Goal: Information Seeking & Learning: Find specific fact

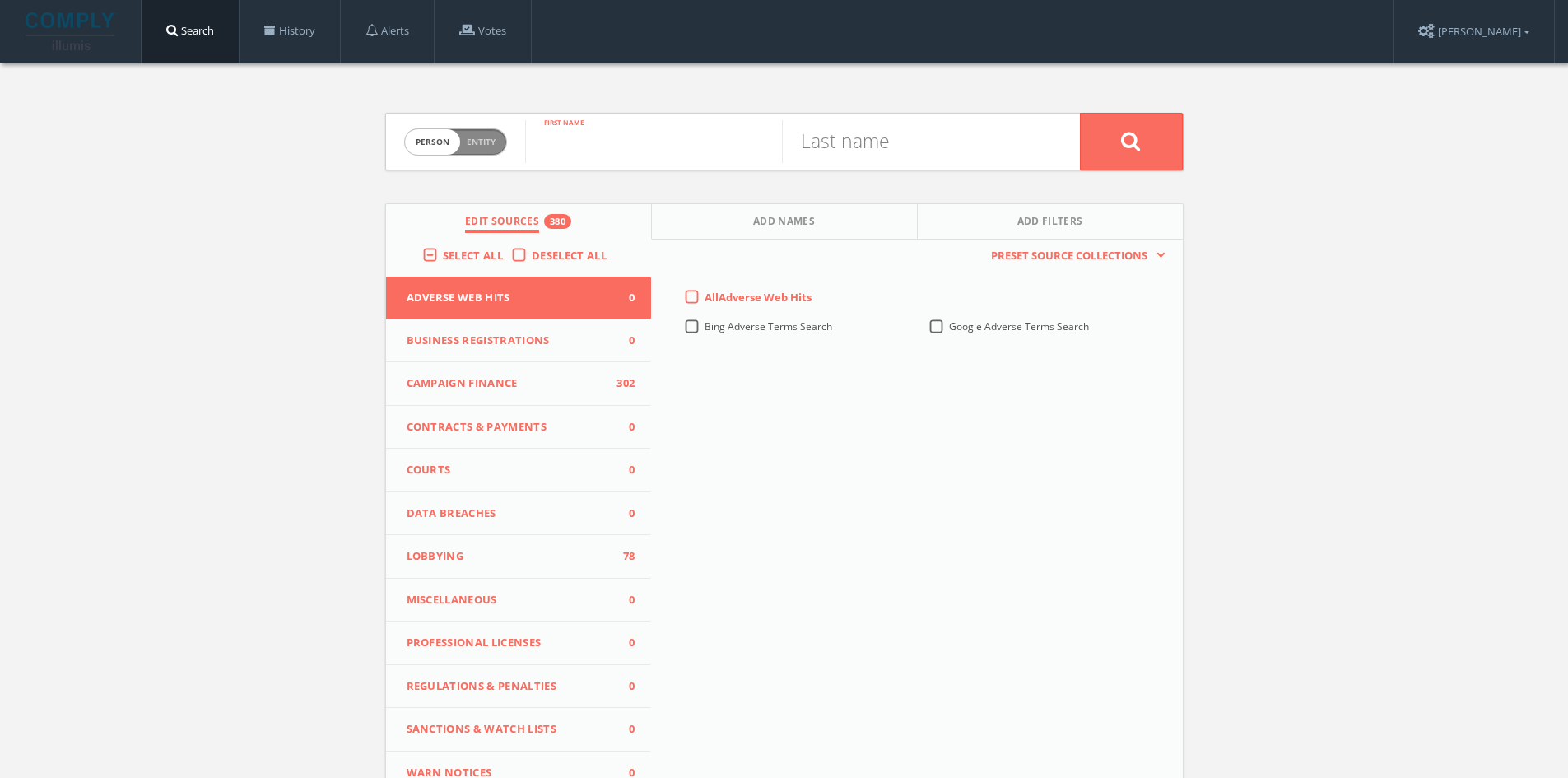
click at [607, 135] on input "text" at bounding box center [653, 142] width 257 height 43
type input "[PERSON_NAME]"
click at [873, 150] on input "text" at bounding box center [910, 142] width 257 height 43
type input "[PERSON_NAME]"
click at [1079, 113] on button at bounding box center [1130, 142] width 103 height 58
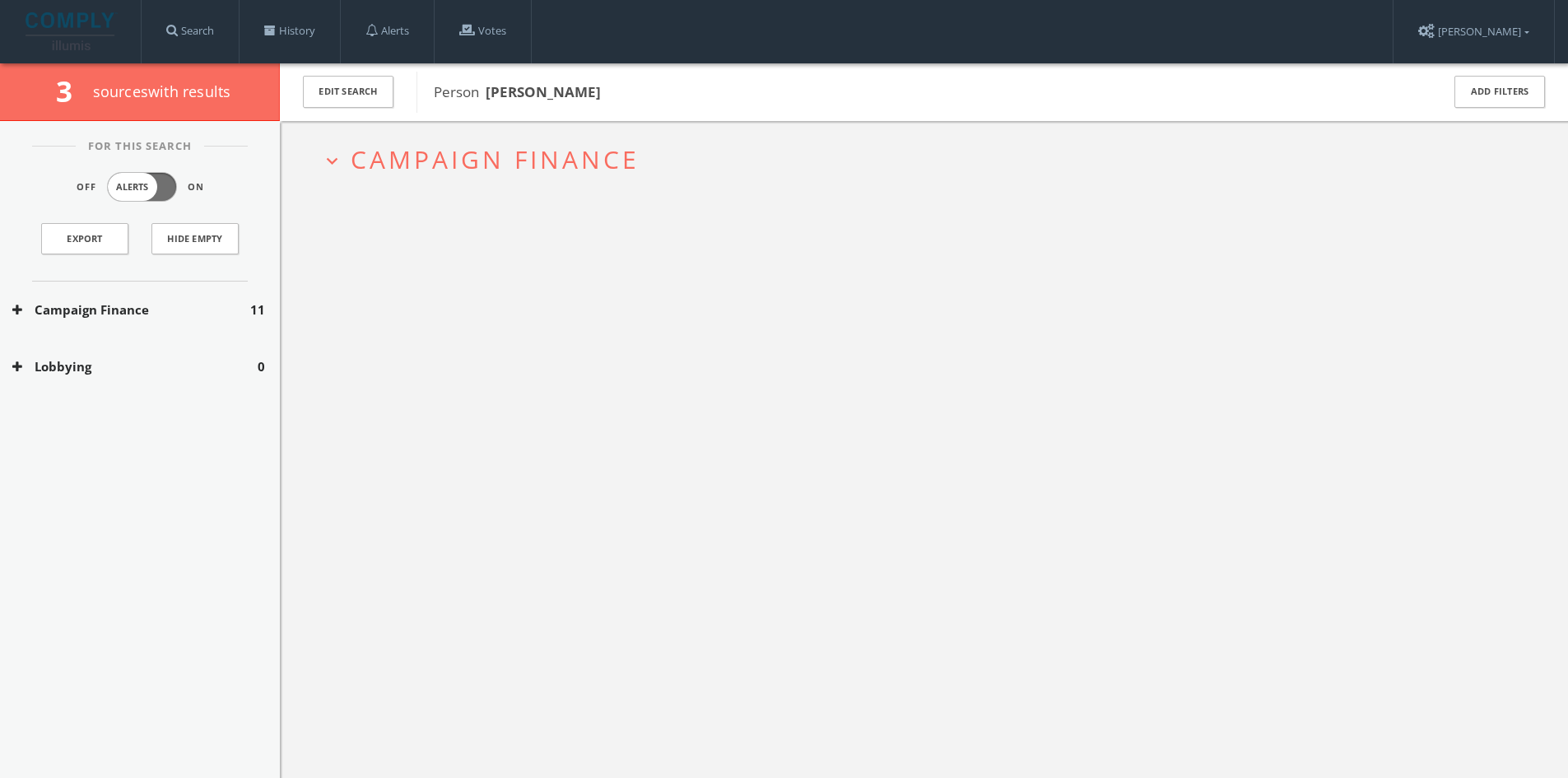
click at [454, 165] on span "Campaign Finance" at bounding box center [495, 159] width 289 height 33
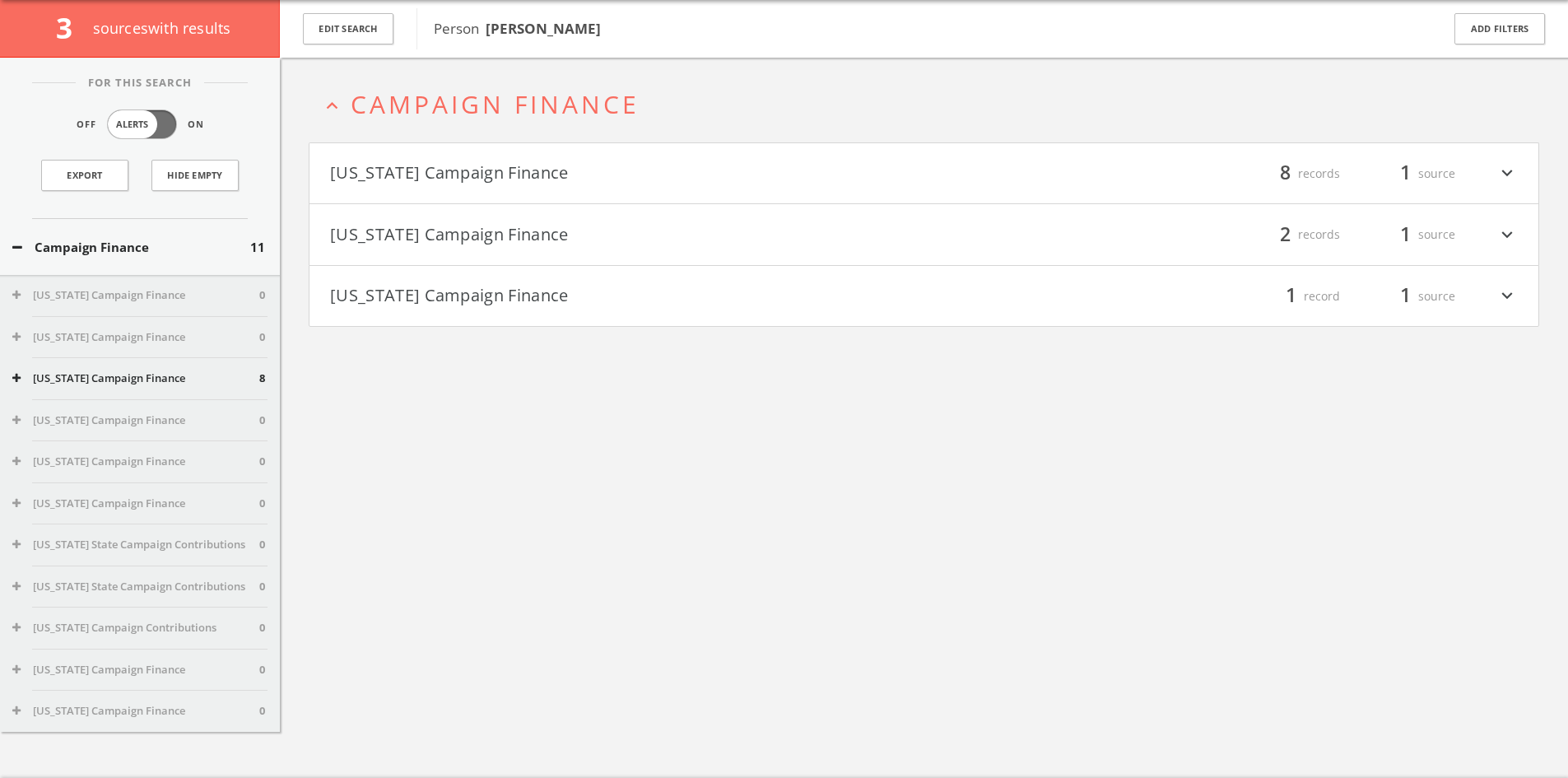
click at [549, 152] on h4 "[US_STATE] Campaign Finance filter_list 8 records 1 source expand_more" at bounding box center [924, 173] width 1229 height 61
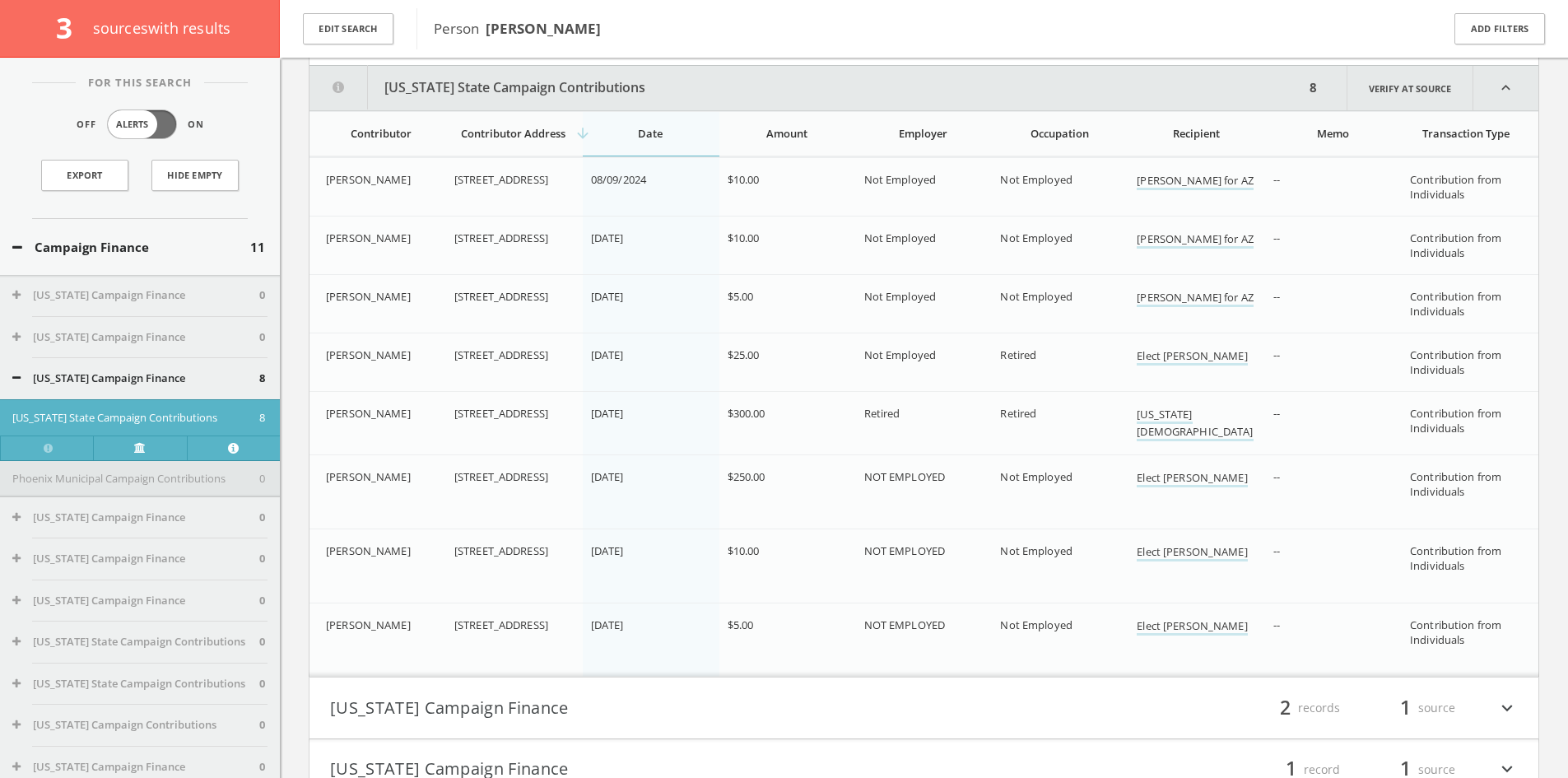
scroll to position [210, 0]
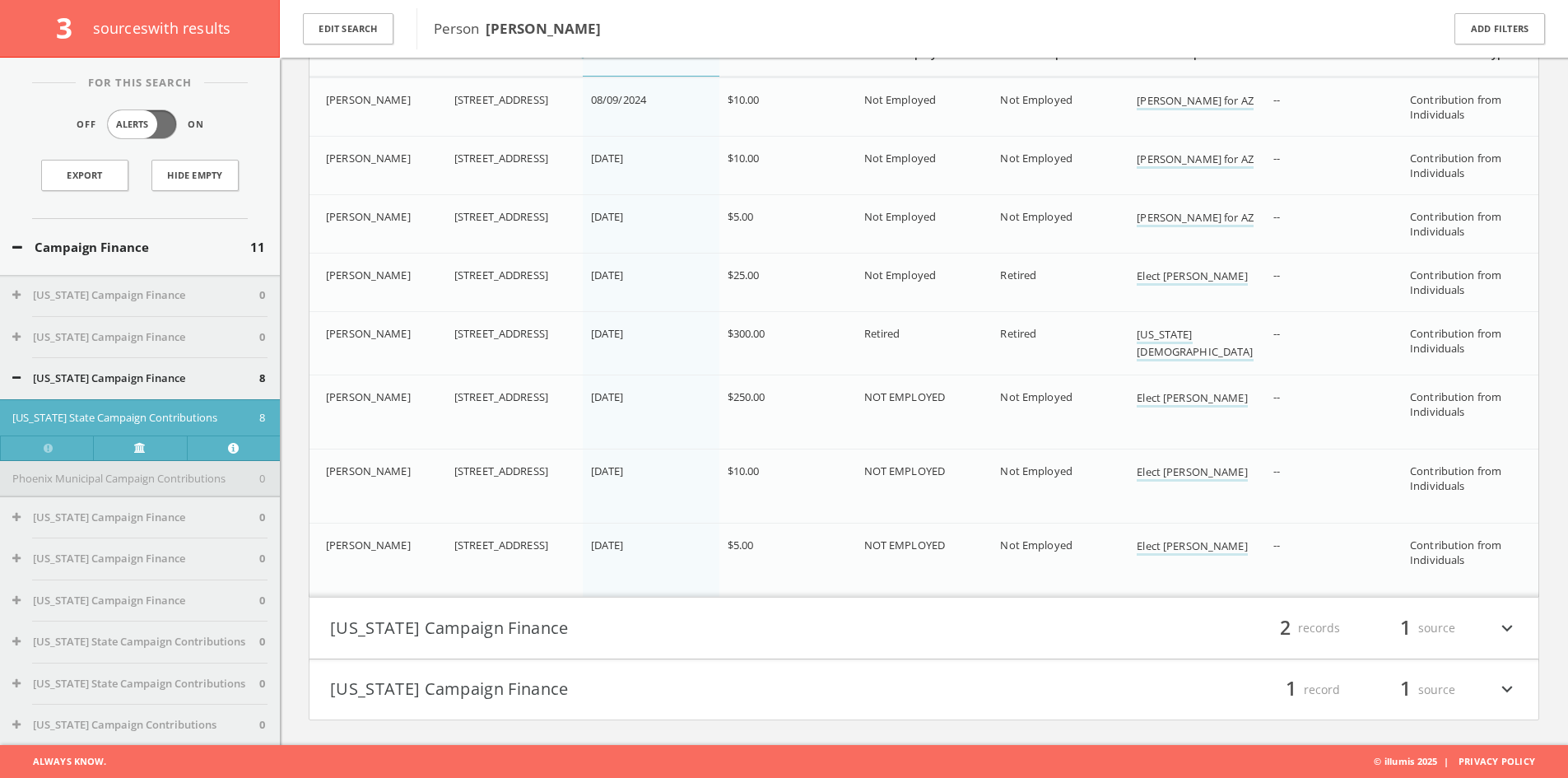
click at [640, 608] on h4 "[US_STATE] Campaign Finance filter_list 2 records 1 source expand_more" at bounding box center [924, 628] width 1229 height 61
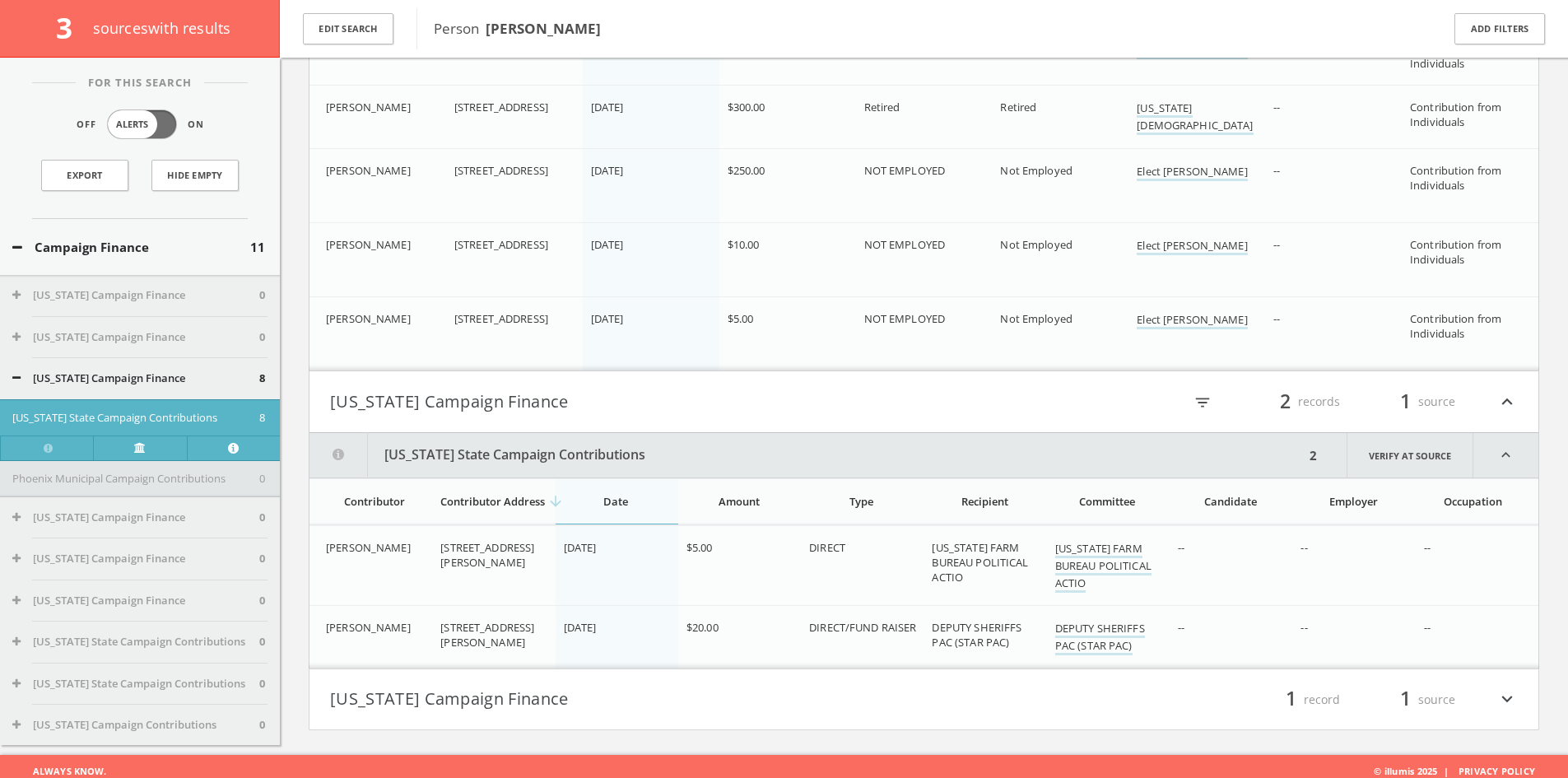
scroll to position [521, 0]
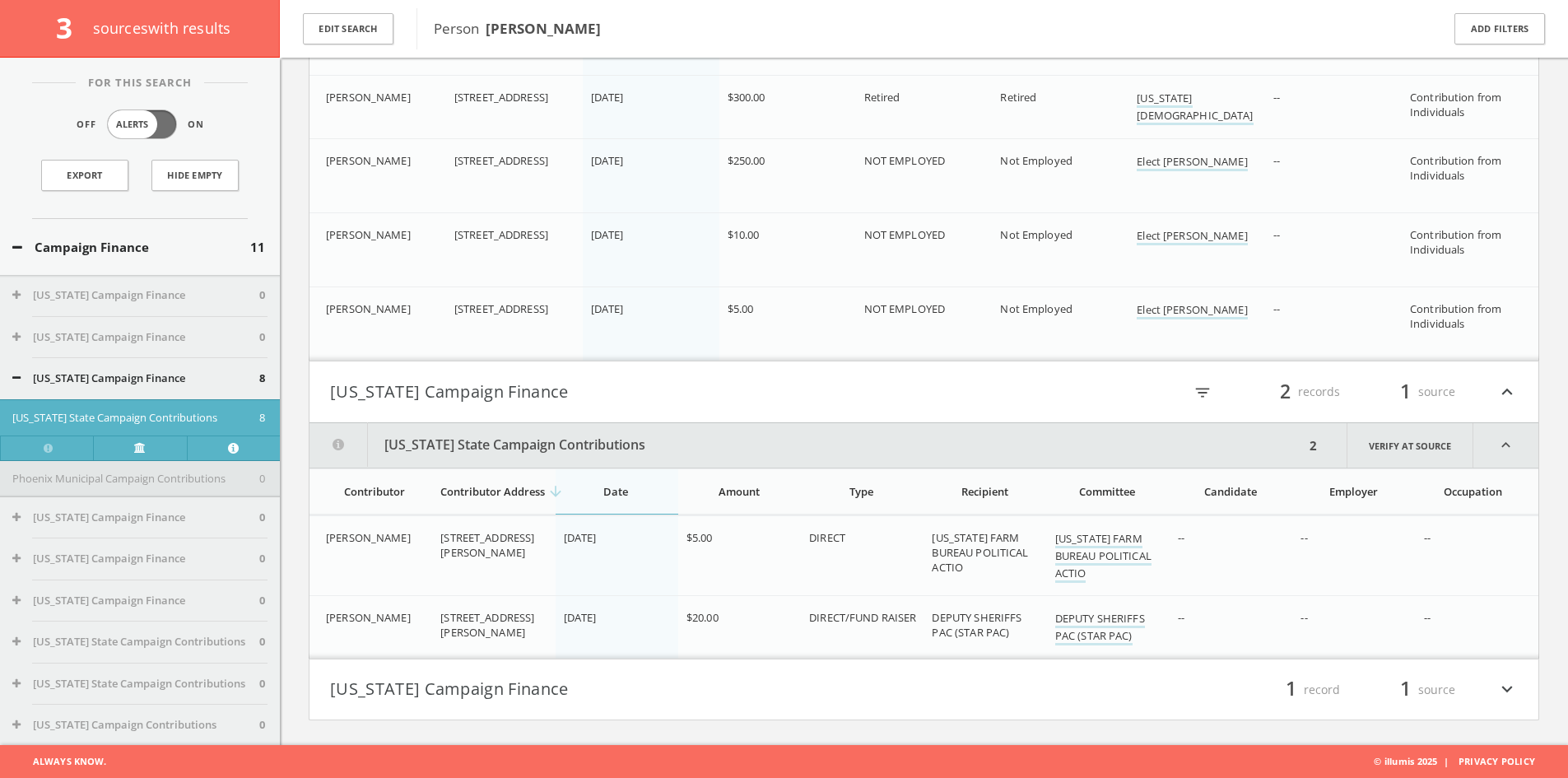
click at [623, 662] on h4 "[US_STATE] Campaign Finance filter_list 1 record 1 source expand_more" at bounding box center [924, 689] width 1229 height 61
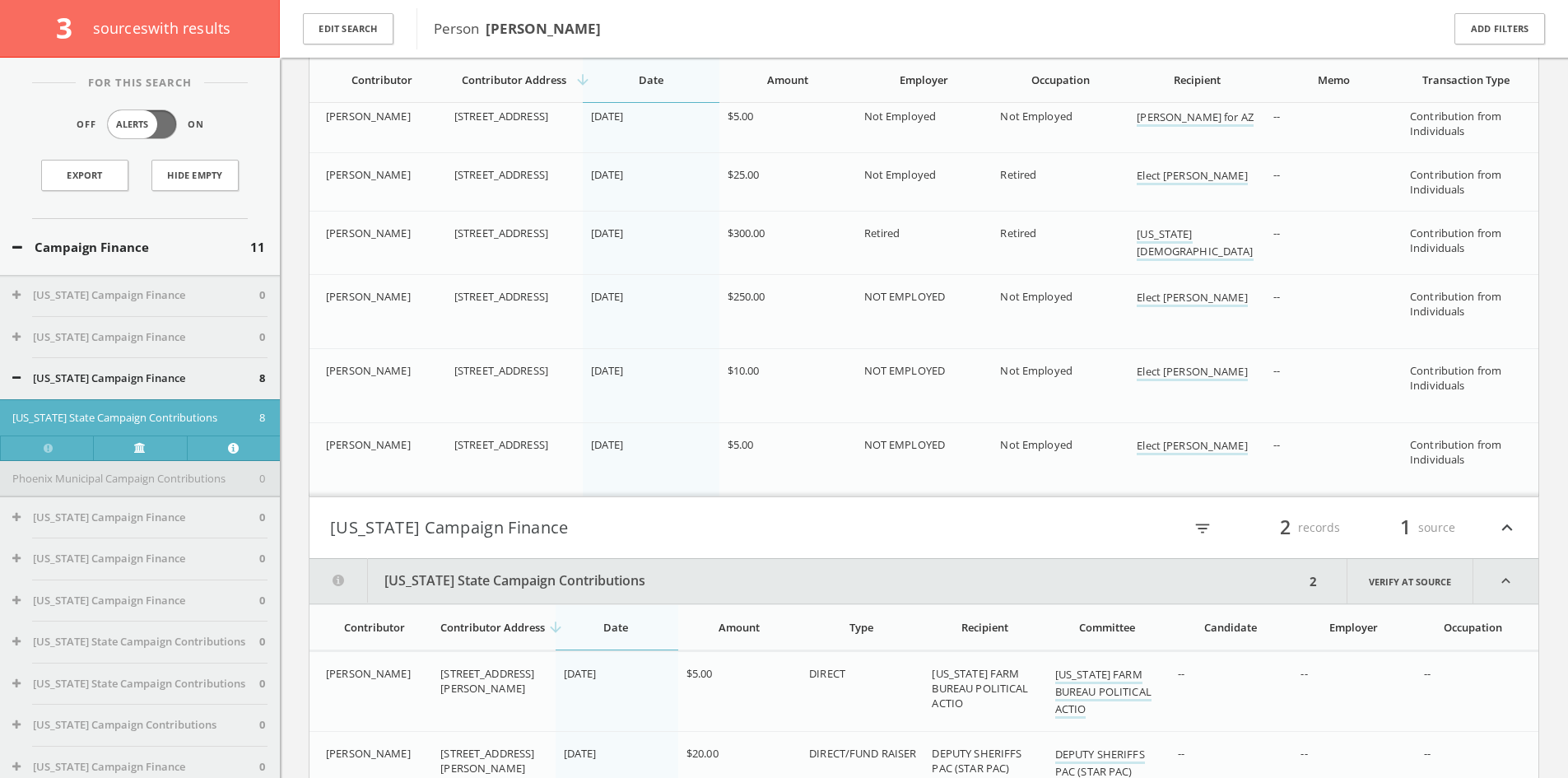
scroll to position [213, 0]
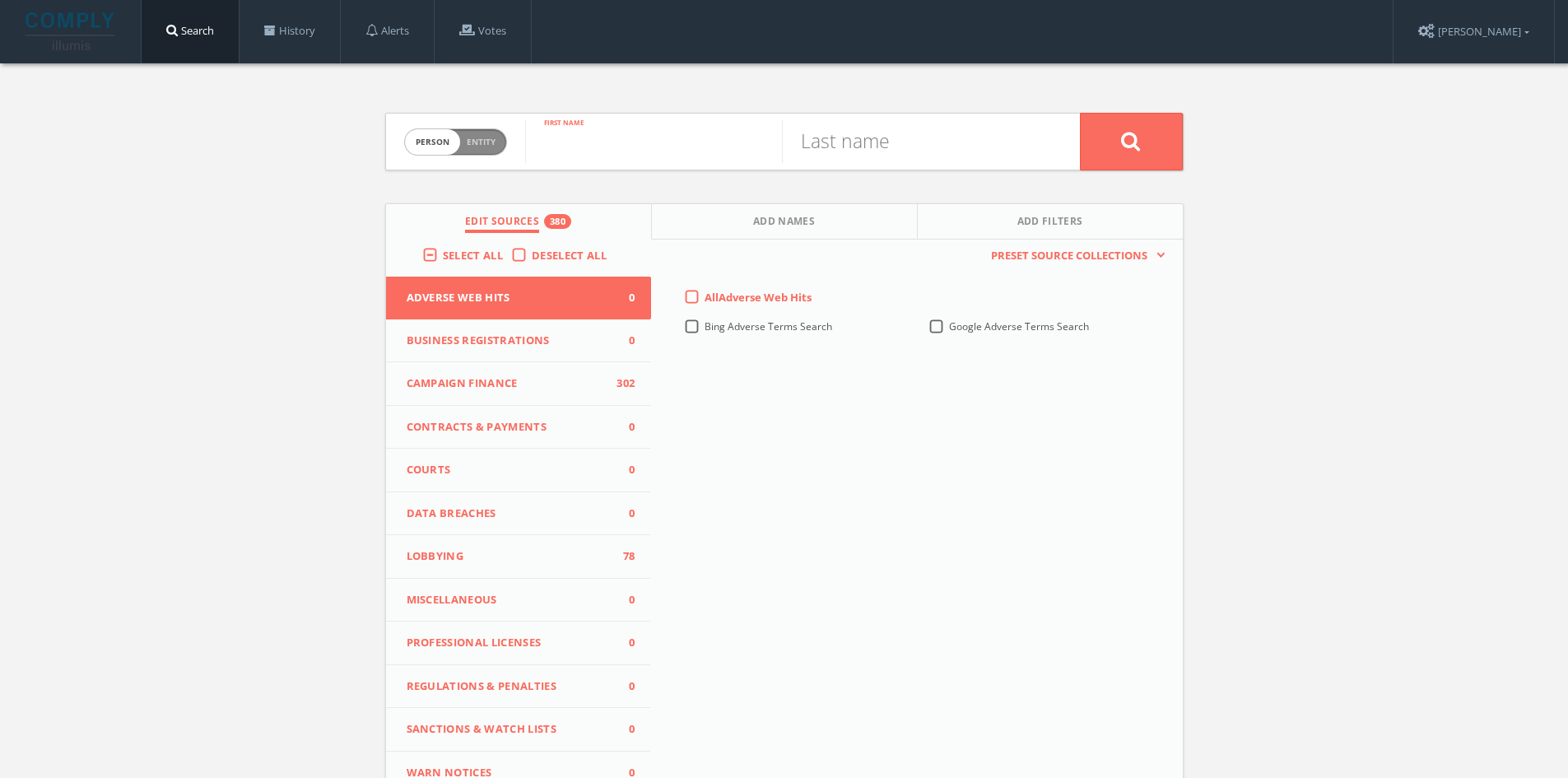
click at [688, 152] on input "text" at bounding box center [653, 142] width 257 height 43
type input "[PERSON_NAME]"
click at [949, 123] on input "text" at bounding box center [910, 142] width 257 height 43
type input "[PERSON_NAME]"
click at [1148, 124] on button at bounding box center [1130, 142] width 103 height 58
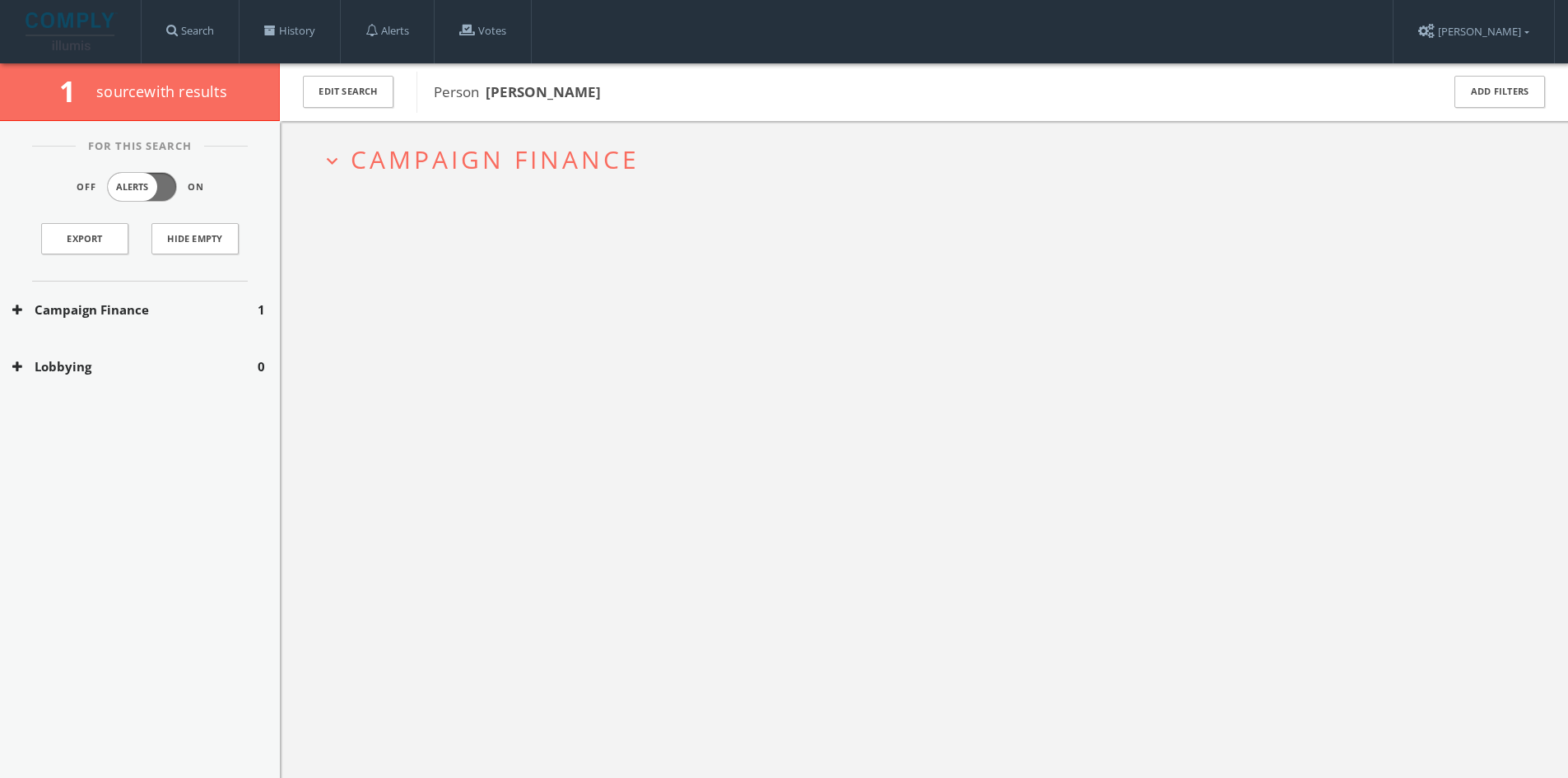
click at [628, 166] on span "Campaign Finance" at bounding box center [495, 159] width 289 height 33
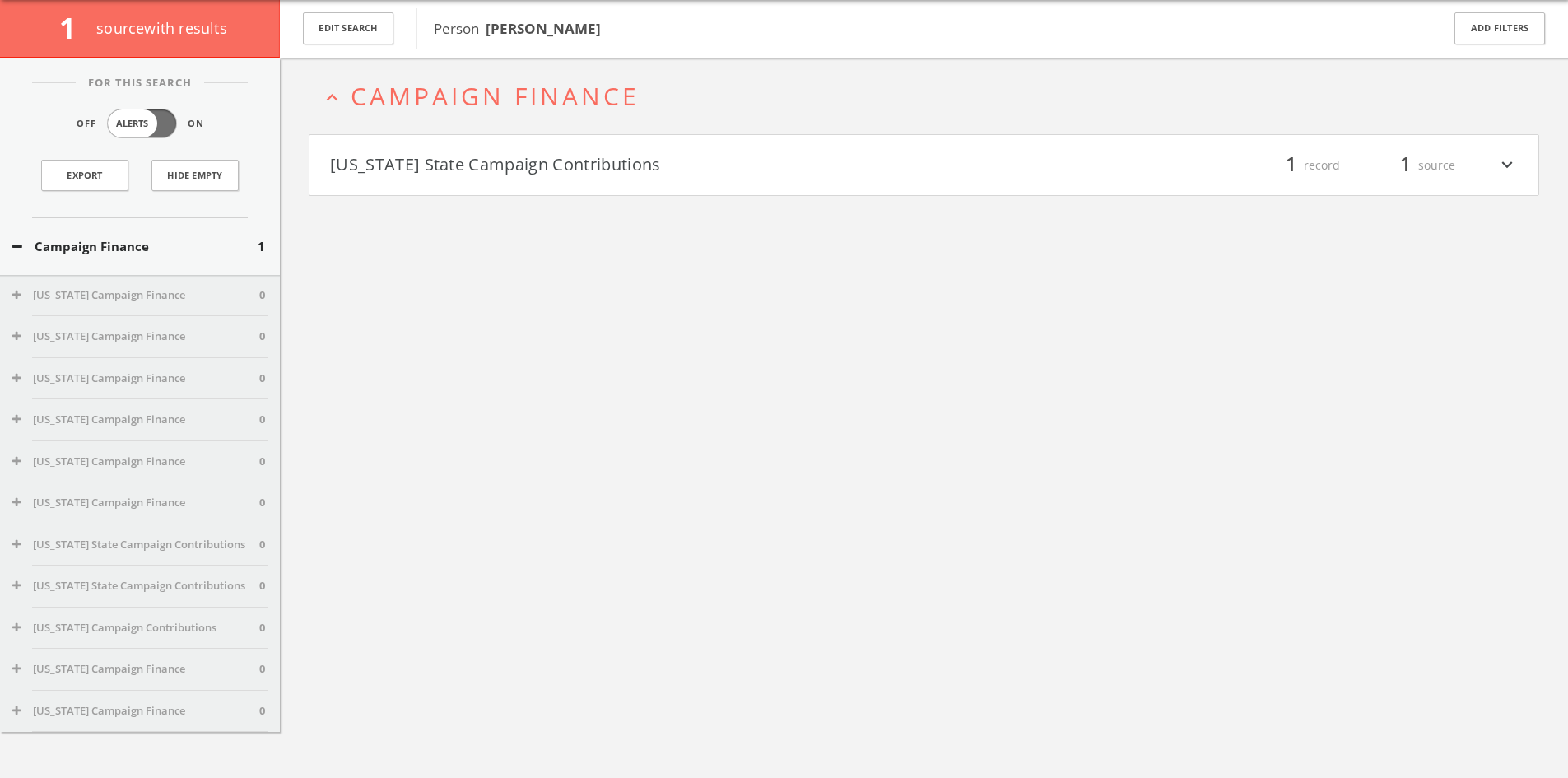
click at [576, 161] on button "[US_STATE] State Campaign Contributions" at bounding box center [627, 165] width 594 height 28
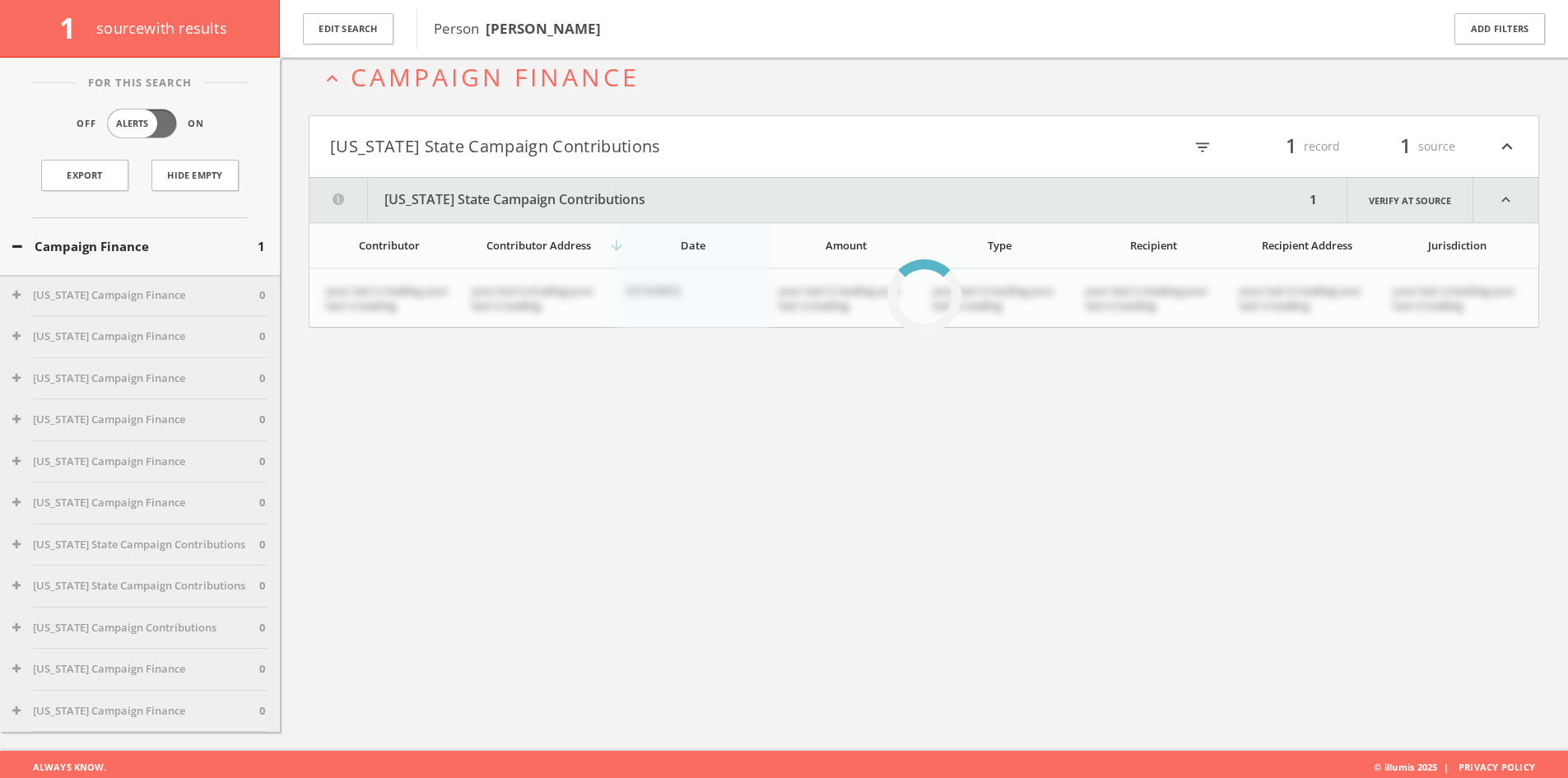
scroll to position [97, 0]
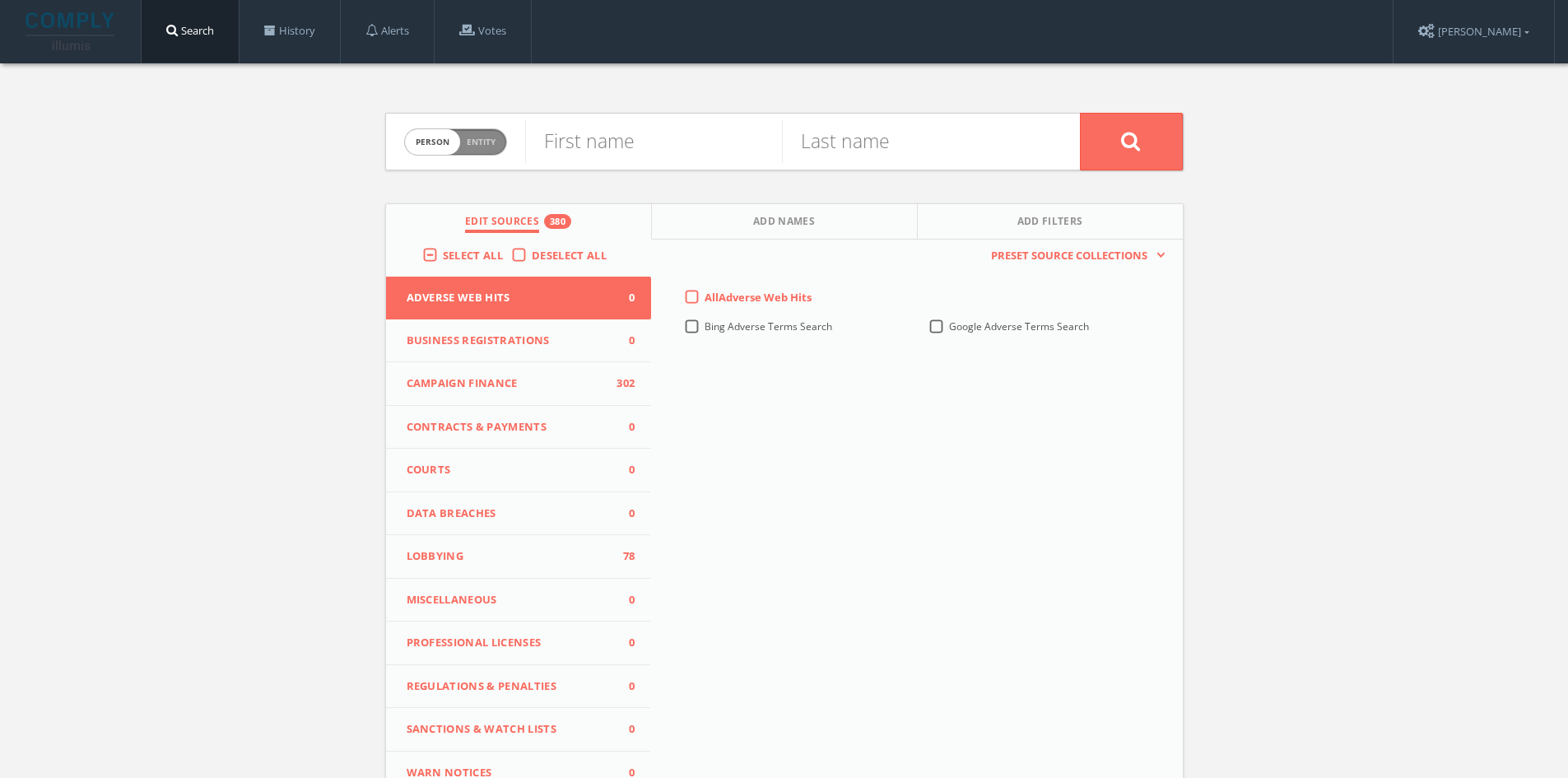
click at [653, 113] on div "First name" at bounding box center [653, 142] width 257 height 56
click at [653, 131] on input "text" at bounding box center [653, 142] width 257 height 43
type input "[PERSON_NAME]"
click at [916, 149] on input "text" at bounding box center [910, 142] width 257 height 43
type input "[PERSON_NAME]"
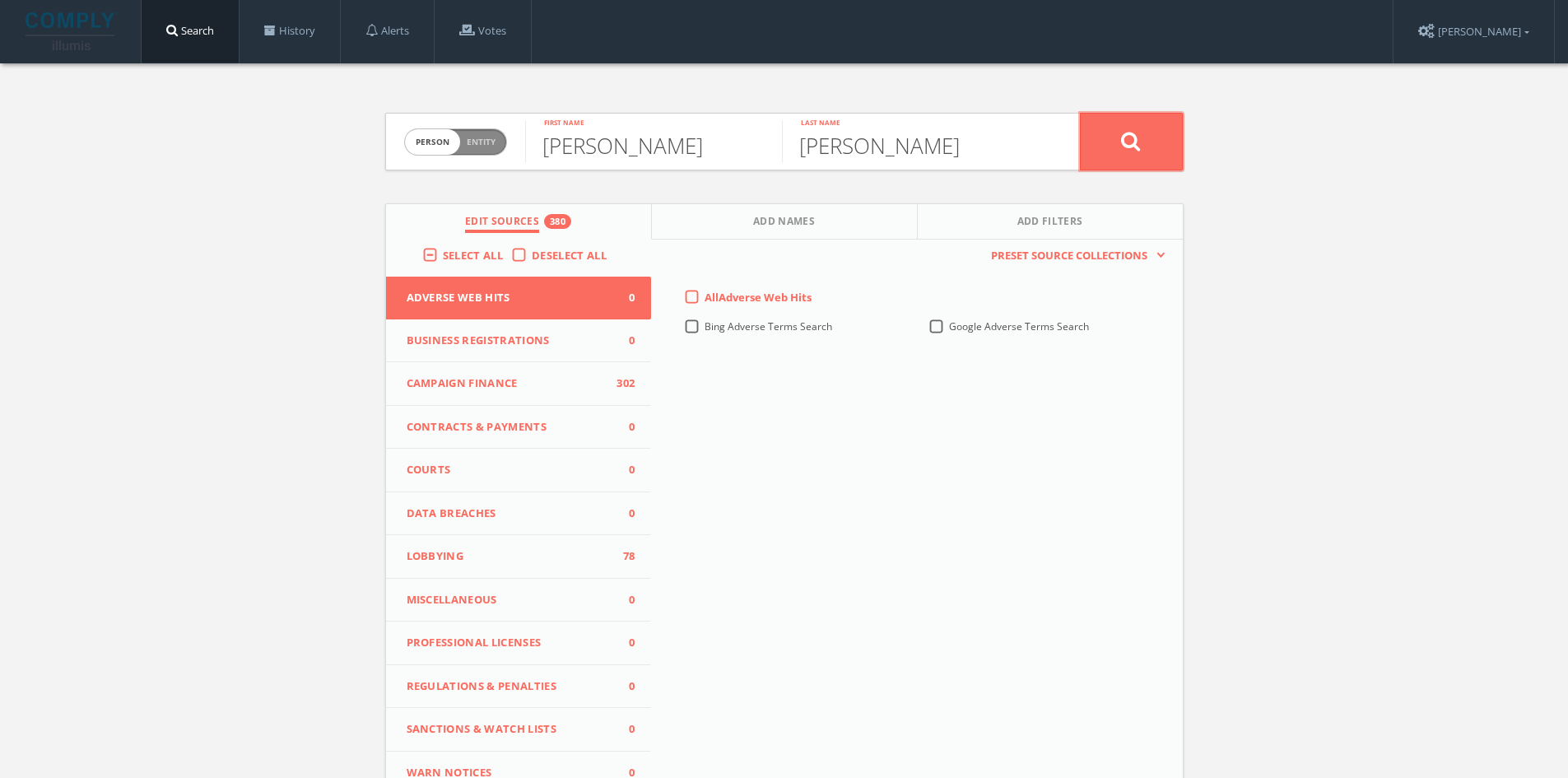
click at [1141, 139] on button at bounding box center [1130, 142] width 103 height 58
click at [686, 142] on input "text" at bounding box center [653, 142] width 257 height 43
click at [556, 149] on input "[PERSON_NAME]" at bounding box center [653, 142] width 257 height 43
type input "[PERSON_NAME]"
click at [850, 141] on input "text" at bounding box center [910, 142] width 257 height 43
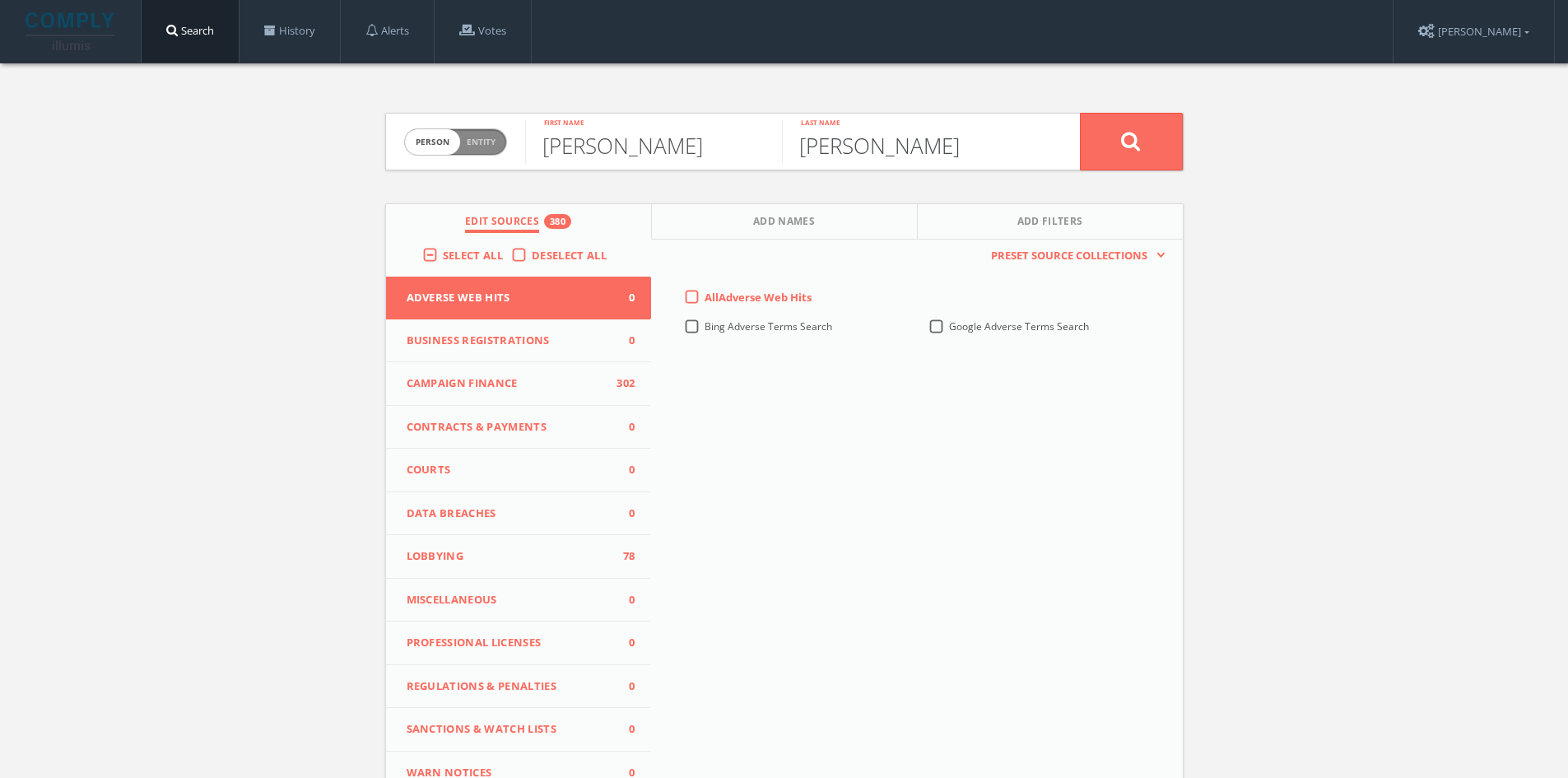
type input "[PERSON_NAME]"
click at [1079, 113] on button at bounding box center [1130, 142] width 103 height 58
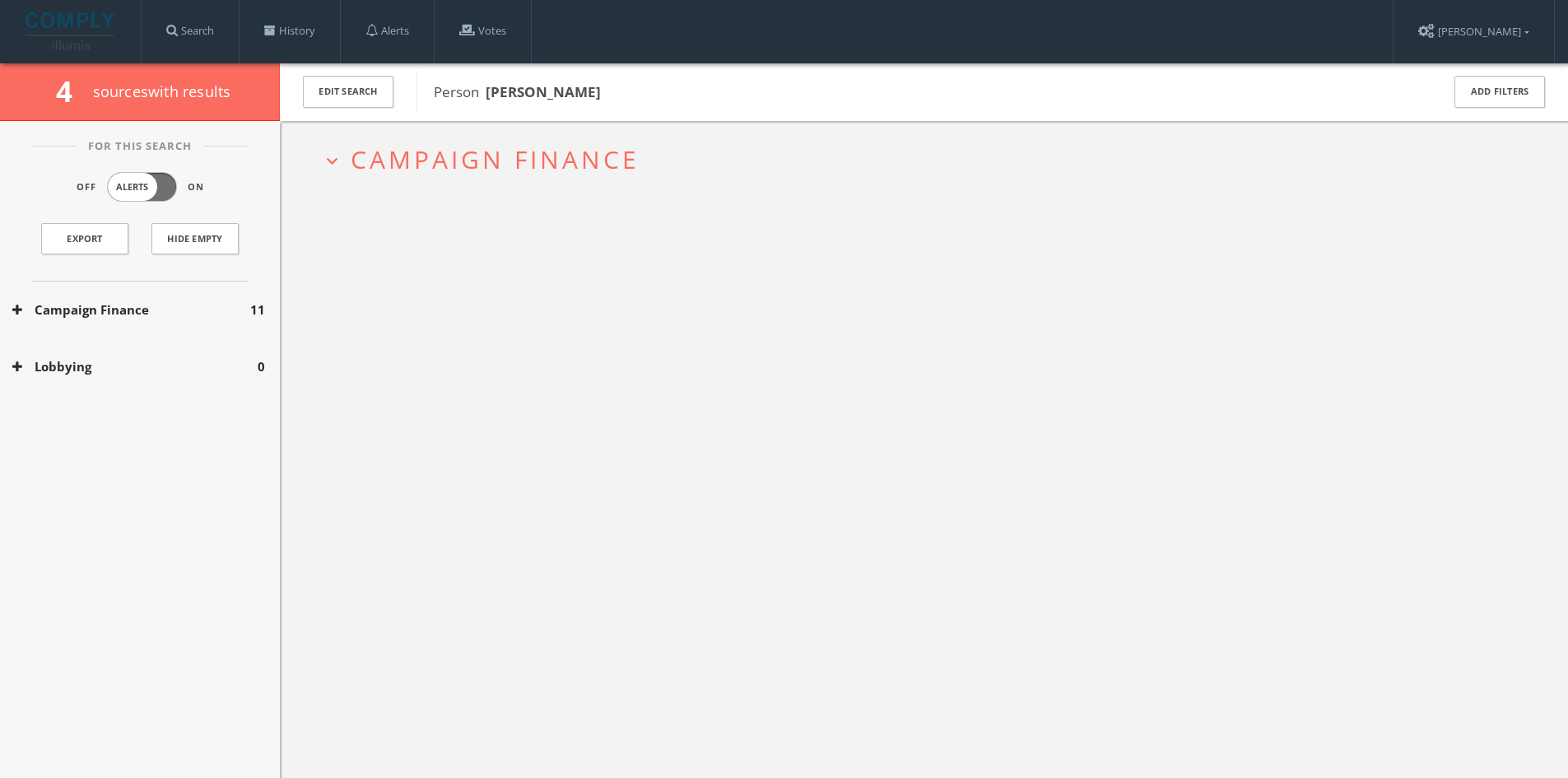
click at [261, 315] on span "11" at bounding box center [258, 310] width 15 height 19
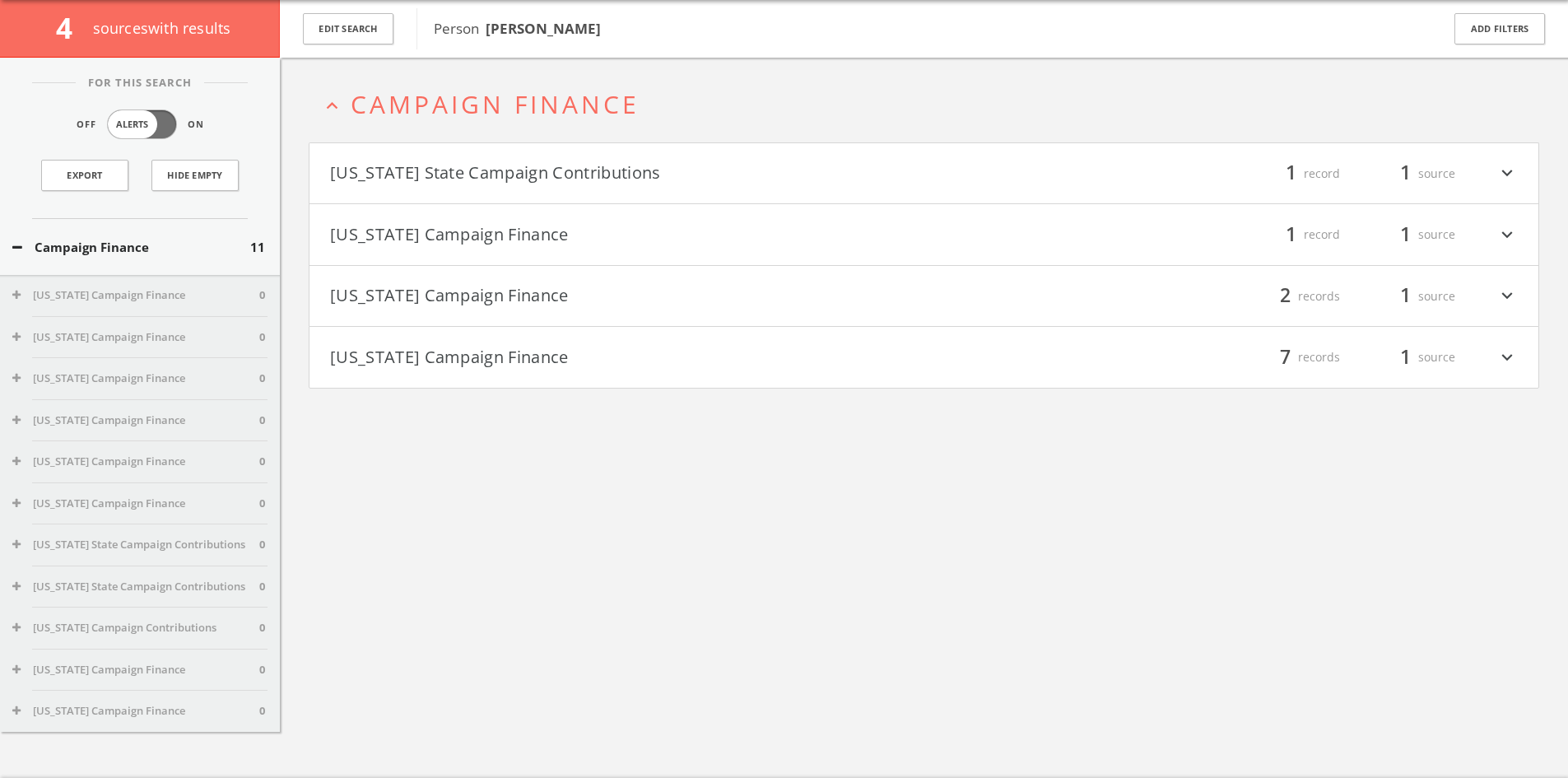
click at [624, 169] on button "[US_STATE] State Campaign Contributions" at bounding box center [627, 174] width 594 height 28
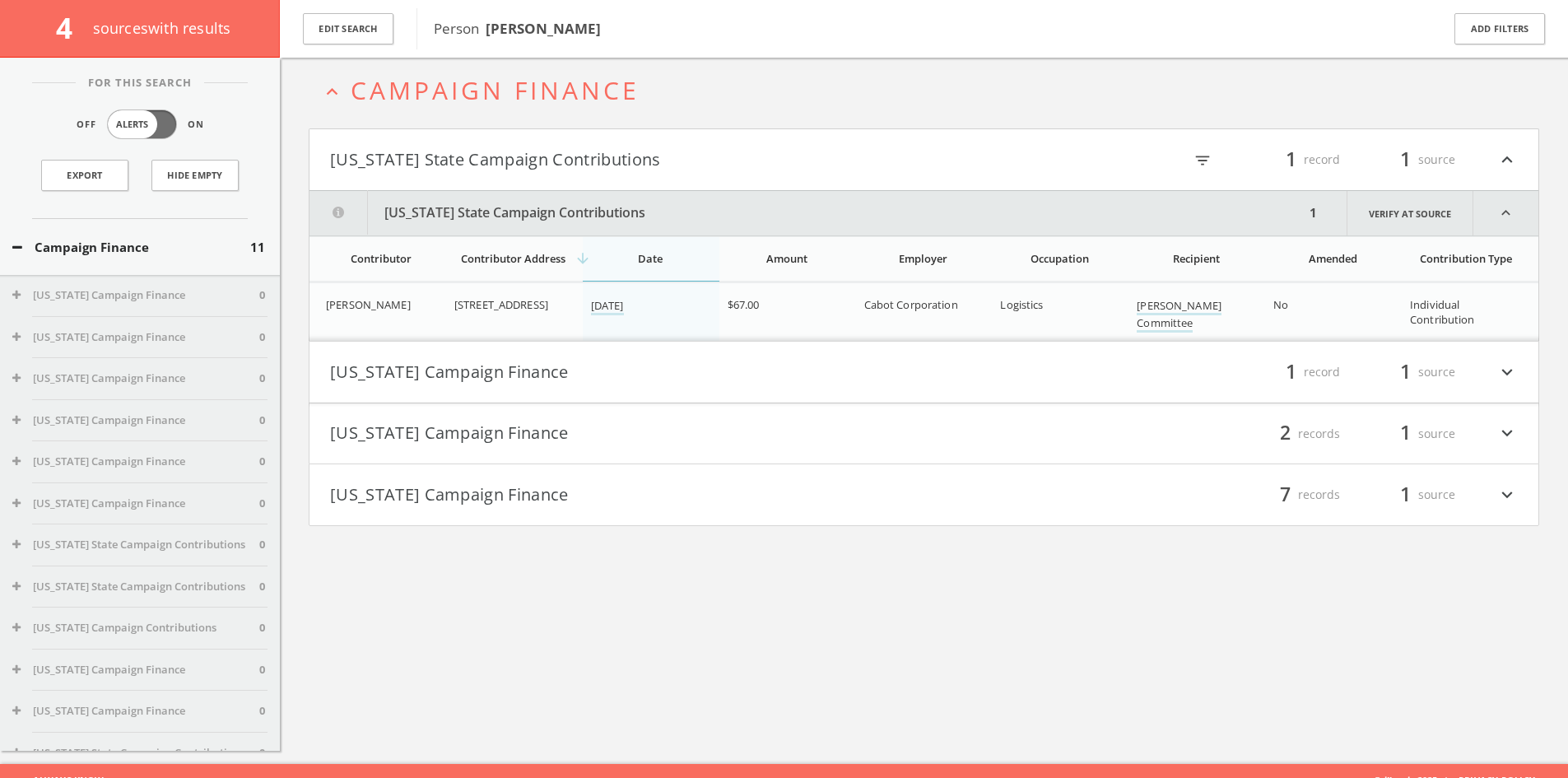
scroll to position [97, 0]
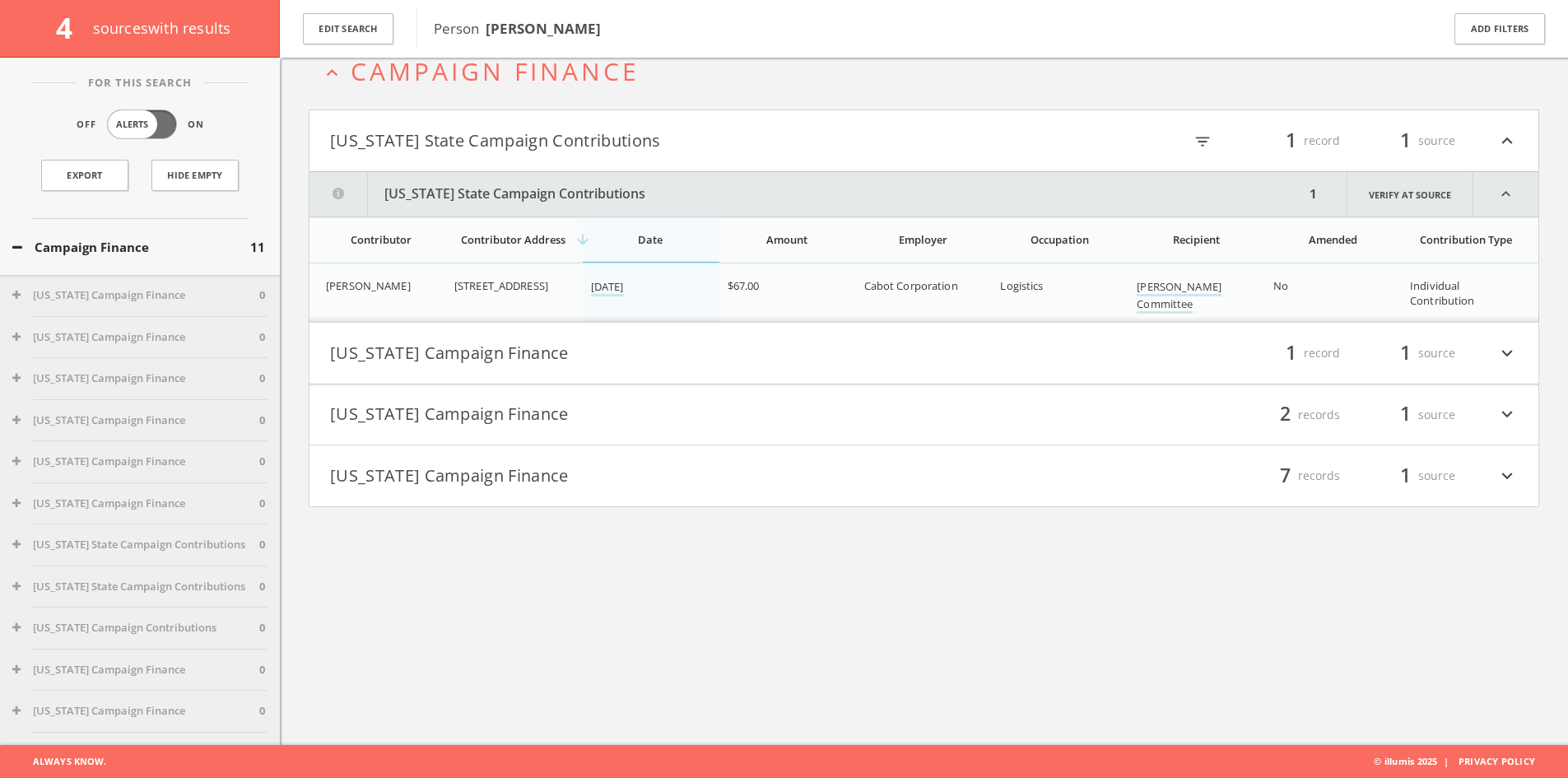
click at [565, 345] on button "[US_STATE] Campaign Finance" at bounding box center [627, 353] width 594 height 28
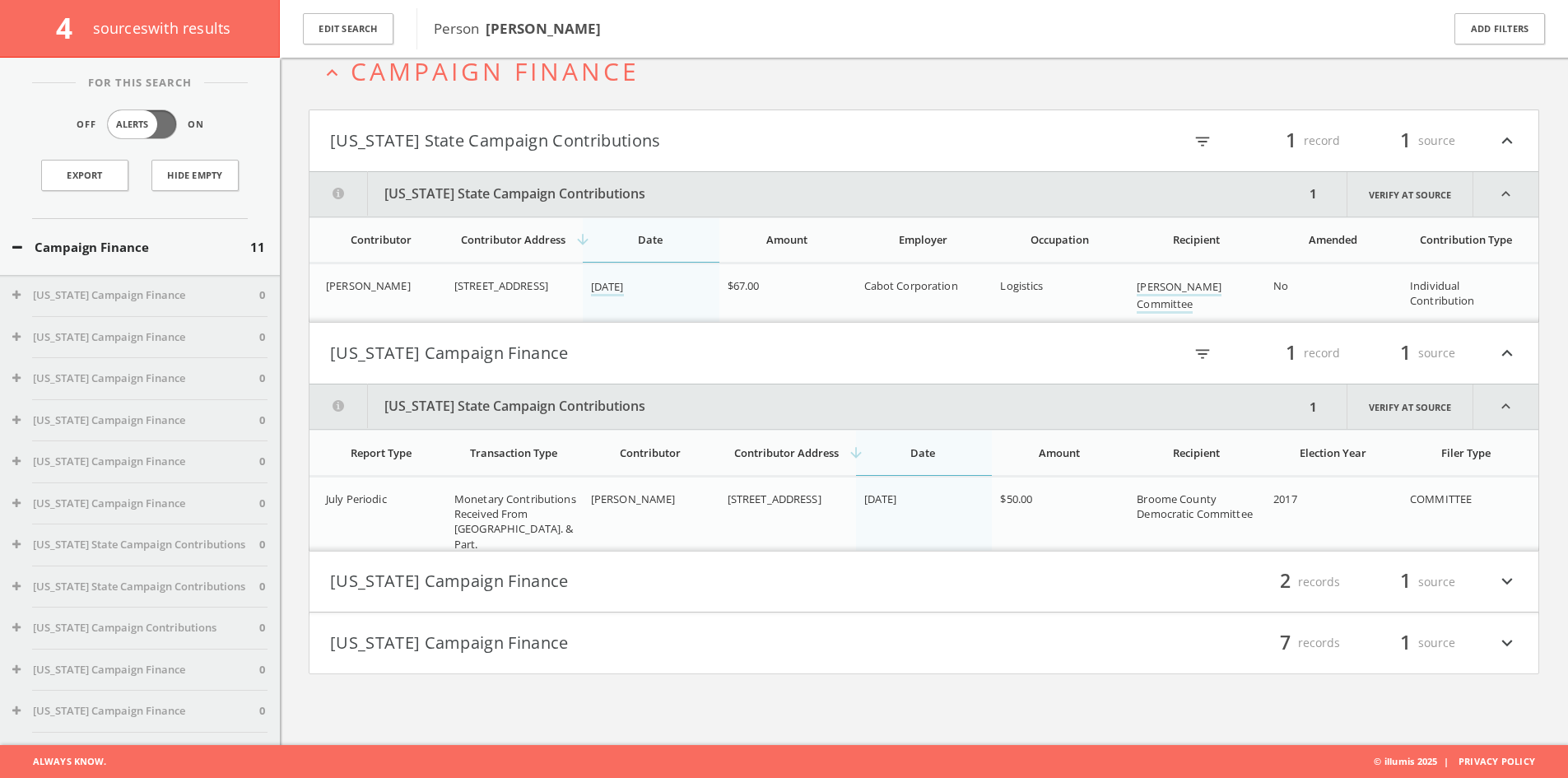
click at [594, 573] on button "[US_STATE] Campaign Finance" at bounding box center [627, 582] width 594 height 28
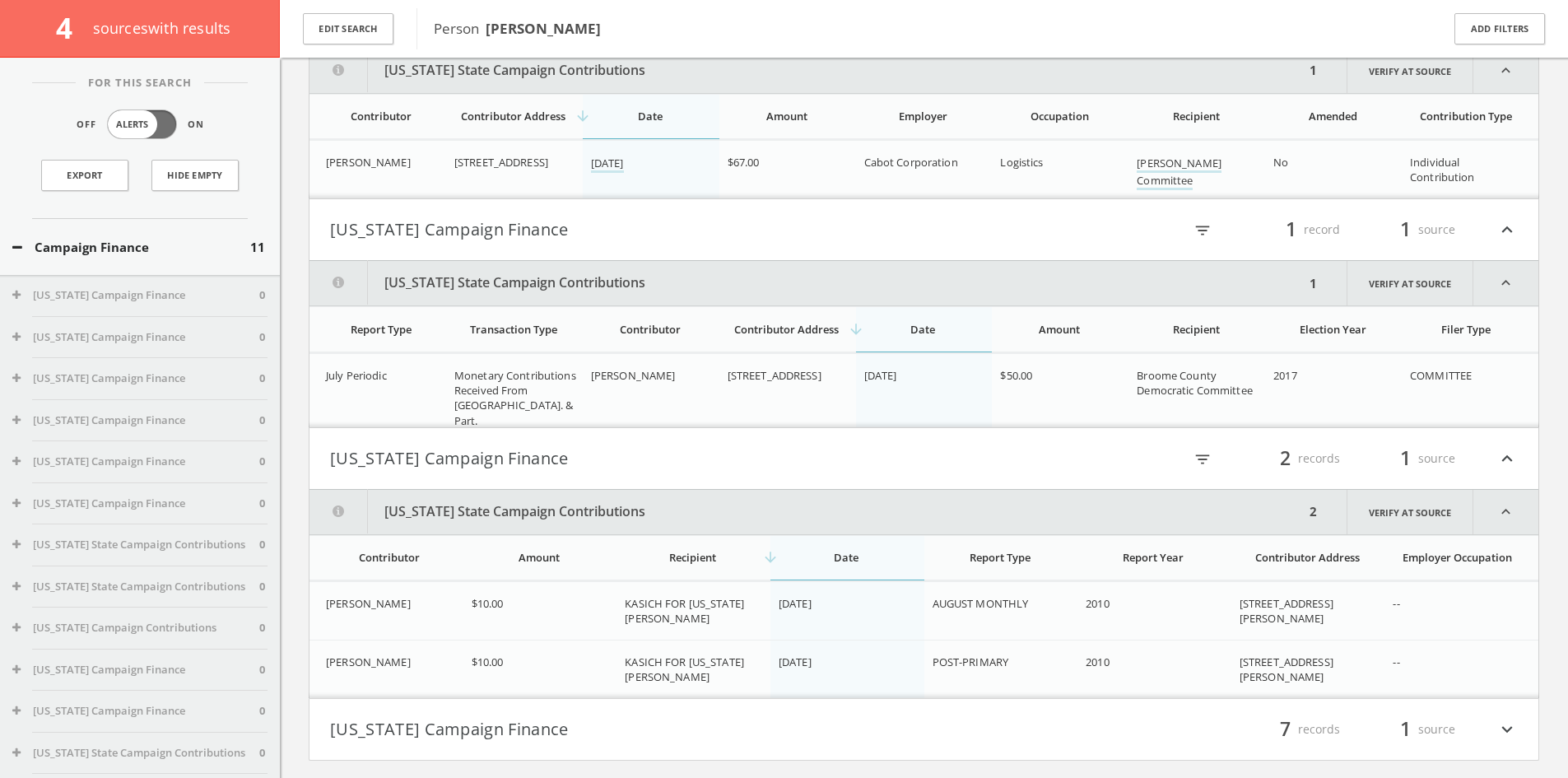
scroll to position [260, 0]
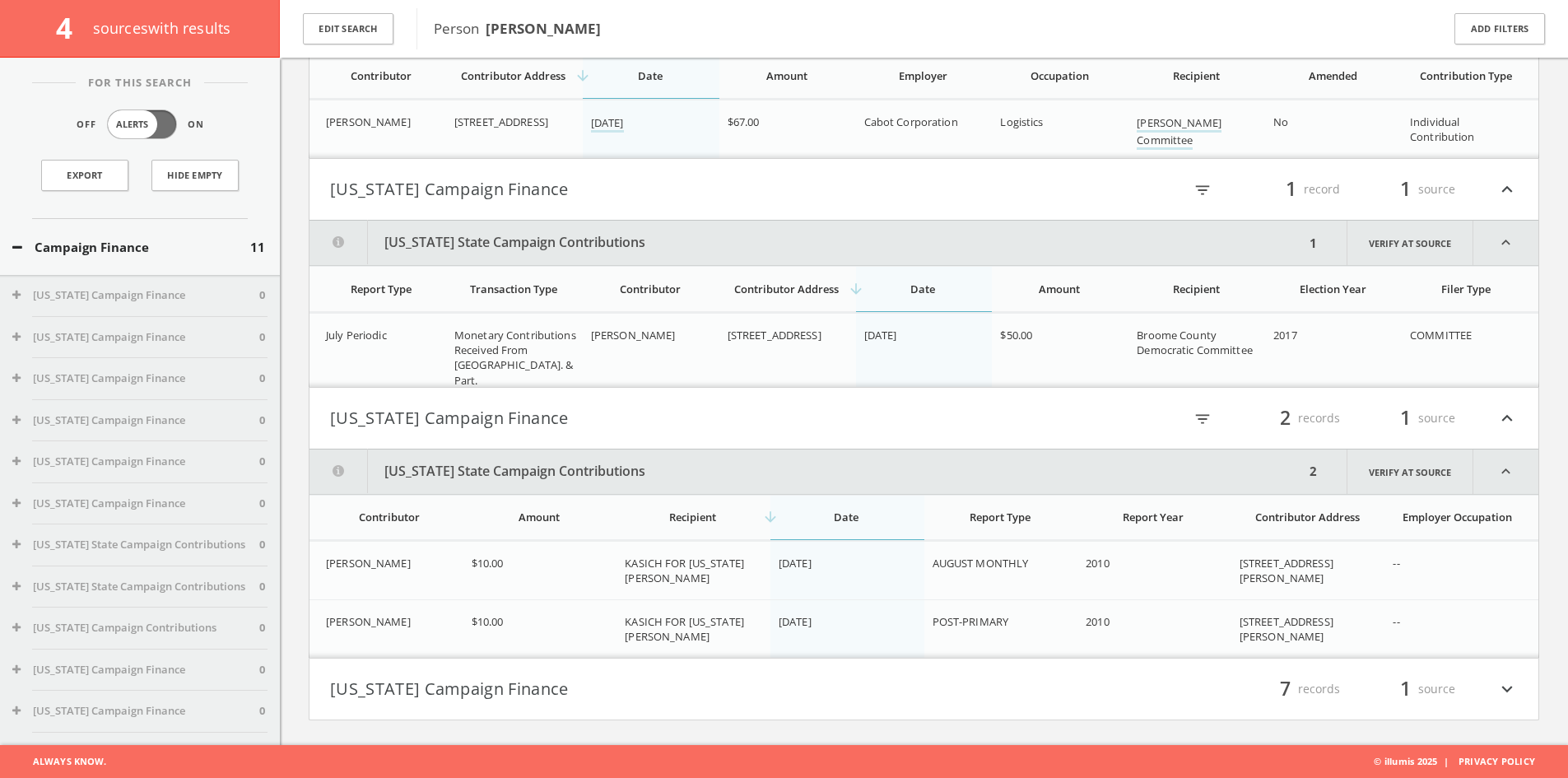
click at [628, 700] on button "[US_STATE] Campaign Finance" at bounding box center [627, 689] width 594 height 28
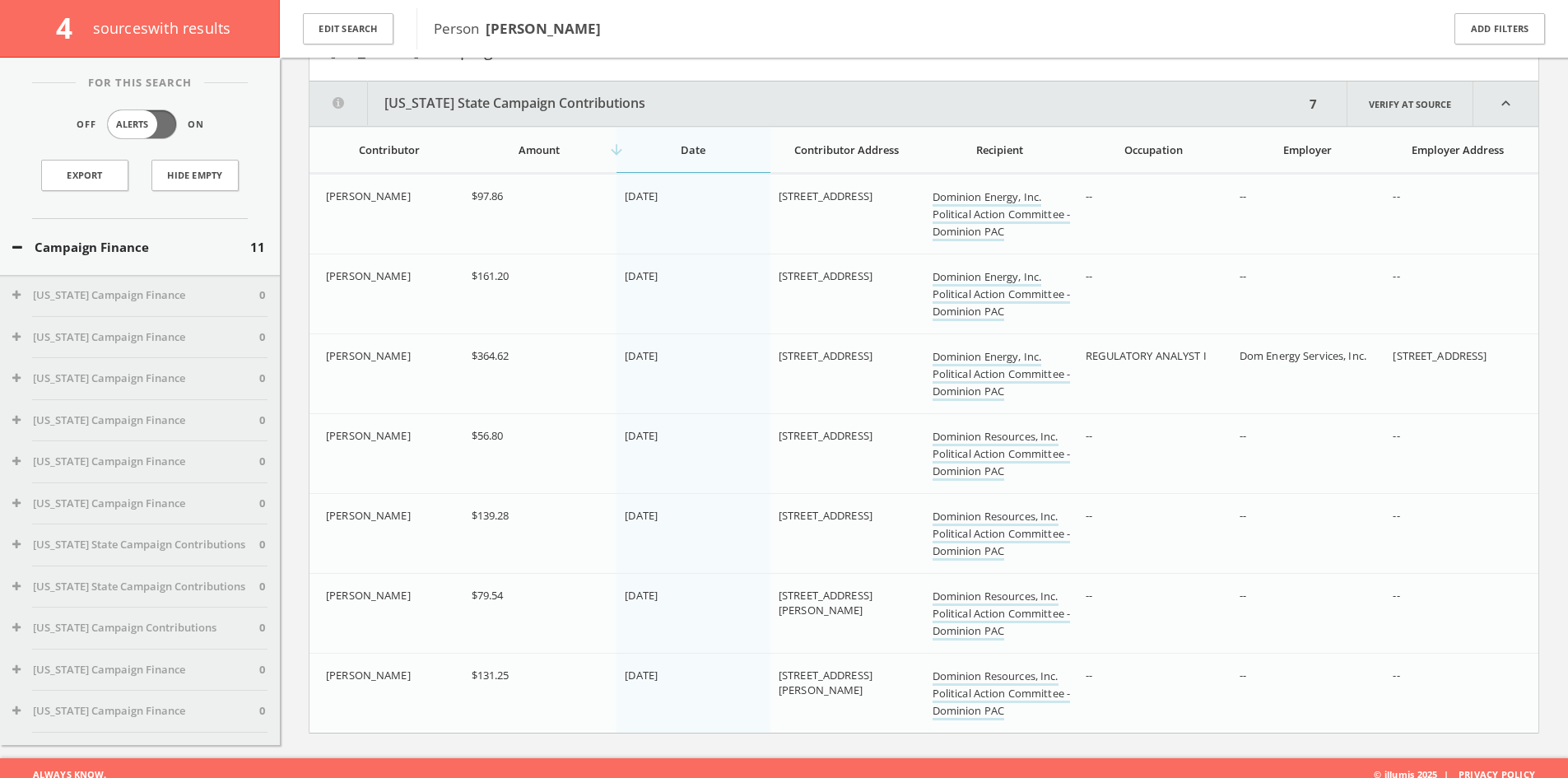
scroll to position [912, 0]
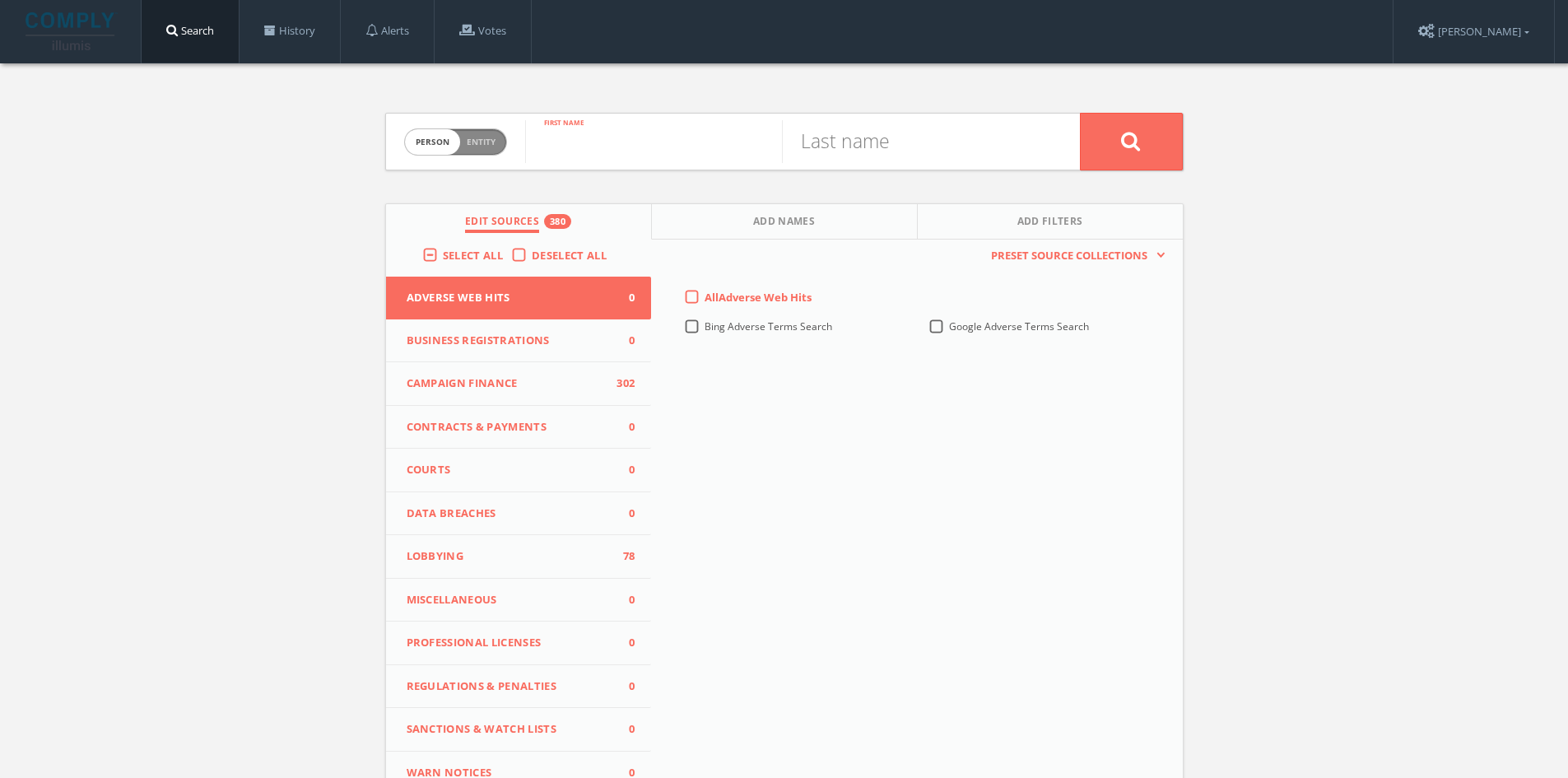
click at [653, 127] on input "text" at bounding box center [653, 142] width 257 height 43
type input "[PERSON_NAME]"
click at [827, 144] on input "text" at bounding box center [910, 142] width 257 height 43
type input "[PERSON_NAME]"
click at [1146, 132] on button at bounding box center [1130, 142] width 103 height 58
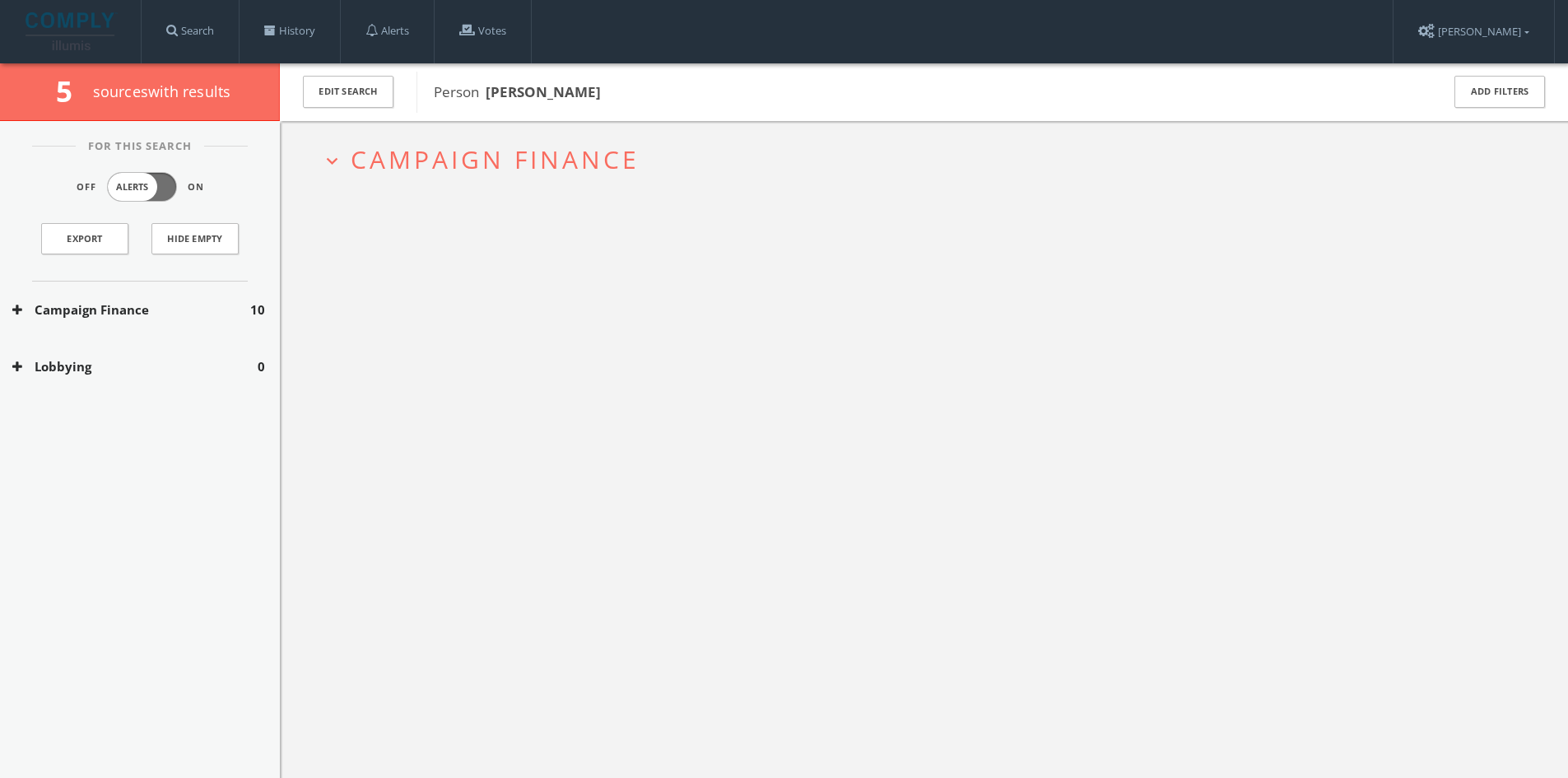
click at [403, 142] on span "Campaign Finance" at bounding box center [495, 159] width 289 height 33
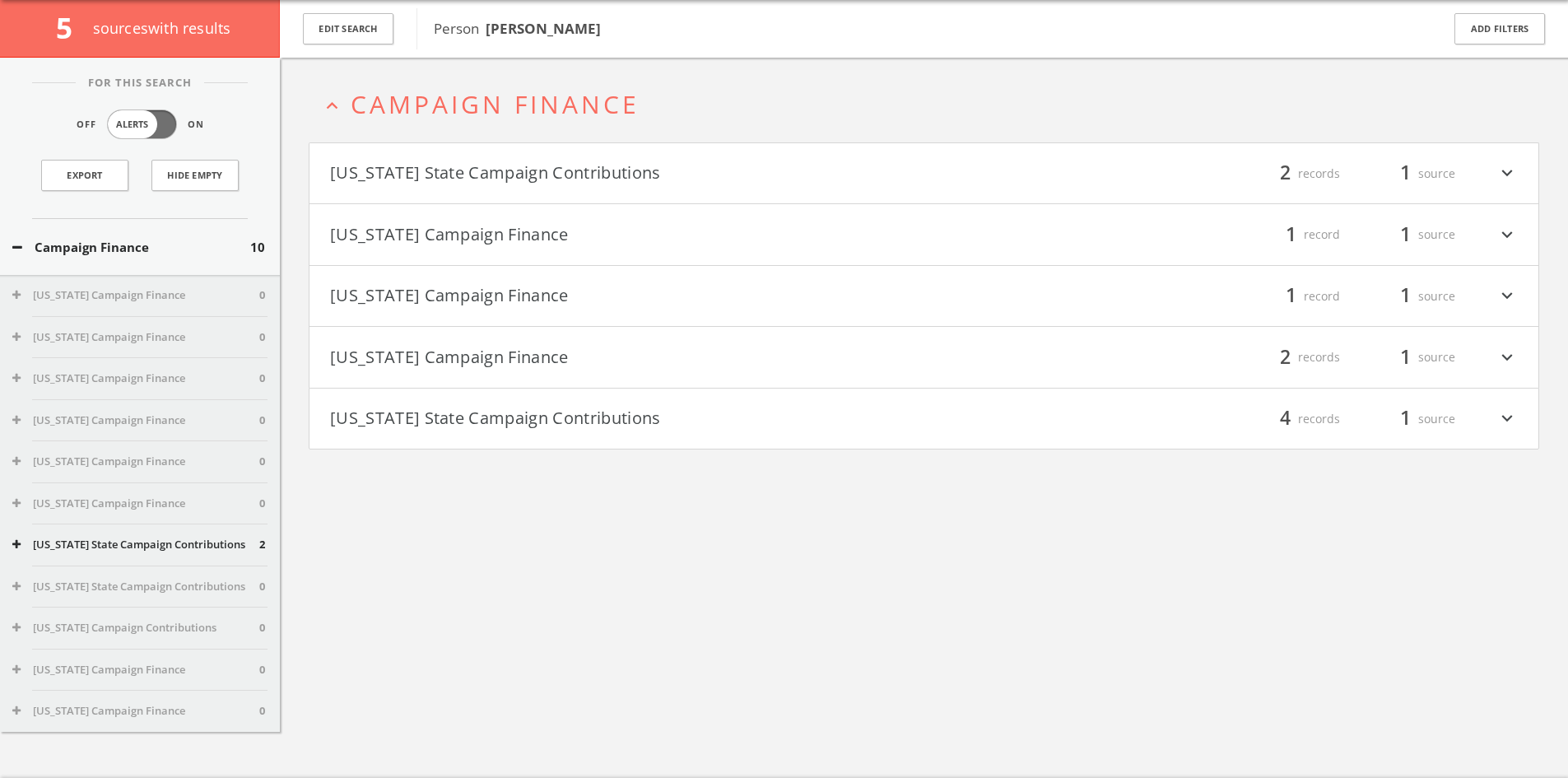
click at [418, 164] on button "[US_STATE] State Campaign Contributions" at bounding box center [627, 174] width 594 height 28
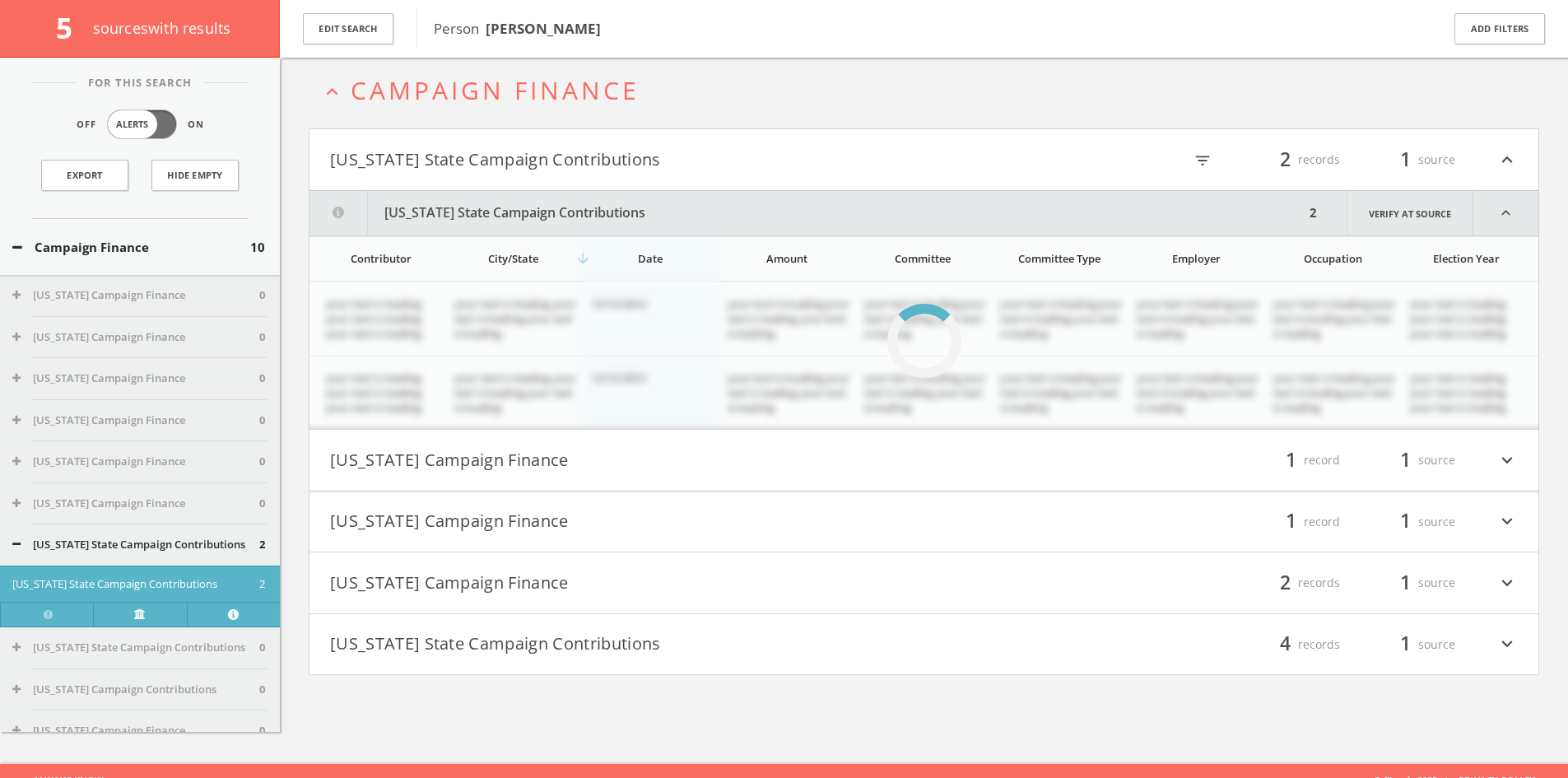
scroll to position [97, 0]
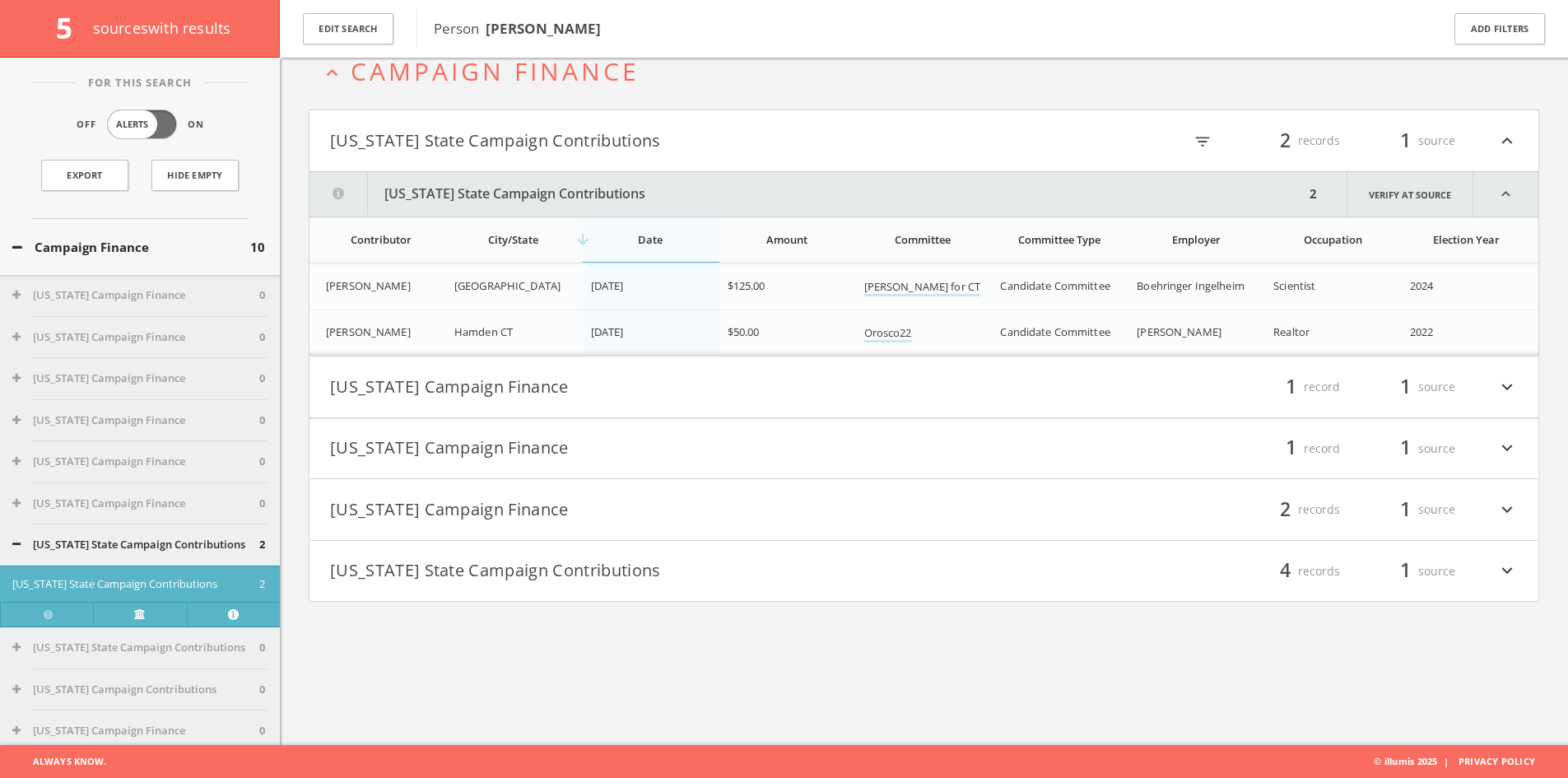
click at [606, 410] on h4 "[US_STATE] Campaign Finance filter_list 1 record 1 source expand_more" at bounding box center [924, 386] width 1229 height 61
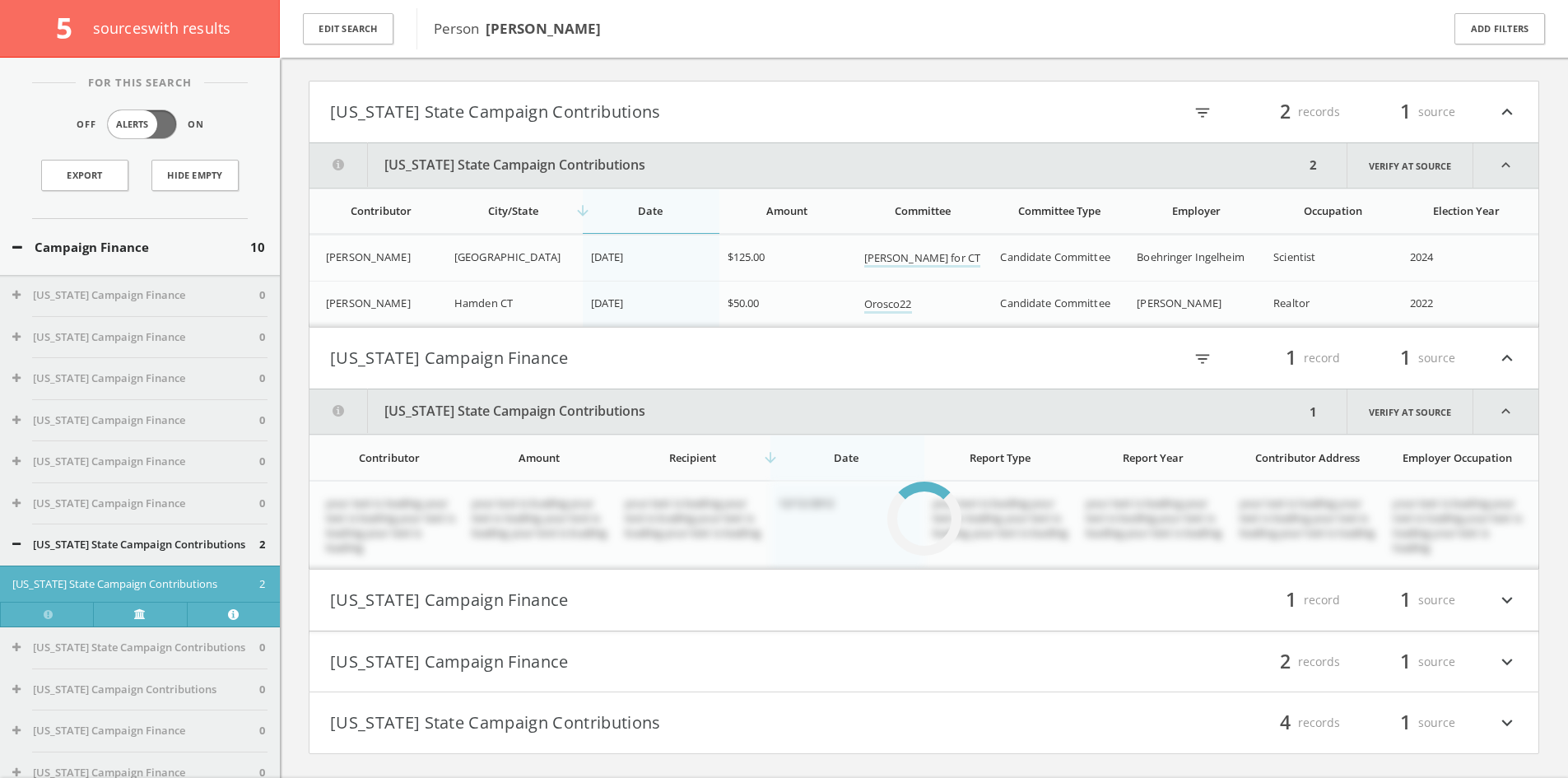
scroll to position [129, 0]
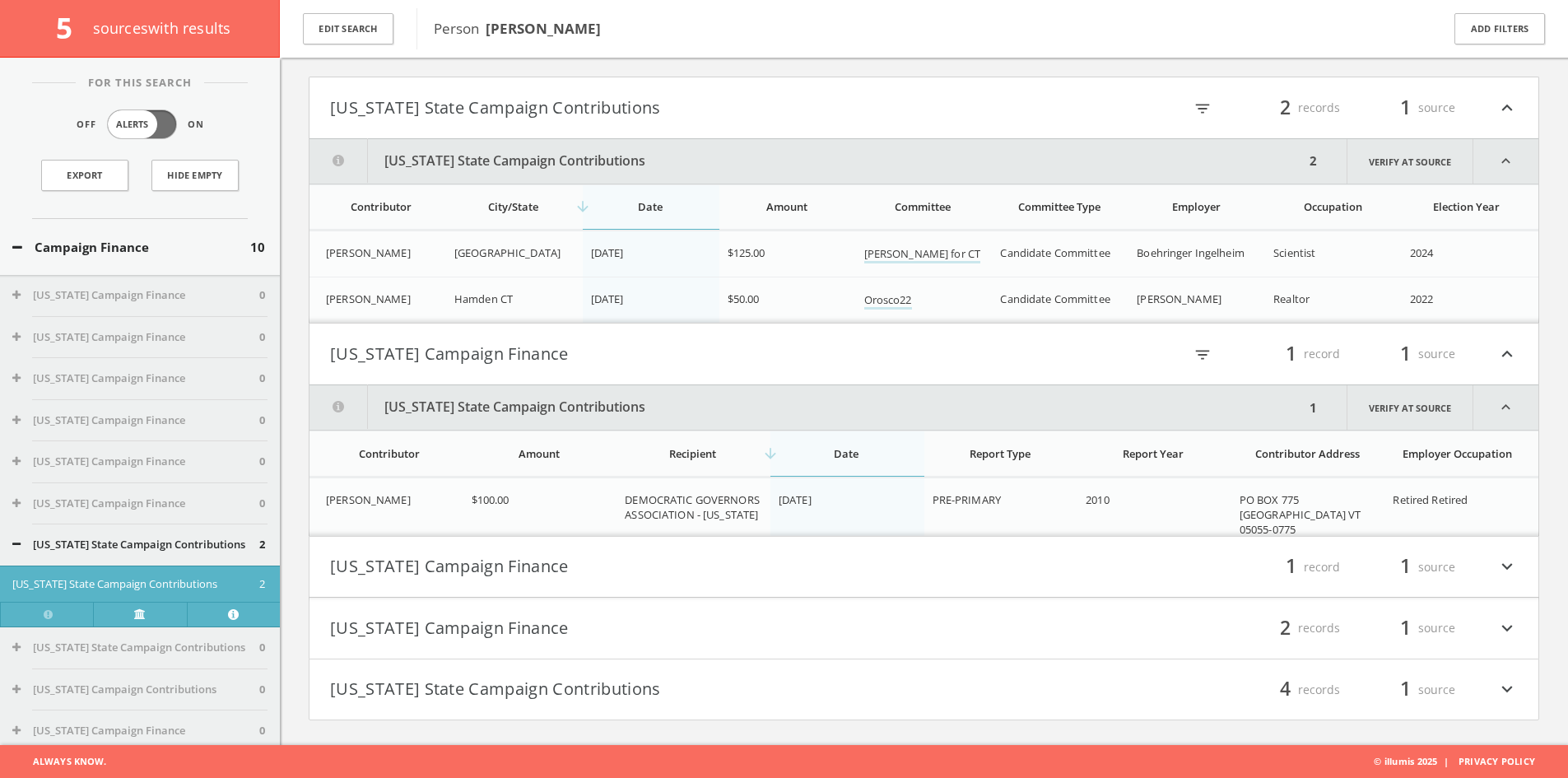
click at [614, 595] on h4 "[US_STATE] Campaign Finance filter_list 1 record 1 source expand_more" at bounding box center [924, 566] width 1229 height 61
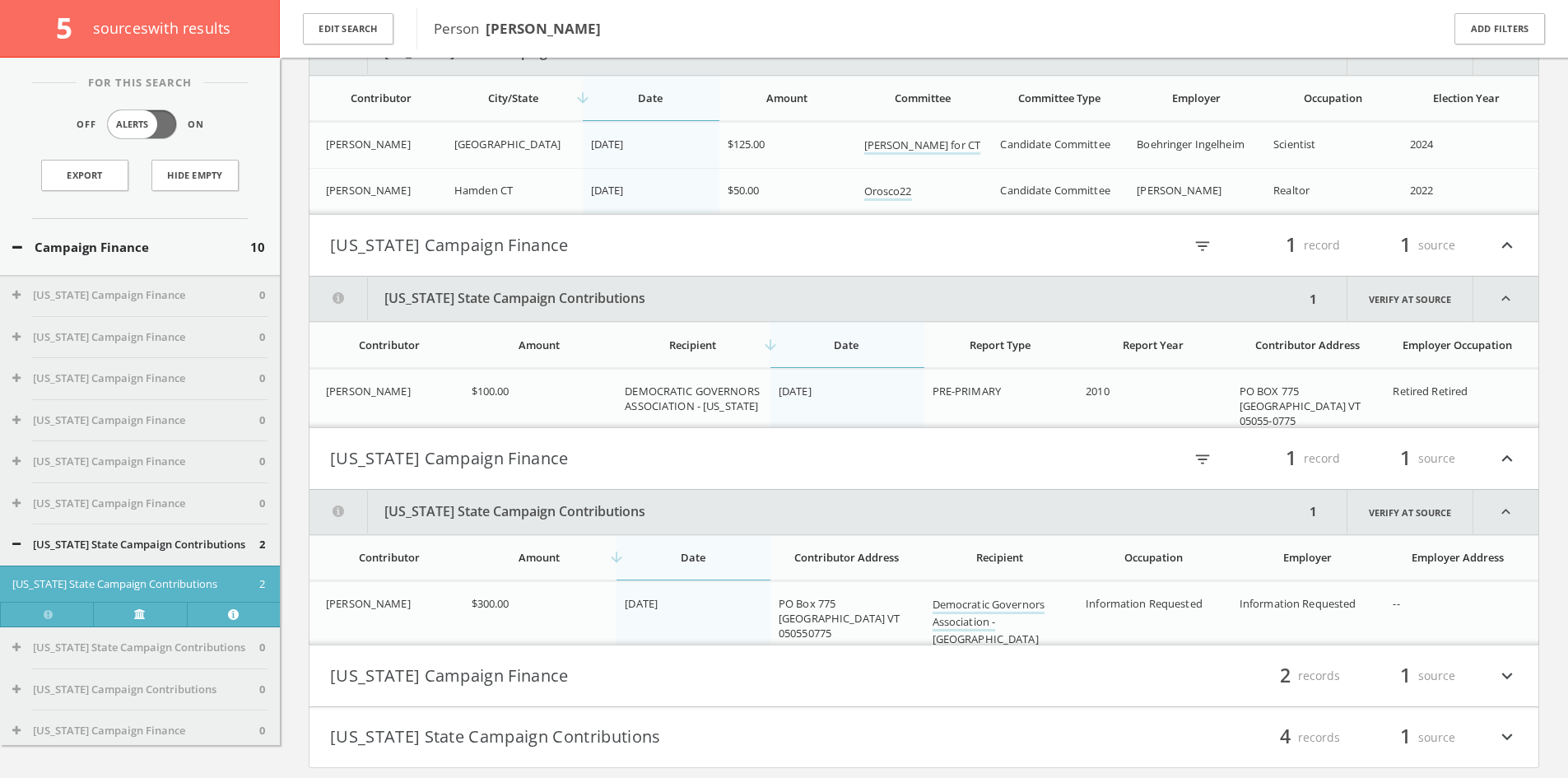
scroll to position [286, 0]
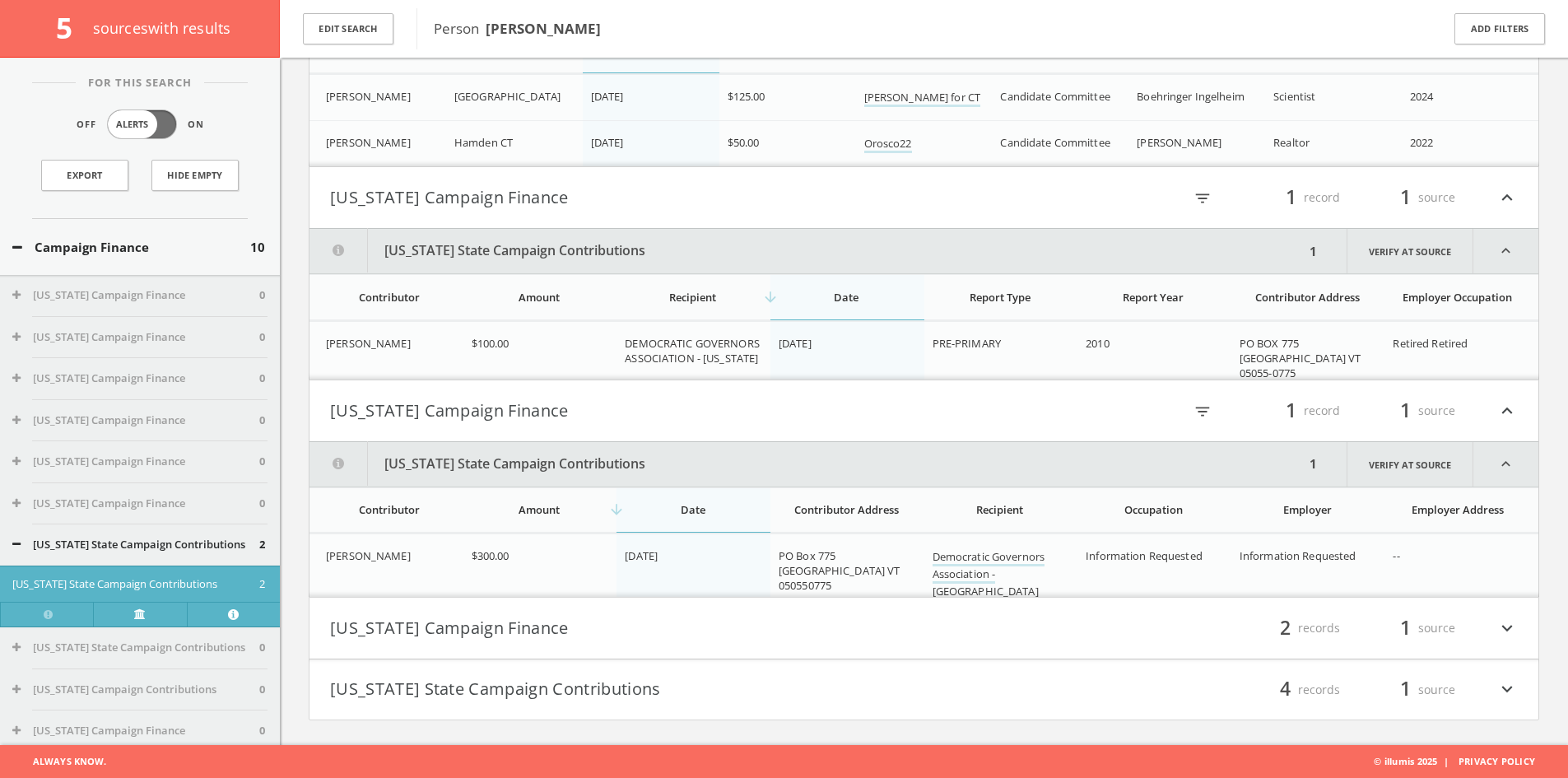
click at [665, 418] on button "[US_STATE] Campaign Finance" at bounding box center [627, 411] width 594 height 28
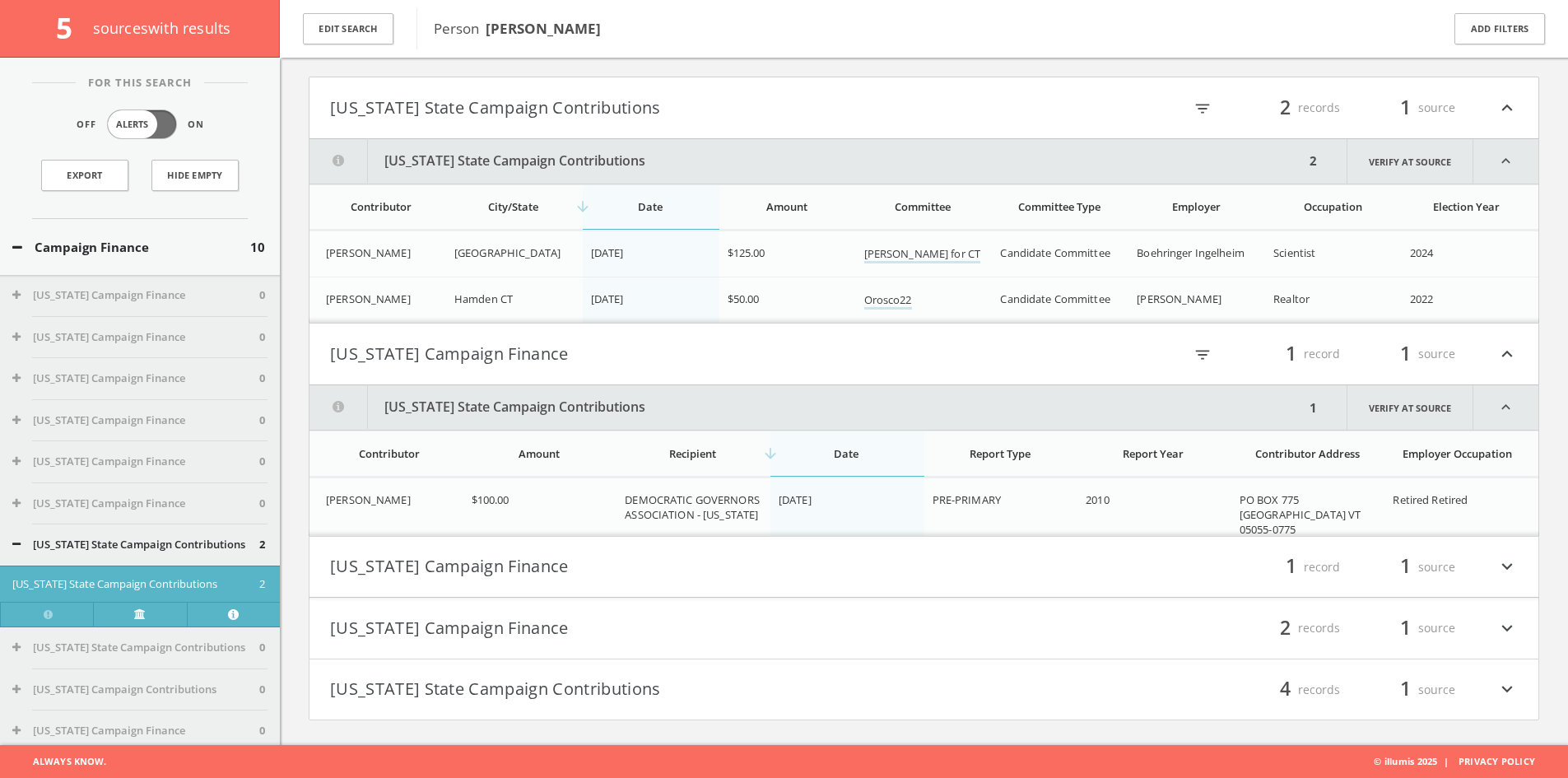
click at [652, 614] on button "[US_STATE] Campaign Finance" at bounding box center [627, 628] width 594 height 28
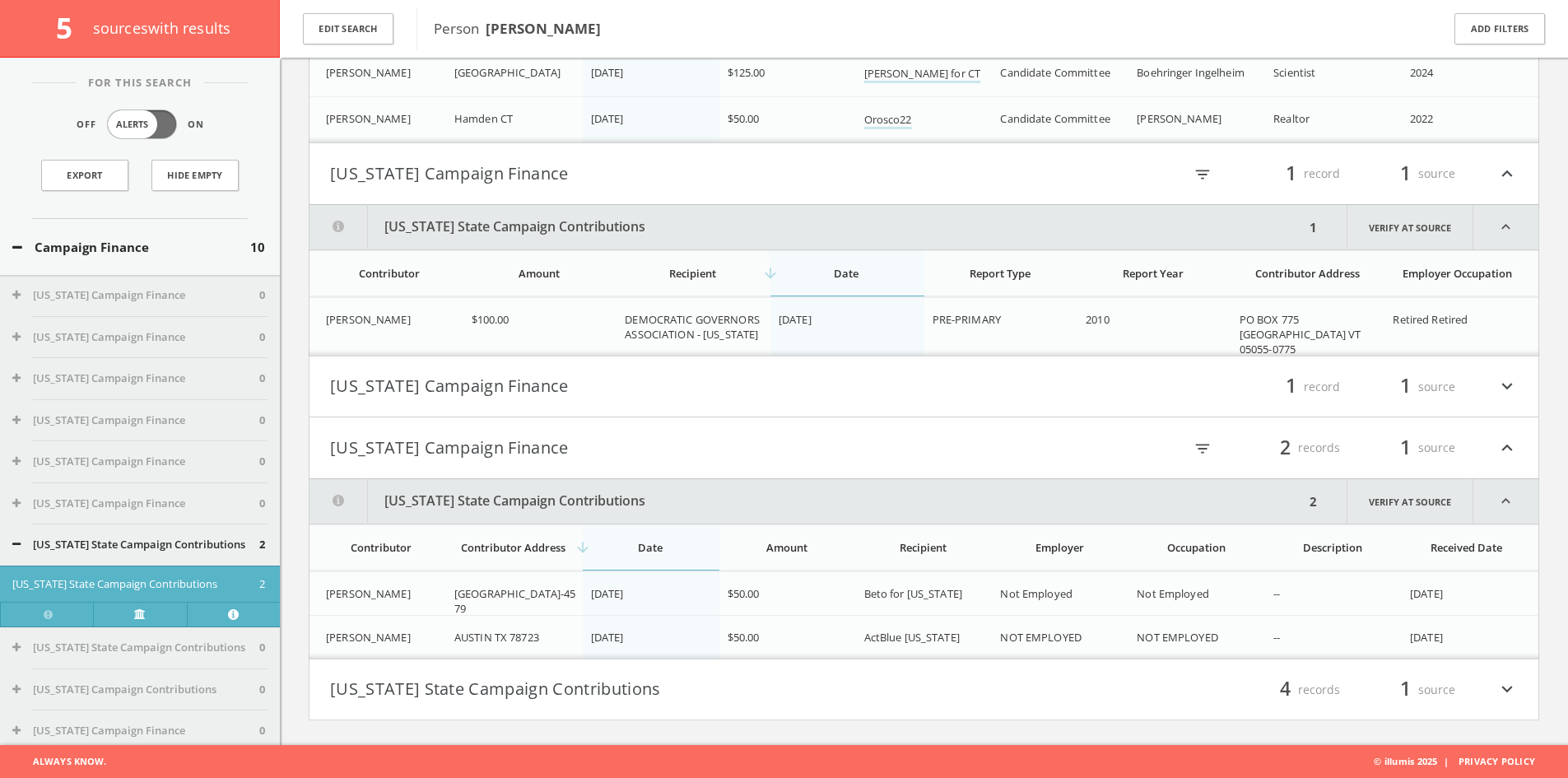
click at [655, 403] on h4 "[US_STATE] Campaign Finance filter_list 1 record 1 source expand_more" at bounding box center [924, 386] width 1229 height 61
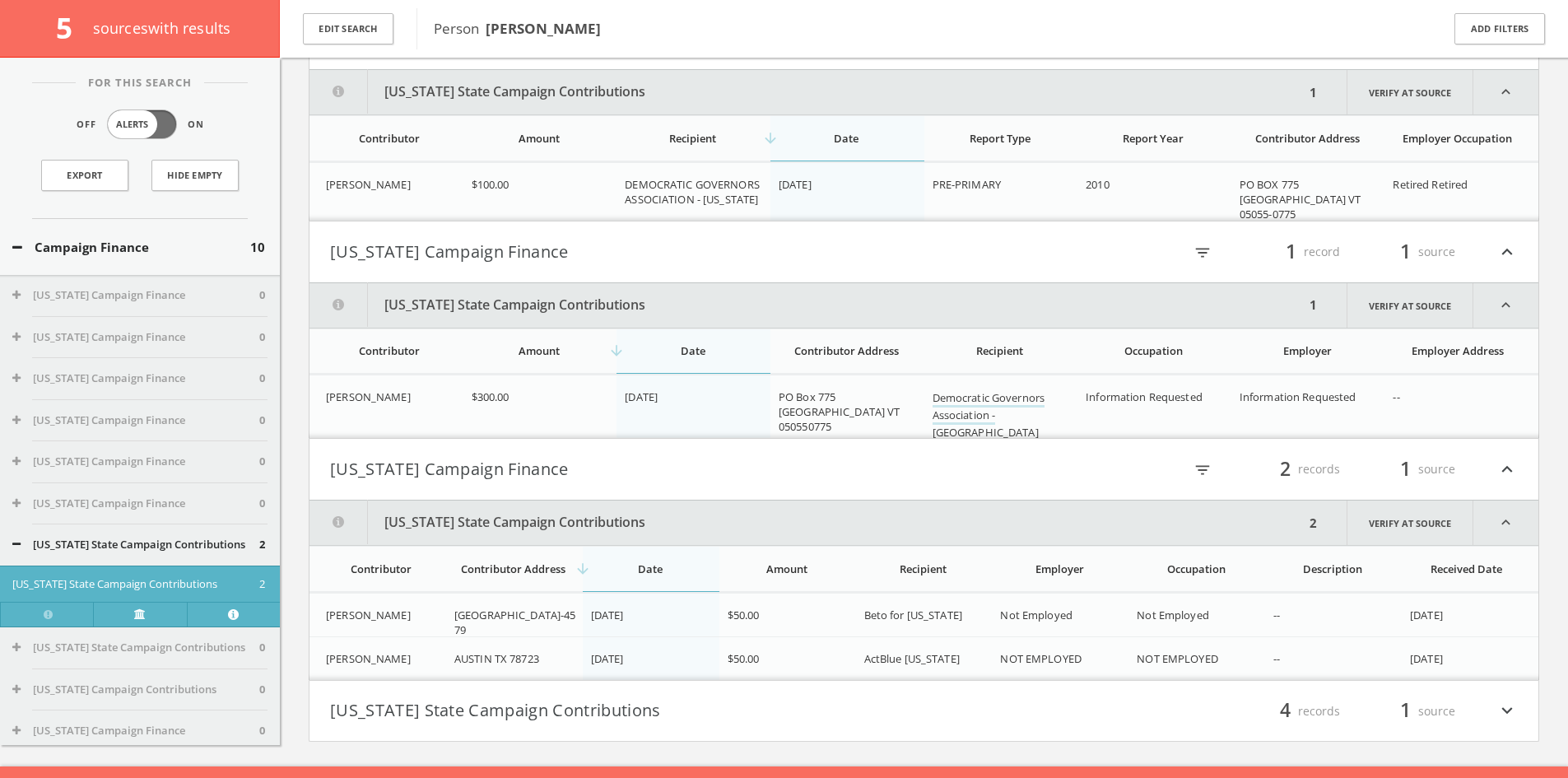
scroll to position [466, 0]
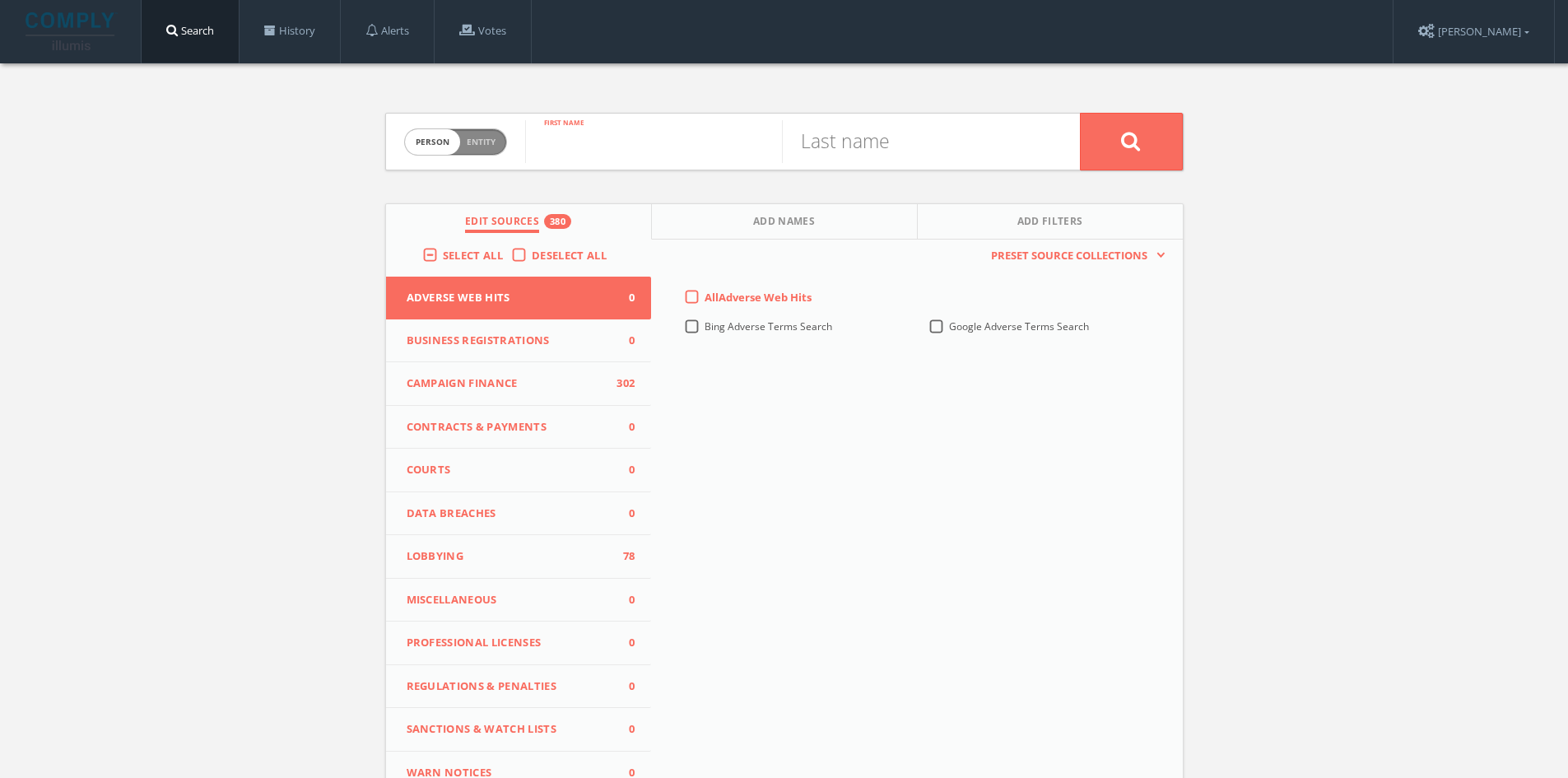
click at [668, 149] on input "text" at bounding box center [653, 142] width 257 height 43
type input "[PERSON_NAME]"
click at [908, 147] on input "text" at bounding box center [910, 142] width 257 height 43
type input "[PERSON_NAME]"
click at [443, 251] on label "Select All" at bounding box center [477, 256] width 69 height 17
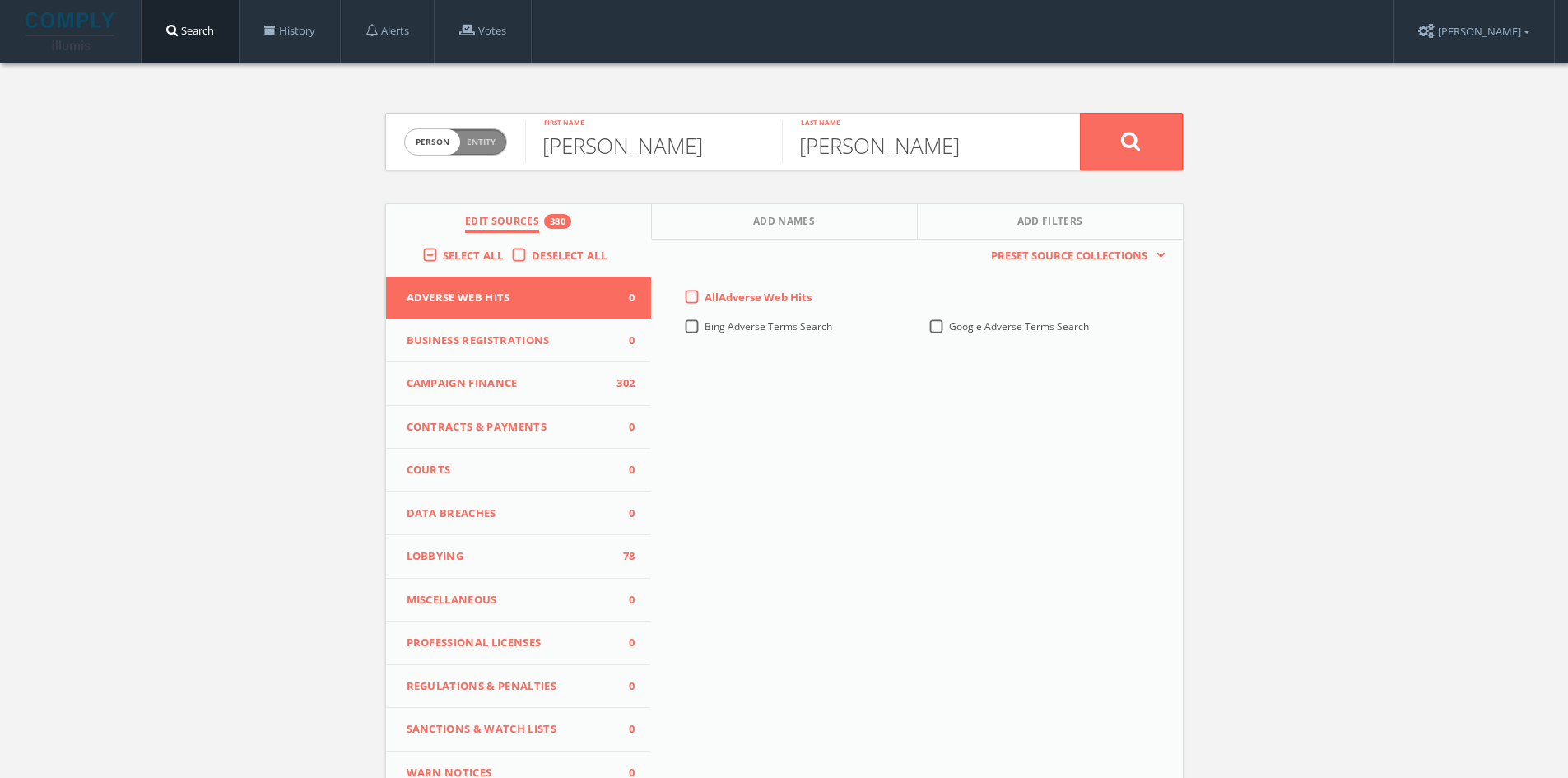
click at [0, 0] on input "Select All" at bounding box center [0, 0] width 0 height 0
click at [443, 251] on label "Select All" at bounding box center [477, 256] width 69 height 17
click at [0, 0] on input "Select All" at bounding box center [0, 0] width 0 height 0
click at [1154, 139] on button at bounding box center [1130, 142] width 103 height 58
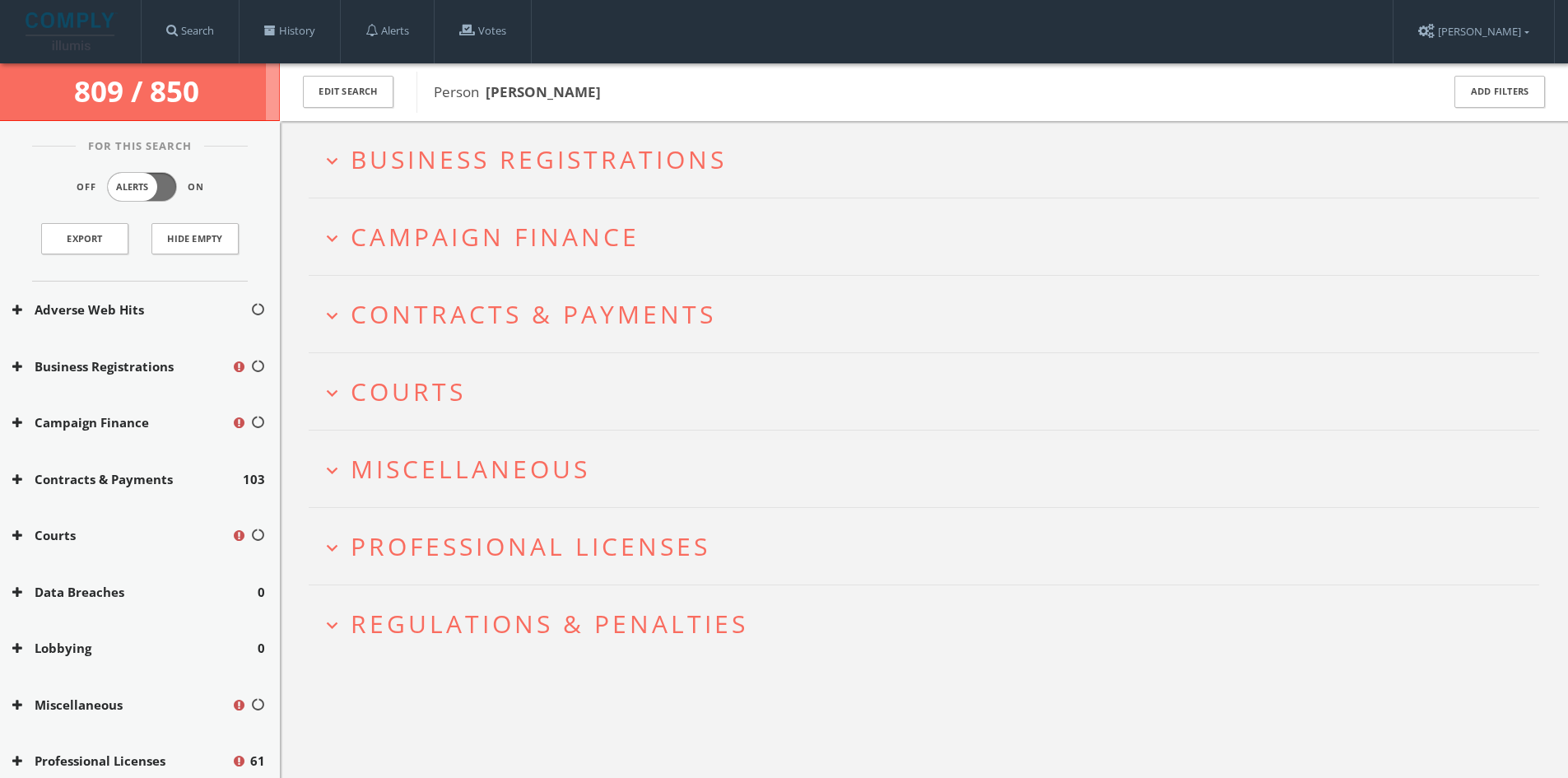
click at [555, 322] on span "Contracts & Payments" at bounding box center [534, 314] width 366 height 33
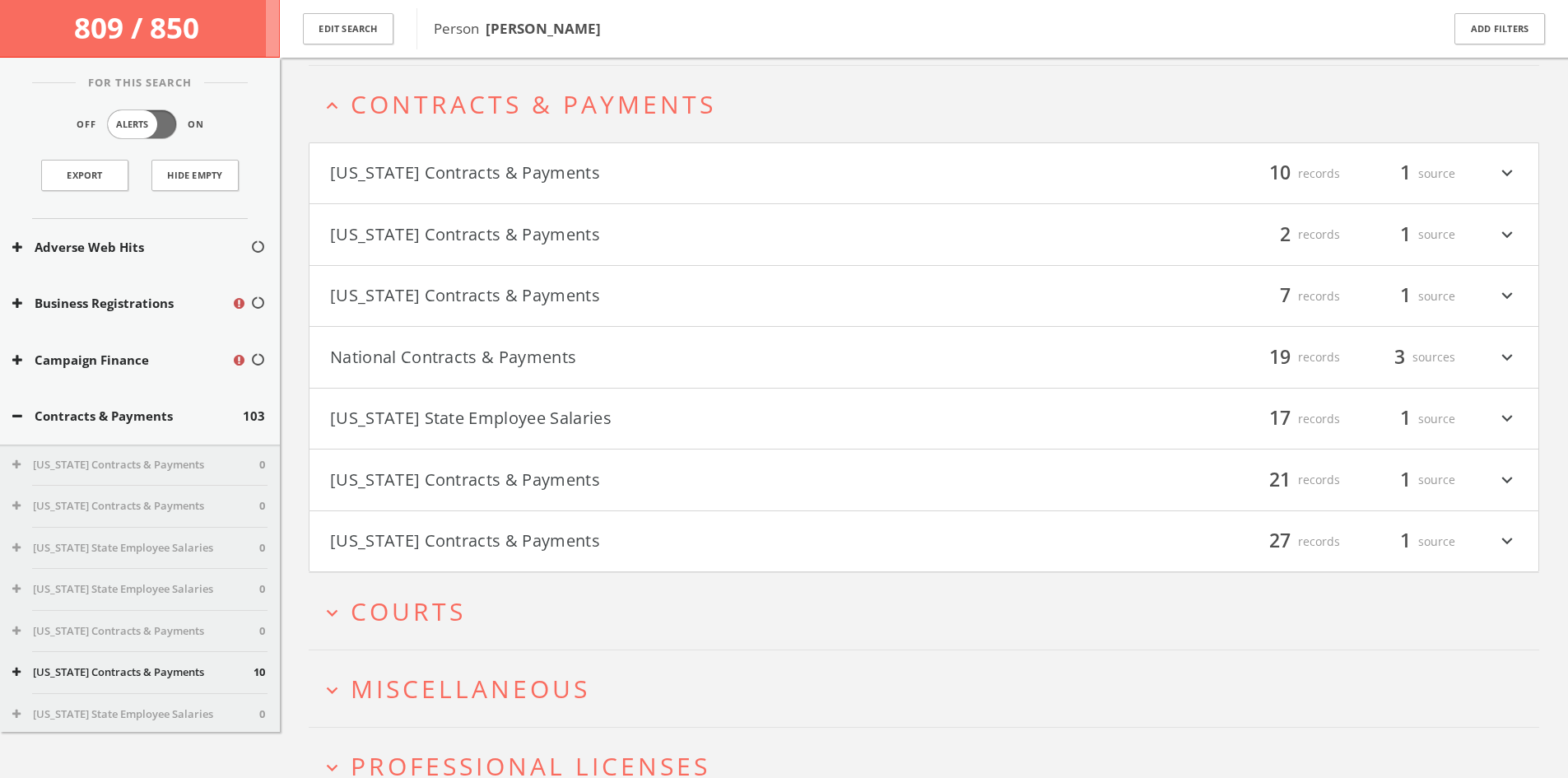
click at [601, 113] on span "Contracts & Payments" at bounding box center [534, 104] width 366 height 33
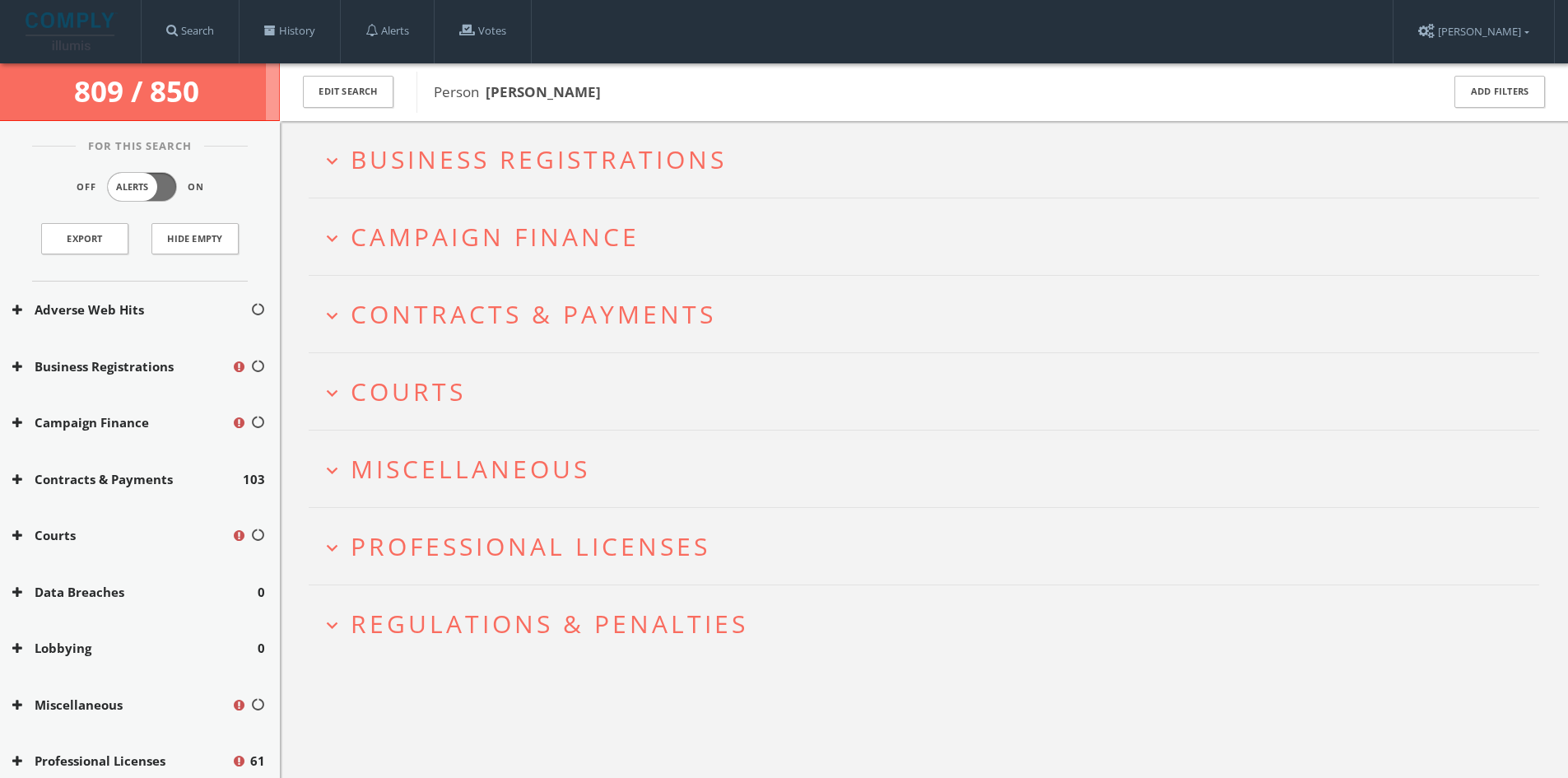
click at [522, 227] on span "Campaign Finance" at bounding box center [495, 236] width 289 height 33
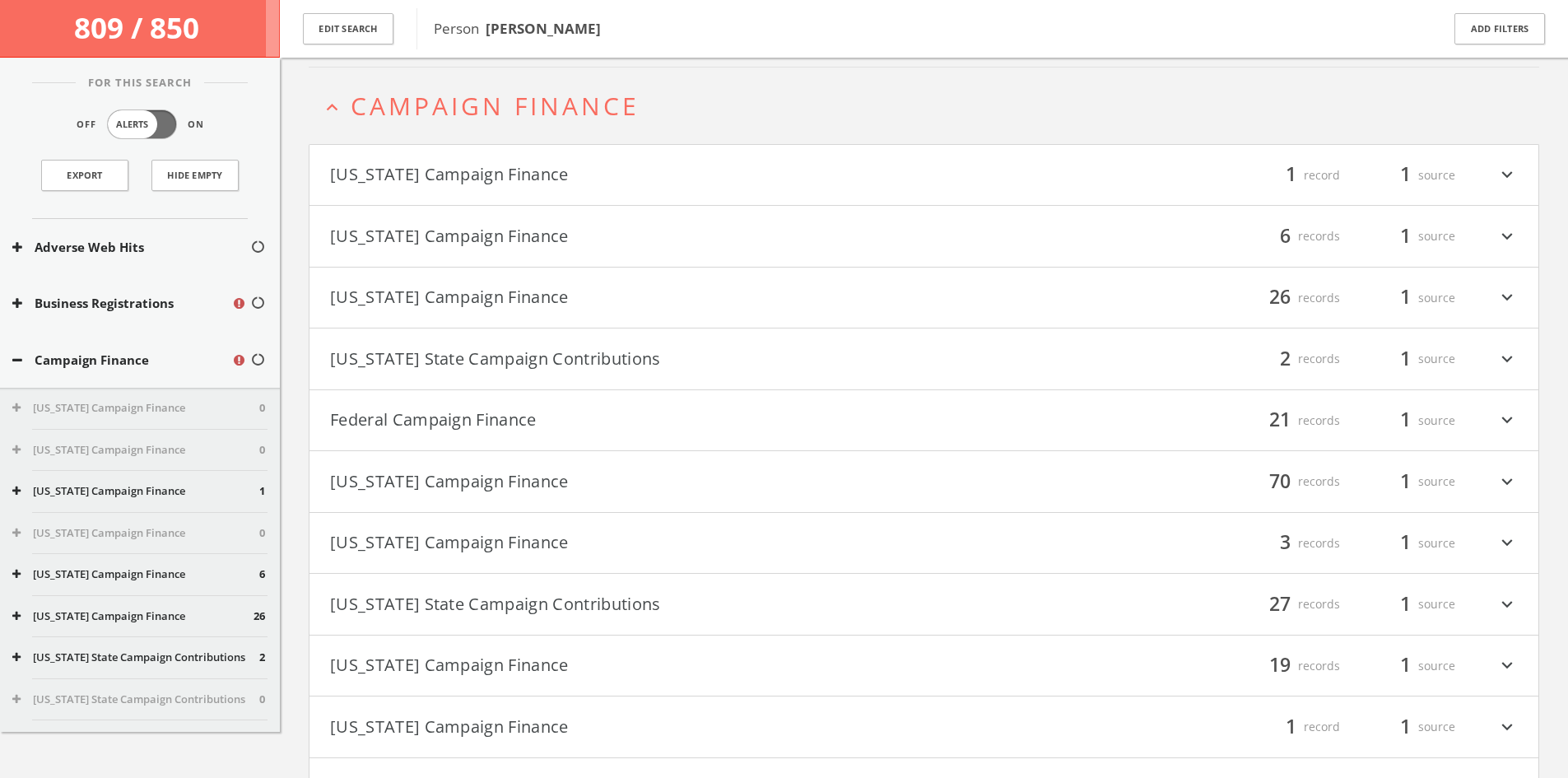
scroll to position [141, 0]
click at [682, 189] on h4 "[US_STATE] Campaign Finance filter_list 1 record 1 source expand_more" at bounding box center [924, 173] width 1229 height 61
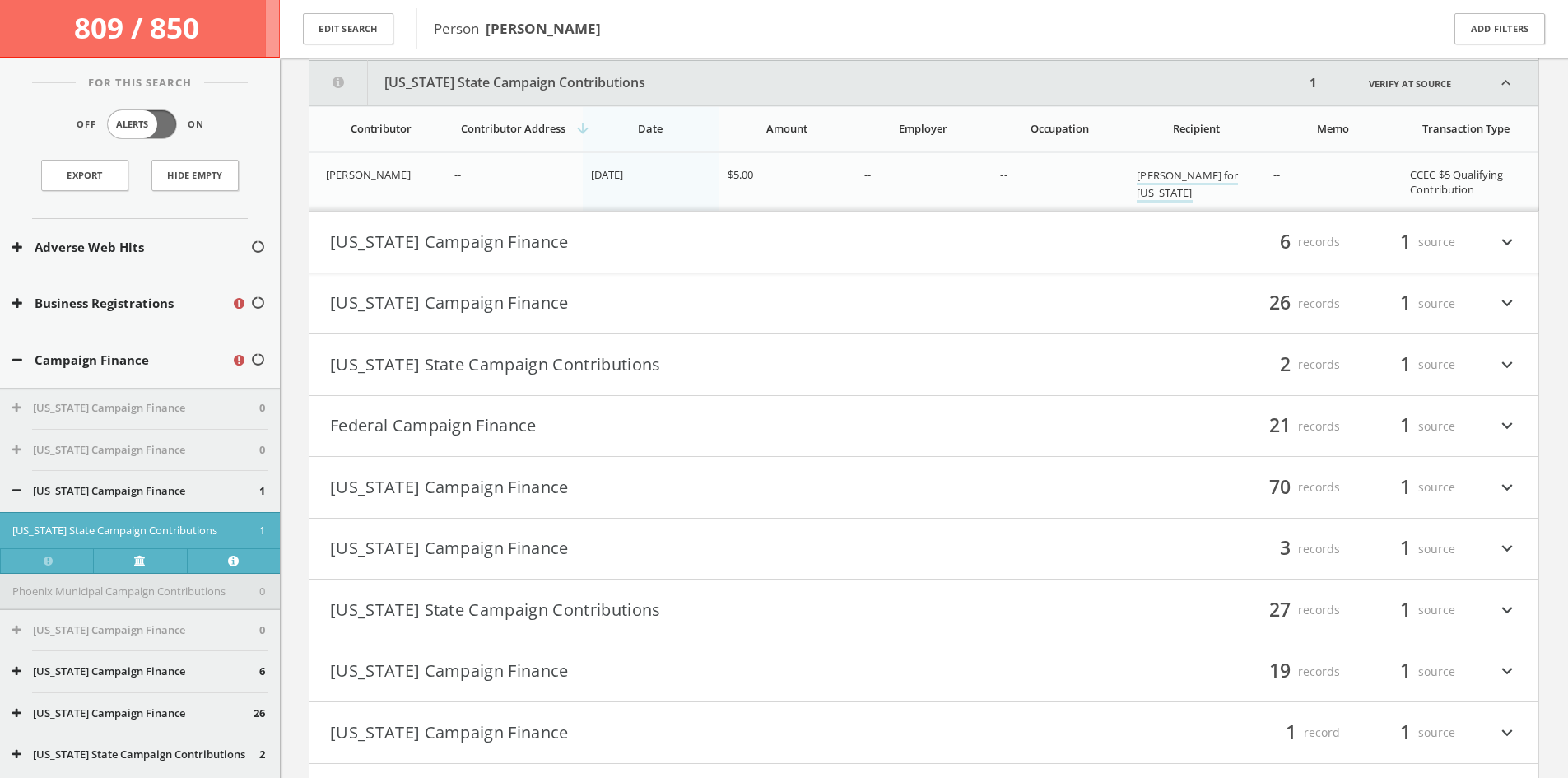
scroll to position [287, 0]
click at [690, 244] on button "[US_STATE] Campaign Finance" at bounding box center [627, 240] width 594 height 28
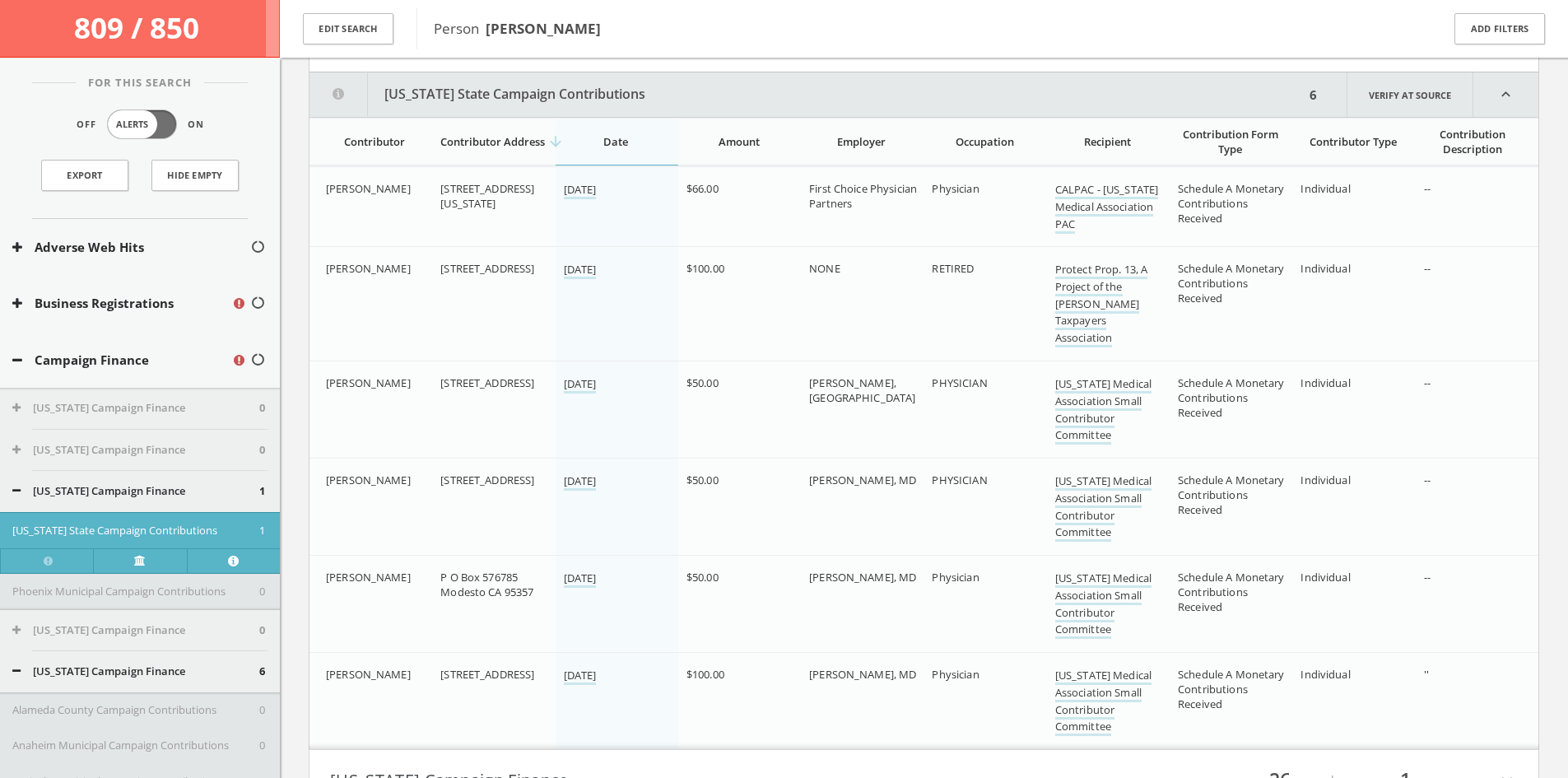
scroll to position [499, 0]
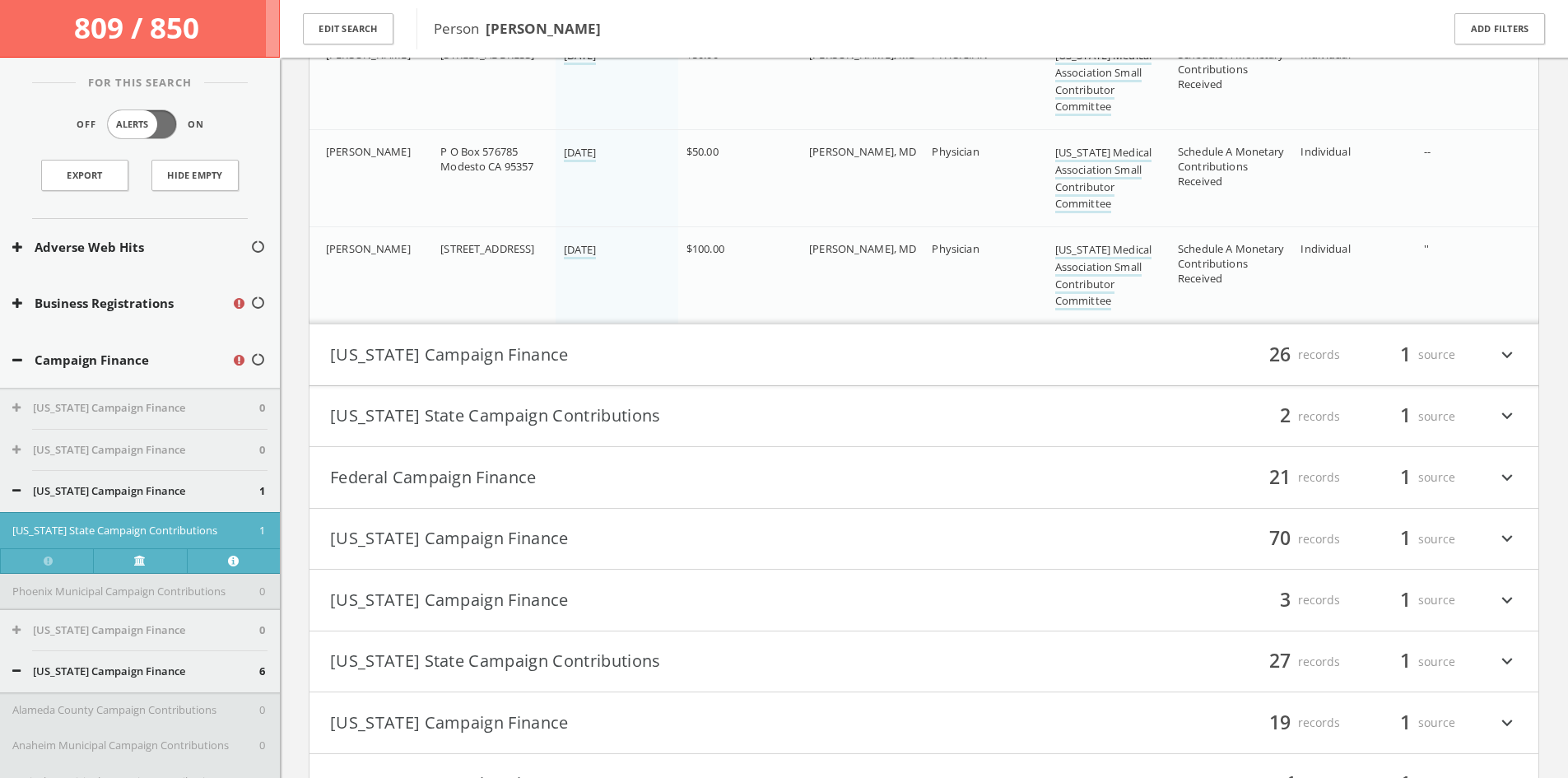
click at [567, 355] on button "[US_STATE] Campaign Finance" at bounding box center [627, 355] width 594 height 28
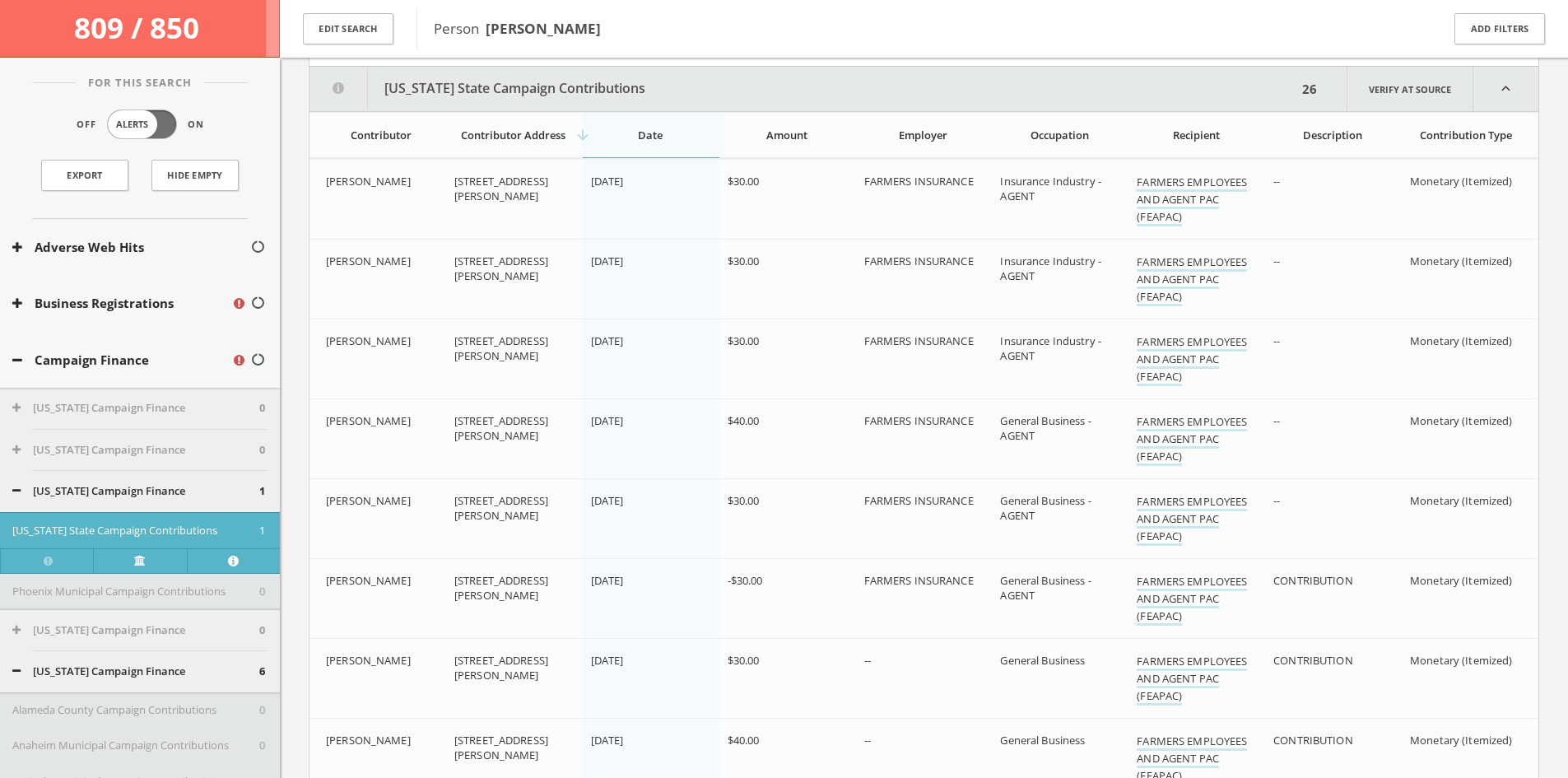
scroll to position [1239, 0]
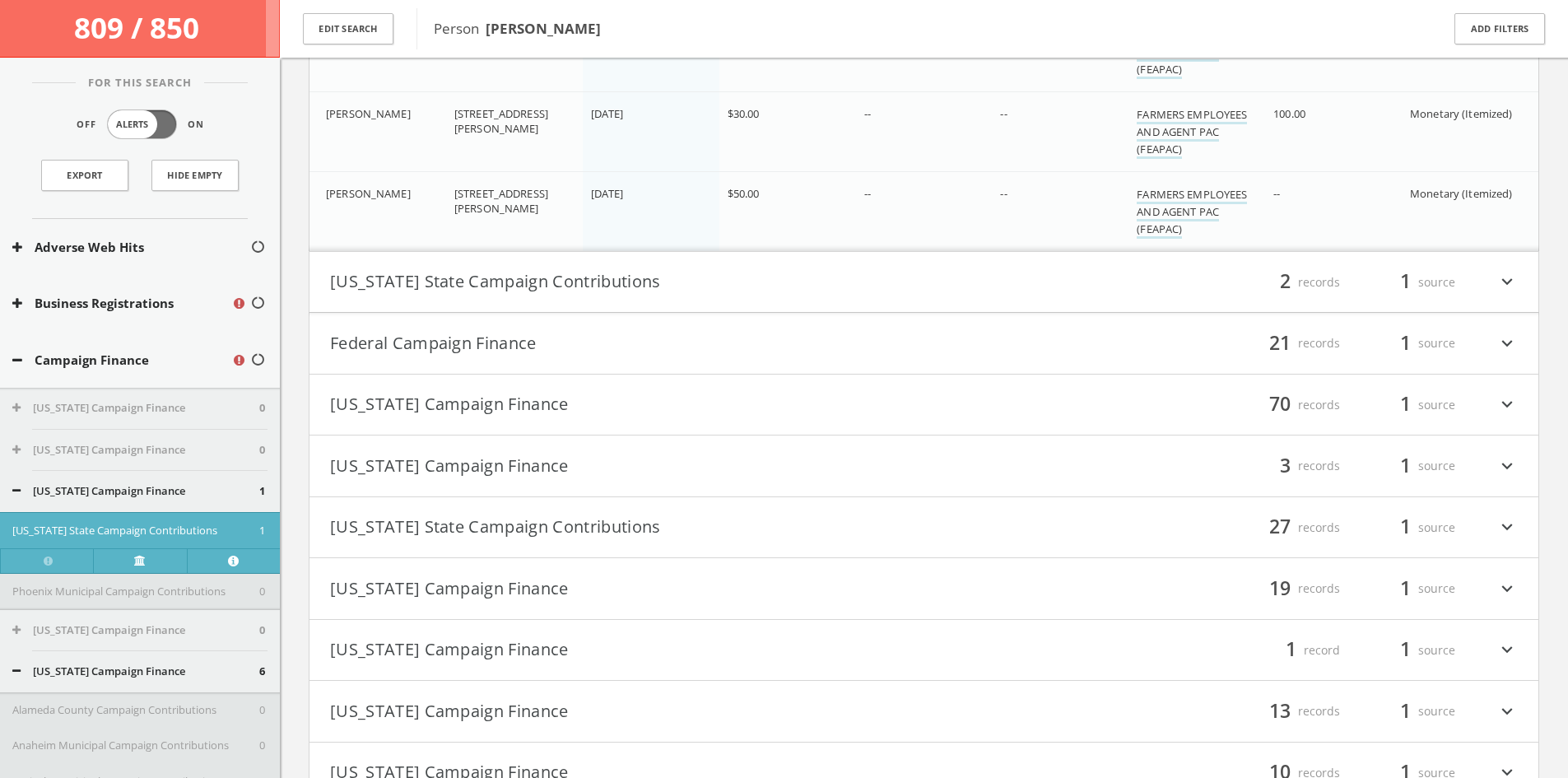
click at [574, 277] on button "[US_STATE] State Campaign Contributions" at bounding box center [627, 282] width 594 height 28
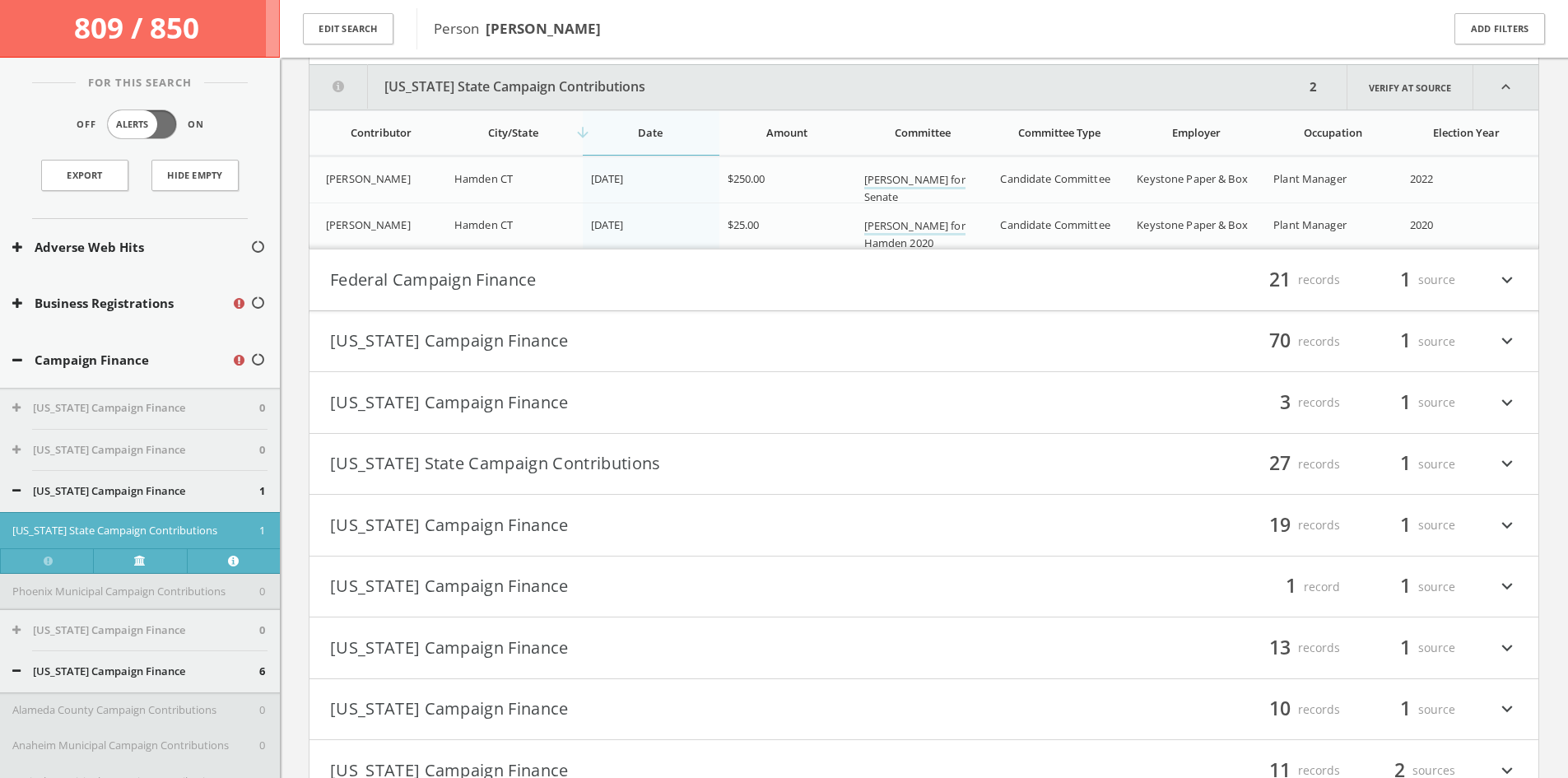
scroll to position [3469, 0]
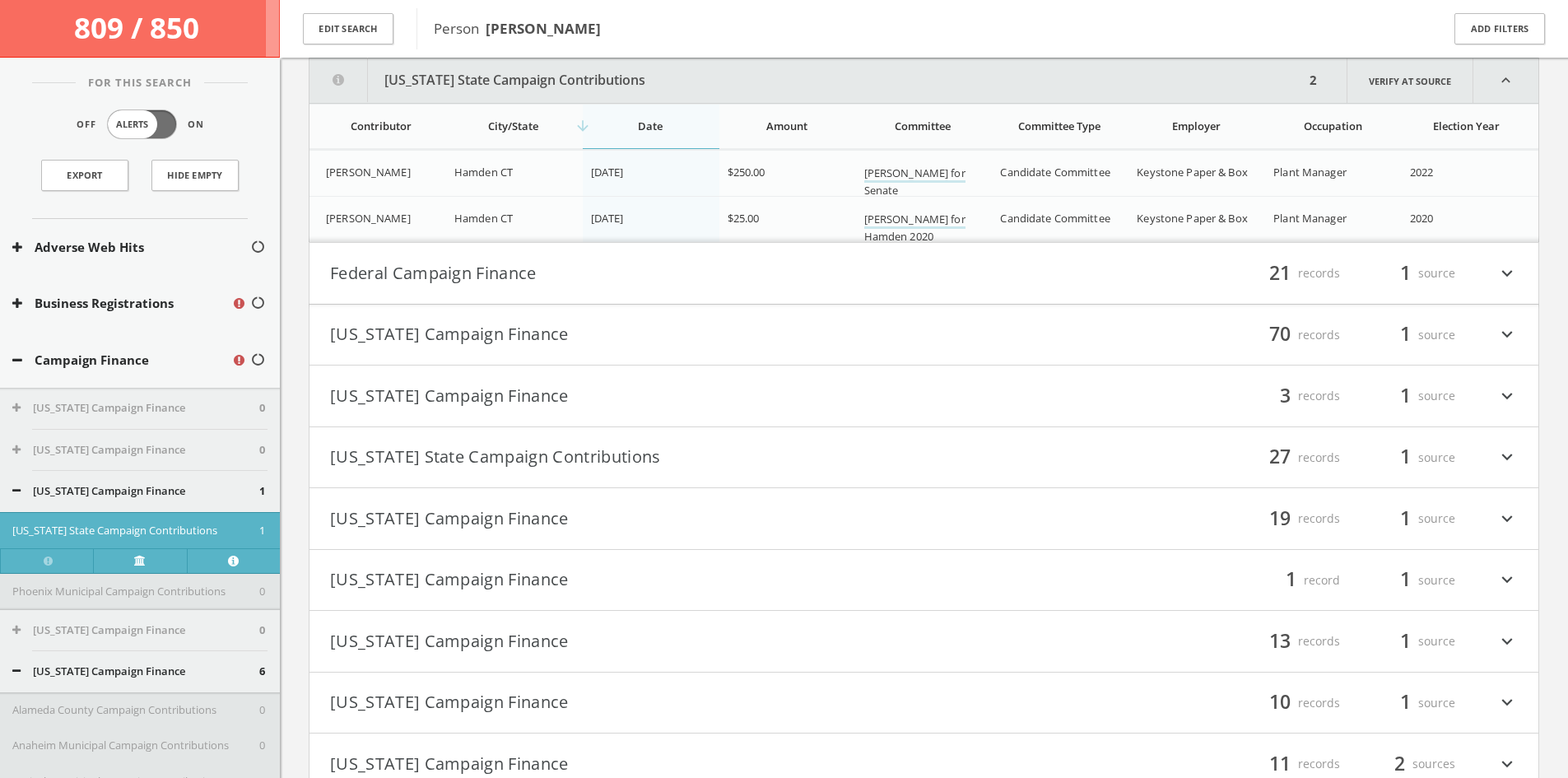
click at [573, 278] on button "Federal Campaign Finance" at bounding box center [627, 273] width 594 height 28
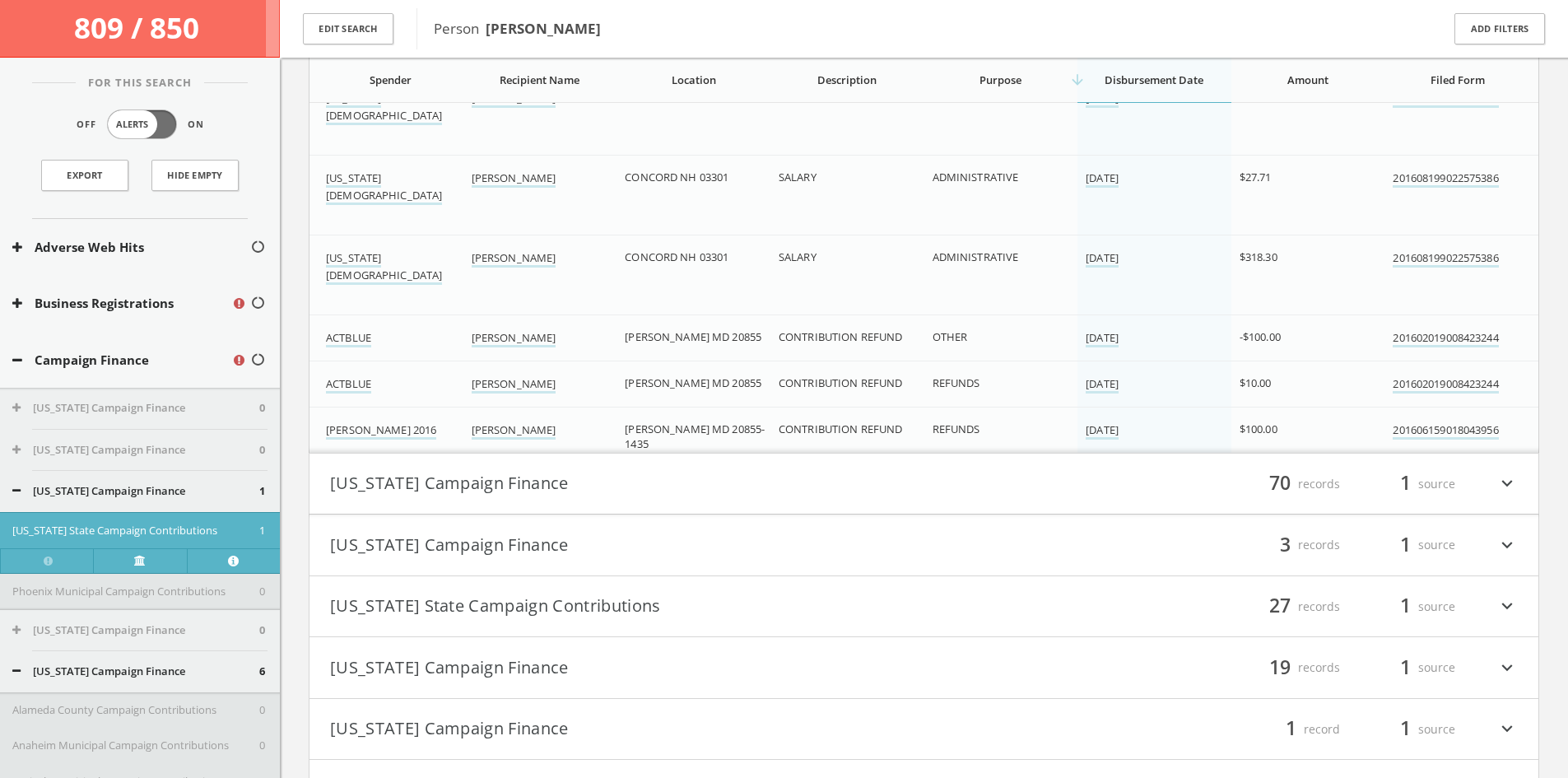
scroll to position [4786, 0]
drag, startPoint x: 585, startPoint y: 503, endPoint x: 592, endPoint y: 493, distance: 12.2
click at [586, 502] on h4 "[US_STATE] Campaign Finance filter_list 70 records 1 source expand_more" at bounding box center [924, 480] width 1229 height 61
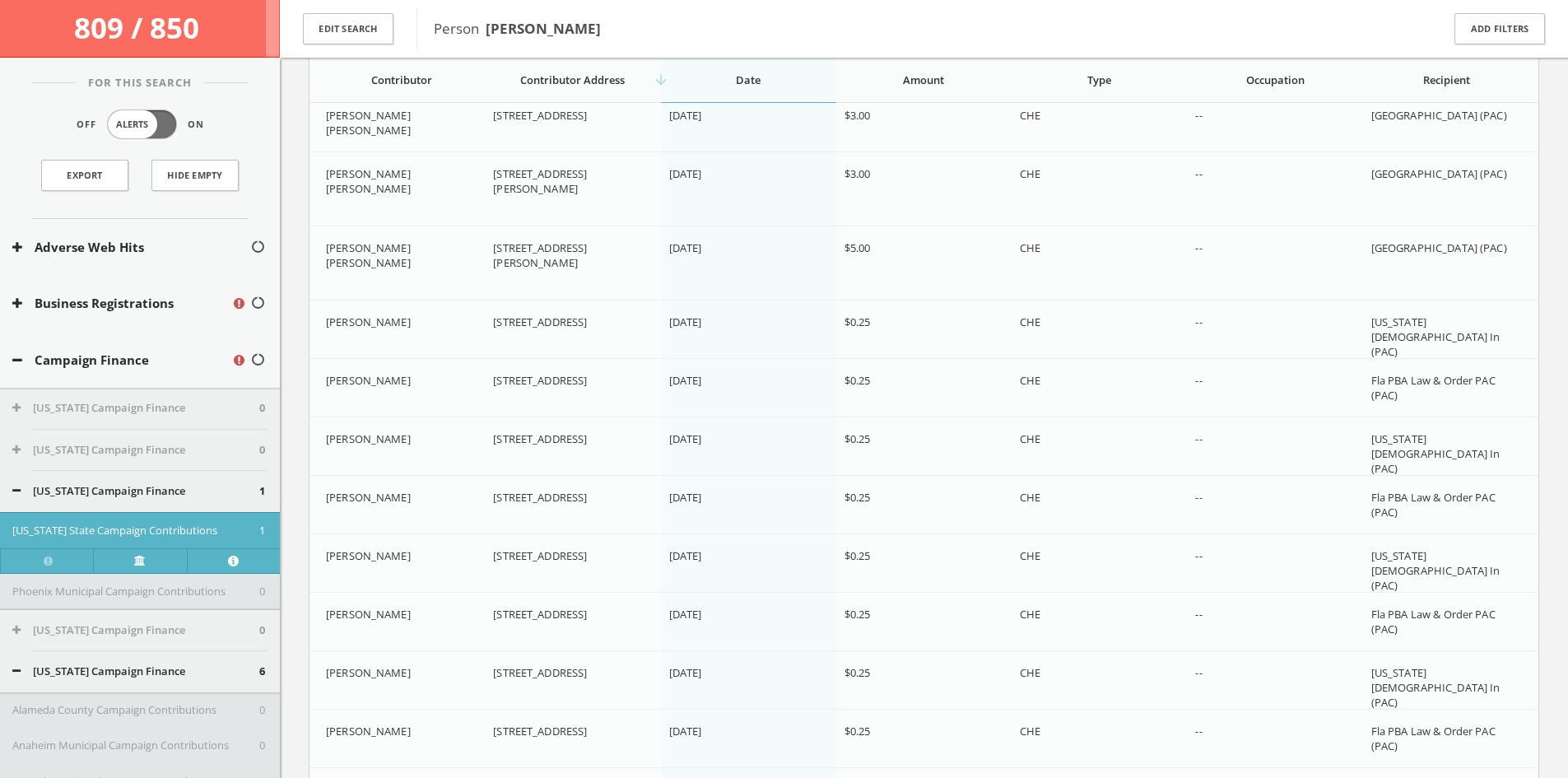
scroll to position [5815, 0]
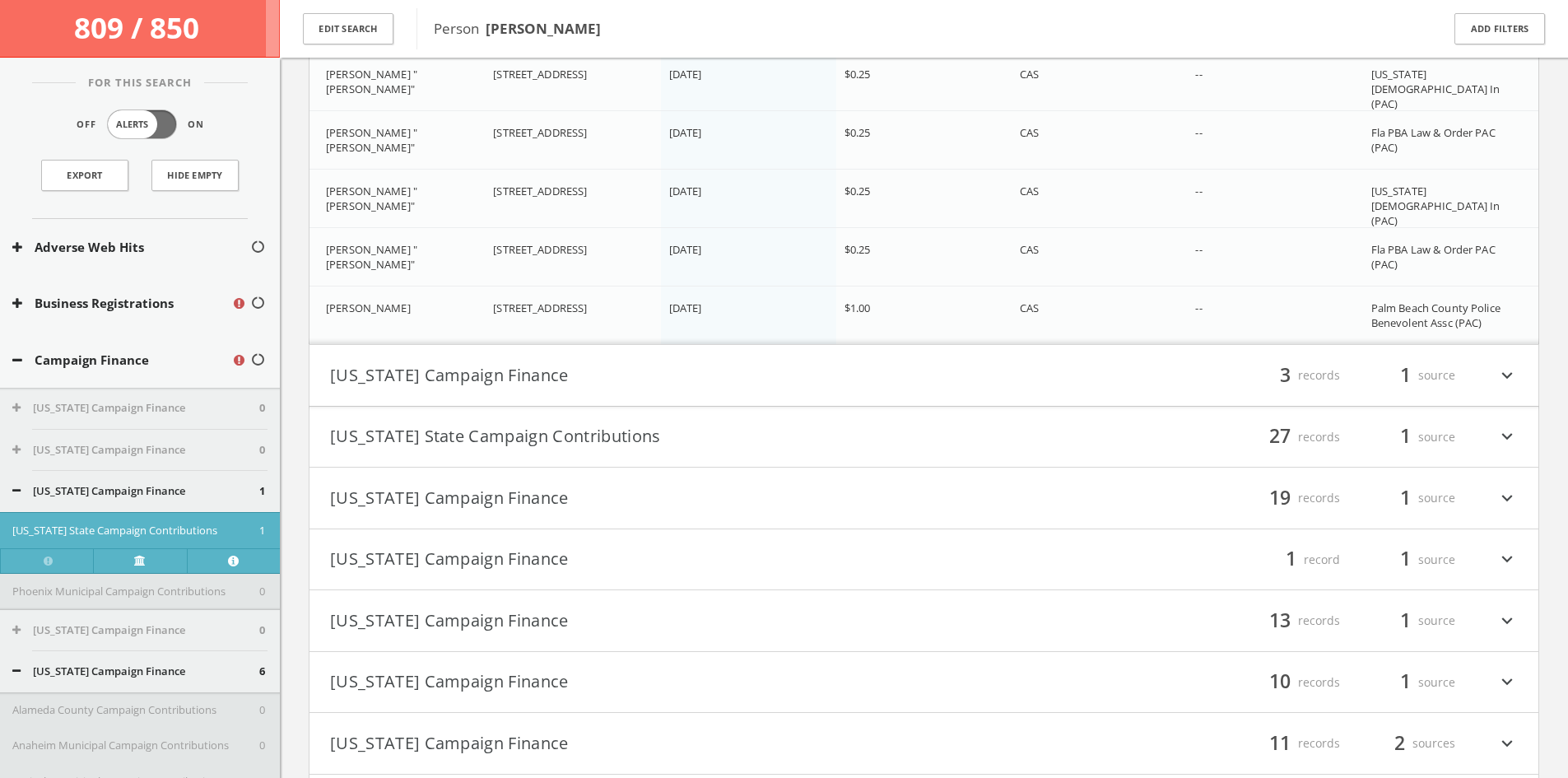
click at [614, 370] on button "[US_STATE] Campaign Finance" at bounding box center [627, 375] width 594 height 28
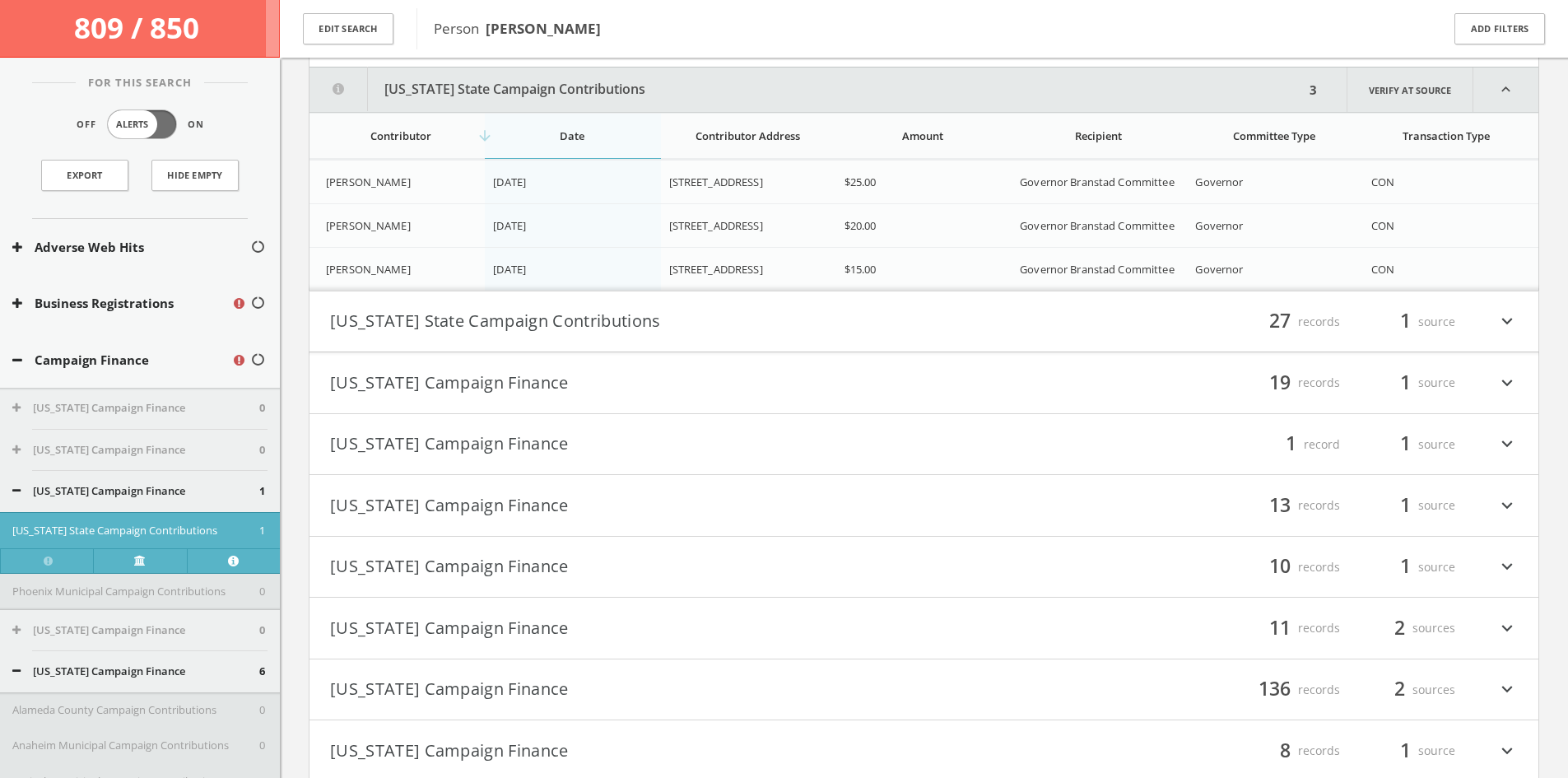
scroll to position [9703, 0]
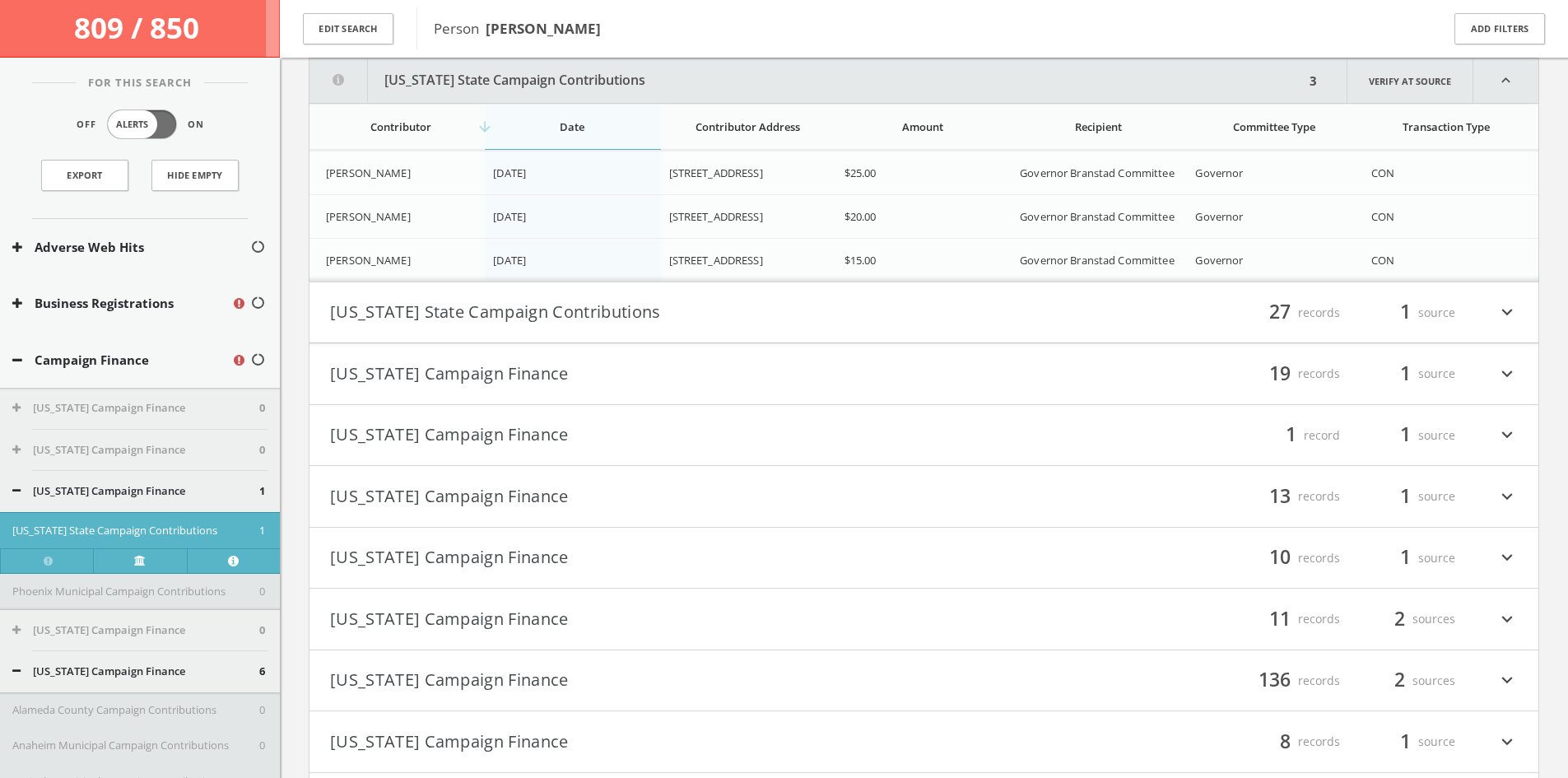
click at [625, 295] on h4 "[US_STATE] State Campaign Contributions filter_list 27 records 1 source expand_…" at bounding box center [924, 312] width 1229 height 61
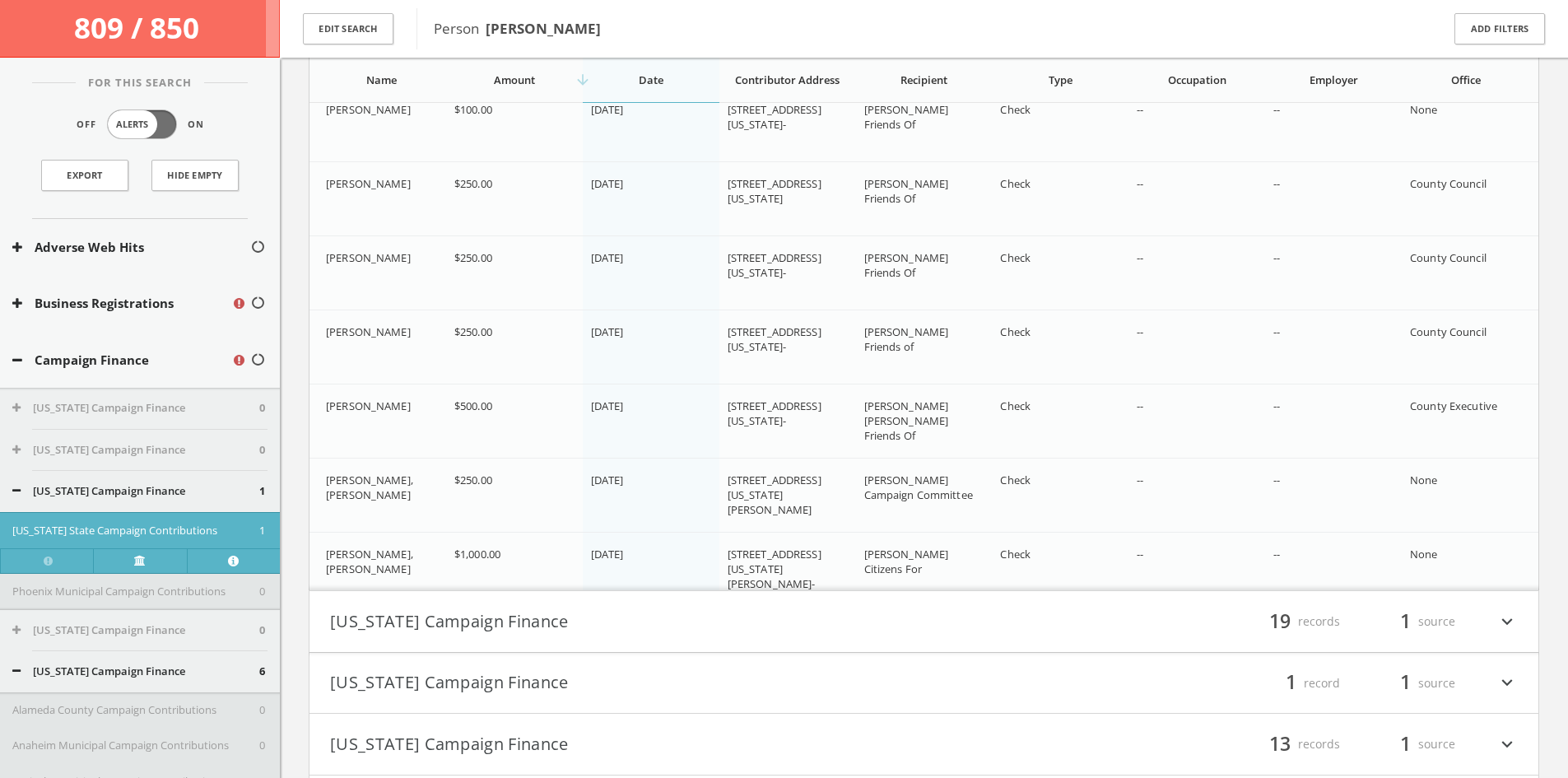
scroll to position [11635, 0]
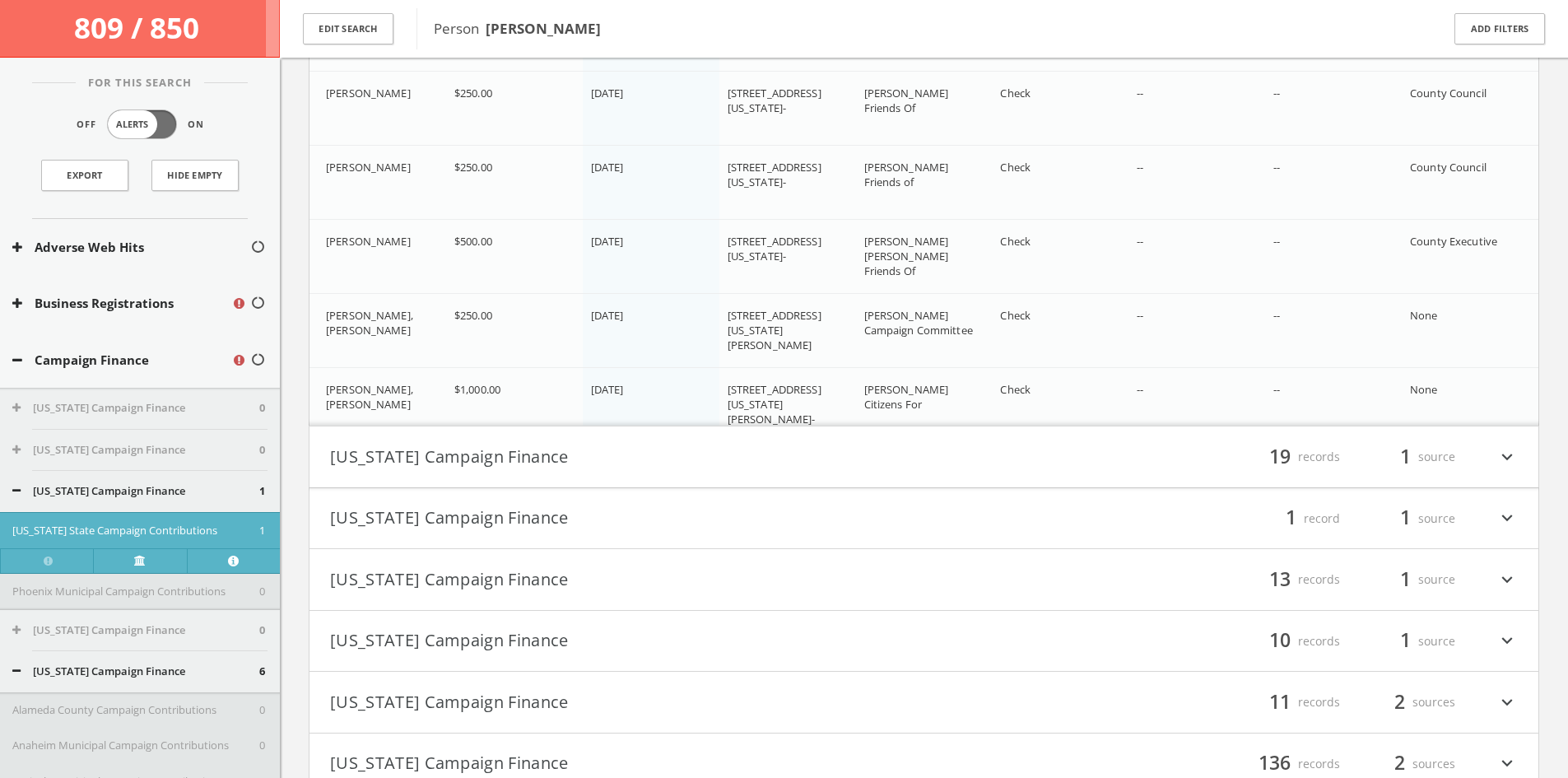
click at [799, 454] on button "[US_STATE] Campaign Finance" at bounding box center [627, 457] width 594 height 28
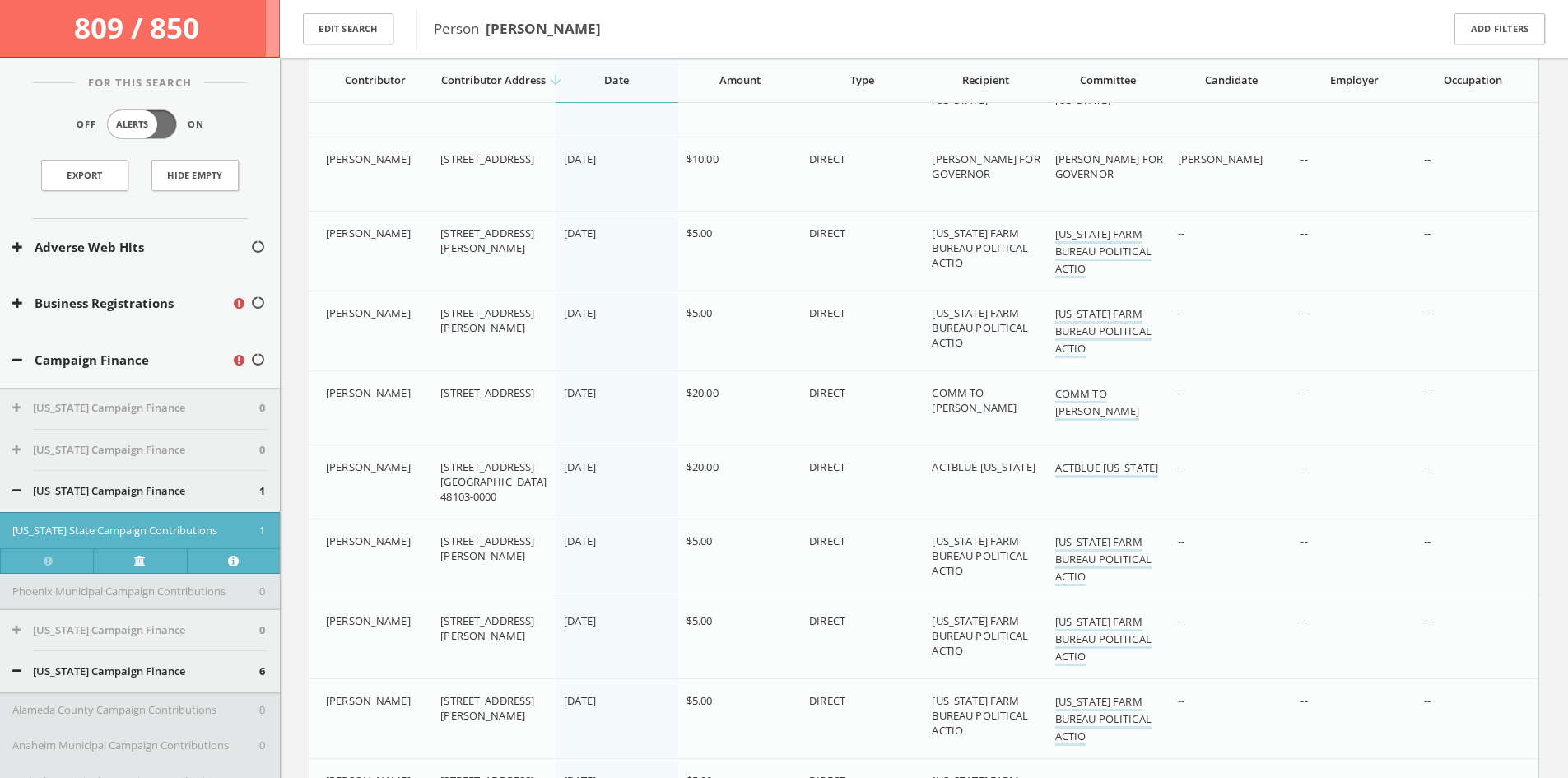
scroll to position [12311, 0]
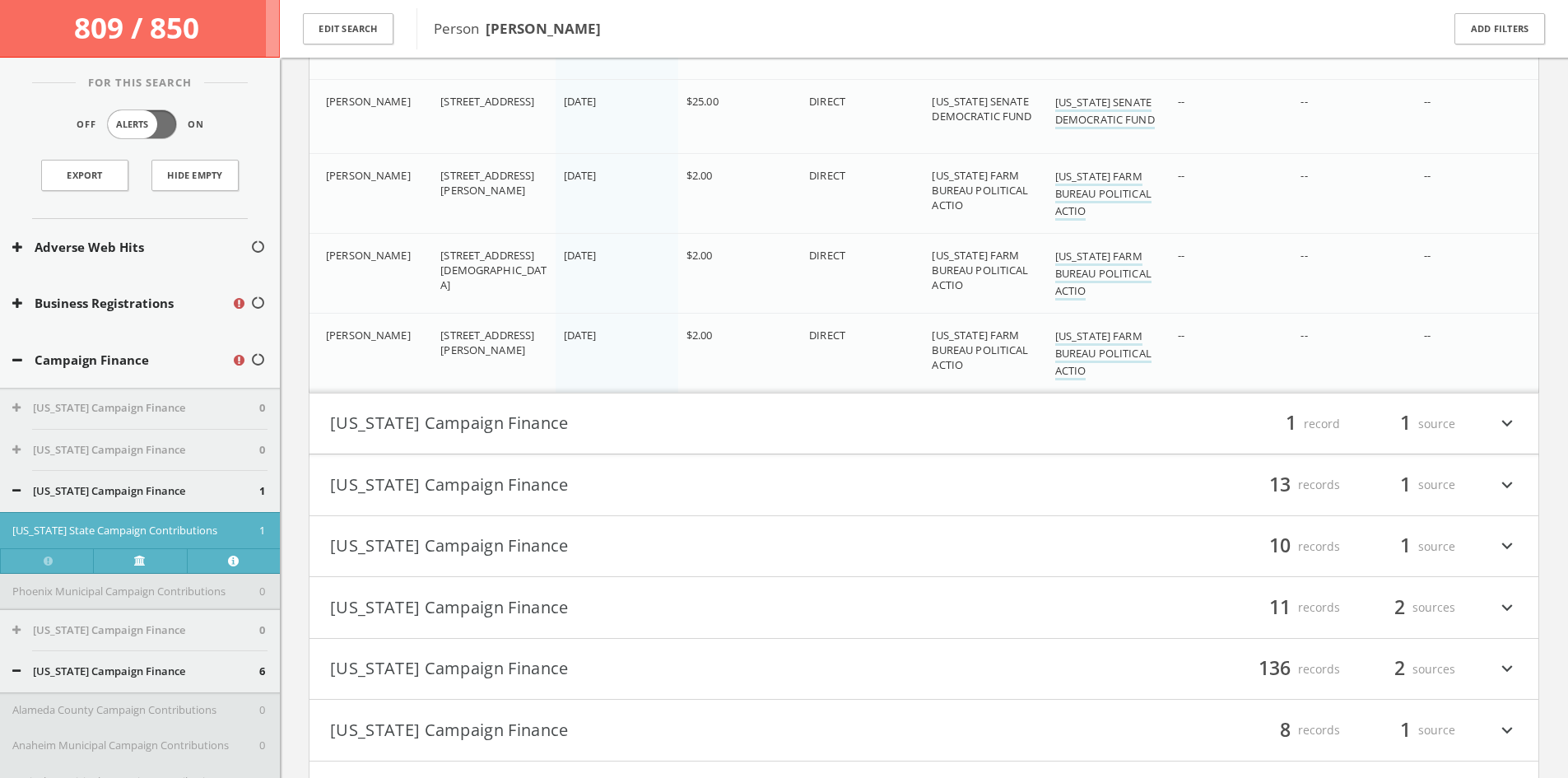
click at [649, 411] on button "[US_STATE] Campaign Finance" at bounding box center [627, 424] width 594 height 28
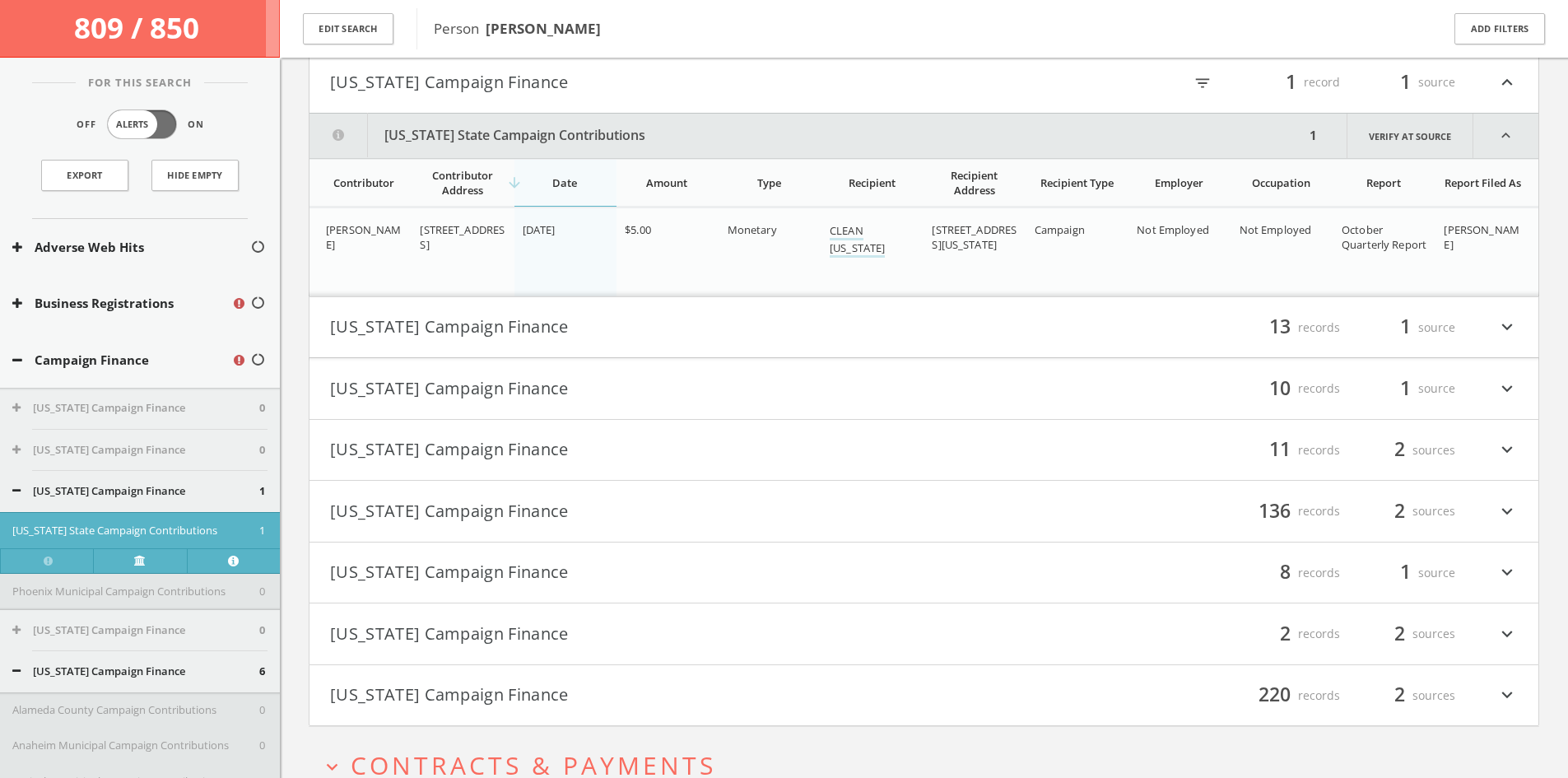
scroll to position [13697, 0]
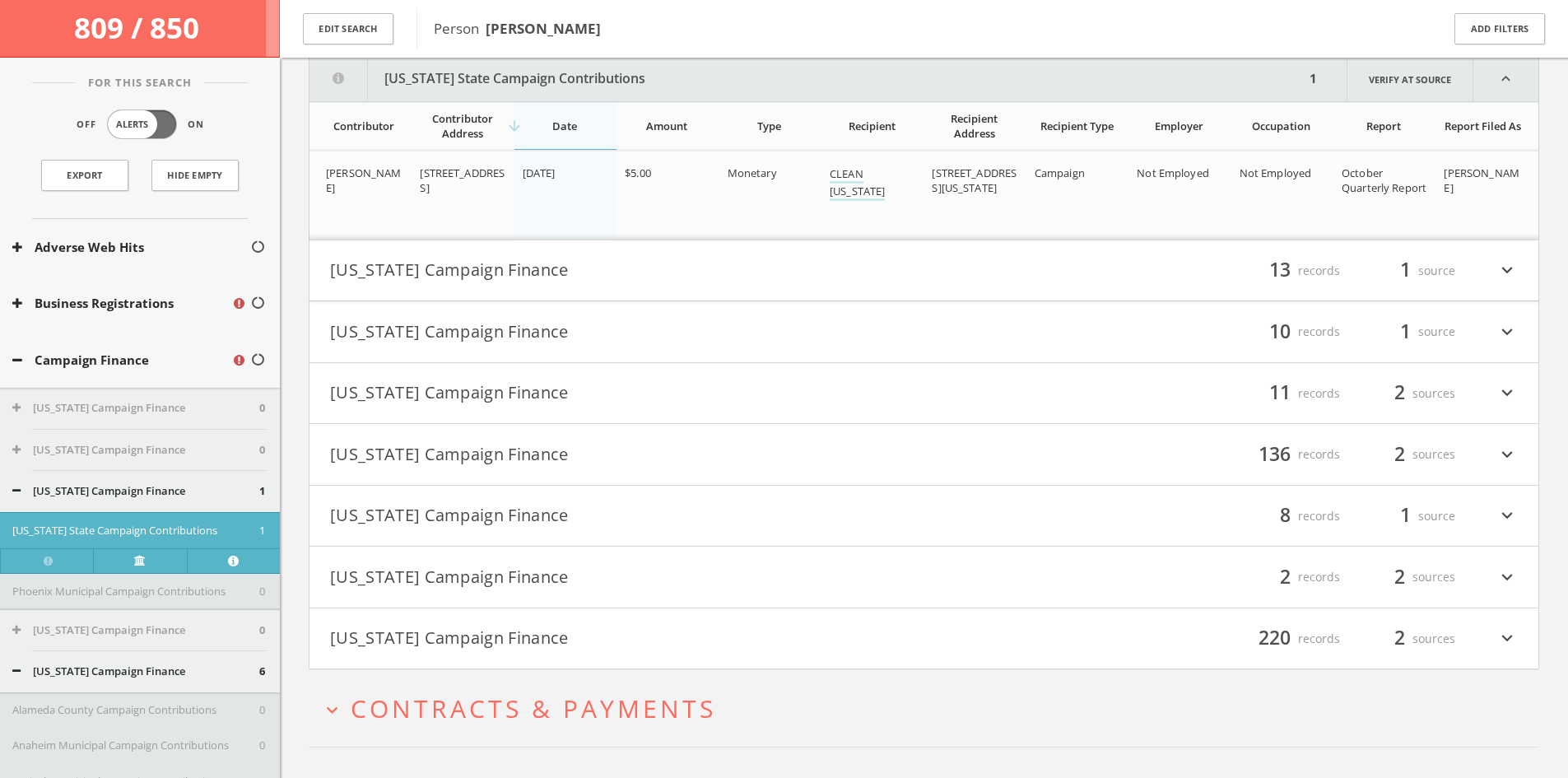
click at [615, 278] on button "[US_STATE] Campaign Finance" at bounding box center [627, 271] width 594 height 28
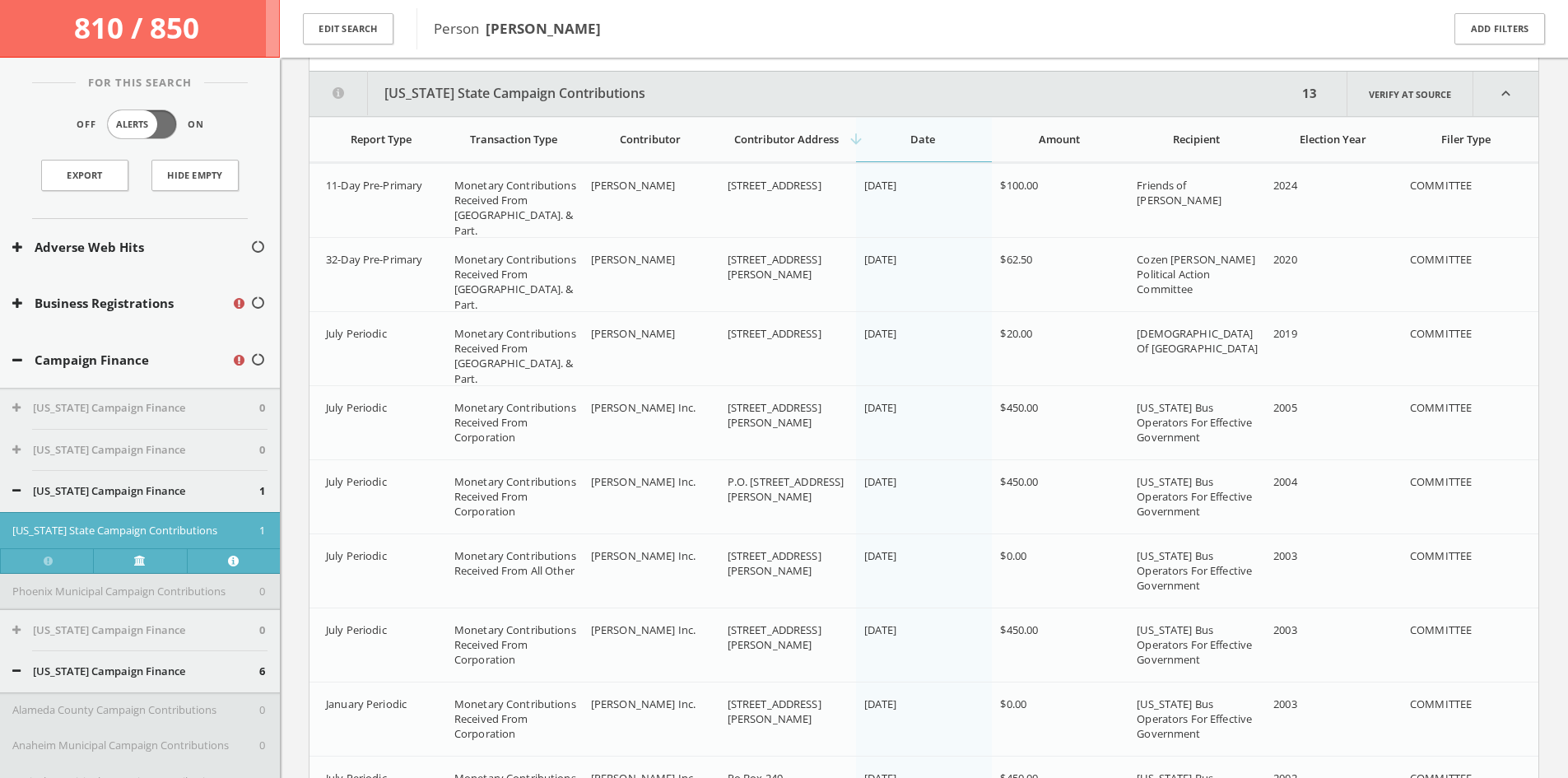
scroll to position [13942, 0]
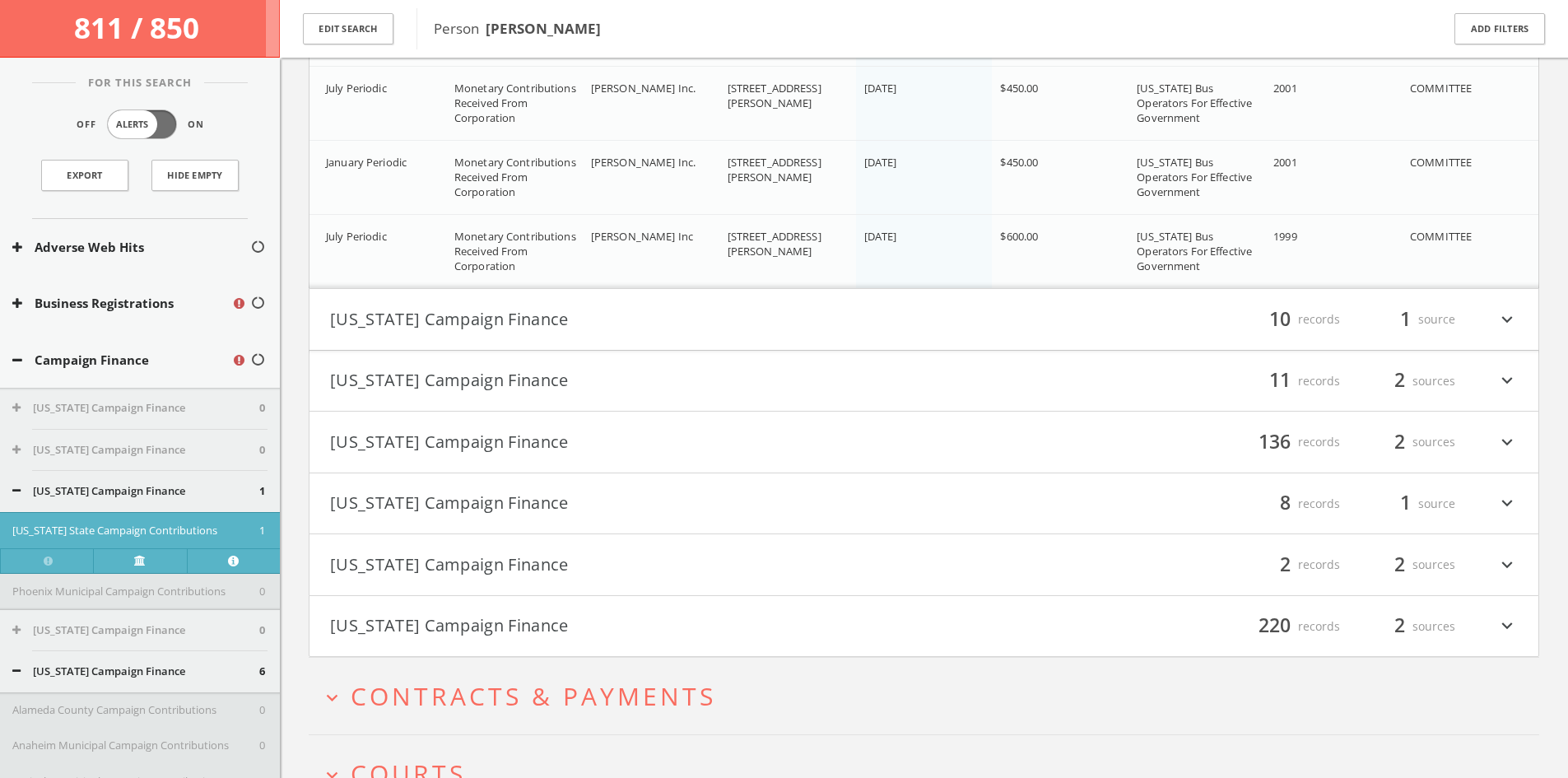
click at [630, 317] on button "[US_STATE] Campaign Finance" at bounding box center [627, 319] width 594 height 28
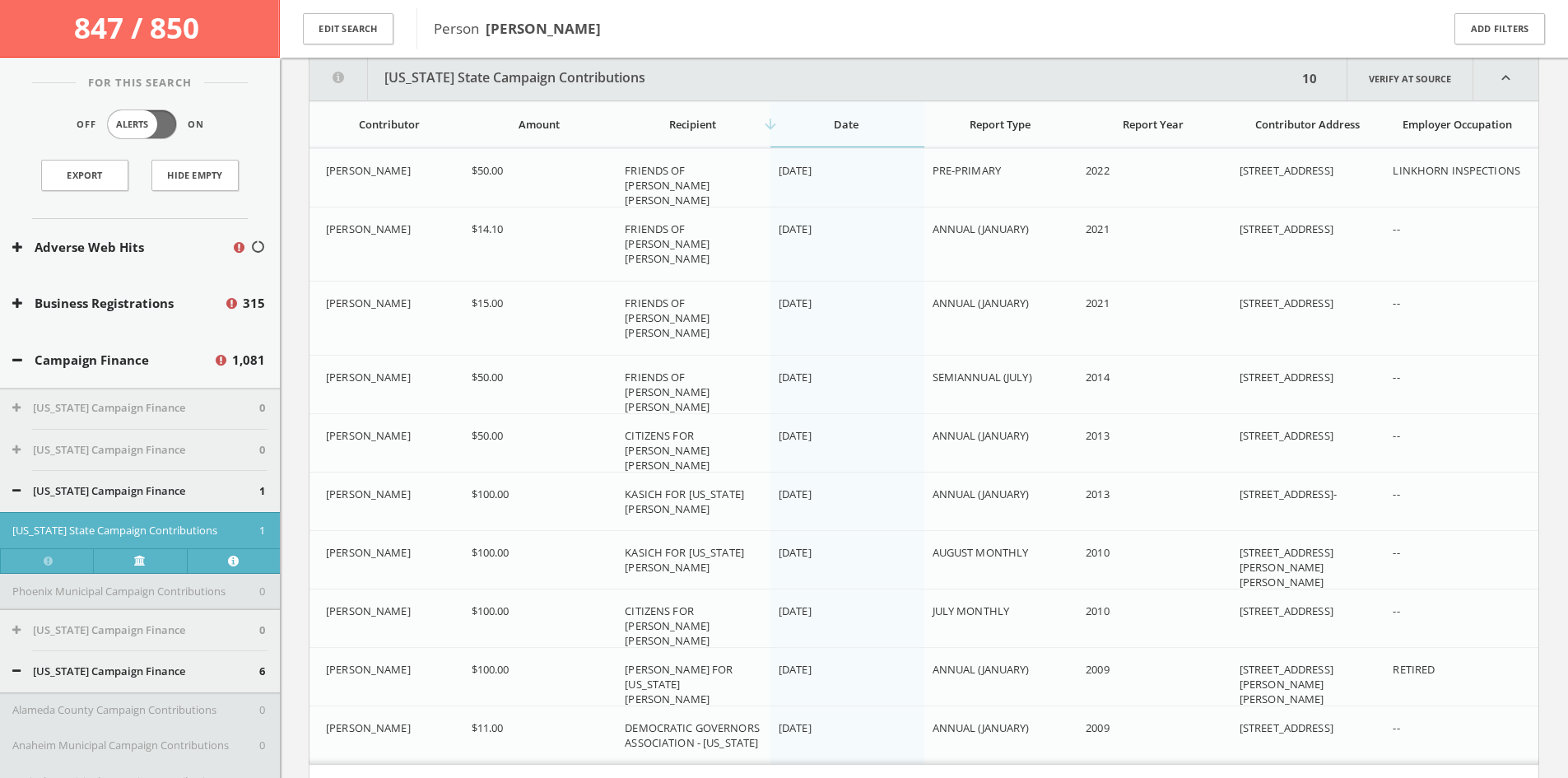
scroll to position [15266, 0]
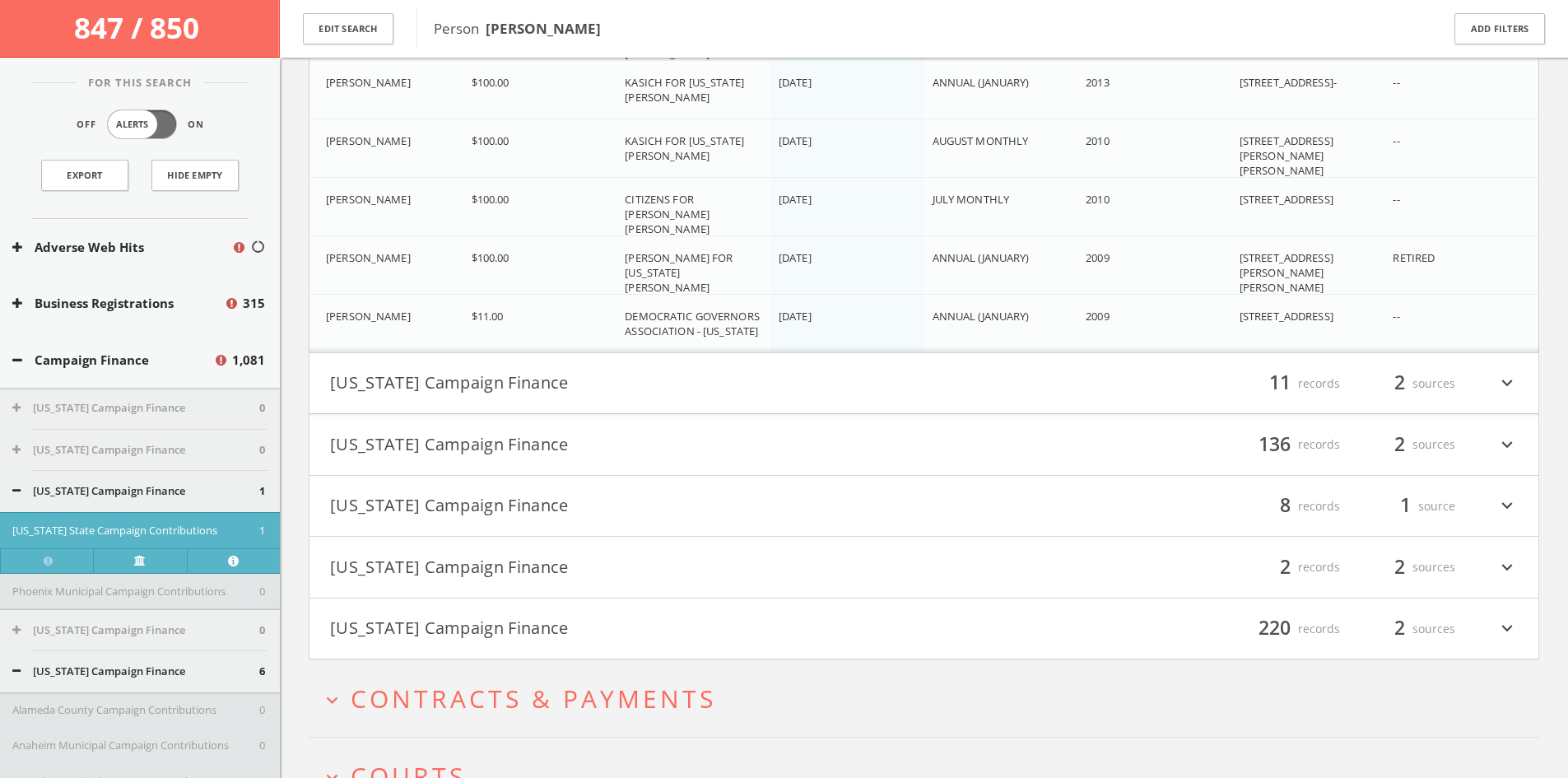
click at [964, 394] on div "filter_list 11 records 2 sources expand_more" at bounding box center [1221, 383] width 594 height 28
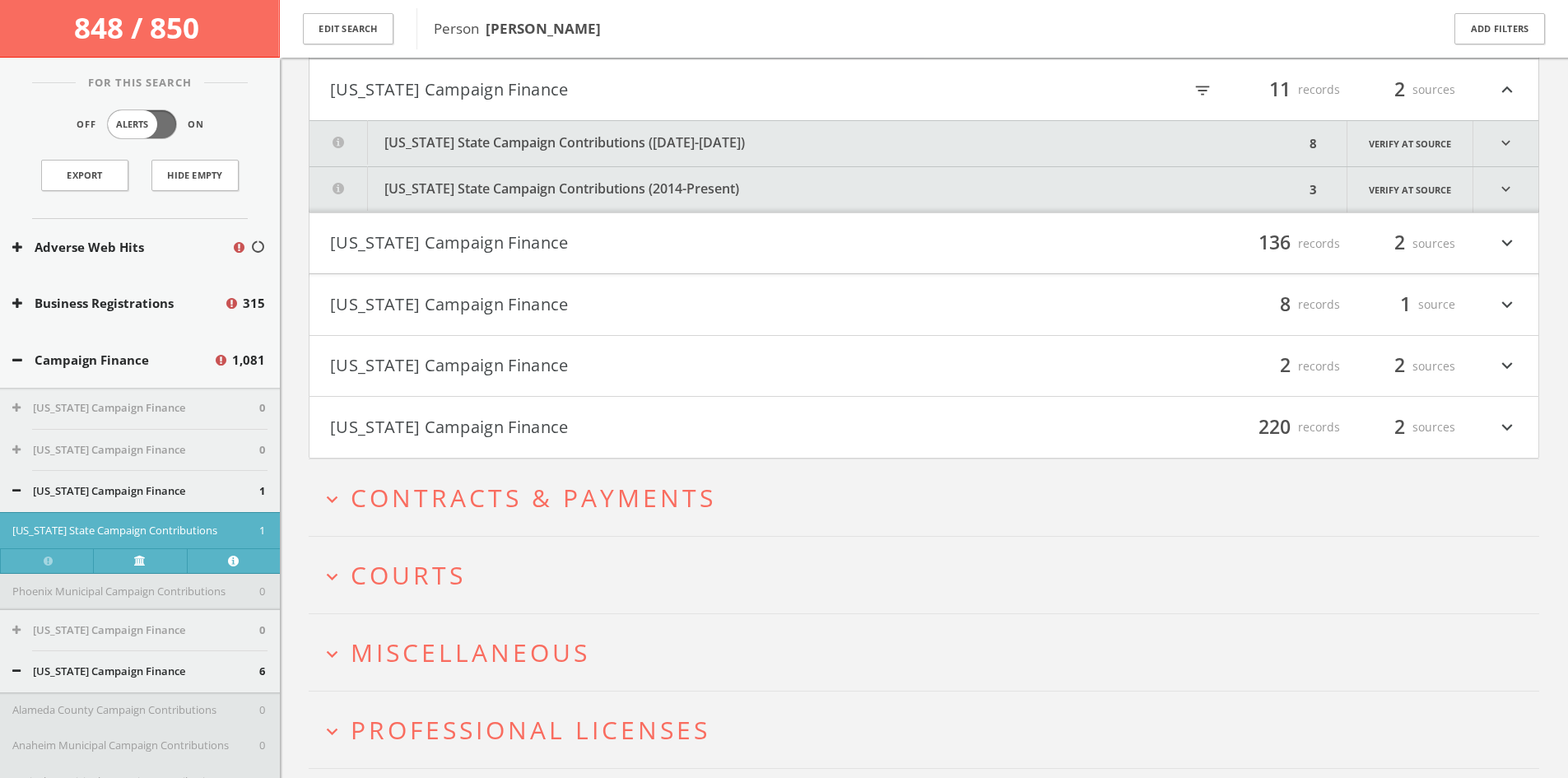
scroll to position [15891, 0]
click at [1512, 149] on icon "expand_more" at bounding box center [1506, 141] width 65 height 45
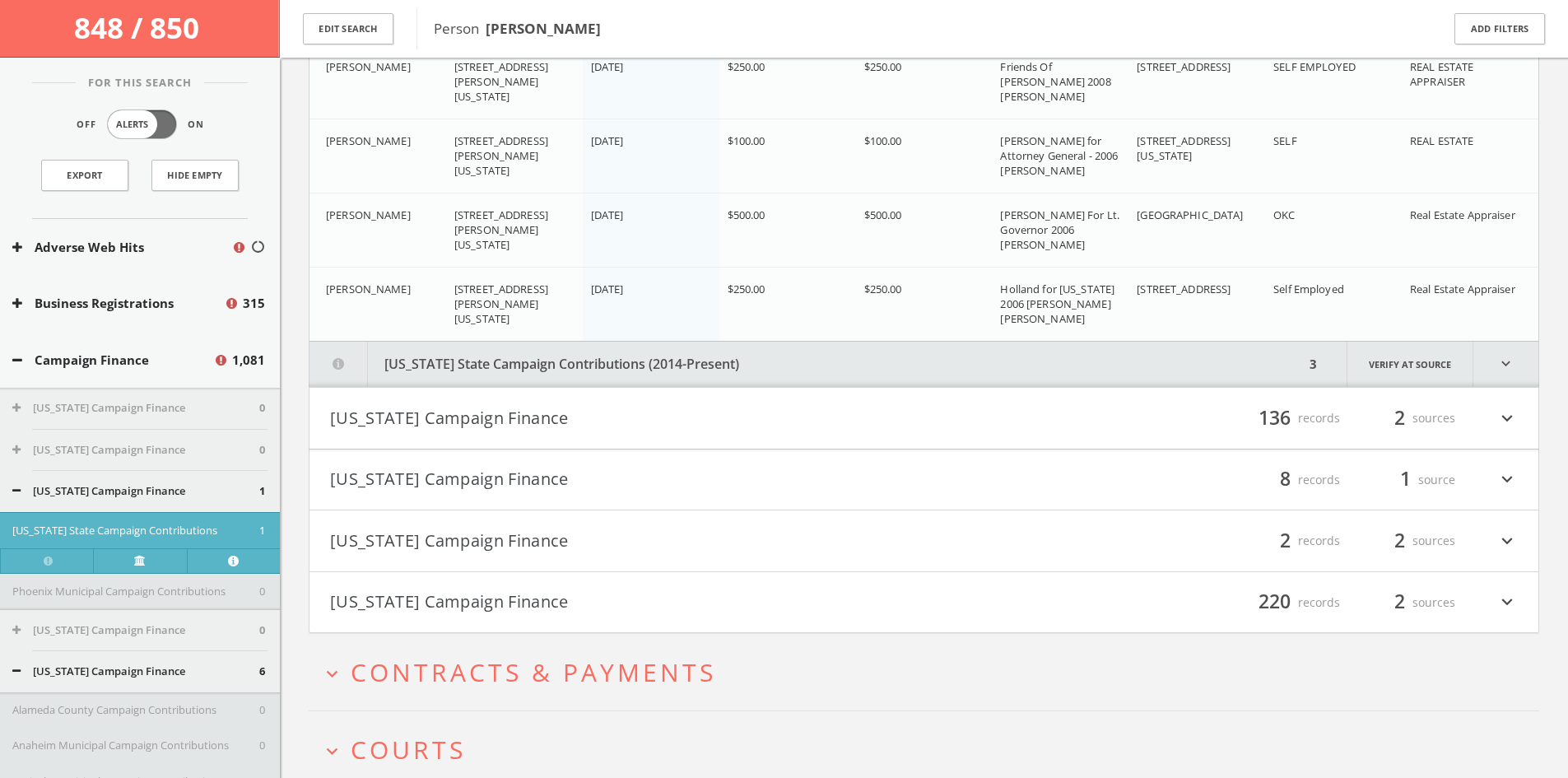
scroll to position [16364, 0]
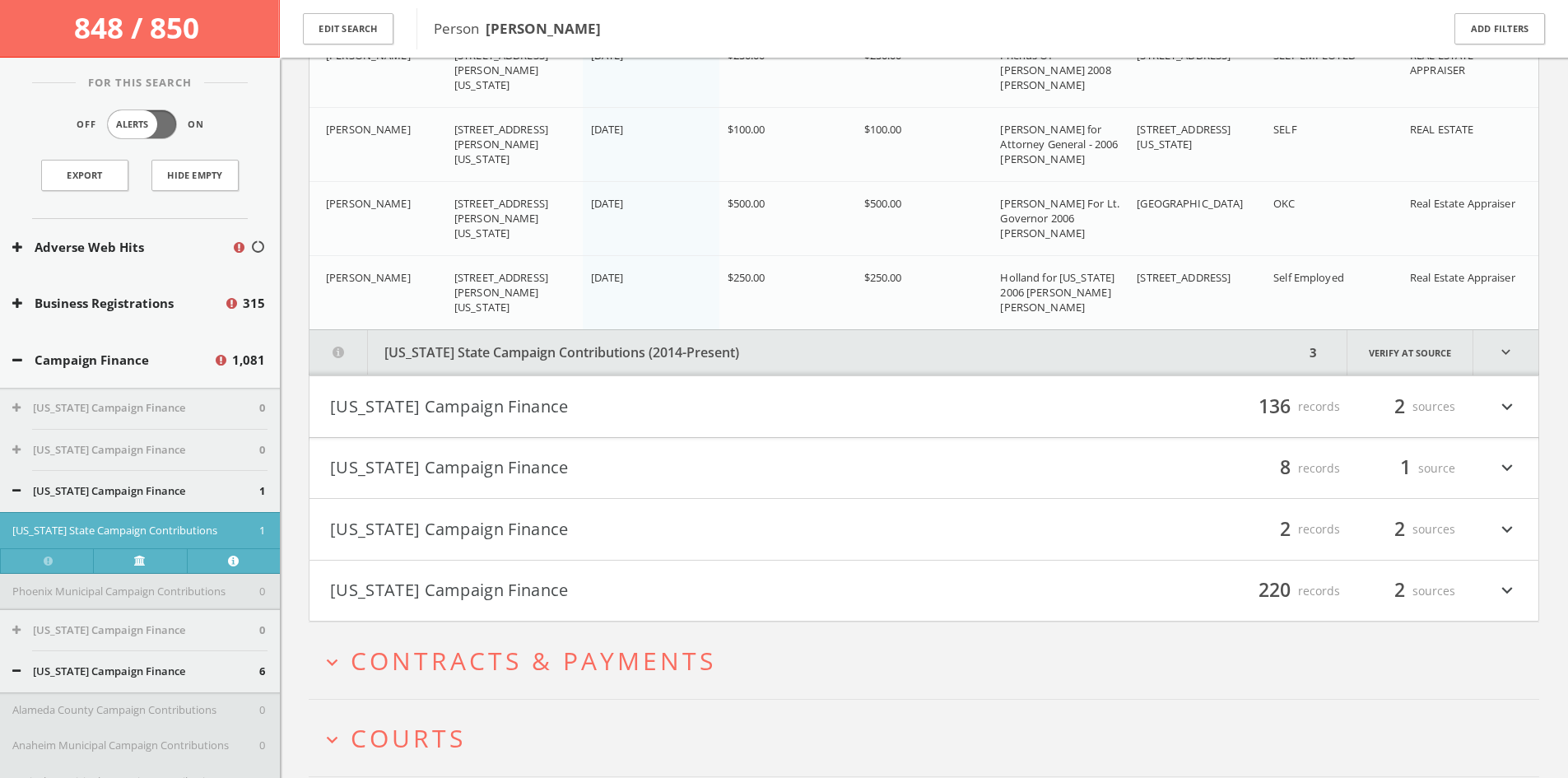
click at [1499, 345] on icon "expand_more" at bounding box center [1506, 352] width 65 height 45
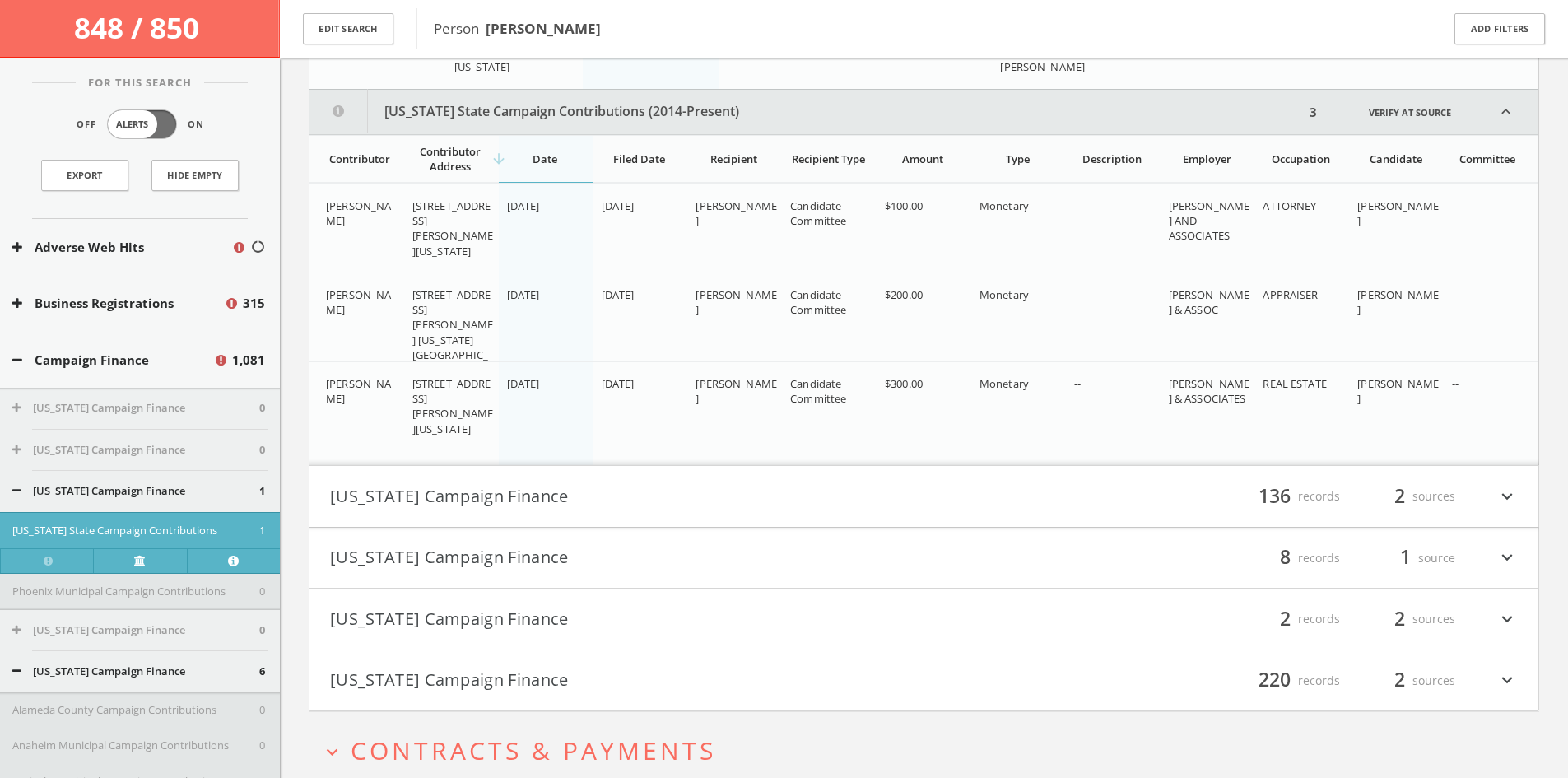
scroll to position [16639, 0]
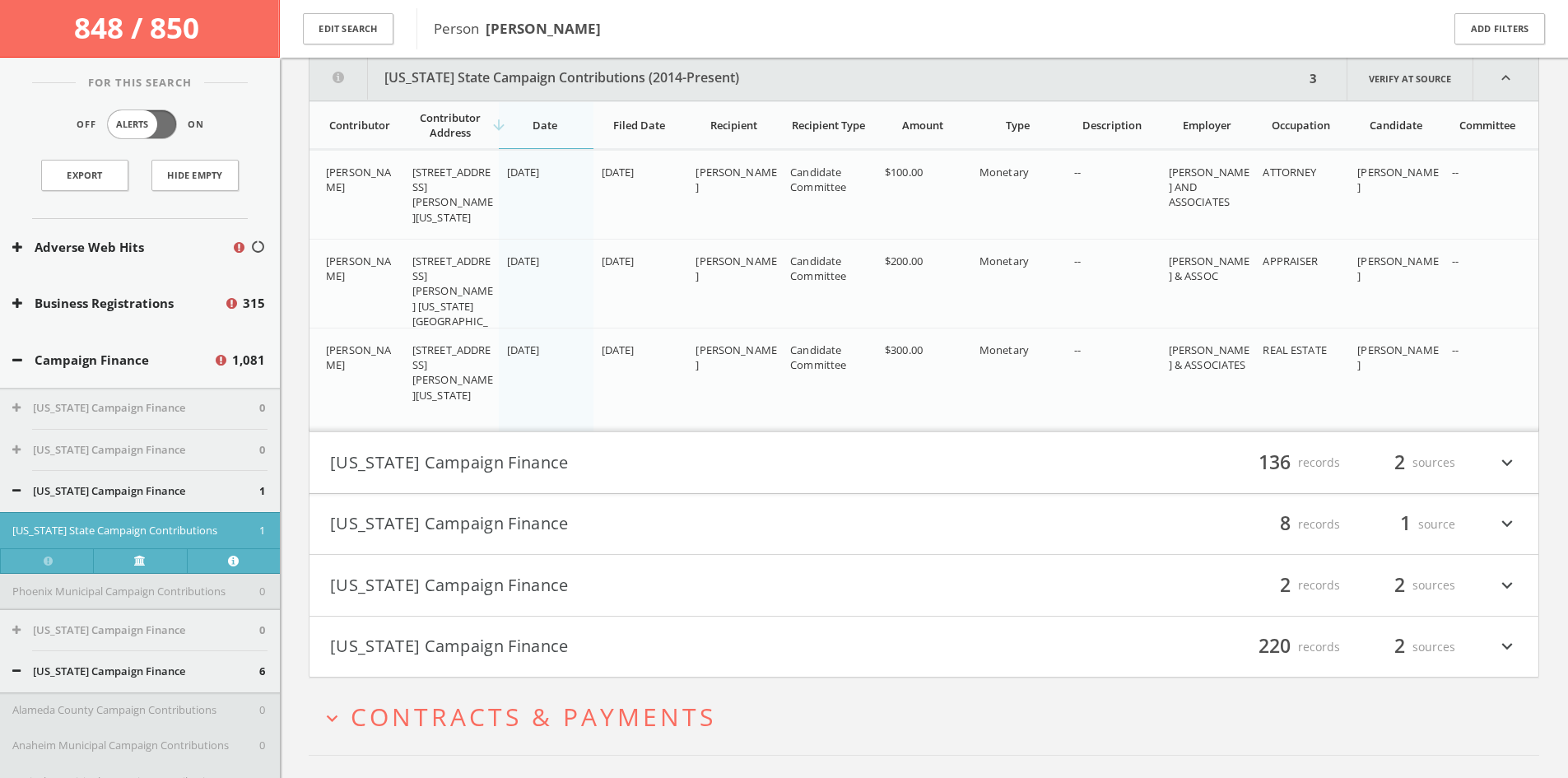
click at [869, 463] on button "[US_STATE] Campaign Finance" at bounding box center [627, 462] width 594 height 28
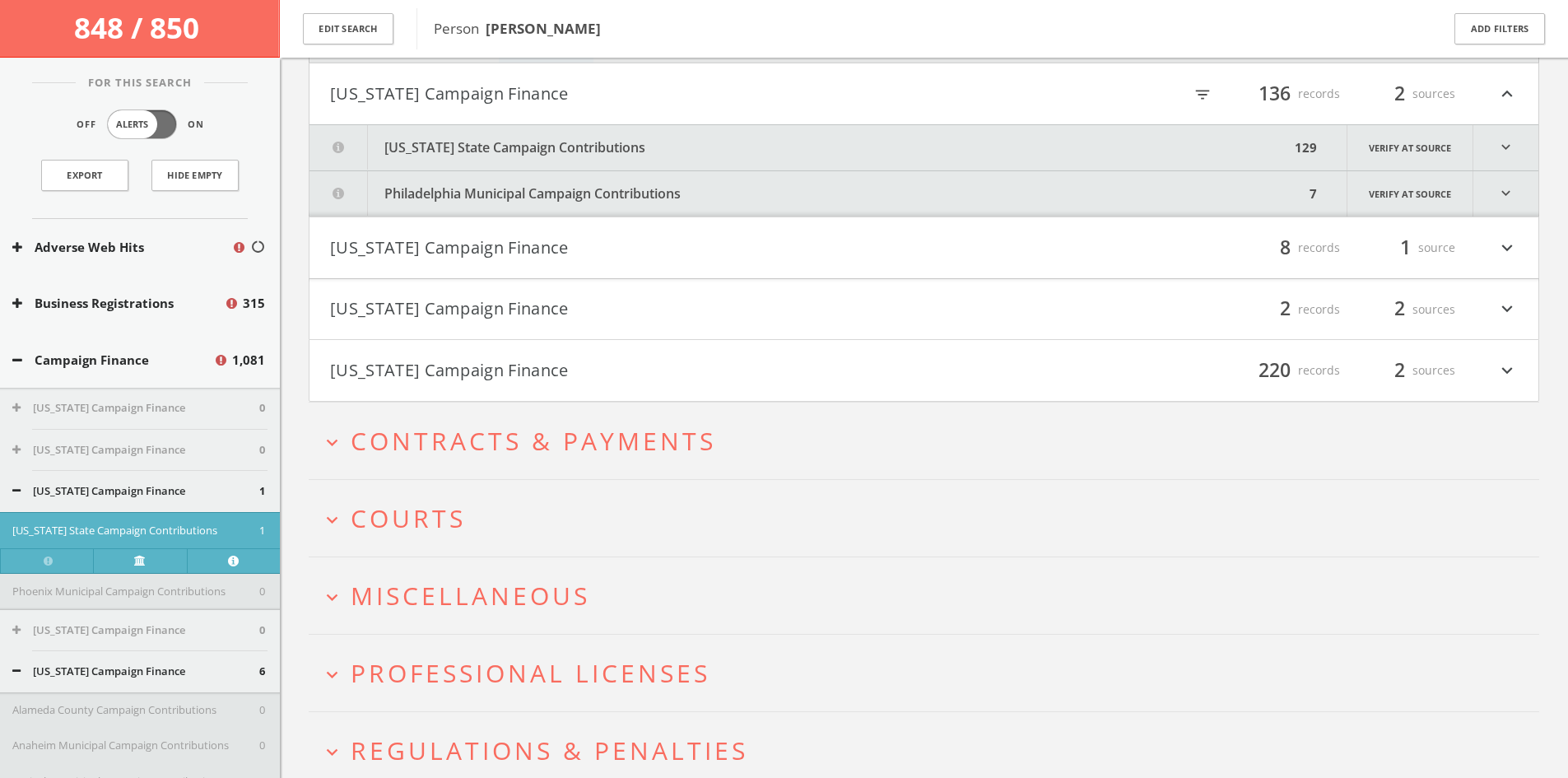
scroll to position [17015, 0]
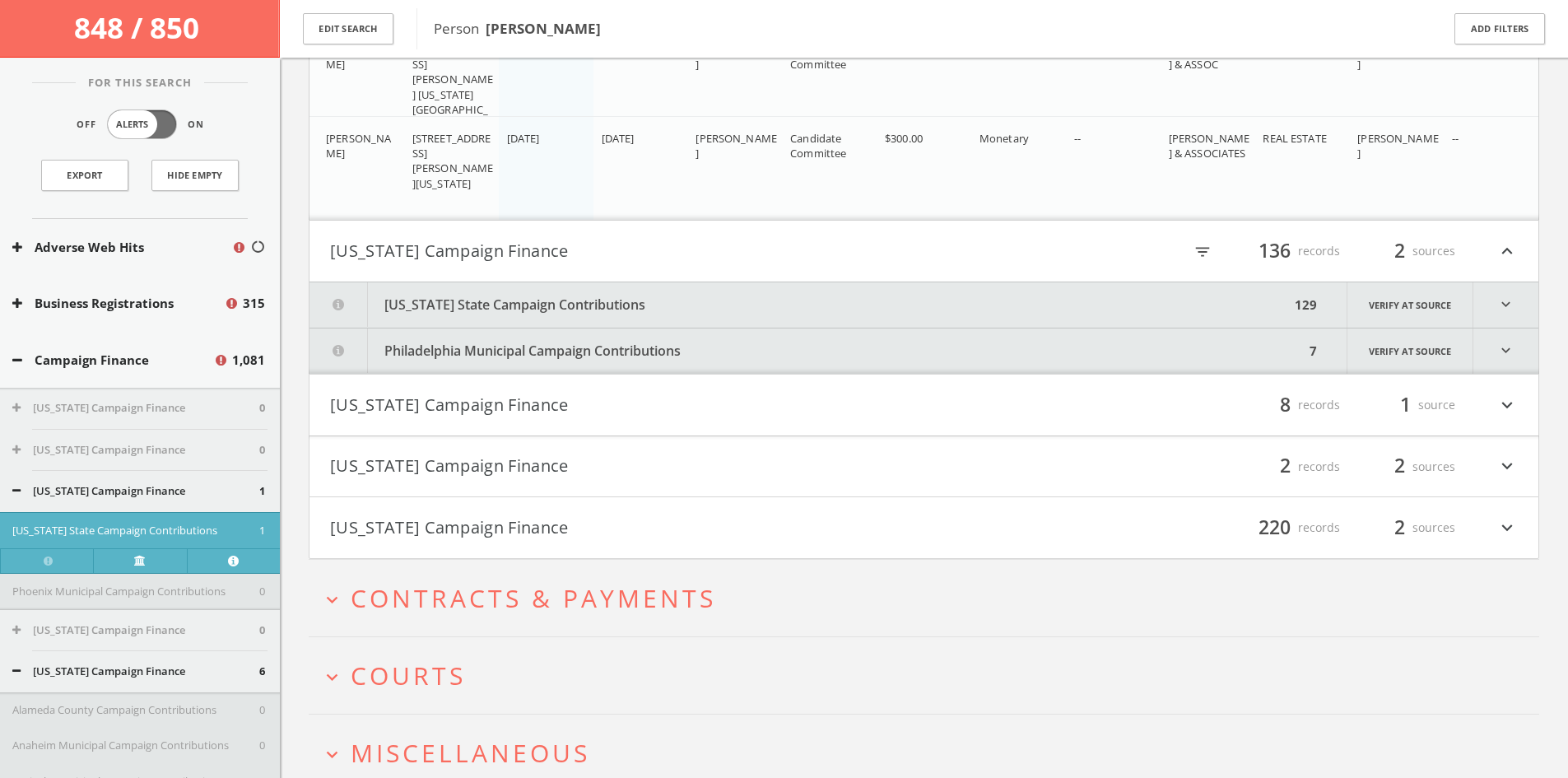
click at [633, 302] on button "[US_STATE] State Campaign Contributions" at bounding box center [799, 304] width 980 height 45
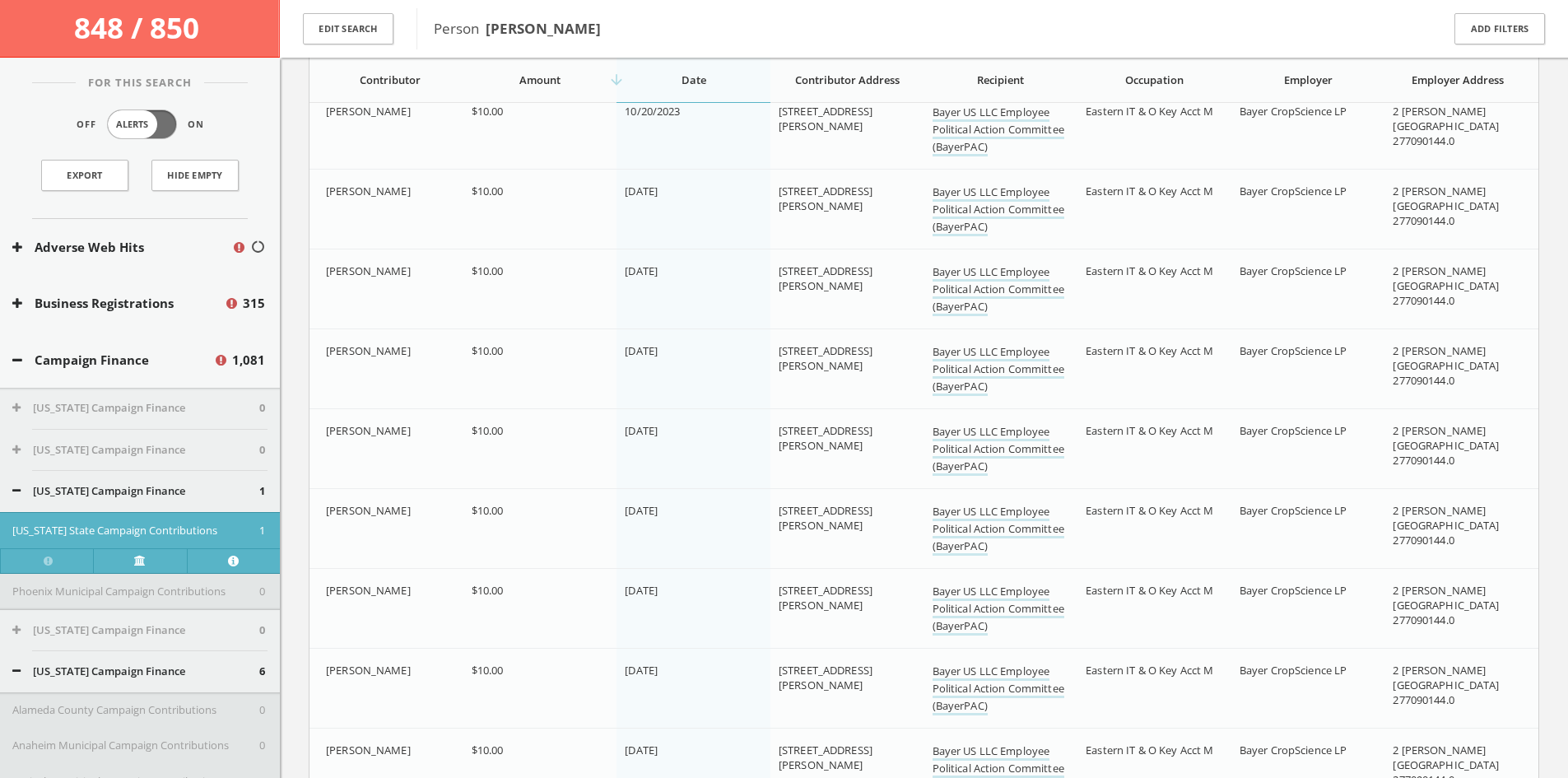
scroll to position [19464, 0]
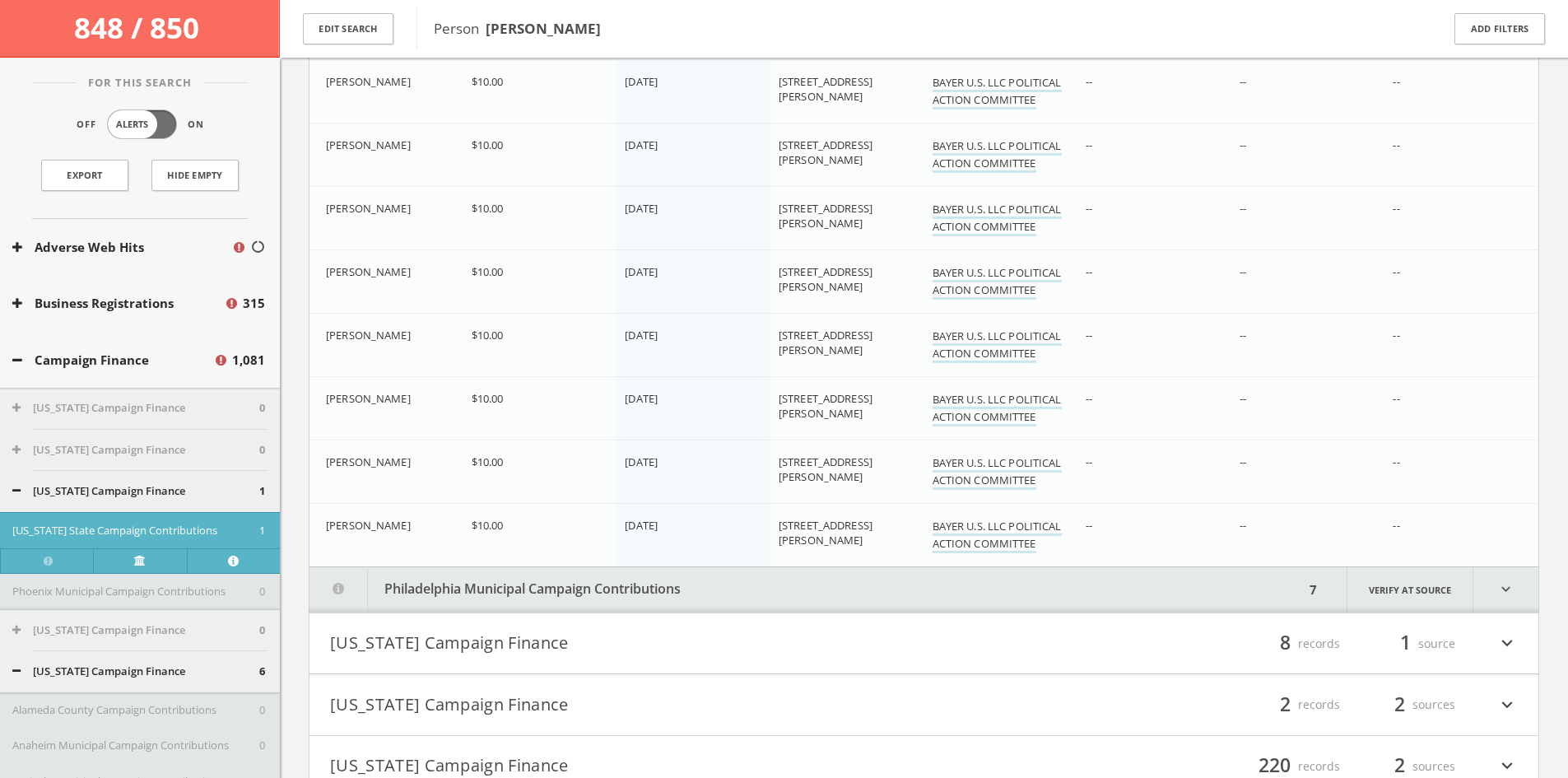
click at [757, 588] on button "Philadelphia Municipal Campaign Contributions" at bounding box center [807, 589] width 995 height 45
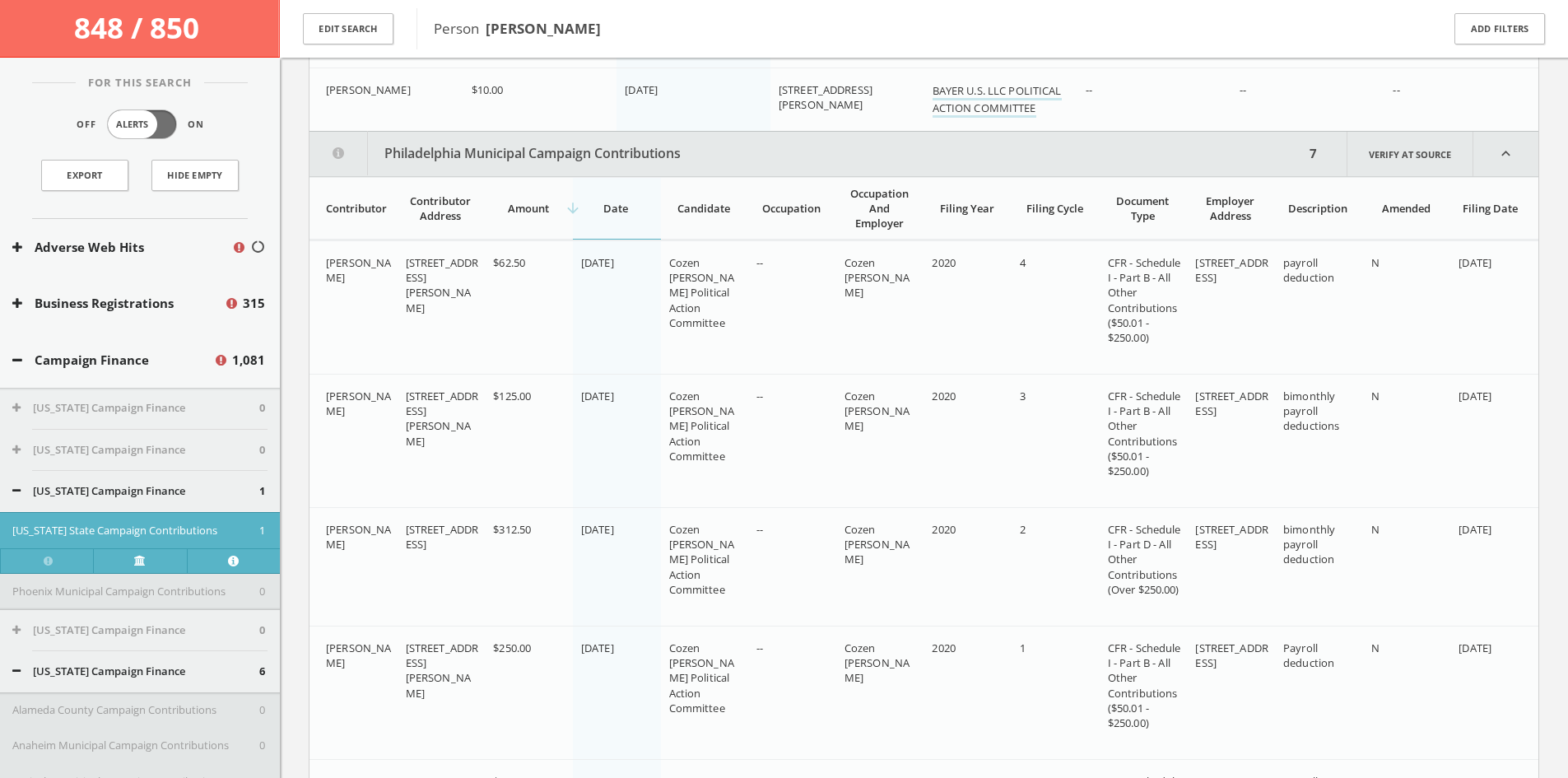
scroll to position [26940, 0]
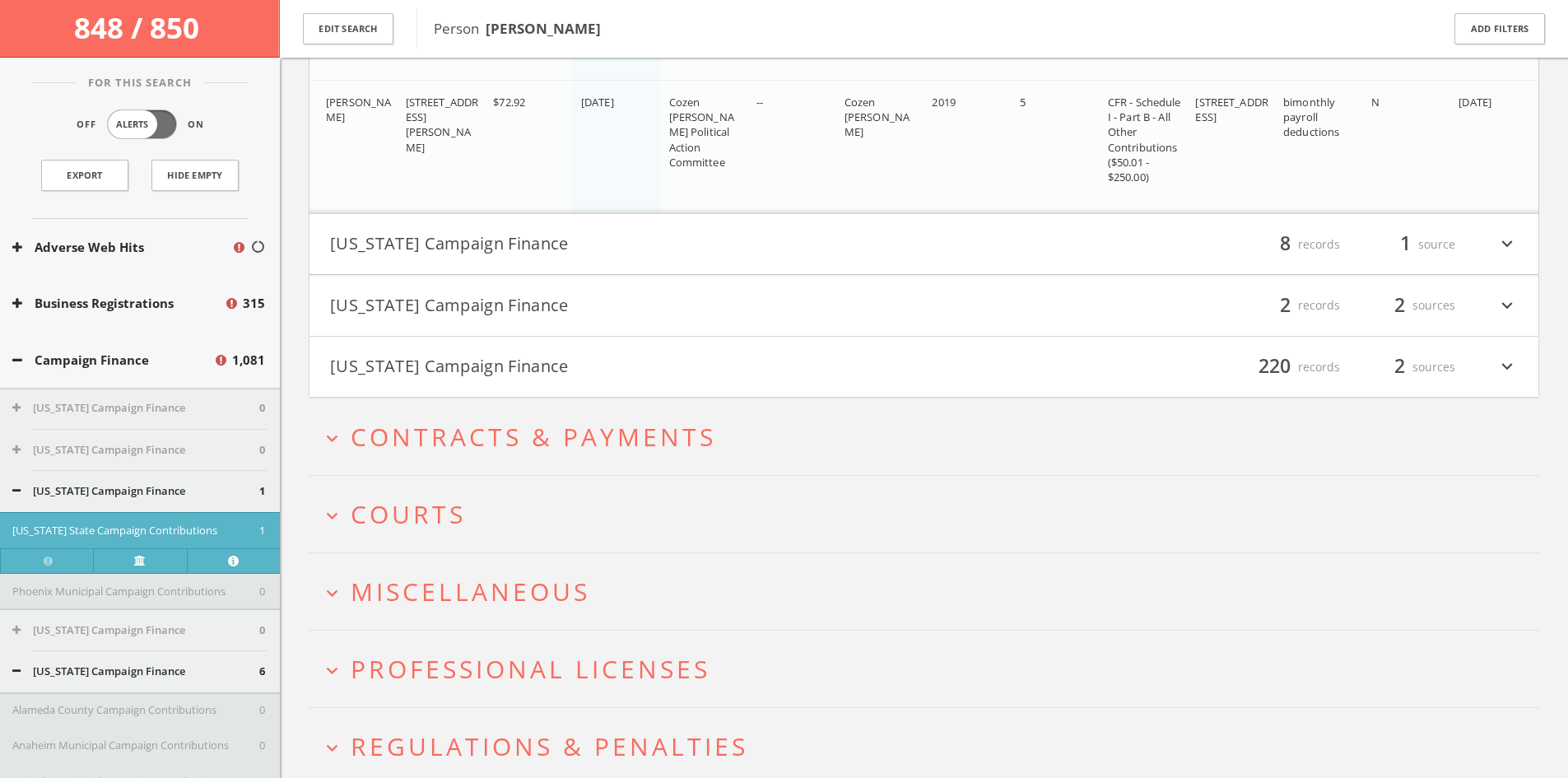
click at [807, 231] on h4 "[US_STATE] Campaign Finance filter_list 8 records 1 source expand_more" at bounding box center [924, 244] width 1229 height 61
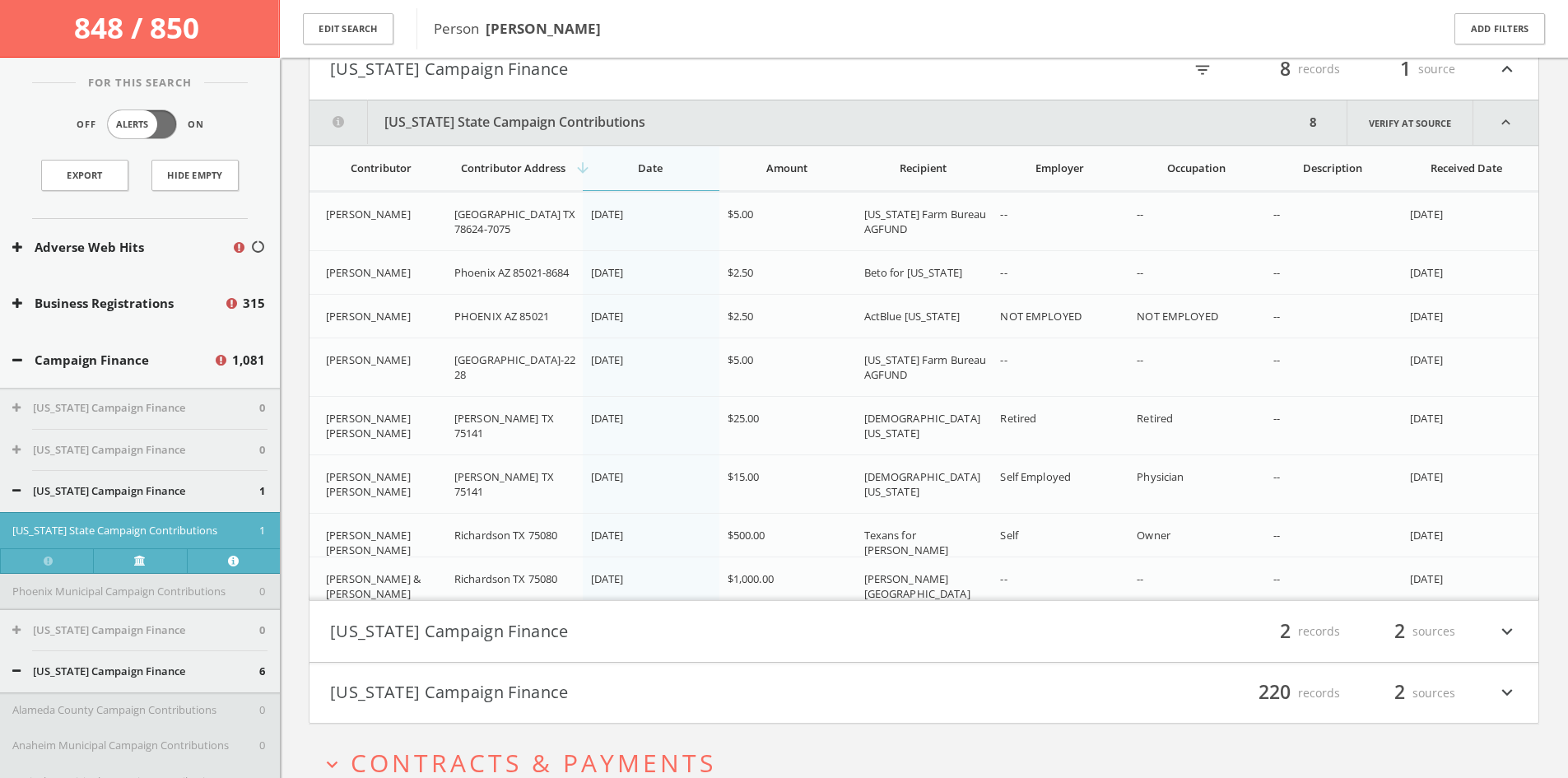
scroll to position [28064, 0]
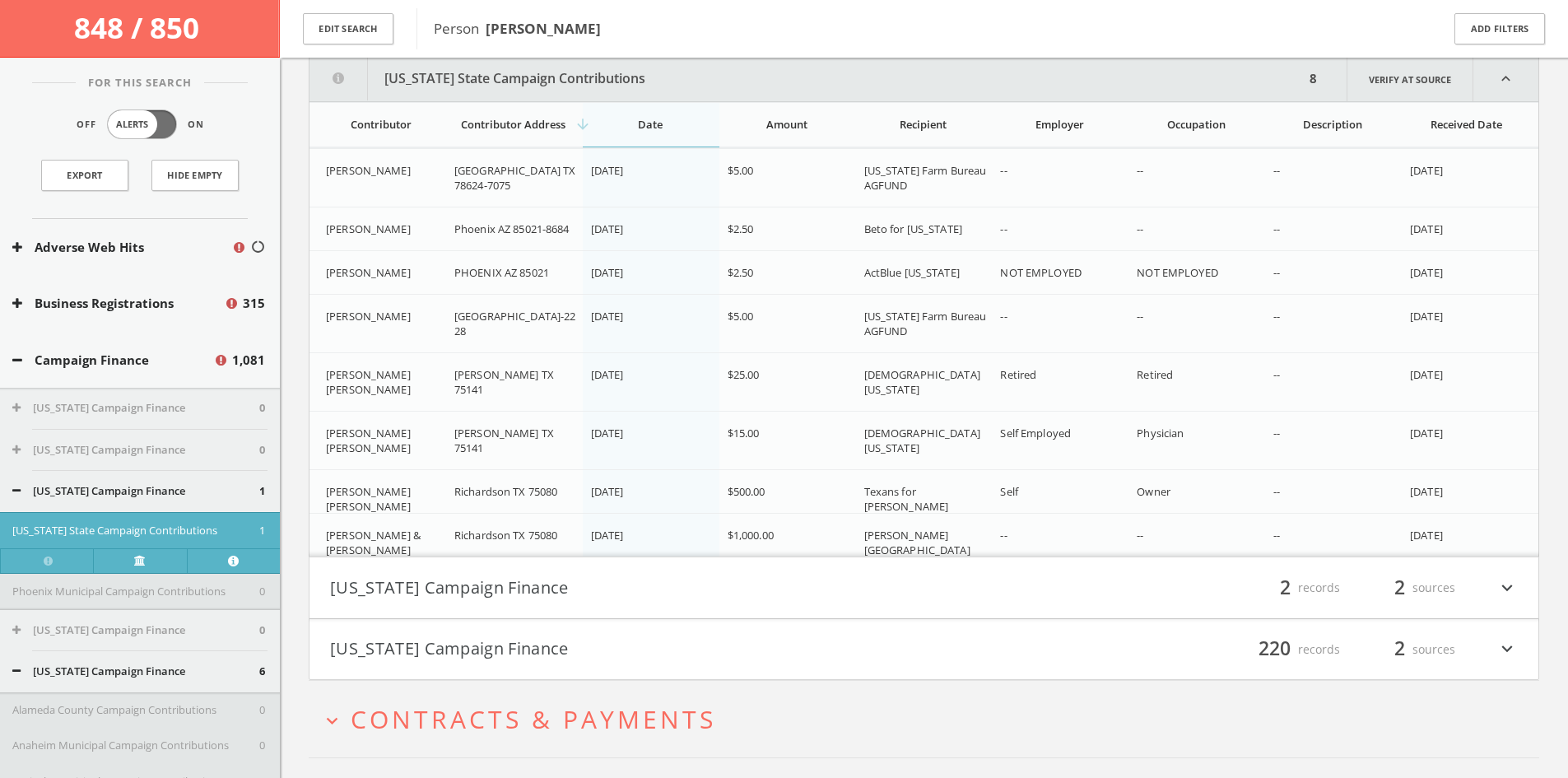
click at [620, 604] on h4 "[US_STATE] Campaign Finance filter_list 2 records 2 sources expand_more" at bounding box center [924, 587] width 1229 height 61
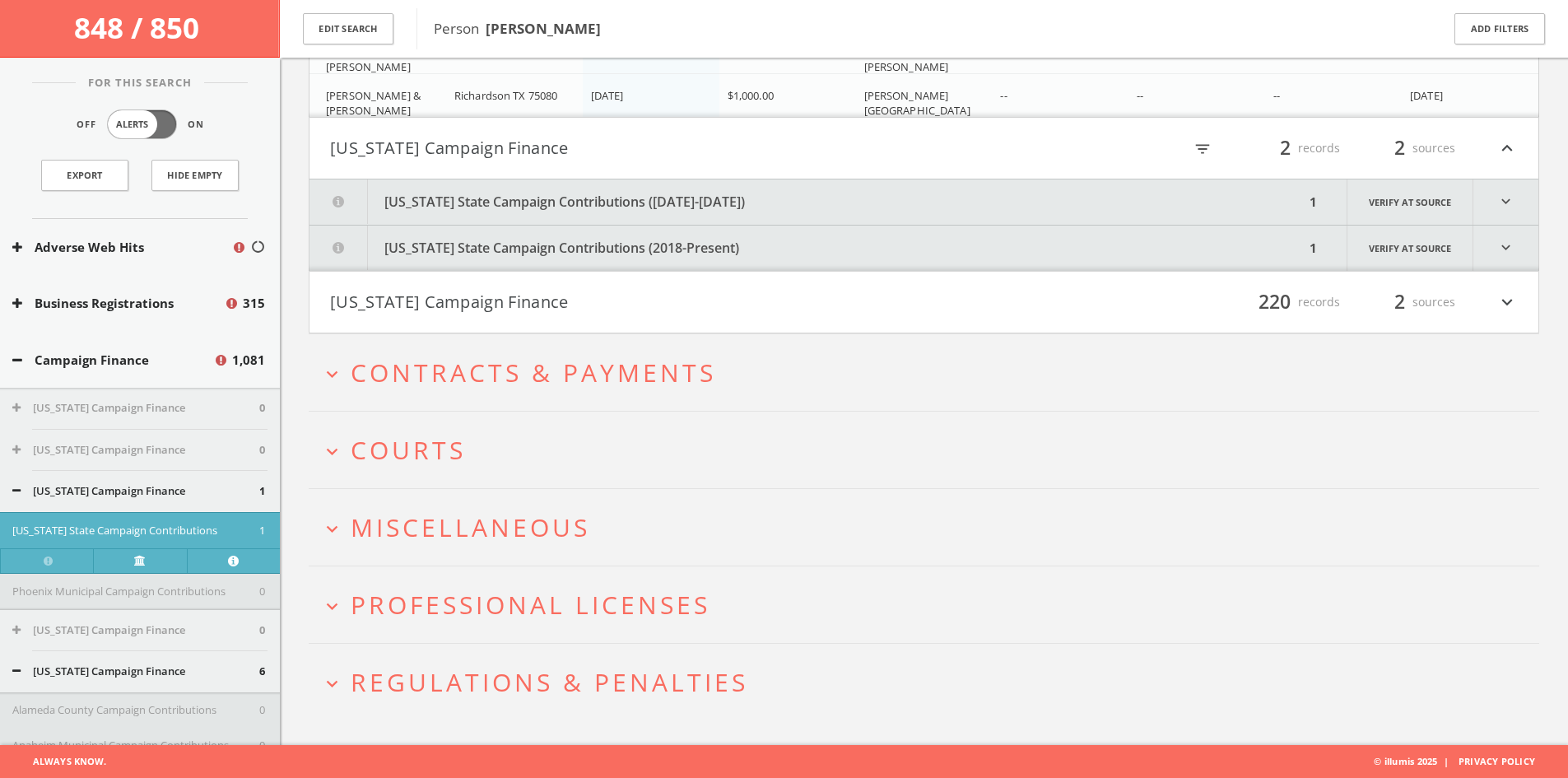
click at [619, 200] on button "[US_STATE] State Campaign Contributions ([DATE]-[DATE])" at bounding box center [807, 201] width 995 height 45
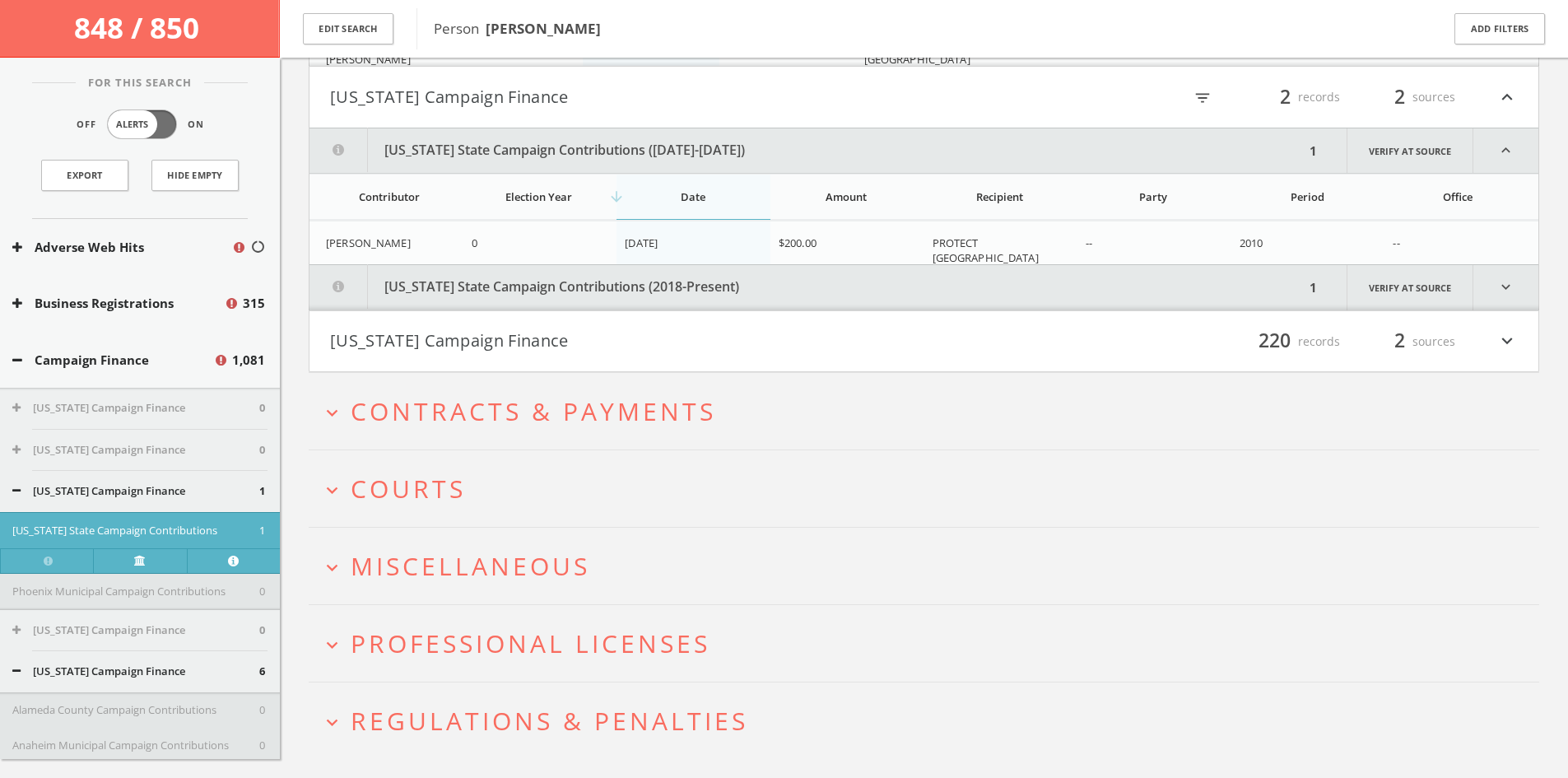
scroll to position [28596, 0]
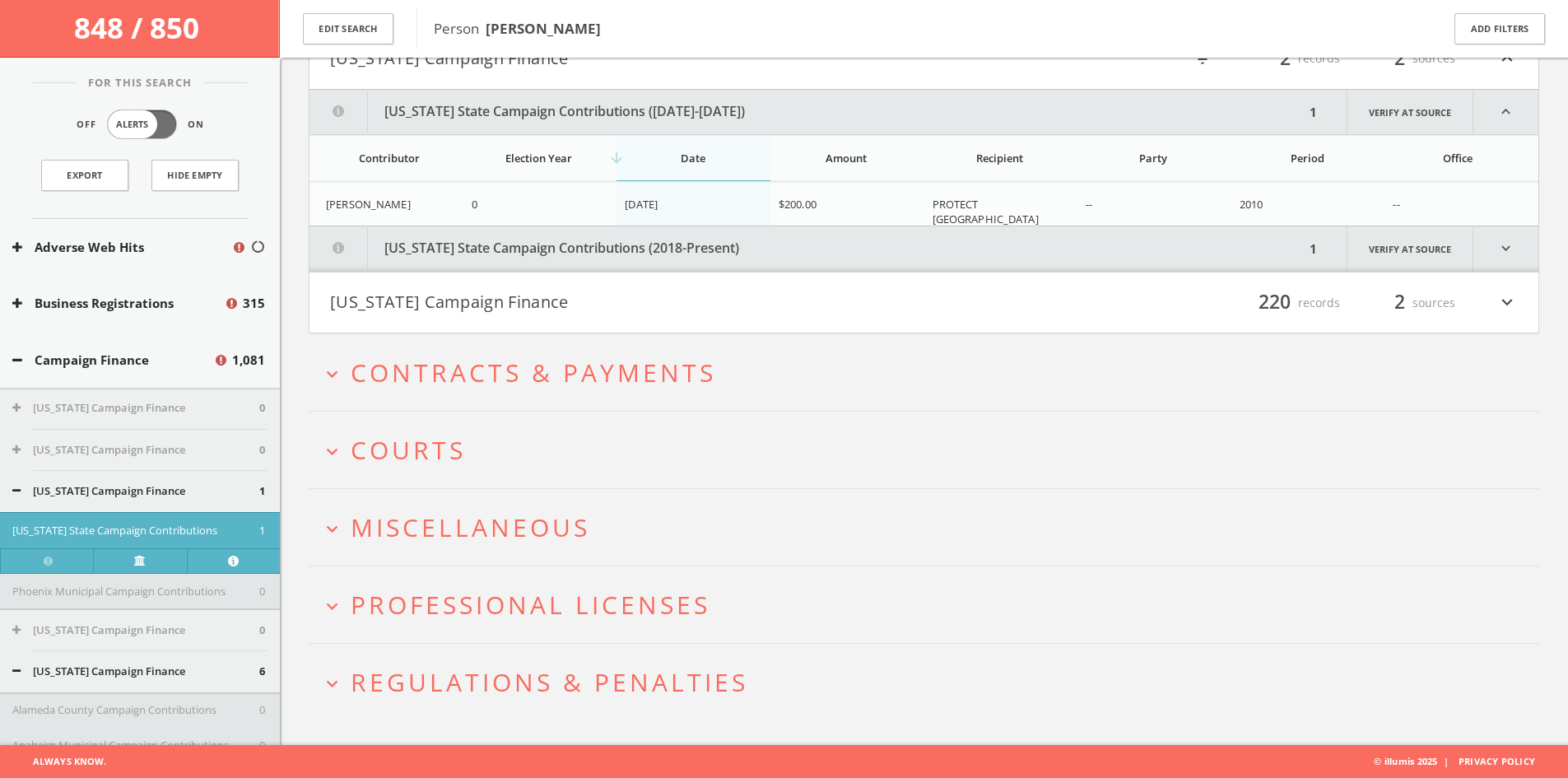
click at [669, 239] on button "[US_STATE] State Campaign Contributions (2018-Present)" at bounding box center [807, 248] width 995 height 45
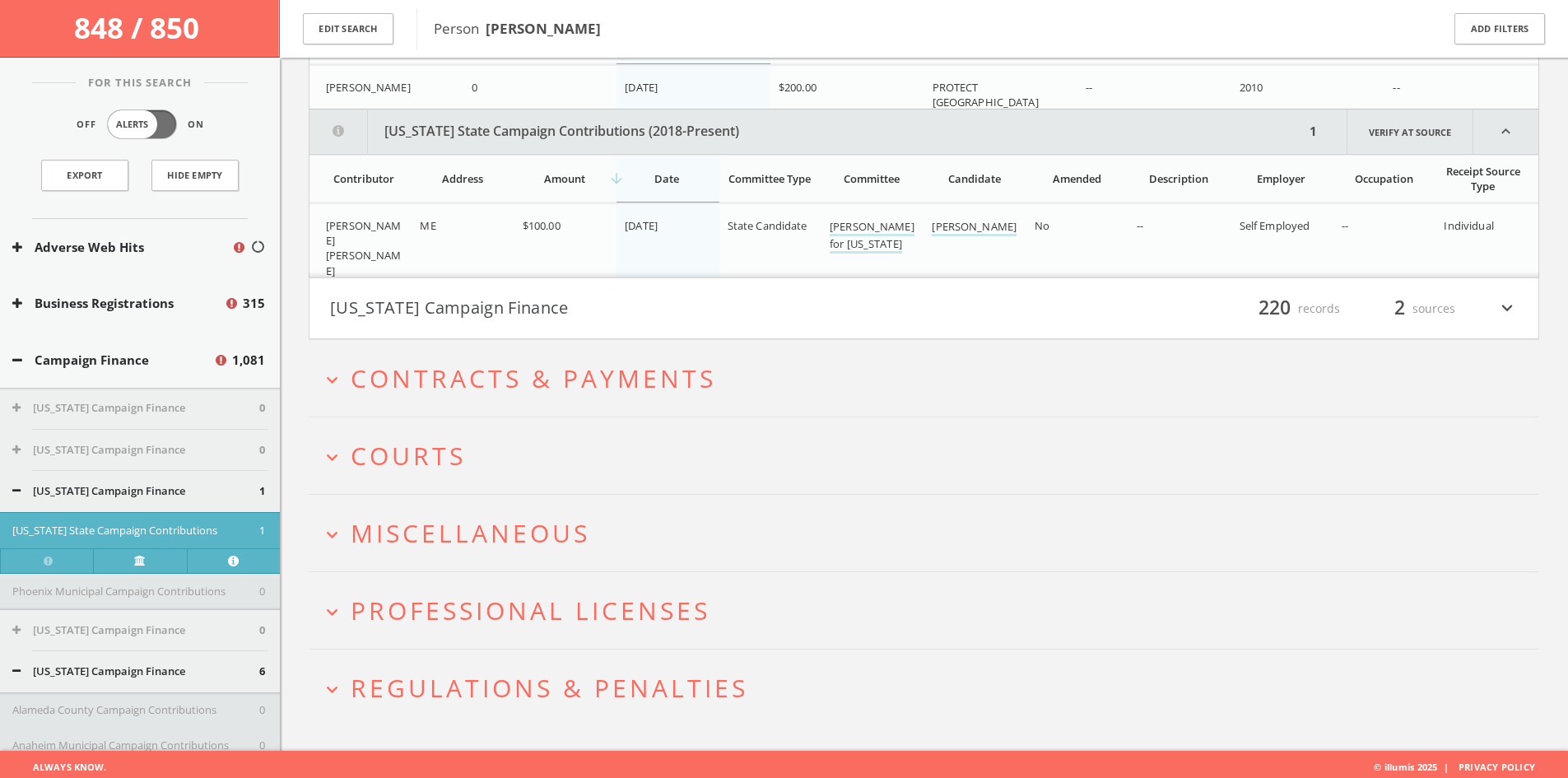
scroll to position [28718, 0]
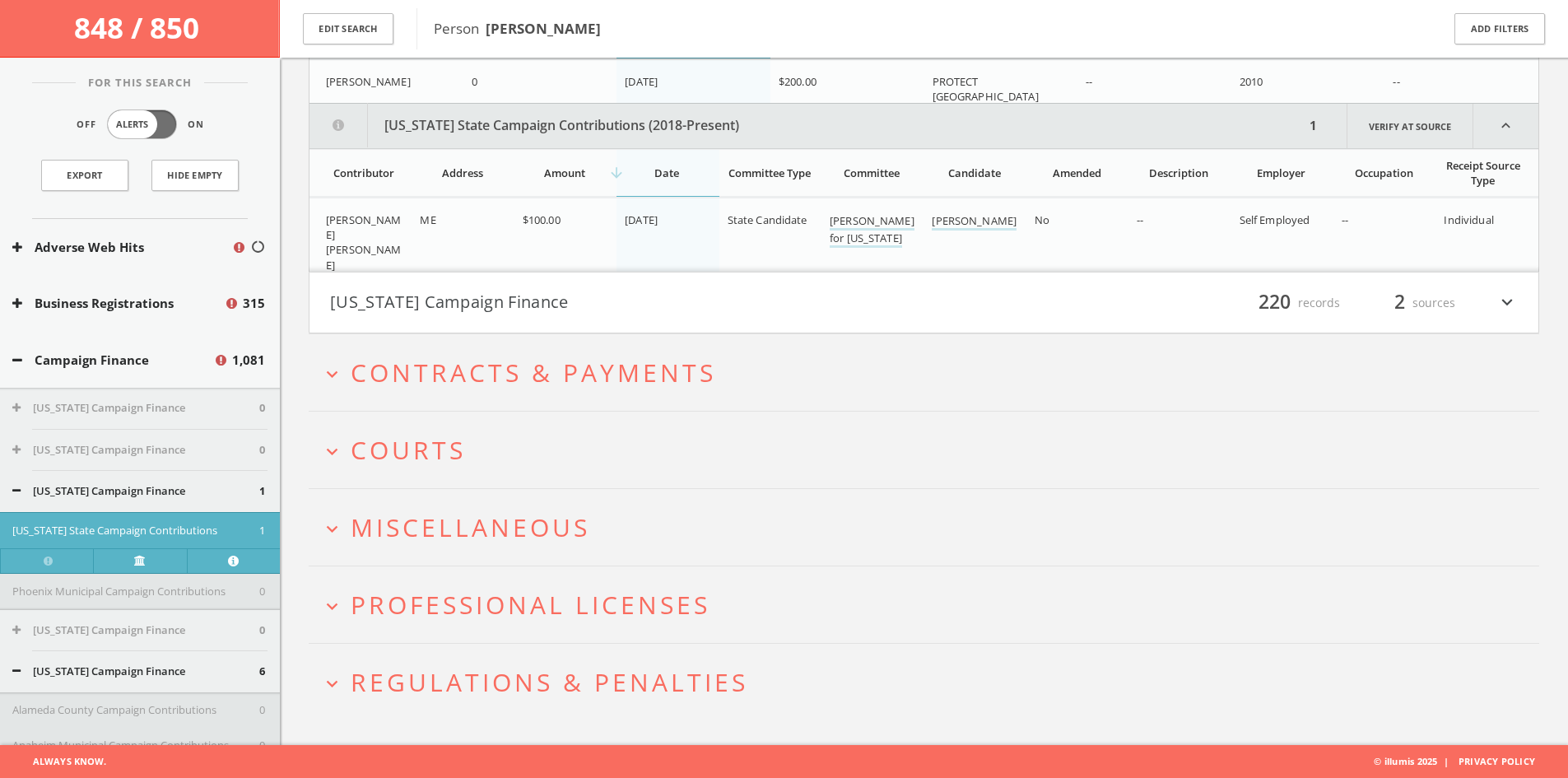
click at [651, 302] on button "[US_STATE] Campaign Finance" at bounding box center [627, 303] width 594 height 28
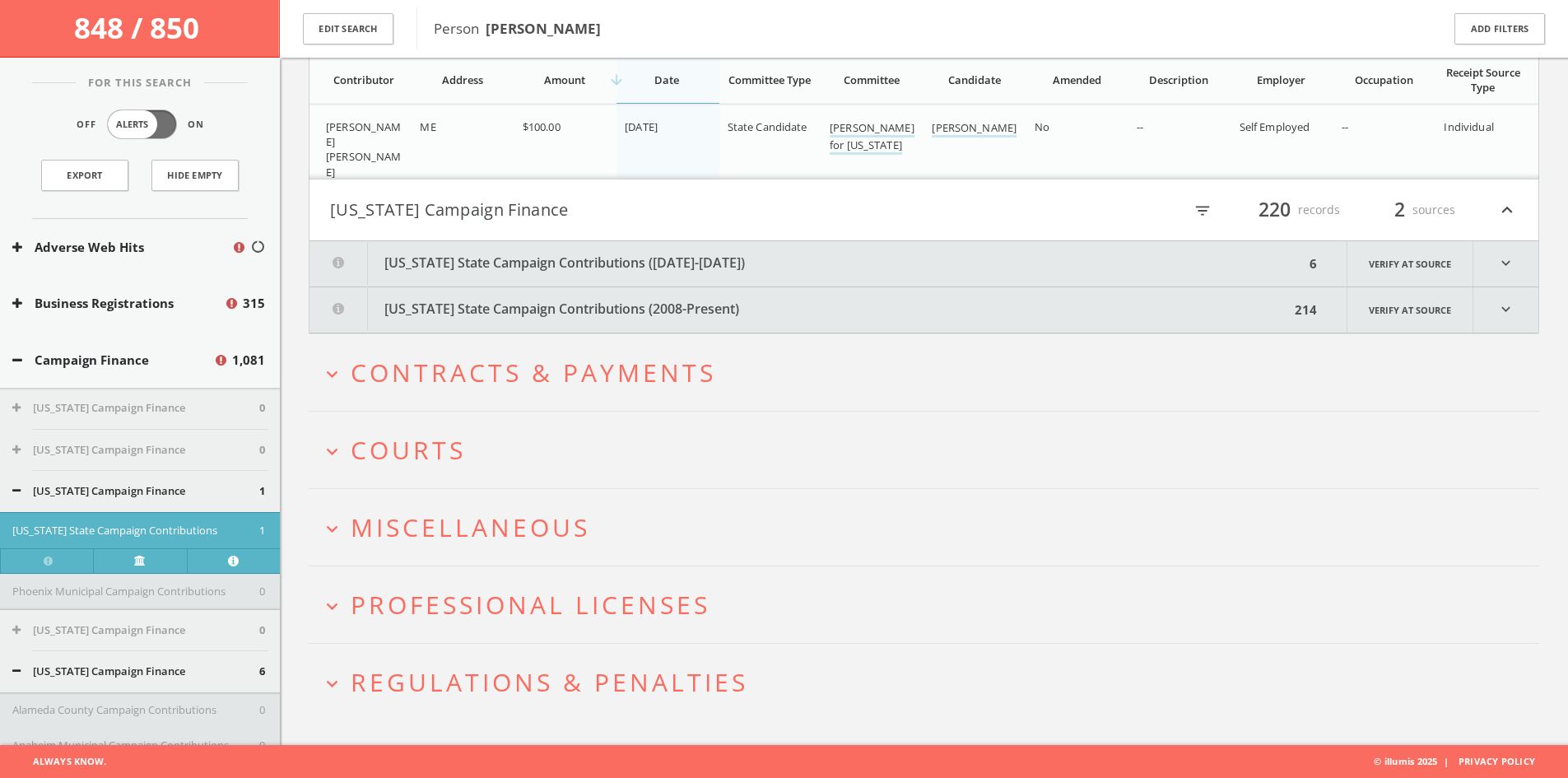
click at [502, 271] on button "[US_STATE] State Campaign Contributions ([DATE]-[DATE])" at bounding box center [807, 263] width 995 height 45
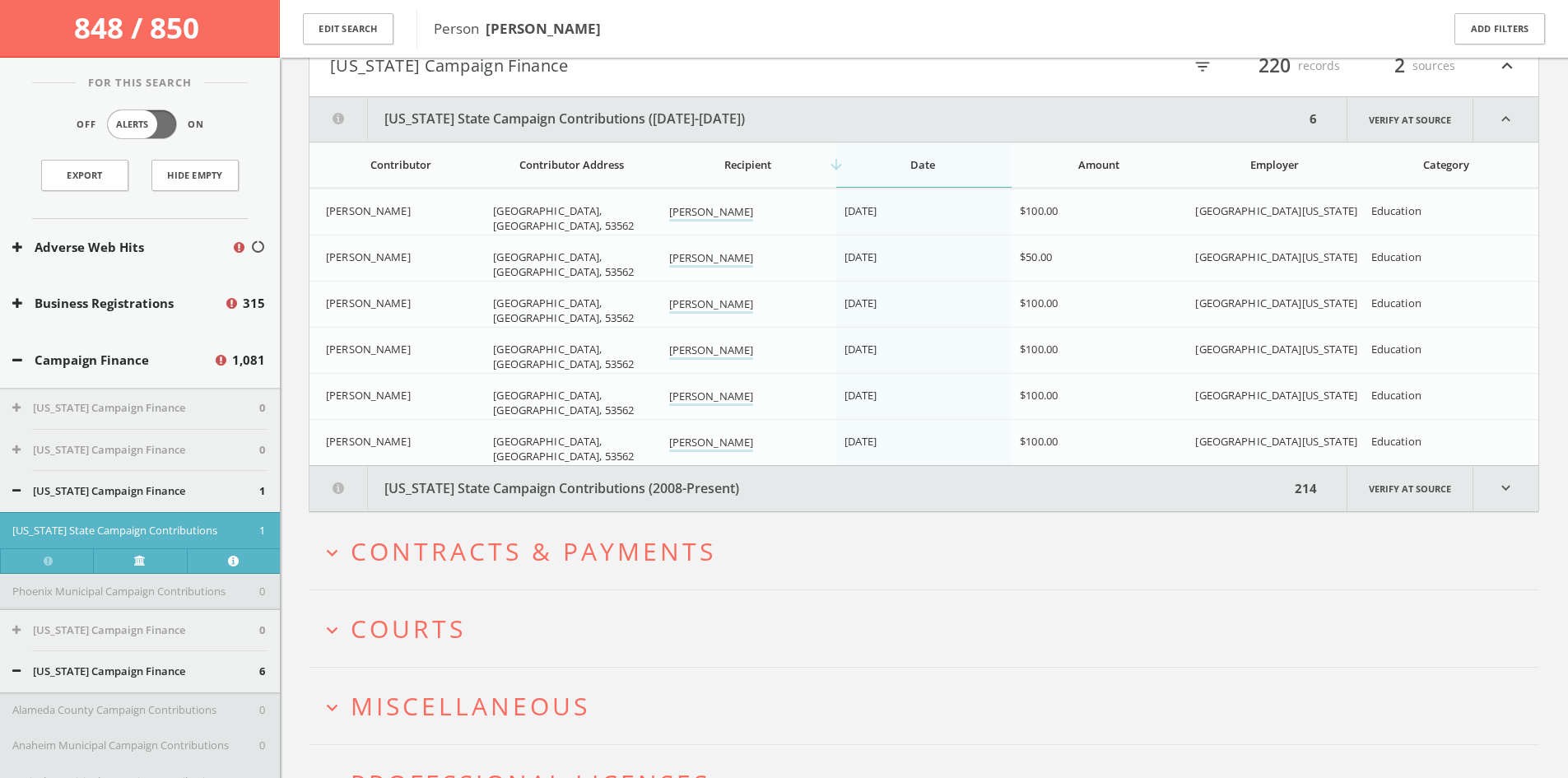
scroll to position [28993, 0]
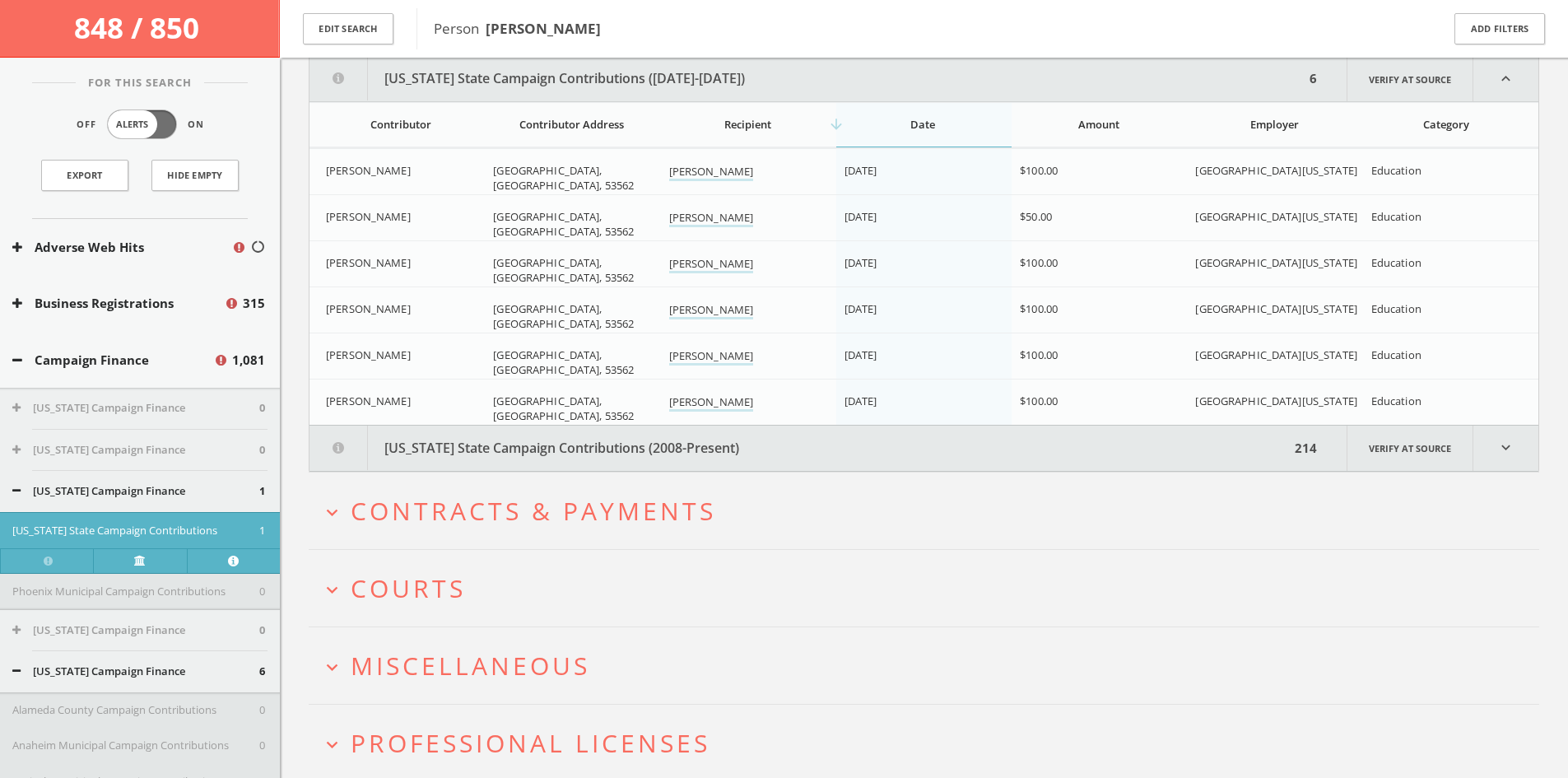
click at [655, 445] on button "[US_STATE] State Campaign Contributions (2008-Present)" at bounding box center [799, 447] width 980 height 45
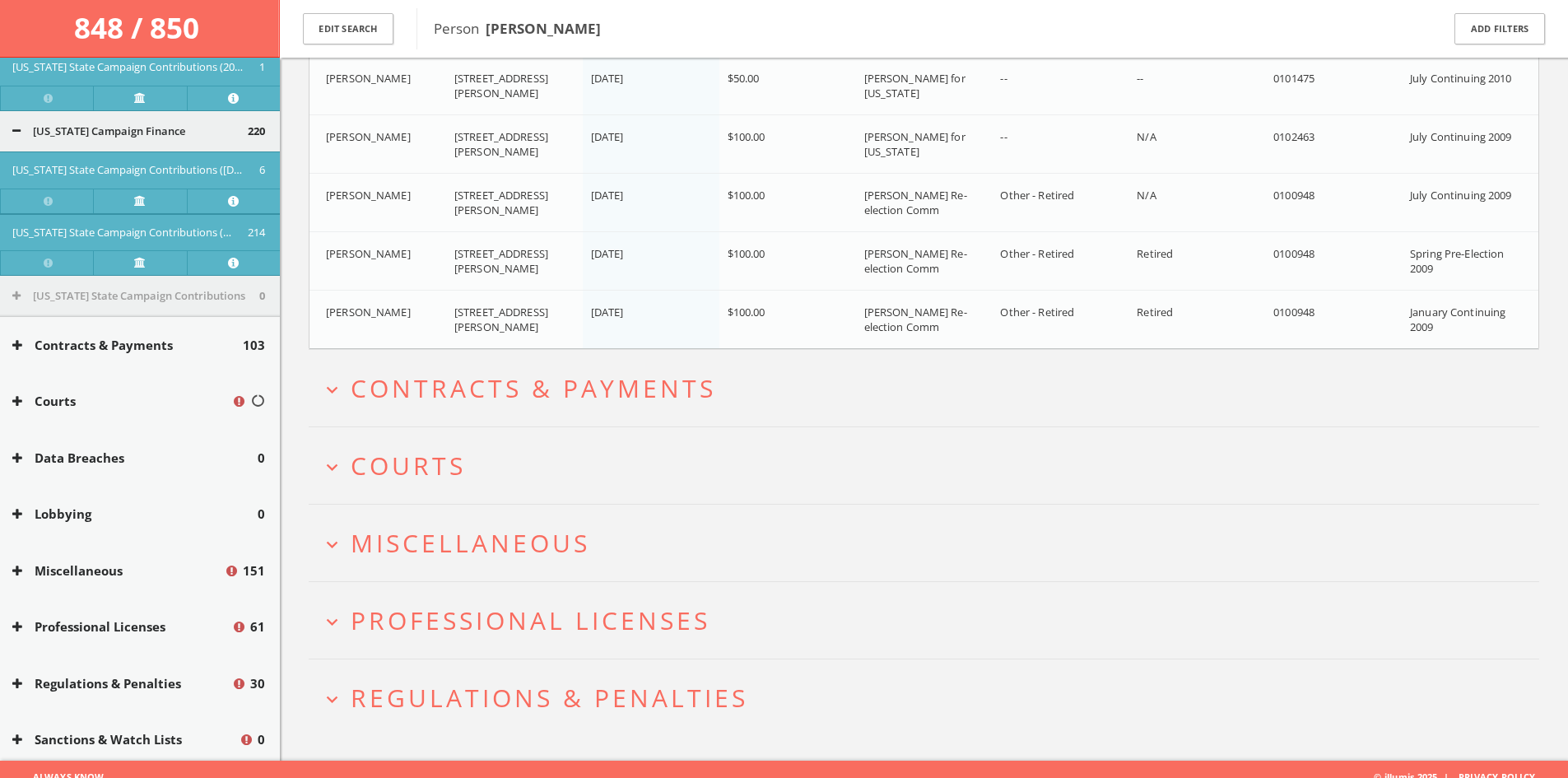
scroll to position [12782, 0]
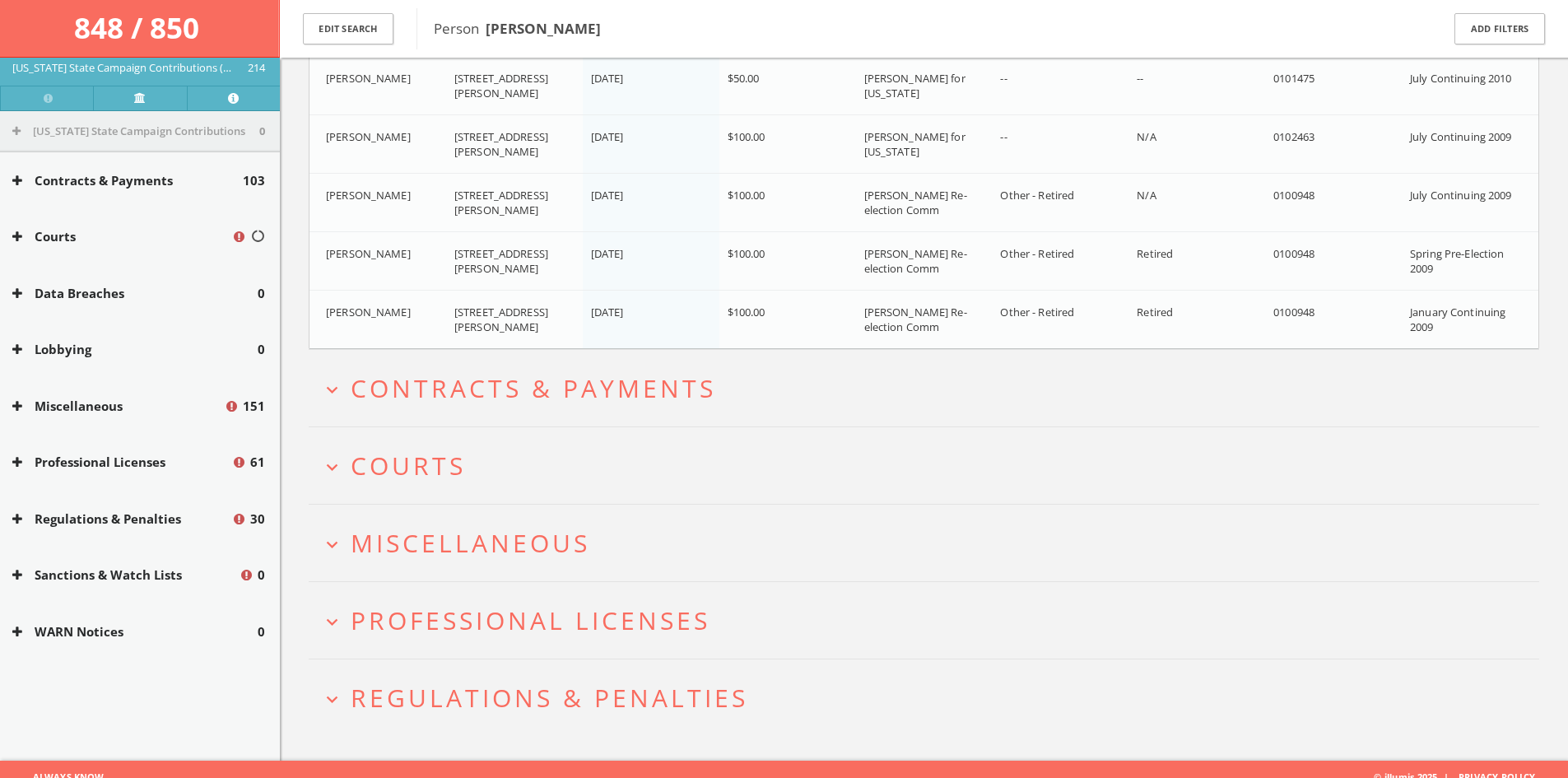
click at [481, 708] on span "Regulations & Penalties" at bounding box center [549, 697] width 397 height 33
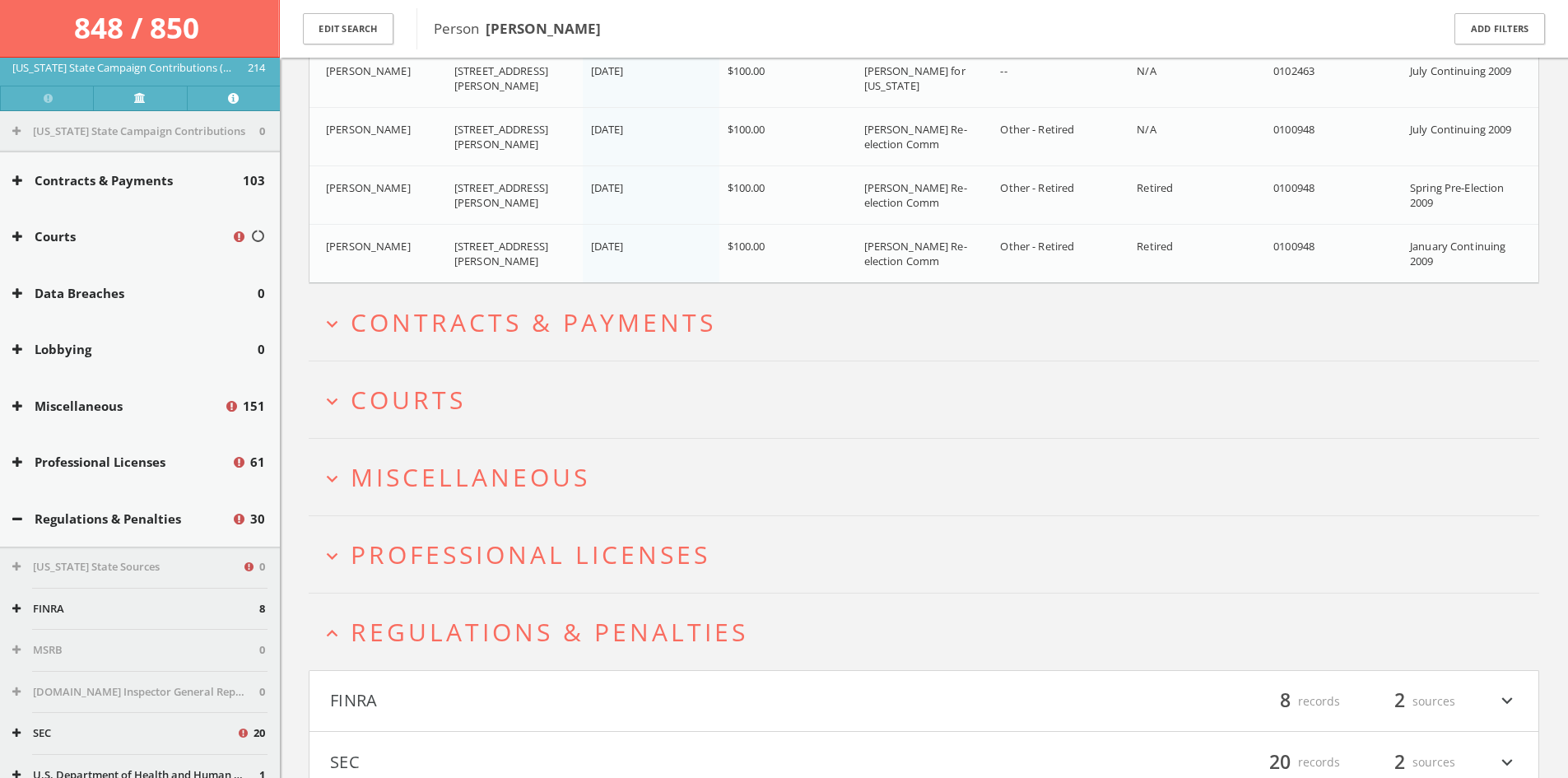
scroll to position [42385, 0]
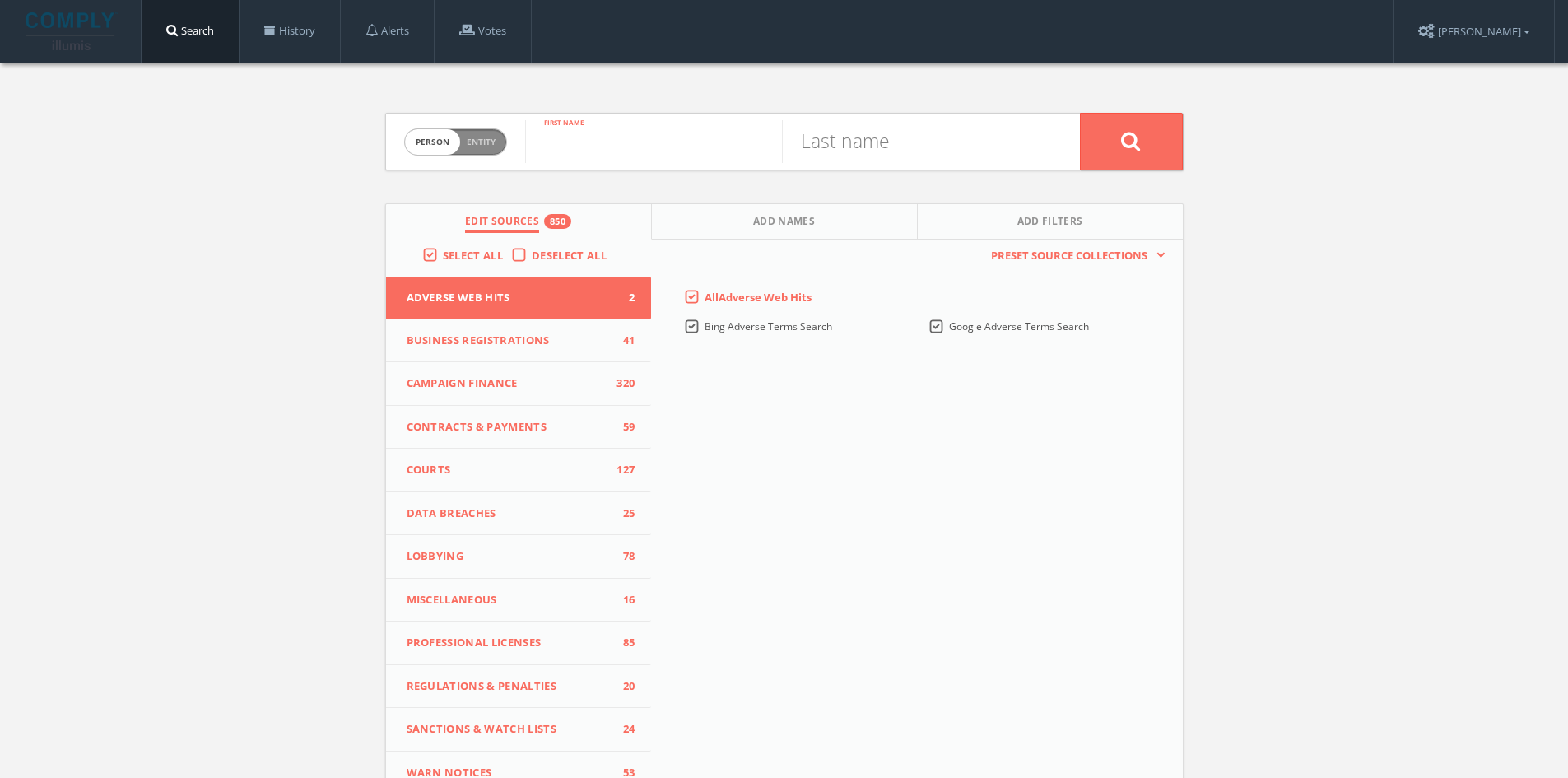
drag, startPoint x: 601, startPoint y: 153, endPoint x: 626, endPoint y: 148, distance: 25.5
click at [626, 148] on input "text" at bounding box center [653, 142] width 257 height 43
type input "[PERSON_NAME]"
paste input "[PERSON_NAME]"
type input "[PERSON_NAME]"
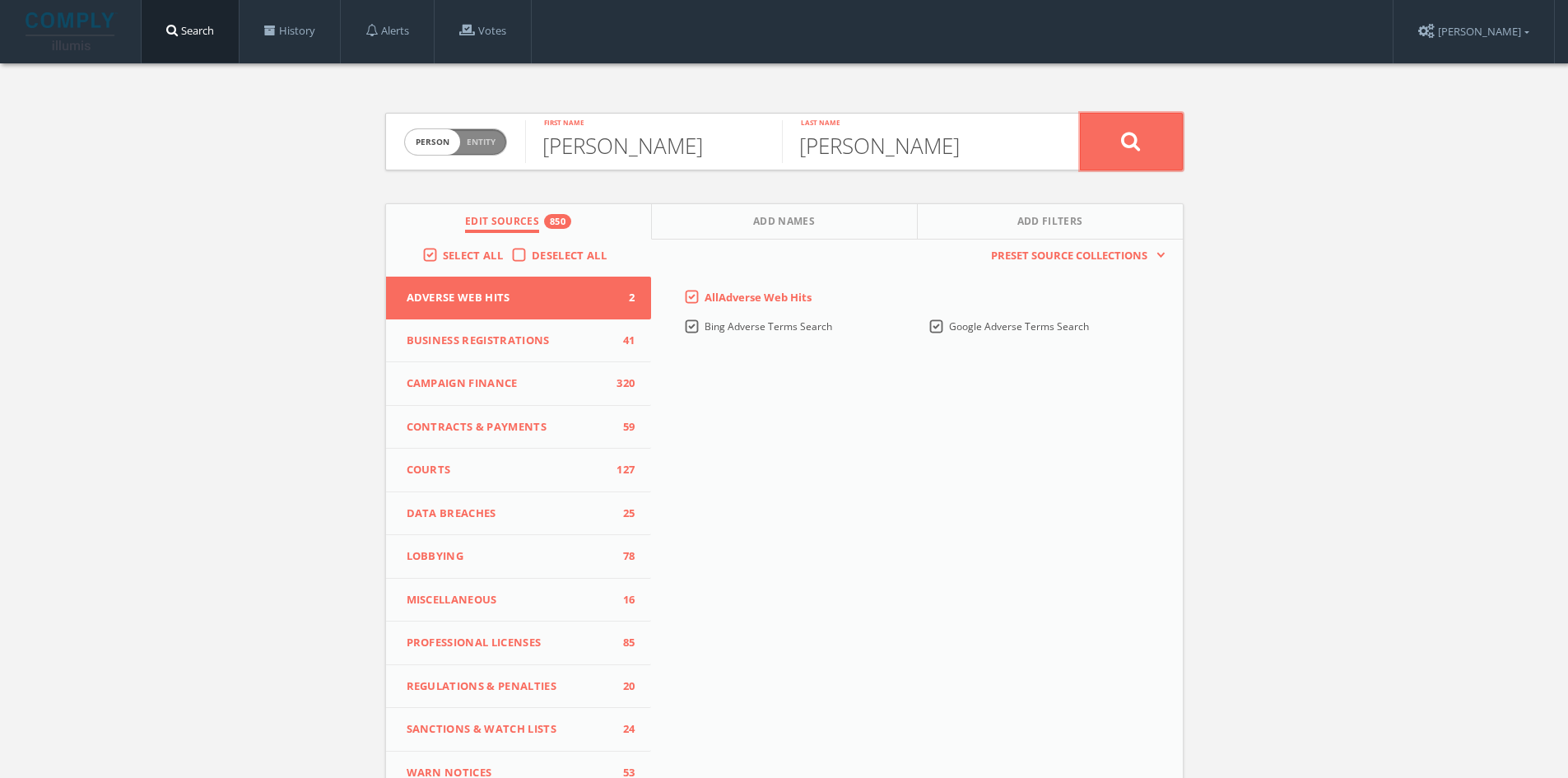
click at [1108, 135] on button at bounding box center [1130, 142] width 103 height 58
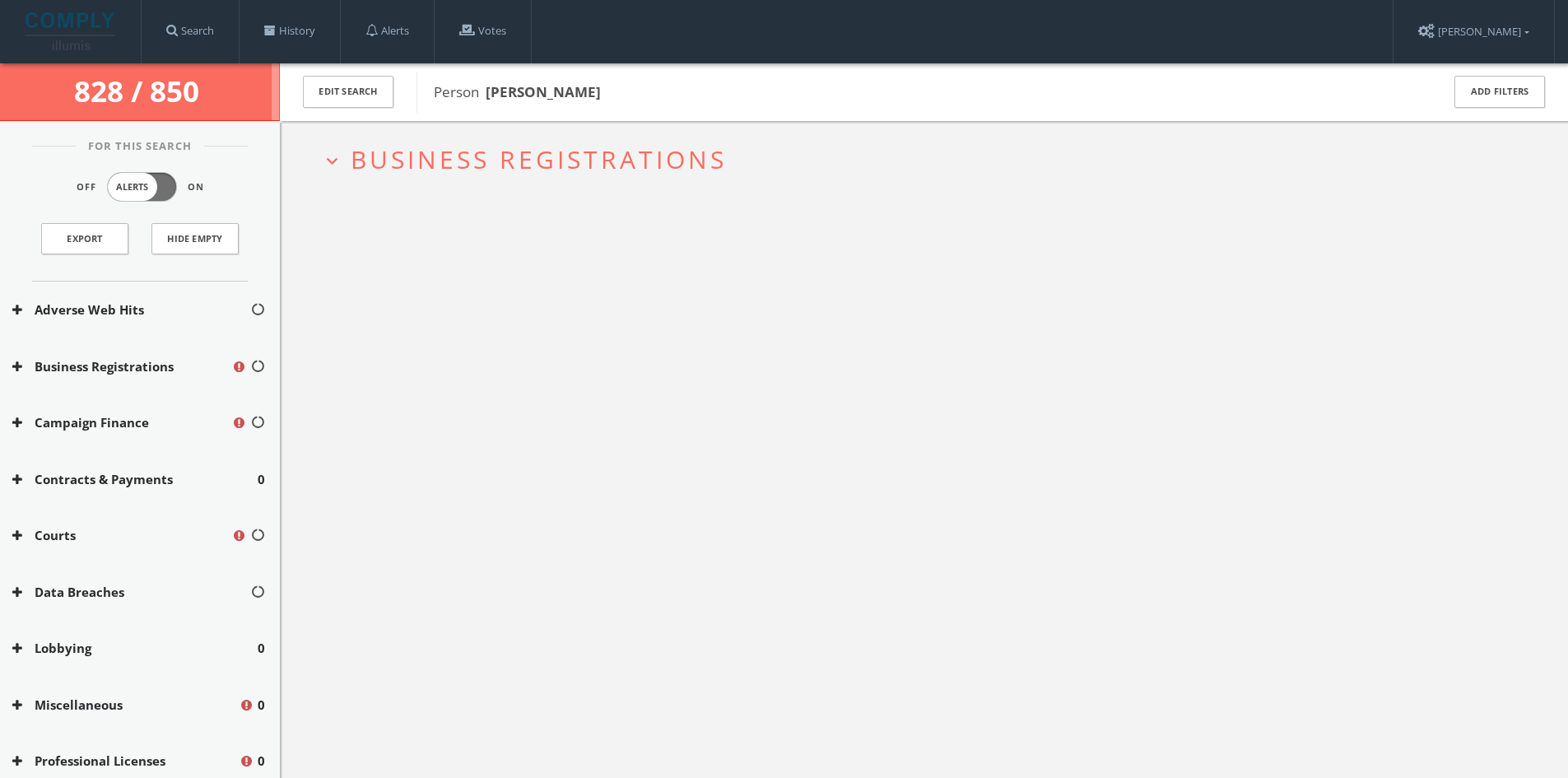
drag, startPoint x: 642, startPoint y: 91, endPoint x: 540, endPoint y: 98, distance: 102.2
click at [540, 98] on span "Person [PERSON_NAME]" at bounding box center [926, 92] width 985 height 21
copy b "[PERSON_NAME]"
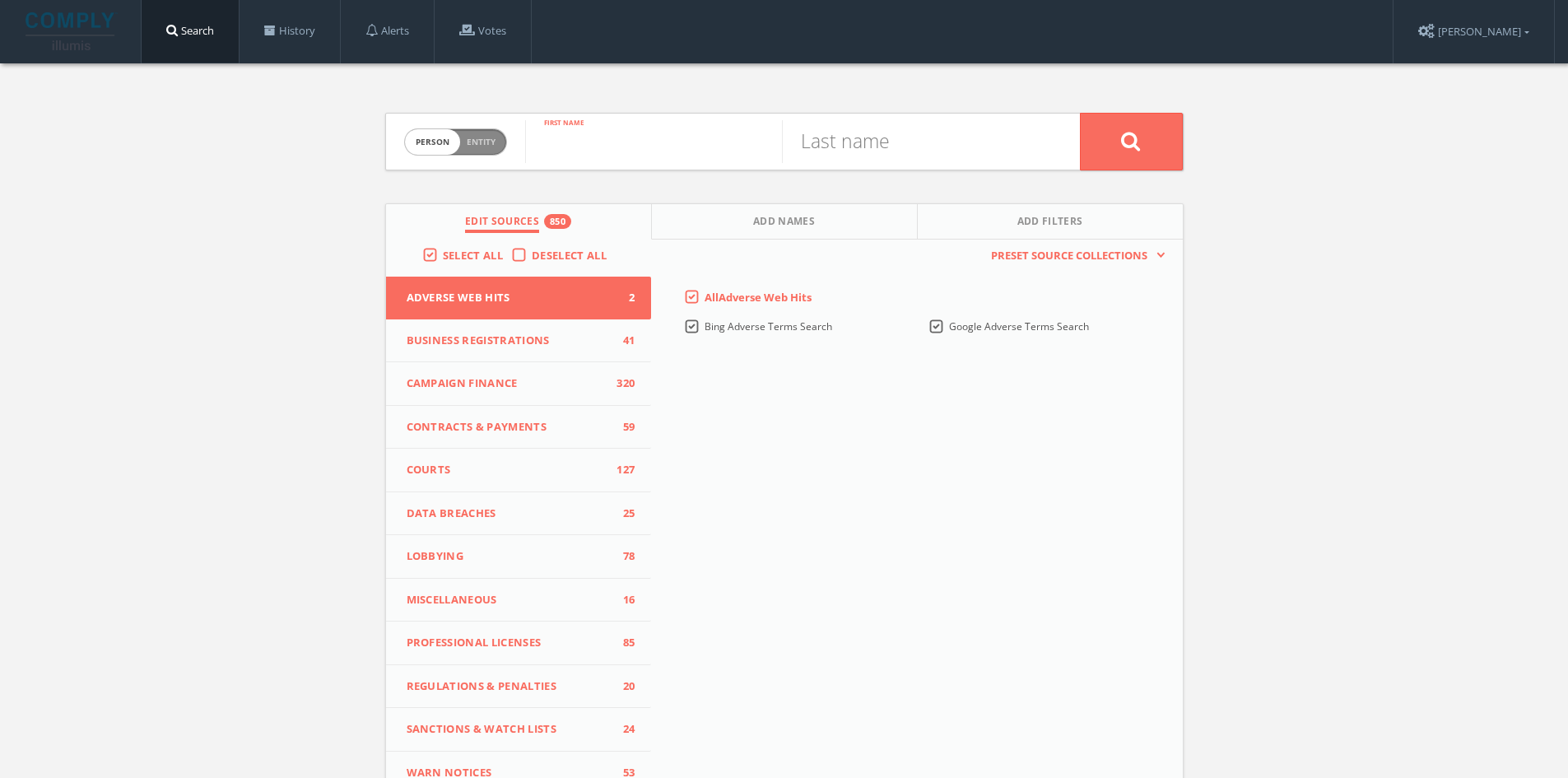
click at [630, 149] on input "text" at bounding box center [653, 142] width 257 height 43
type input "[PERSON_NAME]"
click at [924, 143] on input "text" at bounding box center [910, 142] width 257 height 43
type input "[PERSON_NAME]"
click at [1079, 113] on button at bounding box center [1130, 142] width 103 height 58
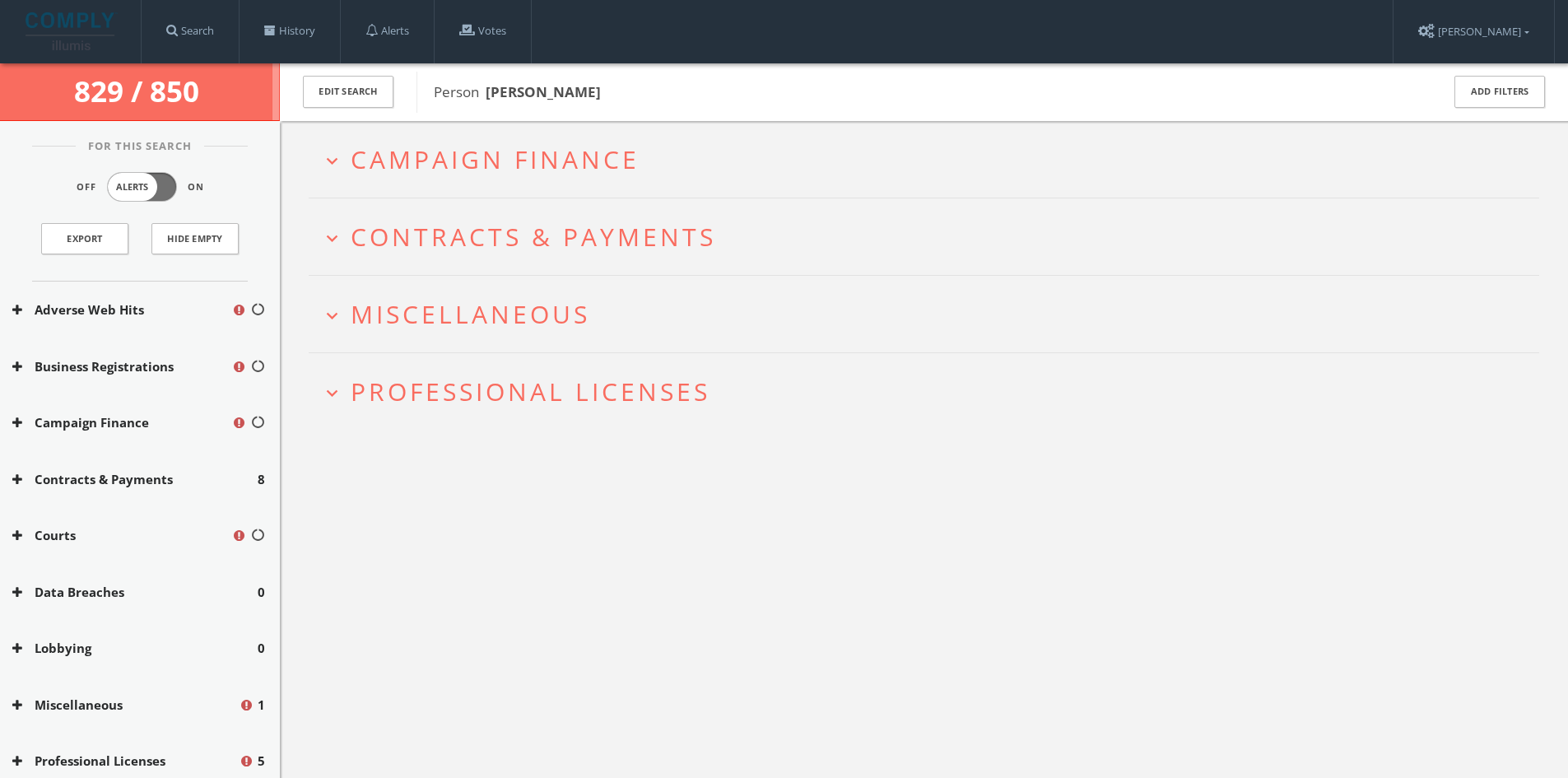
click at [602, 159] on span "Campaign Finance" at bounding box center [495, 159] width 289 height 33
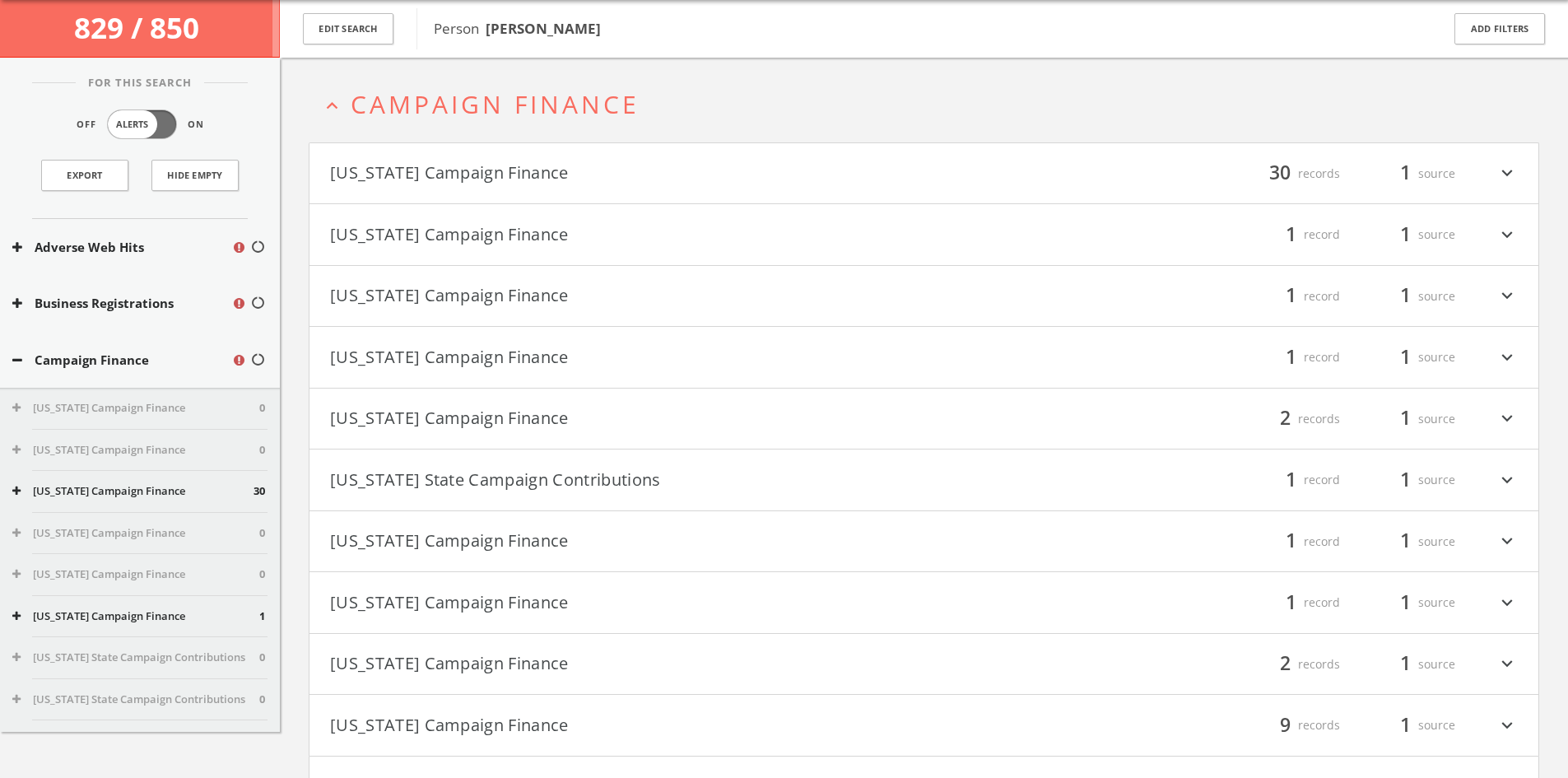
click at [642, 156] on h4 "[US_STATE] Campaign Finance filter_list 30 records 1 source expand_more" at bounding box center [924, 173] width 1229 height 61
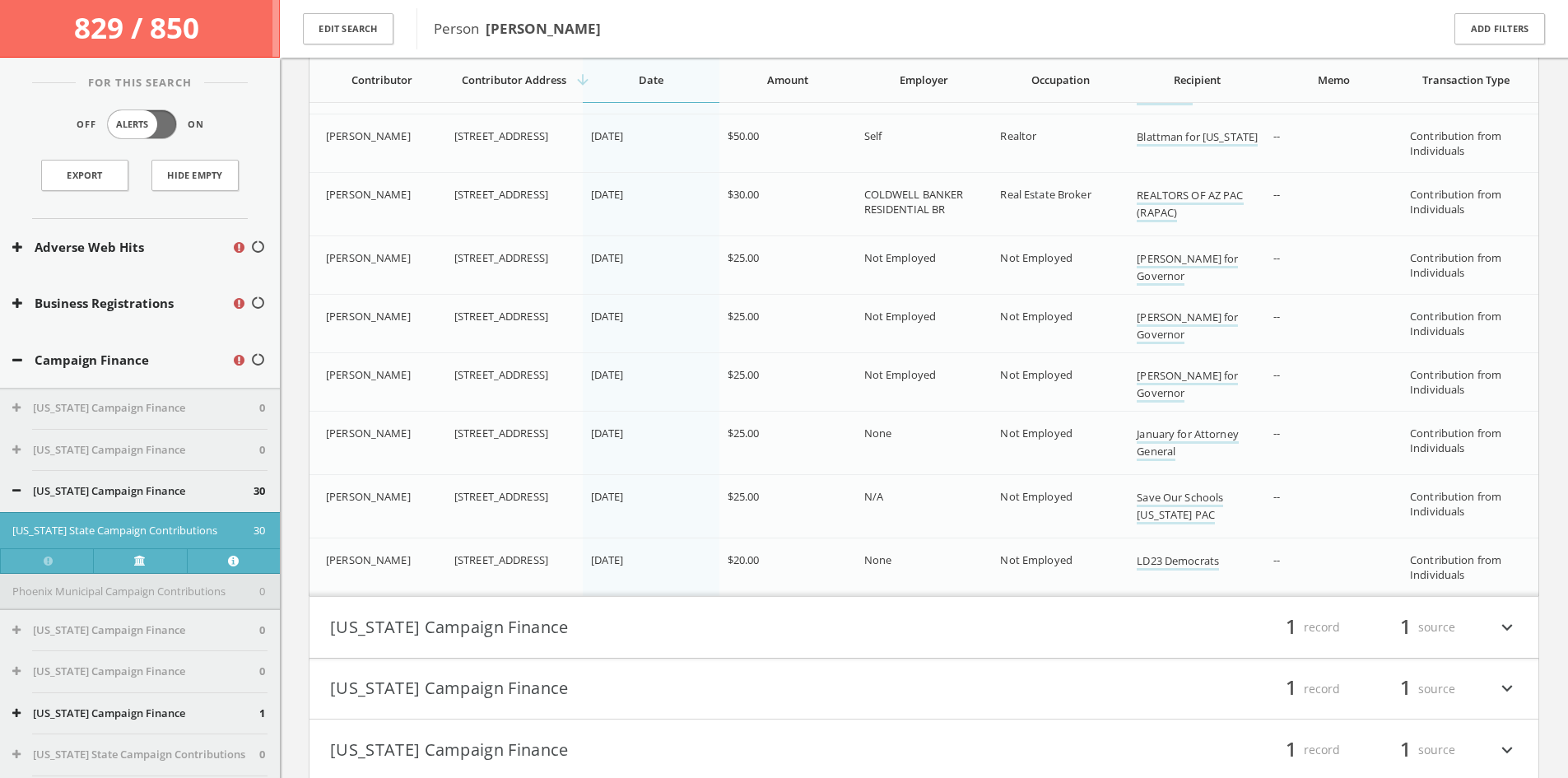
scroll to position [1774, 0]
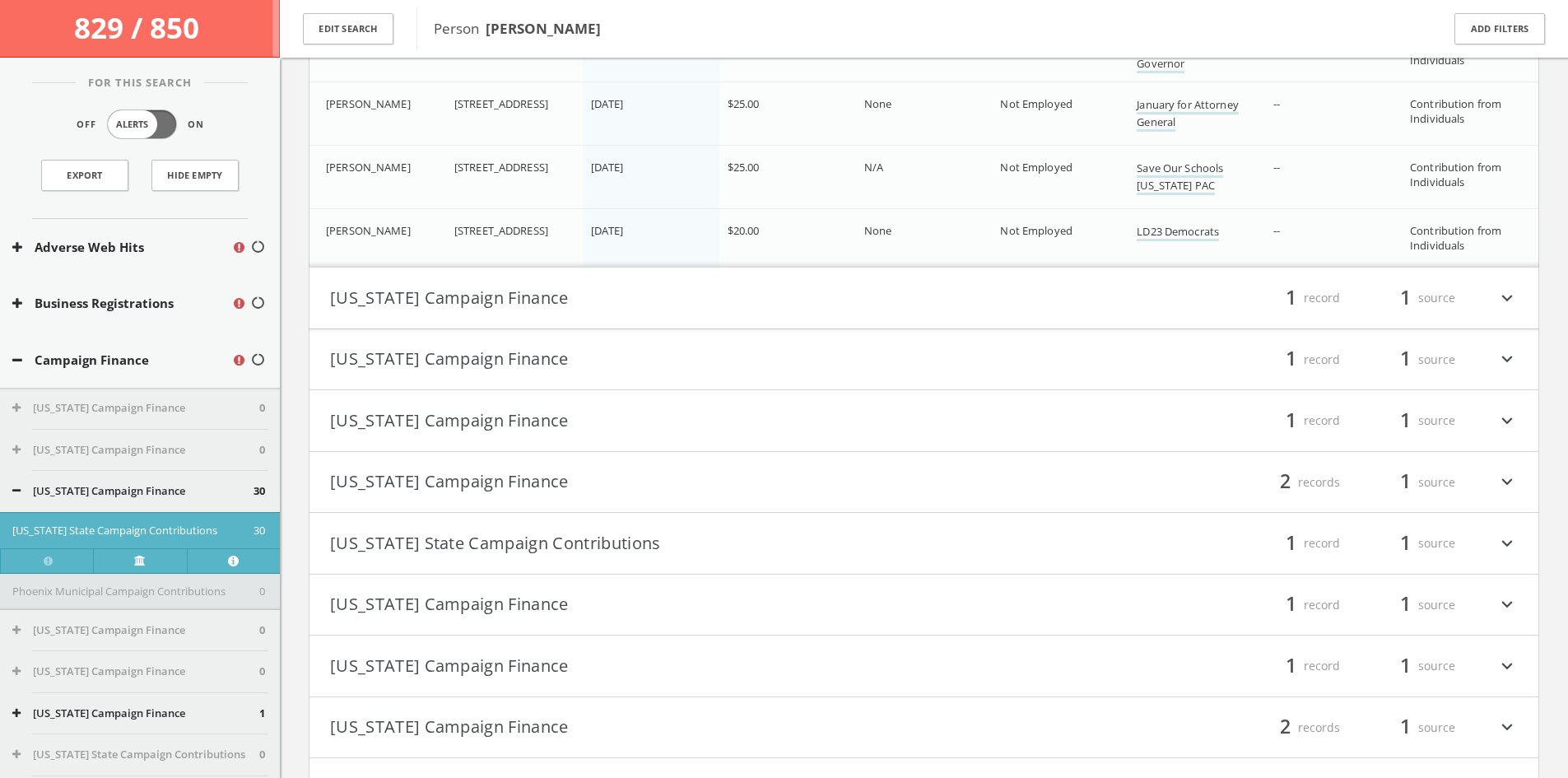
click at [1192, 312] on h4 "[US_STATE] Campaign Finance filter_list 1 record 1 source expand_more" at bounding box center [924, 297] width 1229 height 61
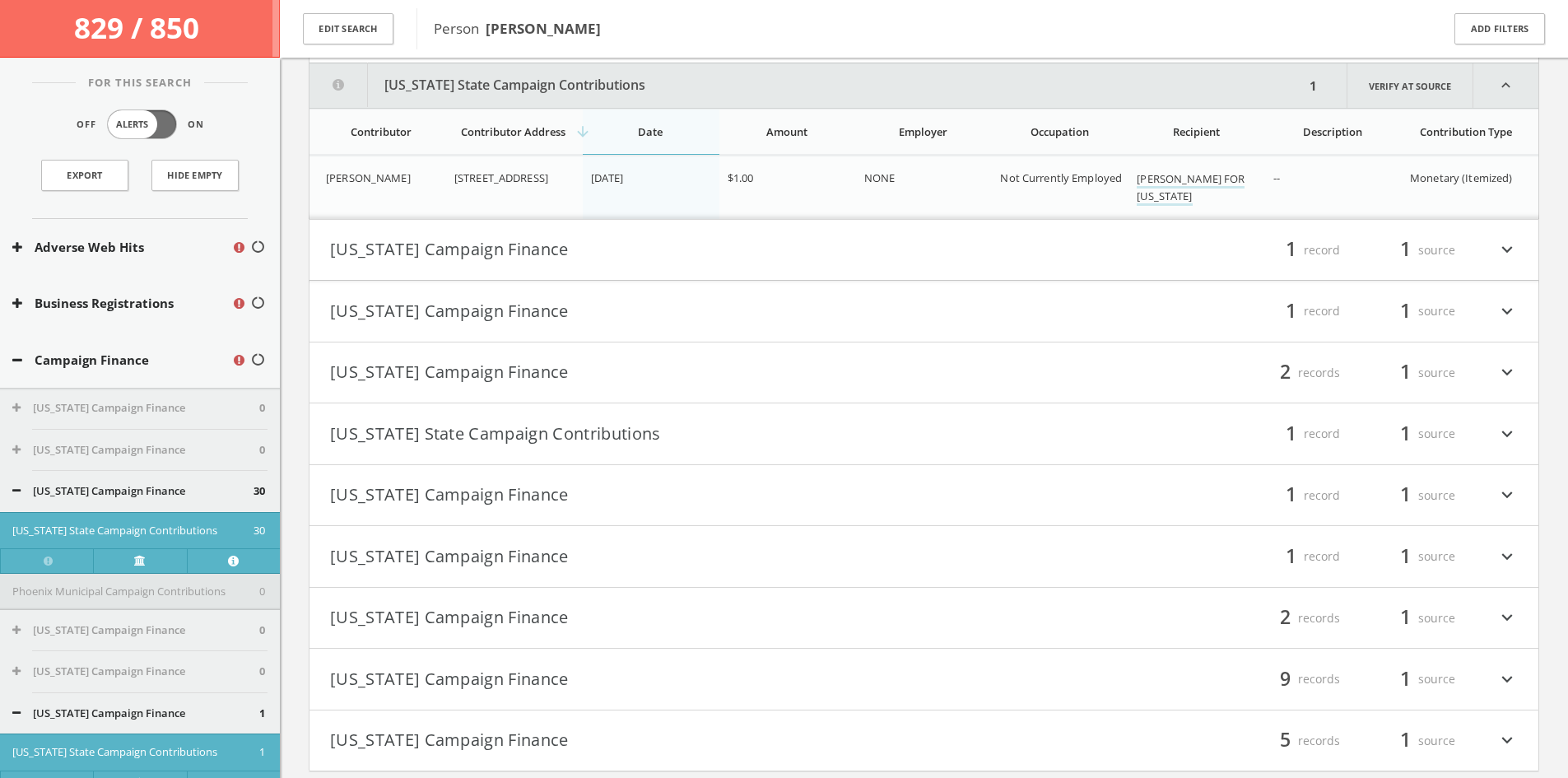
scroll to position [2209, 0]
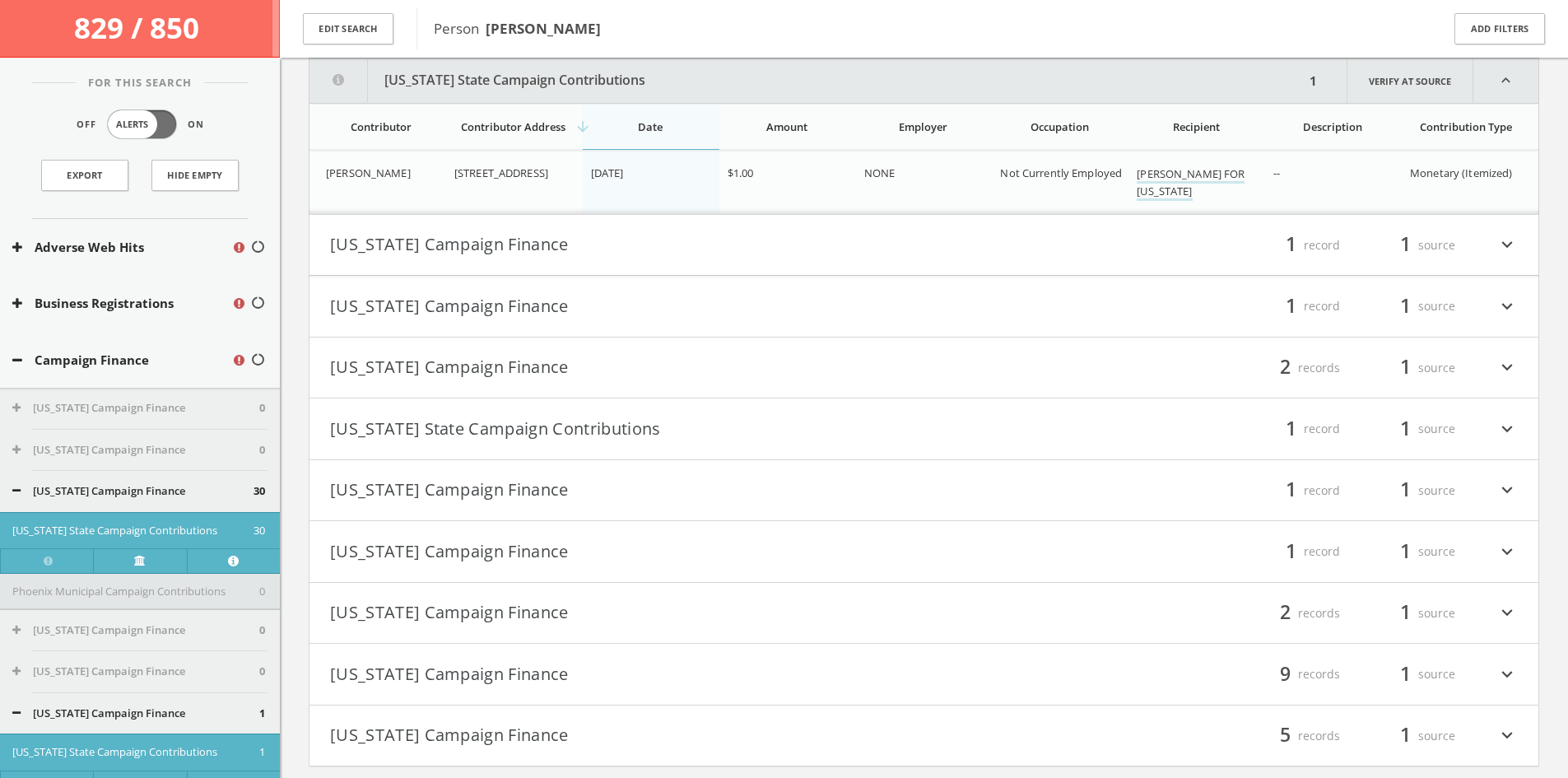
click at [1118, 251] on div "filter_list 1 record 1 source expand_more" at bounding box center [1221, 245] width 594 height 28
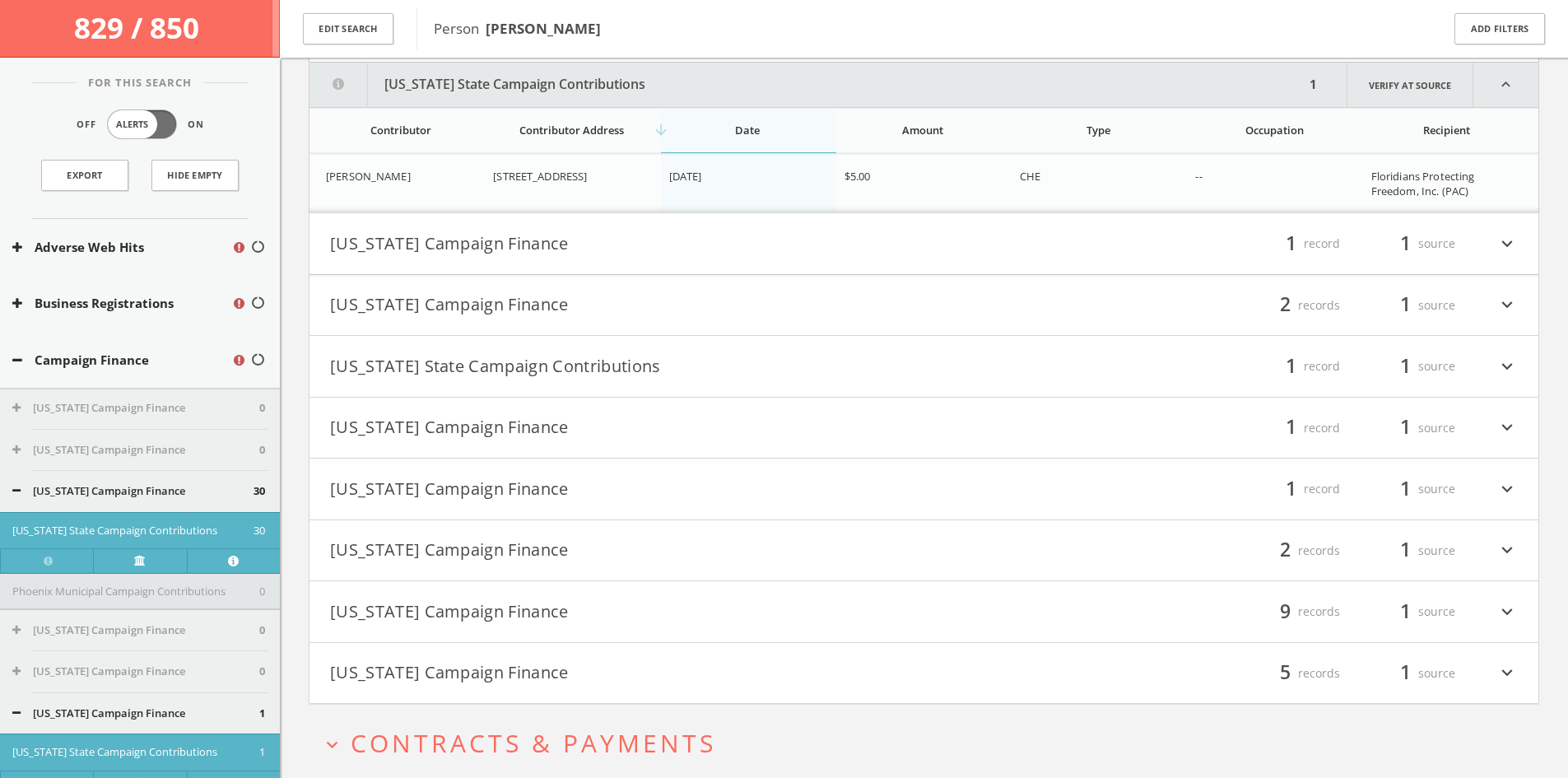
scroll to position [2427, 0]
click at [1082, 231] on div "filter_list 1 record 1 source expand_more" at bounding box center [1221, 240] width 594 height 28
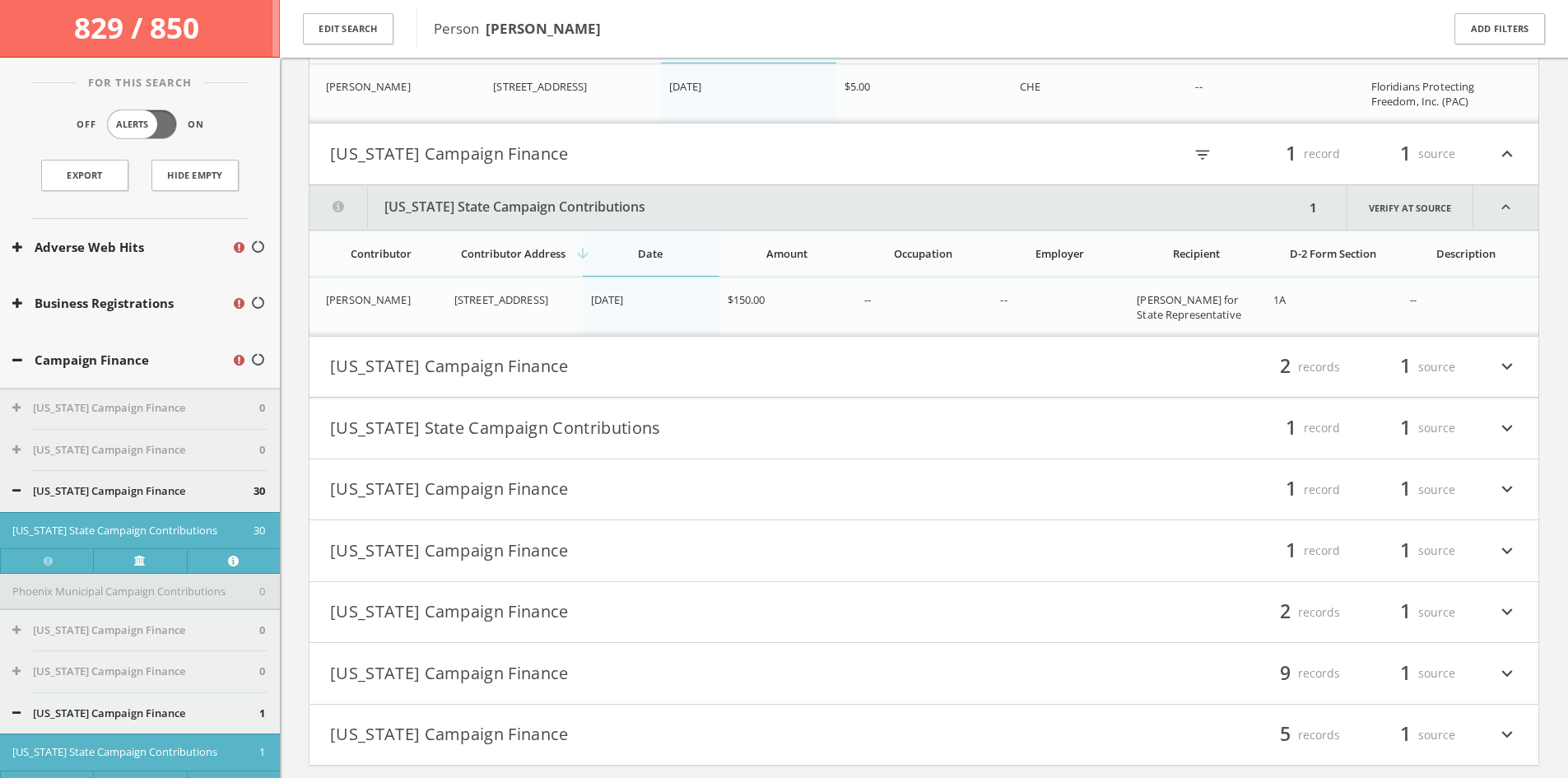
scroll to position [2616, 0]
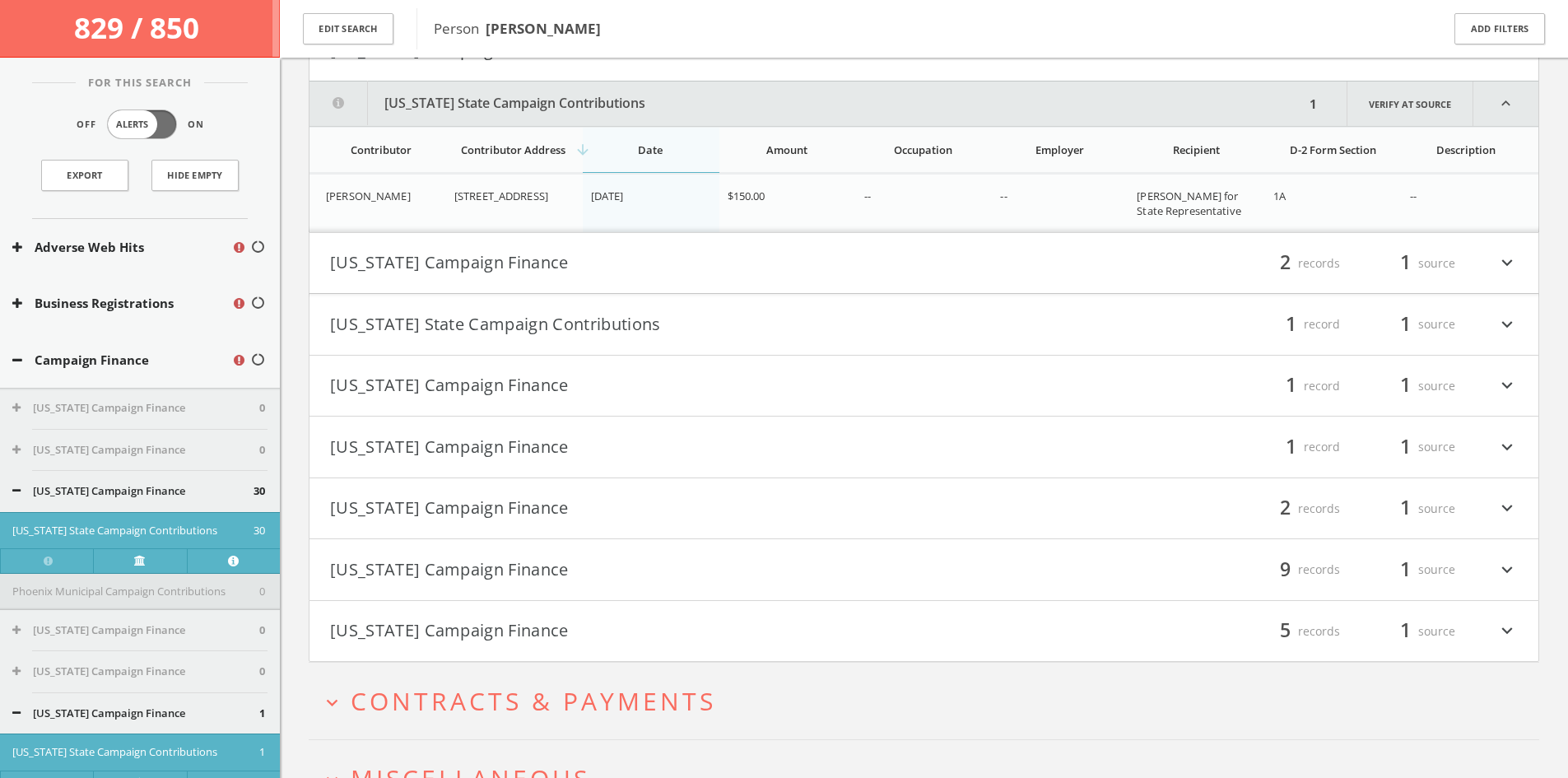
click at [1067, 251] on div "filter_list 2 records 1 source expand_more" at bounding box center [1221, 264] width 594 height 28
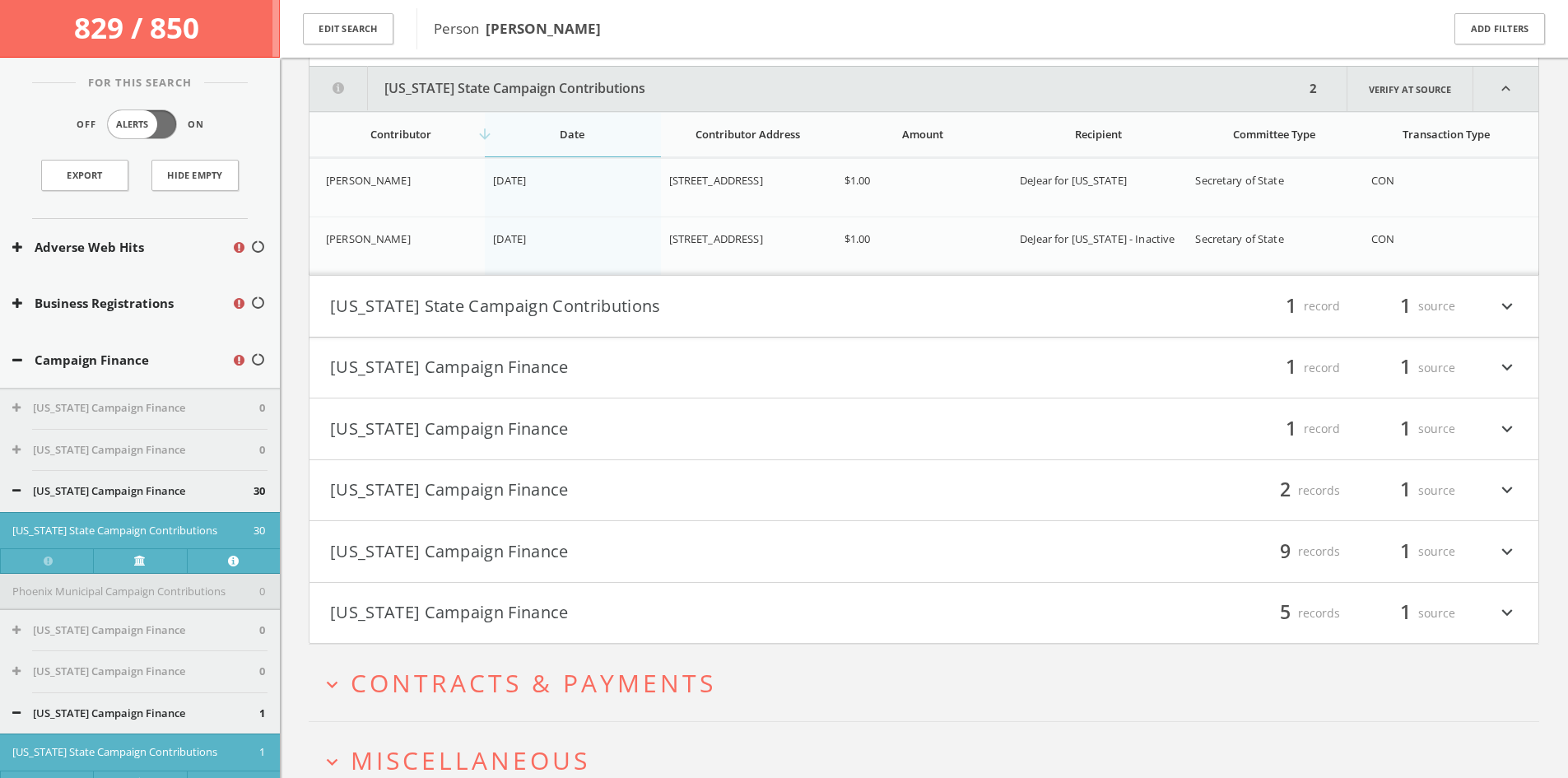
scroll to position [2853, 0]
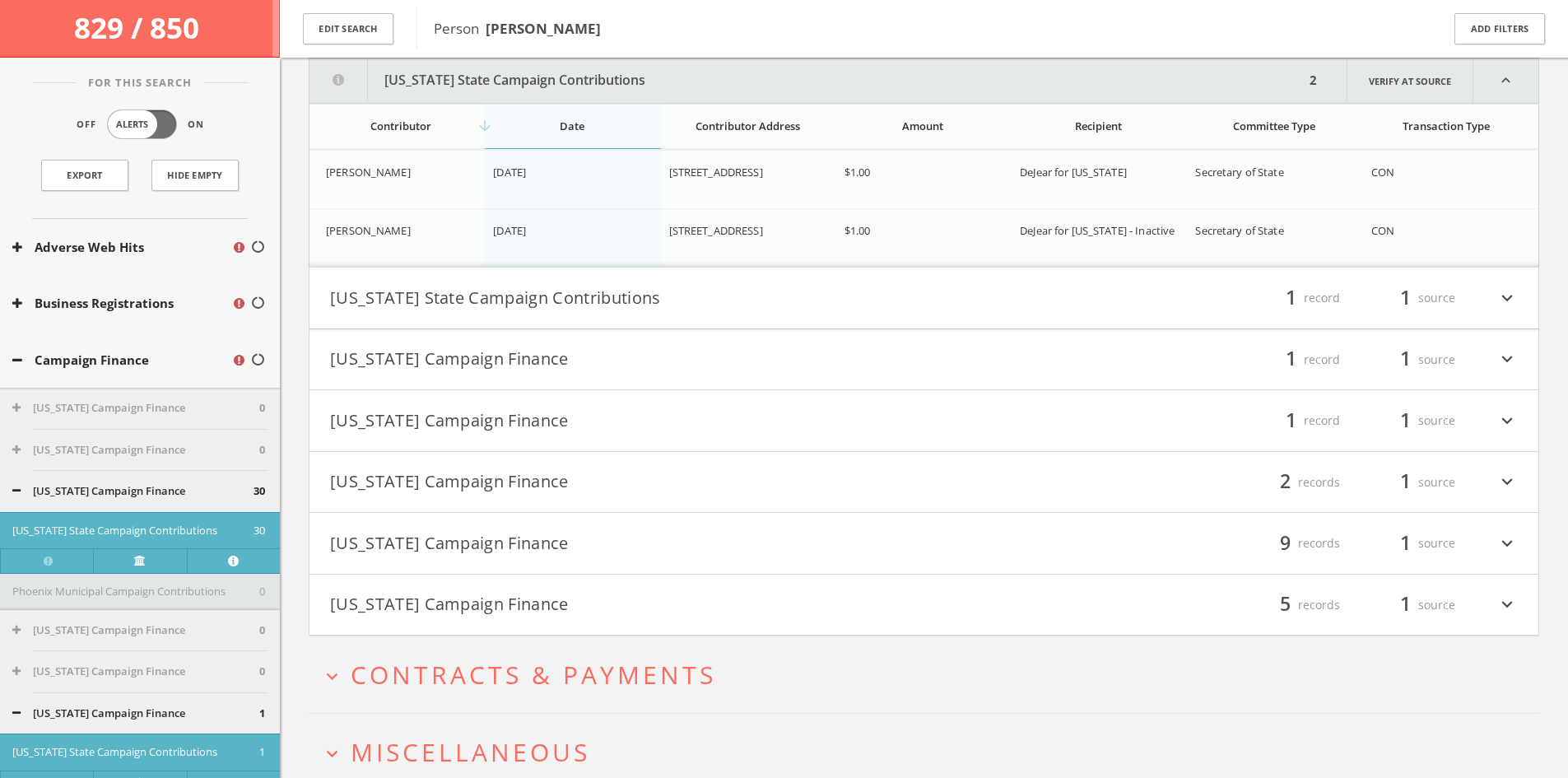
click at [1024, 302] on div "filter_list 1 record 1 source expand_more" at bounding box center [1221, 298] width 594 height 28
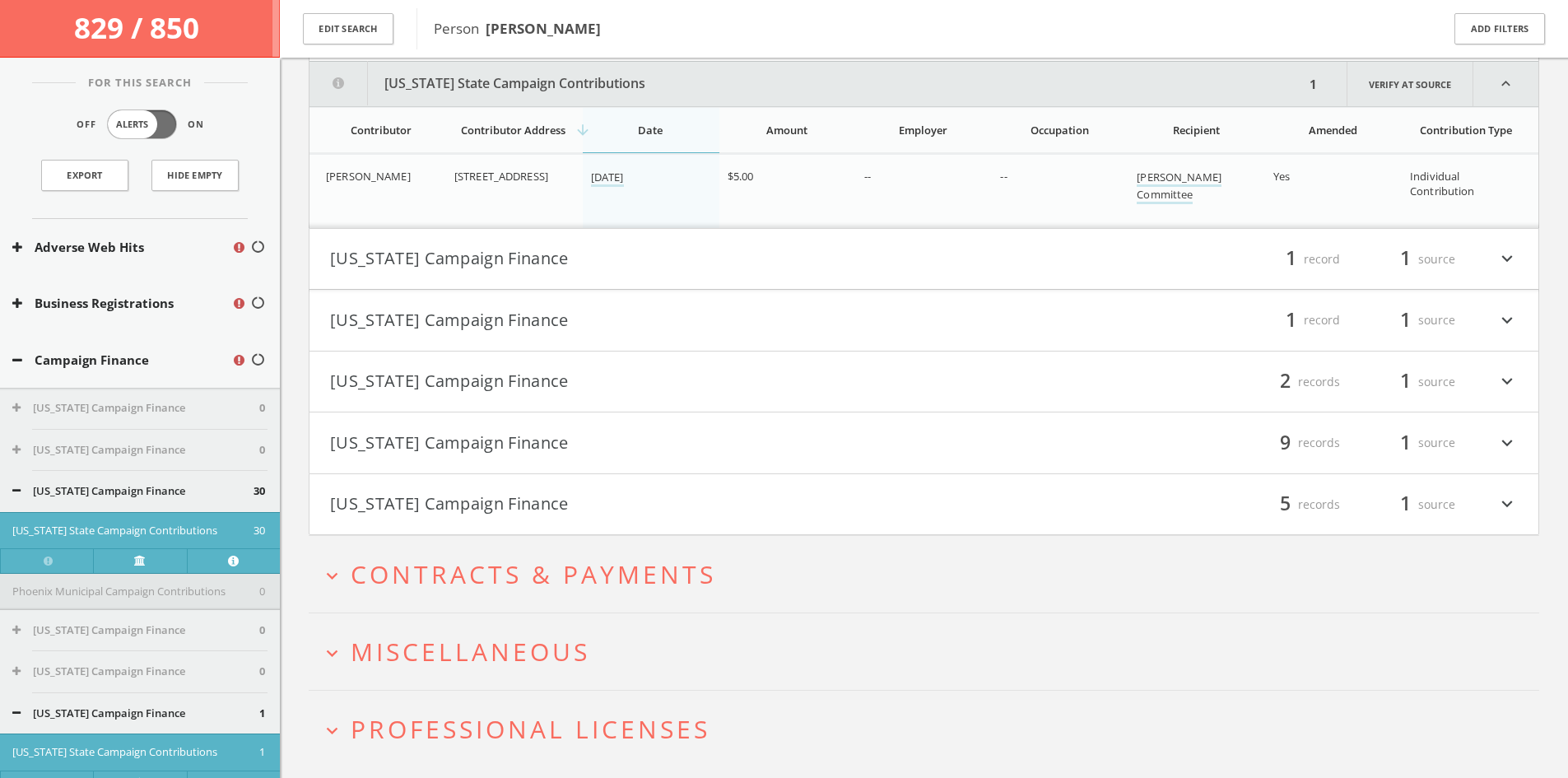
scroll to position [3123, 0]
click at [970, 245] on div "filter_list 1 record 1 source expand_more" at bounding box center [1221, 256] width 594 height 28
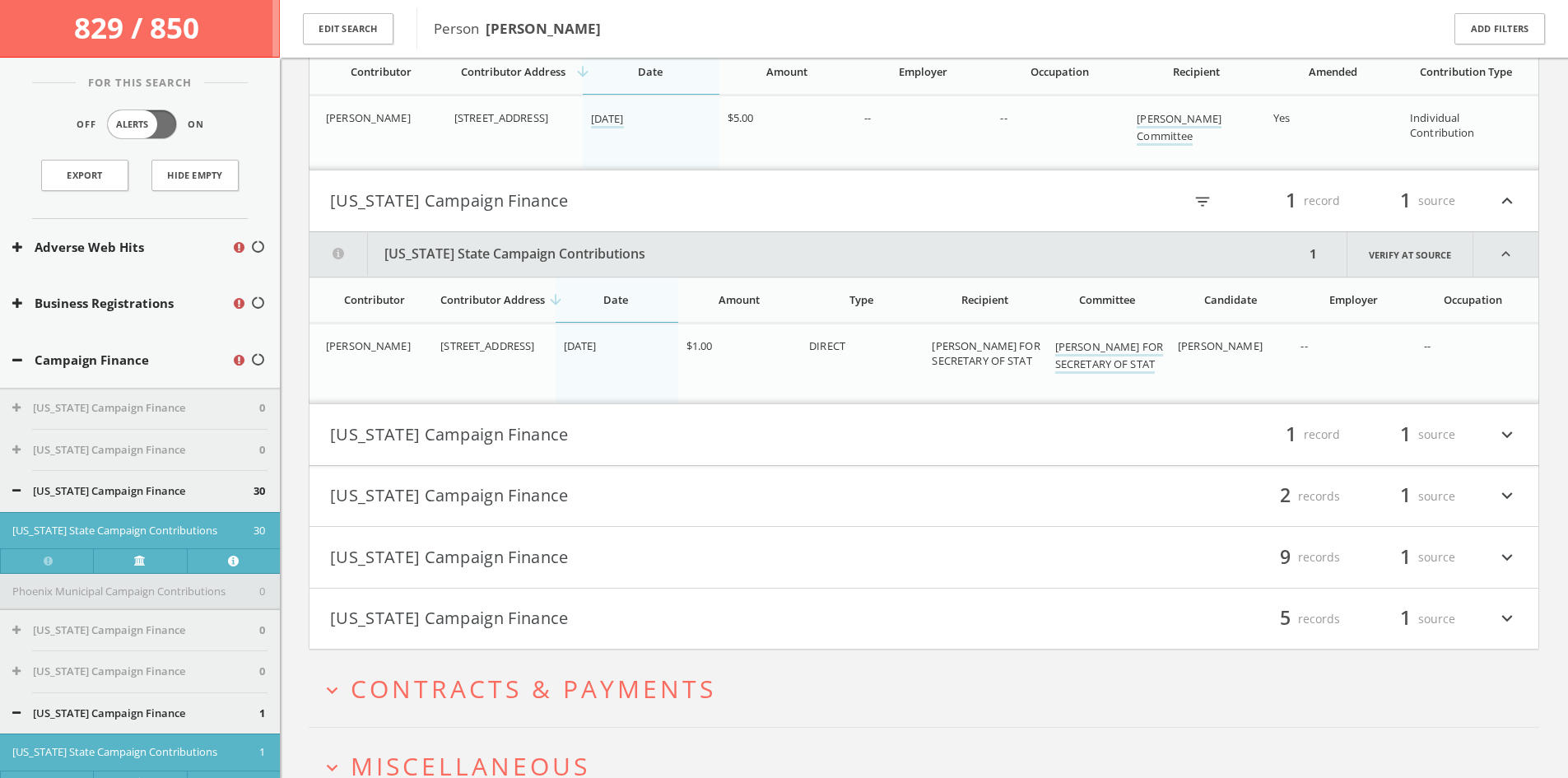
scroll to position [3108, 0]
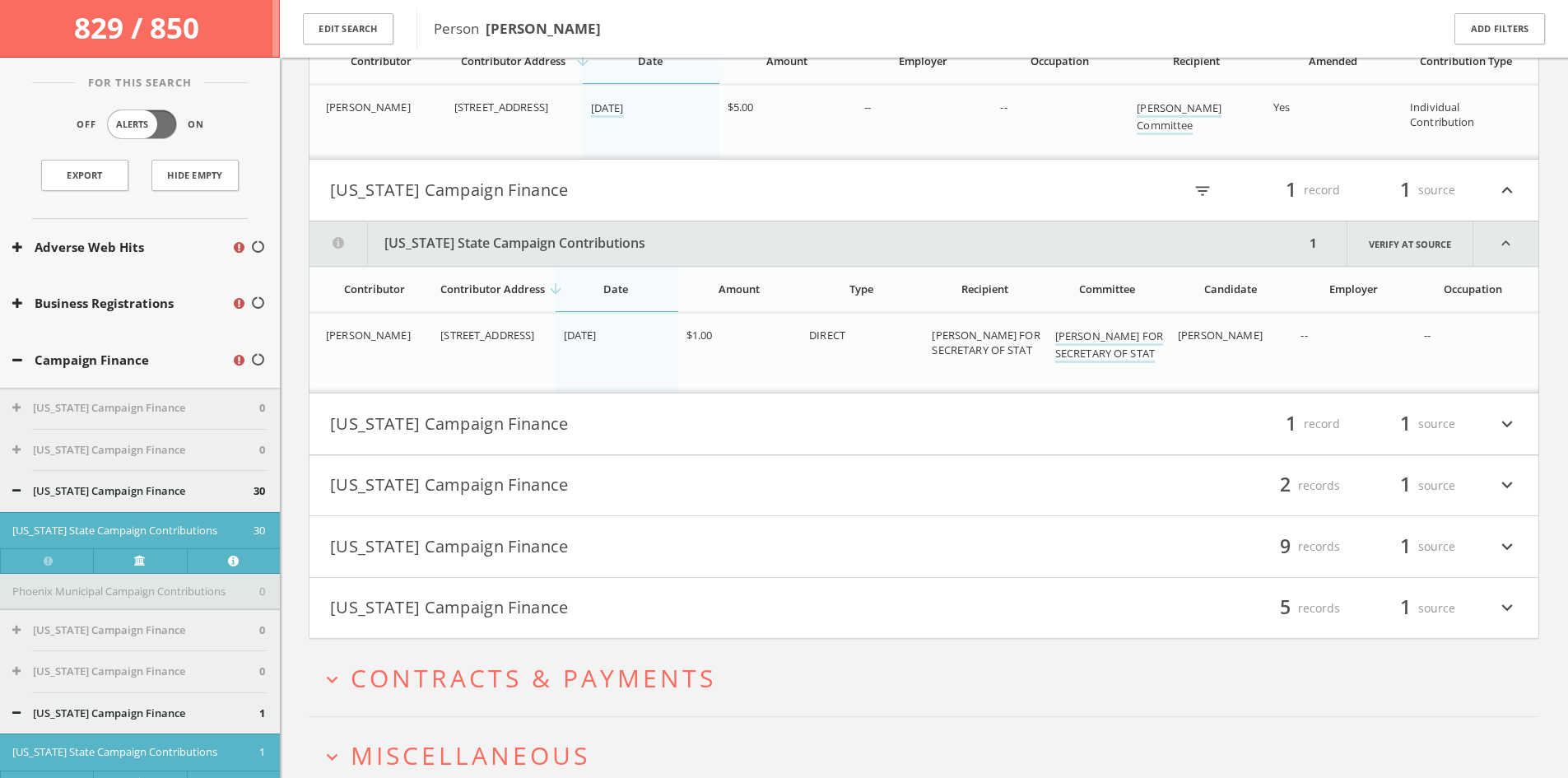
click at [835, 435] on button "[US_STATE] Campaign Finance" at bounding box center [627, 424] width 594 height 28
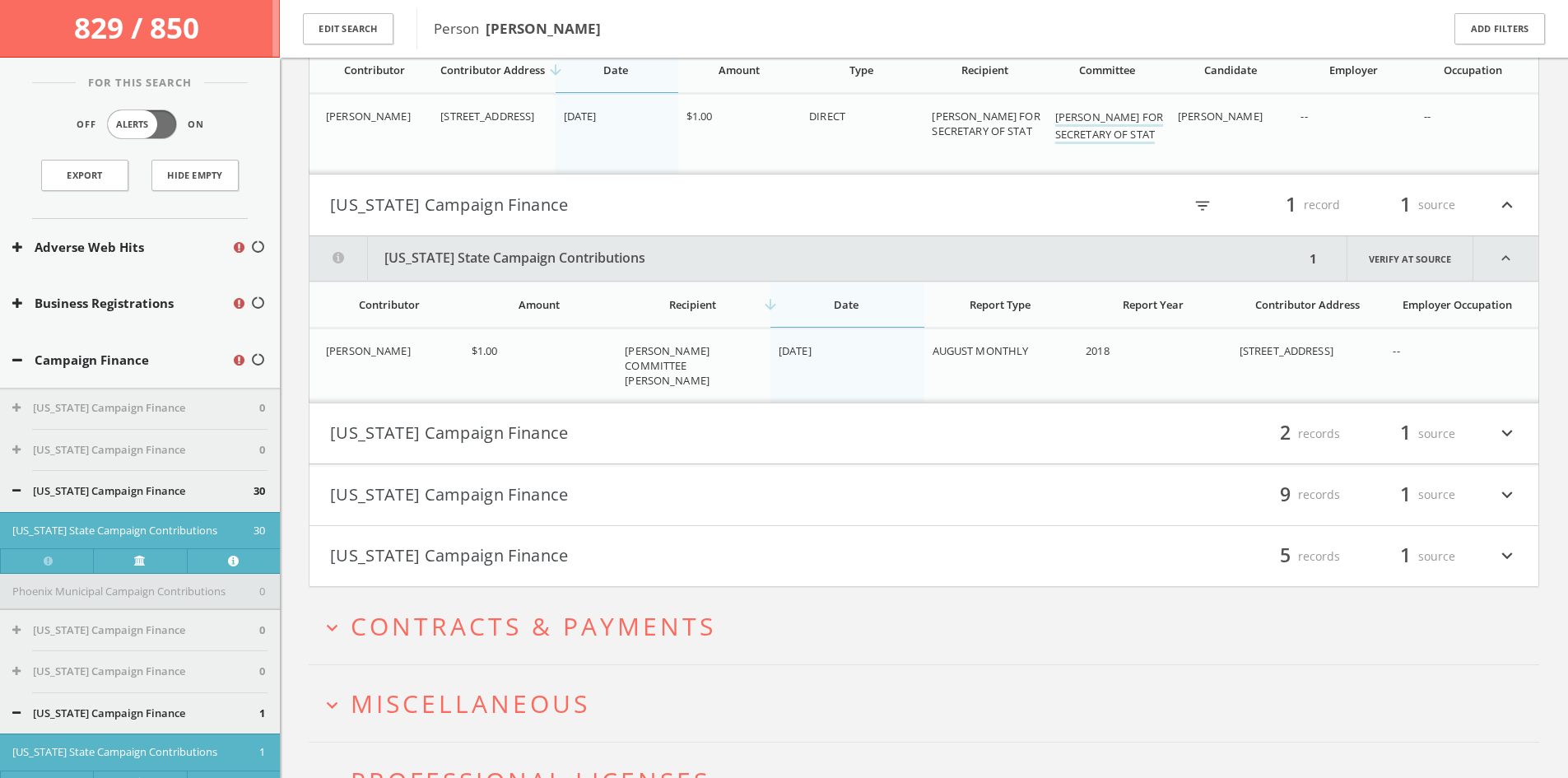
scroll to position [3407, 0]
click at [937, 212] on div "filter_list 1 record 1 source expand_less" at bounding box center [1221, 206] width 594 height 28
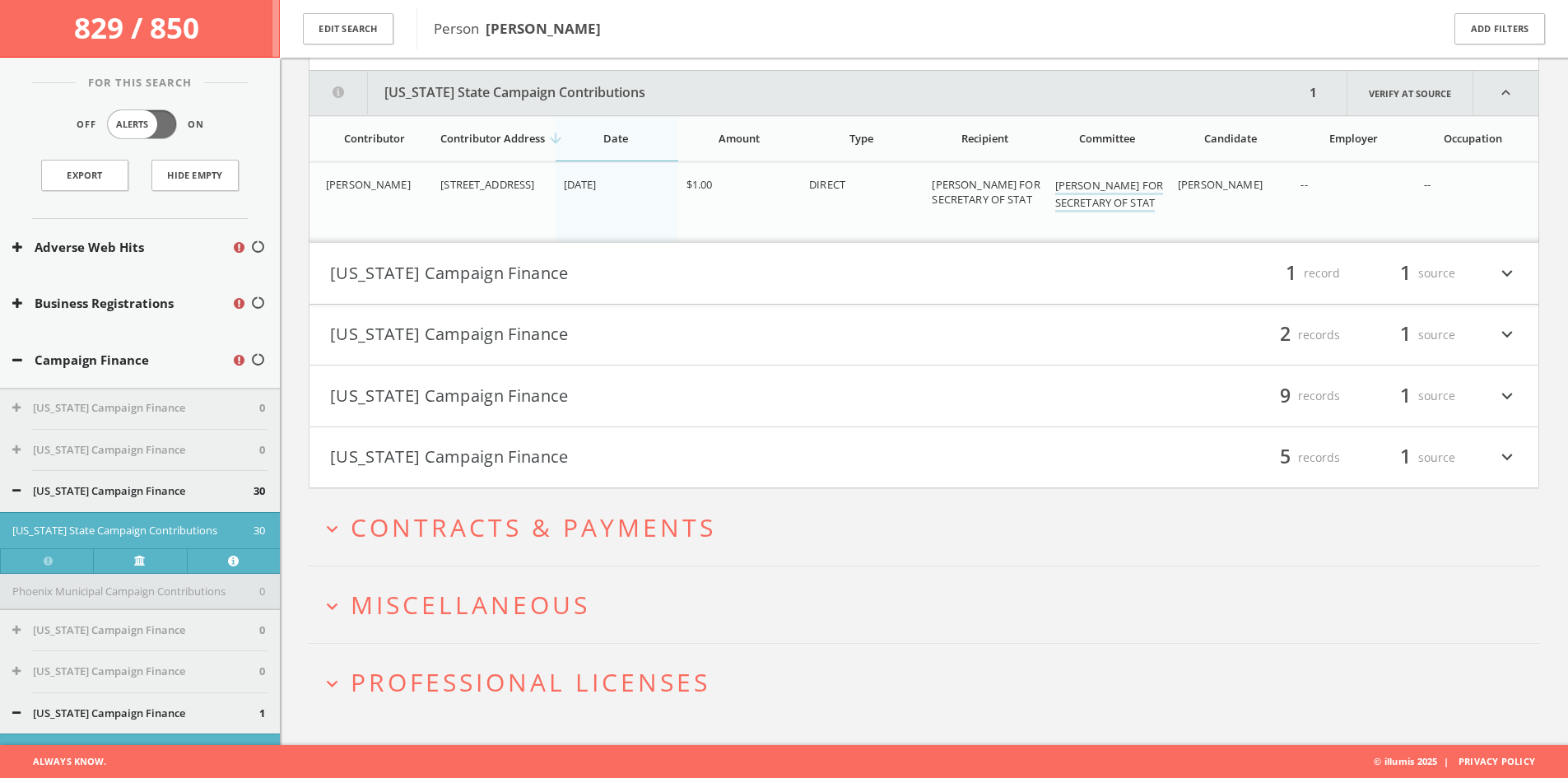
scroll to position [3095, 0]
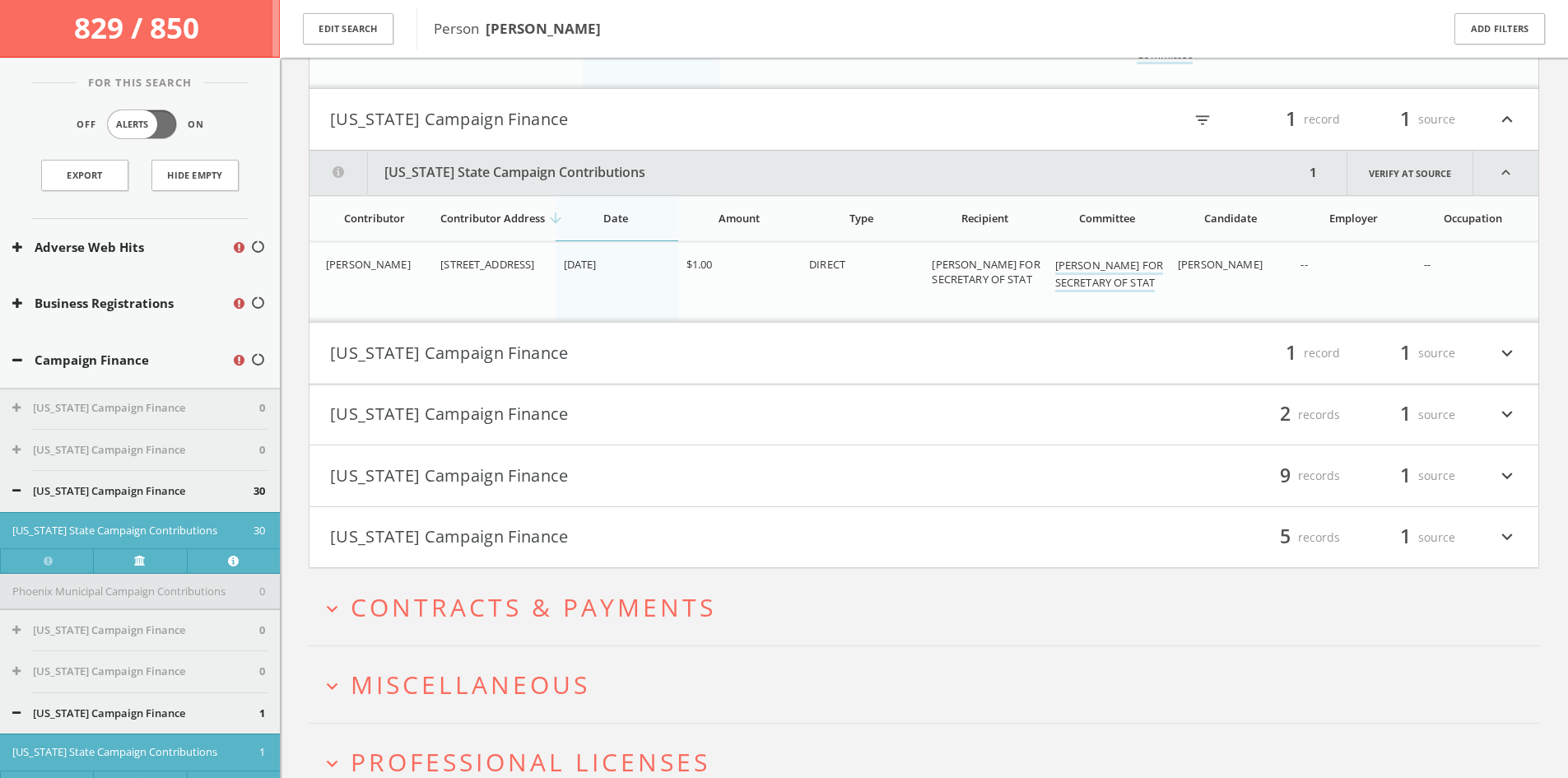
click at [802, 348] on button "[US_STATE] Campaign Finance" at bounding box center [627, 353] width 594 height 28
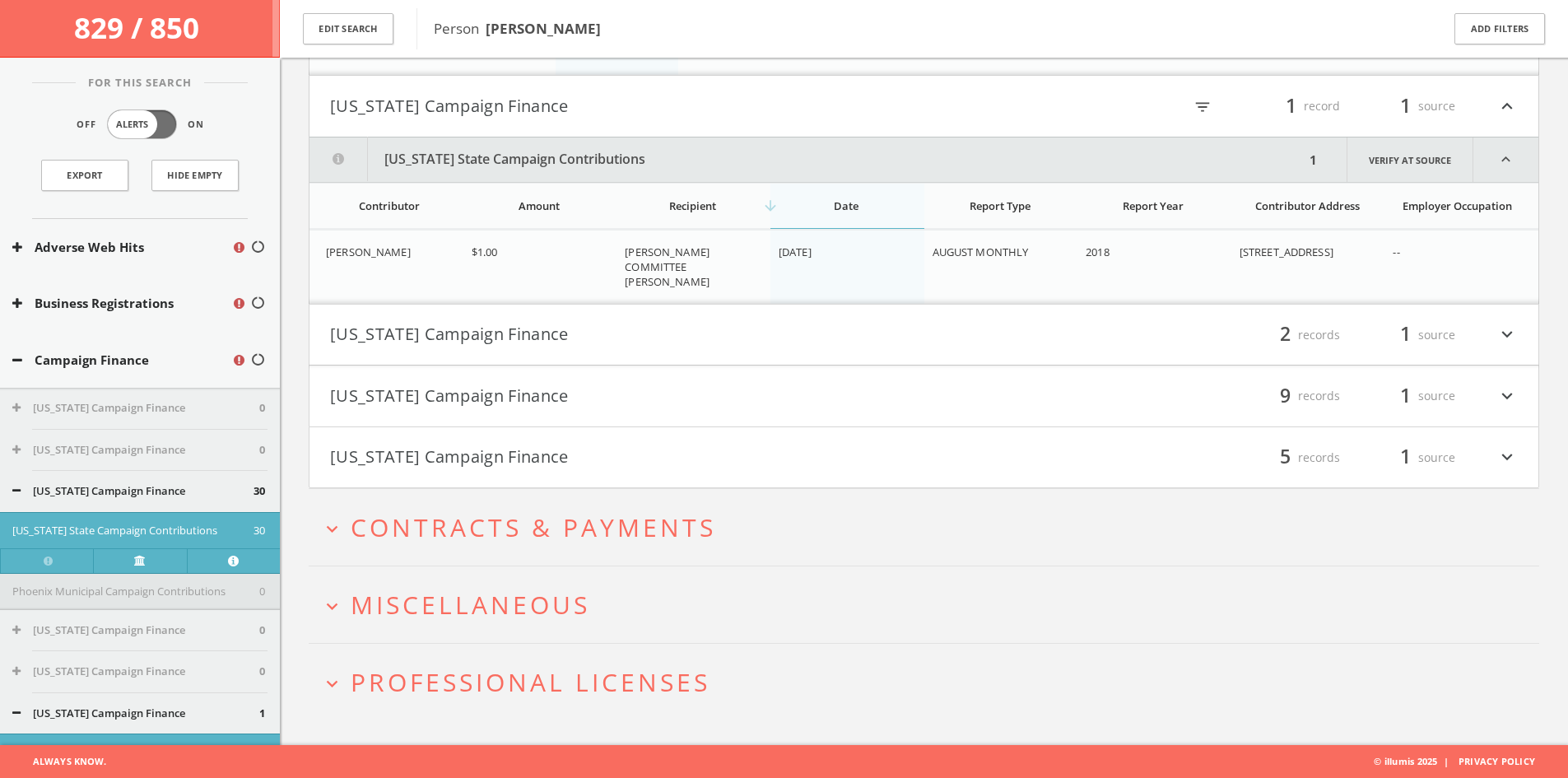
click at [809, 324] on button "[US_STATE] Campaign Finance" at bounding box center [627, 335] width 594 height 28
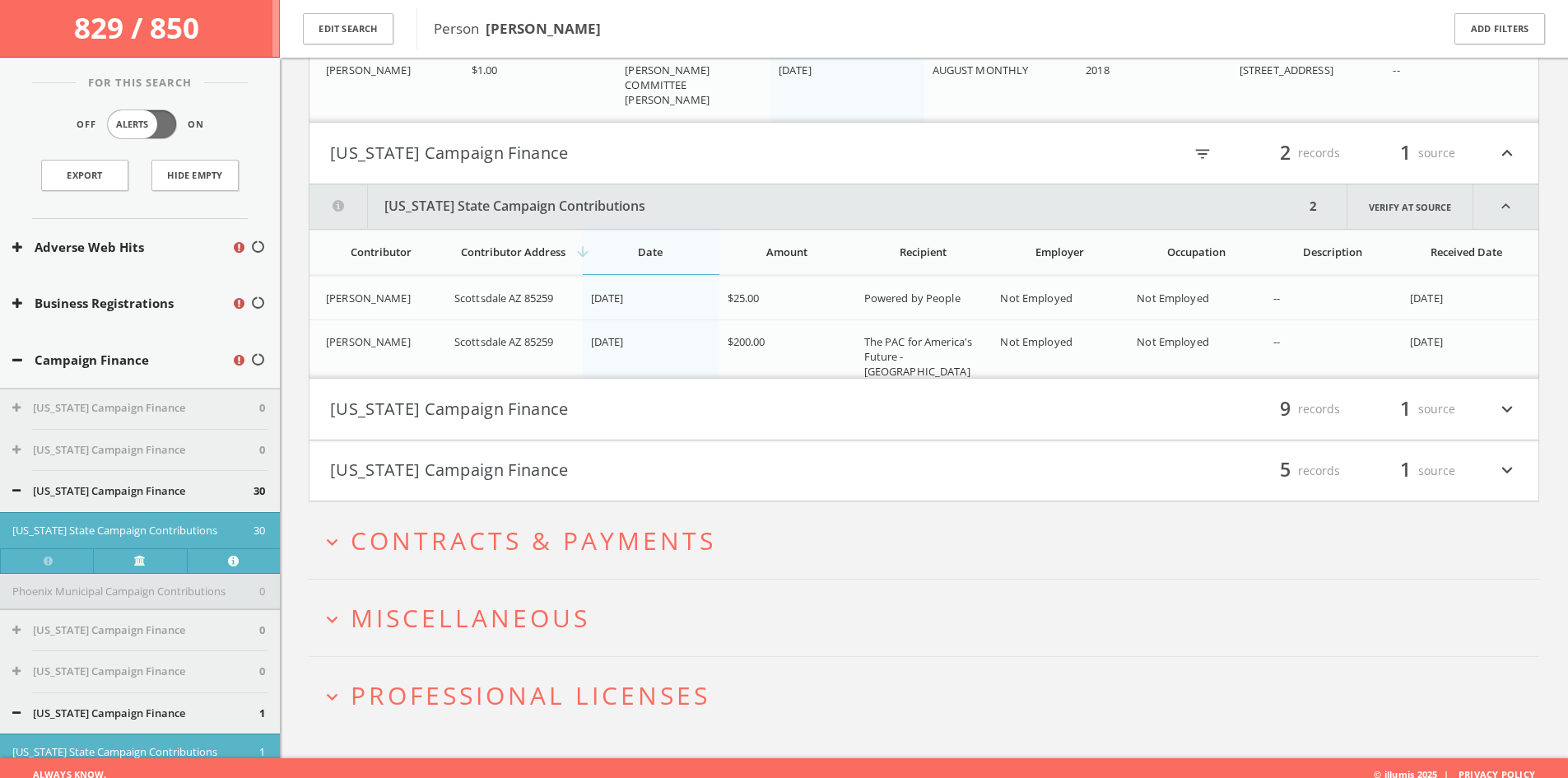
scroll to position [3607, 0]
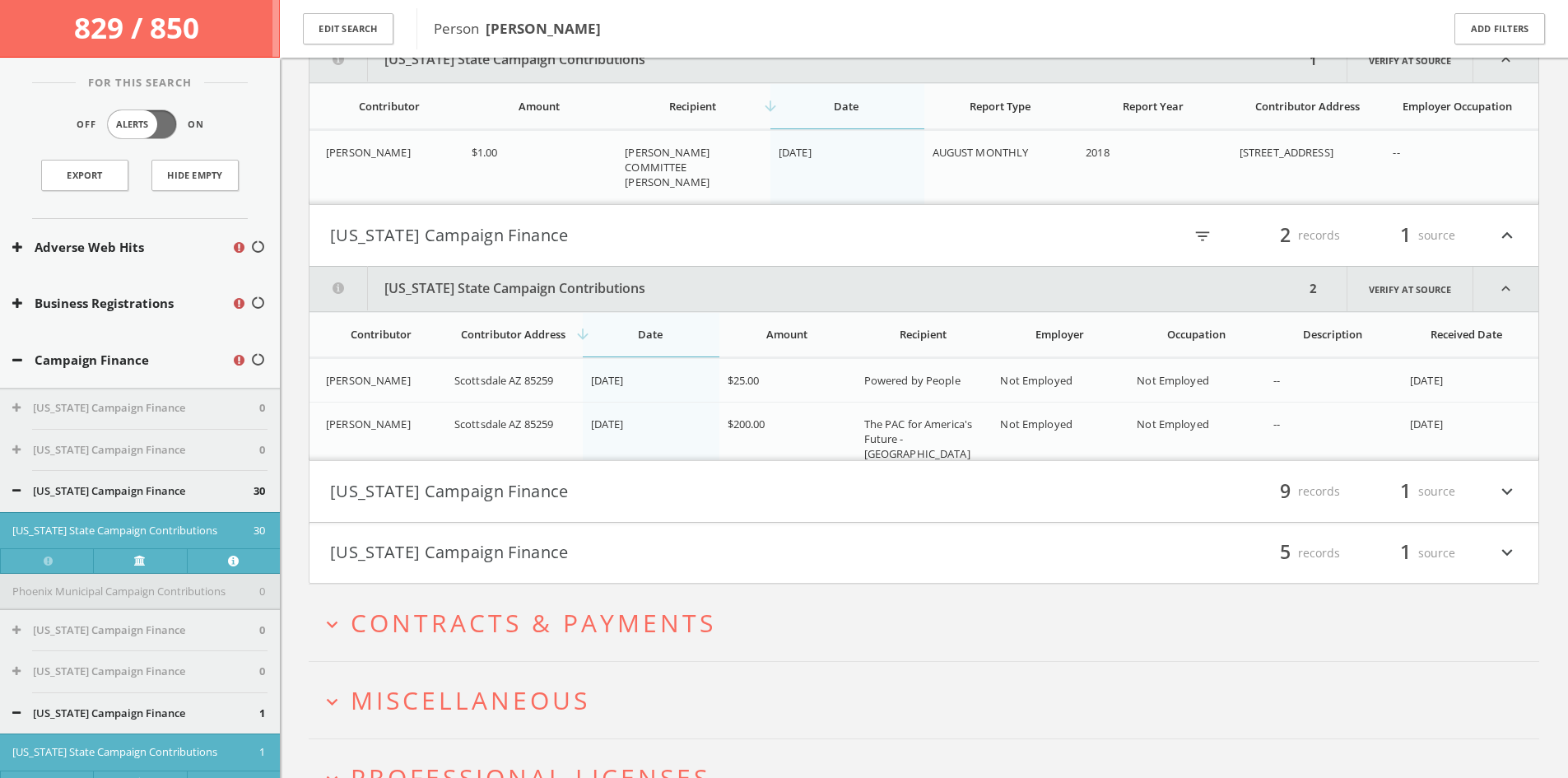
click at [912, 489] on button "[US_STATE] Campaign Finance" at bounding box center [627, 491] width 594 height 28
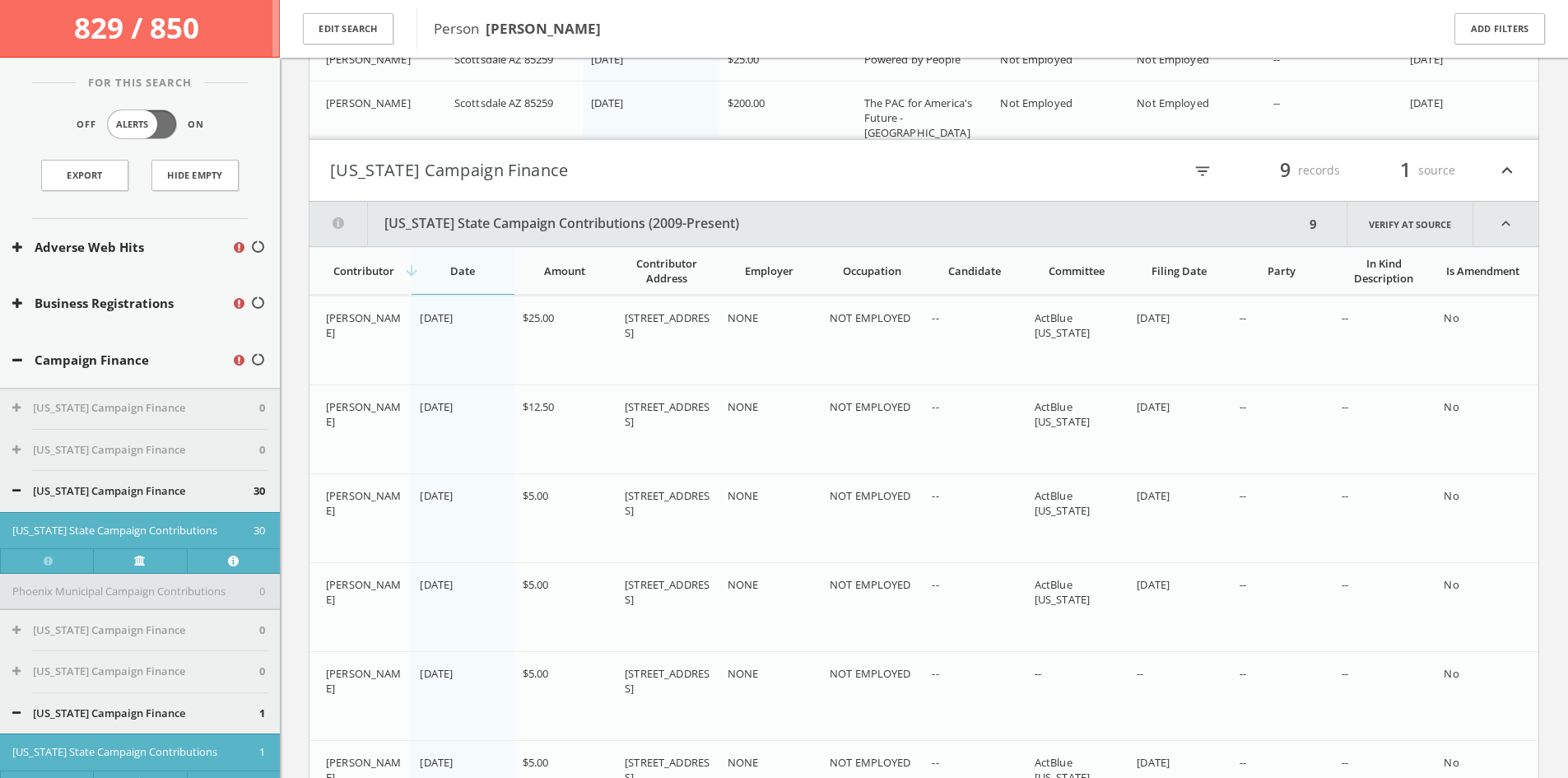
scroll to position [4075, 0]
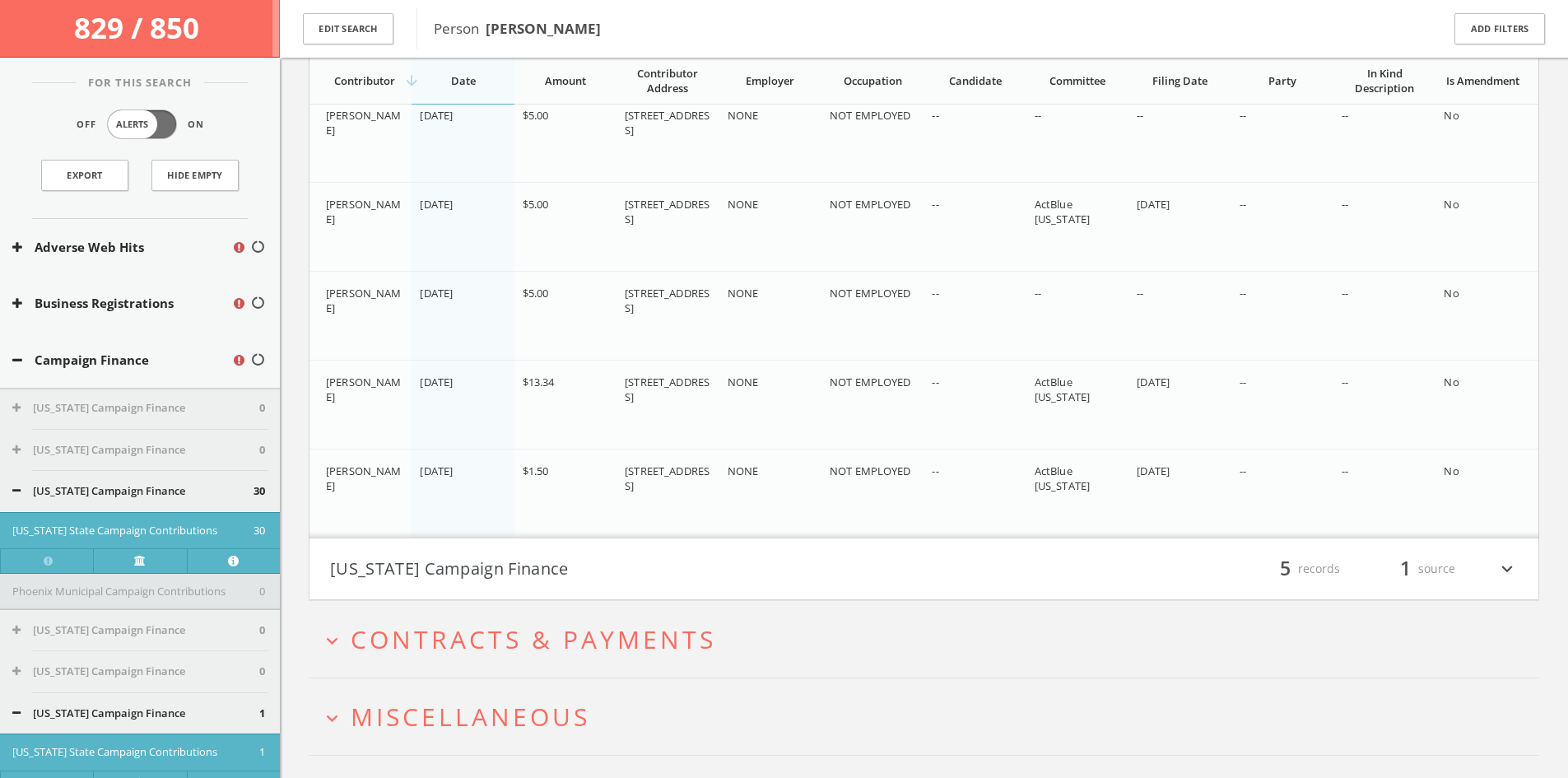
click at [931, 560] on div "filter_list 5 records 1 source expand_more" at bounding box center [1221, 569] width 594 height 28
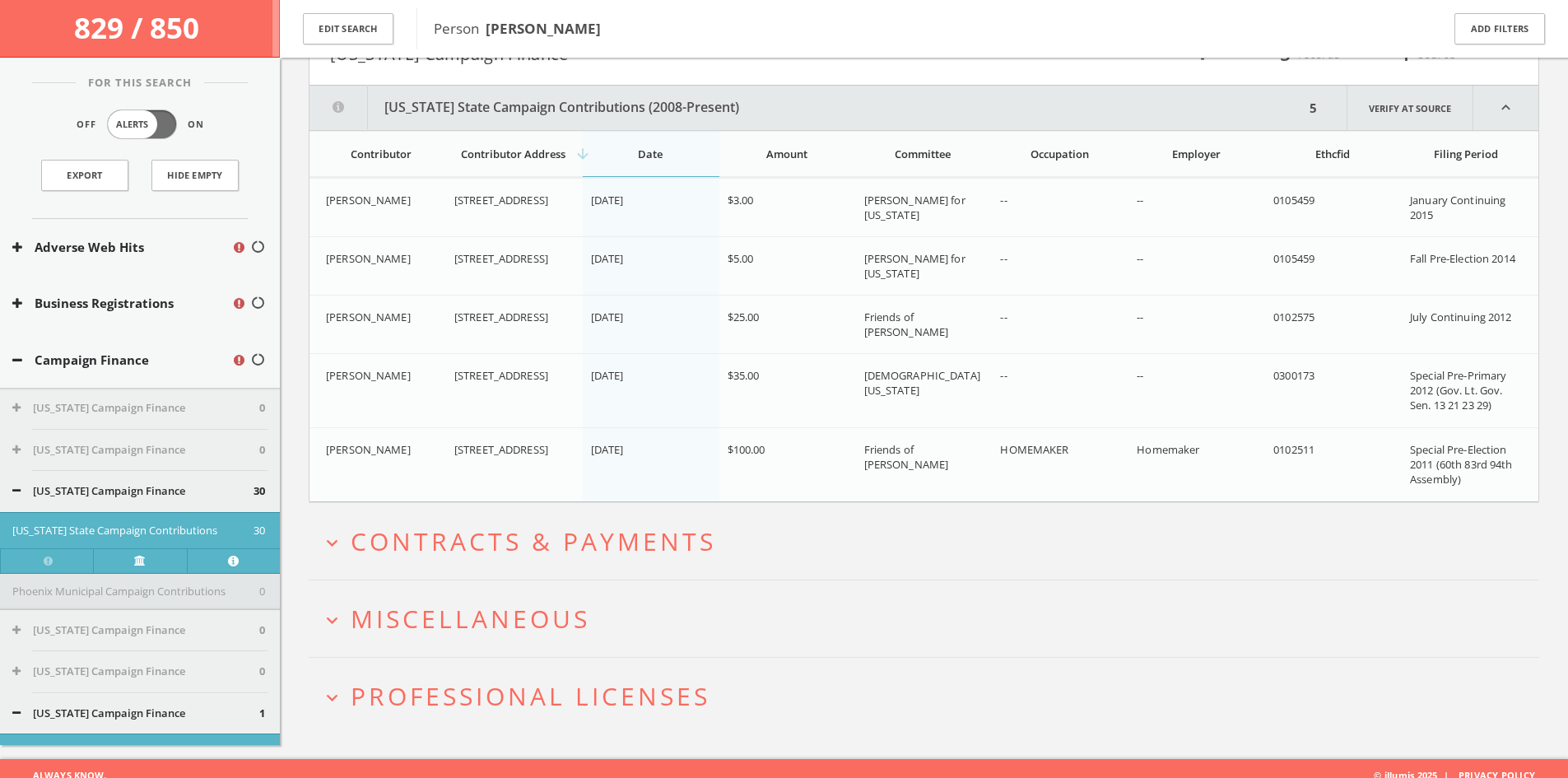
scroll to position [5016, 0]
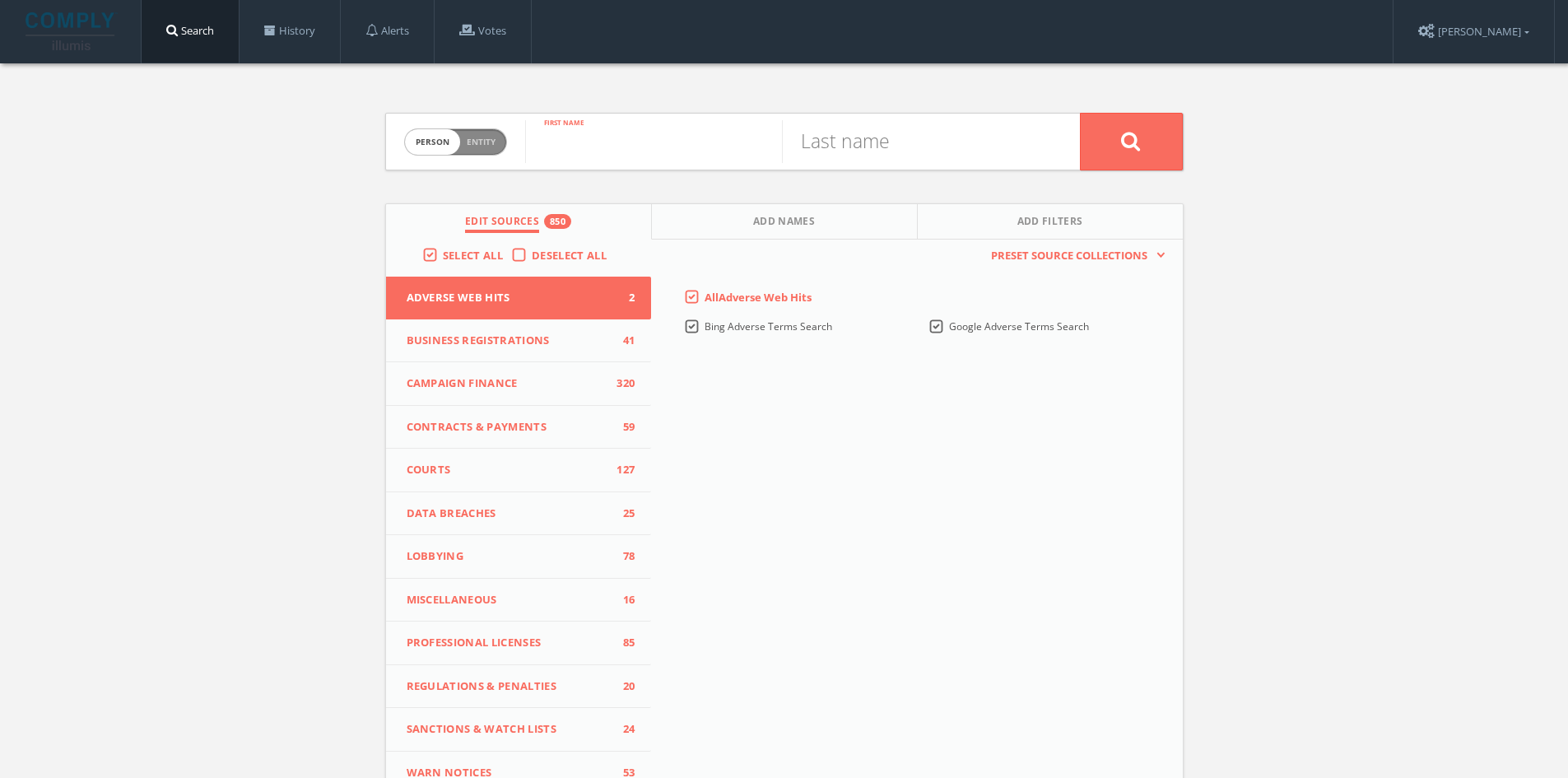
click at [661, 146] on input "text" at bounding box center [653, 142] width 257 height 43
type input "[PERSON_NAME]"
click at [836, 140] on input "text" at bounding box center [910, 142] width 257 height 43
type input "[PERSON_NAME]"
click at [1132, 171] on div "Person Entity person [PERSON_NAME] First name [PERSON_NAME] Last name Edit Sour…" at bounding box center [784, 484] width 823 height 843
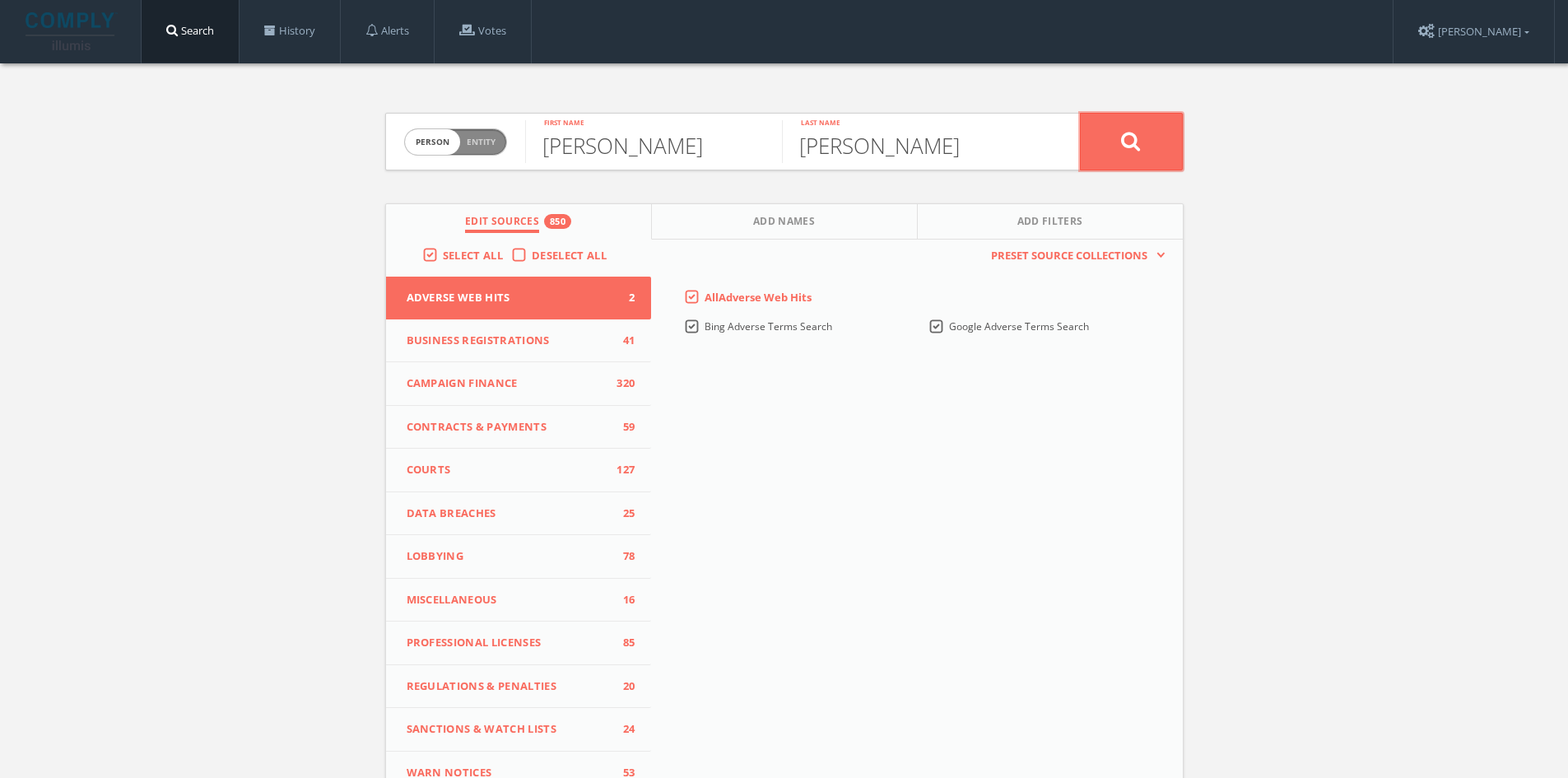
click at [1116, 159] on button at bounding box center [1130, 142] width 103 height 58
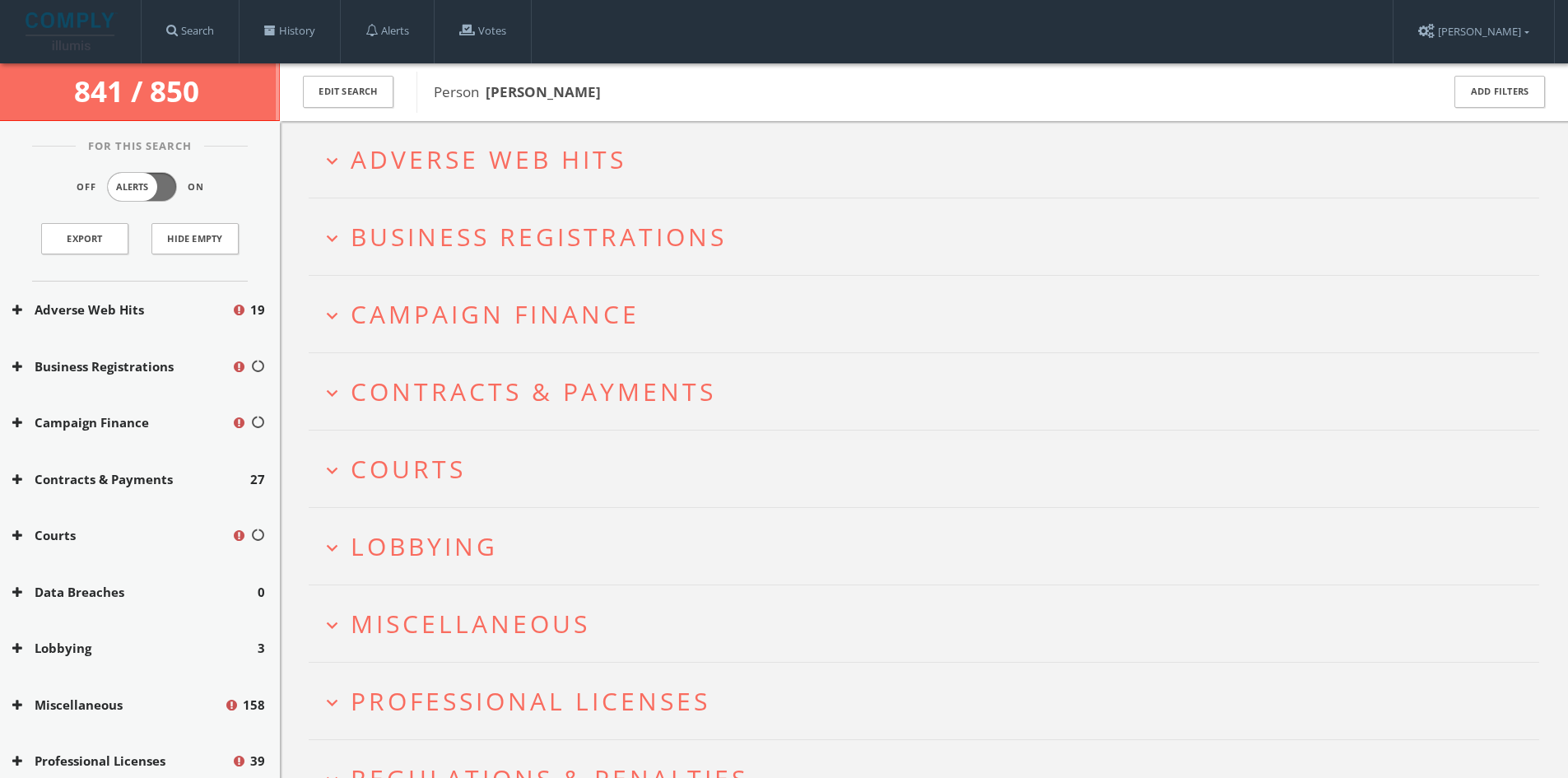
click at [465, 536] on span "Lobbying" at bounding box center [425, 546] width 148 height 33
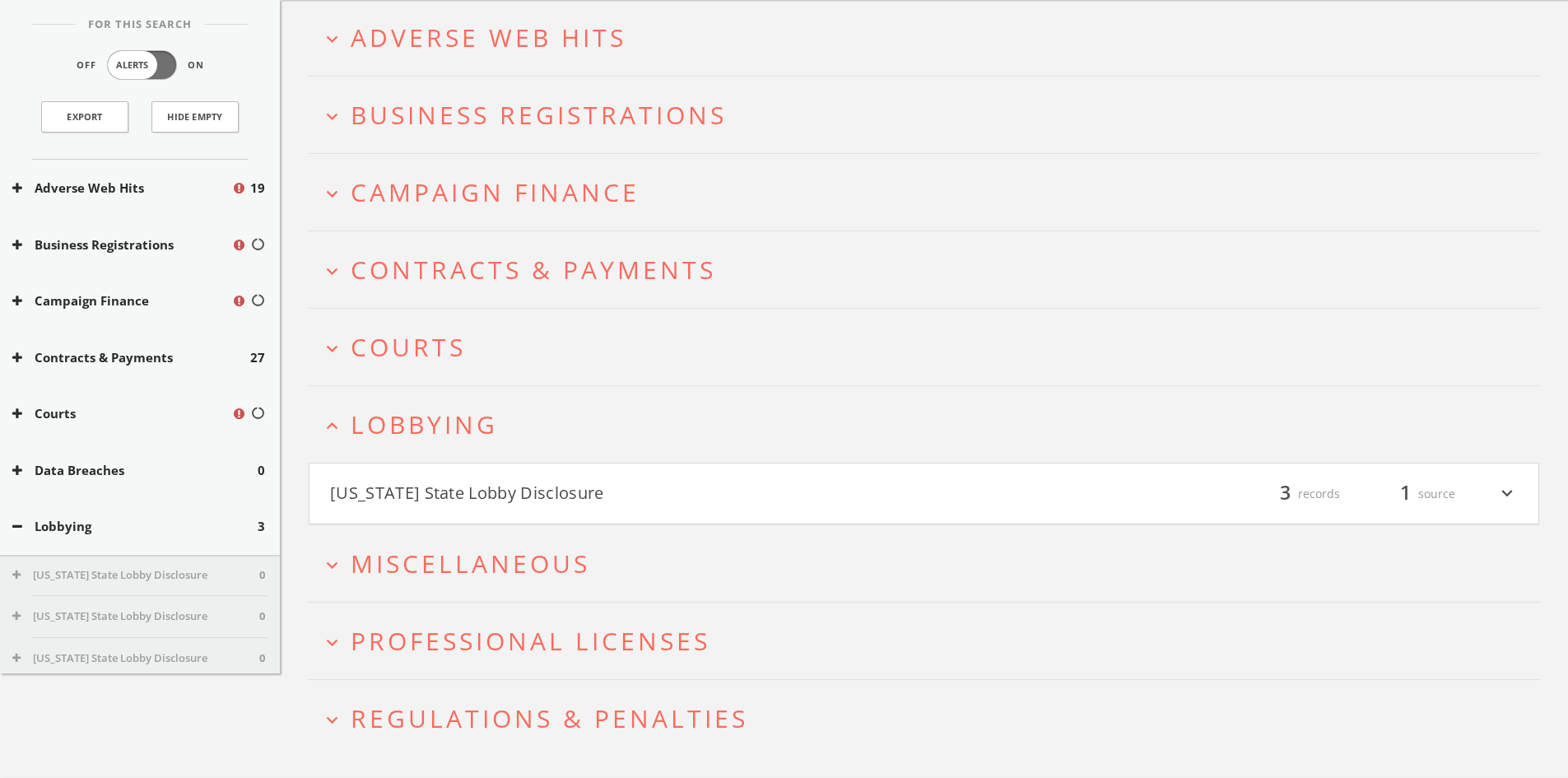
scroll to position [166, 0]
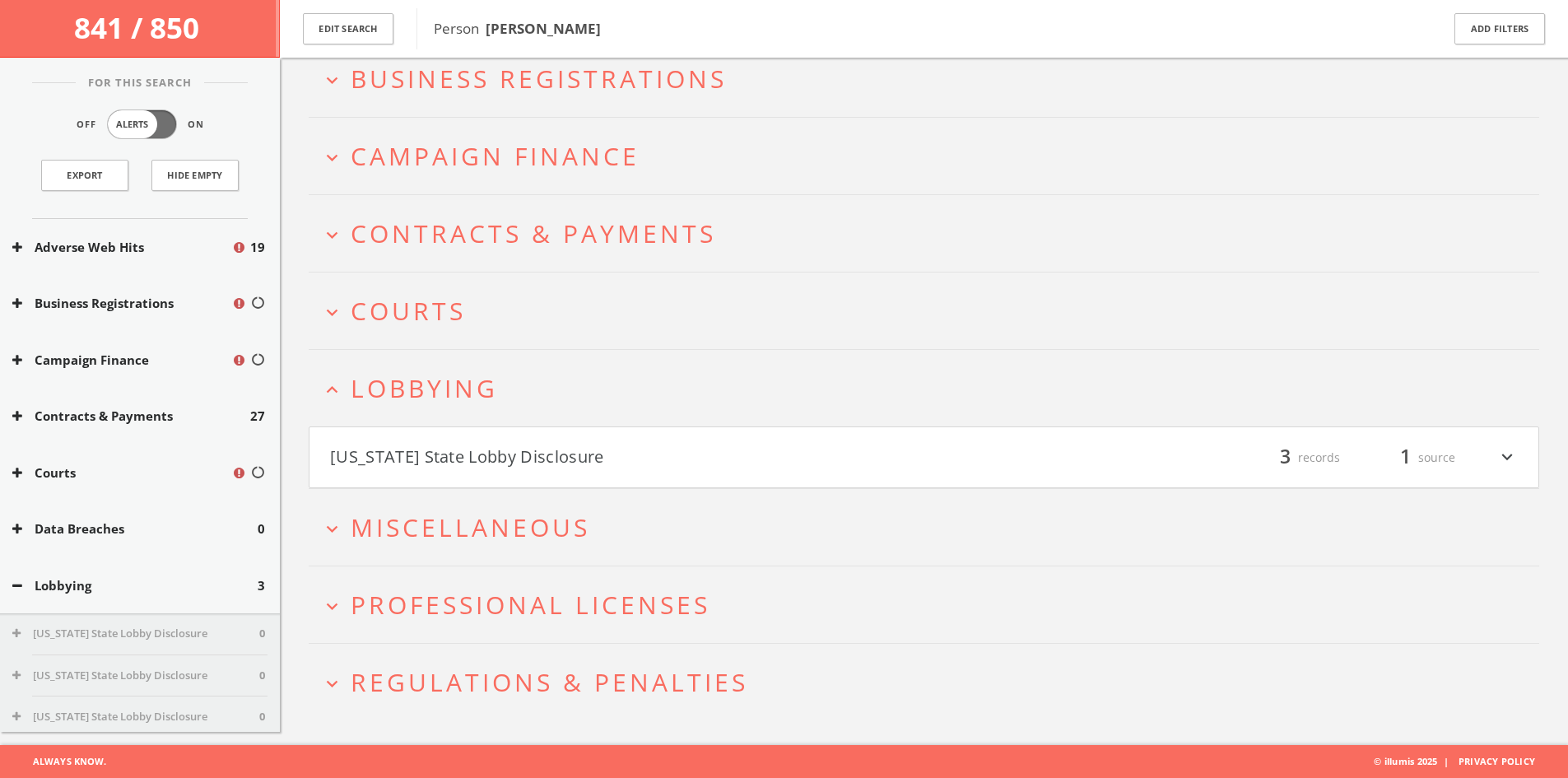
click at [546, 447] on button "[US_STATE] State Lobby Disclosure" at bounding box center [627, 458] width 594 height 28
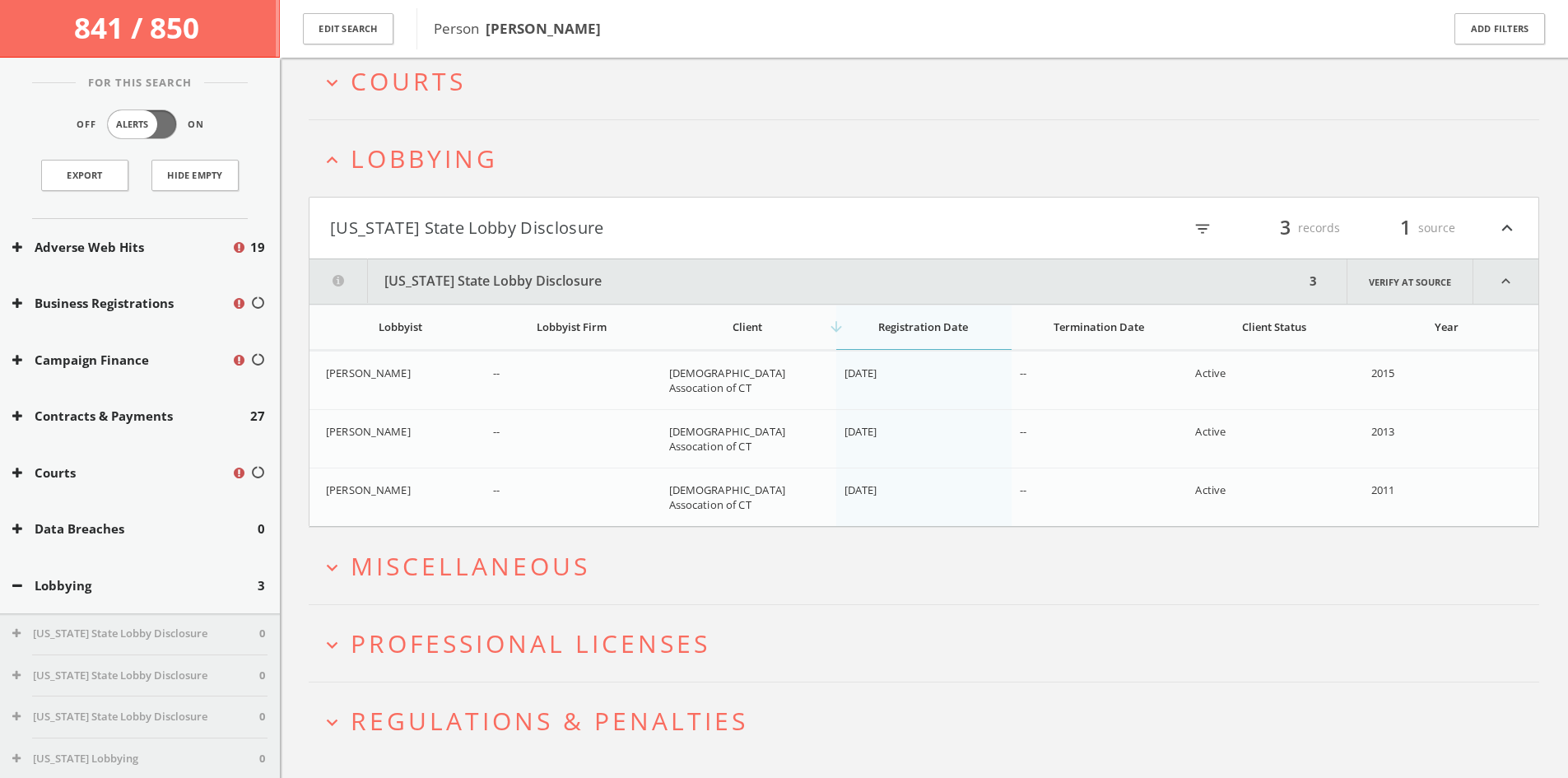
scroll to position [434, 0]
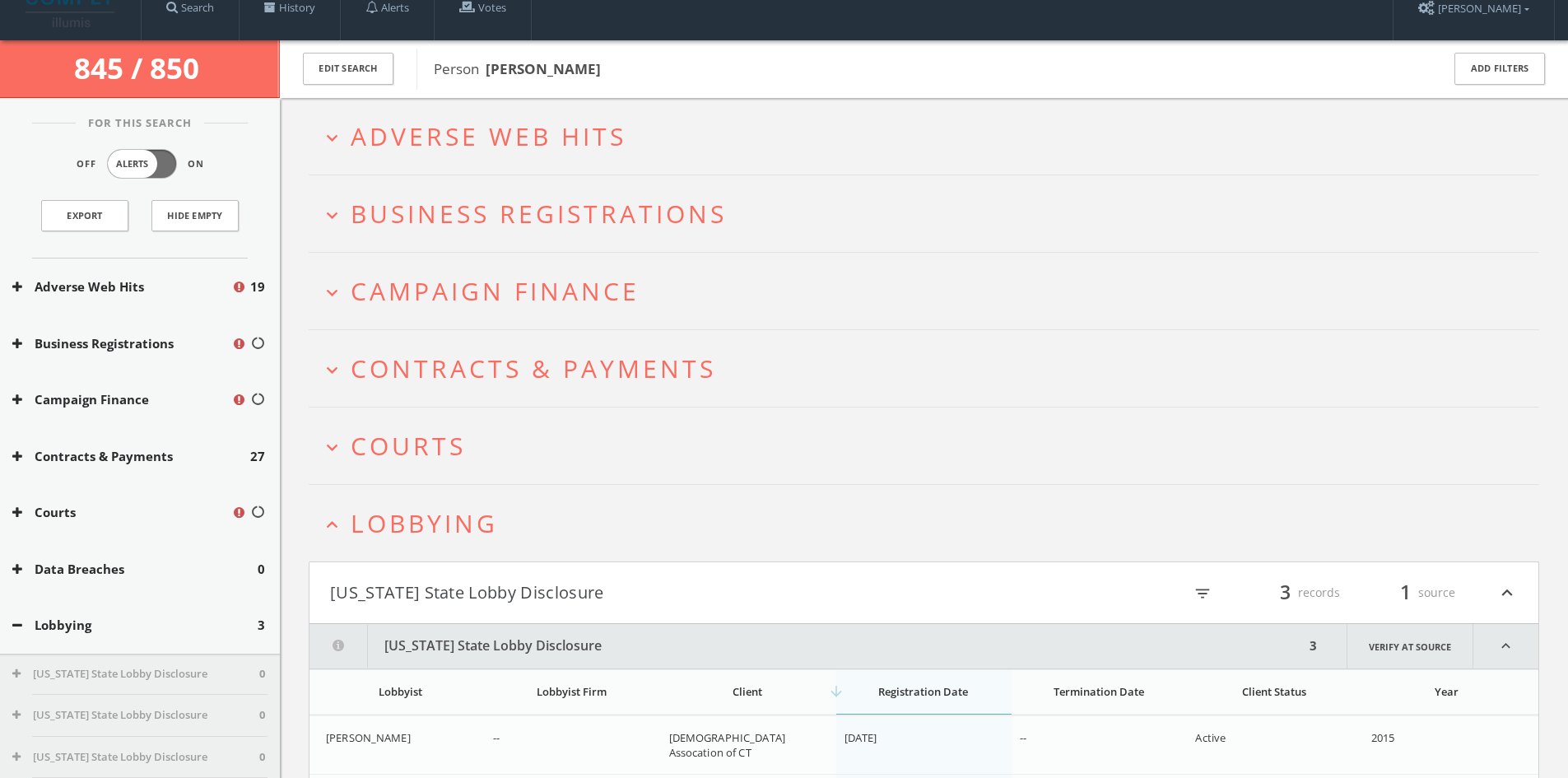
click at [649, 275] on h2 "expand_more Campaign Finance" at bounding box center [924, 290] width 1230 height 76
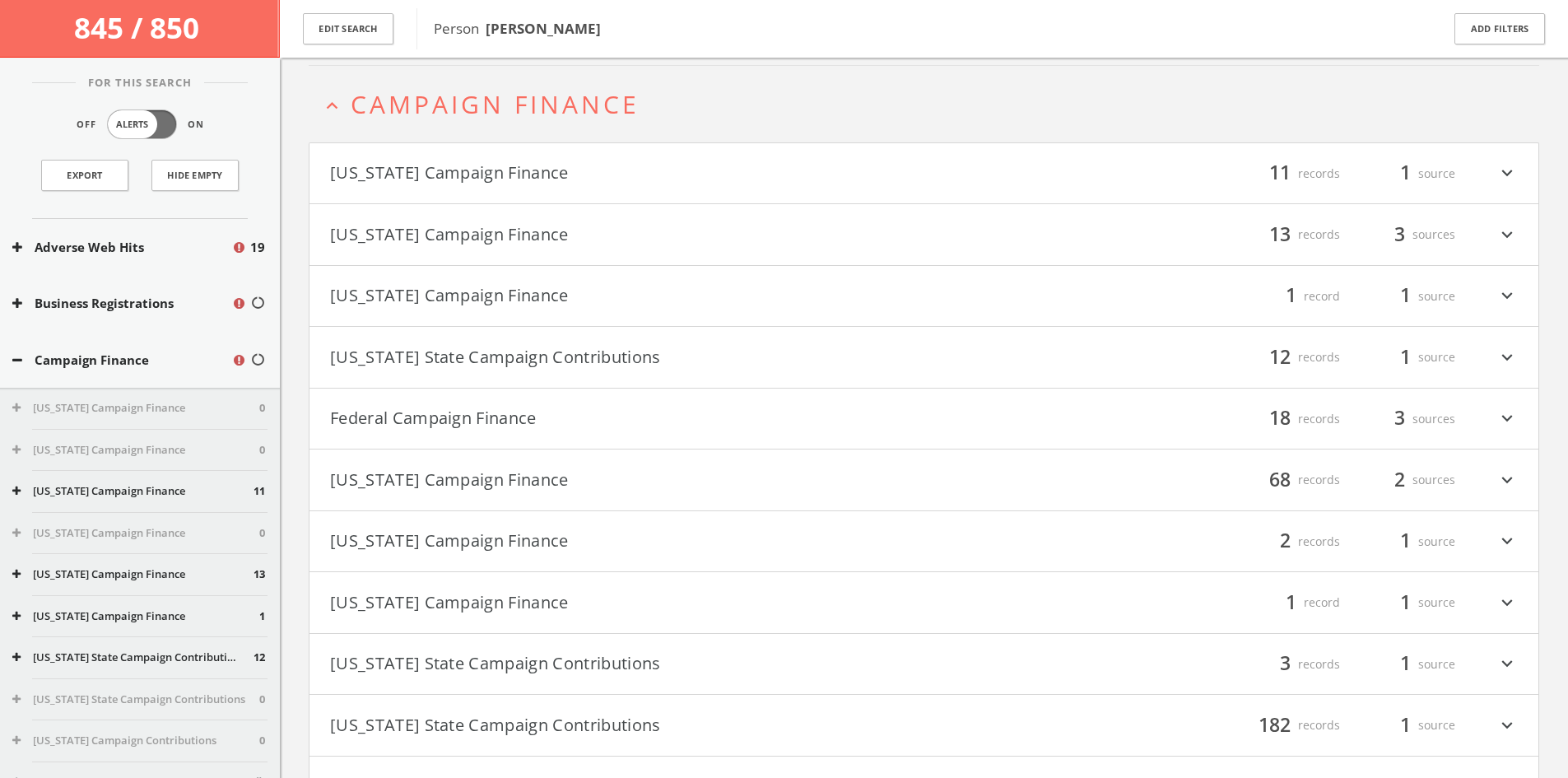
click at [581, 156] on h4 "[US_STATE] Campaign Finance filter_list 11 records 1 source expand_more" at bounding box center [924, 173] width 1229 height 61
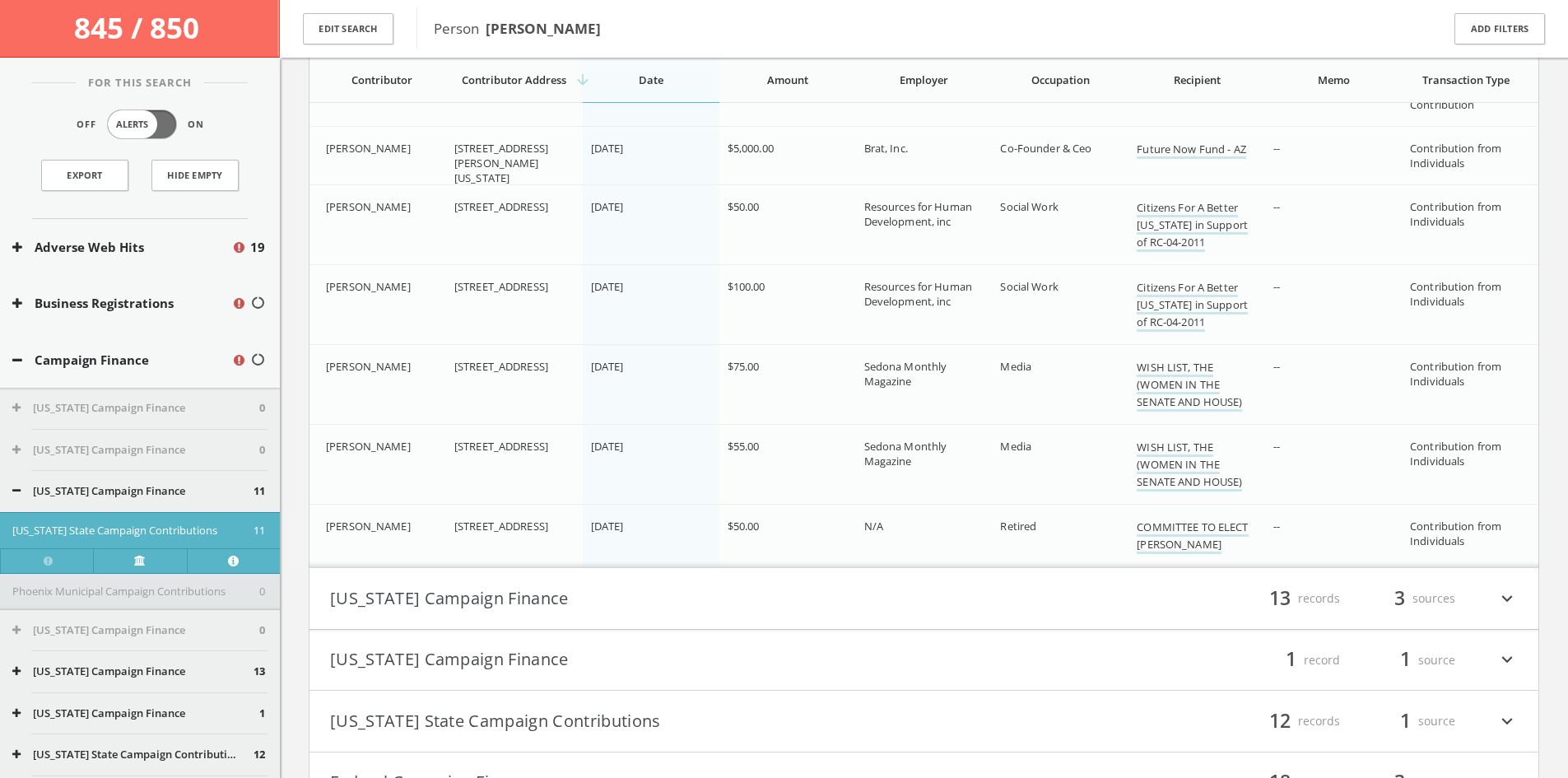
scroll to position [776, 0]
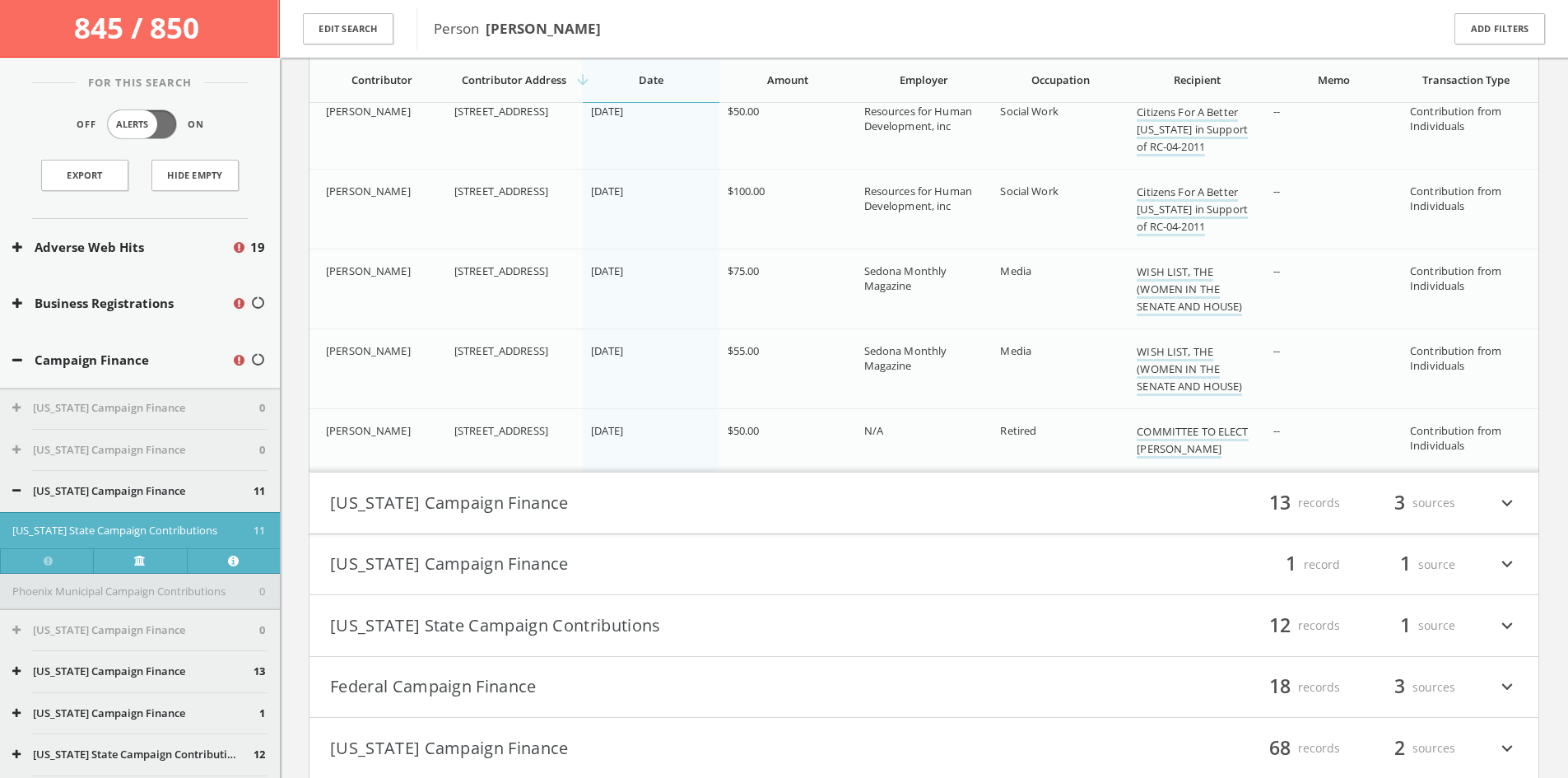
click at [630, 491] on button "[US_STATE] Campaign Finance" at bounding box center [627, 503] width 594 height 28
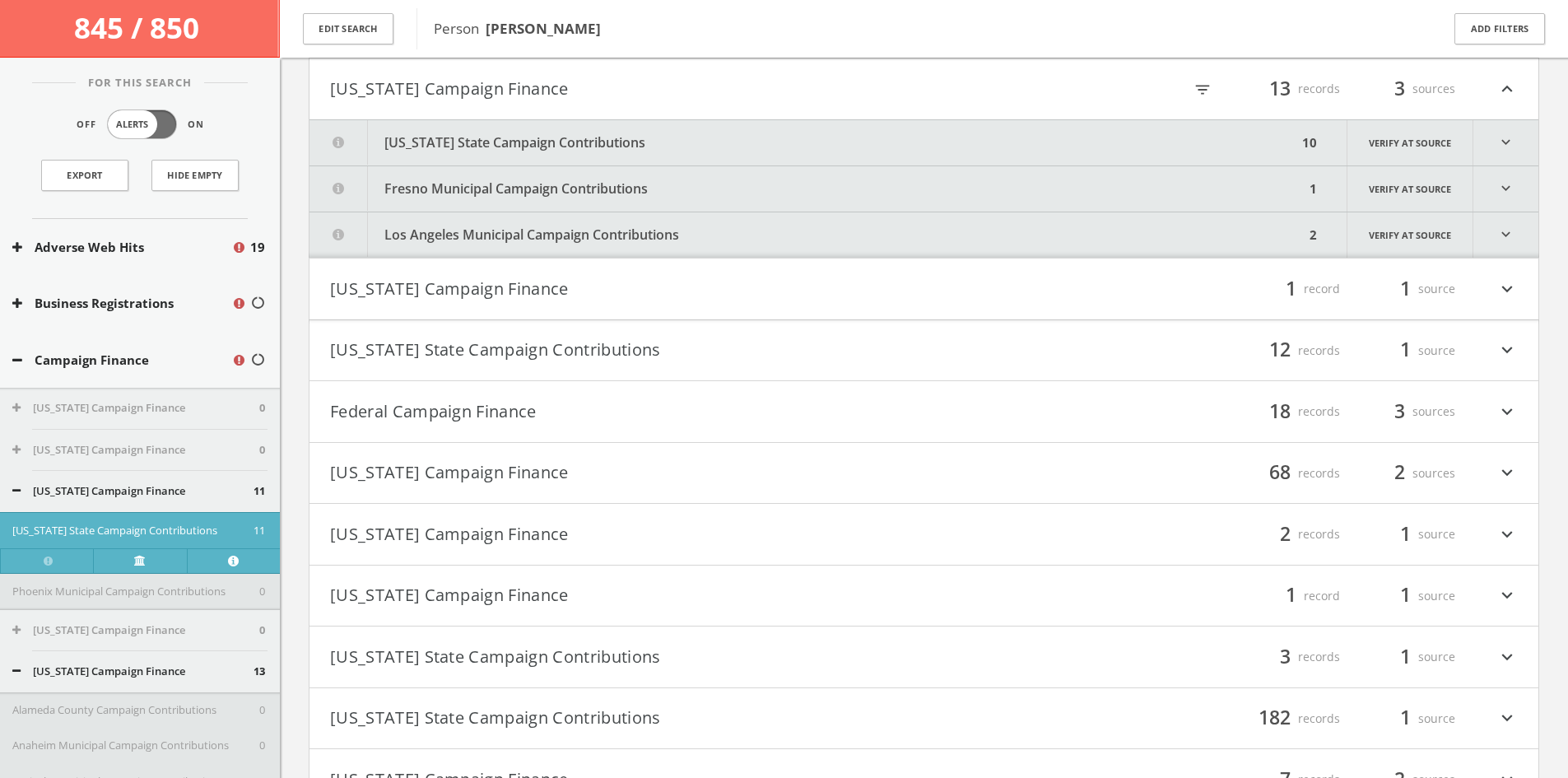
click at [648, 135] on button "[US_STATE] State Campaign Contributions" at bounding box center [803, 142] width 988 height 45
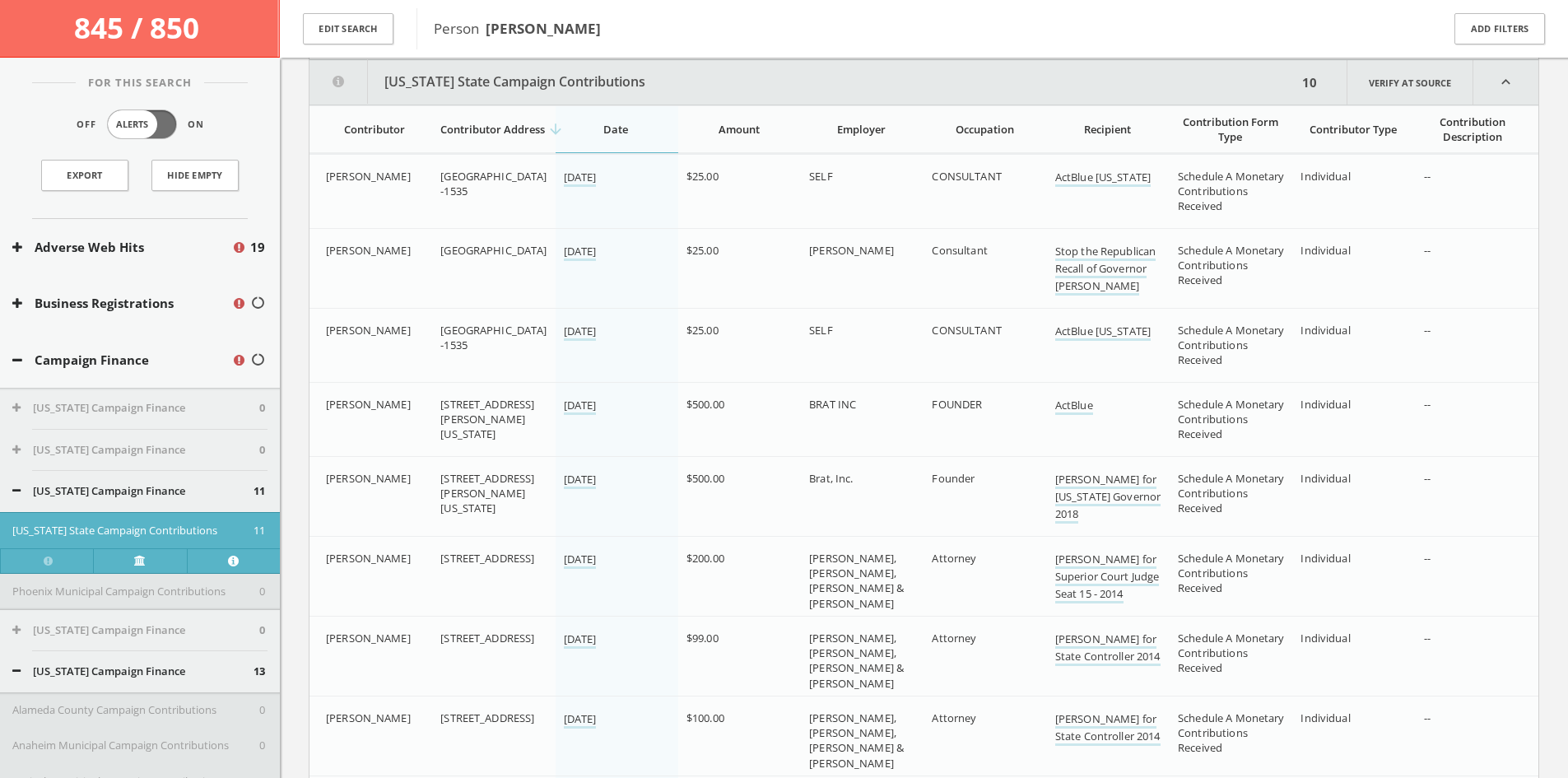
scroll to position [1252, 0]
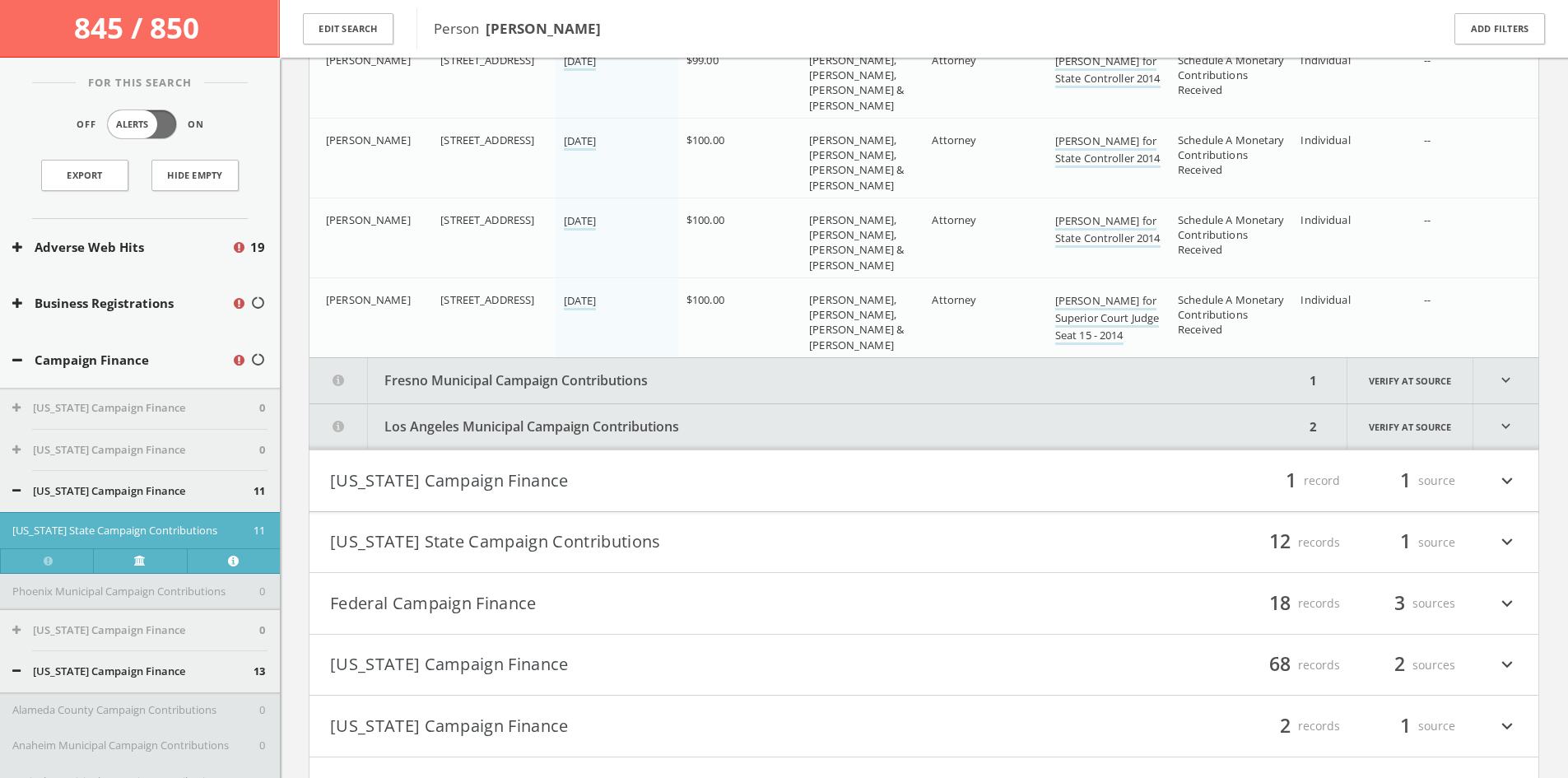
click at [556, 375] on button "Fresno Municipal Campaign Contributions" at bounding box center [807, 380] width 995 height 45
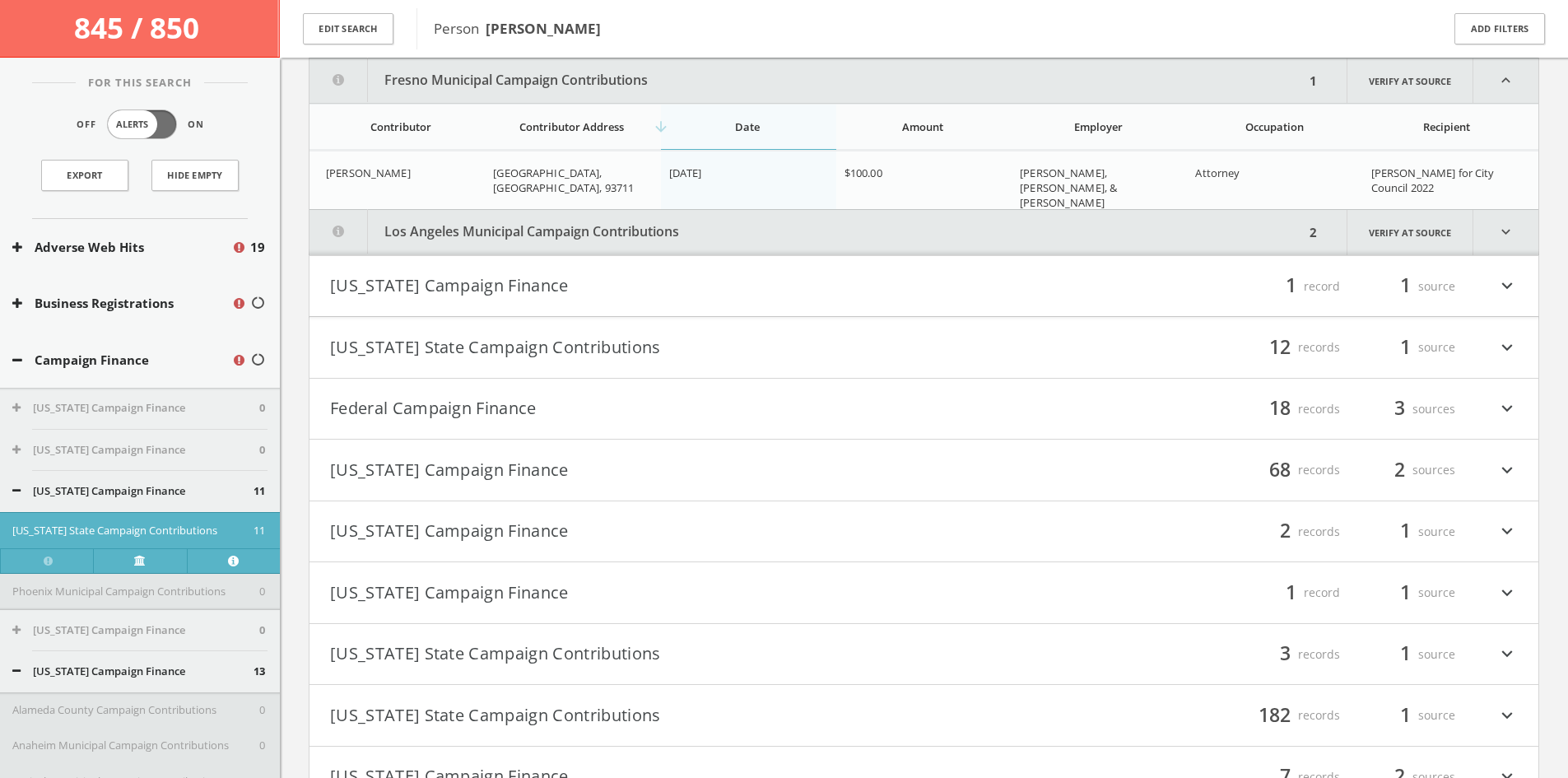
click at [615, 228] on button "Los Angeles Municipal Campaign Contributions" at bounding box center [807, 232] width 995 height 45
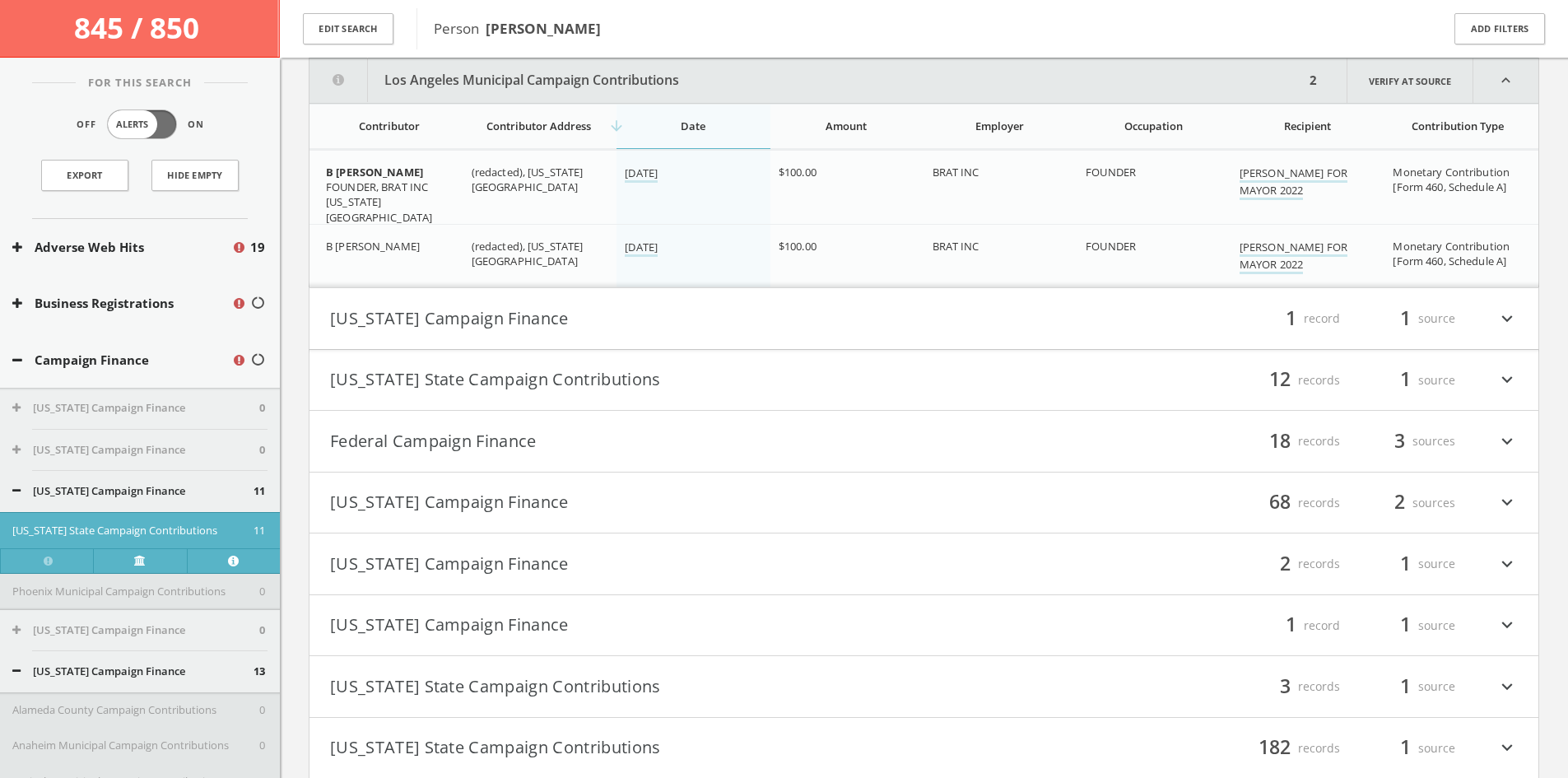
click at [567, 338] on h4 "[US_STATE] Campaign Finance filter_list 1 record 1 source expand_more" at bounding box center [924, 318] width 1229 height 61
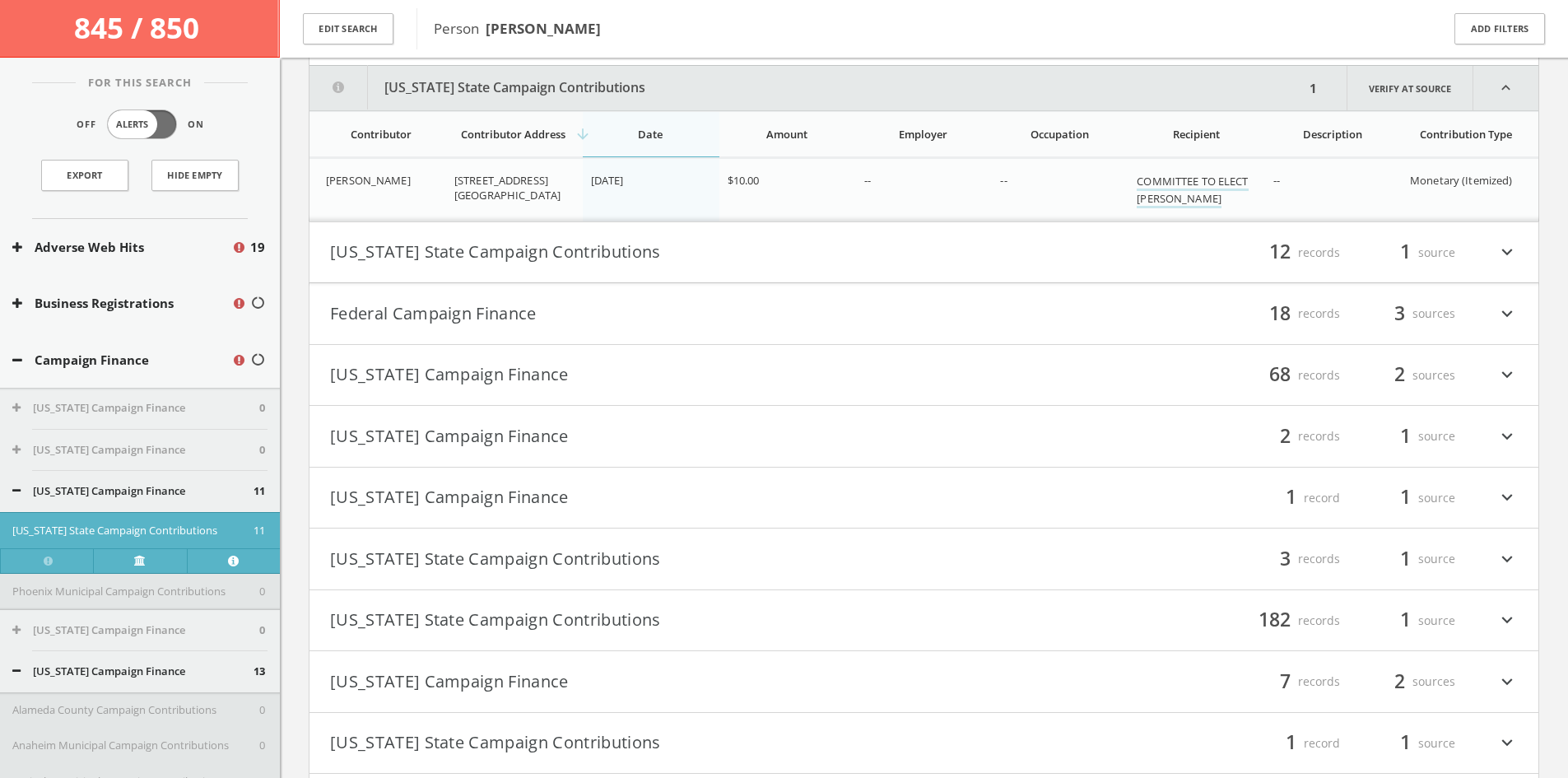
scroll to position [2570, 0]
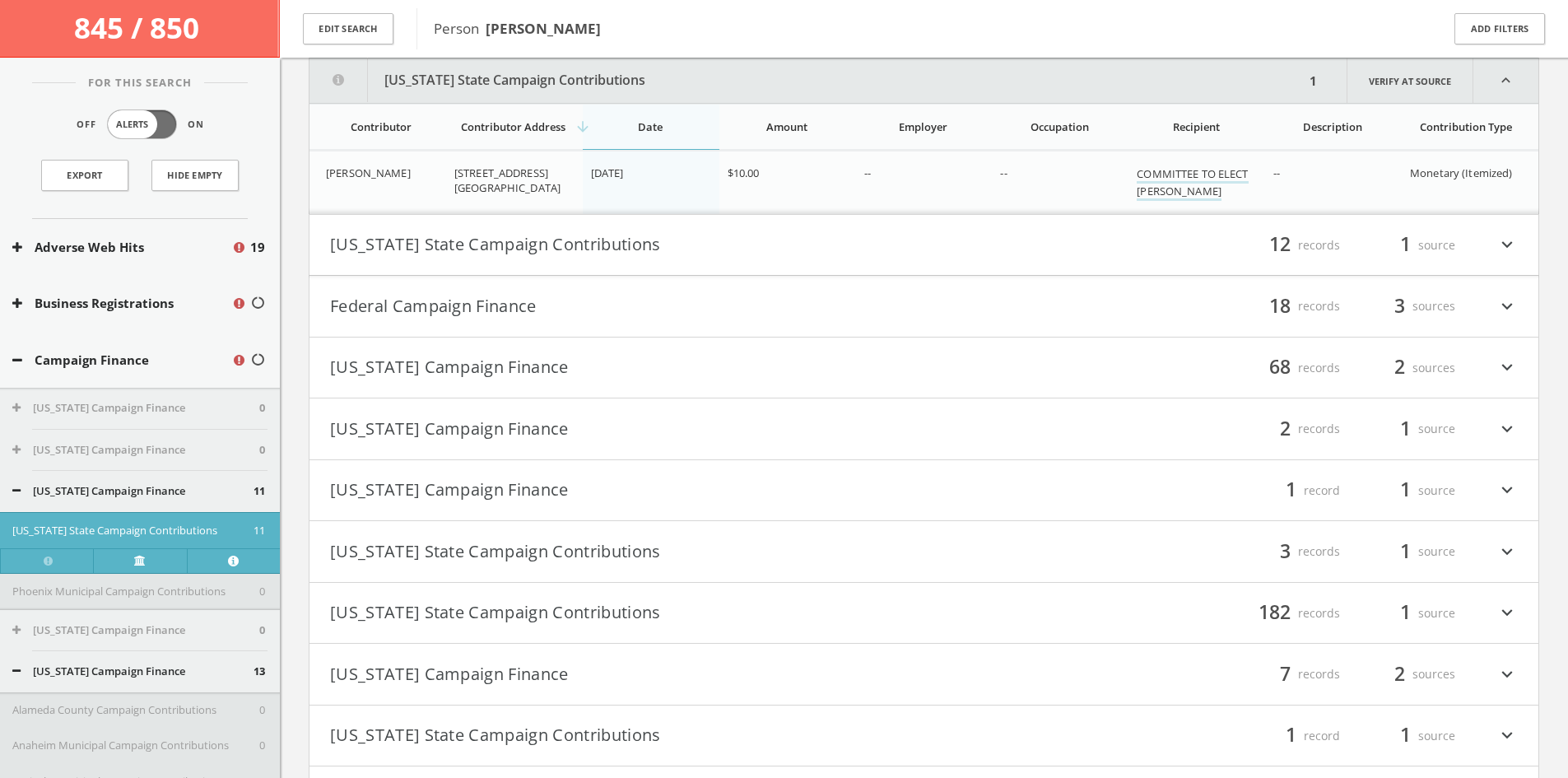
click at [616, 244] on button "[US_STATE] State Campaign Contributions" at bounding box center [627, 245] width 594 height 28
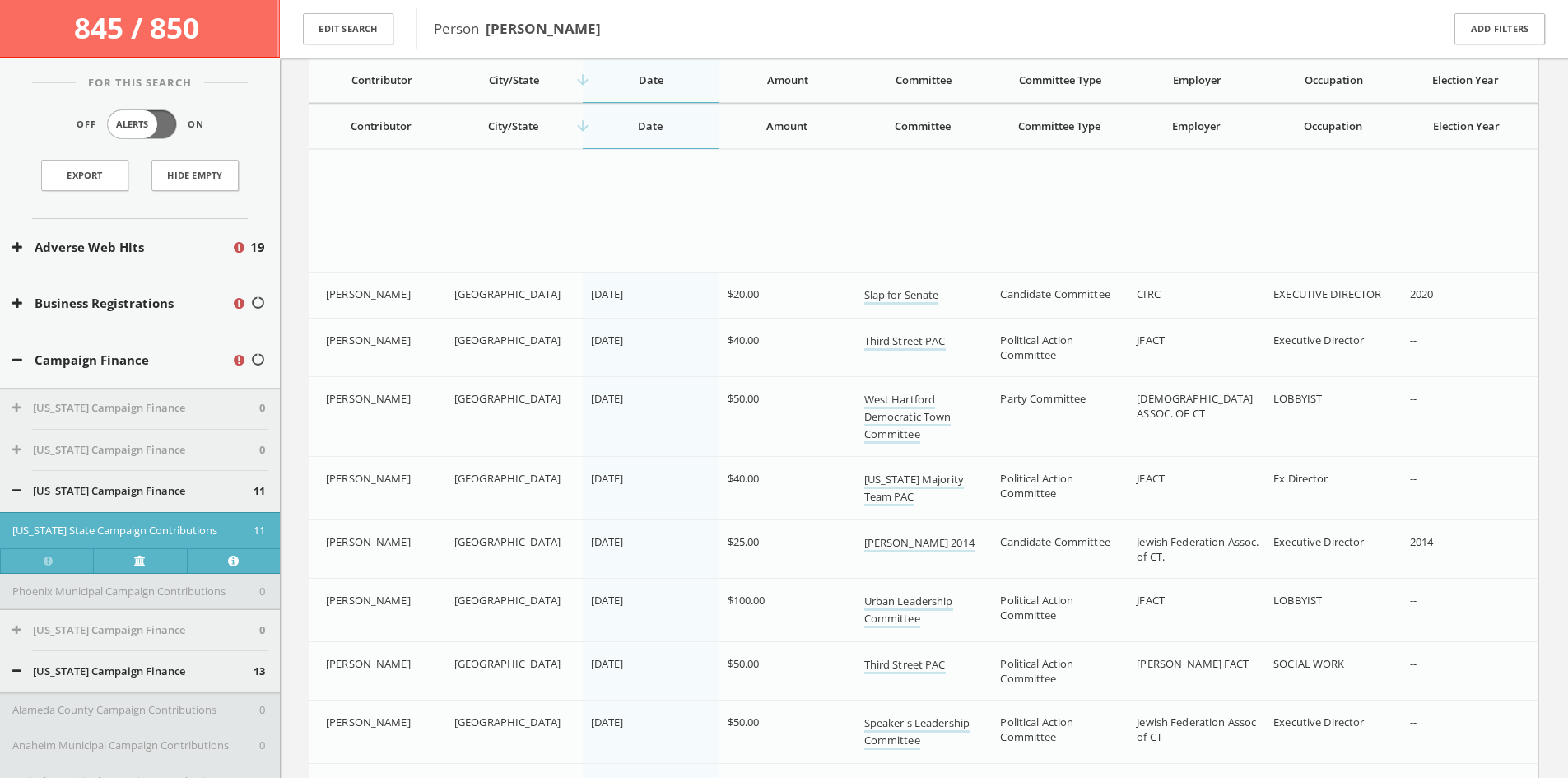
scroll to position [3118, 0]
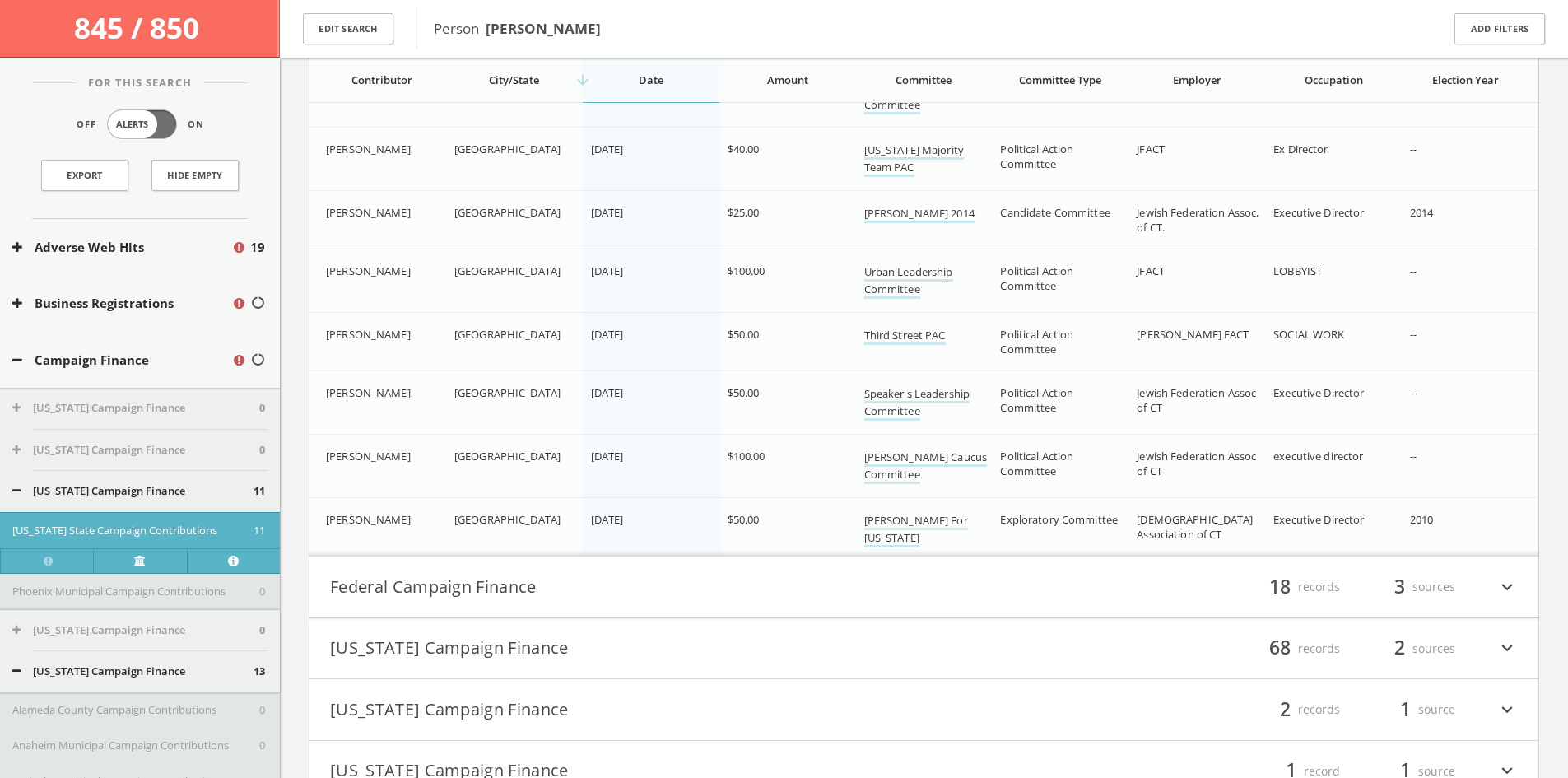
click at [552, 585] on button "Federal Campaign Finance" at bounding box center [627, 587] width 594 height 28
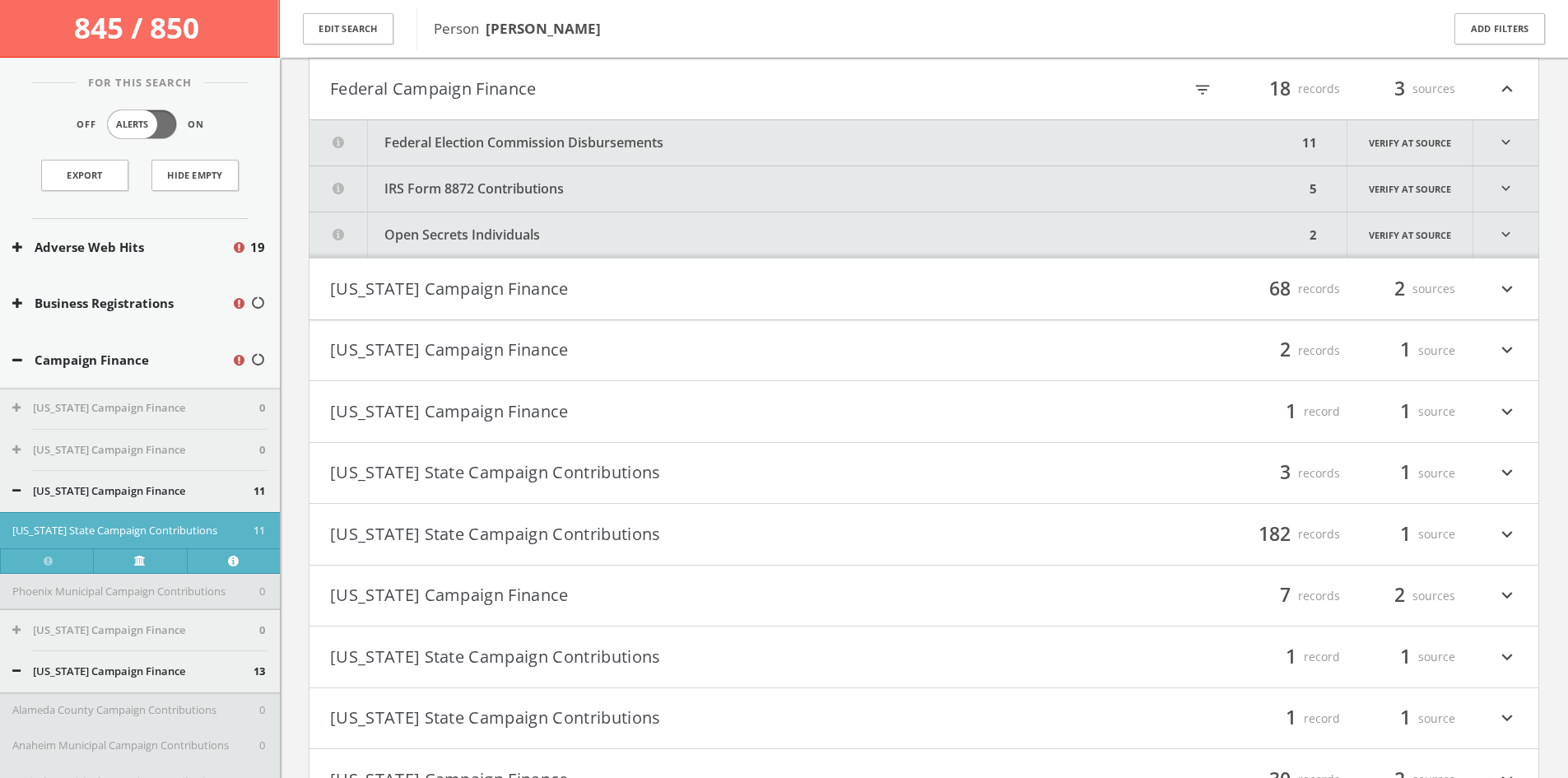
click at [562, 303] on h4 "[US_STATE] Campaign Finance filter_list 68 records 2 sources expand_more" at bounding box center [924, 288] width 1229 height 61
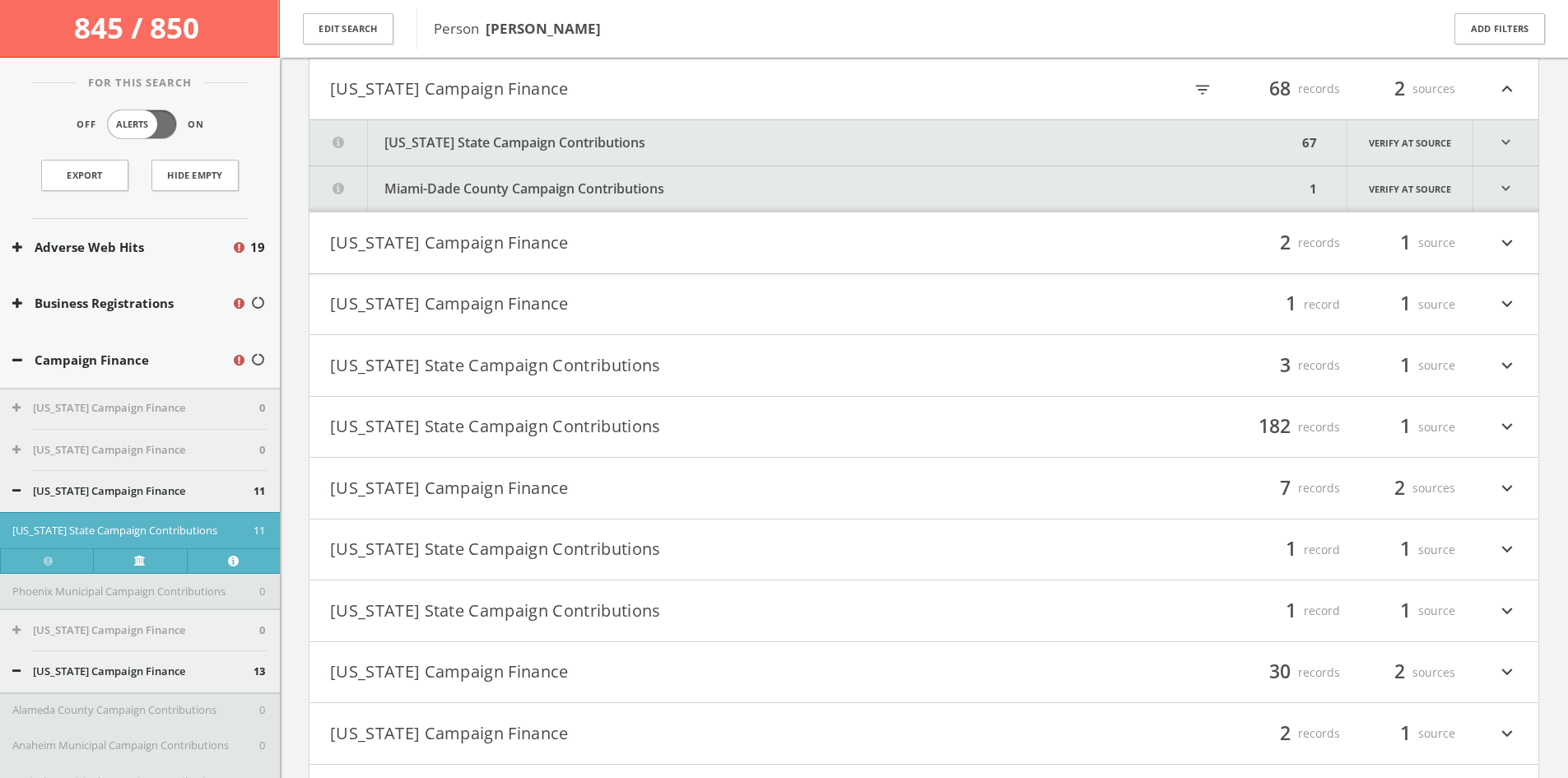
click at [527, 156] on button "[US_STATE] State Campaign Contributions" at bounding box center [803, 142] width 988 height 45
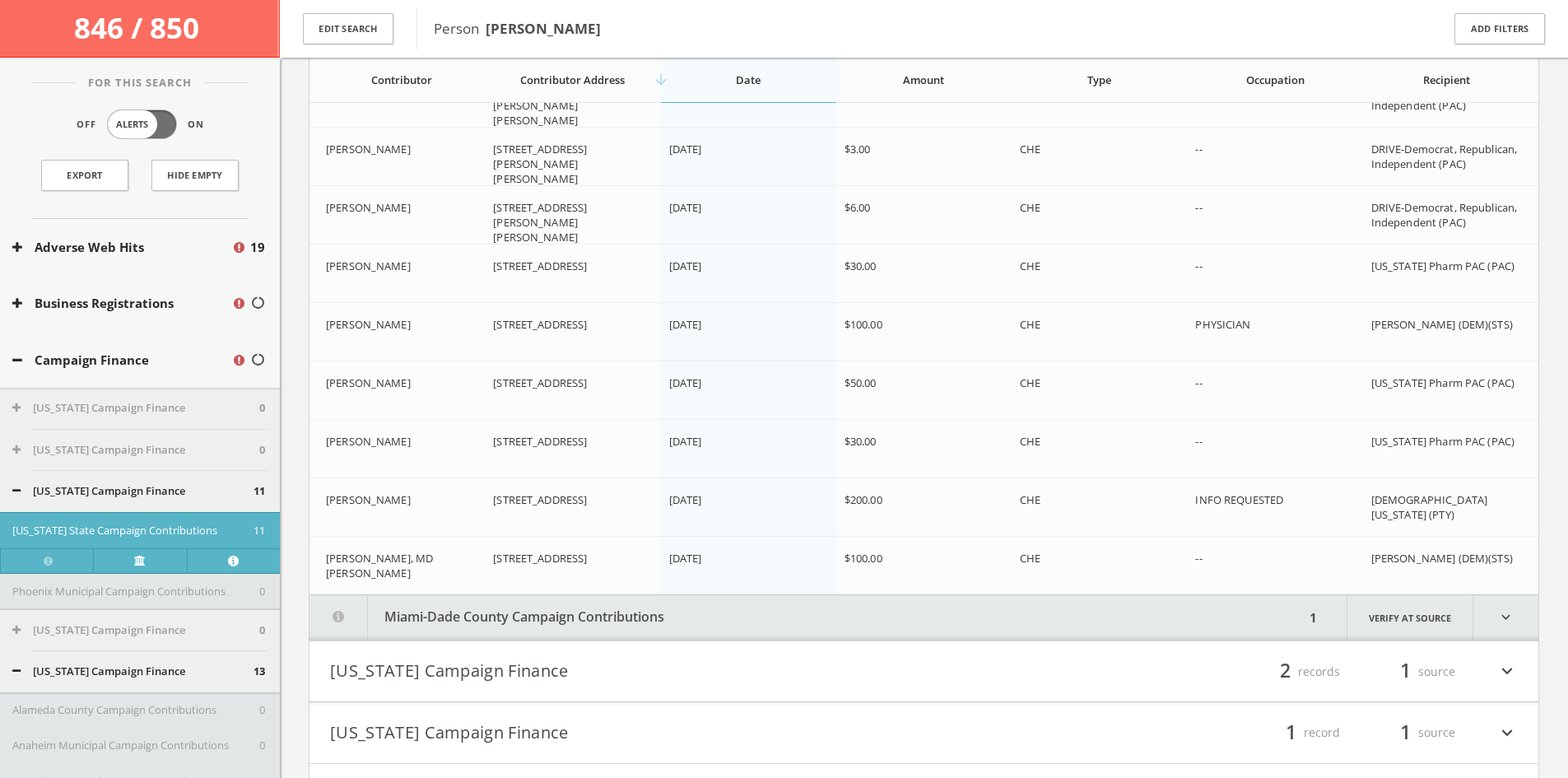
scroll to position [7664, 0]
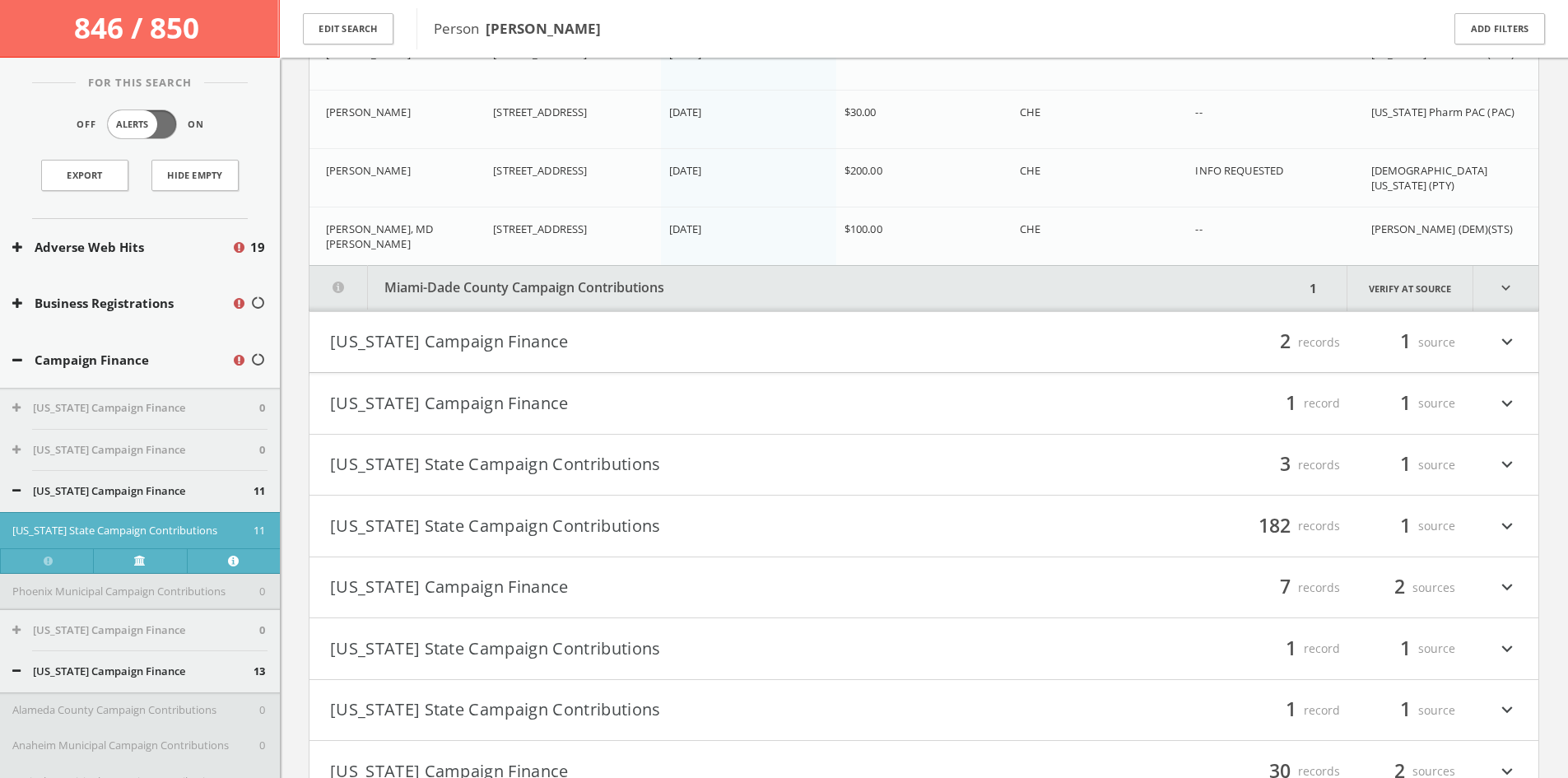
click at [539, 299] on button "Miami-Dade County Campaign Contributions" at bounding box center [807, 287] width 995 height 45
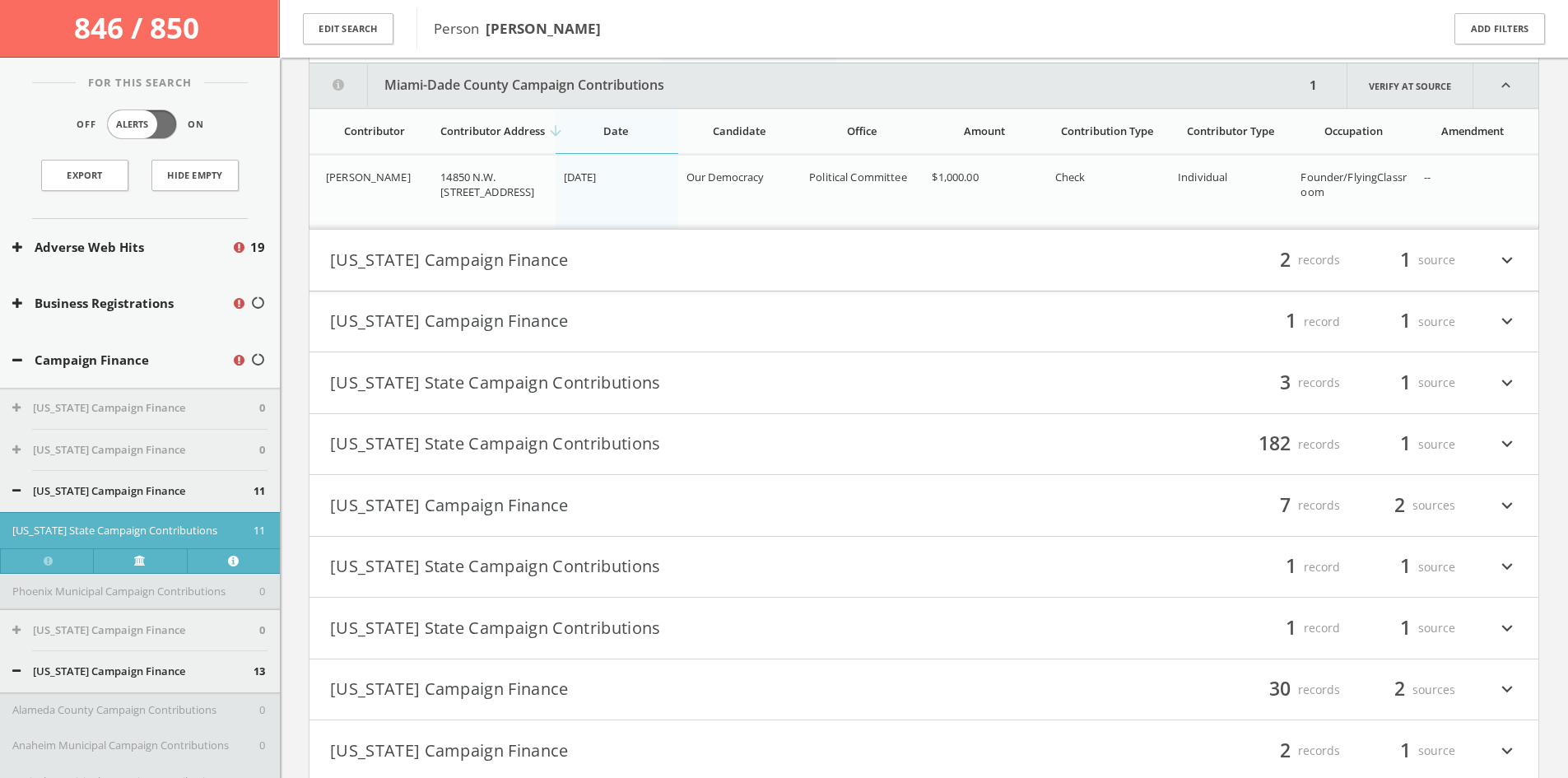
scroll to position [7871, 0]
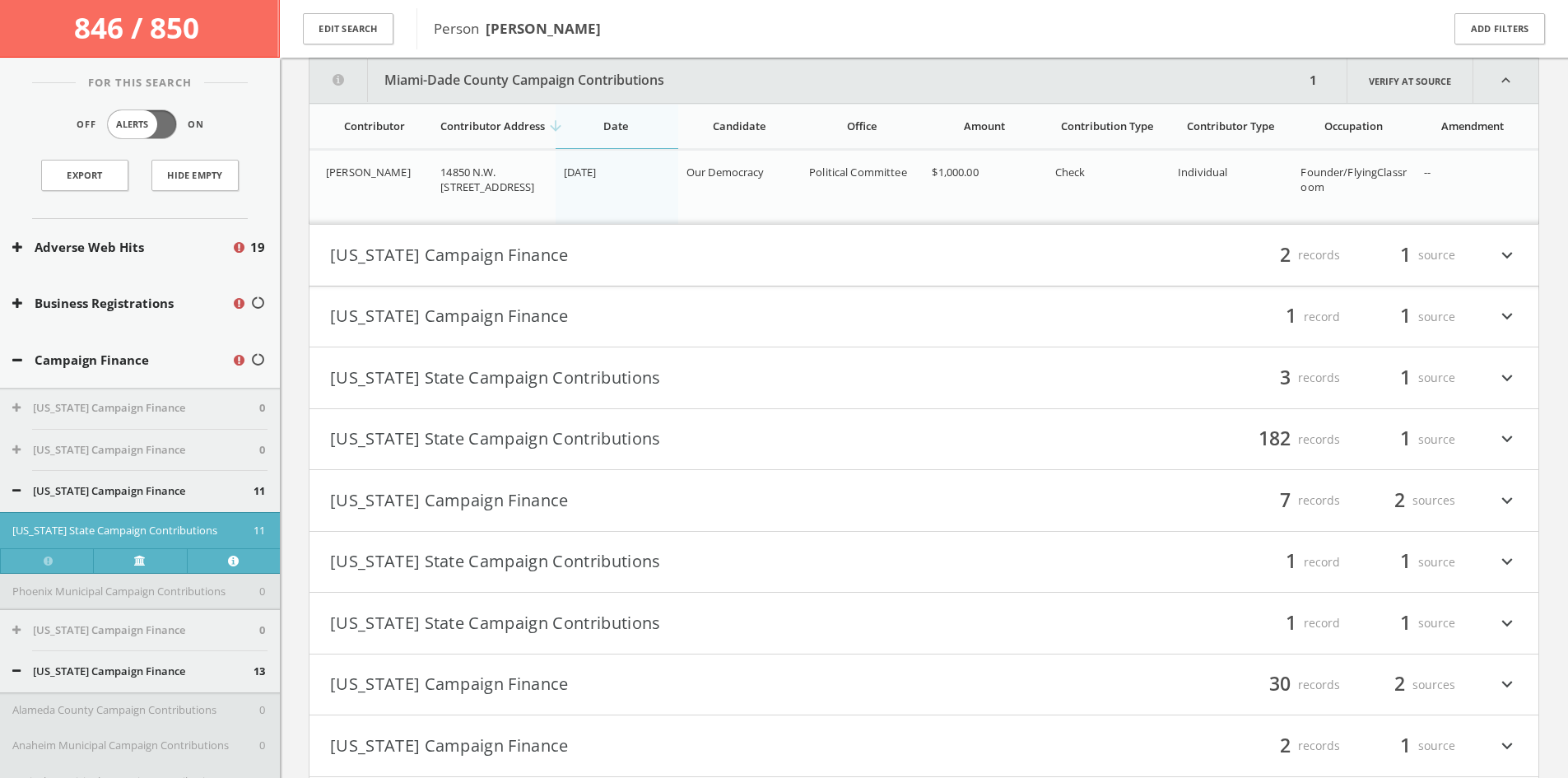
click at [520, 263] on button "[US_STATE] Campaign Finance" at bounding box center [627, 255] width 594 height 28
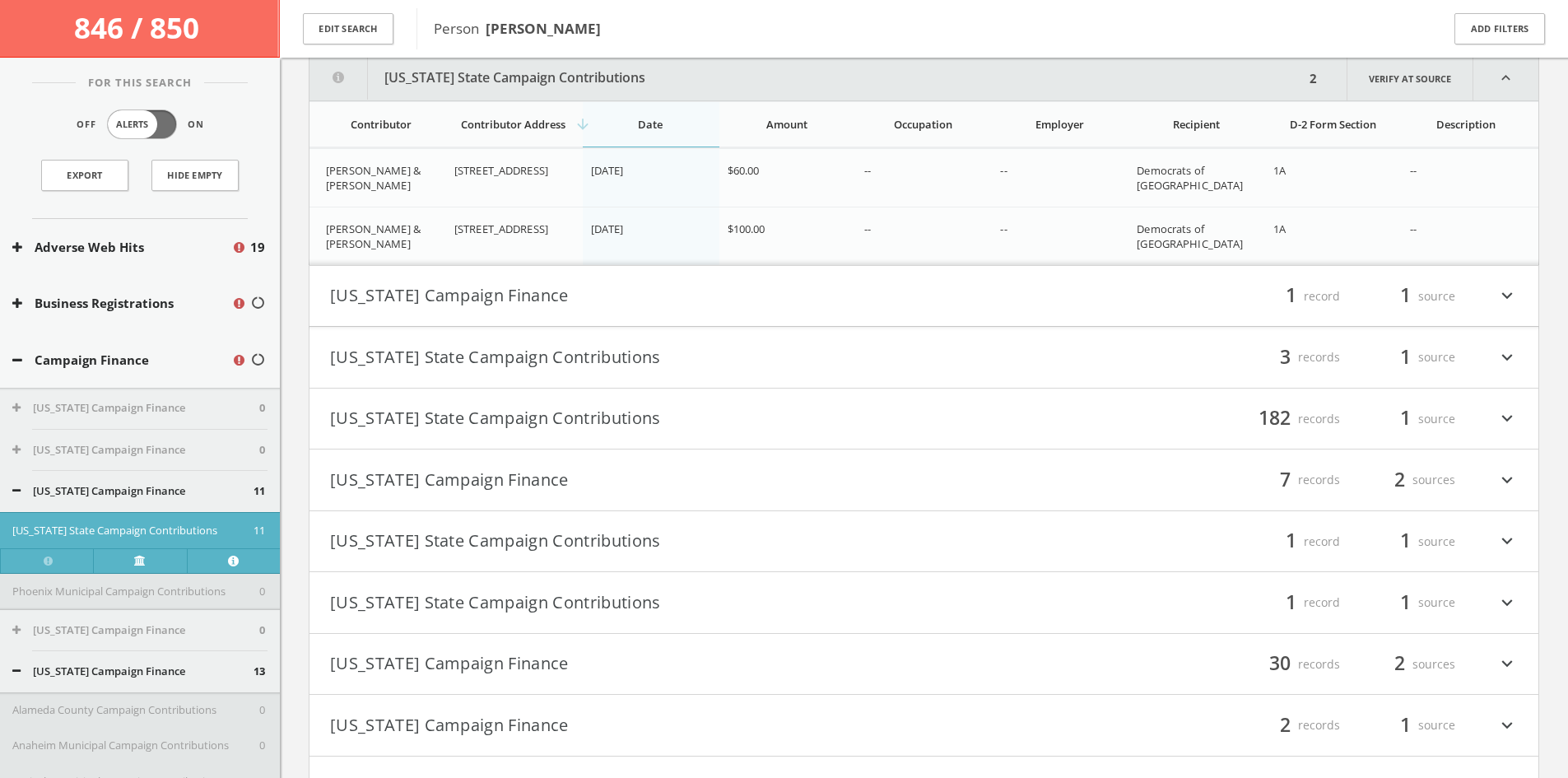
click at [521, 279] on h4 "[US_STATE] Campaign Finance filter_list 1 record 1 source expand_more" at bounding box center [924, 295] width 1229 height 61
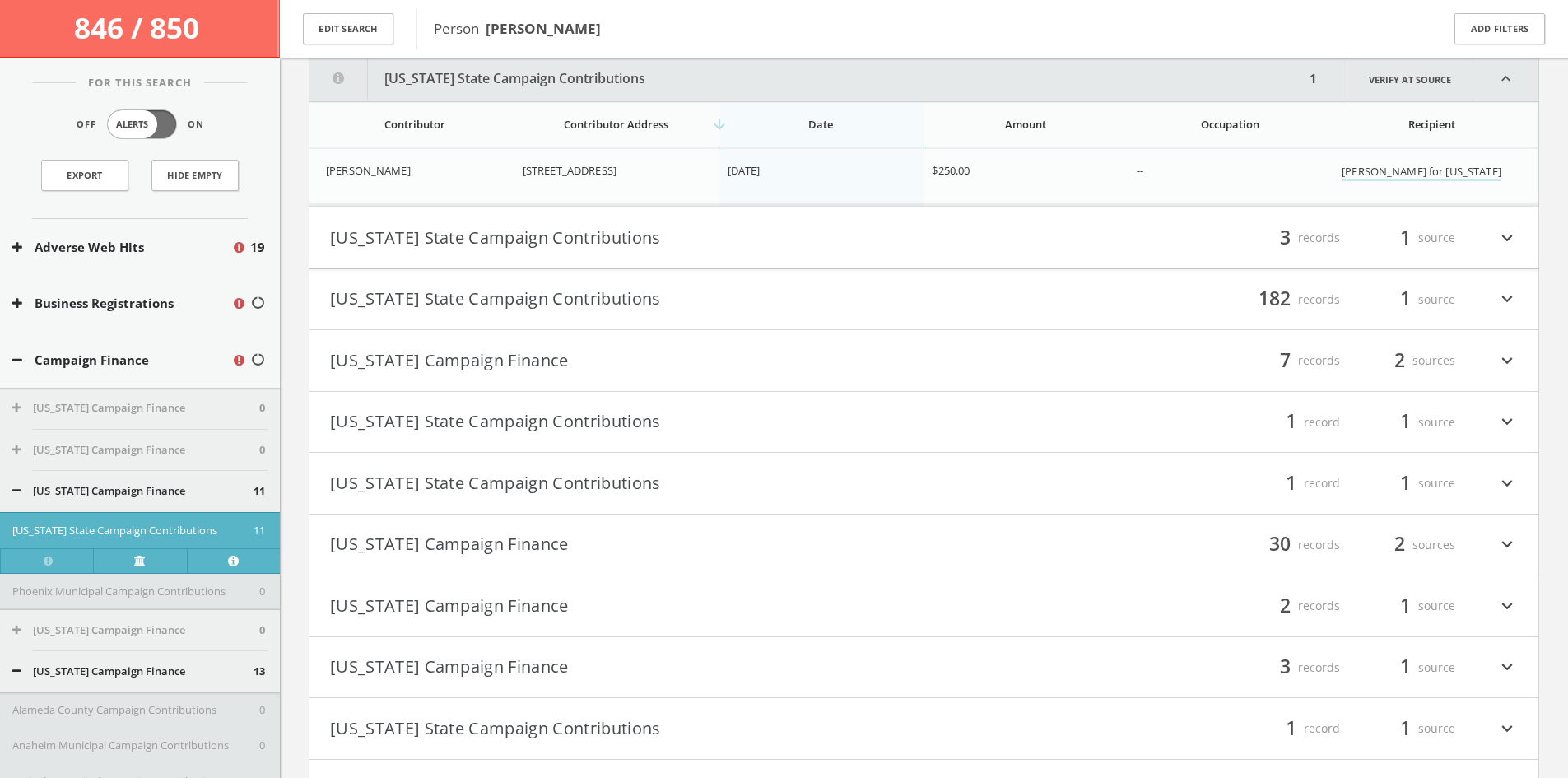
click at [535, 246] on button "[US_STATE] State Campaign Contributions" at bounding box center [627, 238] width 594 height 28
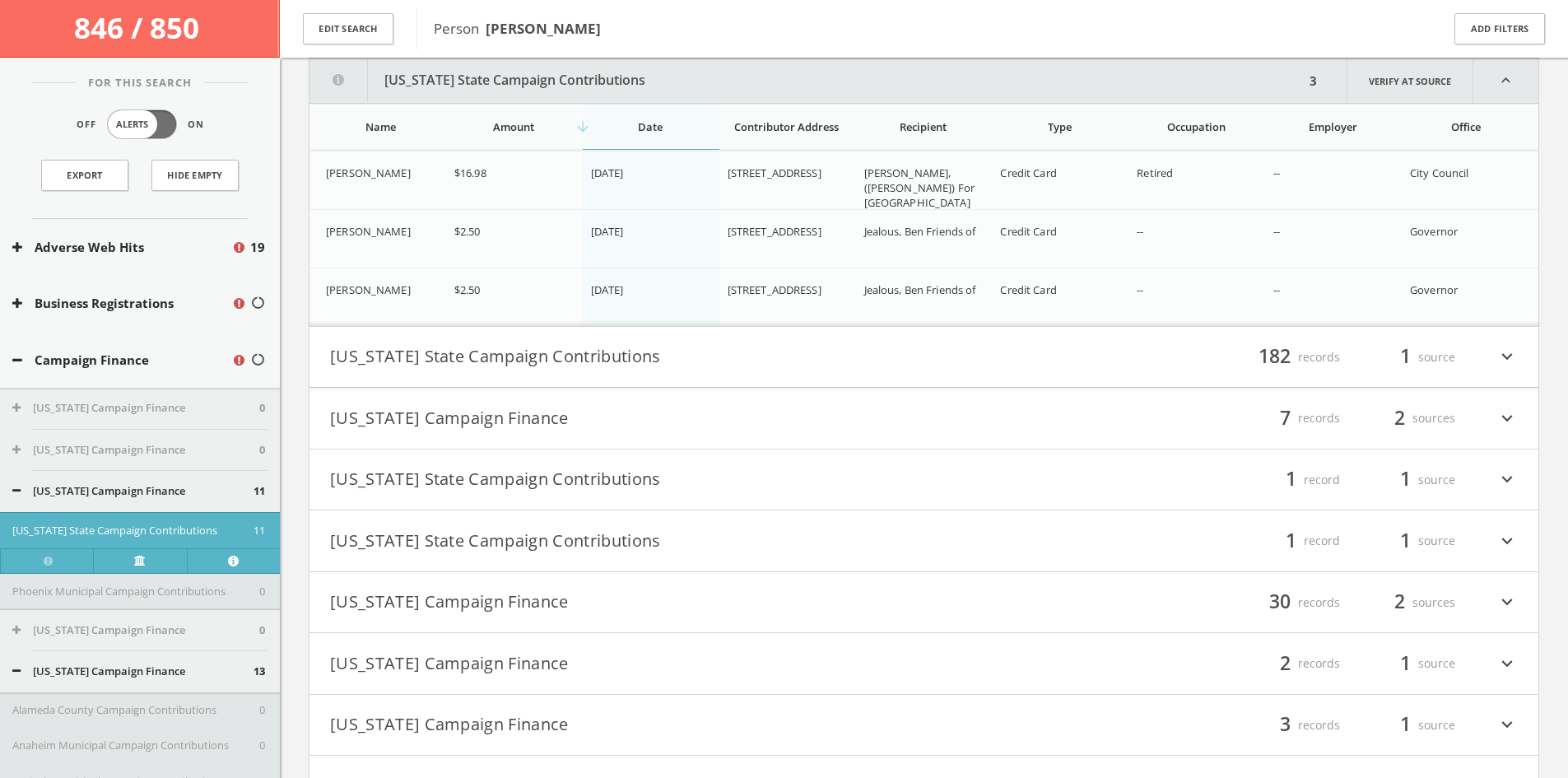
scroll to position [8586, 0]
click at [604, 358] on button "[US_STATE] State Campaign Contributions" at bounding box center [627, 355] width 594 height 28
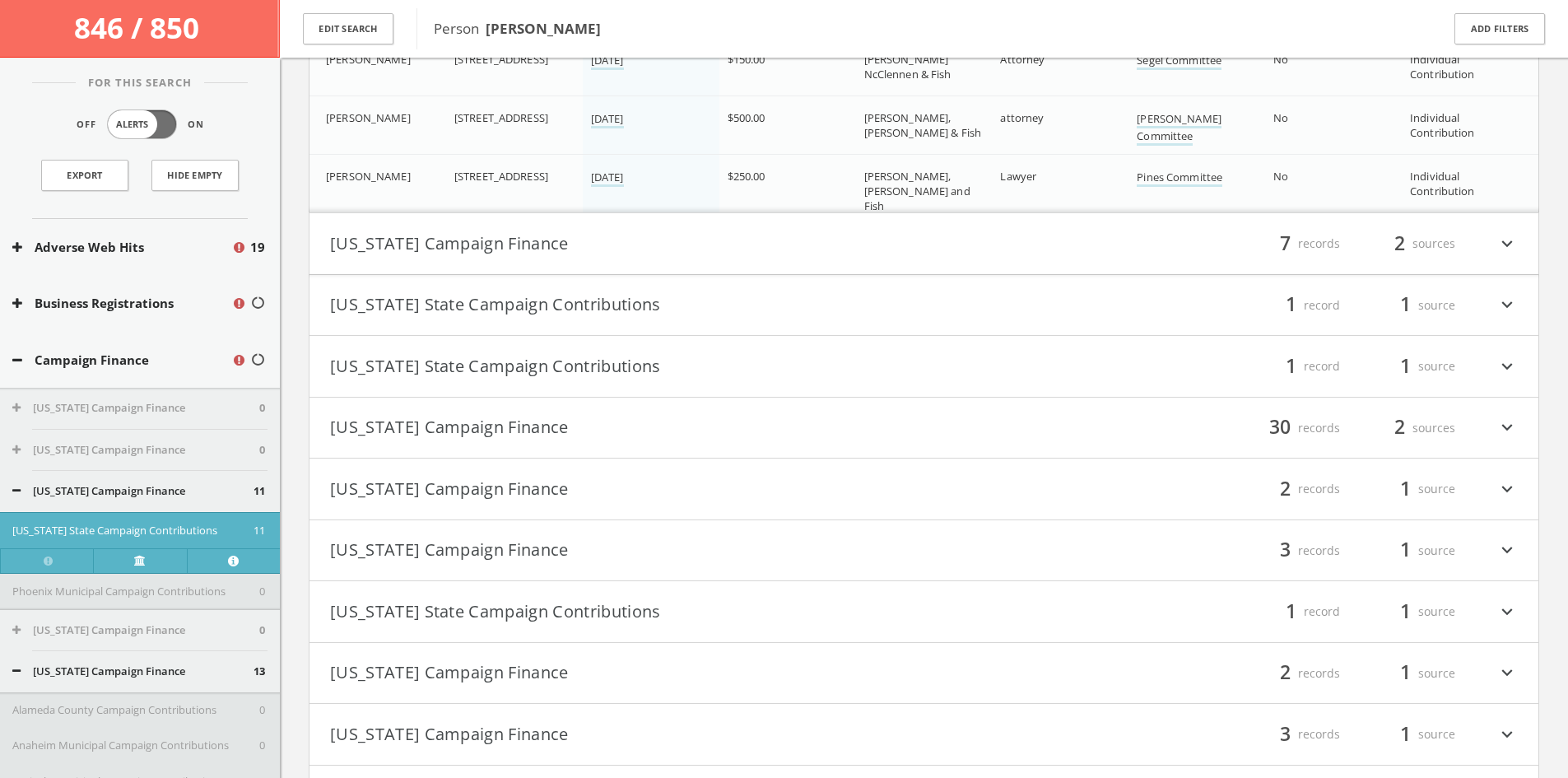
click at [570, 257] on button "[US_STATE] Campaign Finance" at bounding box center [627, 244] width 594 height 28
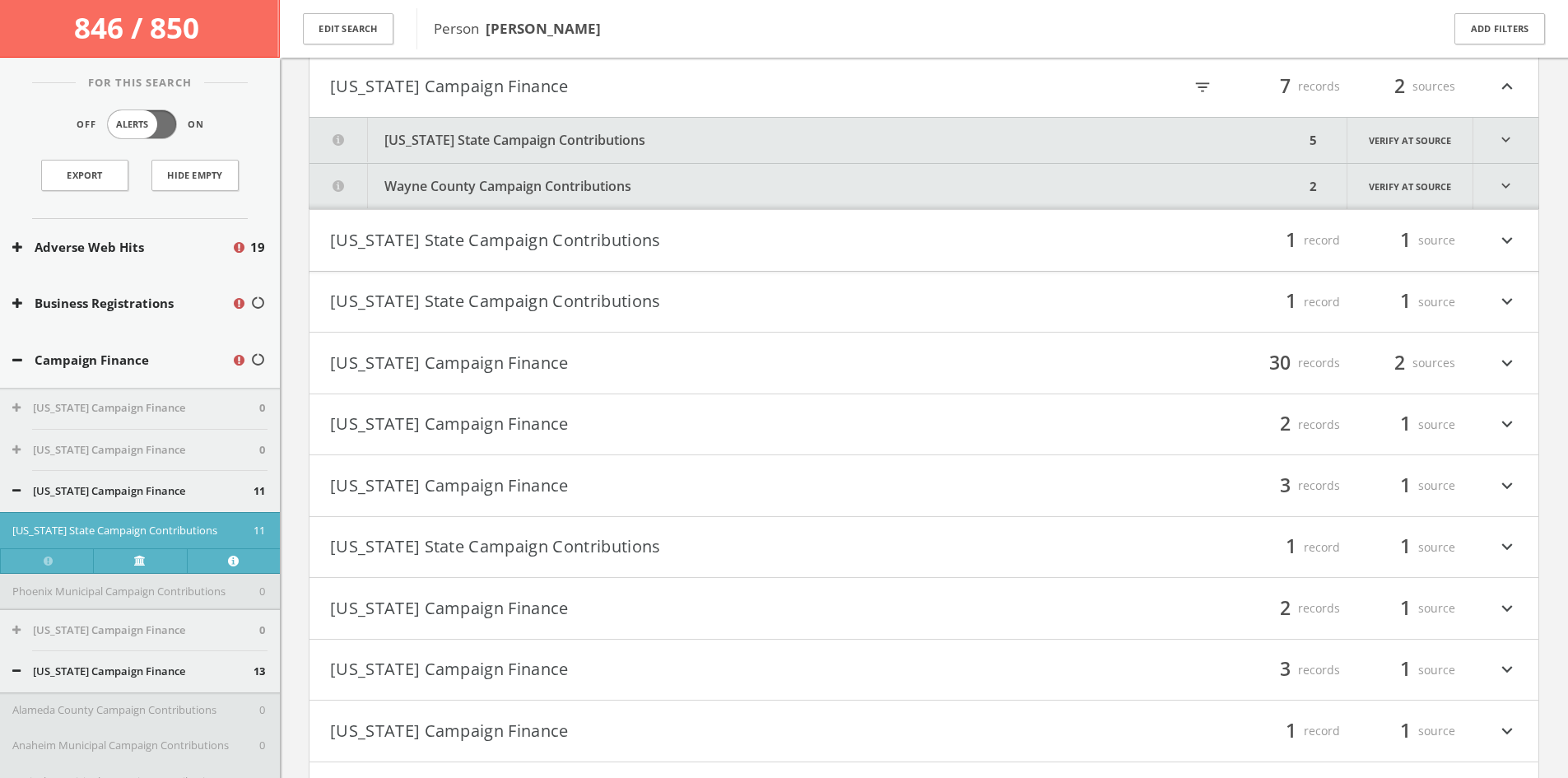
click at [461, 133] on button "[US_STATE] State Campaign Contributions" at bounding box center [807, 140] width 995 height 45
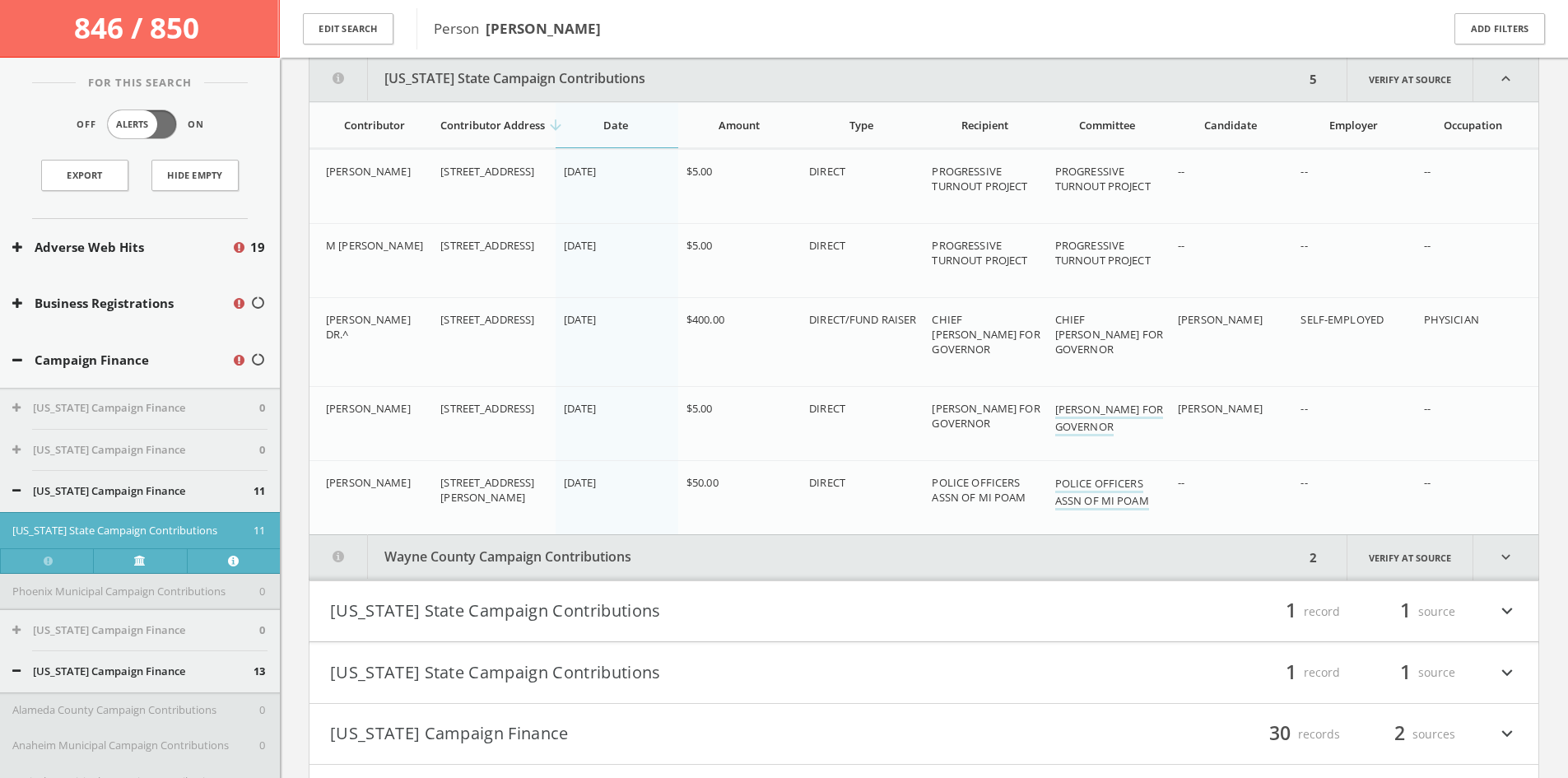
scroll to position [20657, 0]
click at [595, 564] on button "Wayne County Campaign Contributions" at bounding box center [807, 556] width 995 height 45
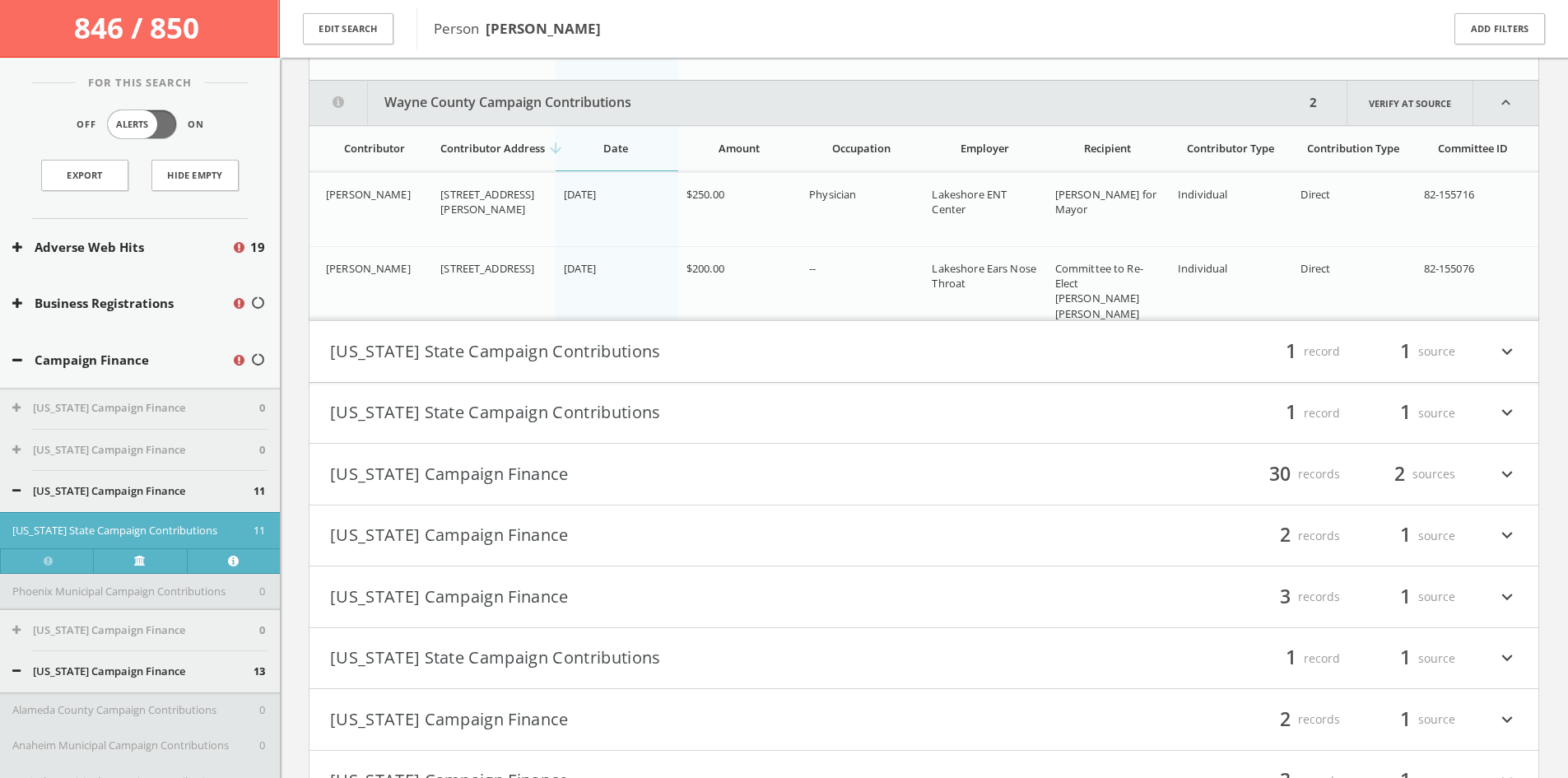
scroll to position [21137, 0]
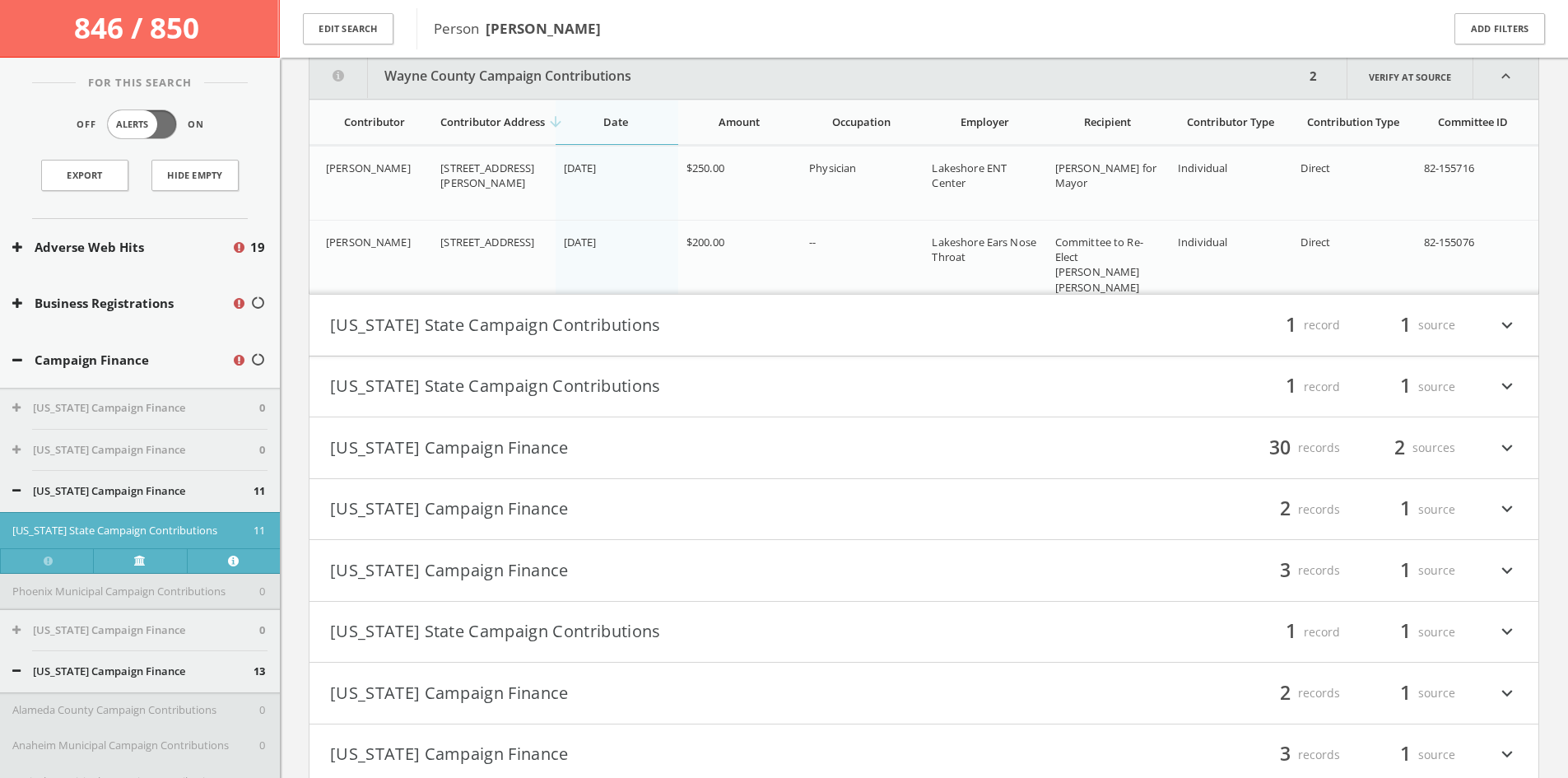
click at [615, 339] on button "[US_STATE] State Campaign Contributions" at bounding box center [627, 325] width 594 height 28
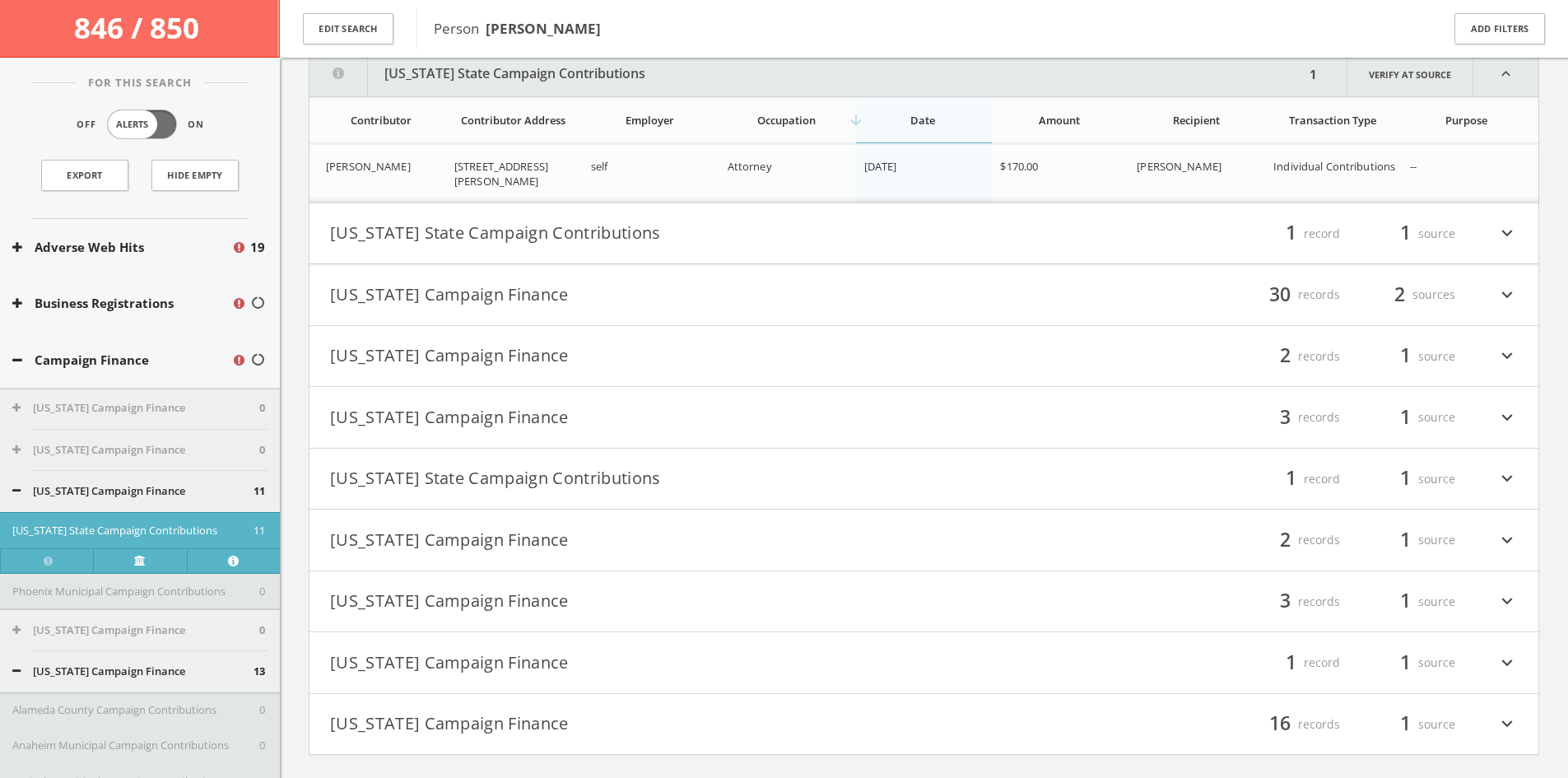
click at [621, 244] on button "[US_STATE] State Campaign Contributions" at bounding box center [627, 234] width 594 height 28
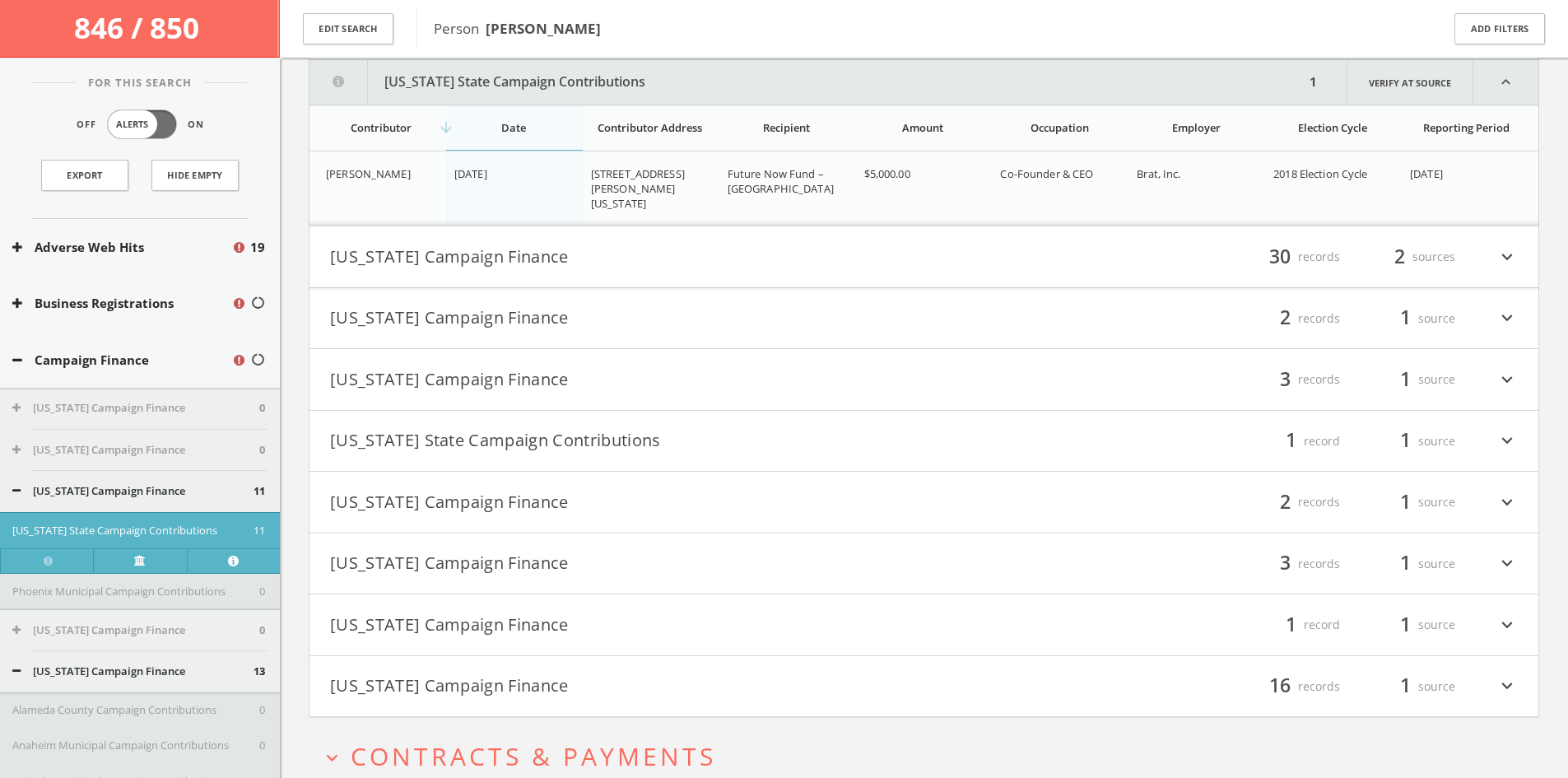
scroll to position [21654, 0]
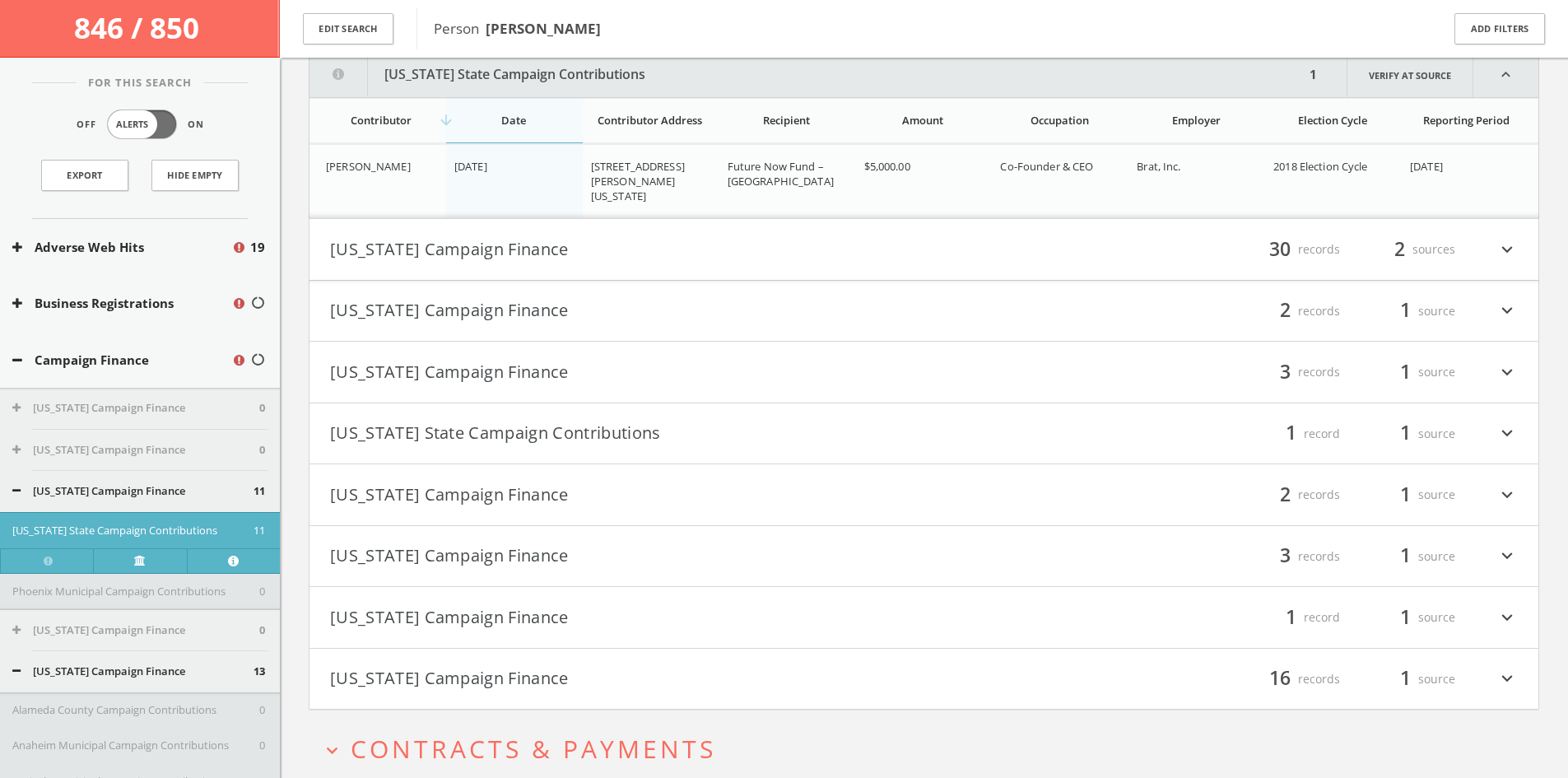
click at [621, 244] on button "[US_STATE] Campaign Finance" at bounding box center [627, 250] width 594 height 28
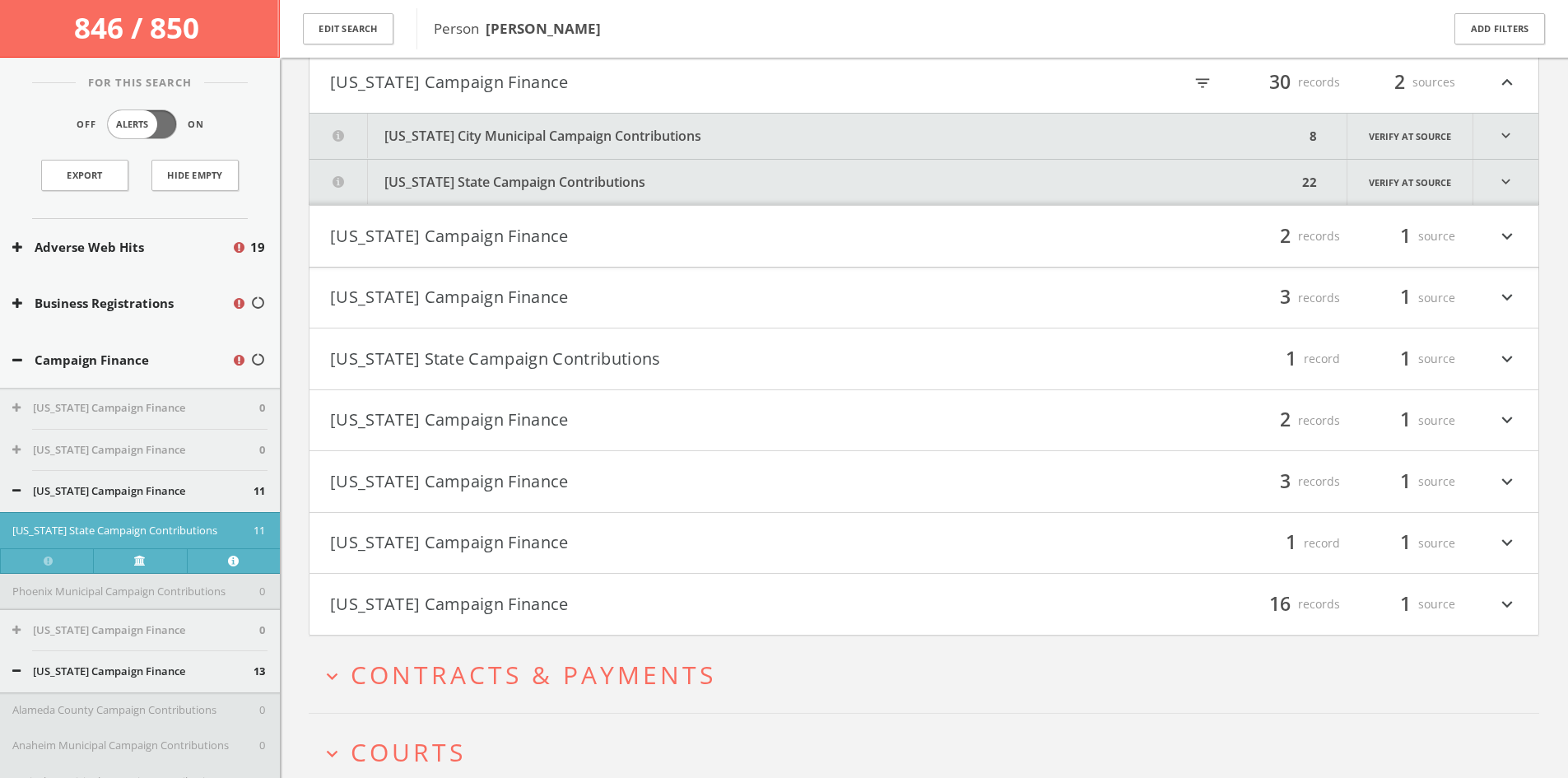
click at [673, 138] on button "[US_STATE] City Municipal Campaign Contributions" at bounding box center [807, 135] width 995 height 45
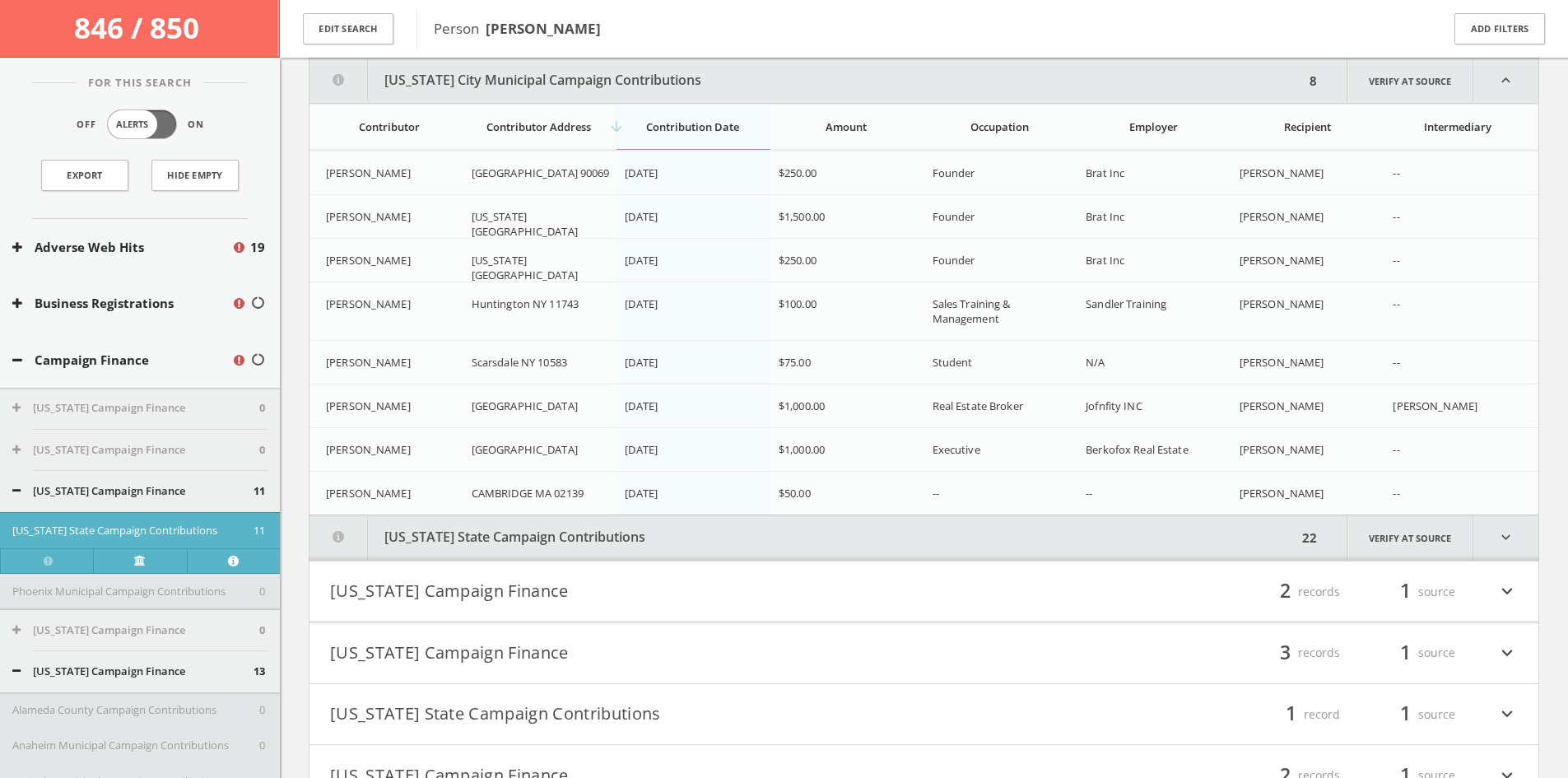
scroll to position [21882, 0]
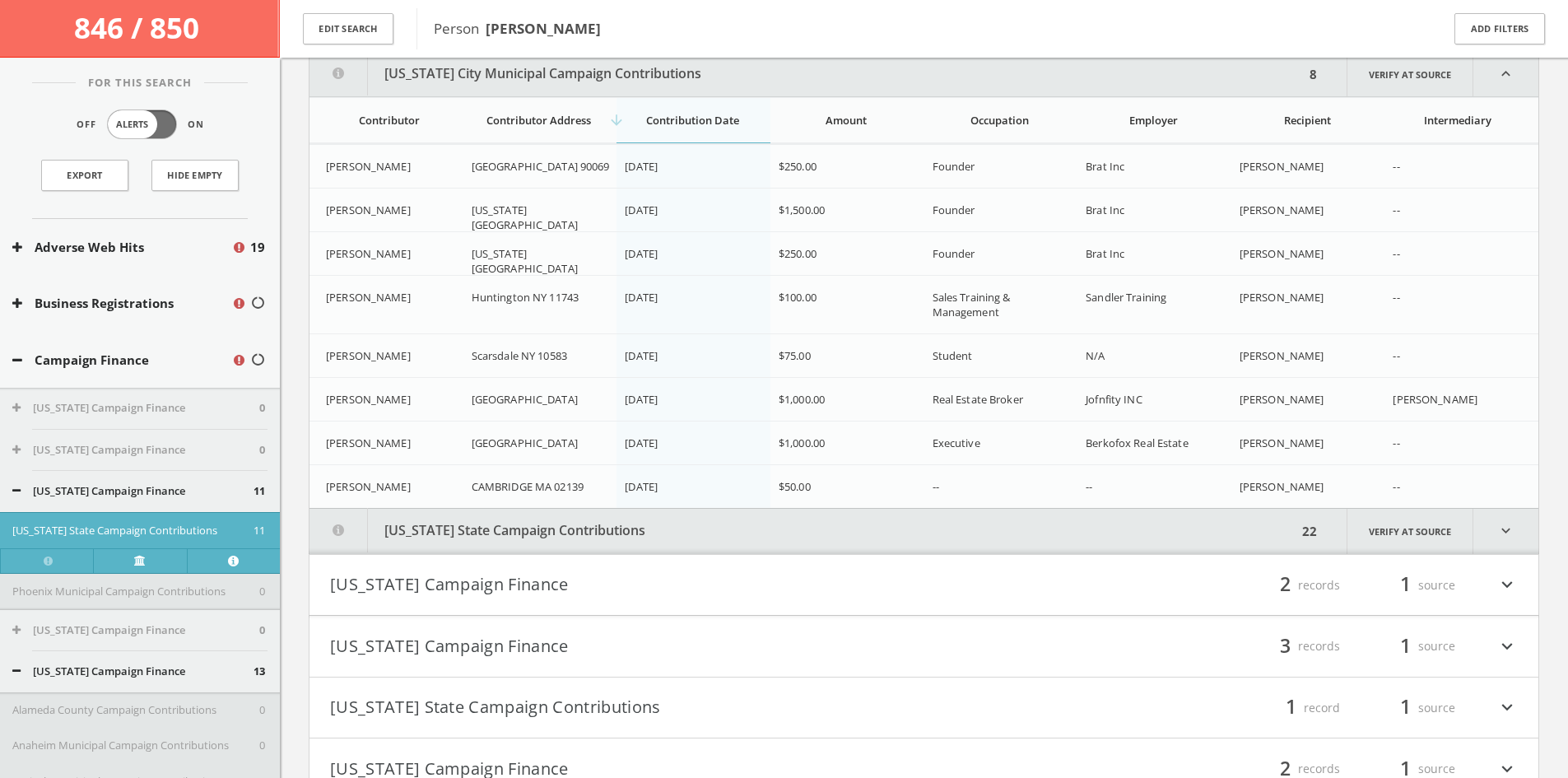
click at [612, 535] on button "[US_STATE] State Campaign Contributions" at bounding box center [803, 531] width 988 height 45
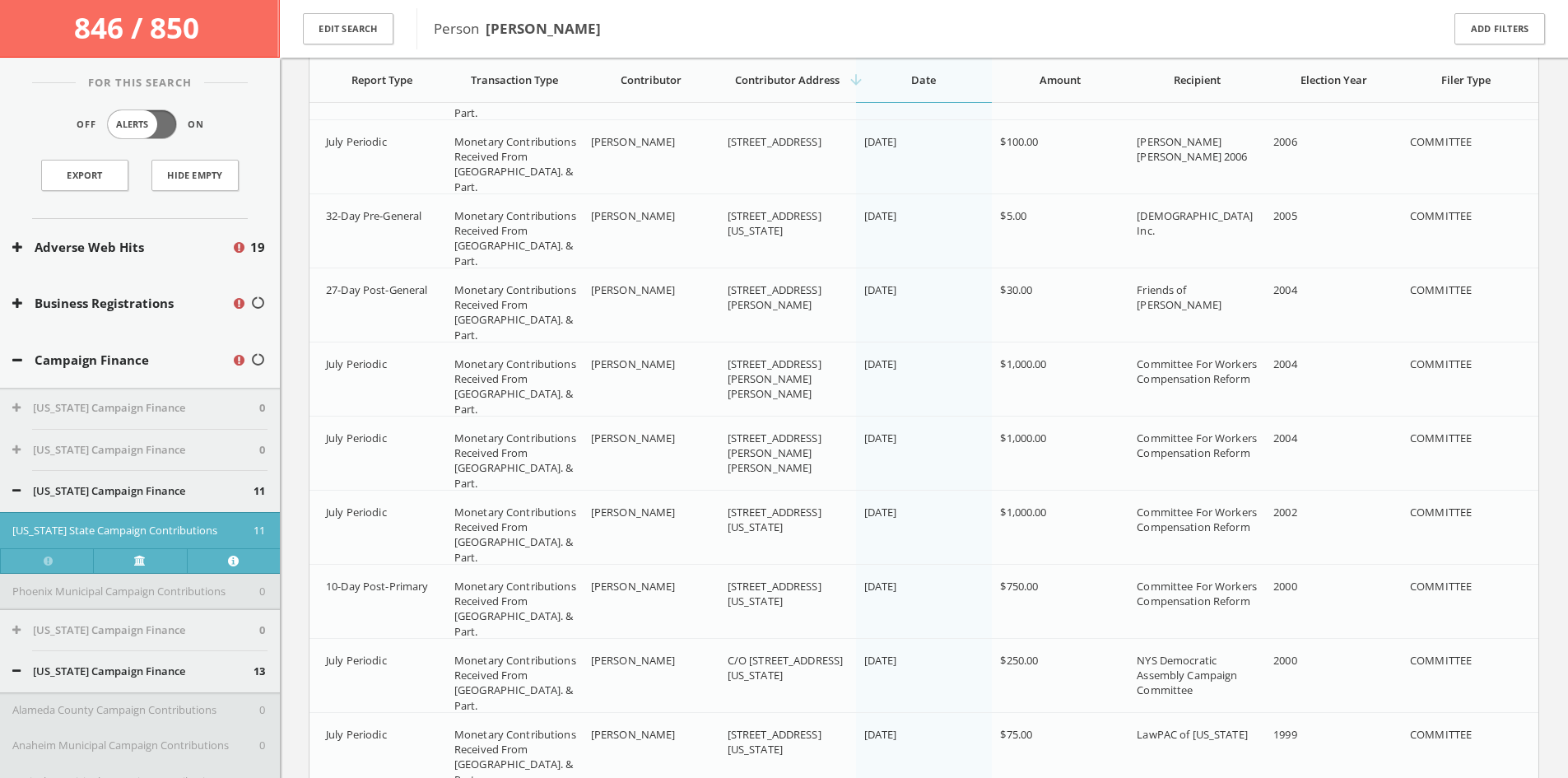
scroll to position [23373, 0]
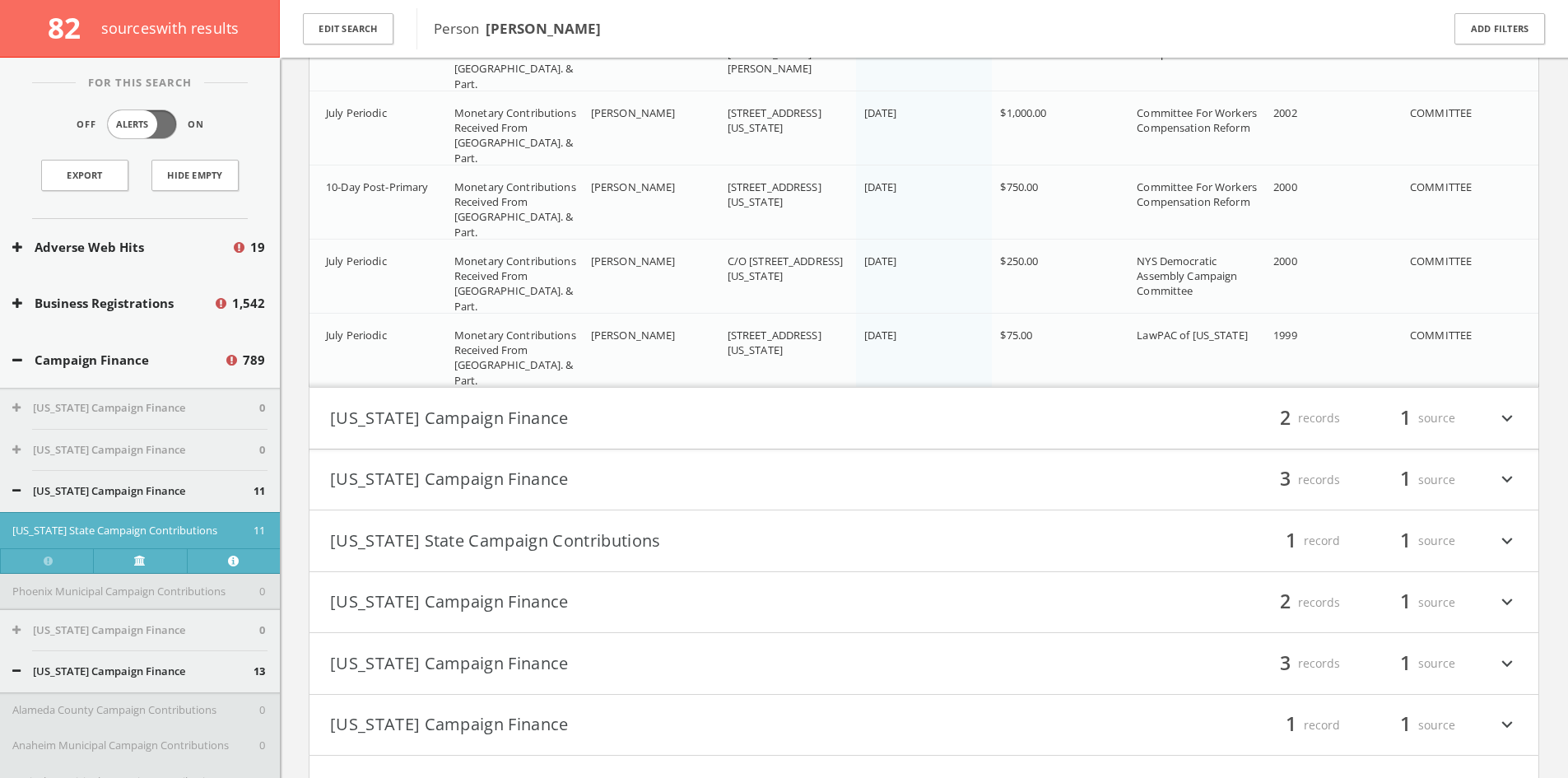
click at [782, 422] on button "[US_STATE] Campaign Finance" at bounding box center [627, 418] width 594 height 28
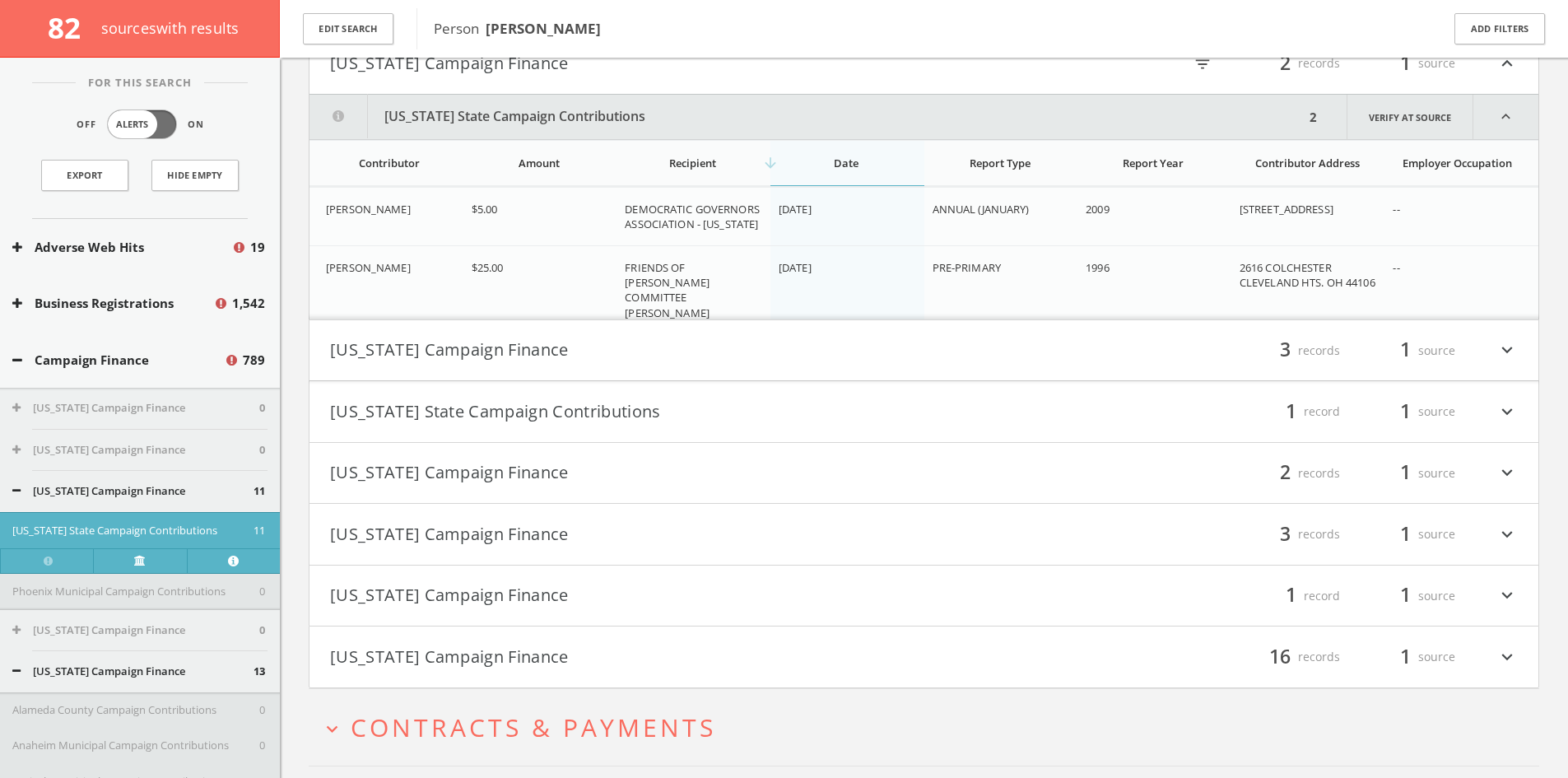
scroll to position [24017, 0]
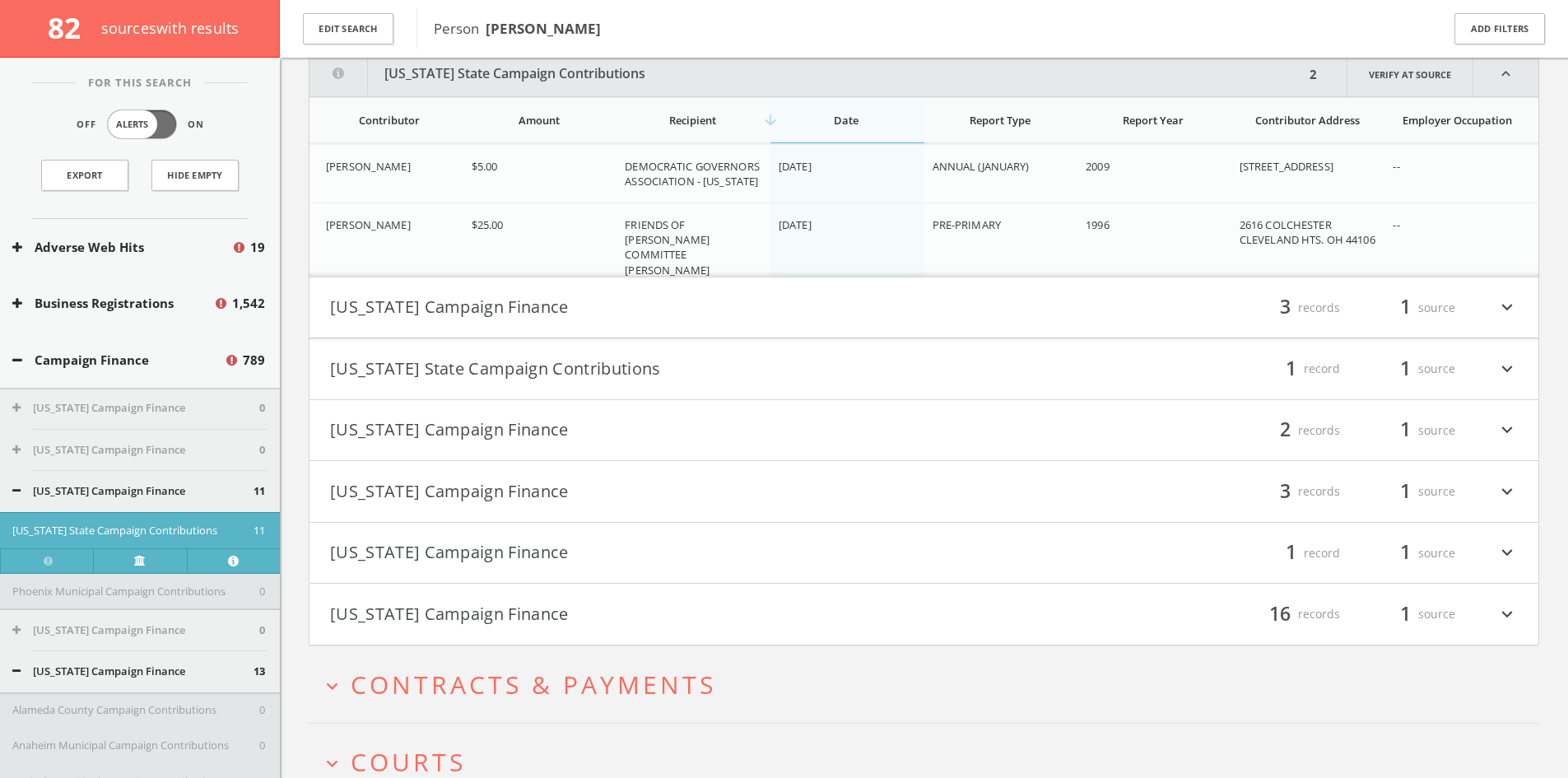
click at [736, 311] on button "[US_STATE] Campaign Finance" at bounding box center [627, 308] width 594 height 28
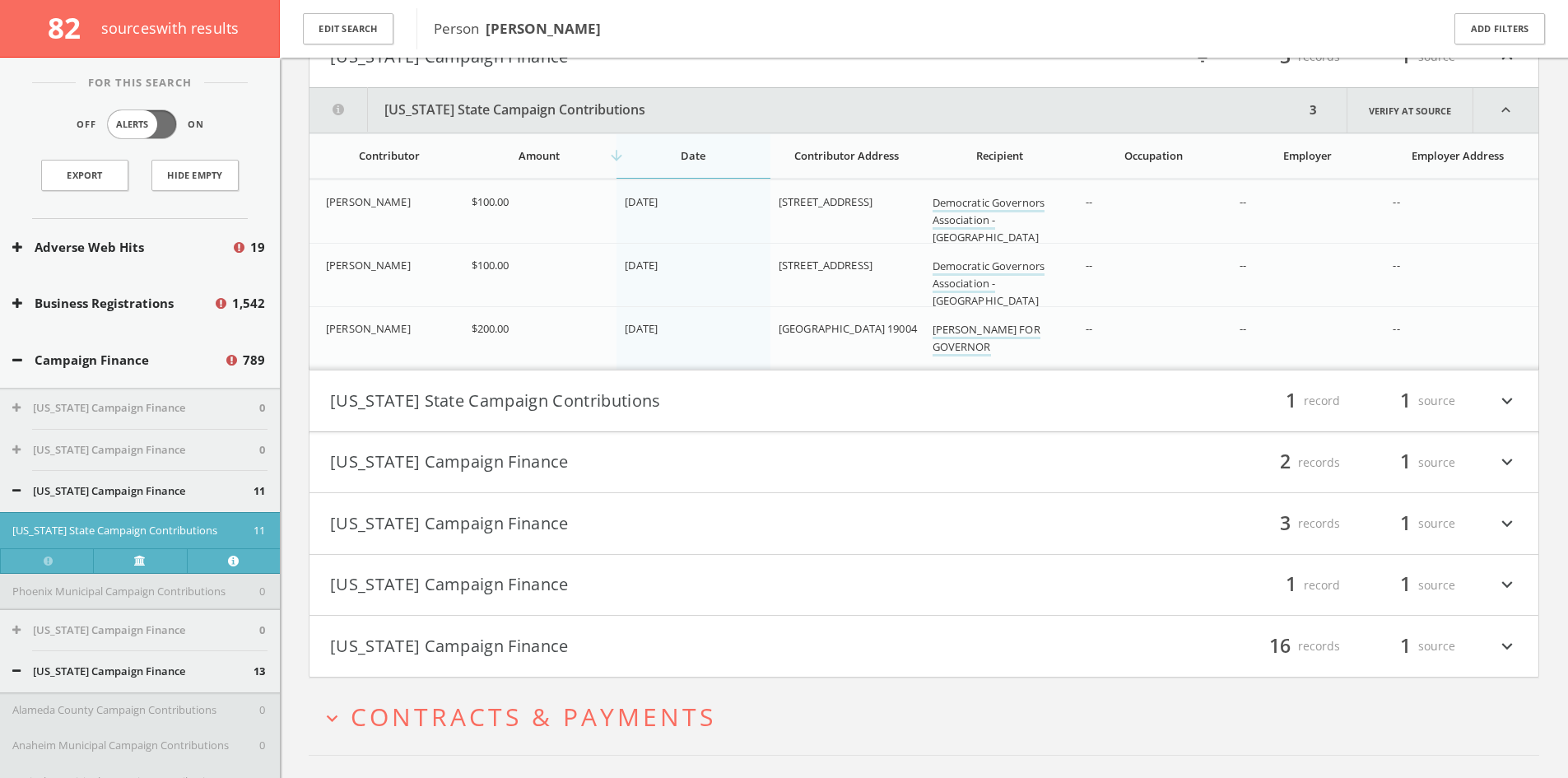
scroll to position [24303, 0]
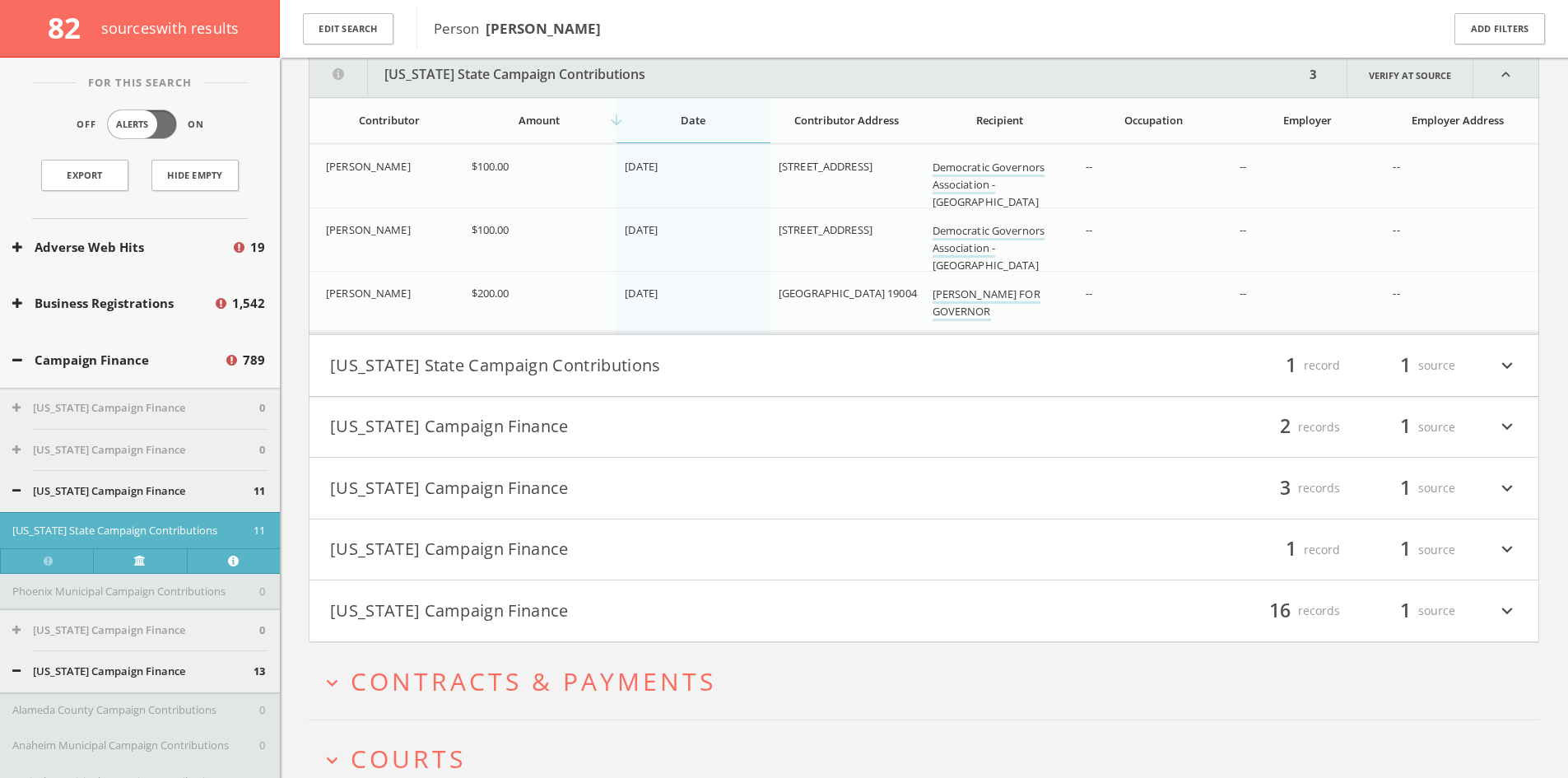
click at [717, 353] on h4 "[US_STATE] State Campaign Contributions filter_list 1 record 1 source expand_mo…" at bounding box center [924, 365] width 1229 height 61
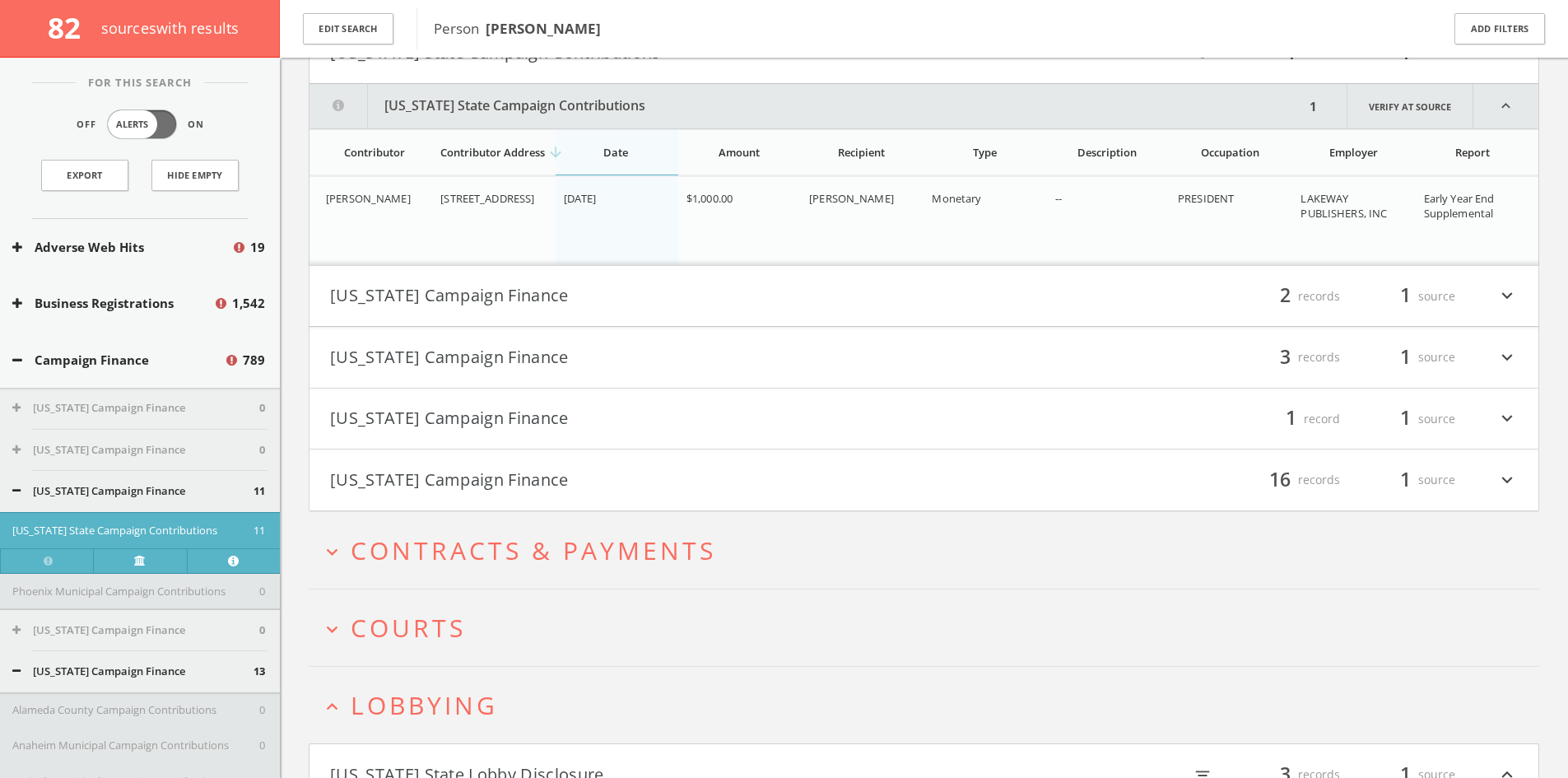
scroll to position [24648, 0]
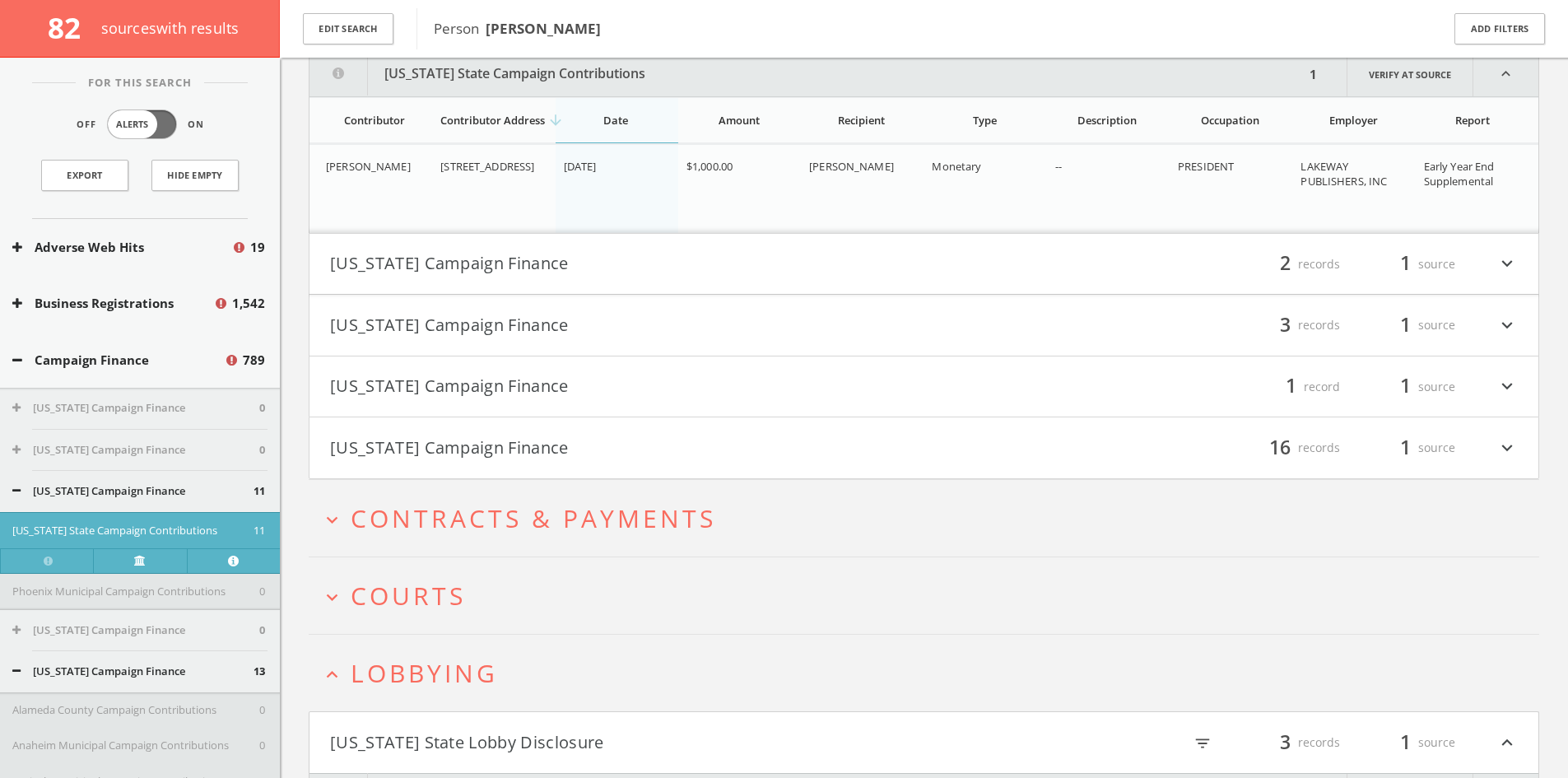
click at [635, 289] on h4 "[US_STATE] Campaign Finance filter_list 2 records 1 source expand_more" at bounding box center [924, 264] width 1229 height 61
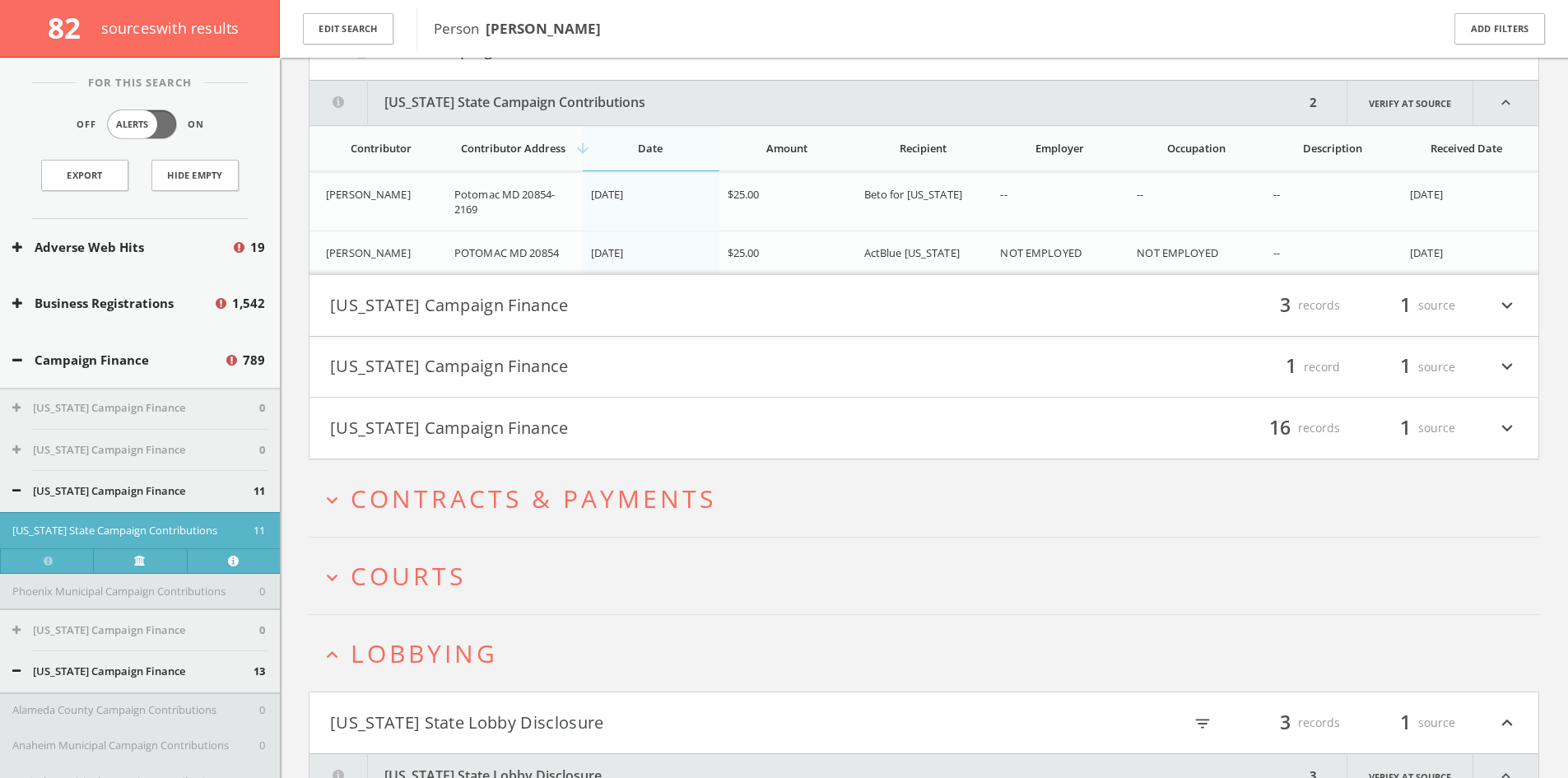
scroll to position [24893, 0]
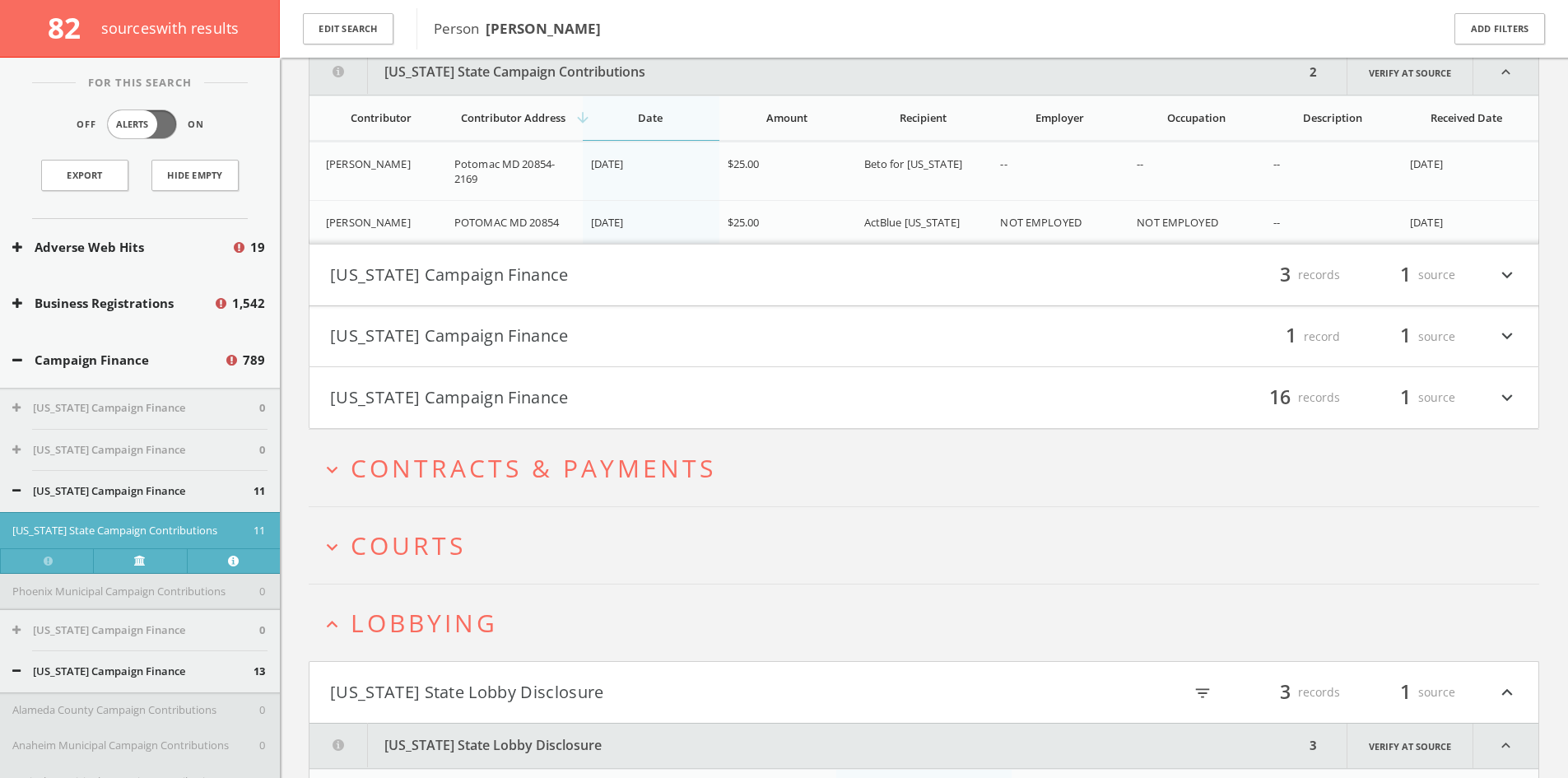
click at [634, 270] on button "[US_STATE] Campaign Finance" at bounding box center [627, 275] width 594 height 28
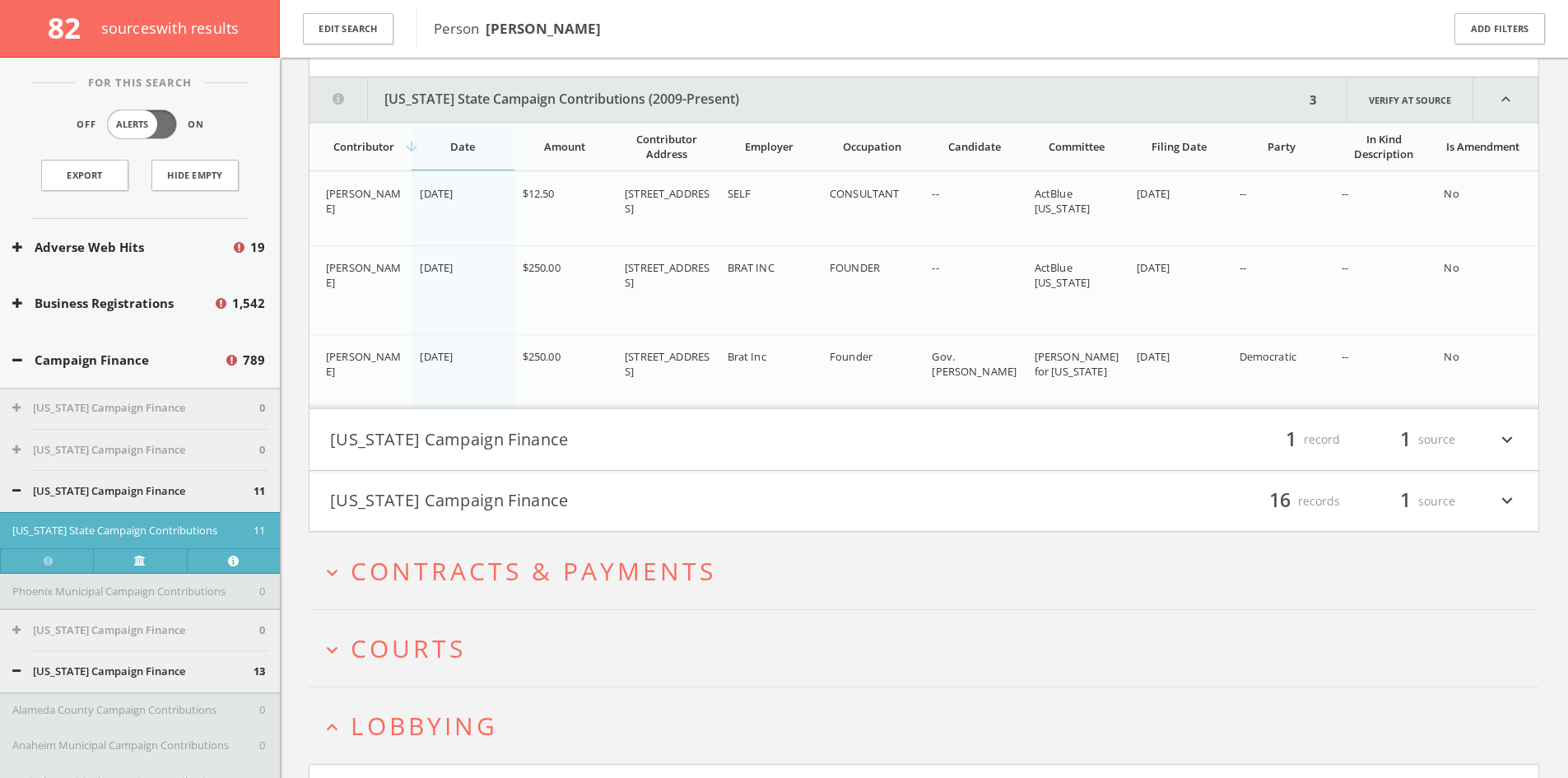
scroll to position [25150, 0]
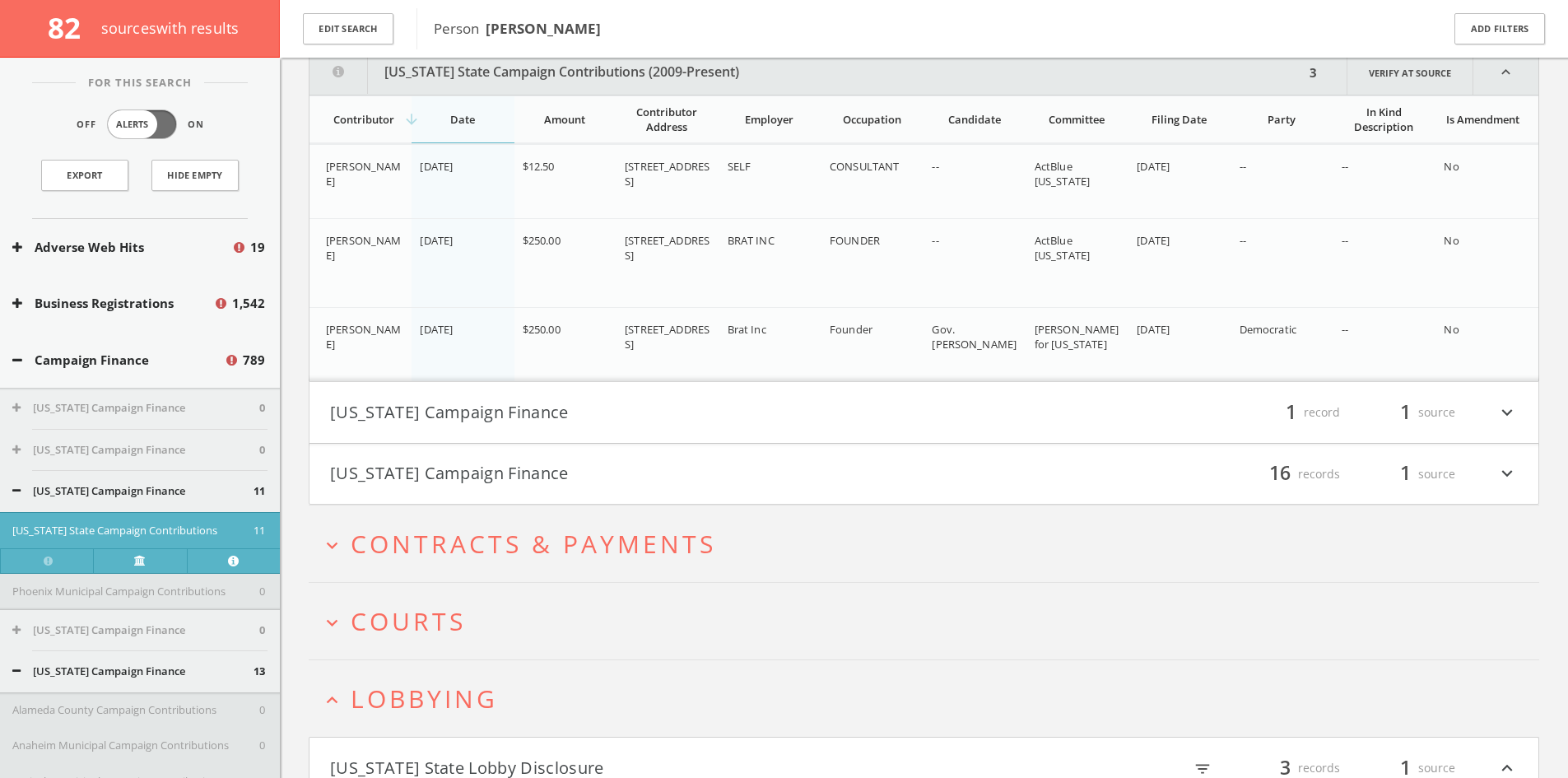
click at [667, 396] on h4 "[US_STATE] Campaign Finance filter_list 1 record 1 source expand_more" at bounding box center [924, 411] width 1229 height 61
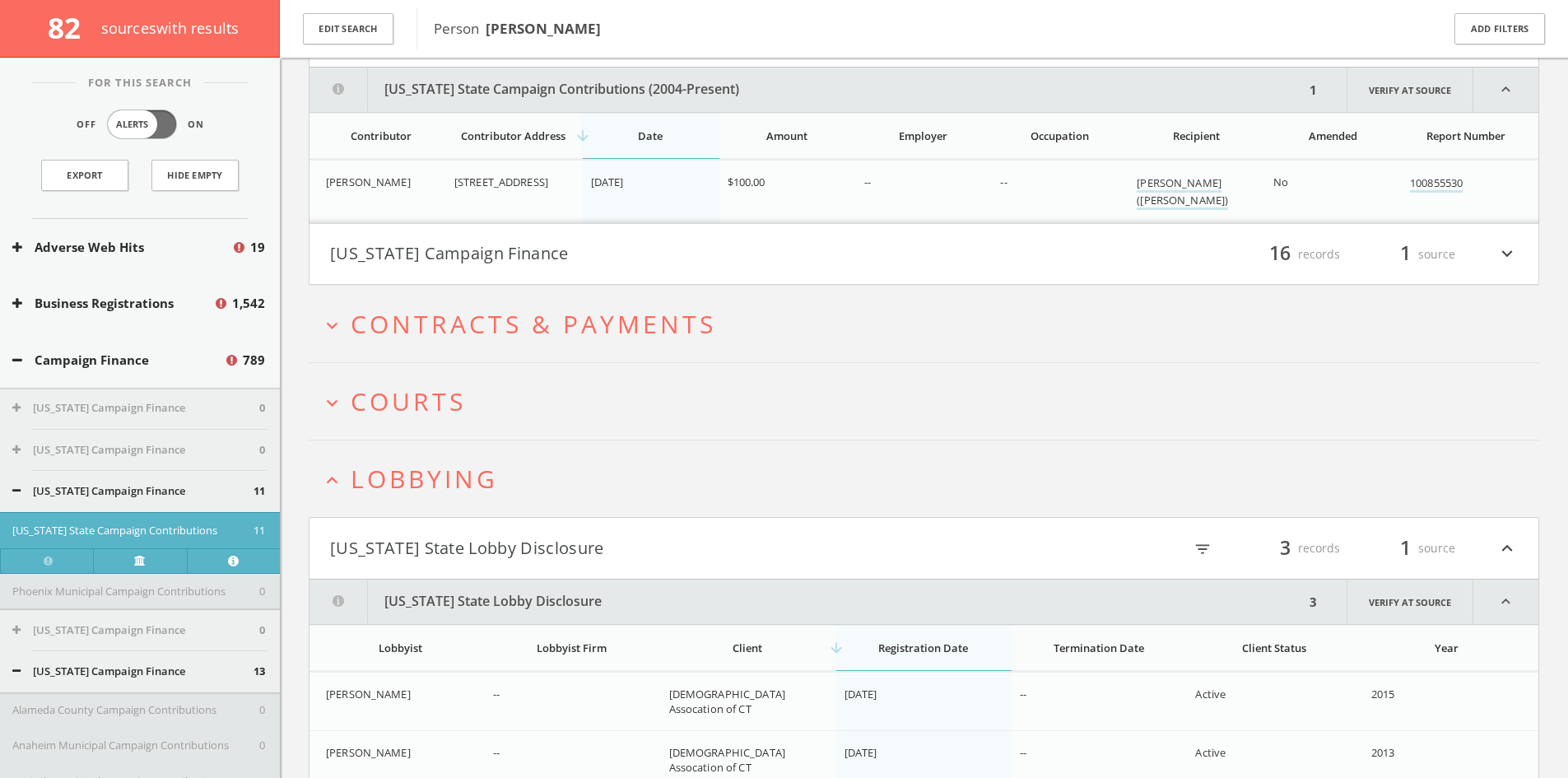
scroll to position [25543, 0]
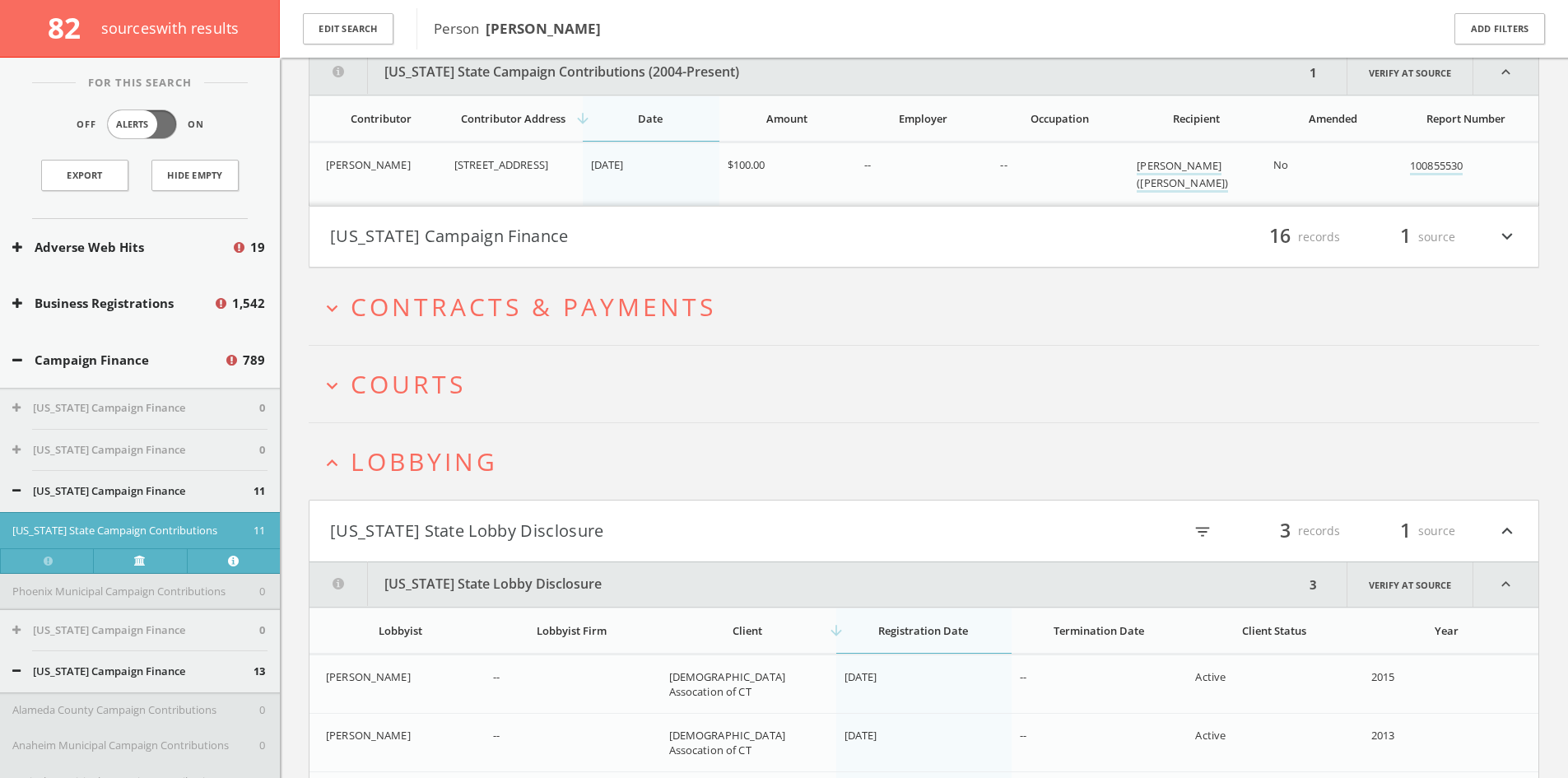
click at [602, 251] on button "[US_STATE] Campaign Finance" at bounding box center [627, 237] width 594 height 28
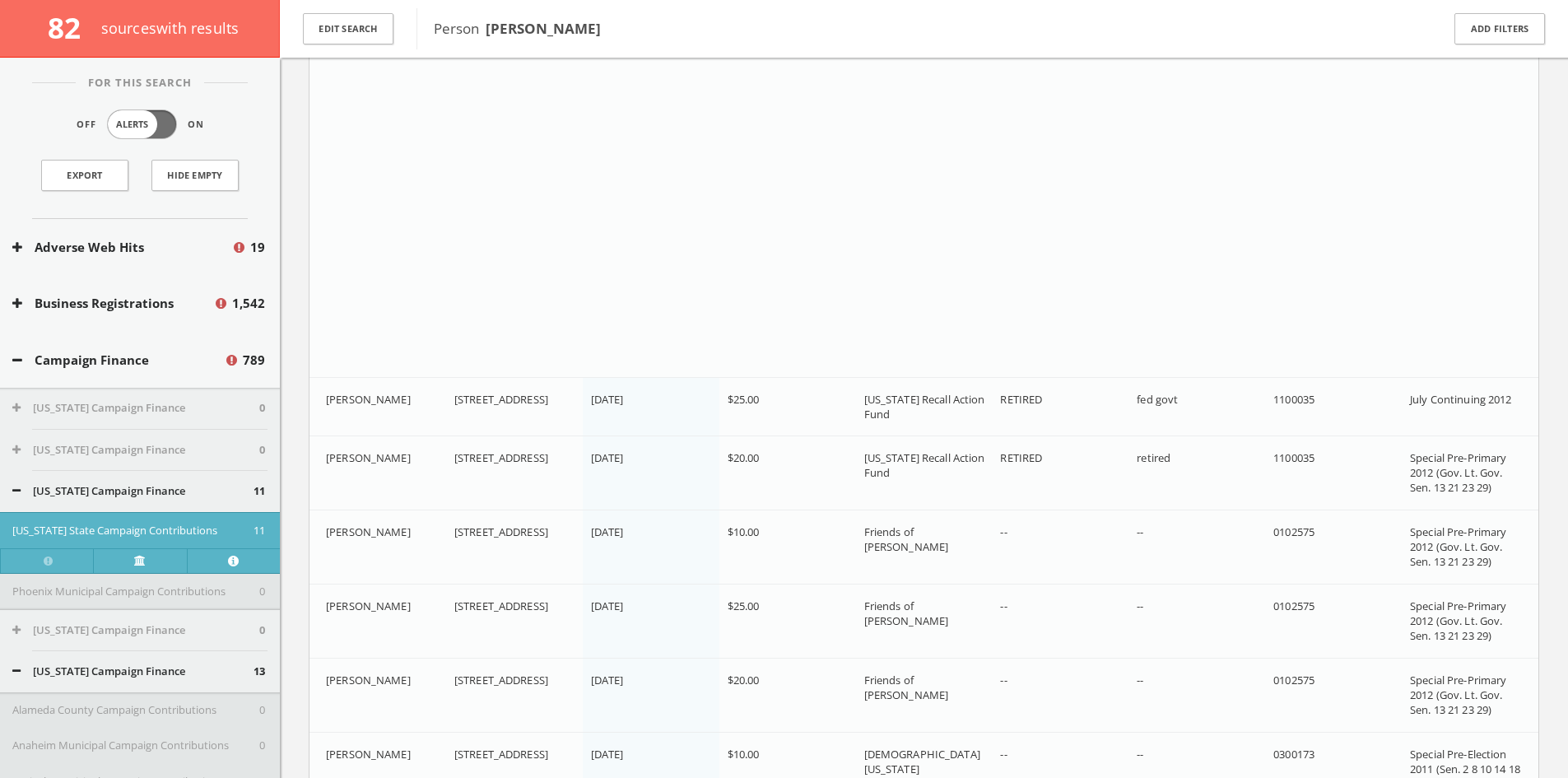
scroll to position [26585, 0]
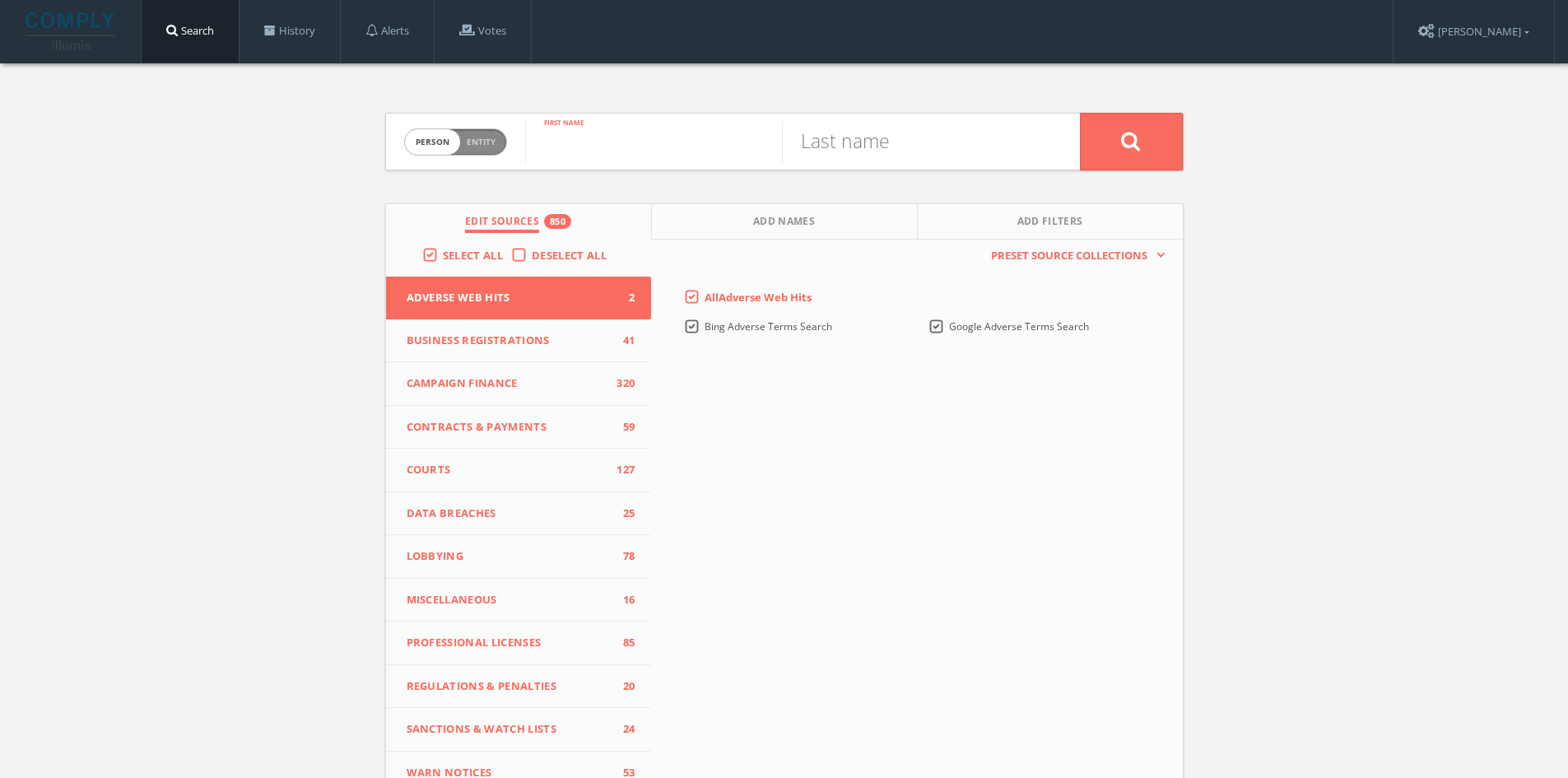
click at [607, 145] on input "text" at bounding box center [653, 142] width 257 height 43
type input "[PERSON_NAME]"
click at [807, 142] on input "text" at bounding box center [910, 142] width 257 height 43
type input "[PERSON_NAME]"
click at [1079, 113] on button at bounding box center [1130, 142] width 103 height 58
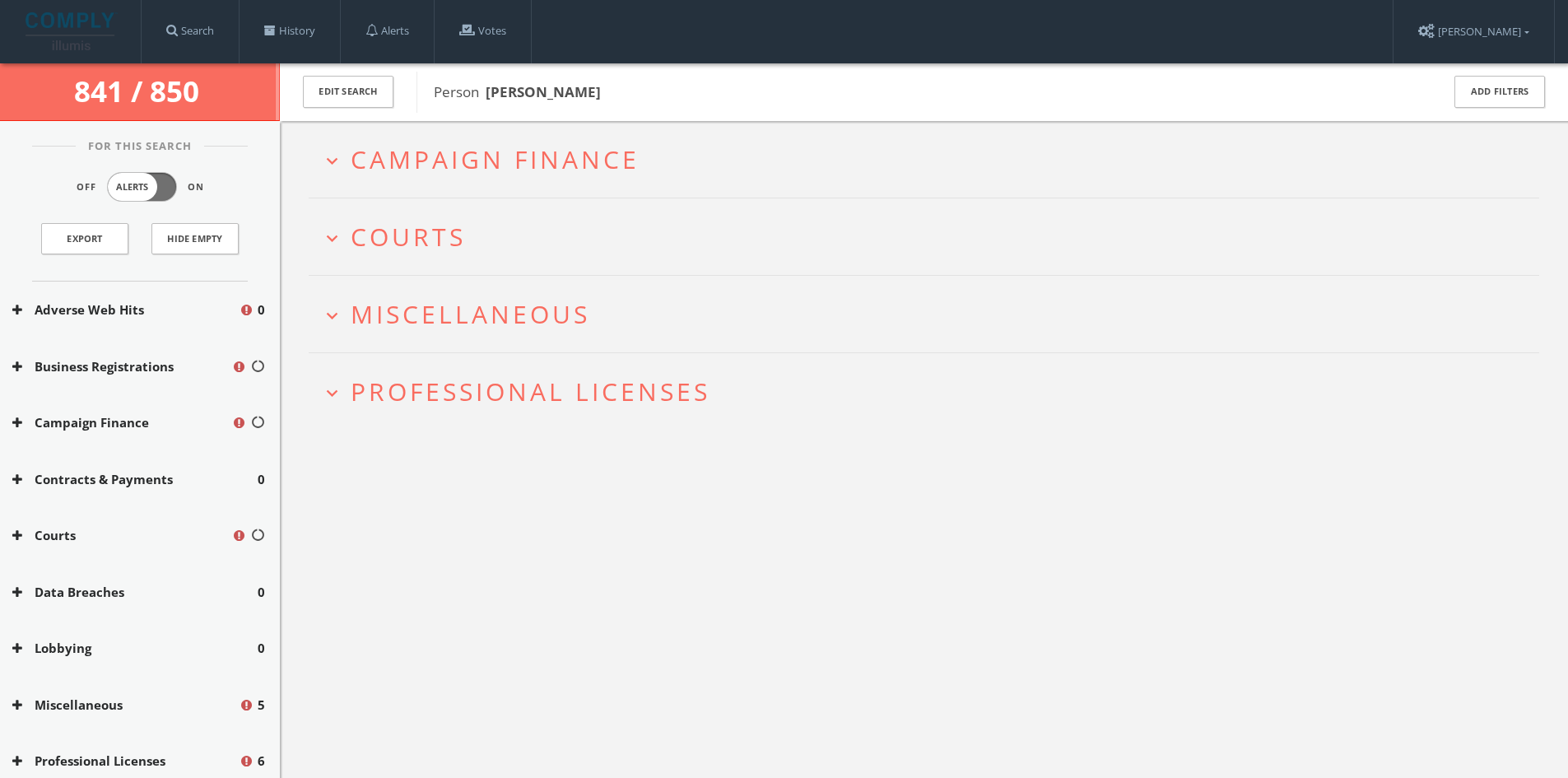
click at [513, 156] on span "Campaign Finance" at bounding box center [495, 159] width 289 height 33
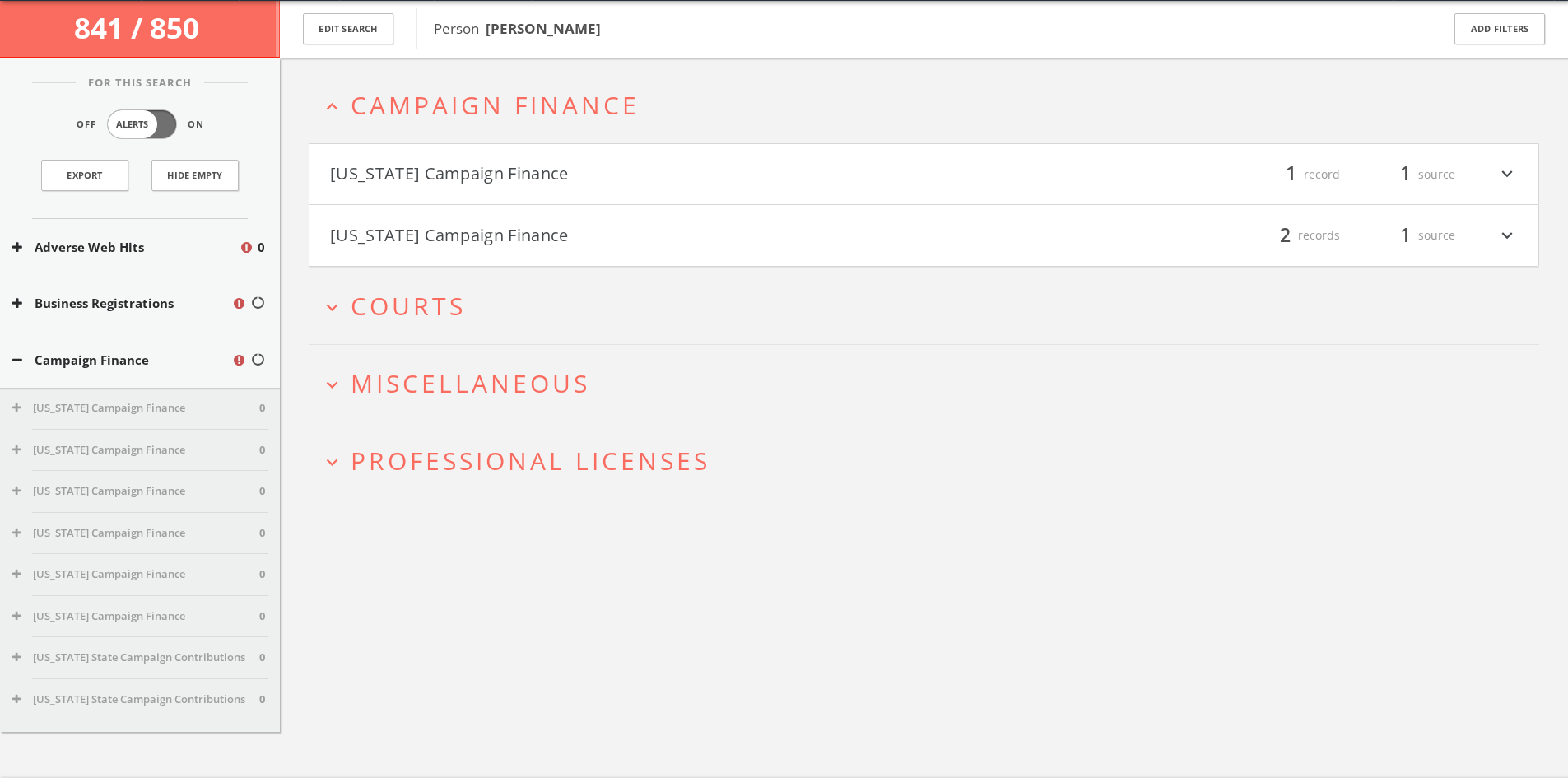
scroll to position [63, 0]
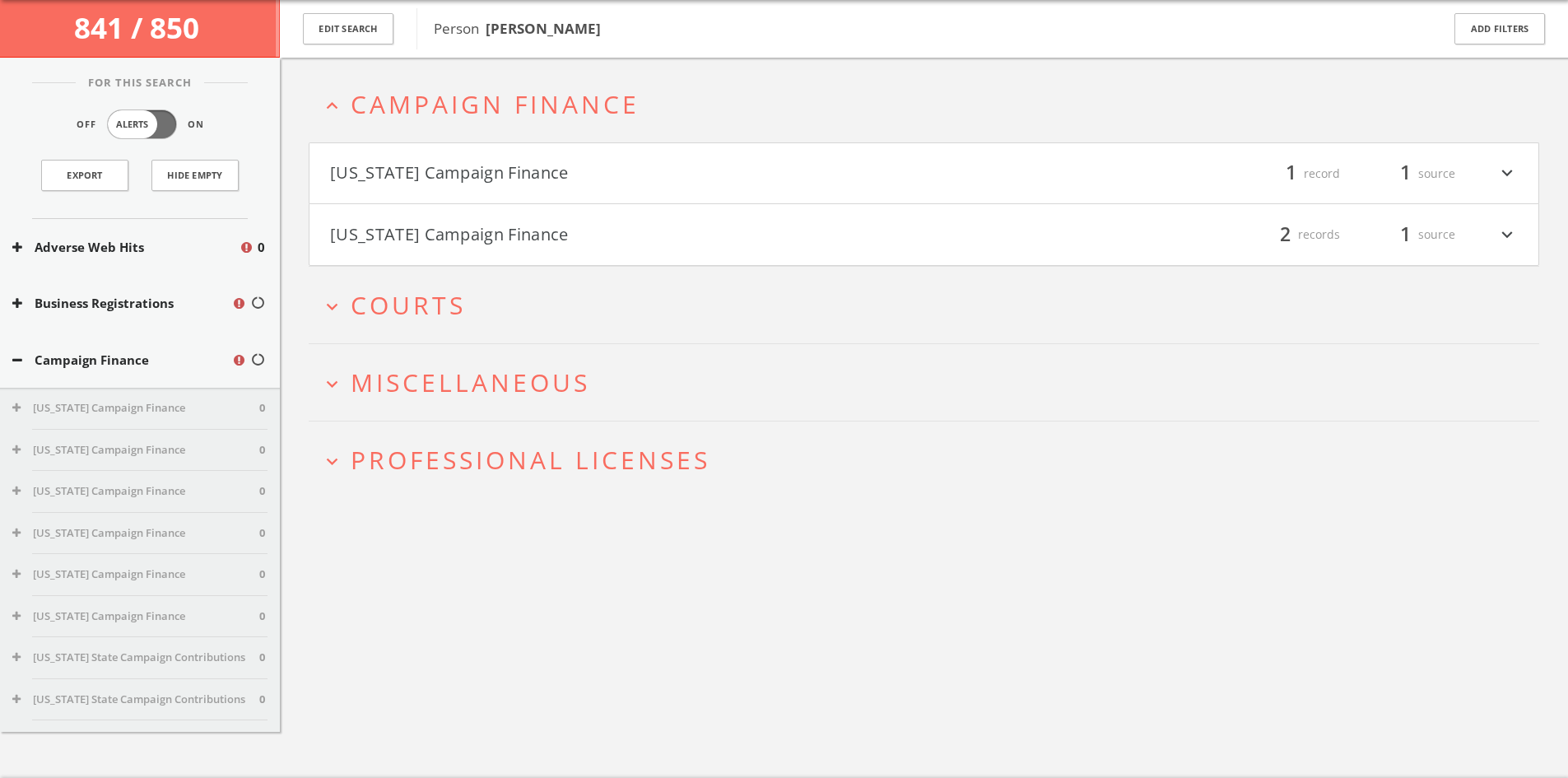
click at [508, 164] on button "[US_STATE] Campaign Finance" at bounding box center [627, 174] width 594 height 28
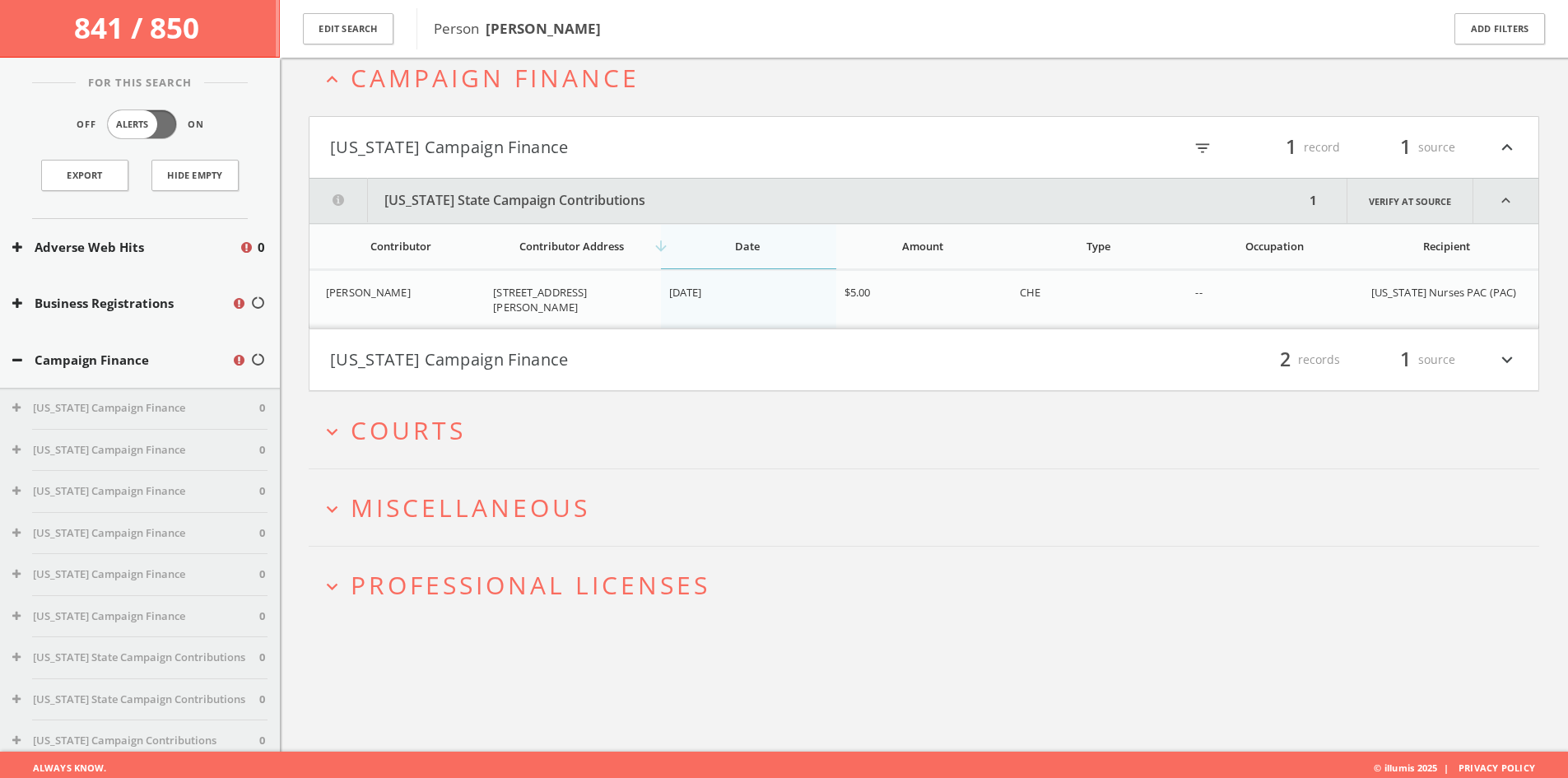
scroll to position [97, 0]
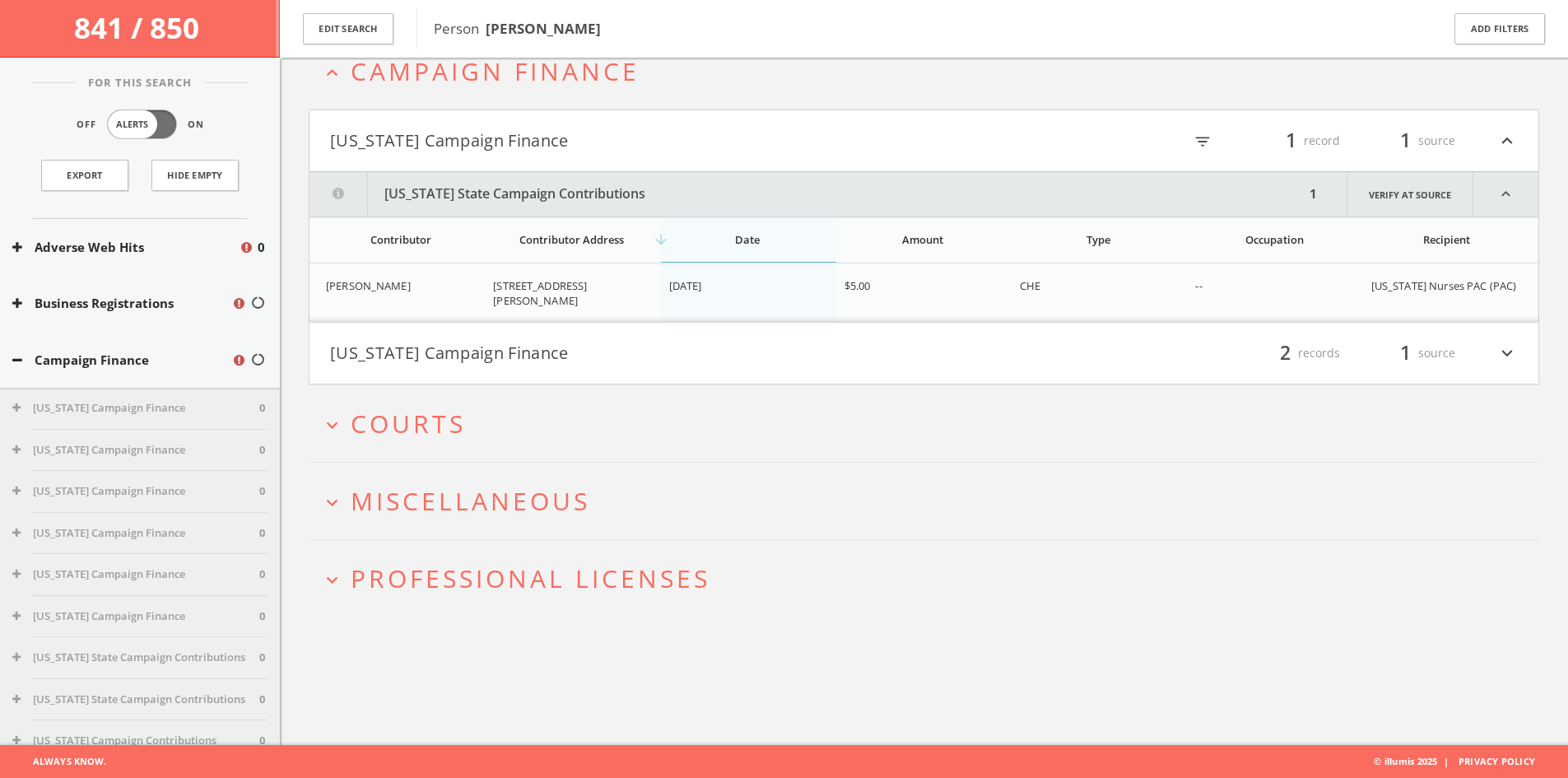
click at [547, 360] on button "[US_STATE] Campaign Finance" at bounding box center [627, 353] width 594 height 28
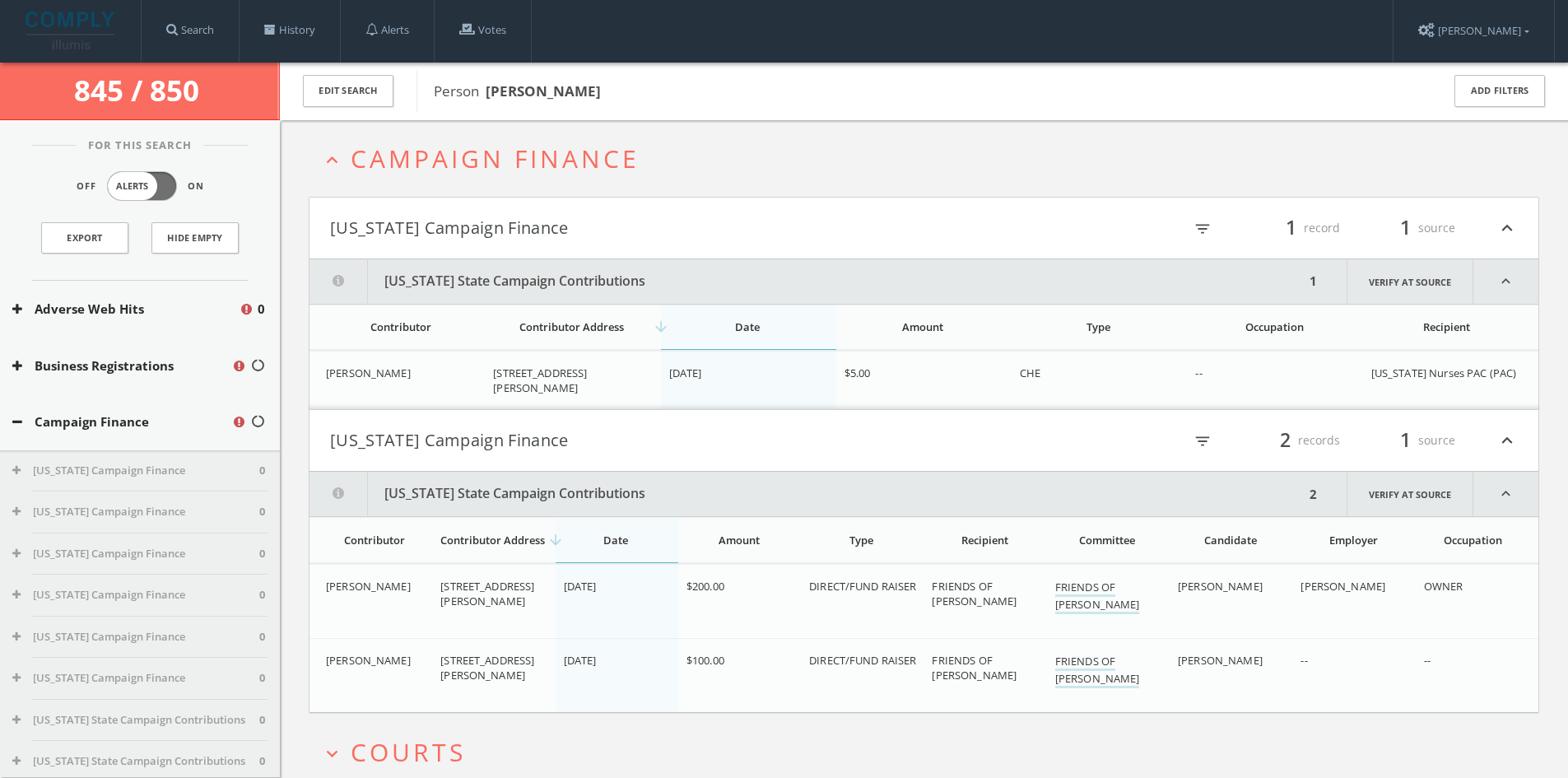
scroll to position [0, 0]
click at [203, 29] on link "Search" at bounding box center [190, 31] width 97 height 62
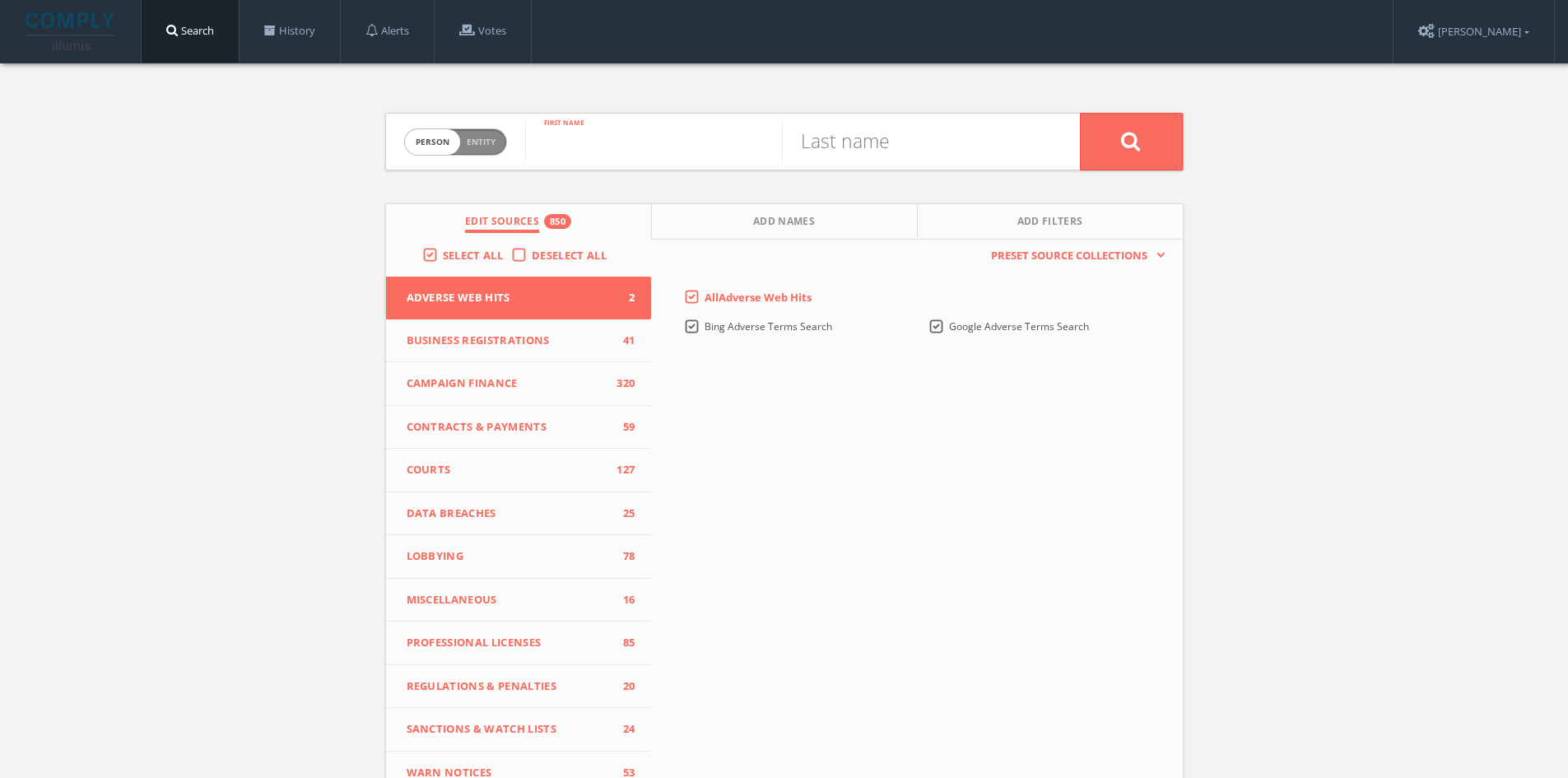
click at [655, 135] on input "text" at bounding box center [653, 142] width 257 height 43
click at [598, 149] on input "text" at bounding box center [653, 142] width 257 height 43
type input "[PERSON_NAME]"
click at [885, 140] on input "text" at bounding box center [910, 142] width 257 height 43
type input "s"
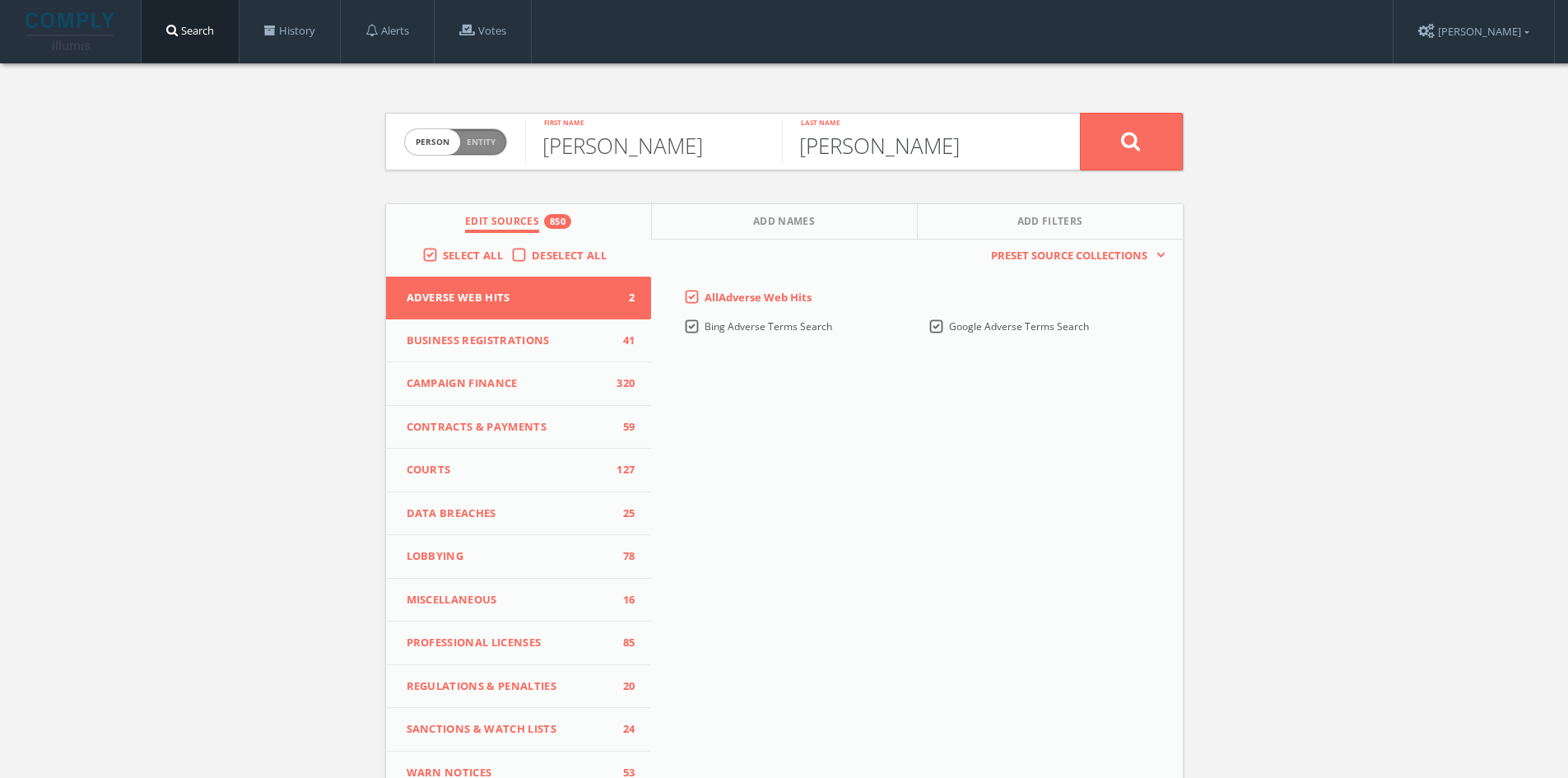
type input "[PERSON_NAME]"
click at [1079, 113] on button at bounding box center [1130, 142] width 103 height 58
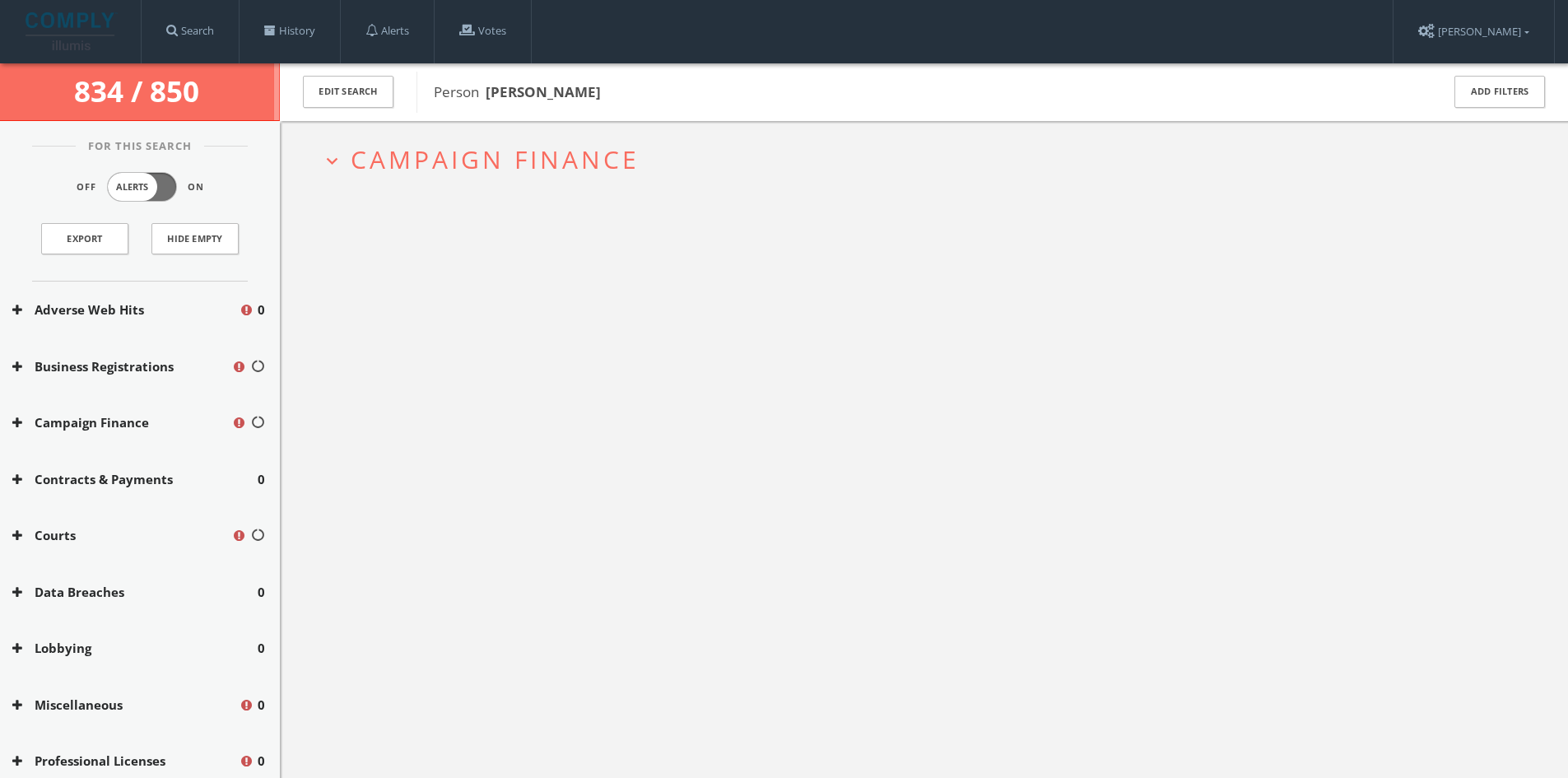
click at [445, 154] on span "Campaign Finance" at bounding box center [495, 159] width 289 height 33
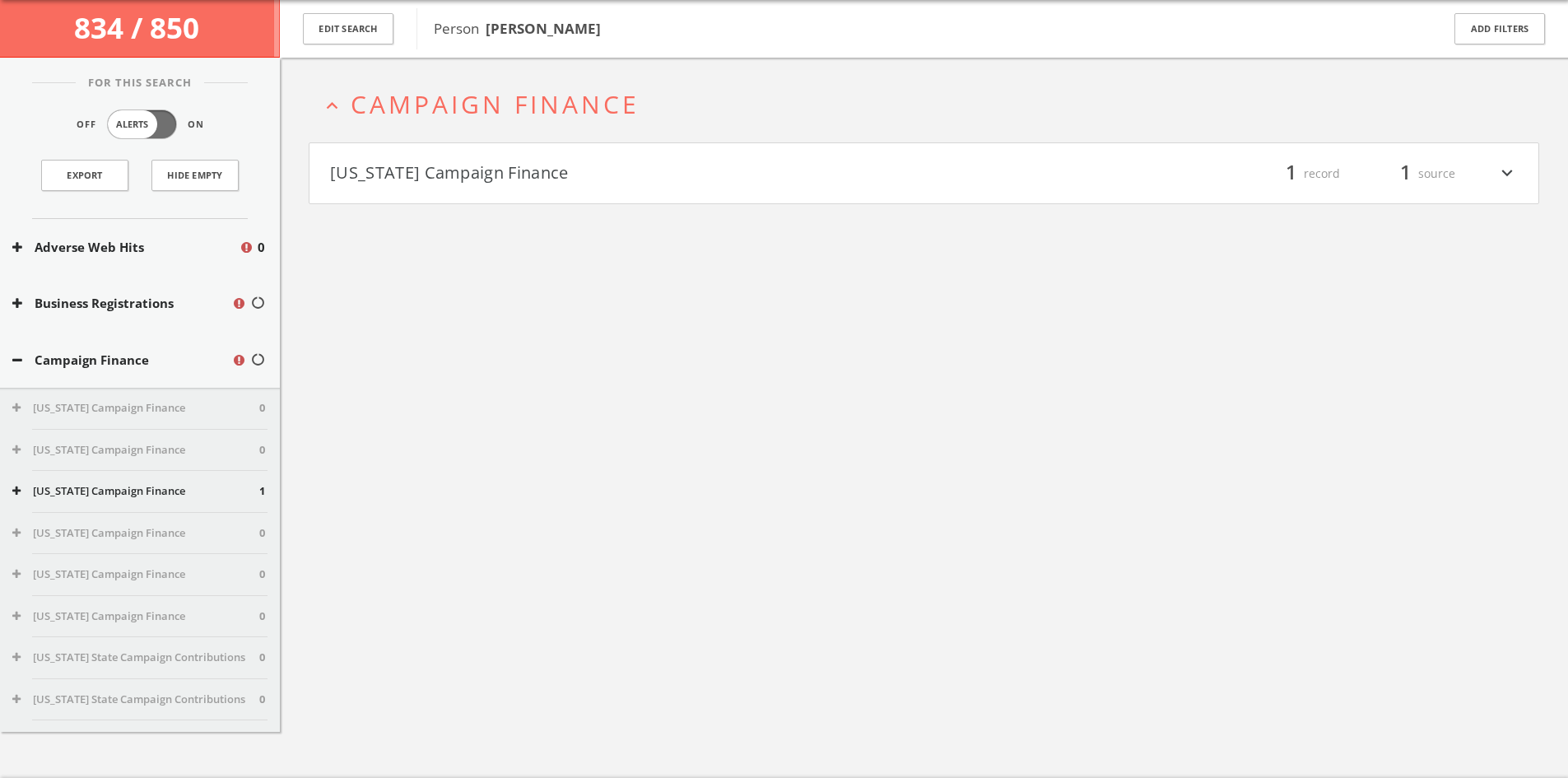
click at [447, 154] on h4 "[US_STATE] Campaign Finance filter_list 1 record 1 source expand_more" at bounding box center [924, 173] width 1229 height 61
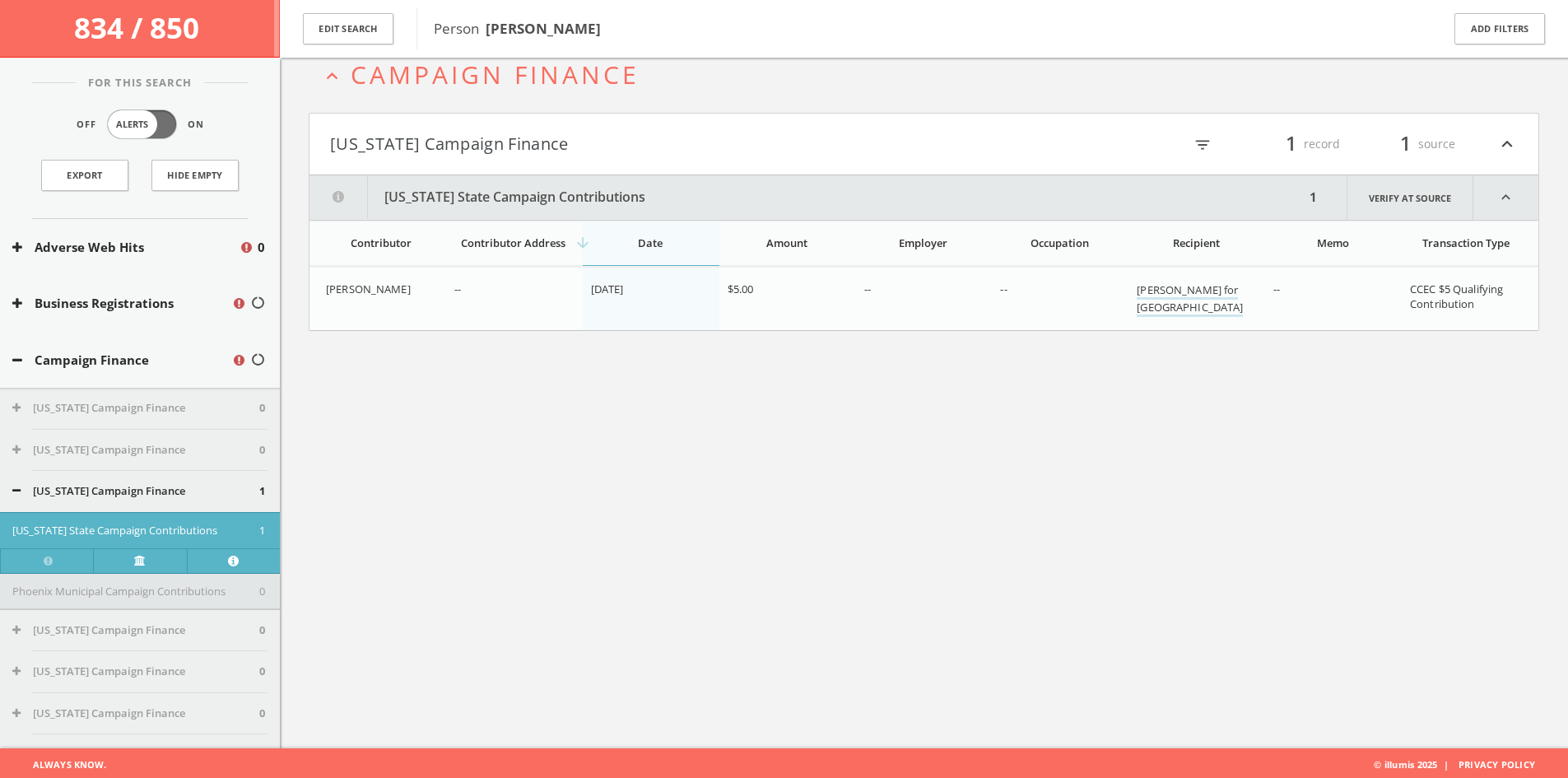
scroll to position [97, 0]
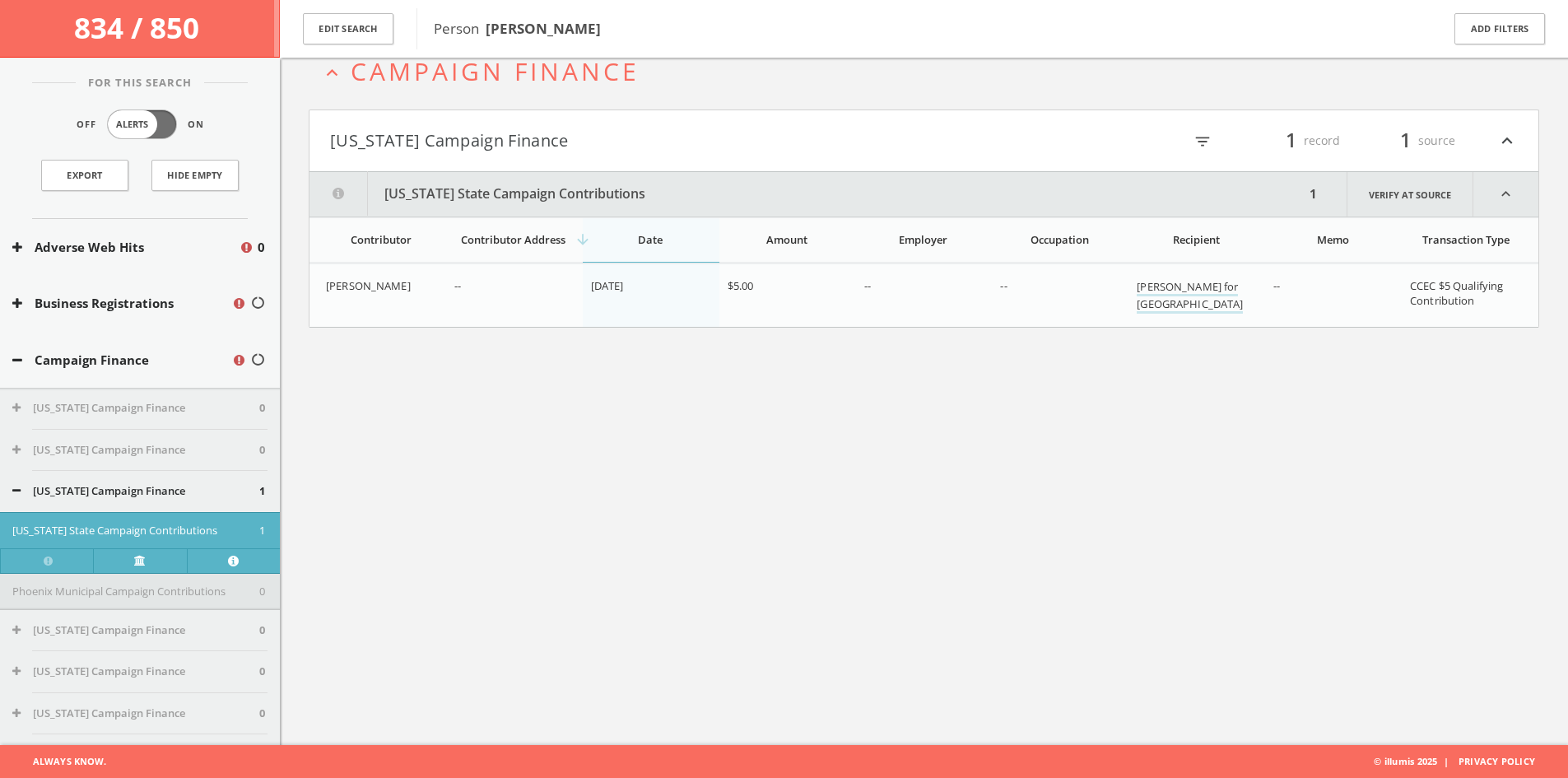
click at [378, 155] on h4 "[US_STATE] Campaign Finance filter_list 1 record 1 source expand_less" at bounding box center [924, 140] width 1229 height 61
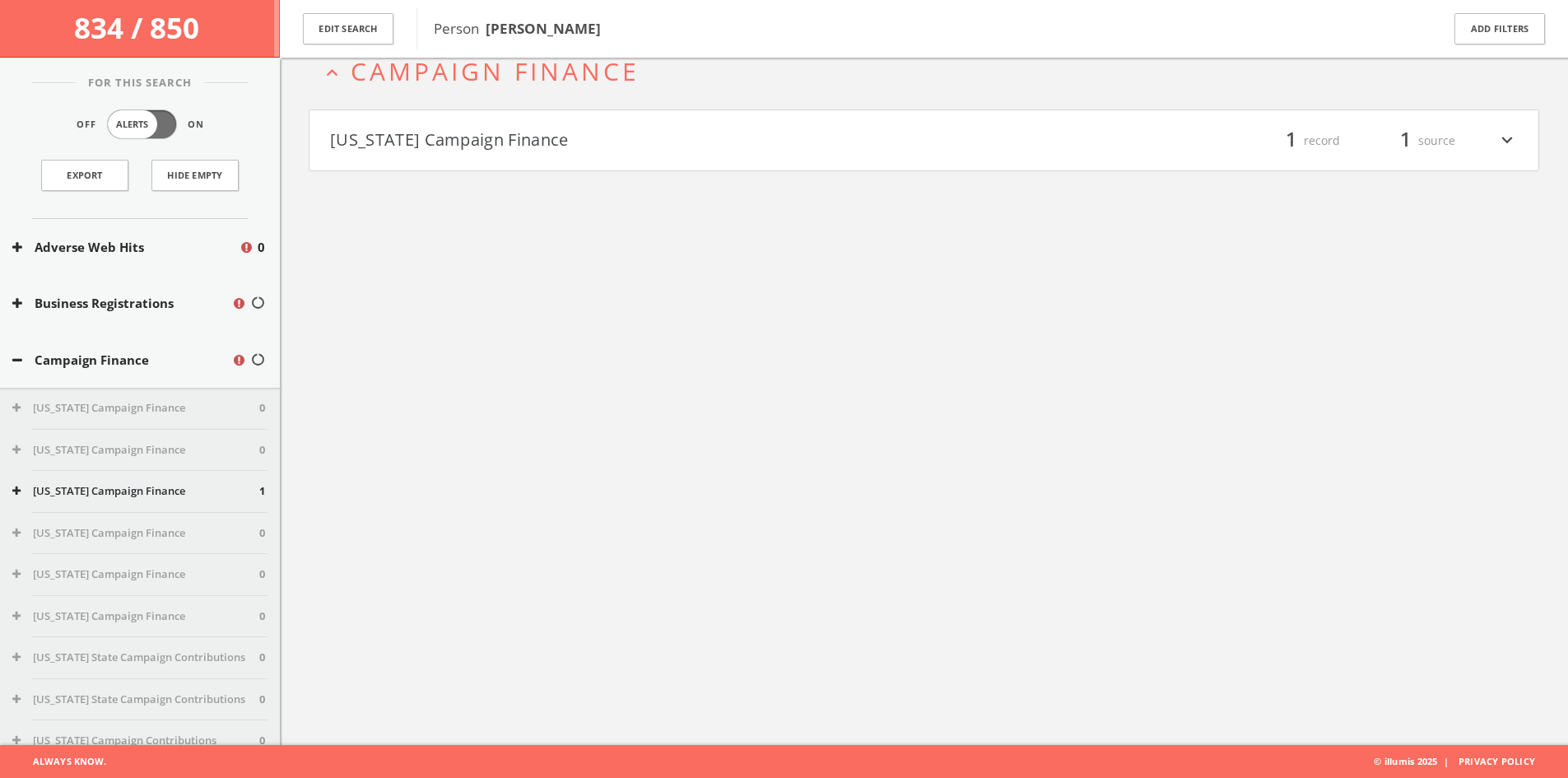
click at [463, 98] on h2 "expand_less Campaign Finance" at bounding box center [924, 70] width 1230 height 76
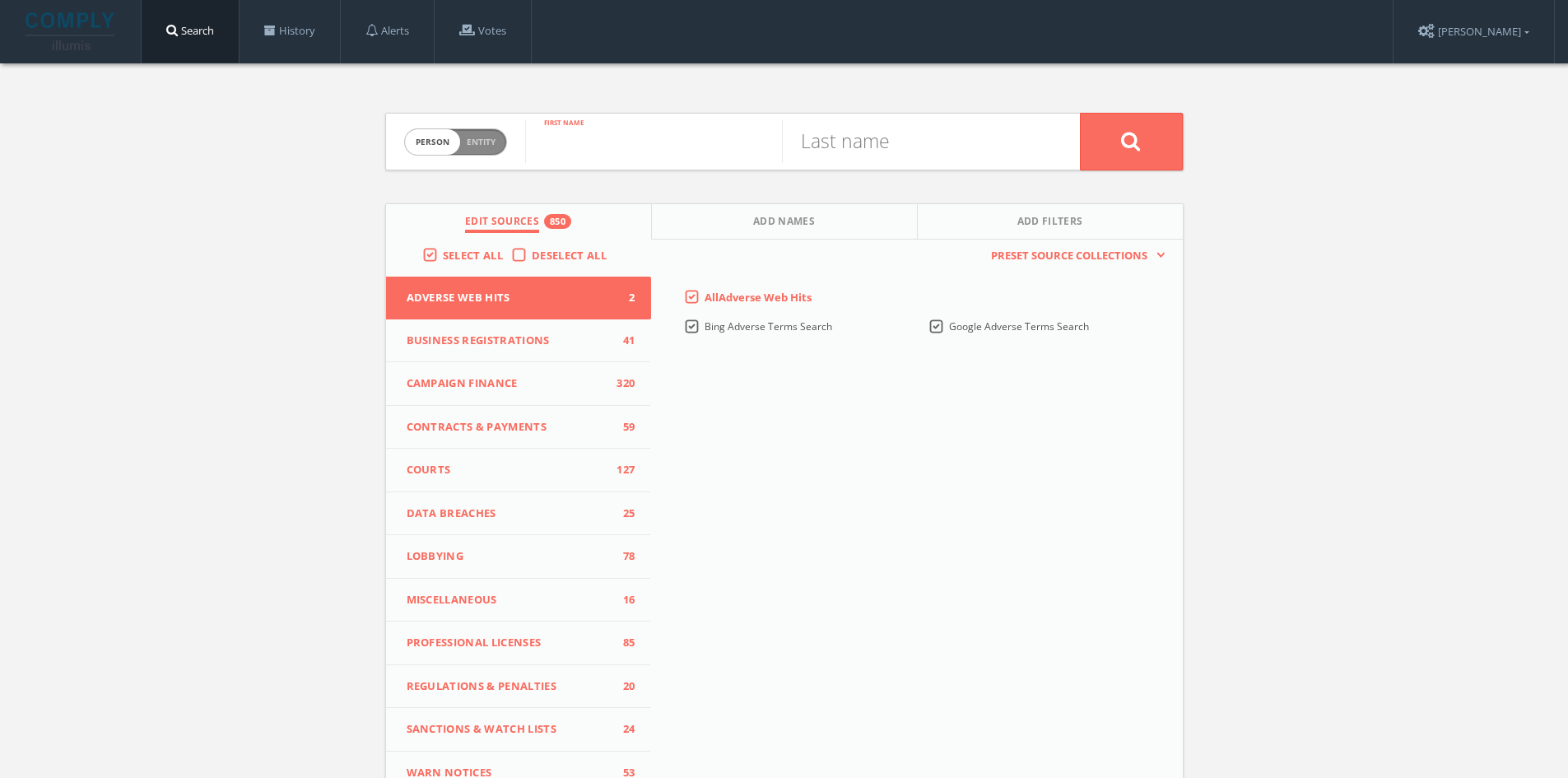
click at [650, 137] on input "text" at bounding box center [653, 142] width 257 height 43
type input "[PERSON_NAME]"
click at [866, 137] on input "text" at bounding box center [910, 142] width 257 height 43
type input "[PERSON_NAME]"
click at [1079, 113] on button at bounding box center [1130, 142] width 103 height 58
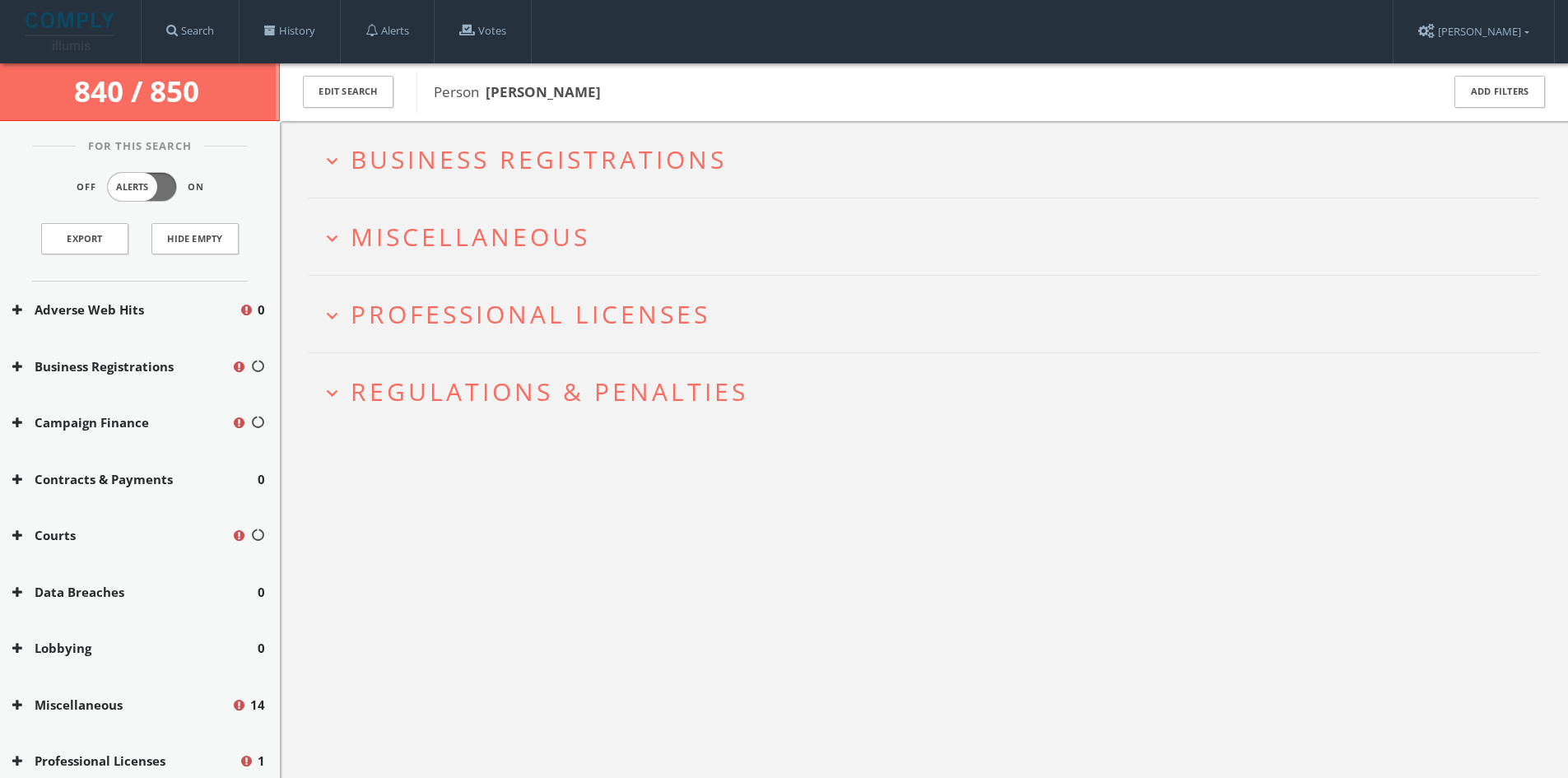
click at [126, 420] on button "Campaign Finance" at bounding box center [121, 423] width 219 height 19
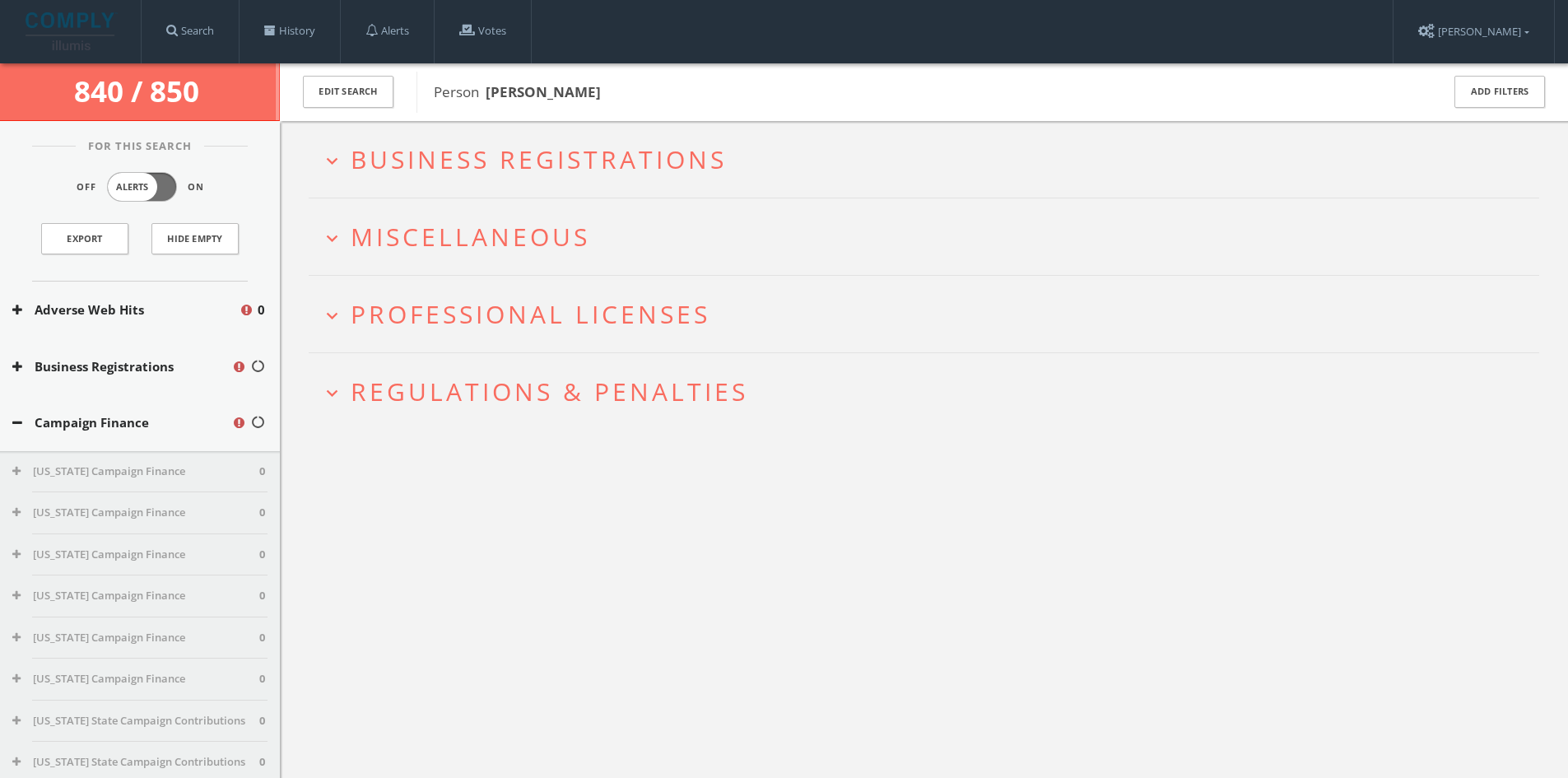
click at [126, 420] on button "Campaign Finance" at bounding box center [121, 423] width 219 height 19
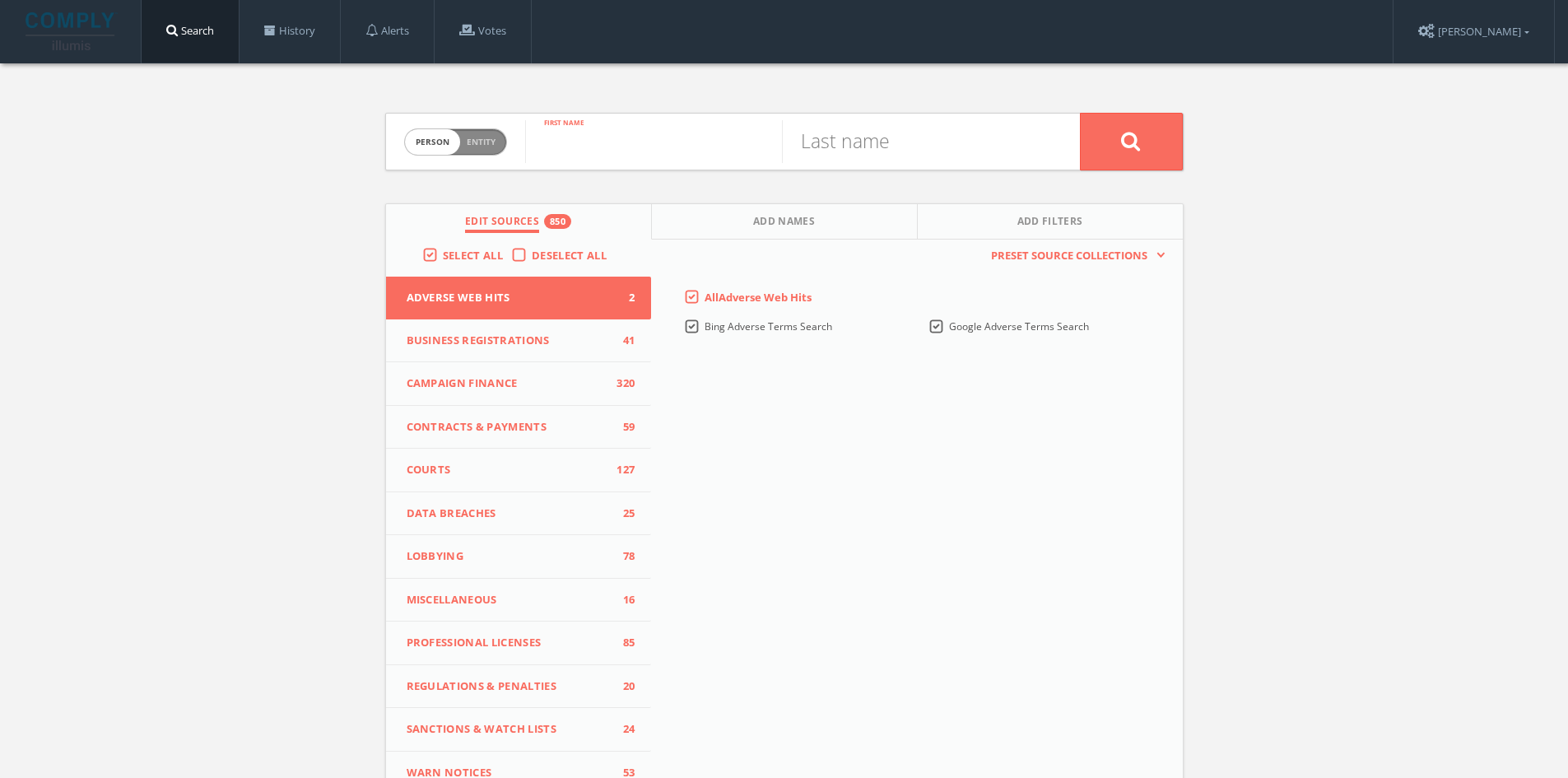
click at [604, 138] on input "text" at bounding box center [653, 142] width 257 height 43
type input "[PERSON_NAME]"
click at [788, 140] on input "text" at bounding box center [910, 142] width 257 height 43
type input "u"
type input "[PERSON_NAME]"
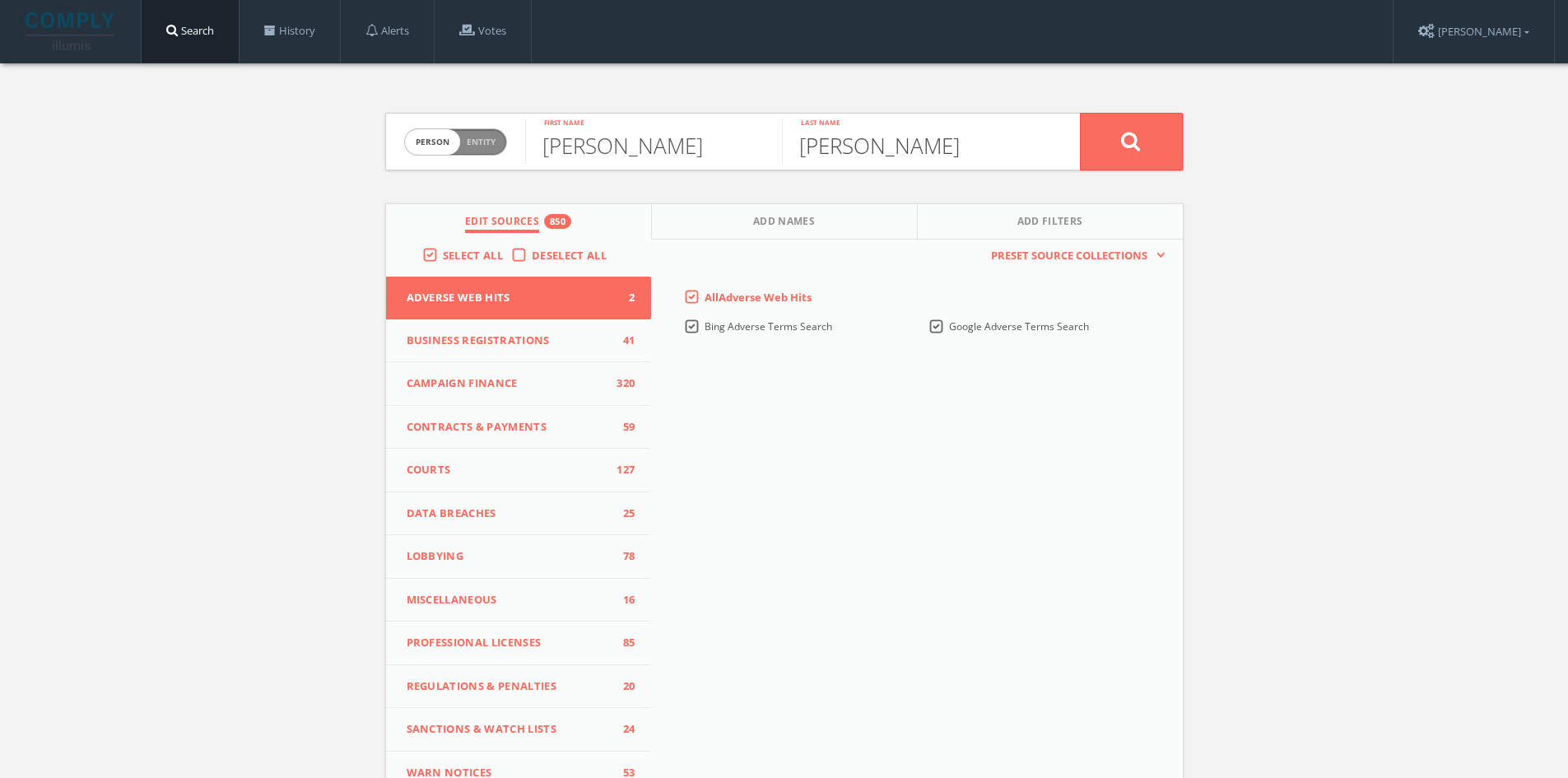
click at [1079, 113] on button at bounding box center [1130, 142] width 103 height 58
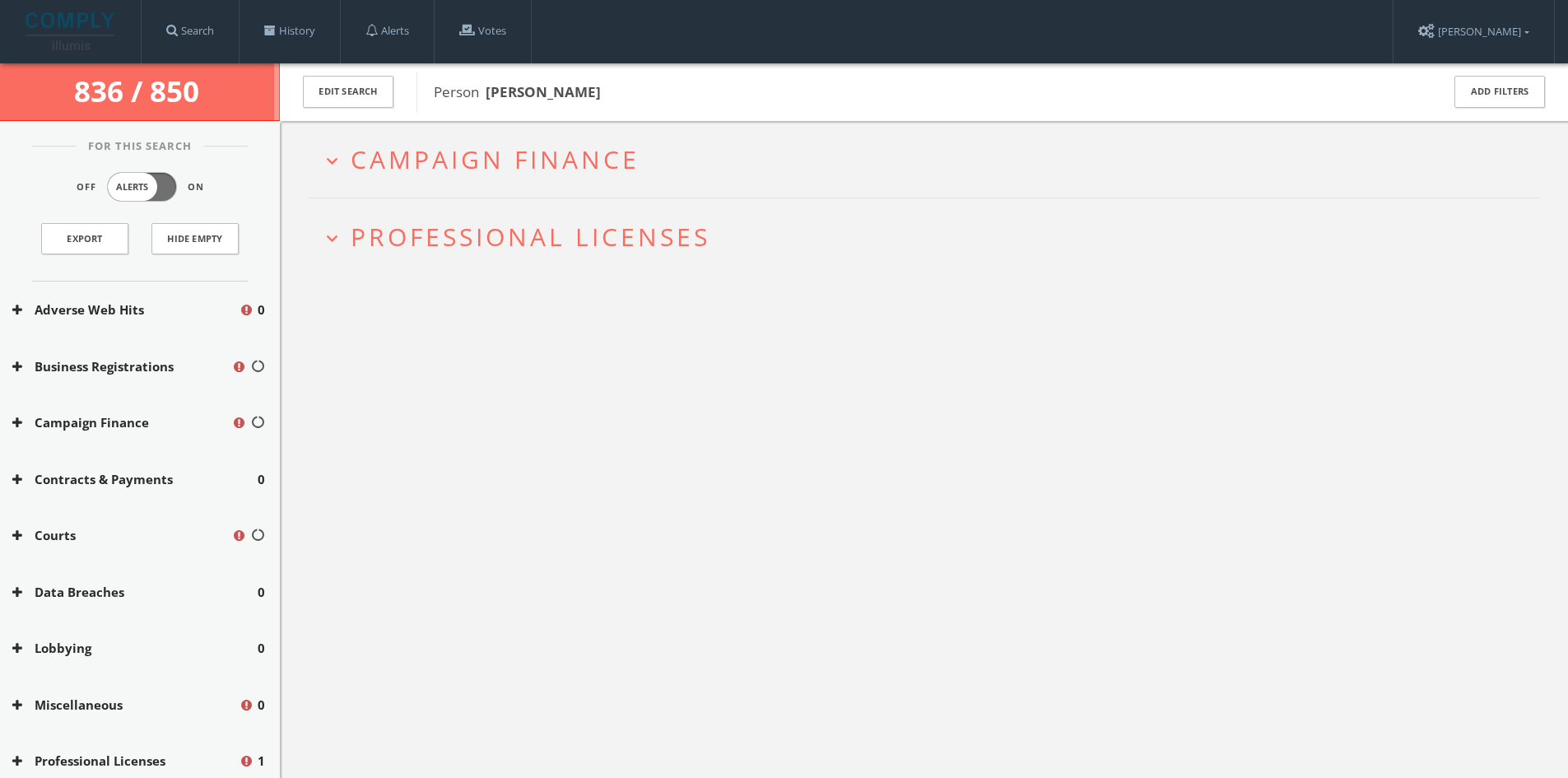
click at [124, 433] on div "Campaign Finance" at bounding box center [140, 422] width 279 height 57
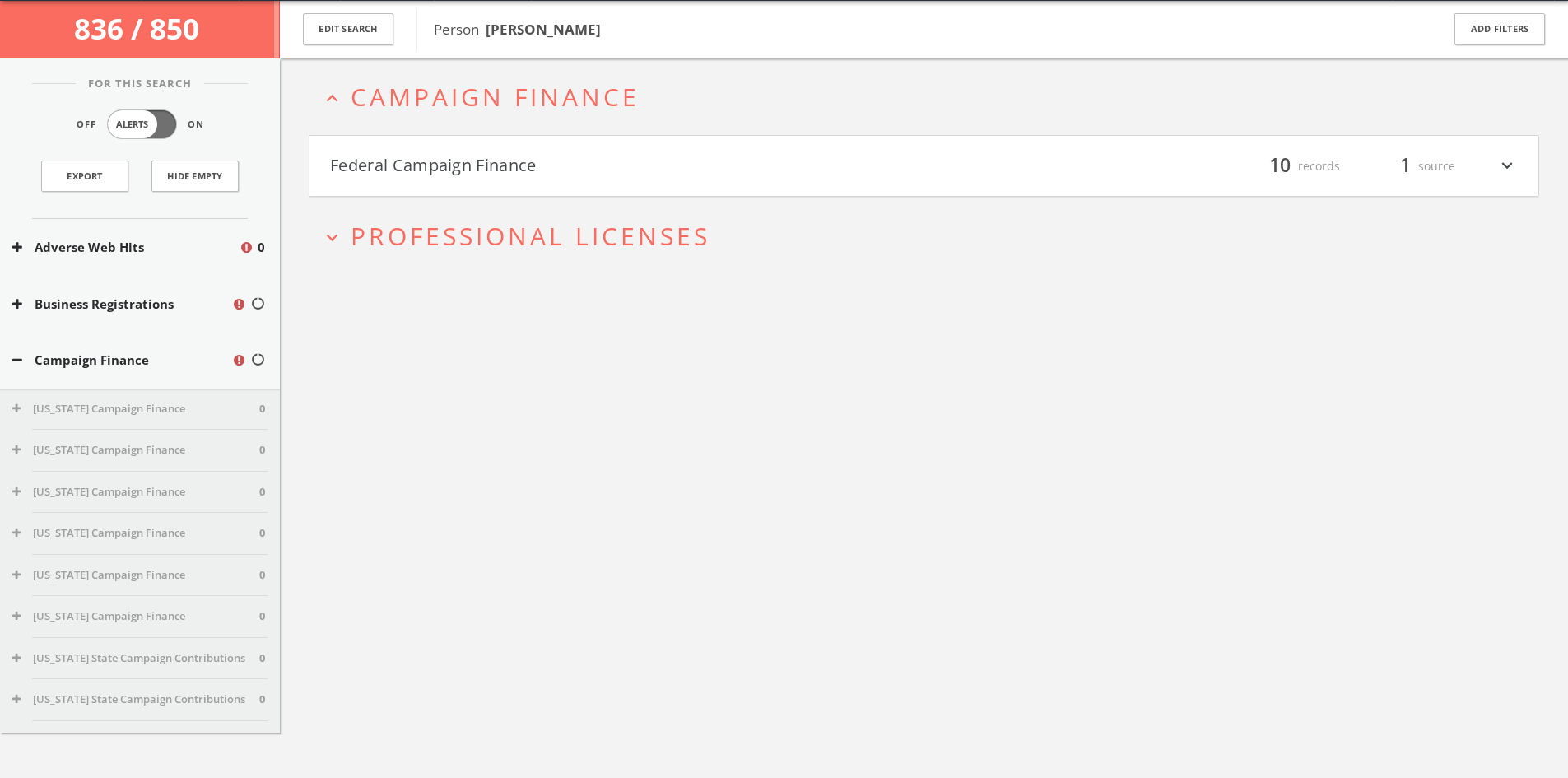
scroll to position [63, 0]
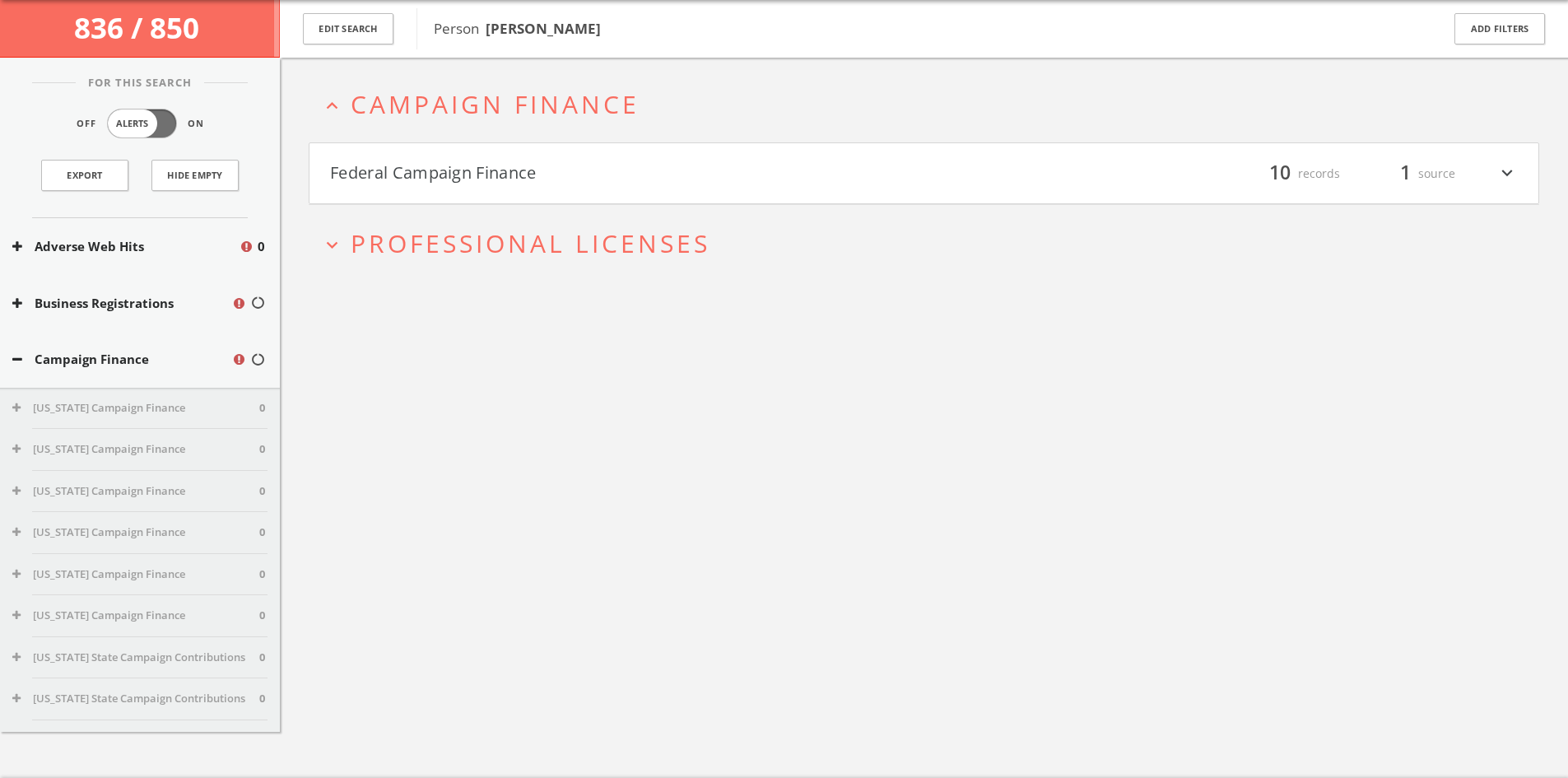
click at [902, 181] on button "Federal Campaign Finance" at bounding box center [627, 174] width 594 height 28
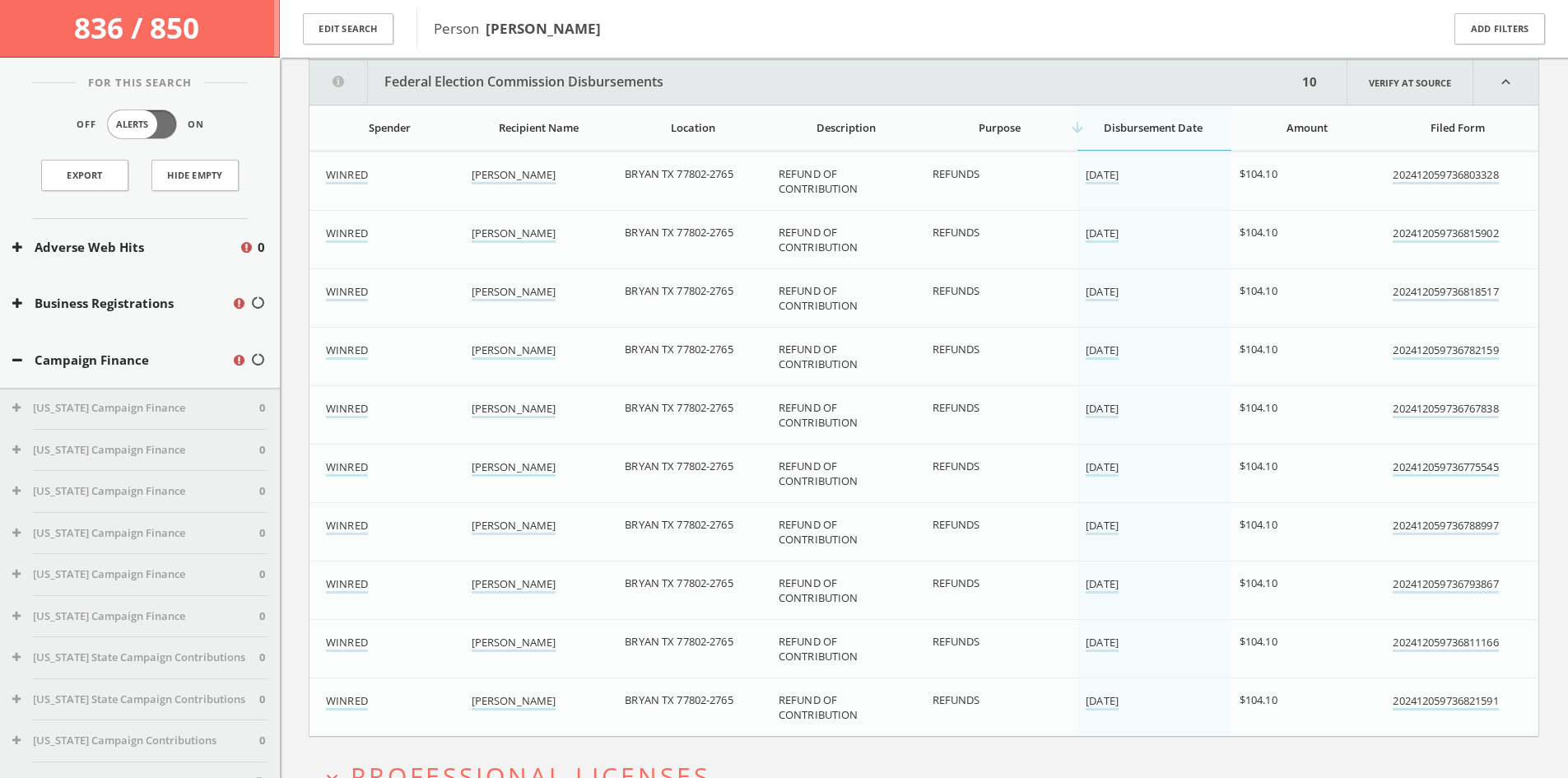
scroll to position [210, 0]
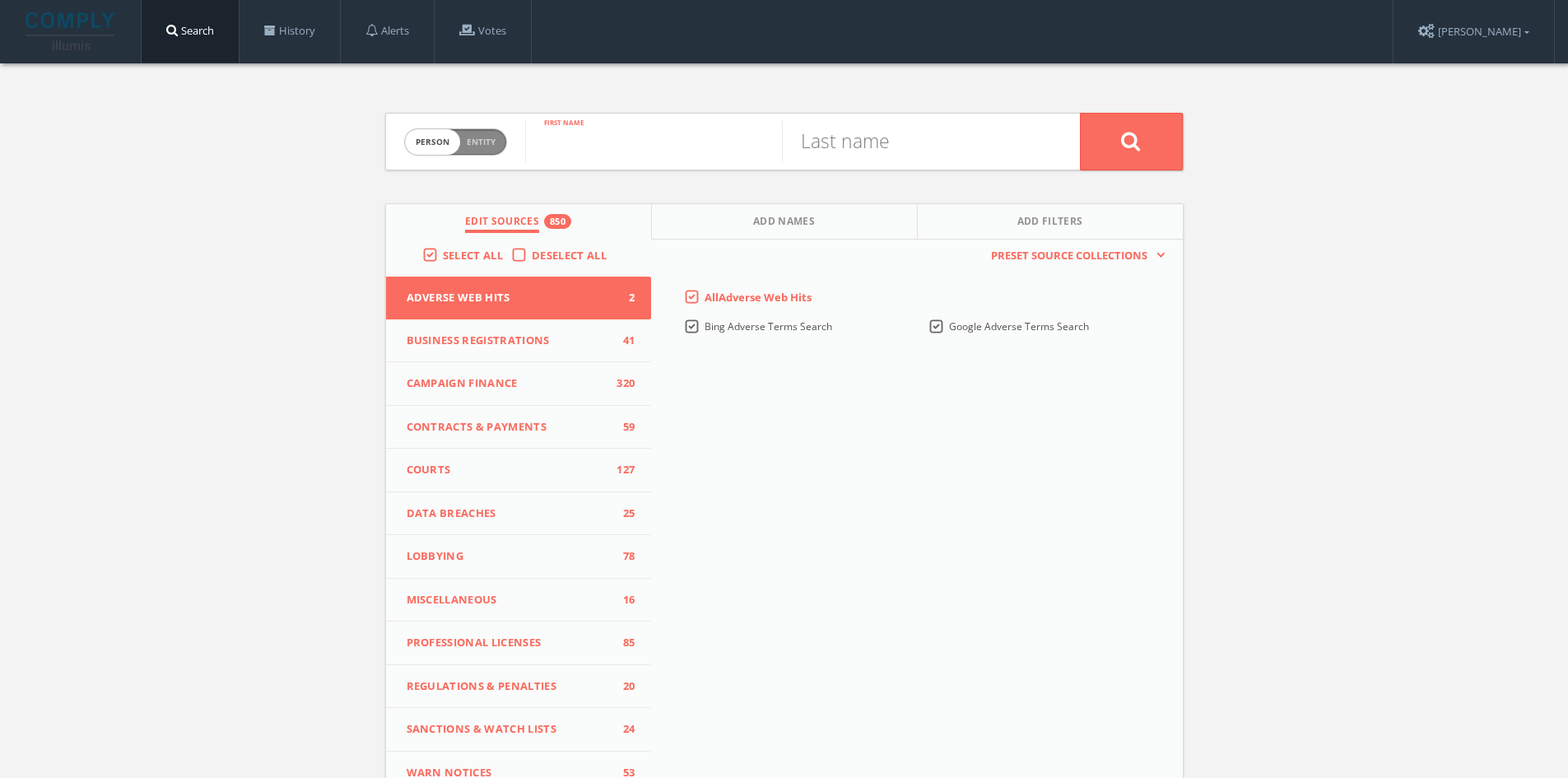
click at [635, 152] on input "text" at bounding box center [653, 142] width 257 height 43
type input "[PERSON_NAME]"
click at [864, 136] on input "text" at bounding box center [910, 142] width 257 height 43
type input "[PERSON_NAME]"
click at [1079, 113] on button at bounding box center [1130, 142] width 103 height 58
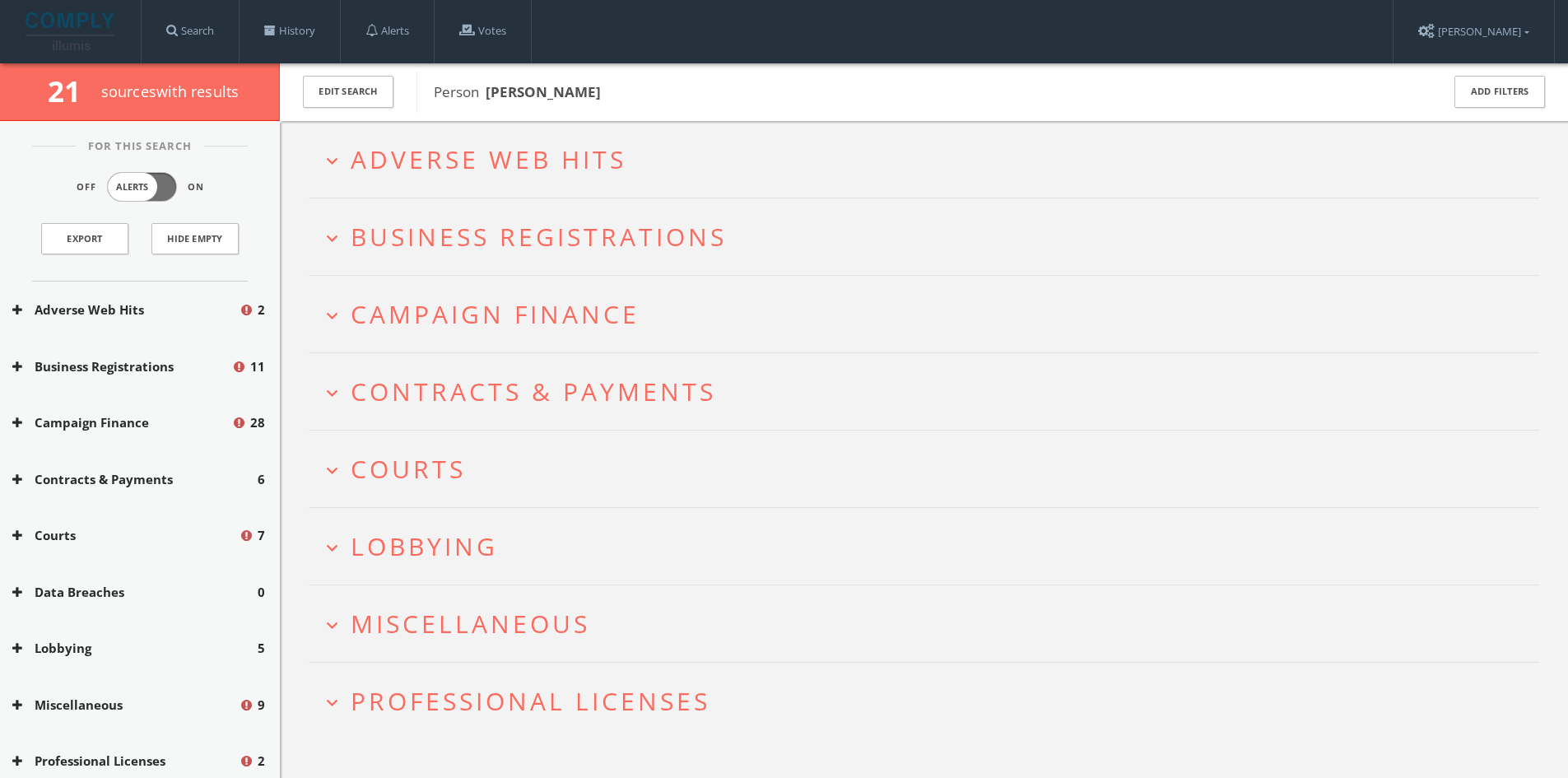
click at [511, 290] on h2 "expand_more Campaign Finance" at bounding box center [924, 314] width 1230 height 76
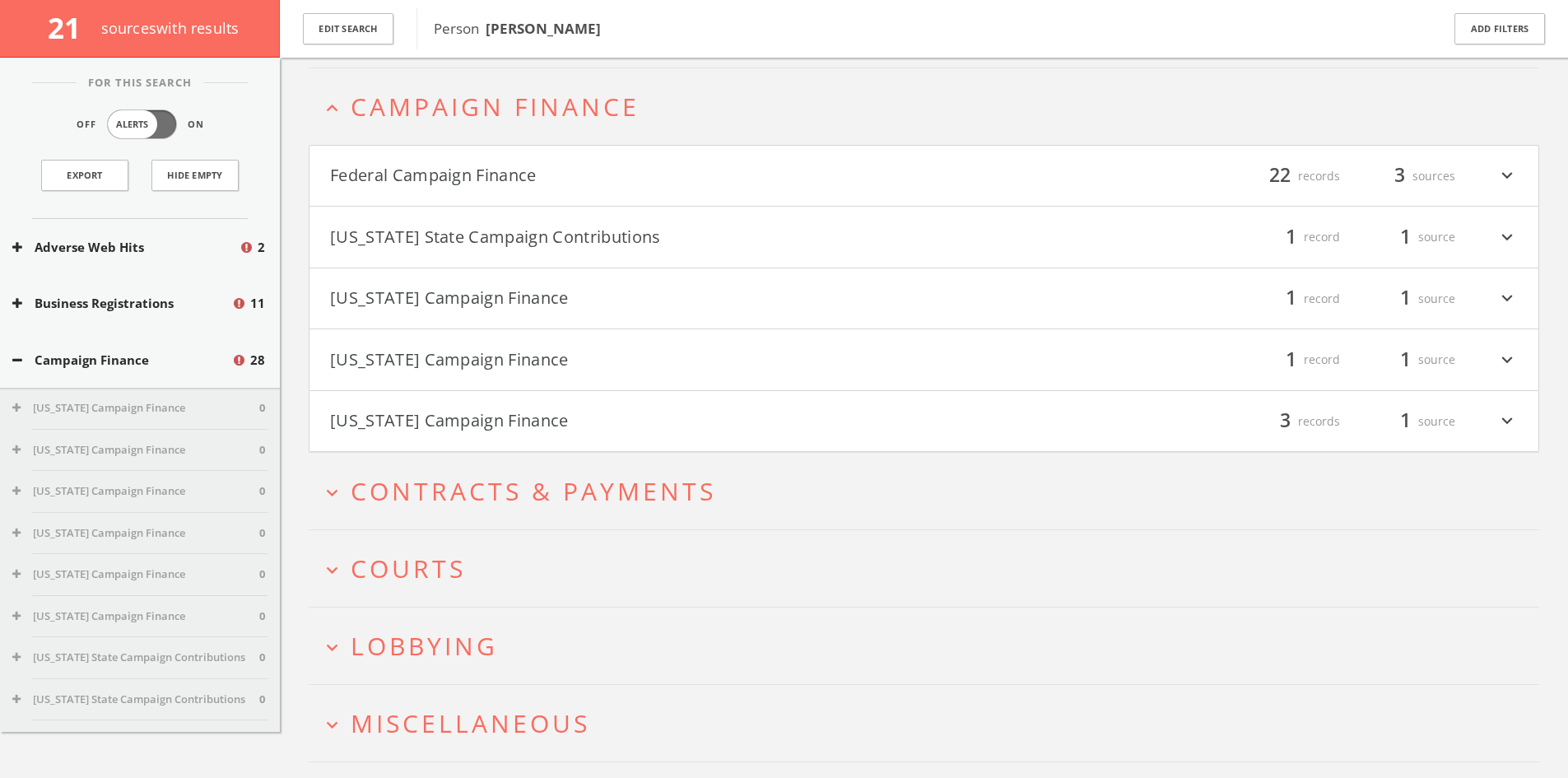
scroll to position [218, 0]
click at [649, 229] on button "[US_STATE] State Campaign Contributions" at bounding box center [627, 235] width 594 height 28
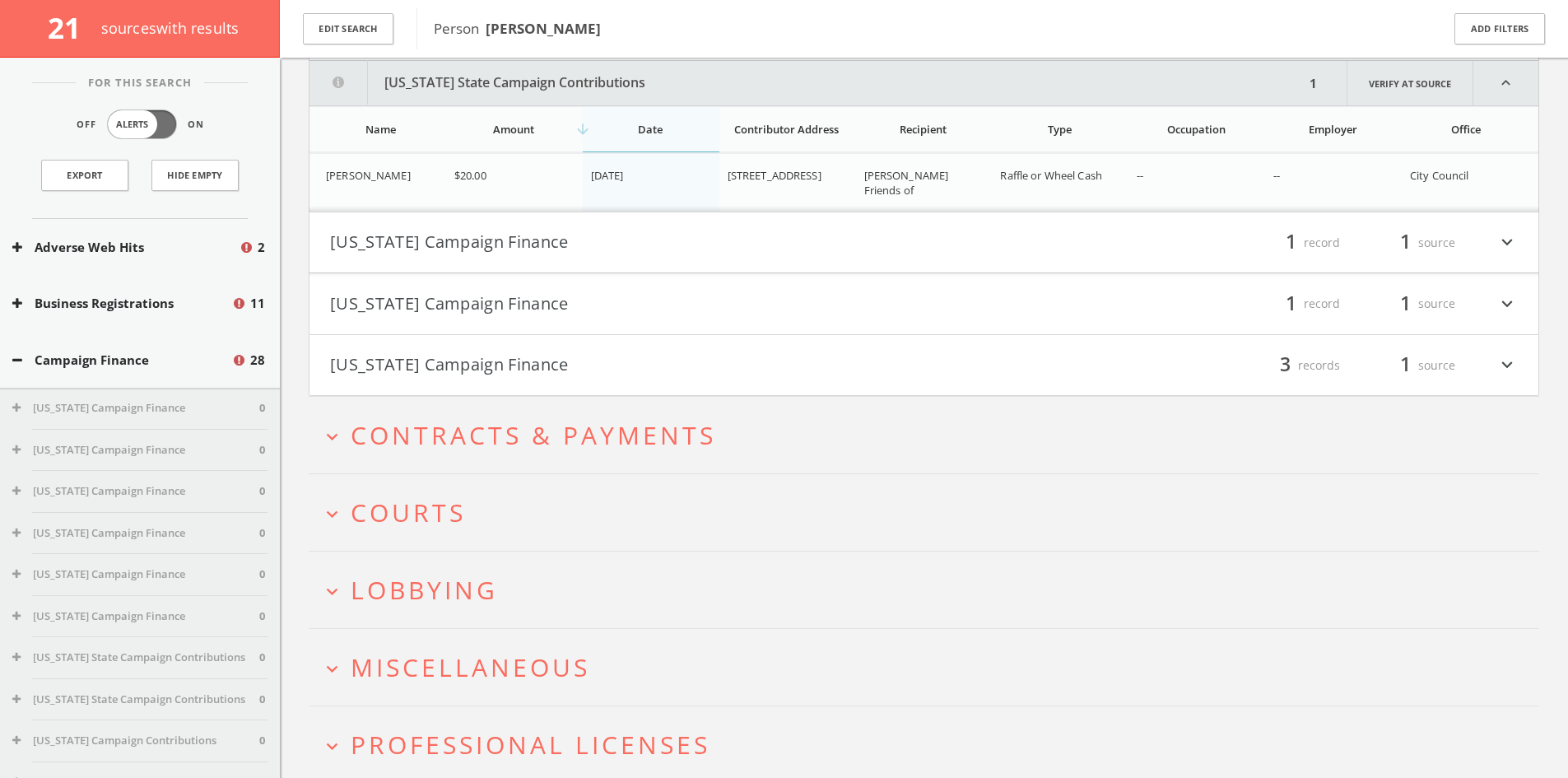
scroll to position [425, 0]
click at [596, 224] on h4 "[US_STATE] Campaign Finance filter_list 1 record 1 source expand_more" at bounding box center [924, 240] width 1229 height 61
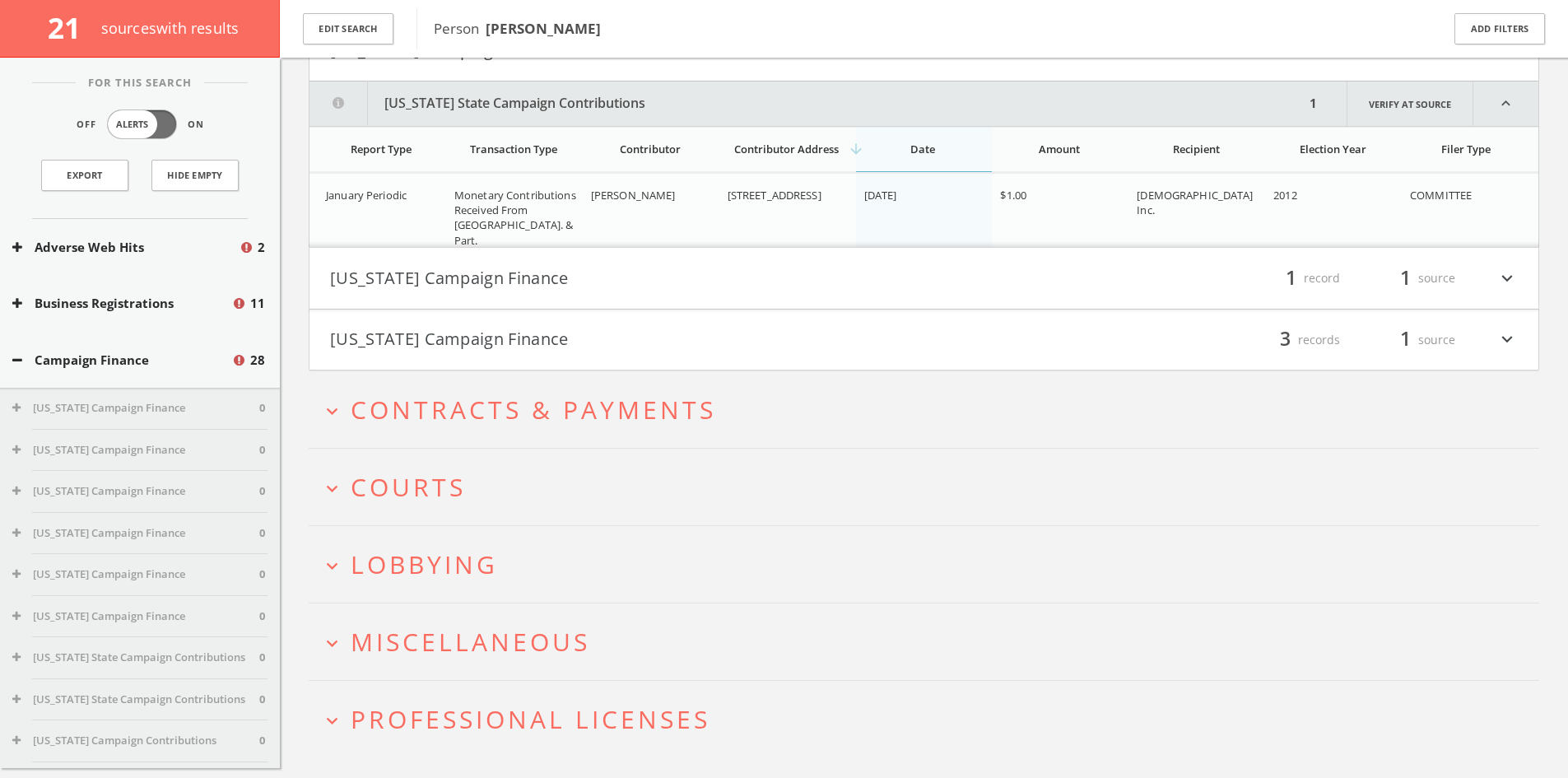
scroll to position [639, 0]
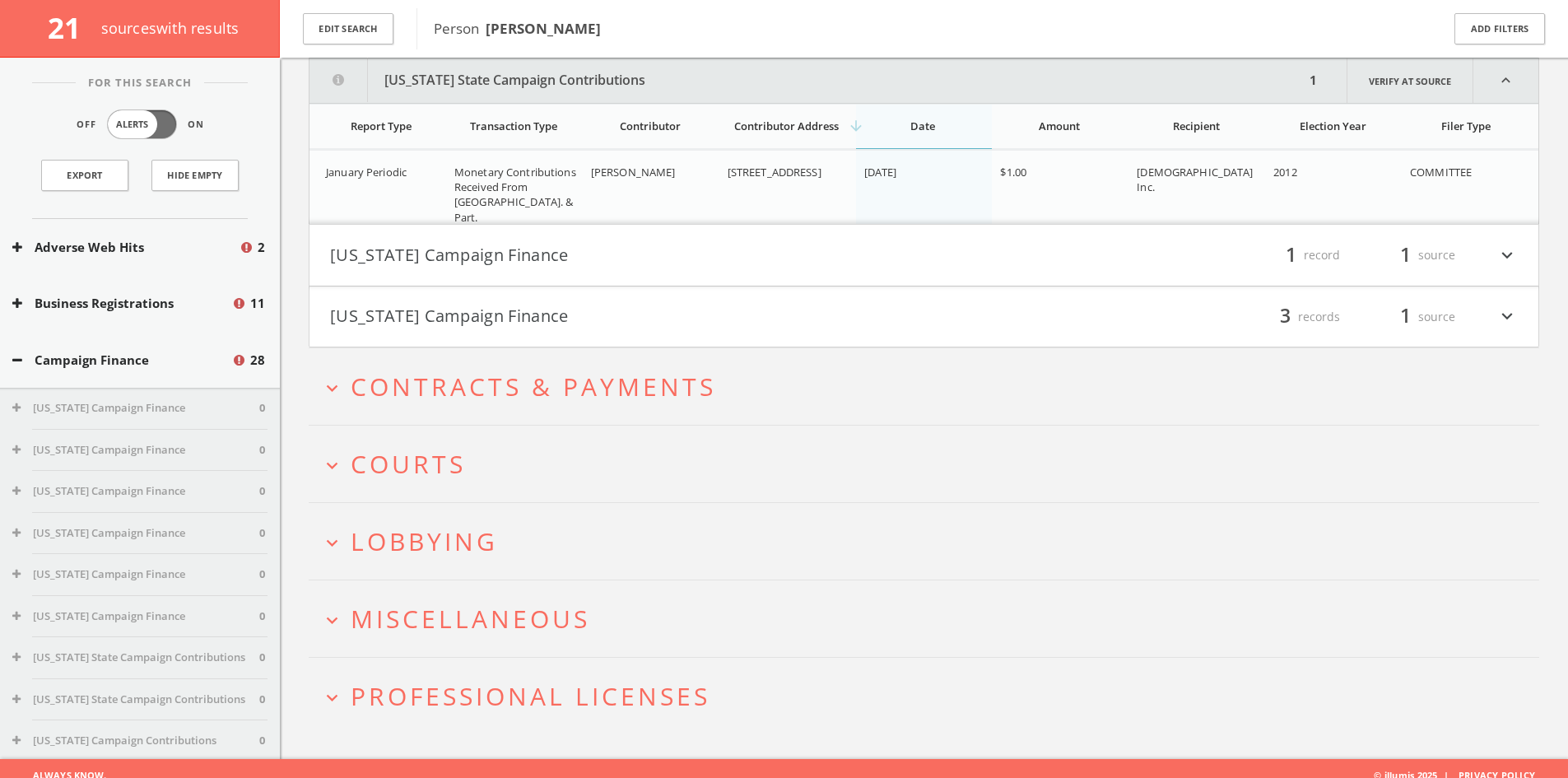
click at [575, 246] on button "[US_STATE] Campaign Finance" at bounding box center [627, 255] width 594 height 28
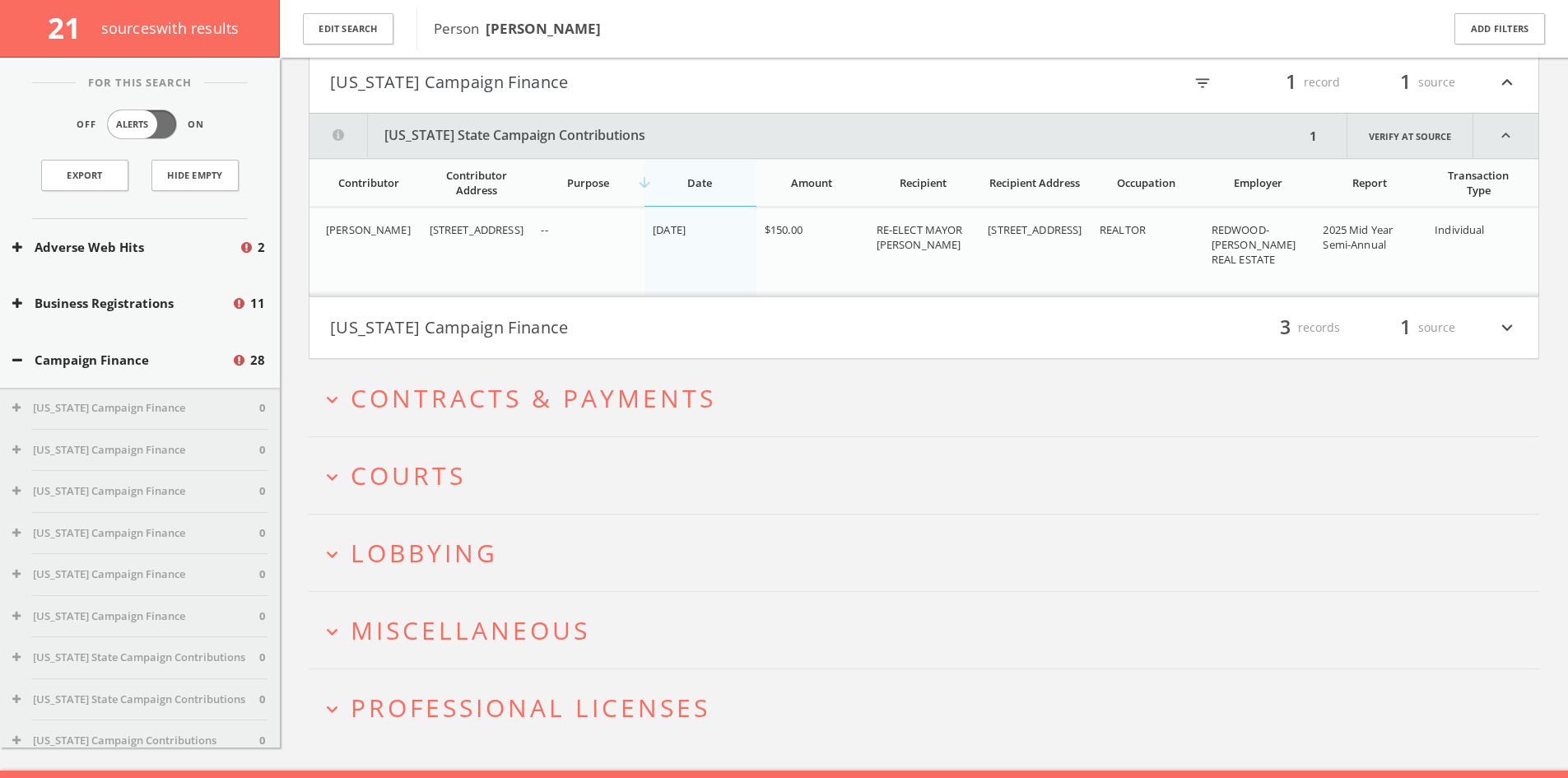
scroll to position [837, 0]
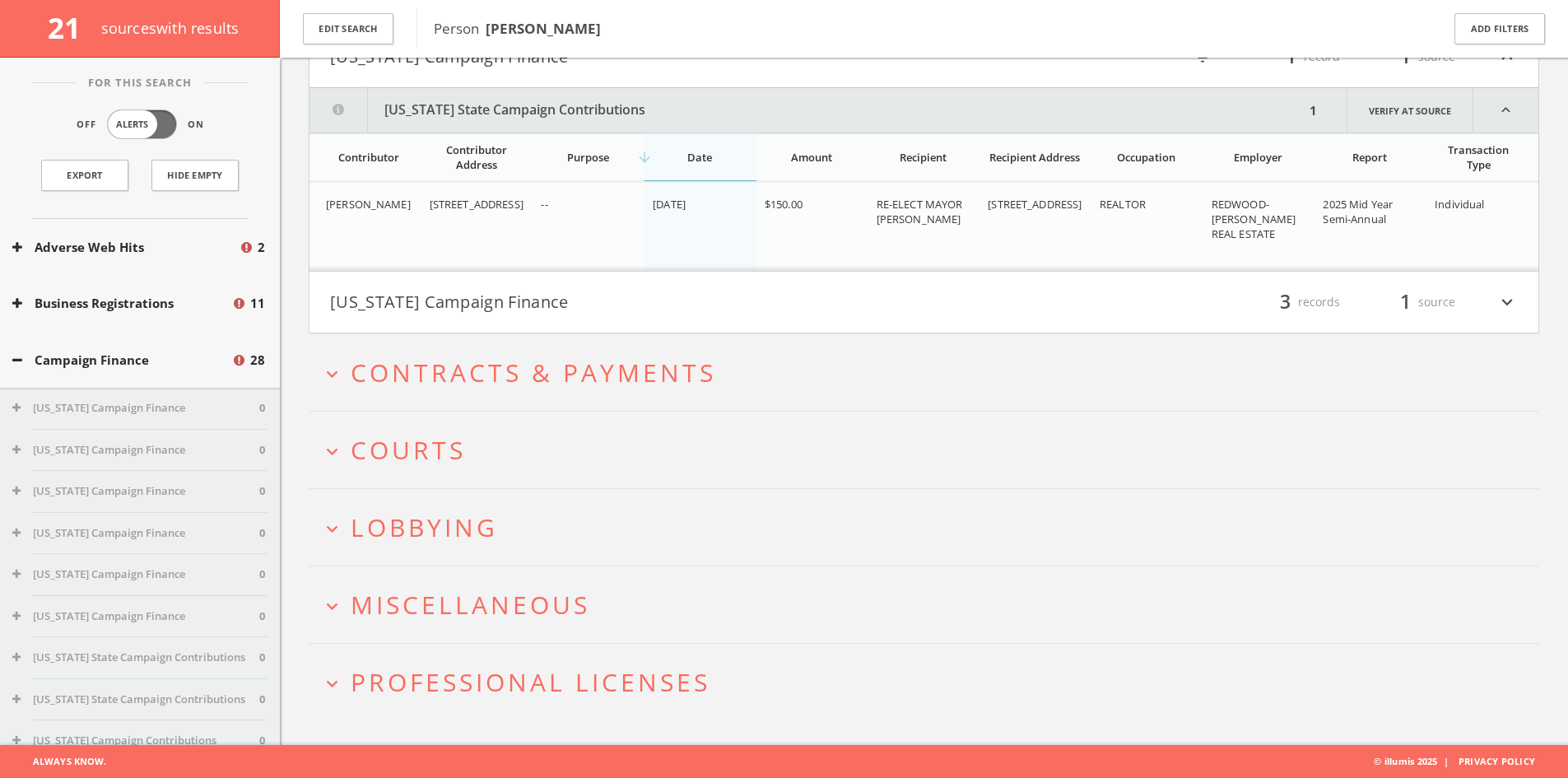
click at [566, 286] on h4 "[US_STATE] Campaign Finance filter_list 3 records 1 source expand_more" at bounding box center [924, 302] width 1229 height 61
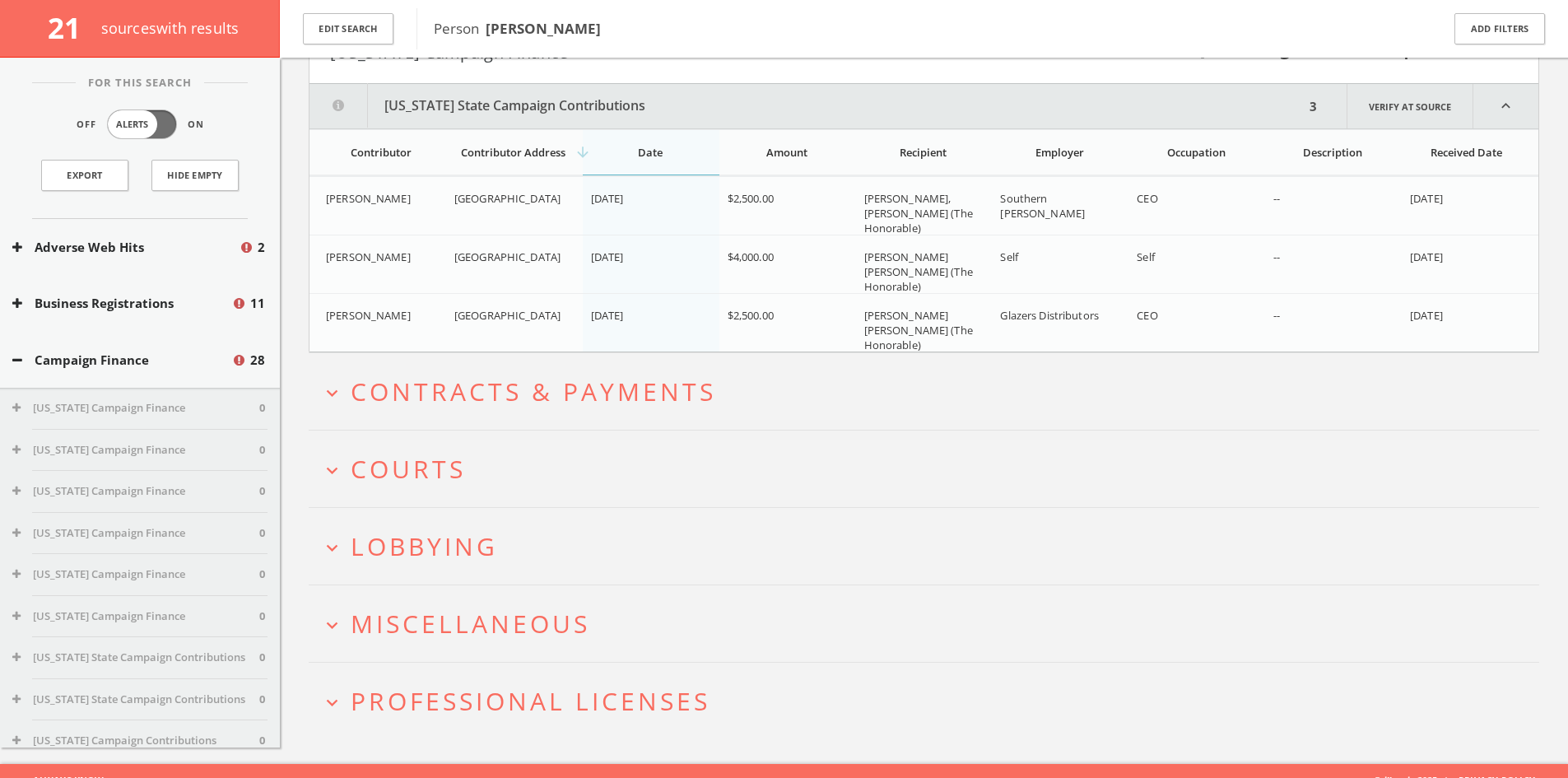
scroll to position [1105, 0]
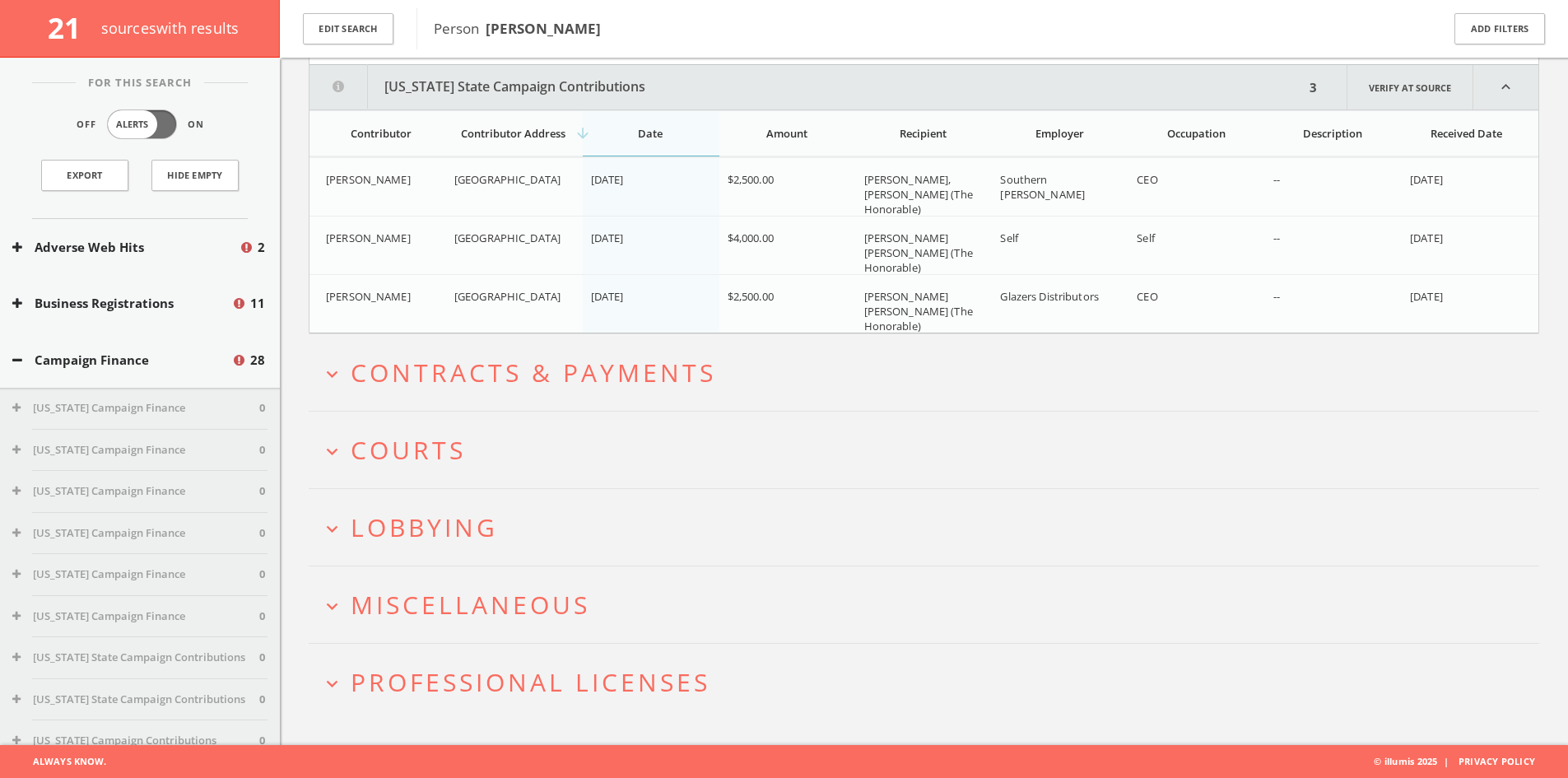
click at [446, 523] on span "Lobbying" at bounding box center [425, 527] width 148 height 33
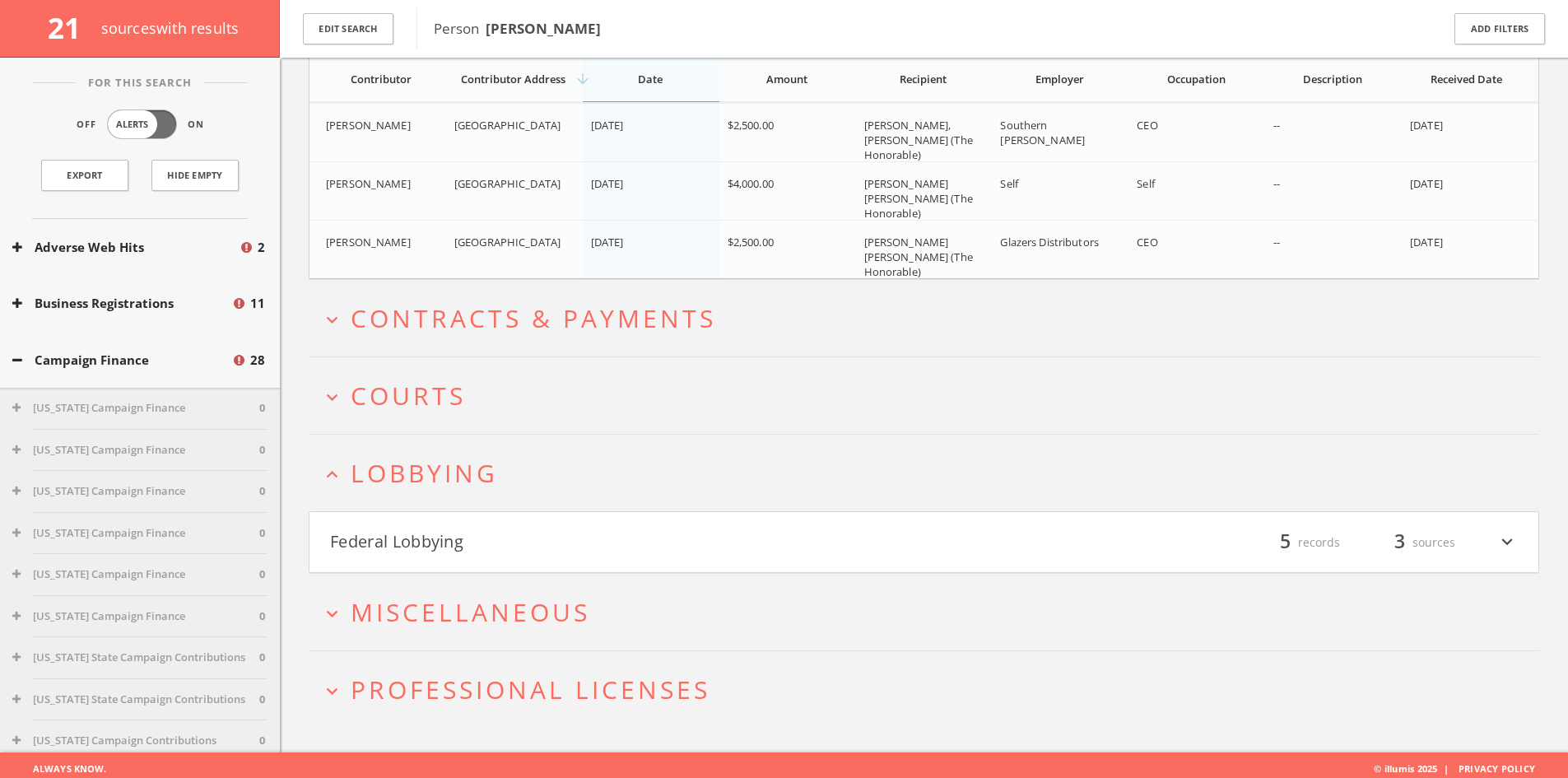
scroll to position [1167, 0]
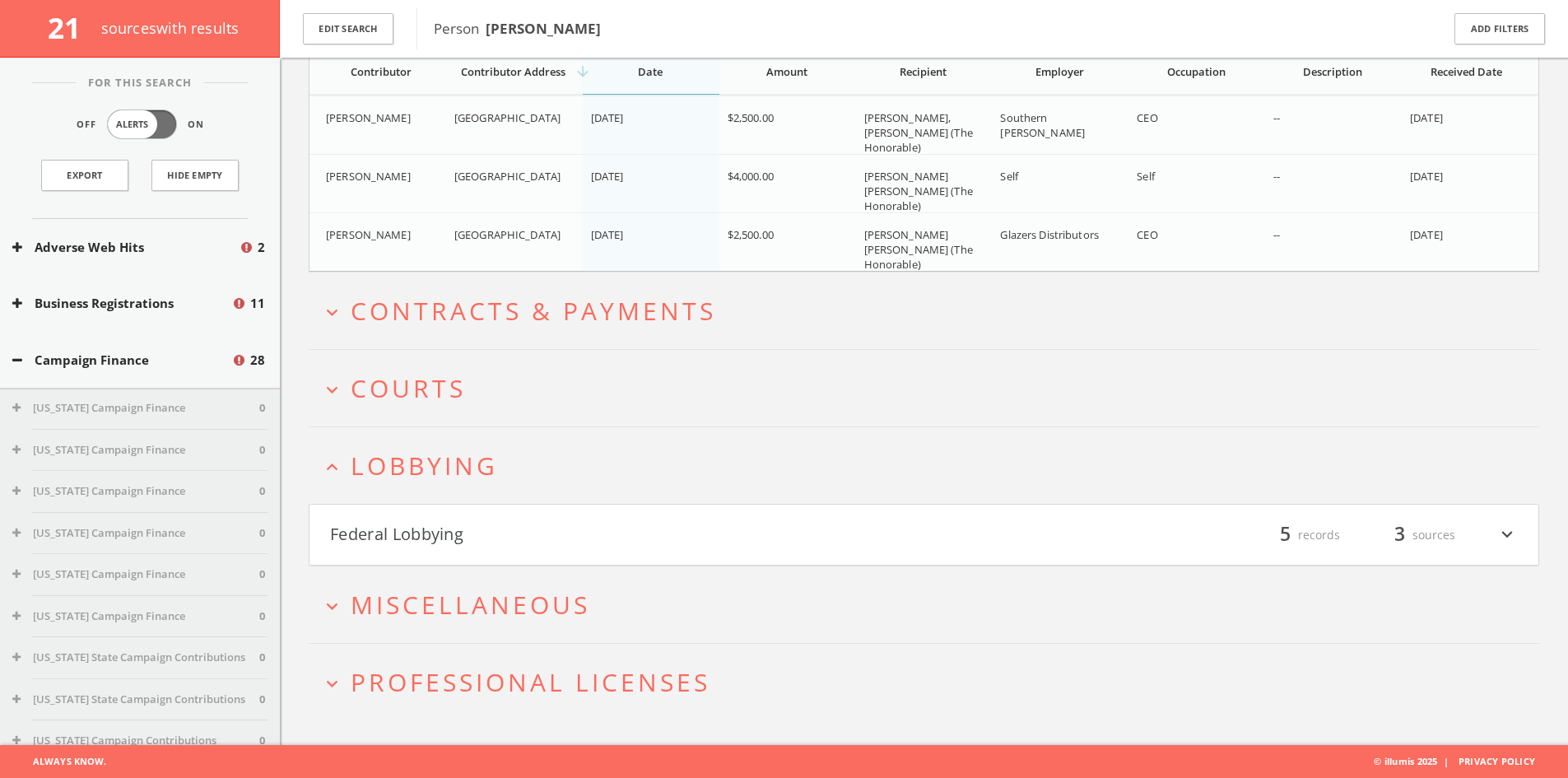
click at [515, 510] on h4 "Federal Lobbying filter_list 5 records 3 sources expand_more" at bounding box center [924, 534] width 1229 height 61
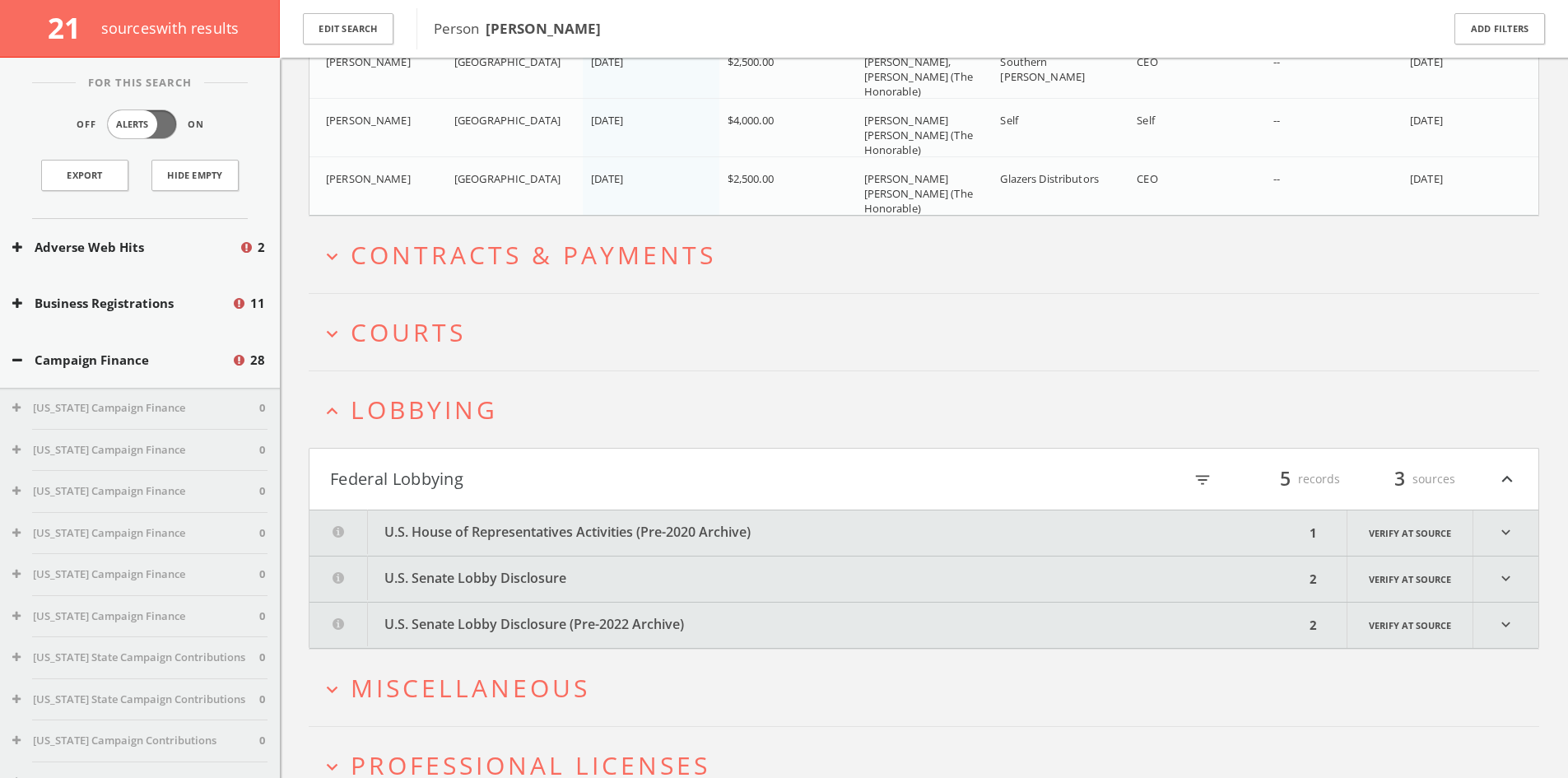
scroll to position [1306, 0]
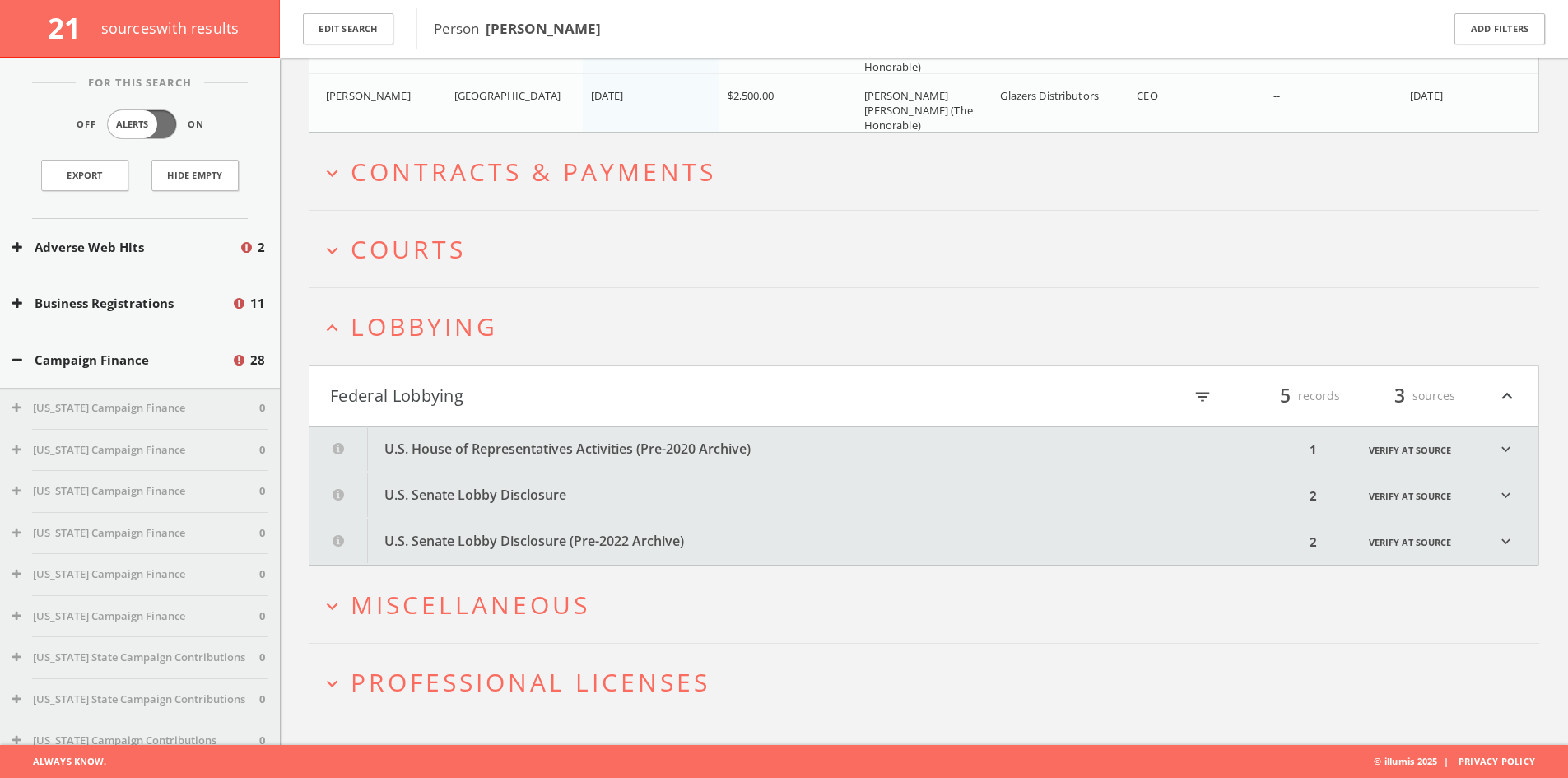
click at [584, 446] on button "U.S. House of Representatives Activities (Pre-2020 Archive)" at bounding box center [807, 449] width 995 height 45
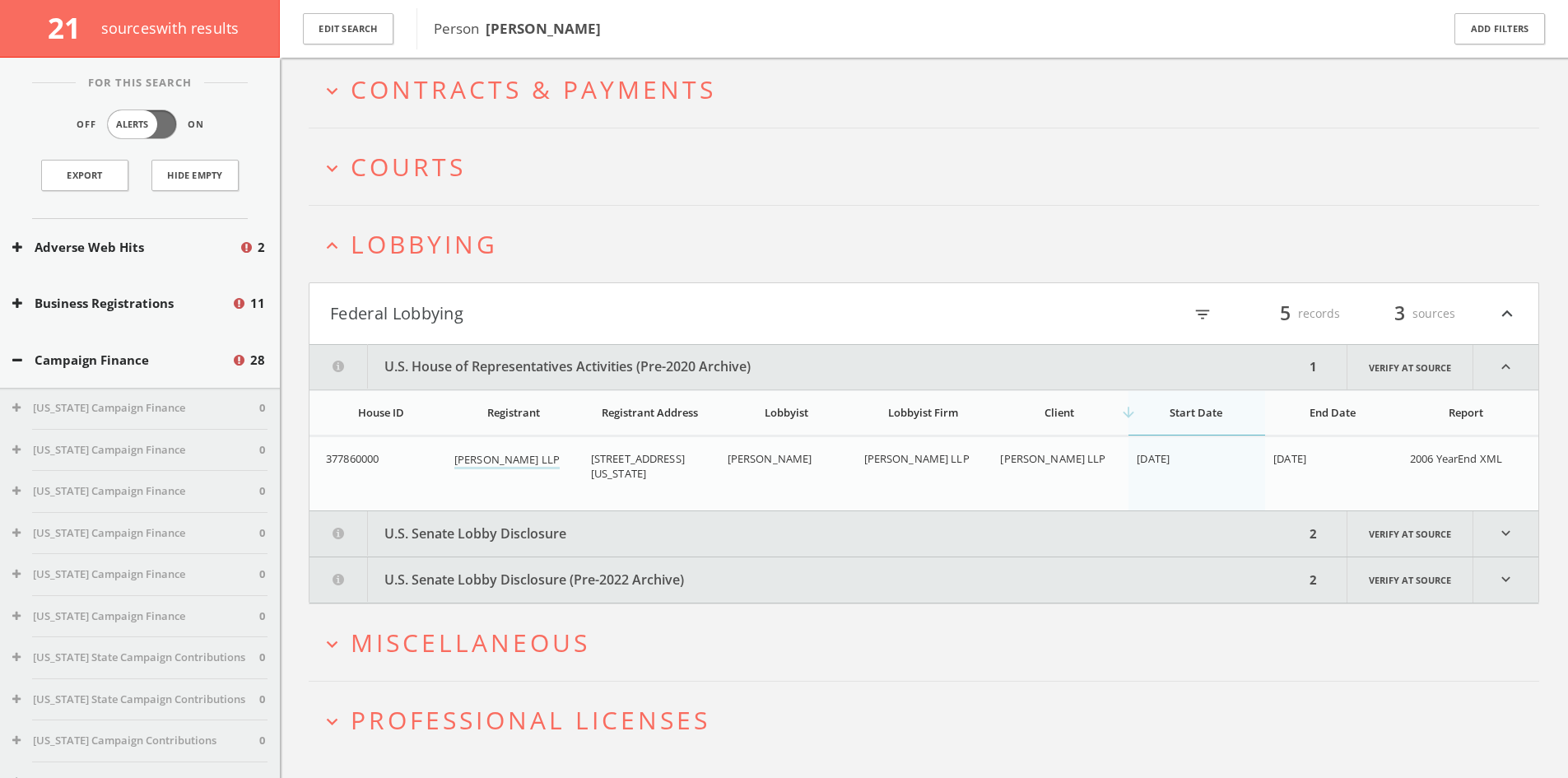
scroll to position [1427, 0]
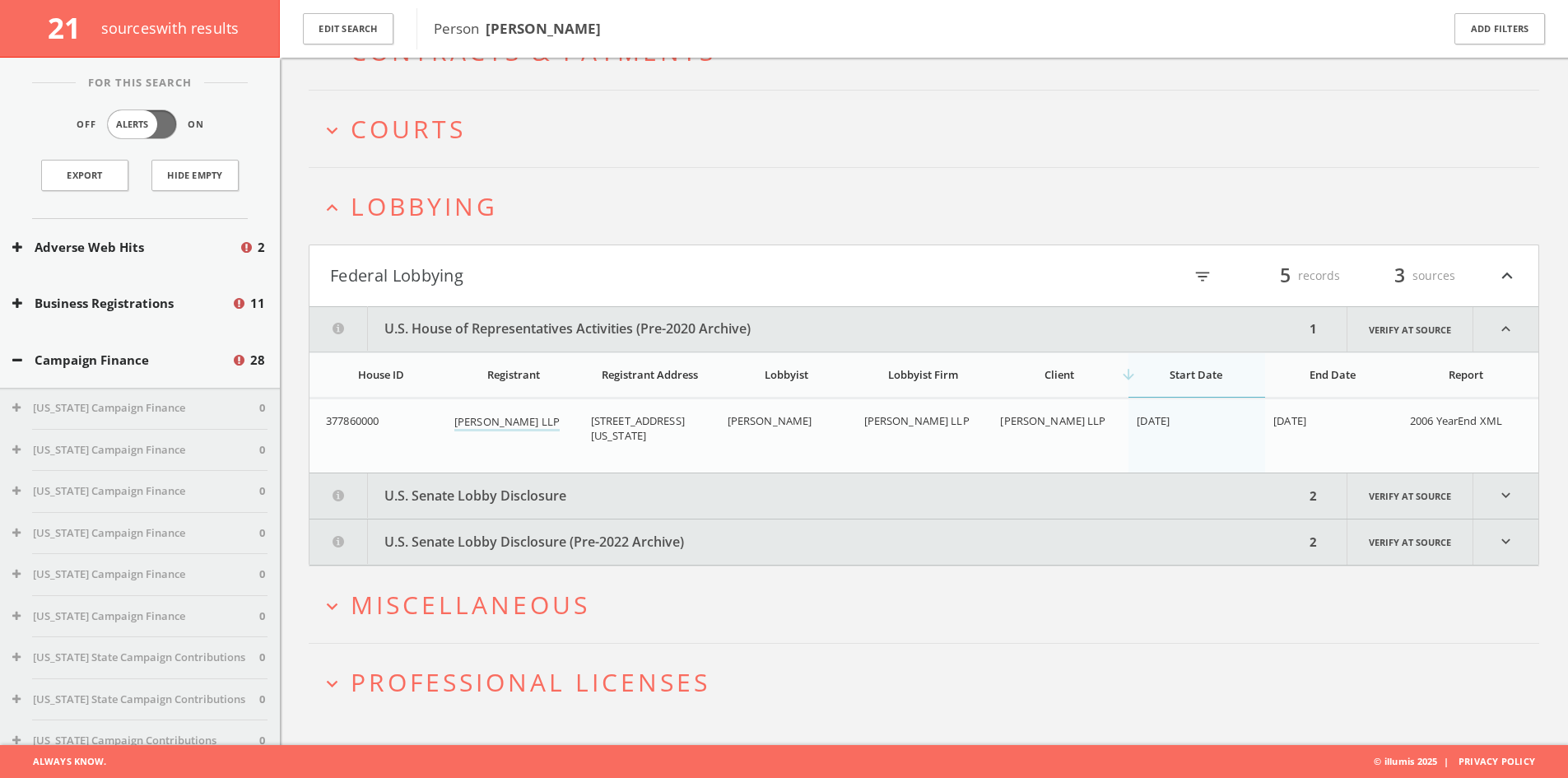
click at [612, 488] on button "U.S. Senate Lobby Disclosure" at bounding box center [807, 495] width 995 height 45
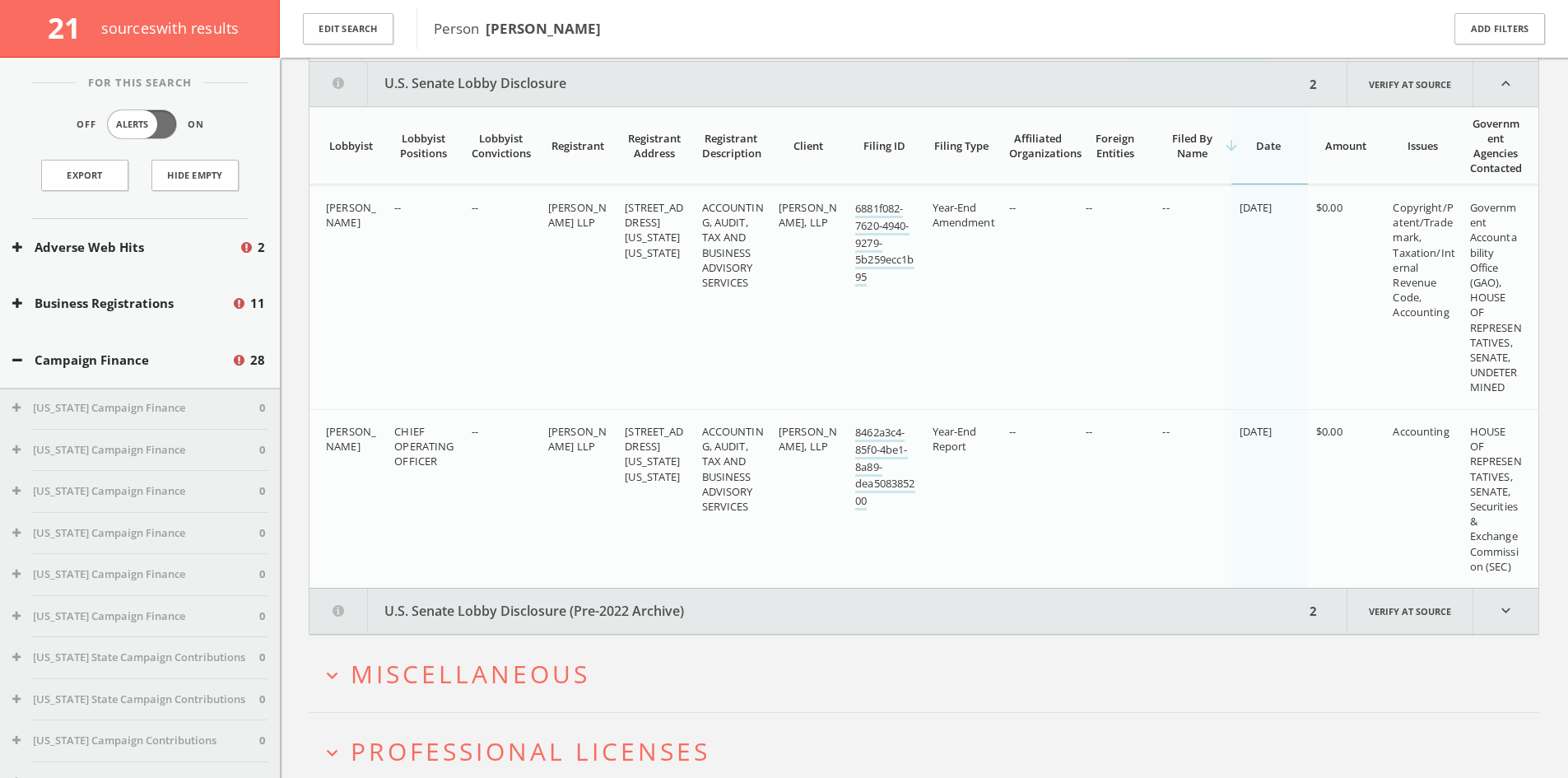
scroll to position [1841, 0]
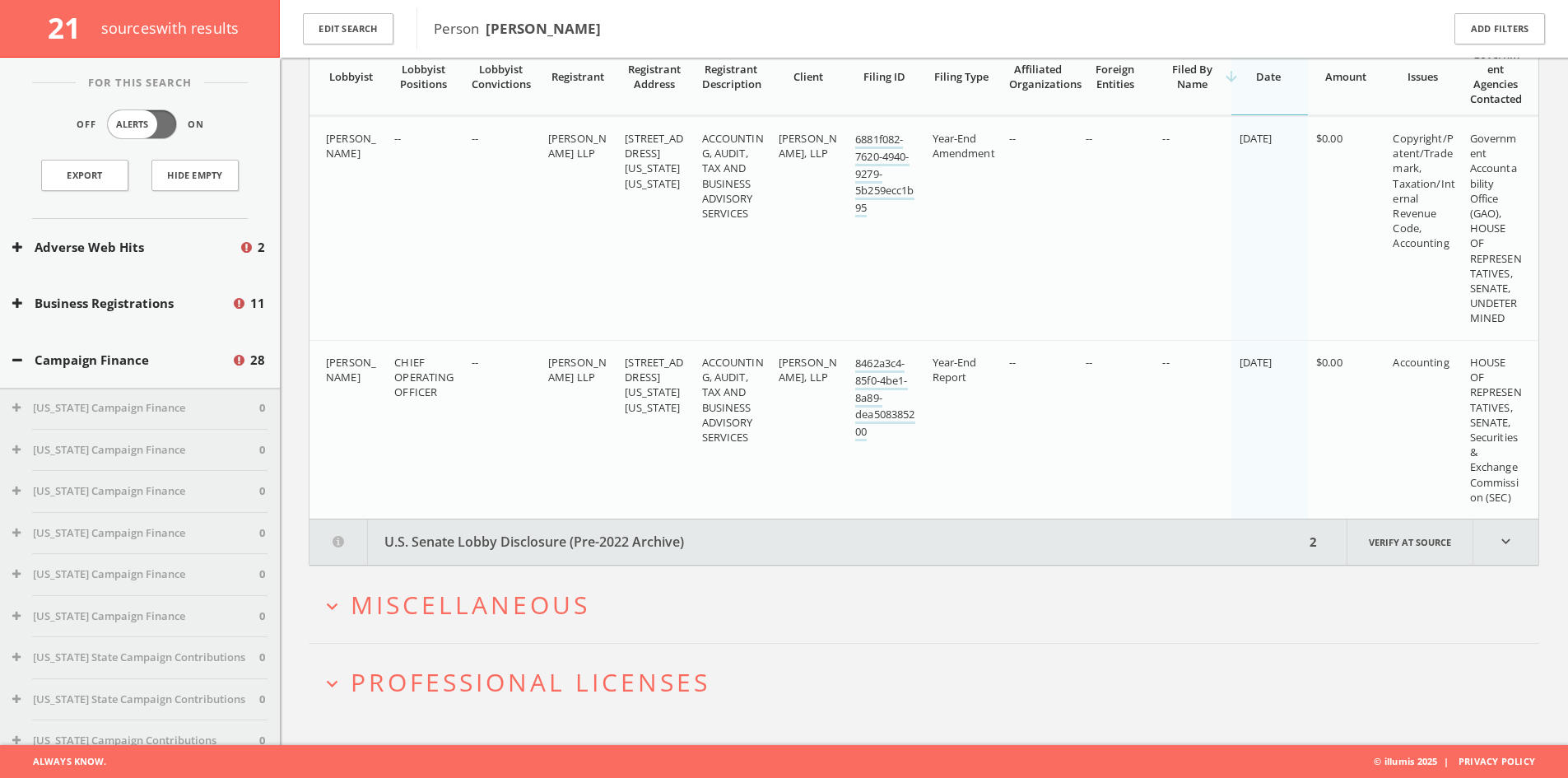
click at [617, 562] on button "U.S. Senate Lobby Disclosure (Pre-2022 Archive)" at bounding box center [807, 542] width 995 height 45
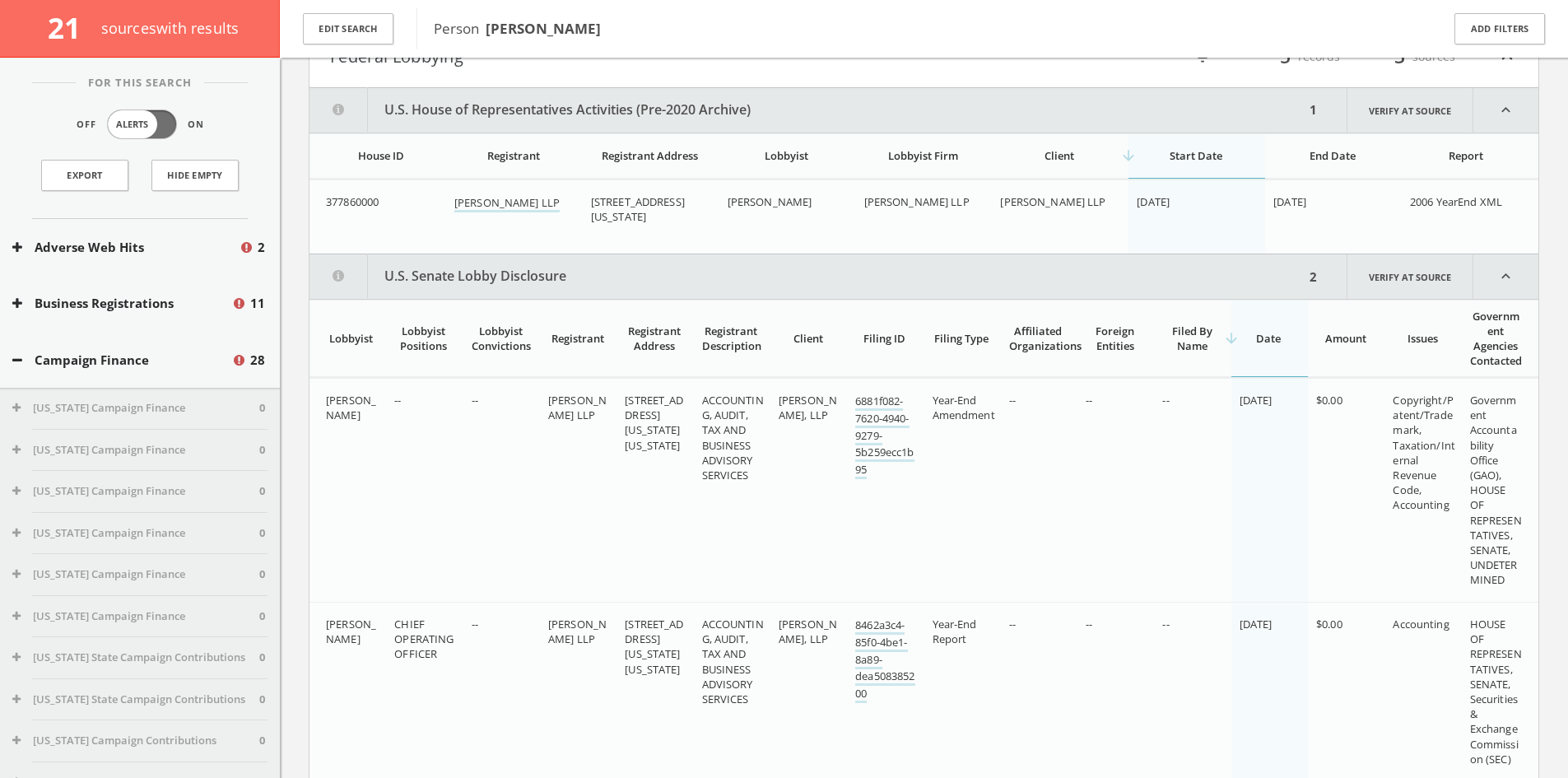
scroll to position [1557, 0]
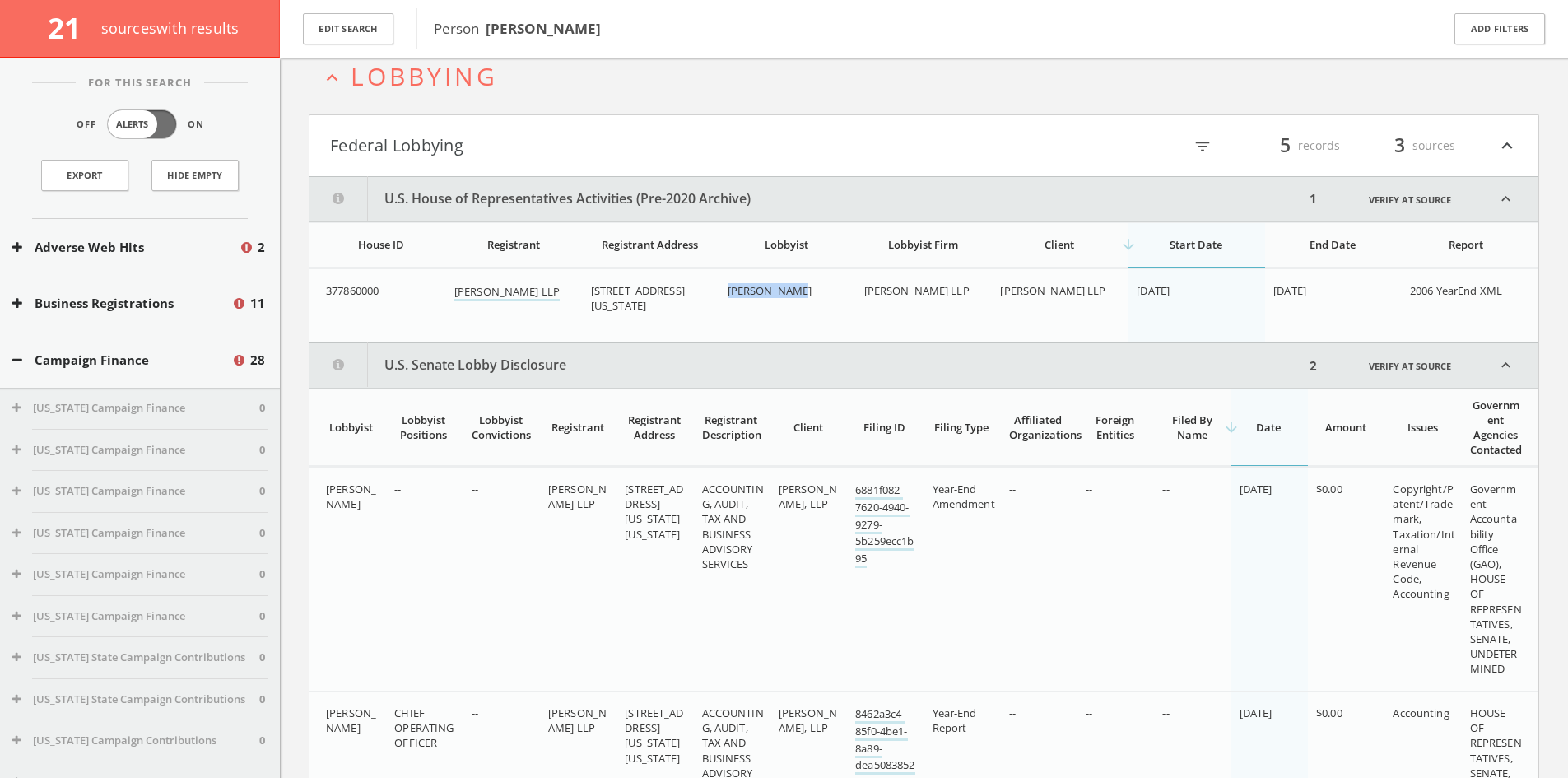
drag, startPoint x: 798, startPoint y: 289, endPoint x: 743, endPoint y: 291, distance: 55.0
click at [728, 290] on div "[PERSON_NAME]" at bounding box center [789, 290] width 123 height 15
copy span "[PERSON_NAME]"
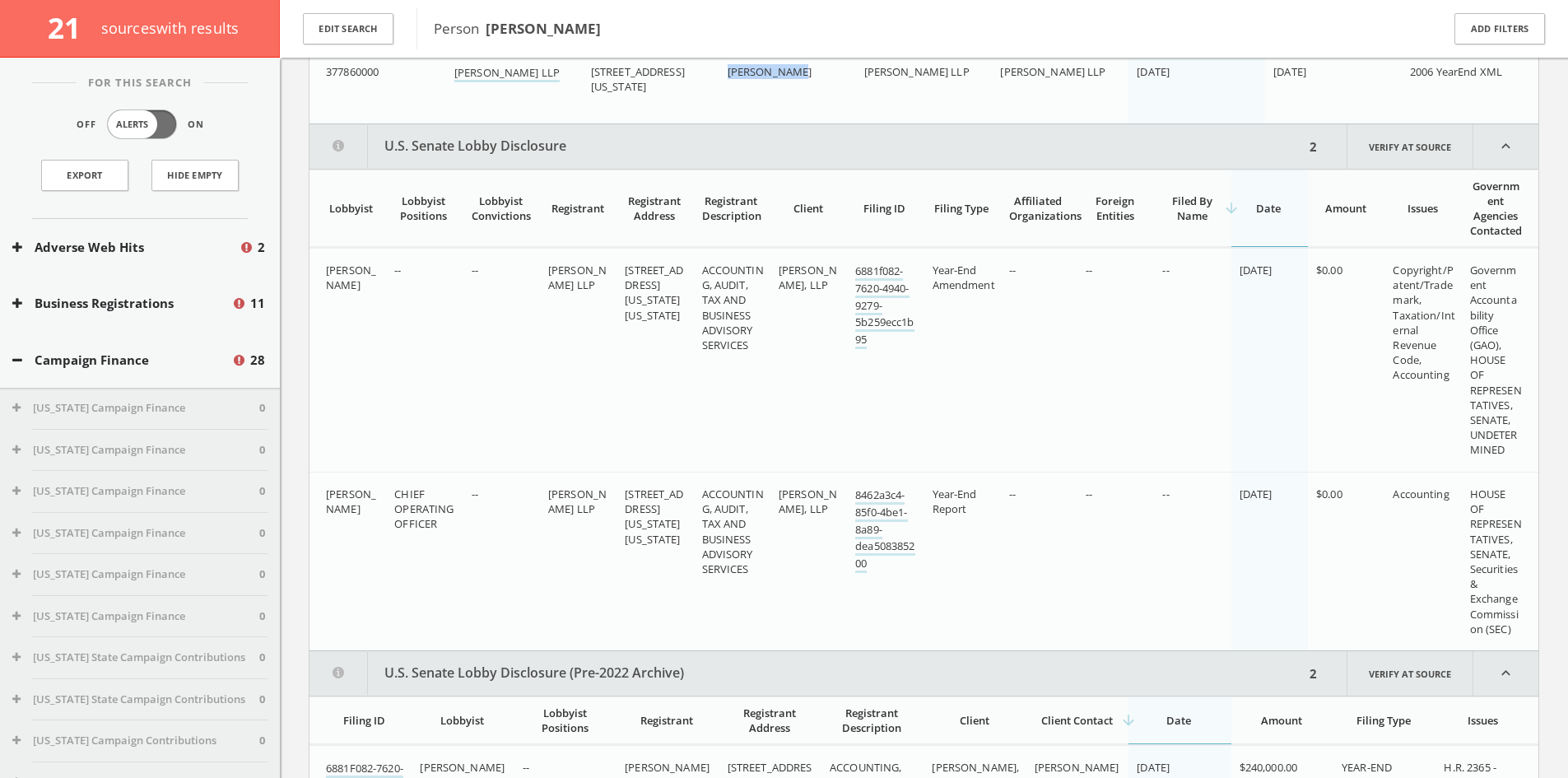
scroll to position [1803, 0]
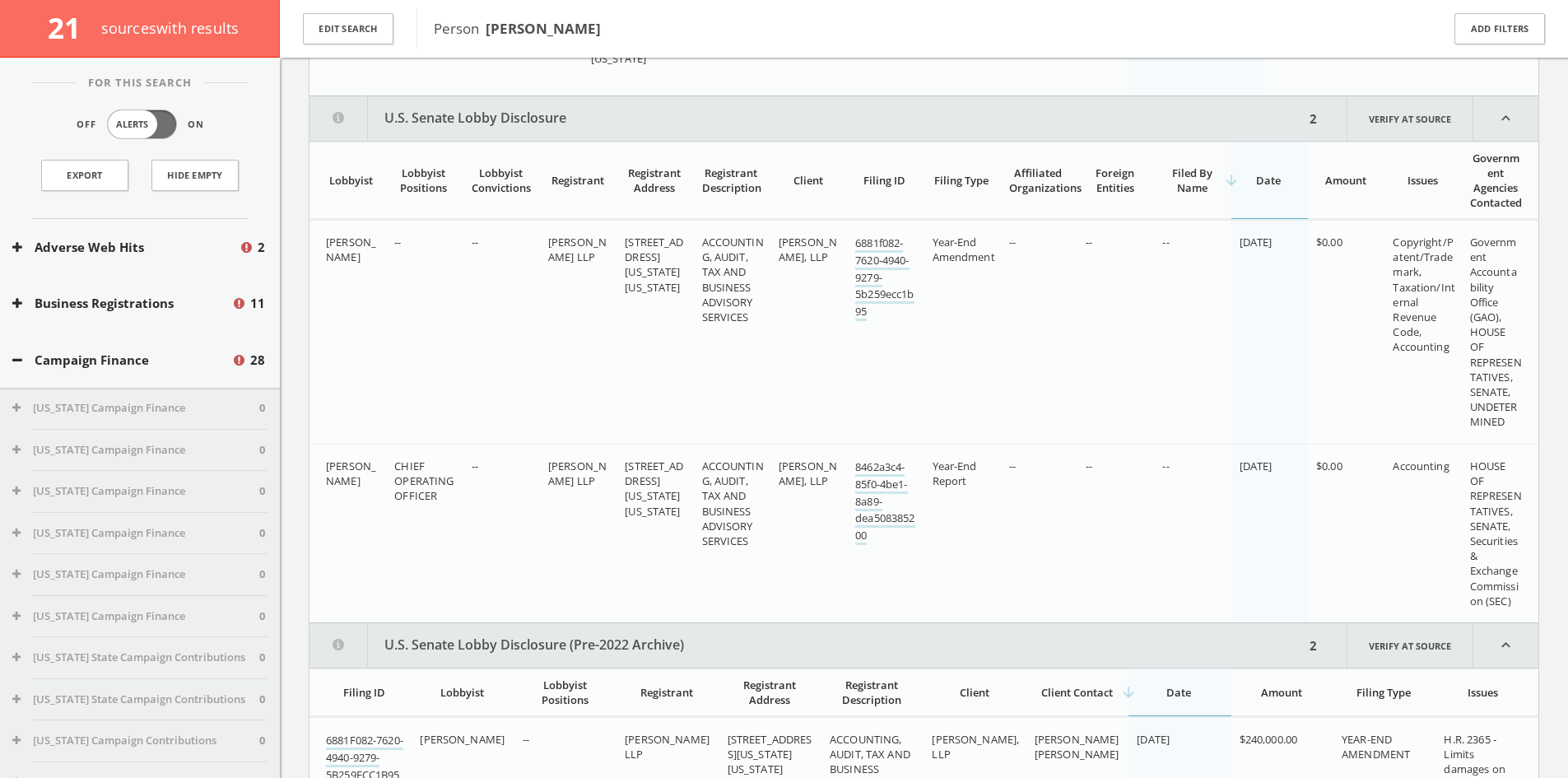
drag, startPoint x: 882, startPoint y: 271, endPoint x: 925, endPoint y: 280, distance: 43.9
click at [925, 280] on td "Year-End Amendment" at bounding box center [962, 332] width 76 height 224
drag, startPoint x: 883, startPoint y: 265, endPoint x: 866, endPoint y: 279, distance: 22.0
drag, startPoint x: 1396, startPoint y: 252, endPoint x: 1435, endPoint y: 349, distance: 104.5
click at [1453, 375] on td "Copyright/Patent/Trademark, Taxation/Internal Revenue Code, Accounting" at bounding box center [1422, 332] width 76 height 224
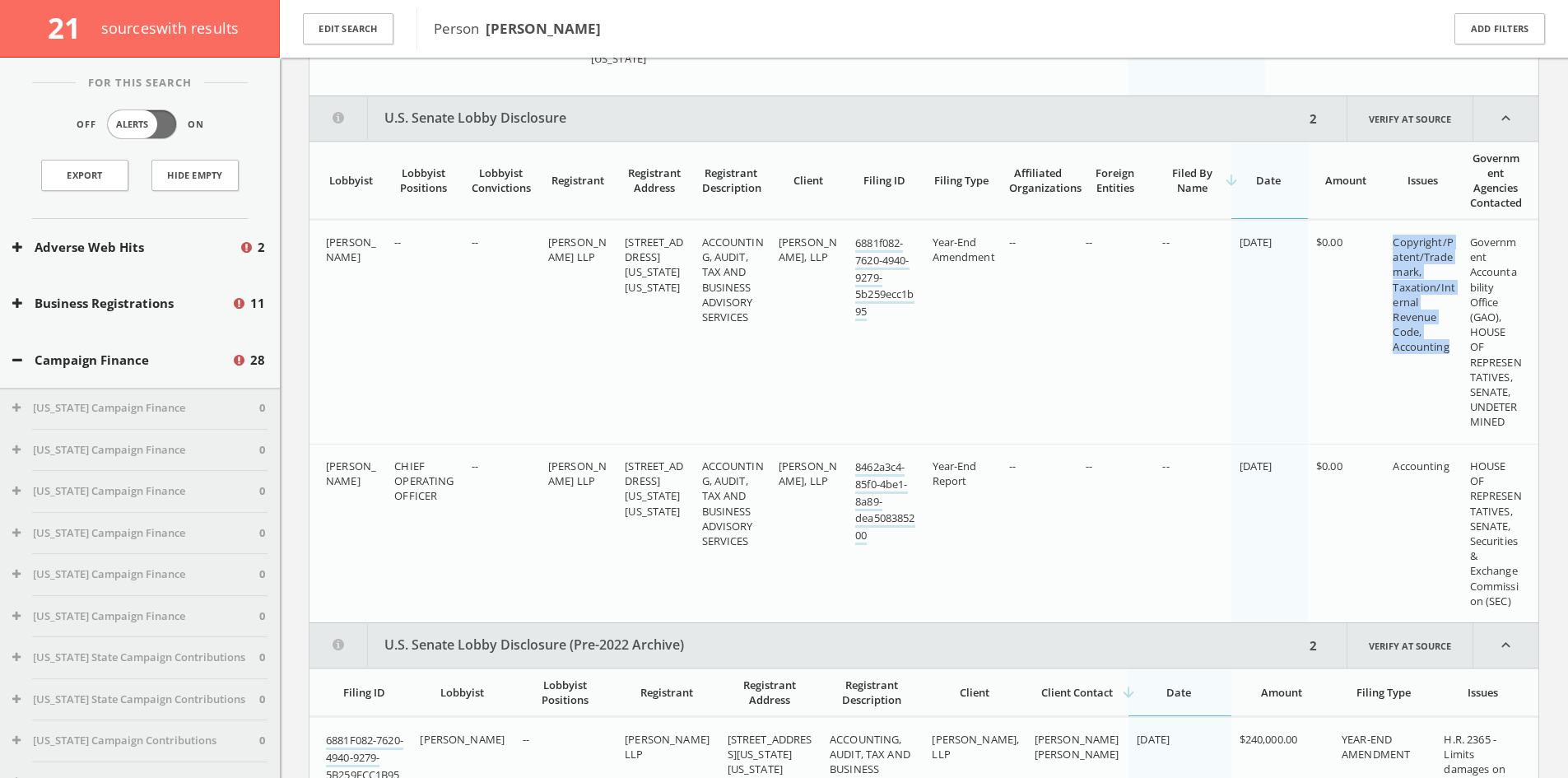
copy span "Copyright/Patent/Trademark, Taxation/Internal Revenue Code, Accounting"
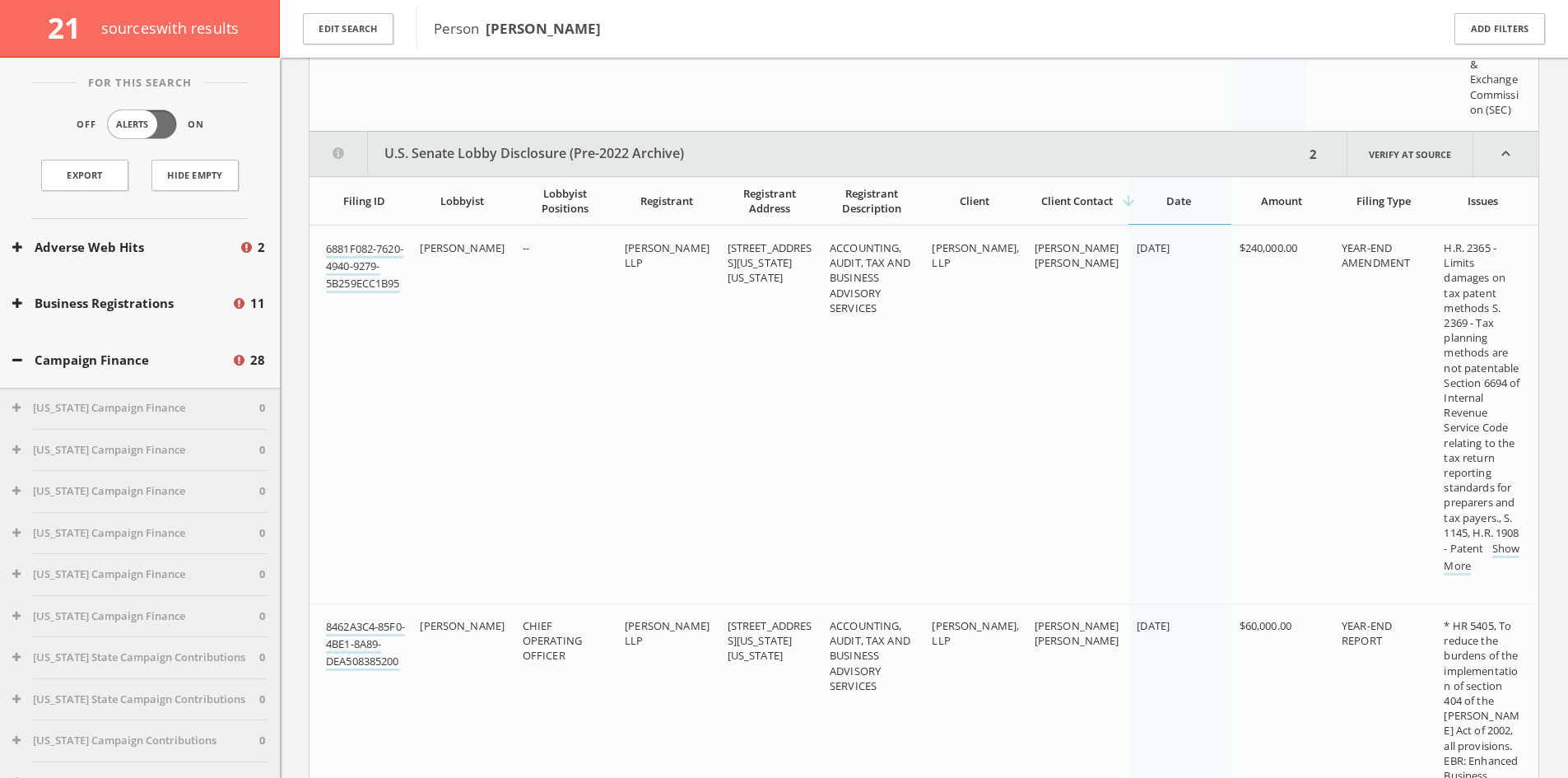
scroll to position [2297, 0]
click at [1505, 573] on link "Show More" at bounding box center [1481, 555] width 76 height 34
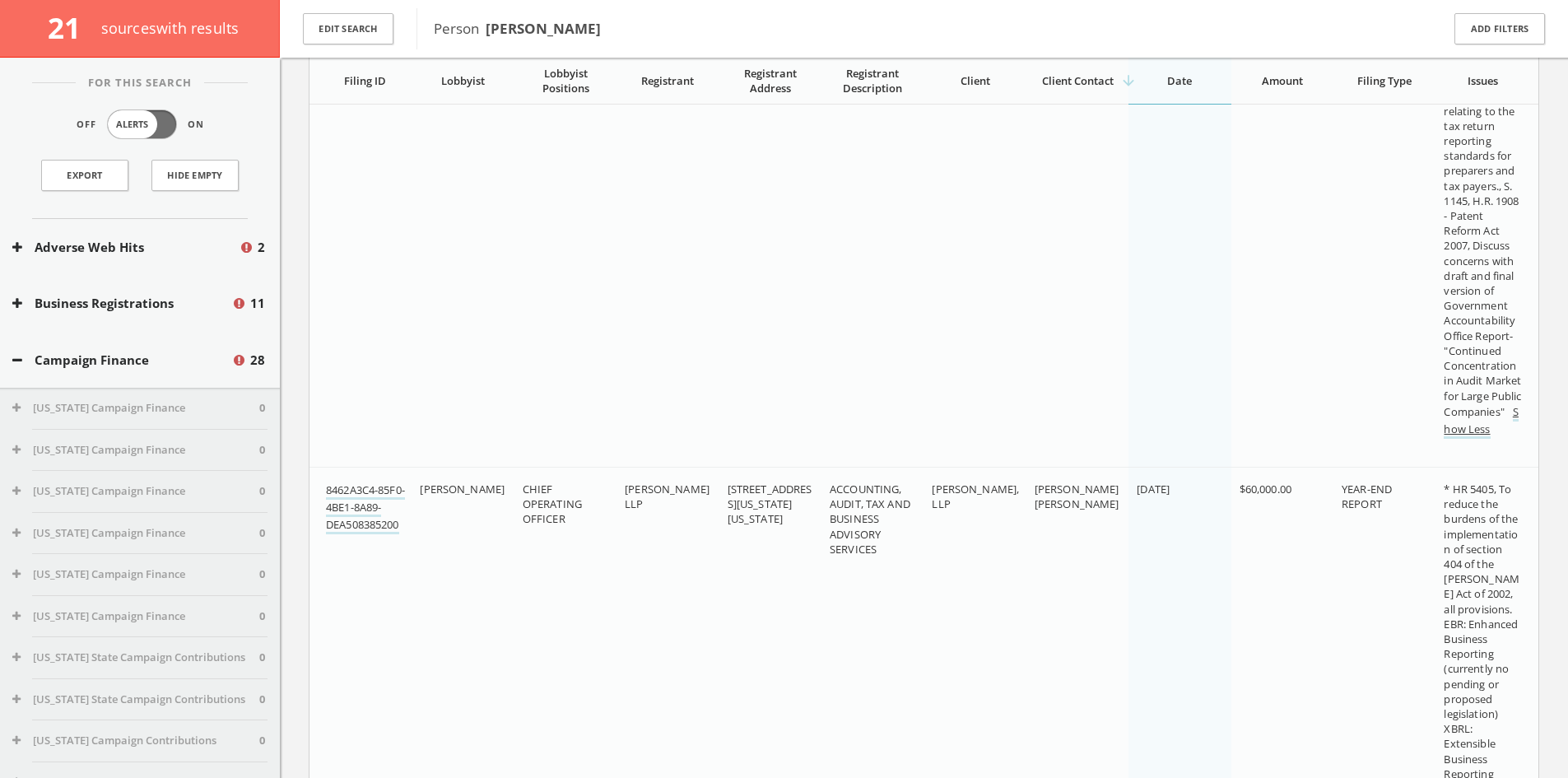
scroll to position [2380, 0]
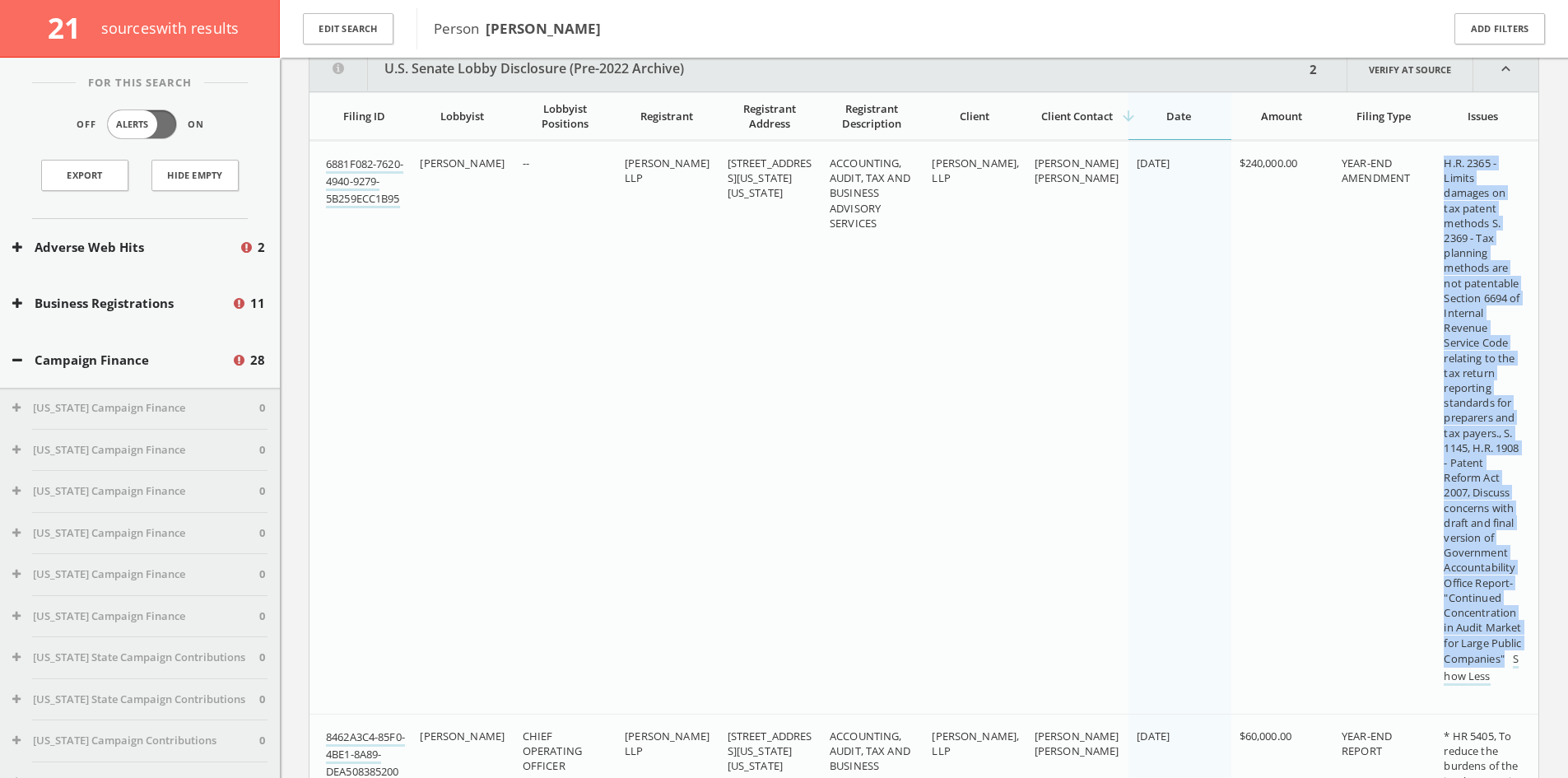
drag, startPoint x: 1440, startPoint y: 167, endPoint x: 1505, endPoint y: 691, distance: 528.0
click at [1505, 691] on td "H.R. 2365 - Limits damages on tax patent methods S. 2369 - Tax planning methods…" at bounding box center [1486, 428] width 103 height 573
copy span "H.R. 2365 - Limits damages on tax patent methods S. 2369 - Tax planning methods…"
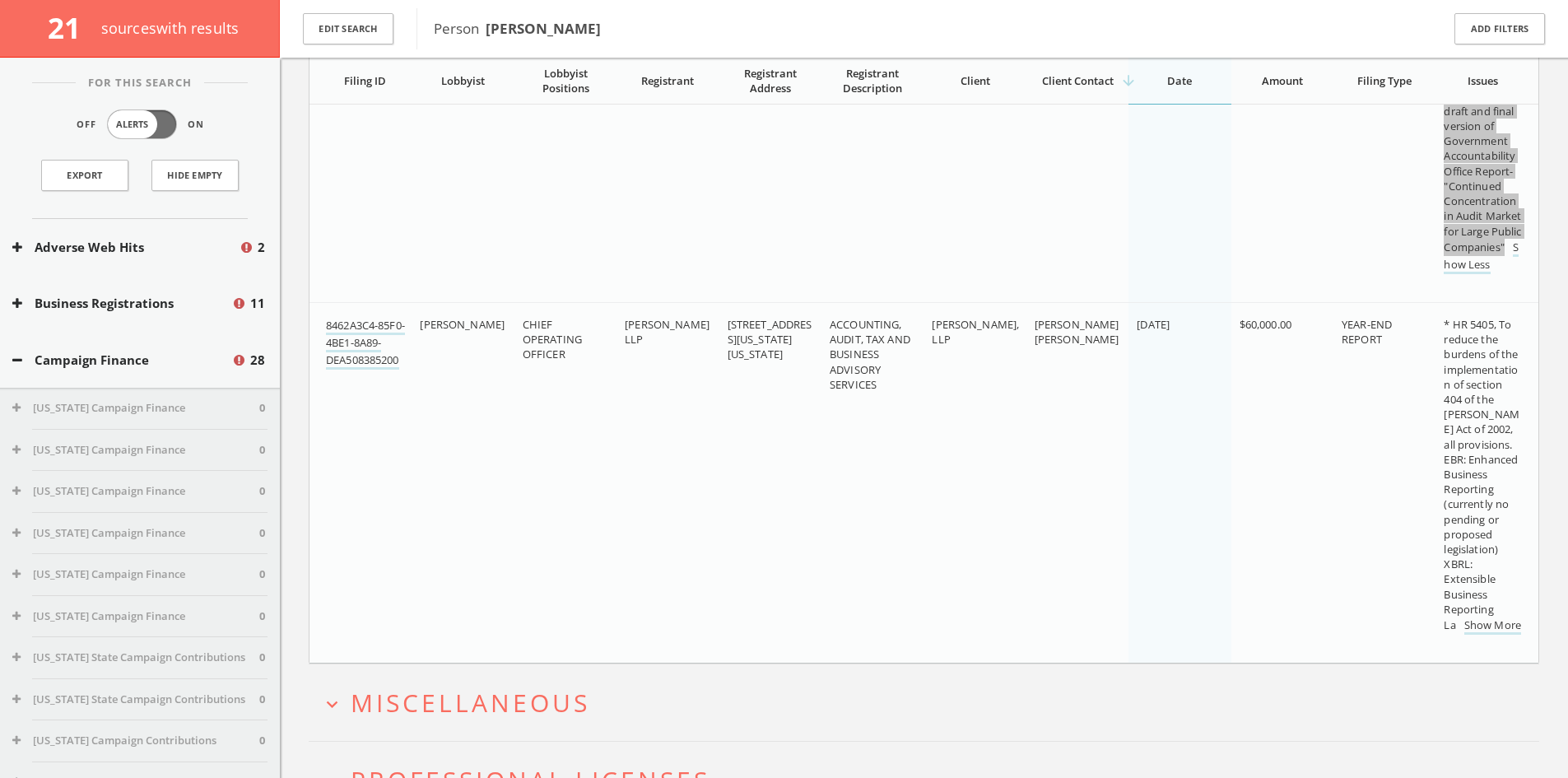
scroll to position [2874, 0]
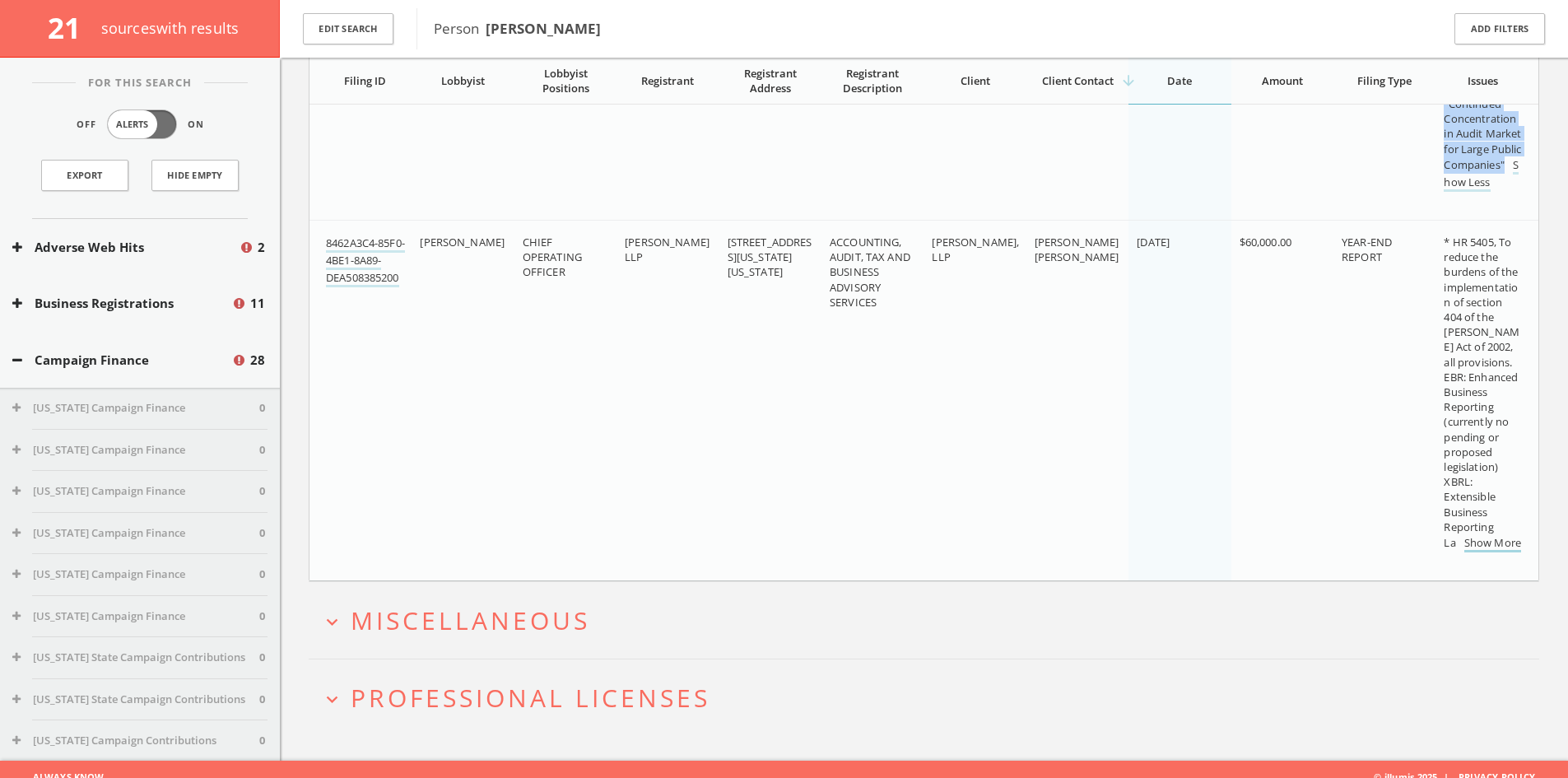
click at [1506, 552] on link "Show More" at bounding box center [1492, 544] width 57 height 18
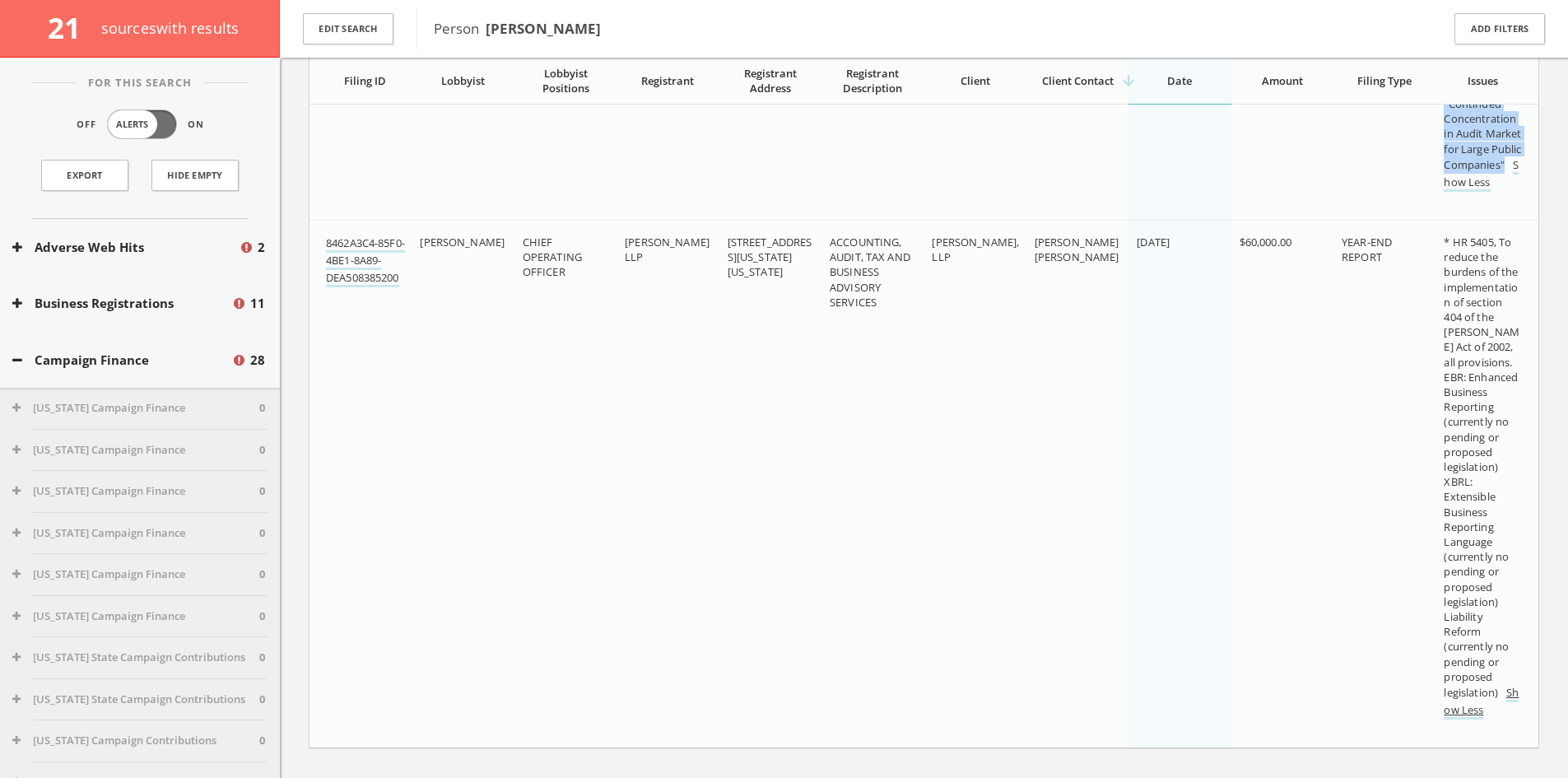
scroll to position [2956, 0]
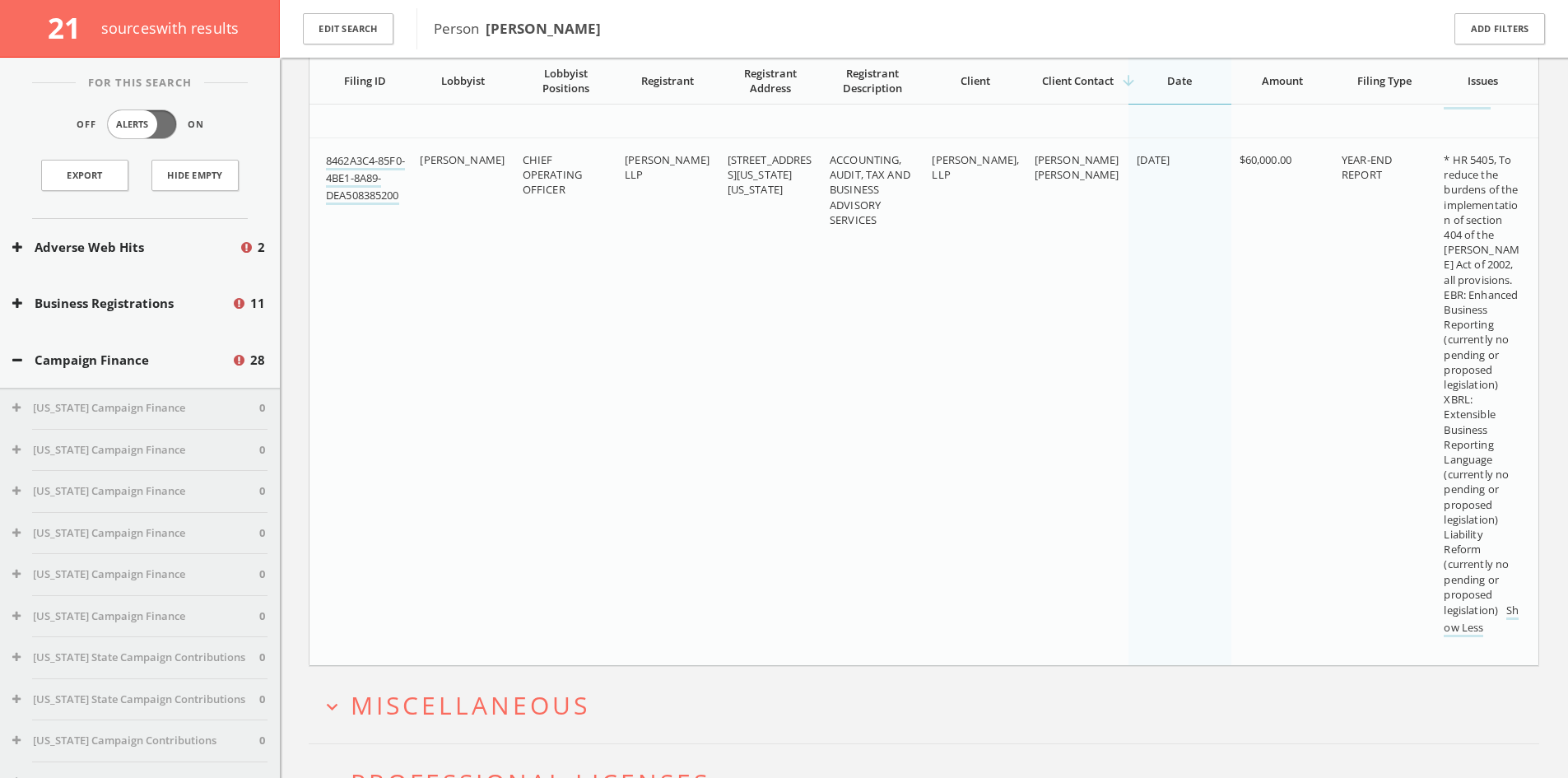
click at [1477, 176] on span "* HR 5405, To reduce the burdens of the implementation of section 404 of the [P…" at bounding box center [1480, 384] width 75 height 465
drag, startPoint x: 1470, startPoint y: 176, endPoint x: 1479, endPoint y: 629, distance: 453.1
click at [1505, 635] on div "* HR 5405, To reduce the burdens of the implementation of section 404 of the [P…" at bounding box center [1482, 394] width 78 height 484
copy span "HR 5405, To reduce the burdens of the implementation of section 404 of the [PER…"
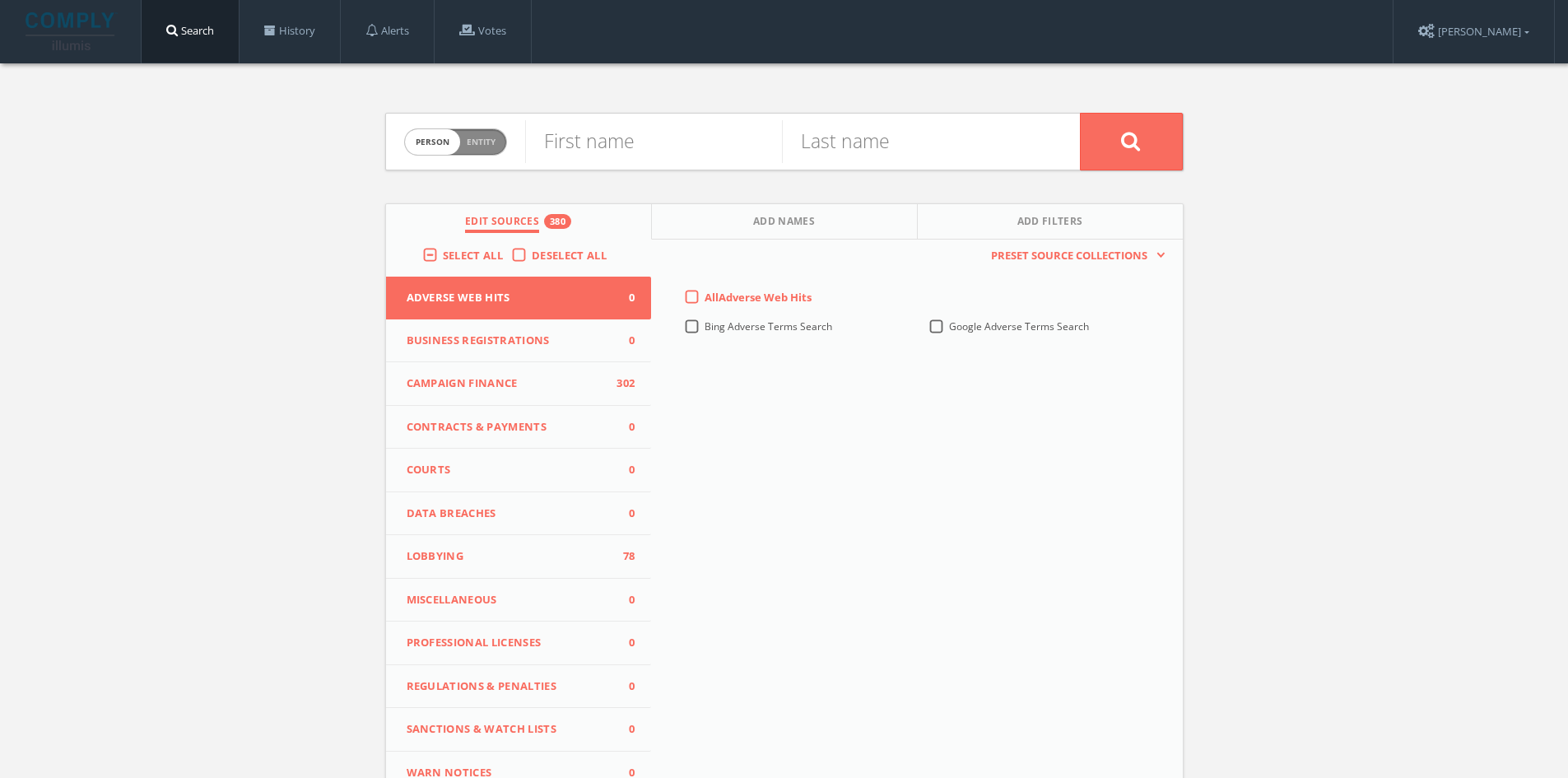
click at [620, 167] on div "First name" at bounding box center [653, 142] width 257 height 56
click at [627, 152] on input "text" at bounding box center [653, 142] width 257 height 43
type input "[PERSON_NAME]"
click at [855, 139] on input "text" at bounding box center [910, 142] width 257 height 43
type input "Settles"
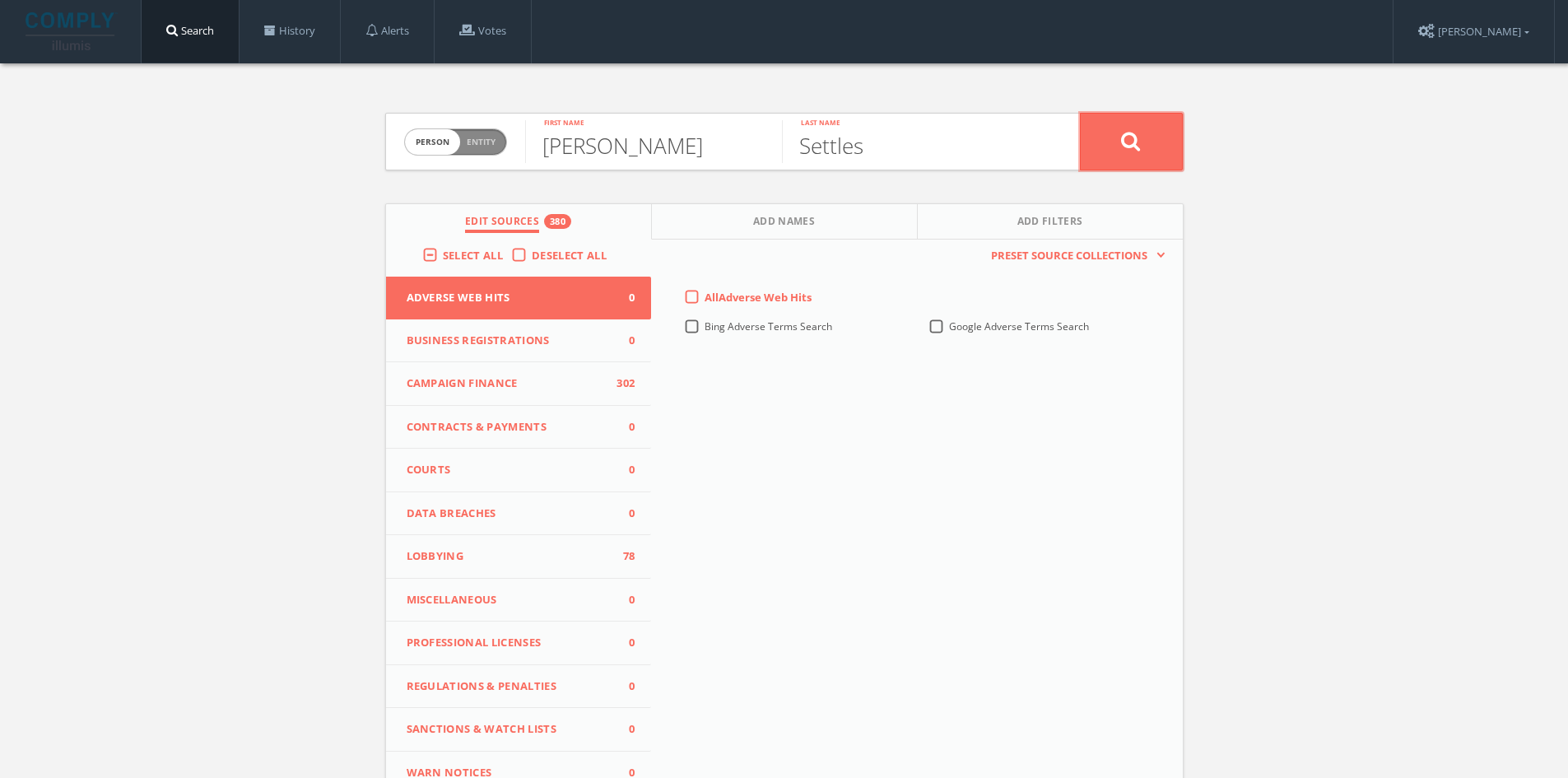
click at [1159, 135] on button at bounding box center [1130, 142] width 103 height 58
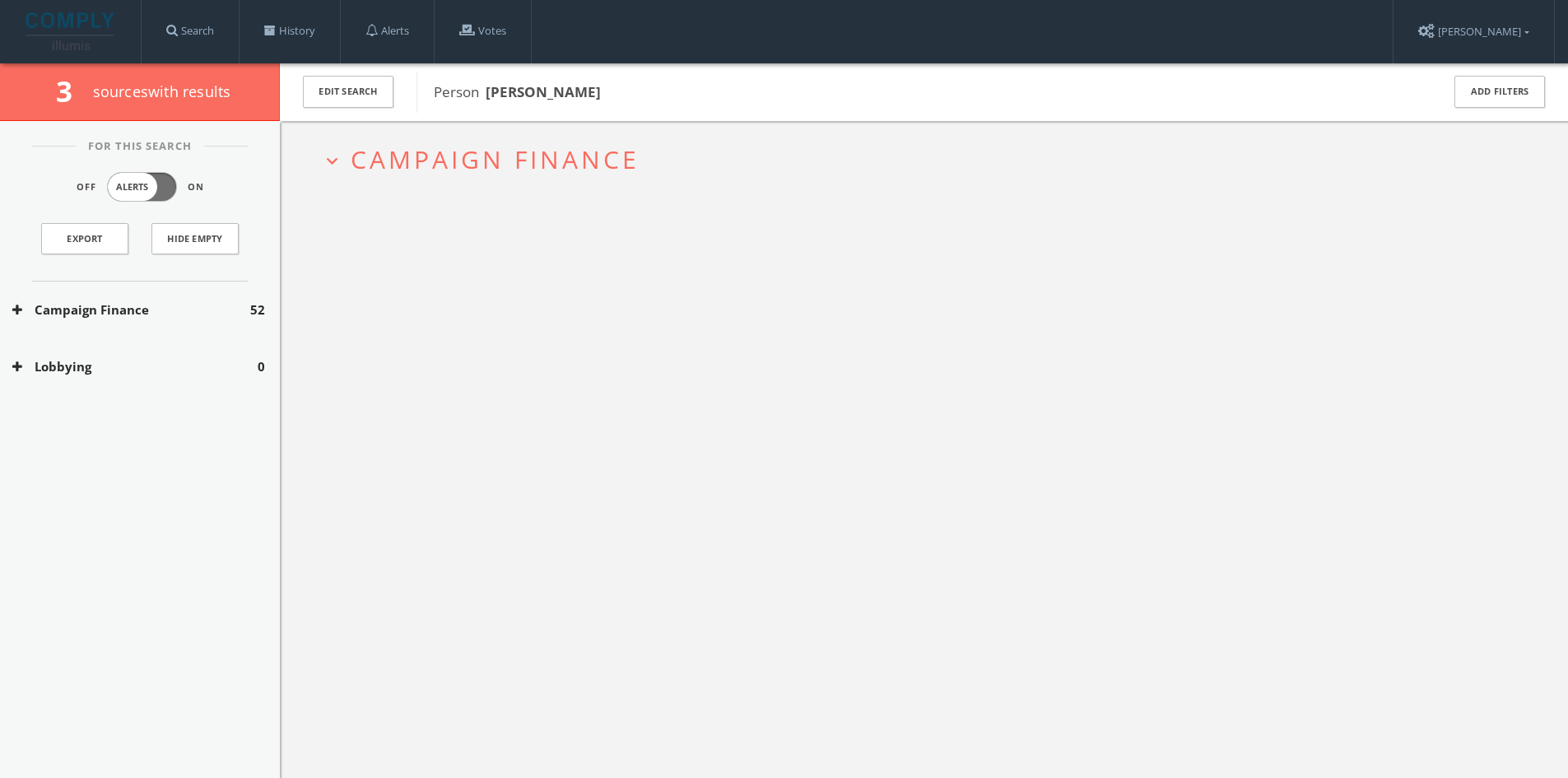
click at [564, 140] on h2 "expand_more Campaign Finance" at bounding box center [924, 159] width 1230 height 76
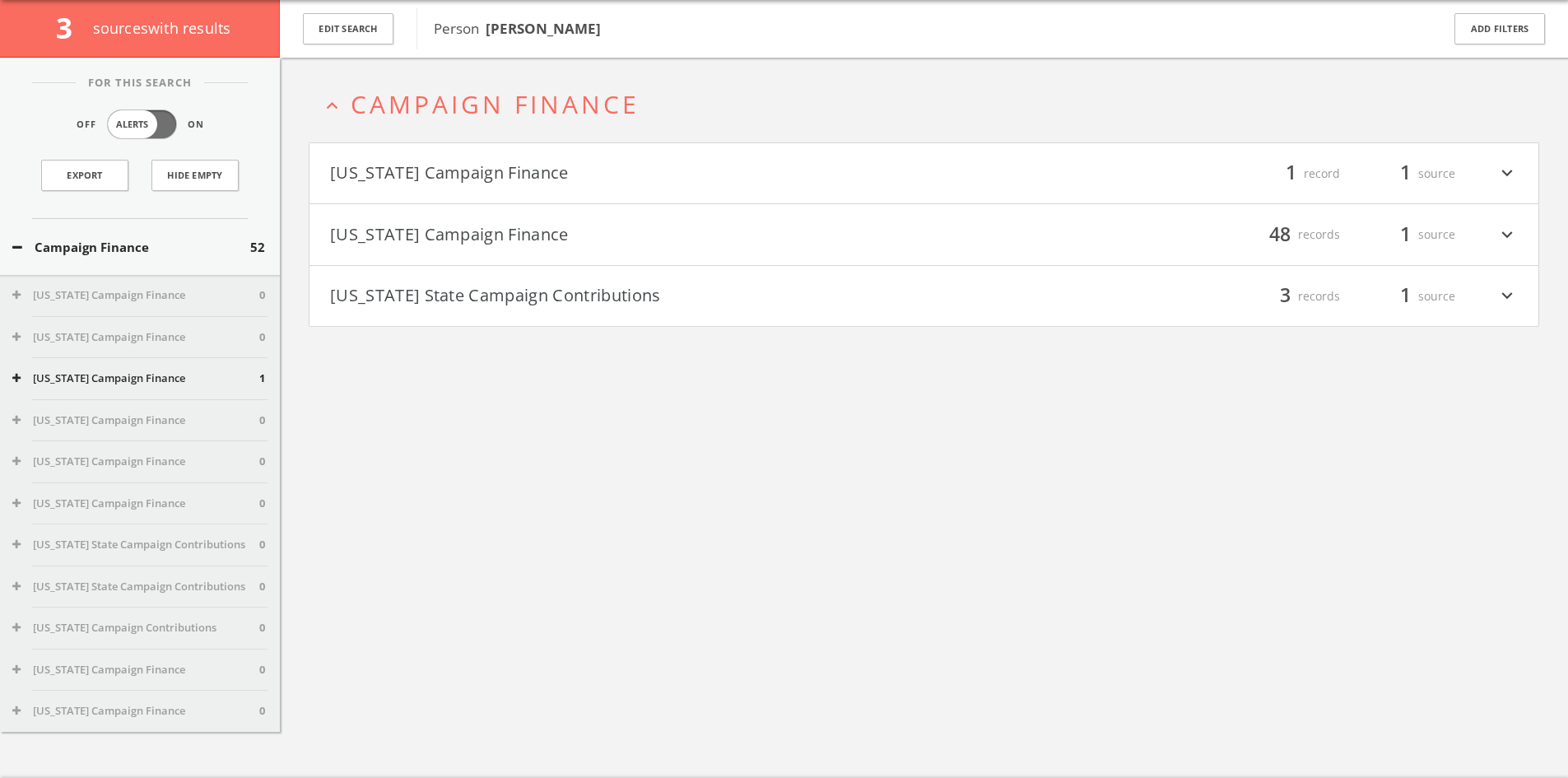
click at [548, 166] on button "[US_STATE] Campaign Finance" at bounding box center [627, 174] width 594 height 28
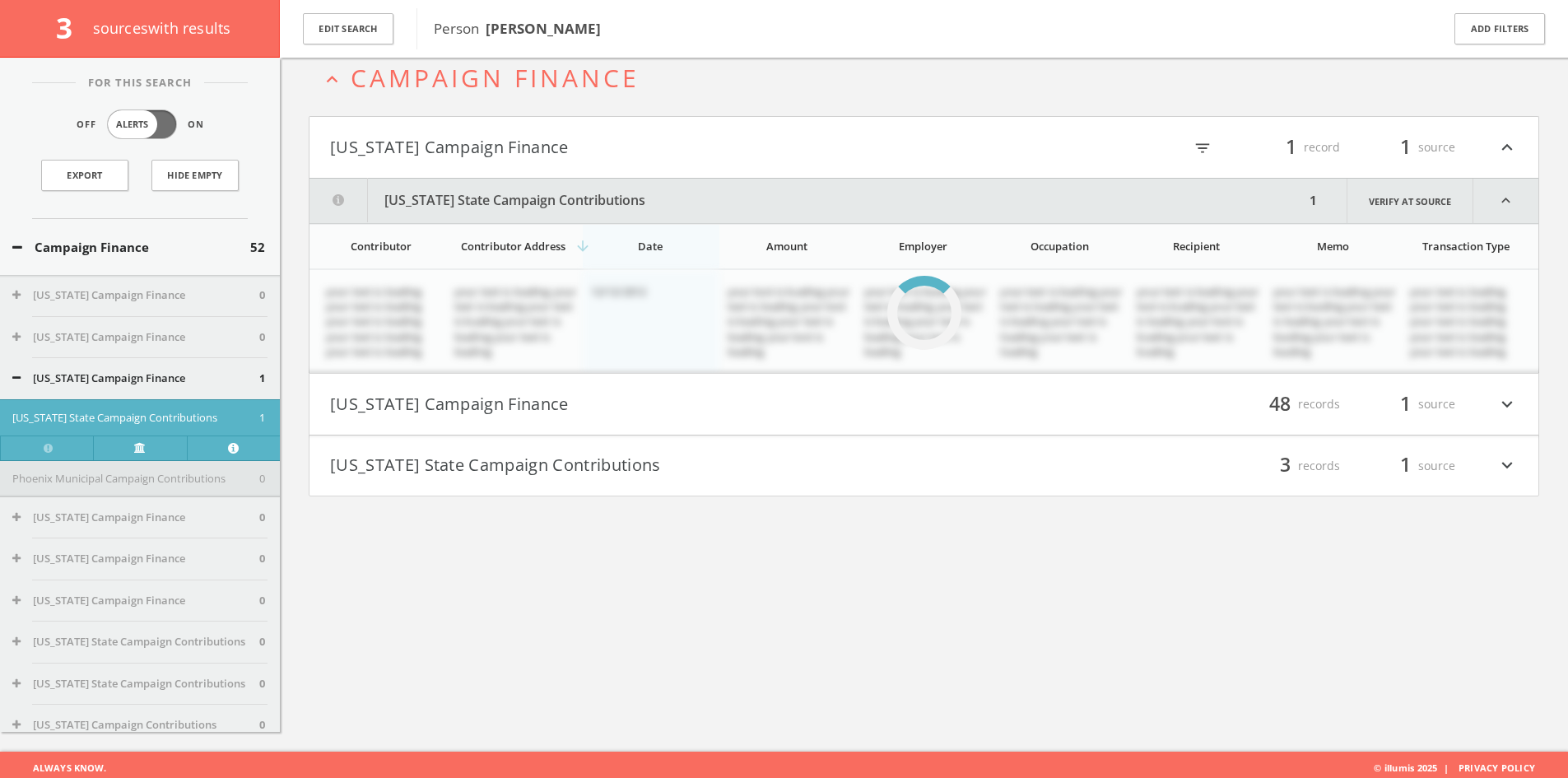
scroll to position [97, 0]
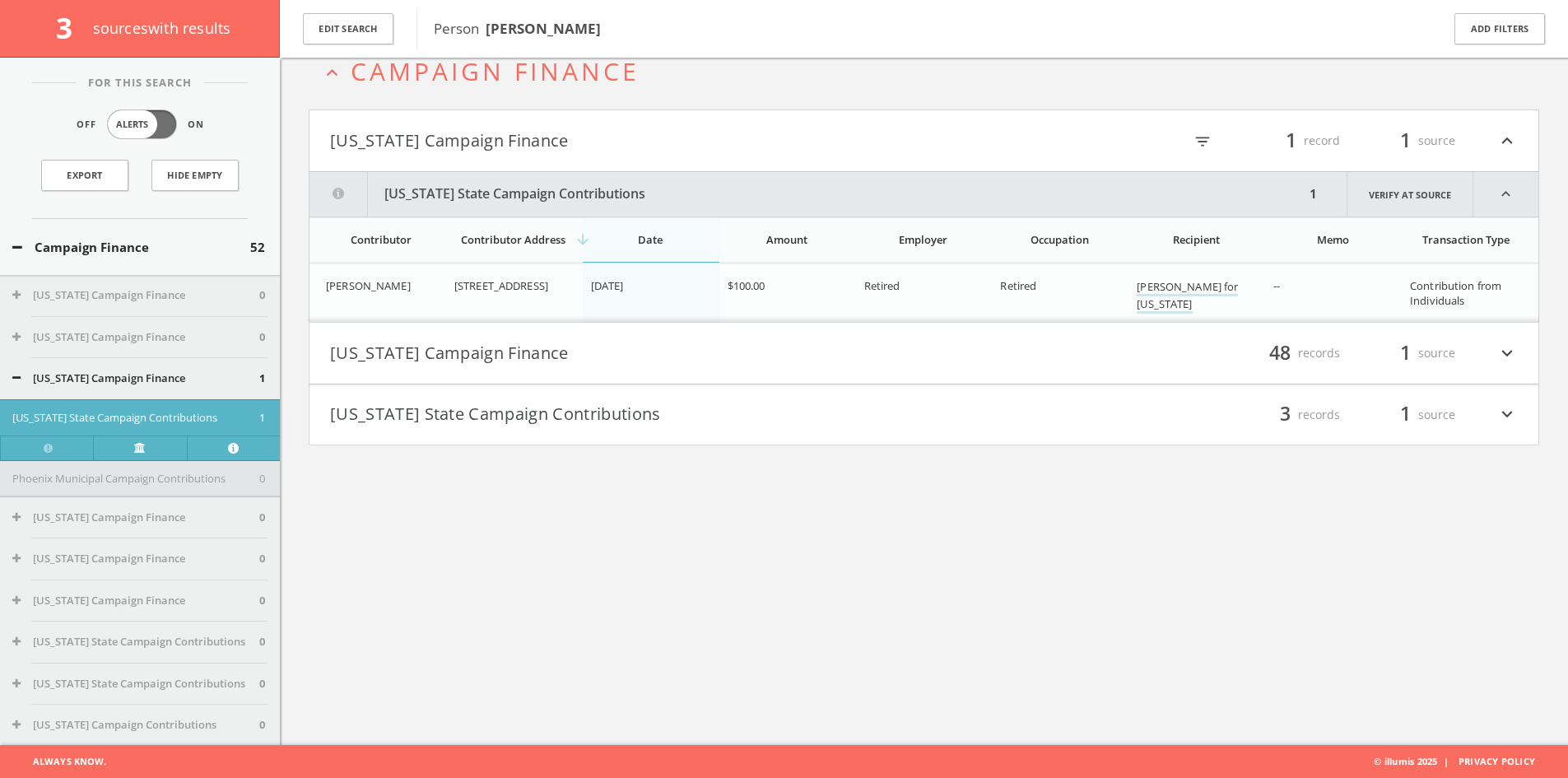
click at [712, 360] on button "[US_STATE] Campaign Finance" at bounding box center [627, 353] width 594 height 28
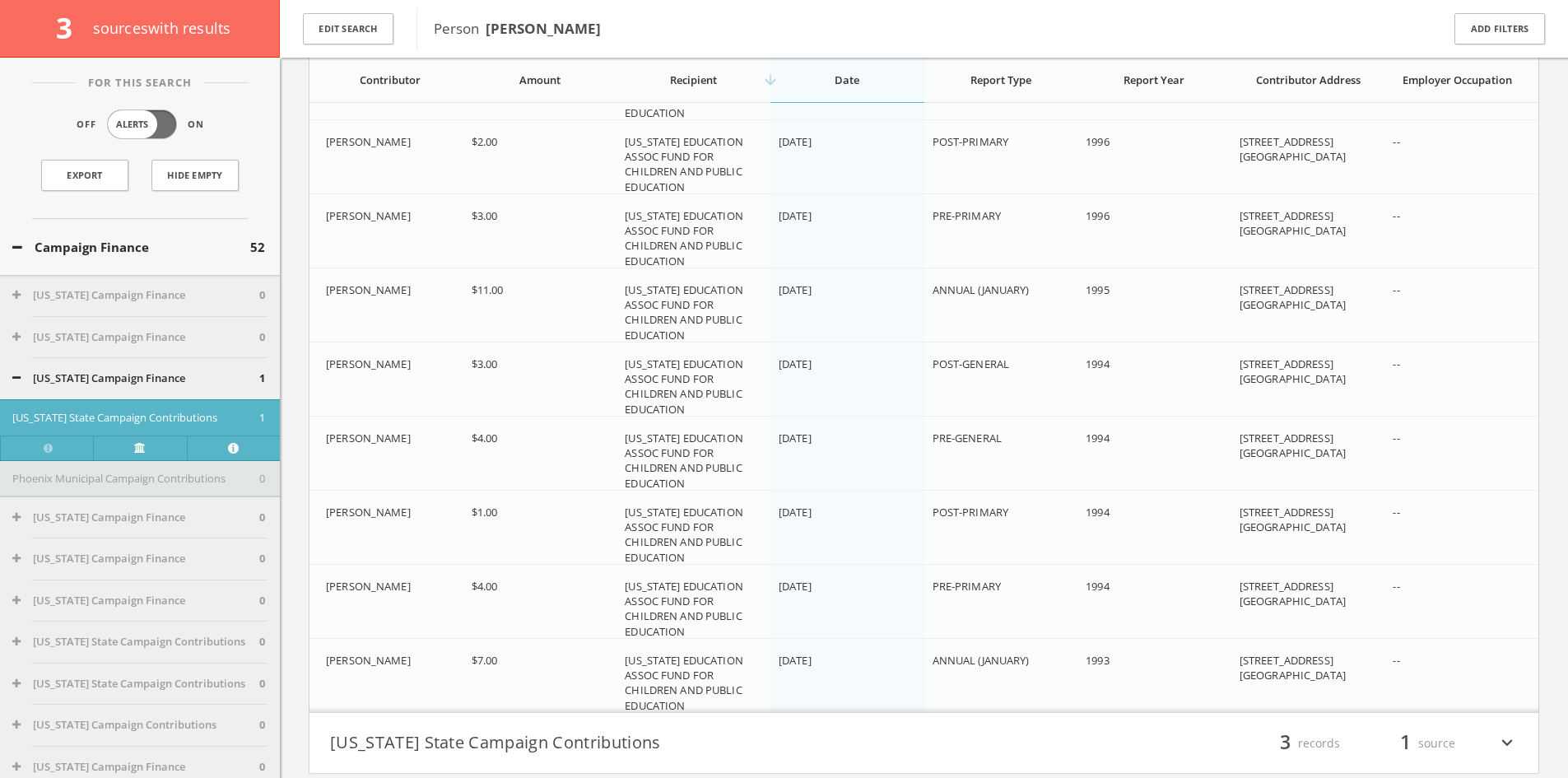
scroll to position [3439, 0]
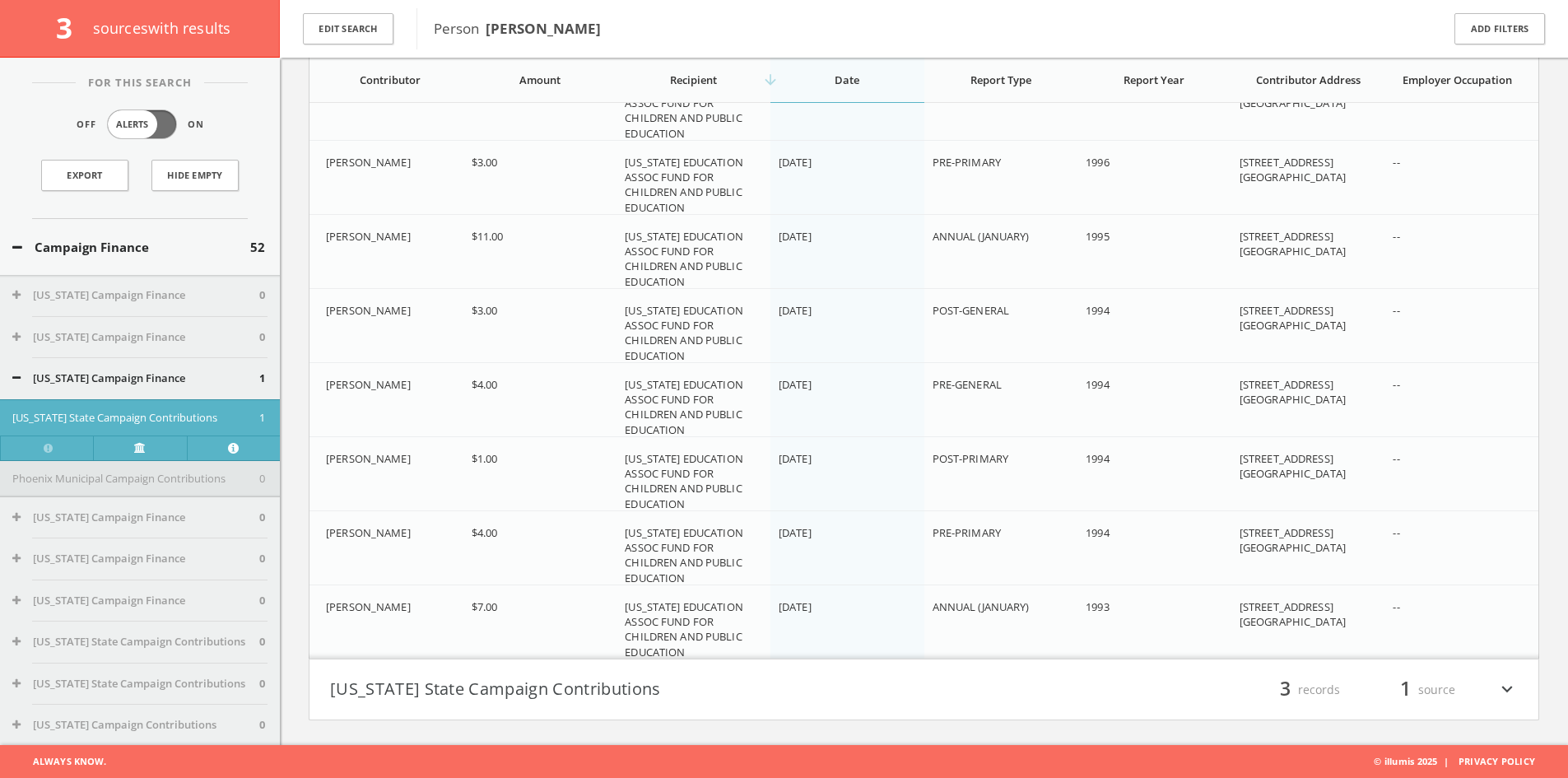
click at [1020, 673] on h4 "[US_STATE] State Campaign Contributions filter_list 3 records 1 source expand_m…" at bounding box center [924, 689] width 1229 height 61
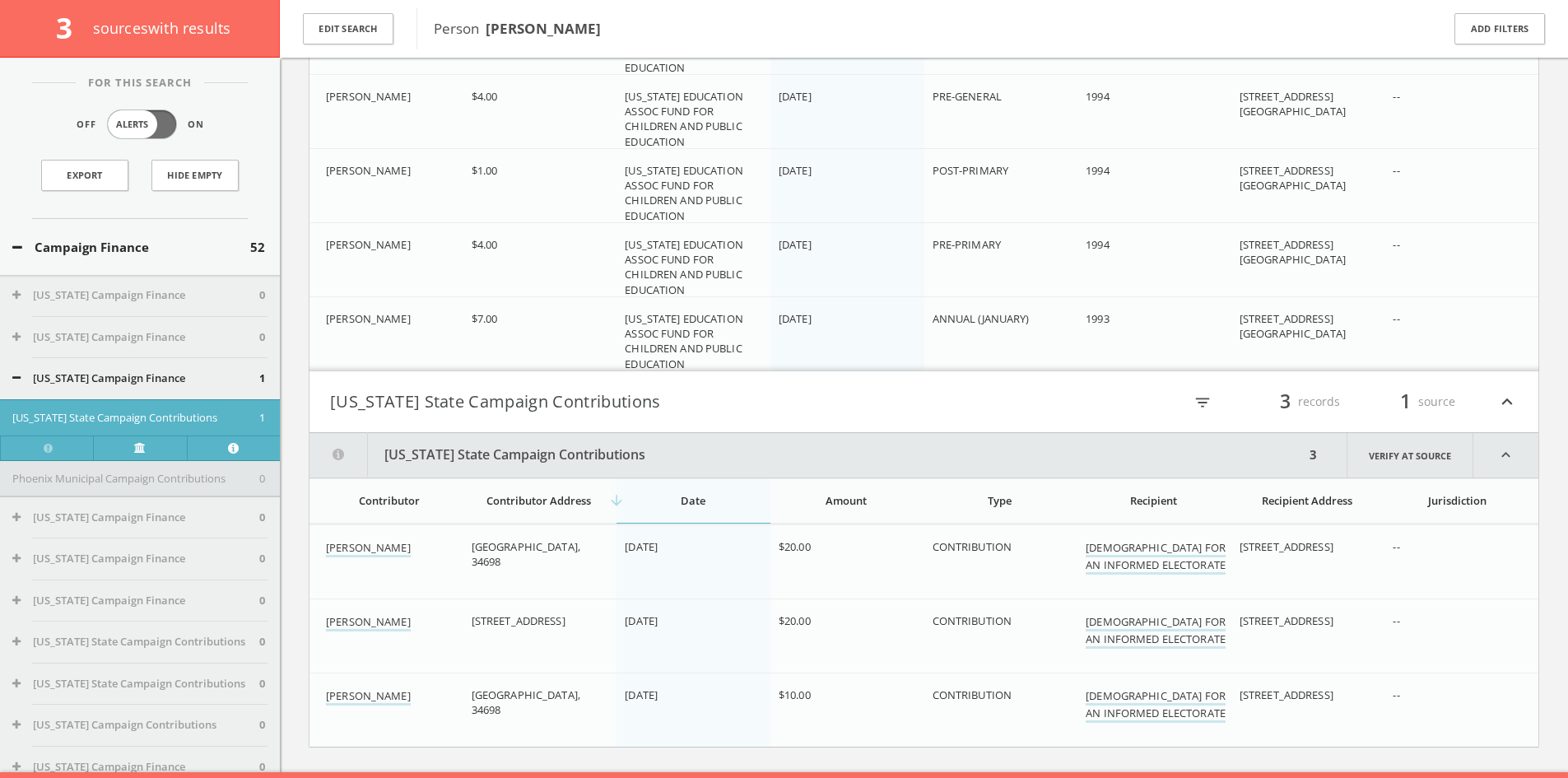
scroll to position [3754, 0]
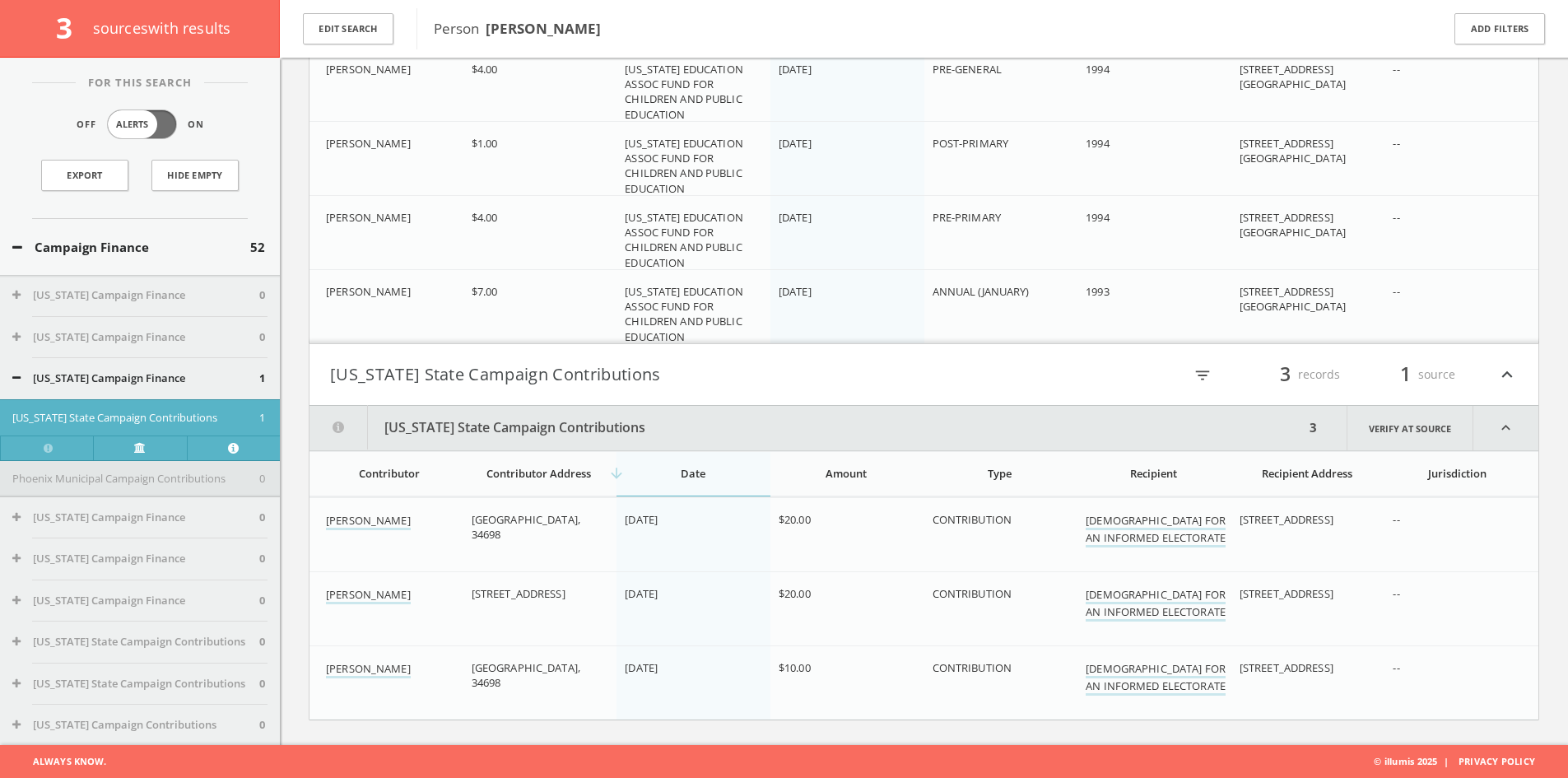
click at [195, 248] on button "Campaign Finance" at bounding box center [131, 248] width 238 height 19
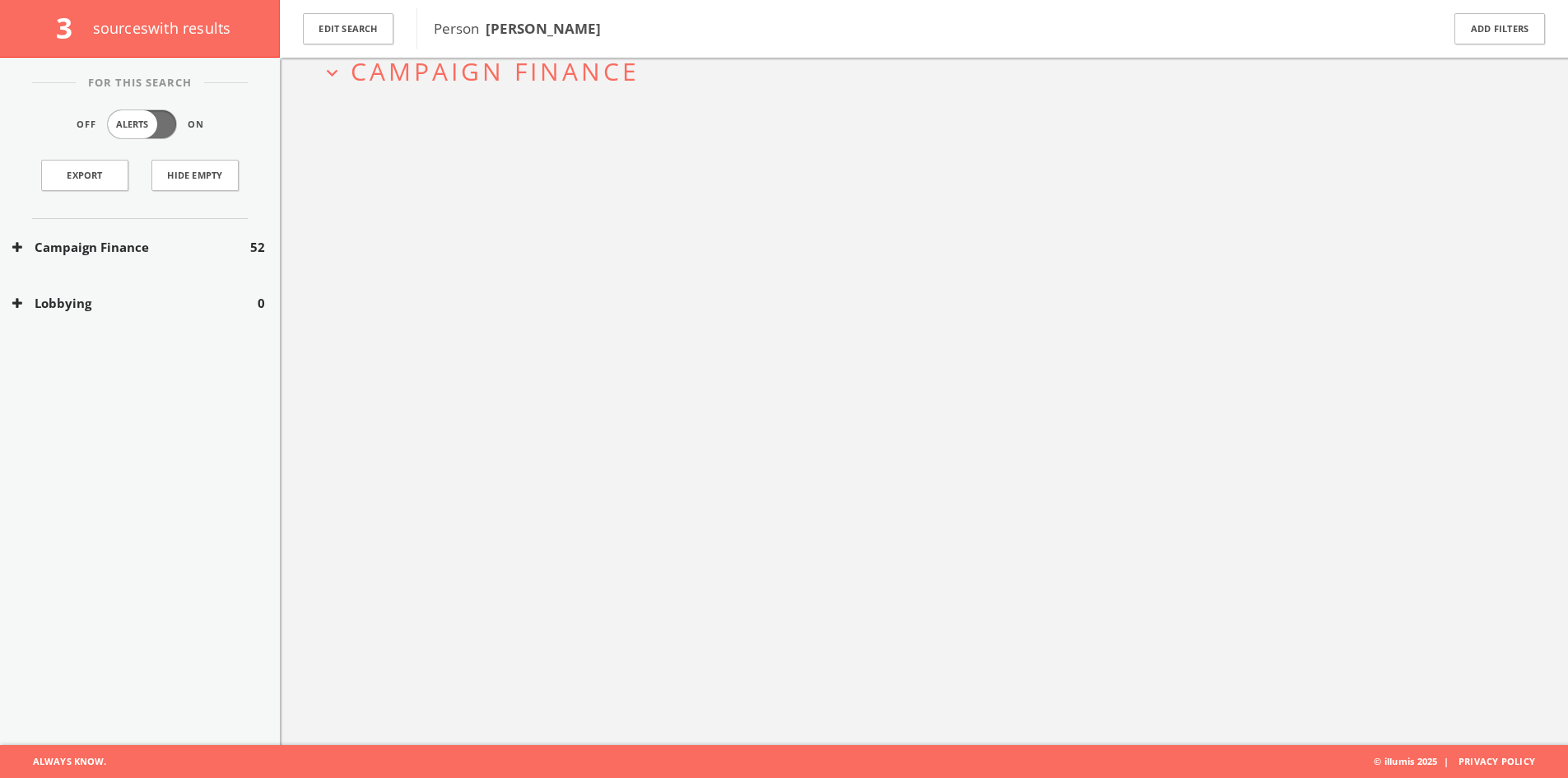
scroll to position [97, 0]
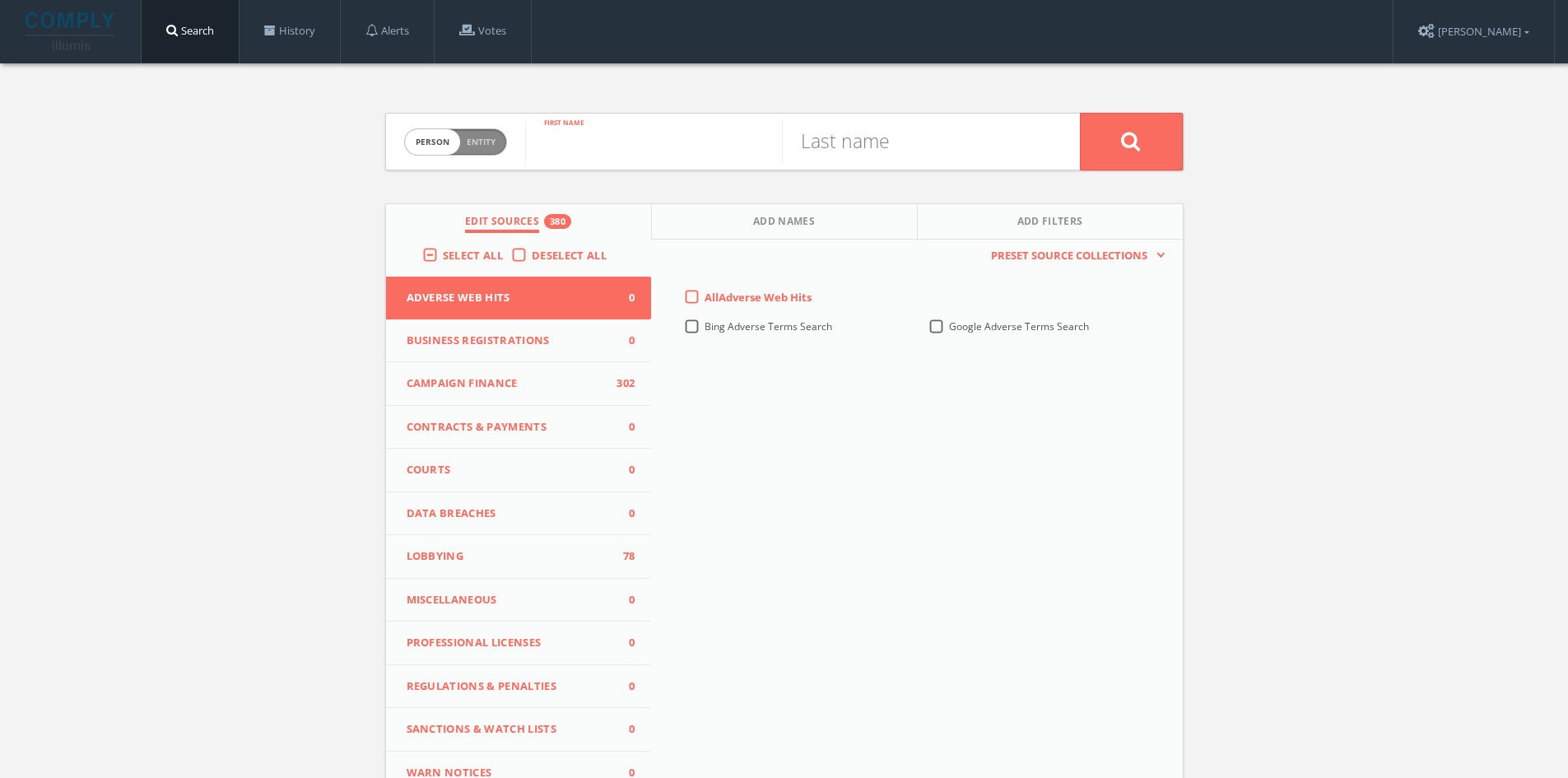
click at [654, 122] on input "text" at bounding box center [653, 142] width 257 height 43
type input "[PERSON_NAME]"
paste input "[PERSON_NAME]"
type input "[PERSON_NAME]"
click at [1079, 113] on button at bounding box center [1130, 142] width 103 height 58
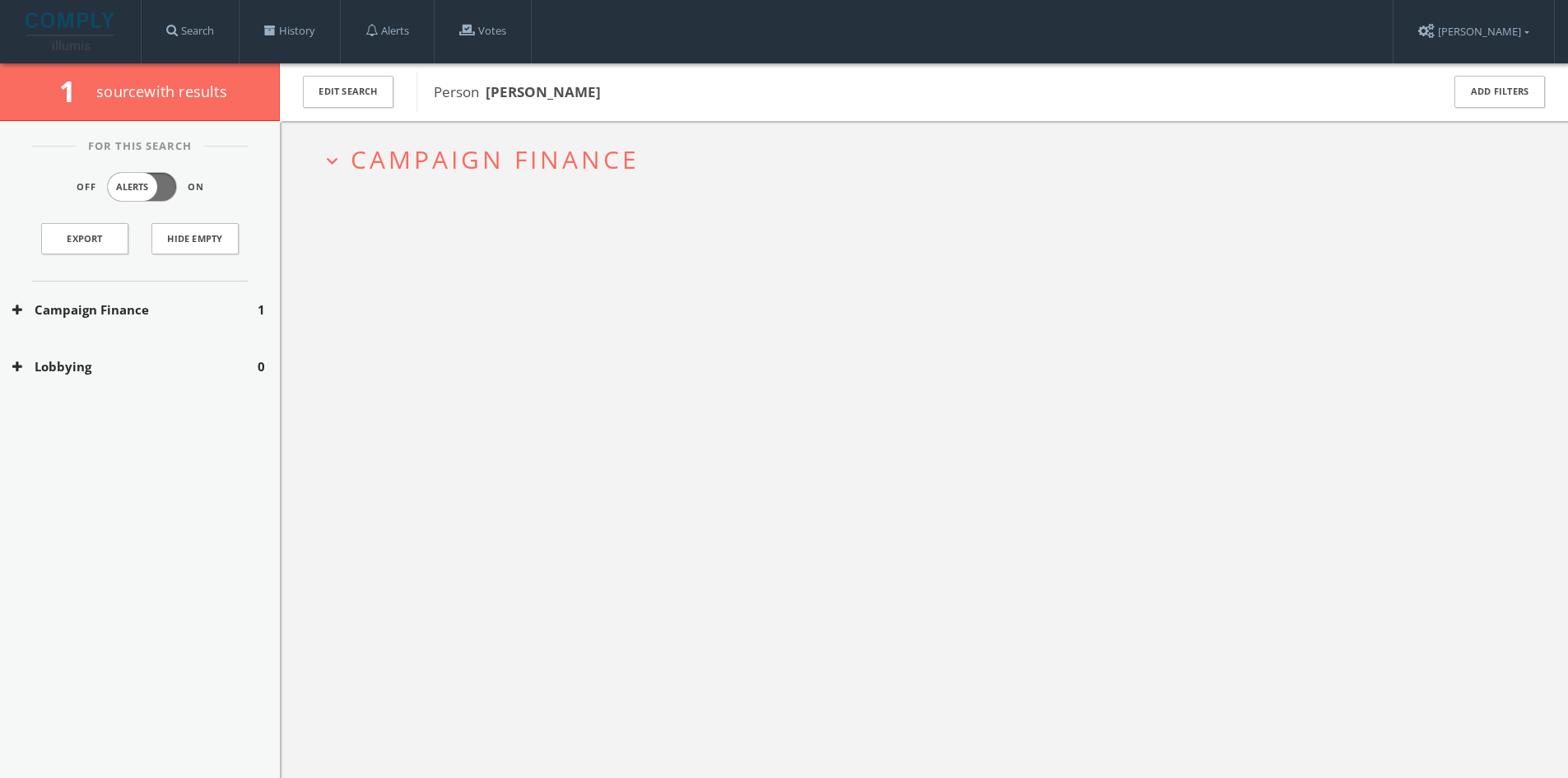
click at [199, 323] on div "Campaign Finance 1" at bounding box center [140, 309] width 279 height 57
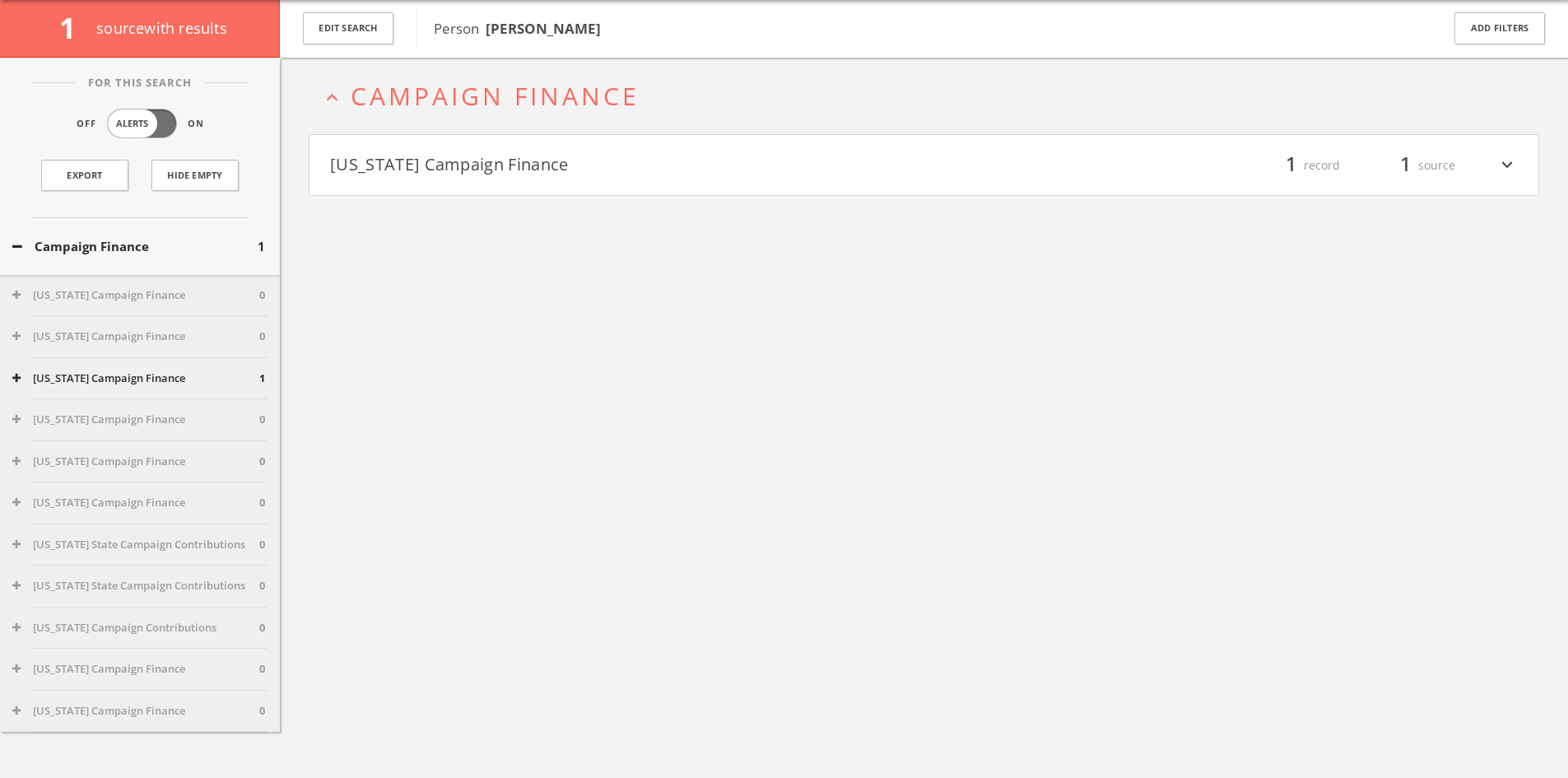
click at [588, 178] on button "[US_STATE] Campaign Finance" at bounding box center [627, 165] width 594 height 28
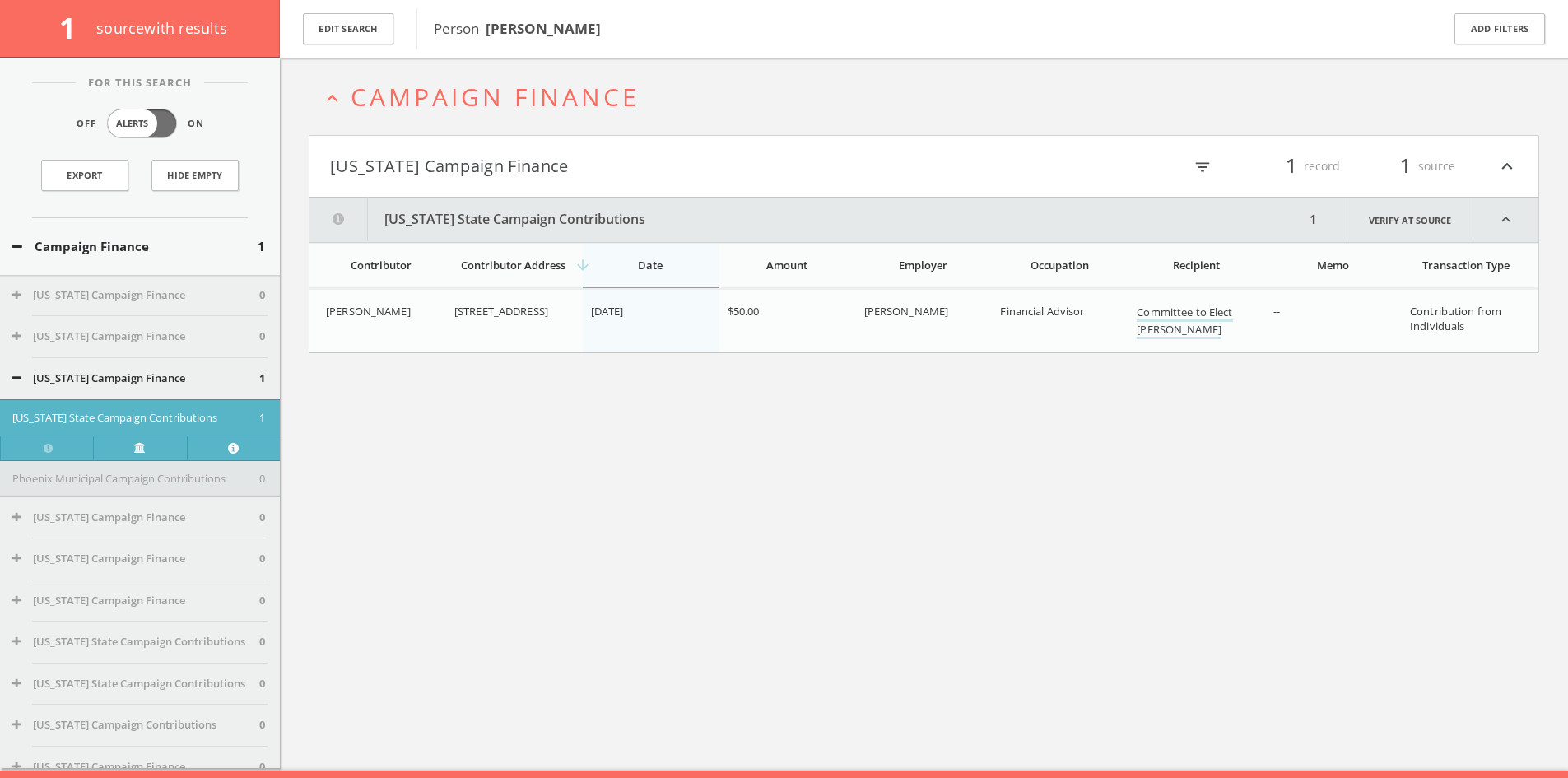
scroll to position [97, 0]
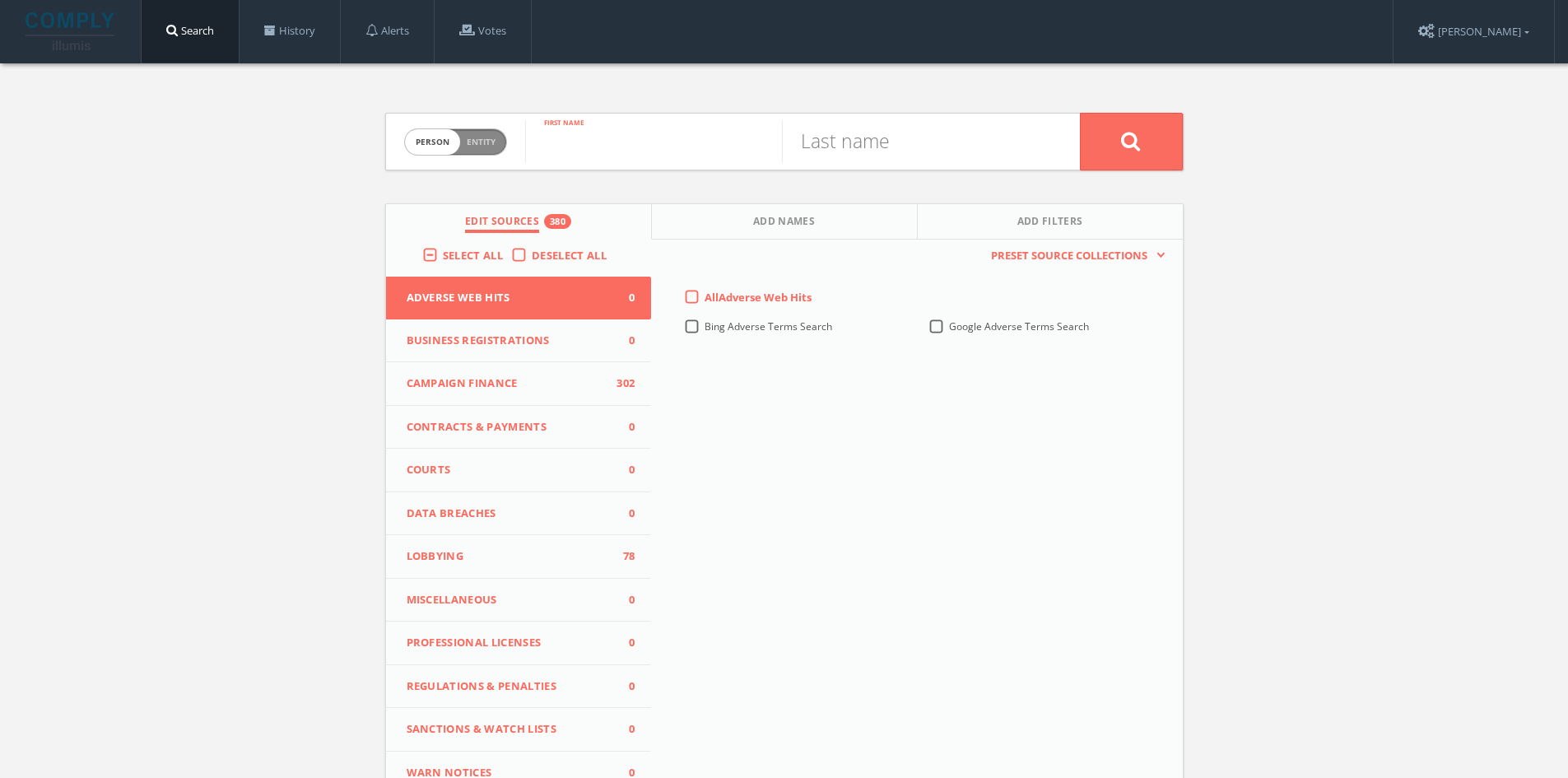
click at [710, 138] on input "text" at bounding box center [653, 142] width 257 height 43
type input "[PERSON_NAME]"
drag, startPoint x: 882, startPoint y: 111, endPoint x: 859, endPoint y: 130, distance: 29.8
paste input "[PERSON_NAME]"
type input "[PERSON_NAME]"
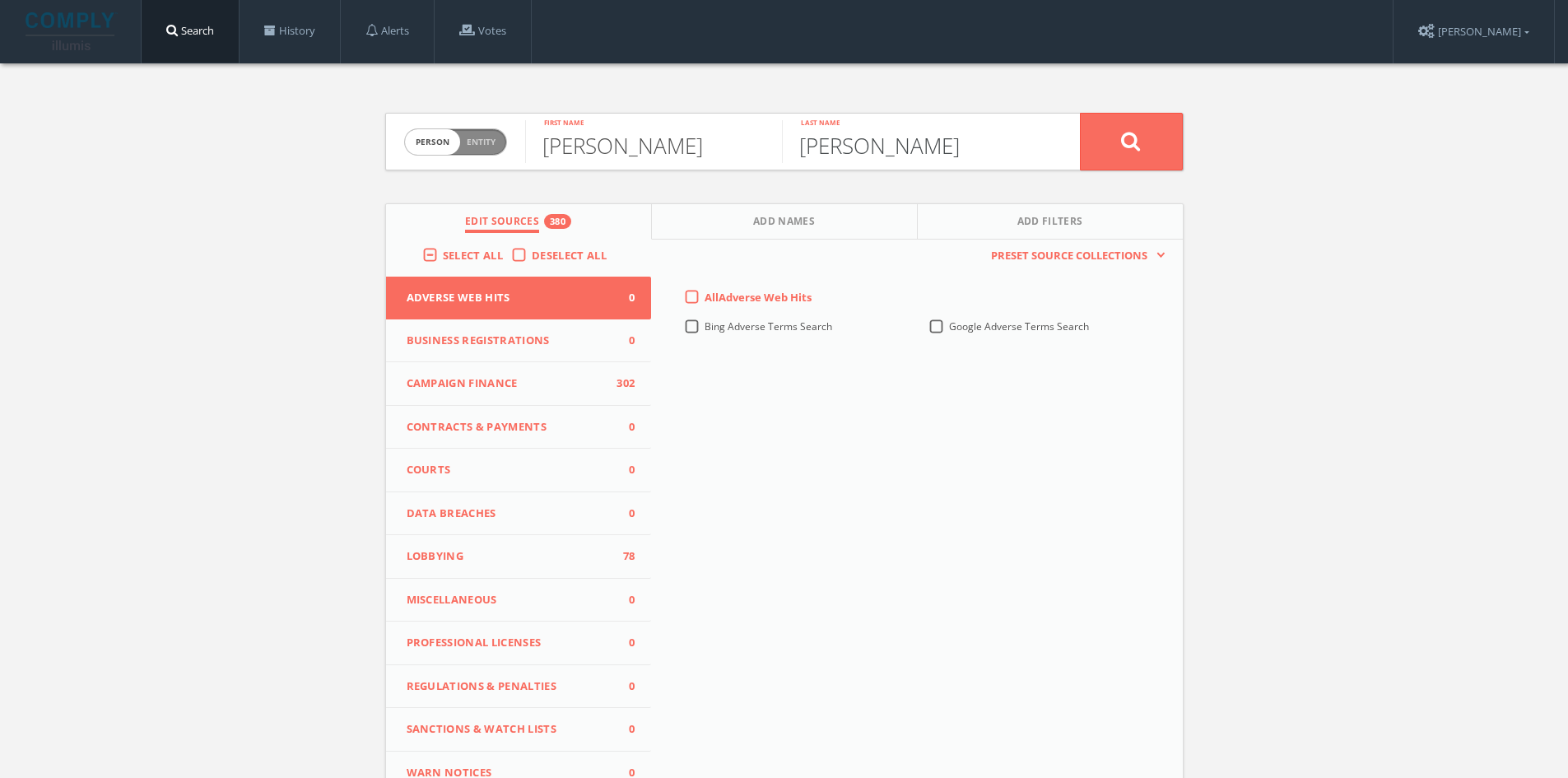
click at [1079, 113] on button at bounding box center [1130, 142] width 103 height 58
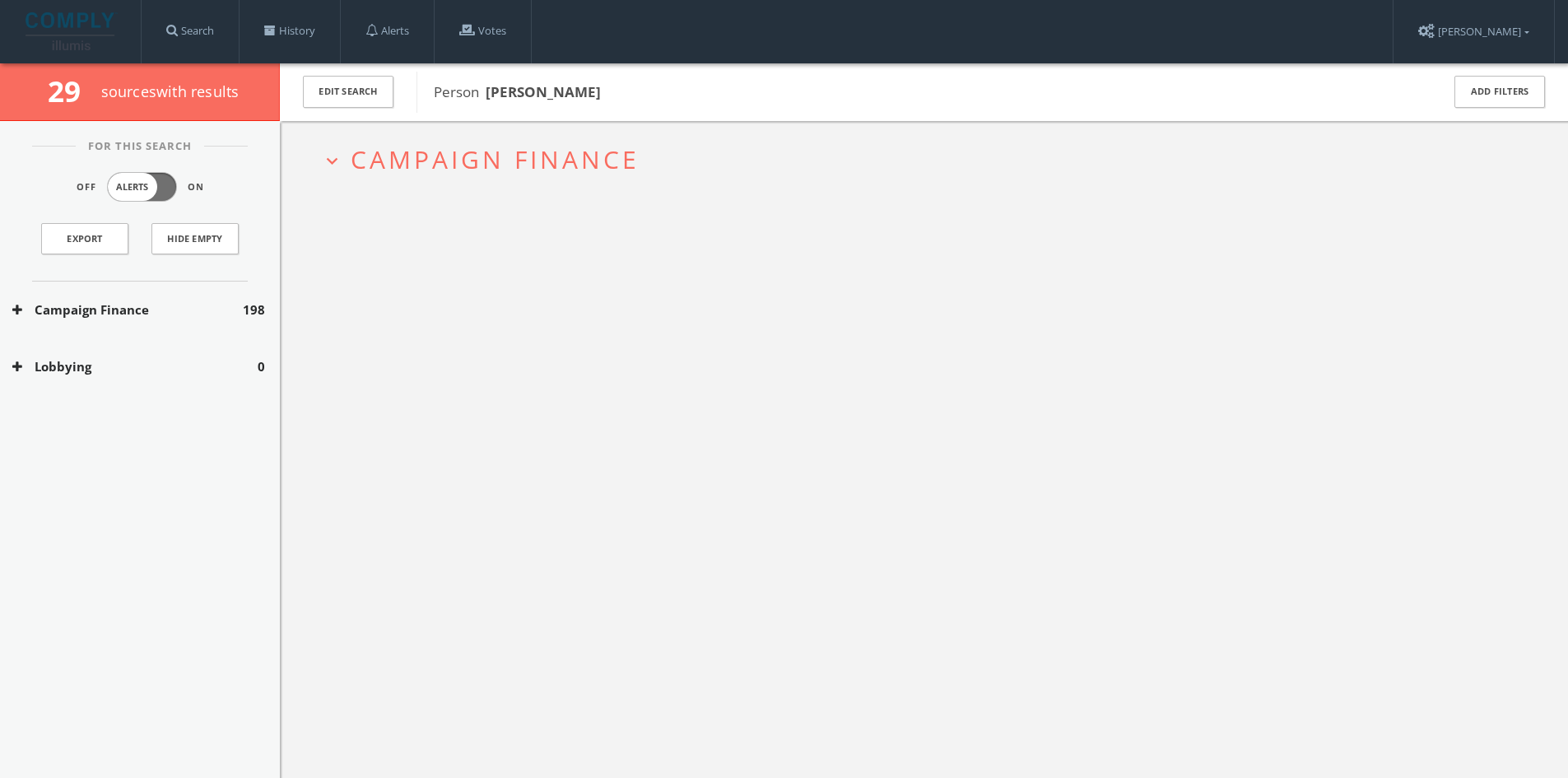
click at [608, 178] on h2 "expand_more Campaign Finance" at bounding box center [924, 159] width 1230 height 76
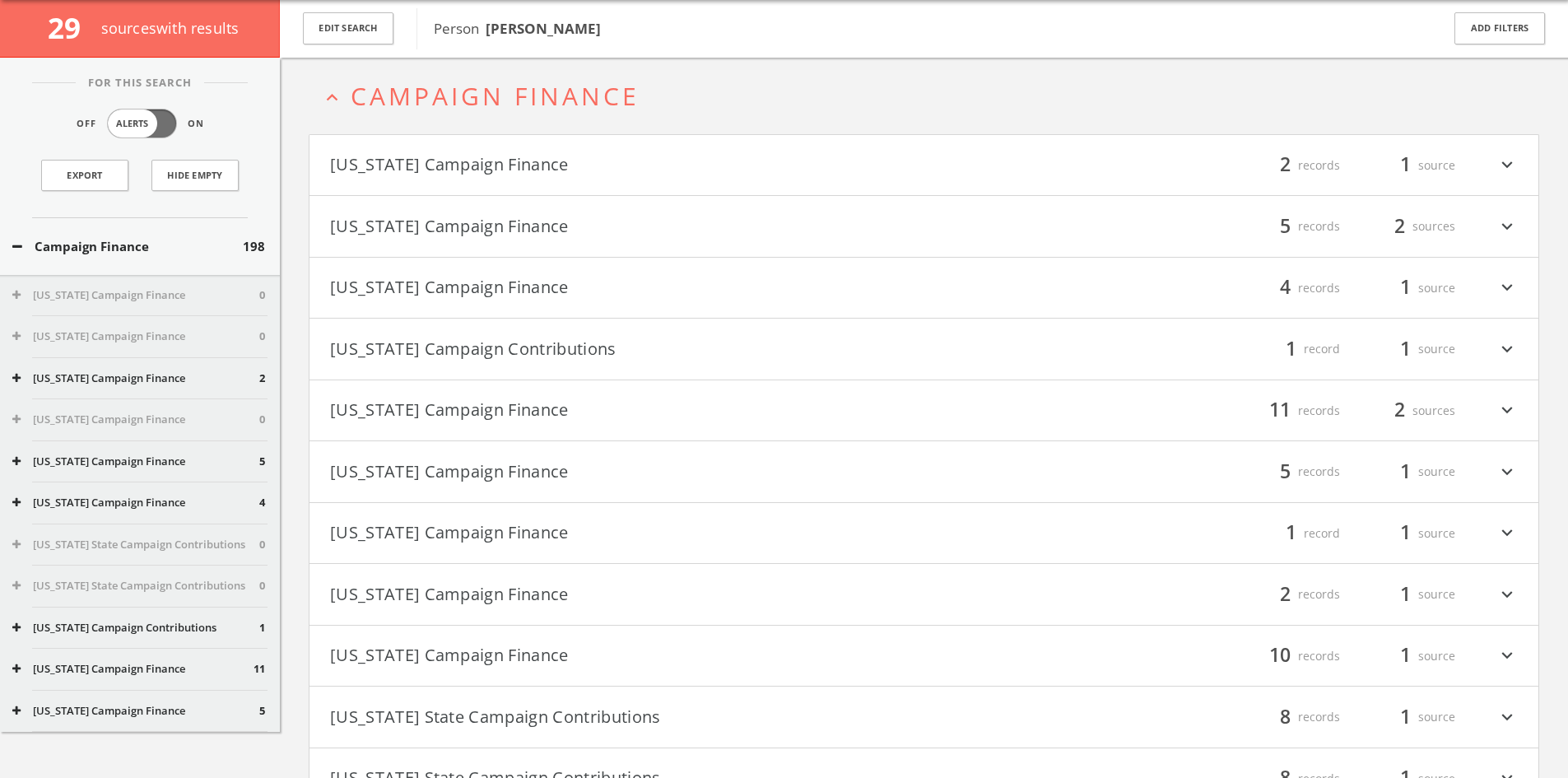
click at [606, 179] on button "[US_STATE] Campaign Finance" at bounding box center [627, 165] width 594 height 28
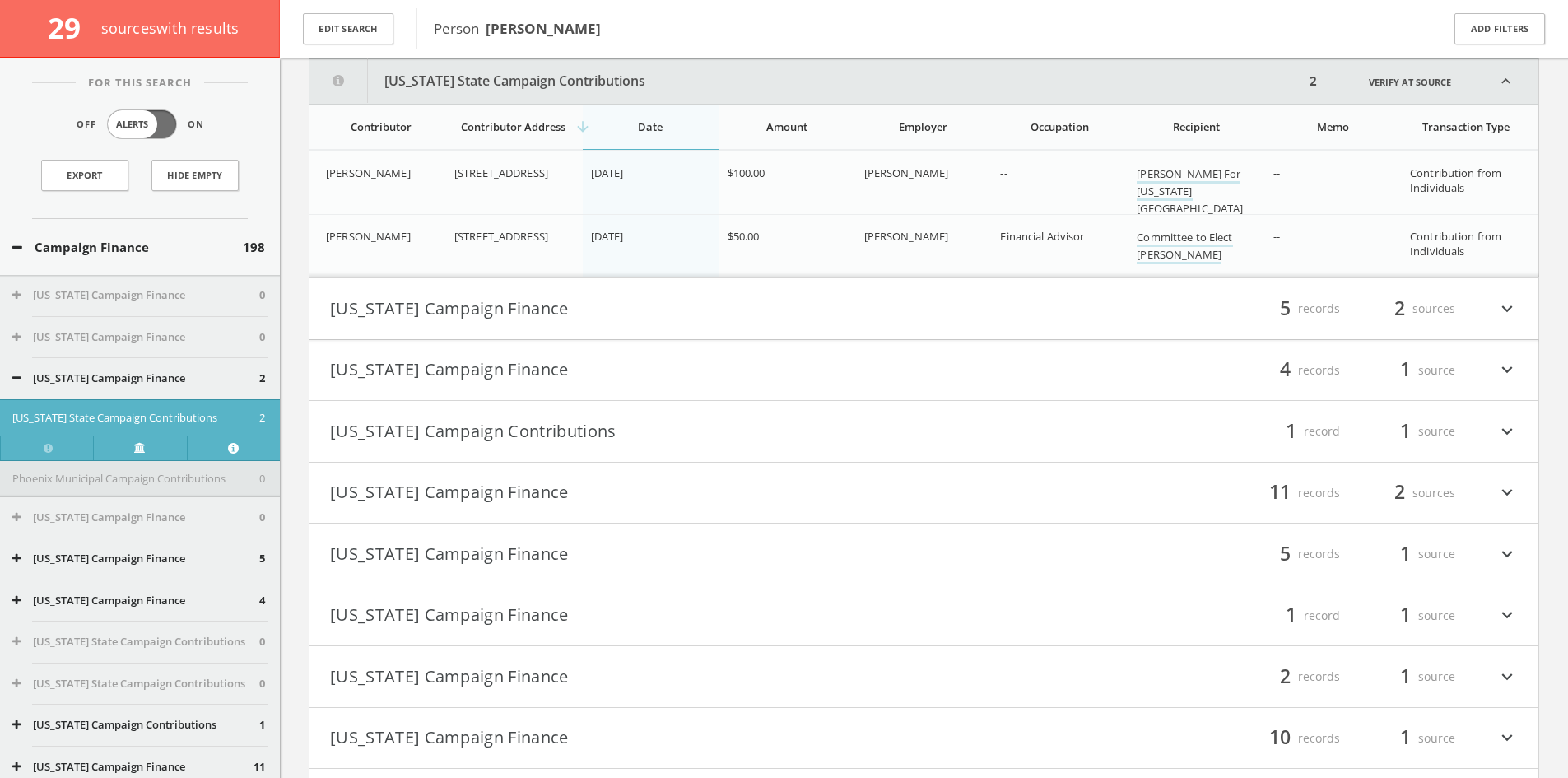
scroll to position [210, 0]
click at [766, 302] on button "[US_STATE] Campaign Finance" at bounding box center [627, 308] width 594 height 28
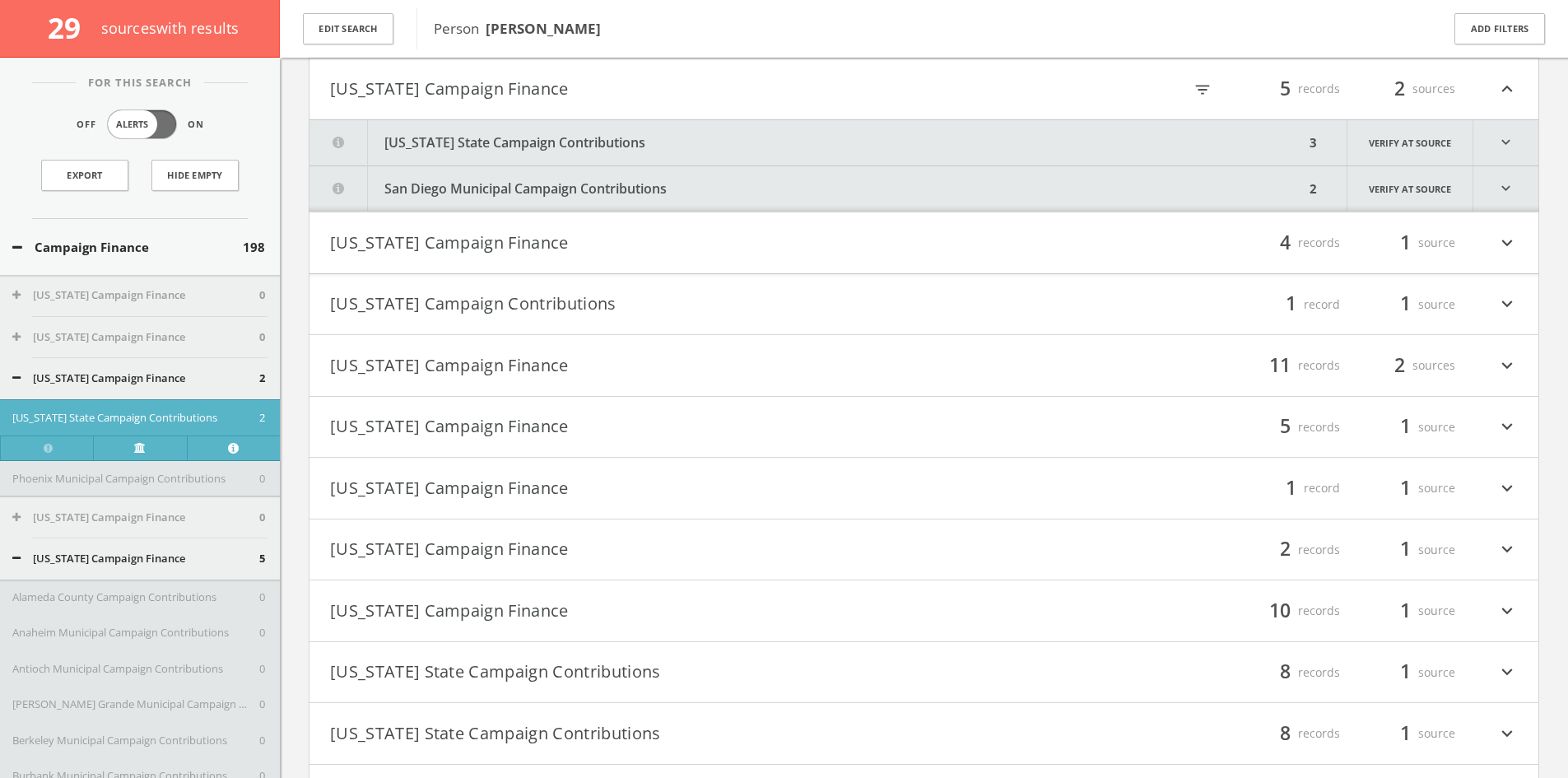
click at [602, 135] on button "[US_STATE] State Campaign Contributions" at bounding box center [807, 142] width 995 height 45
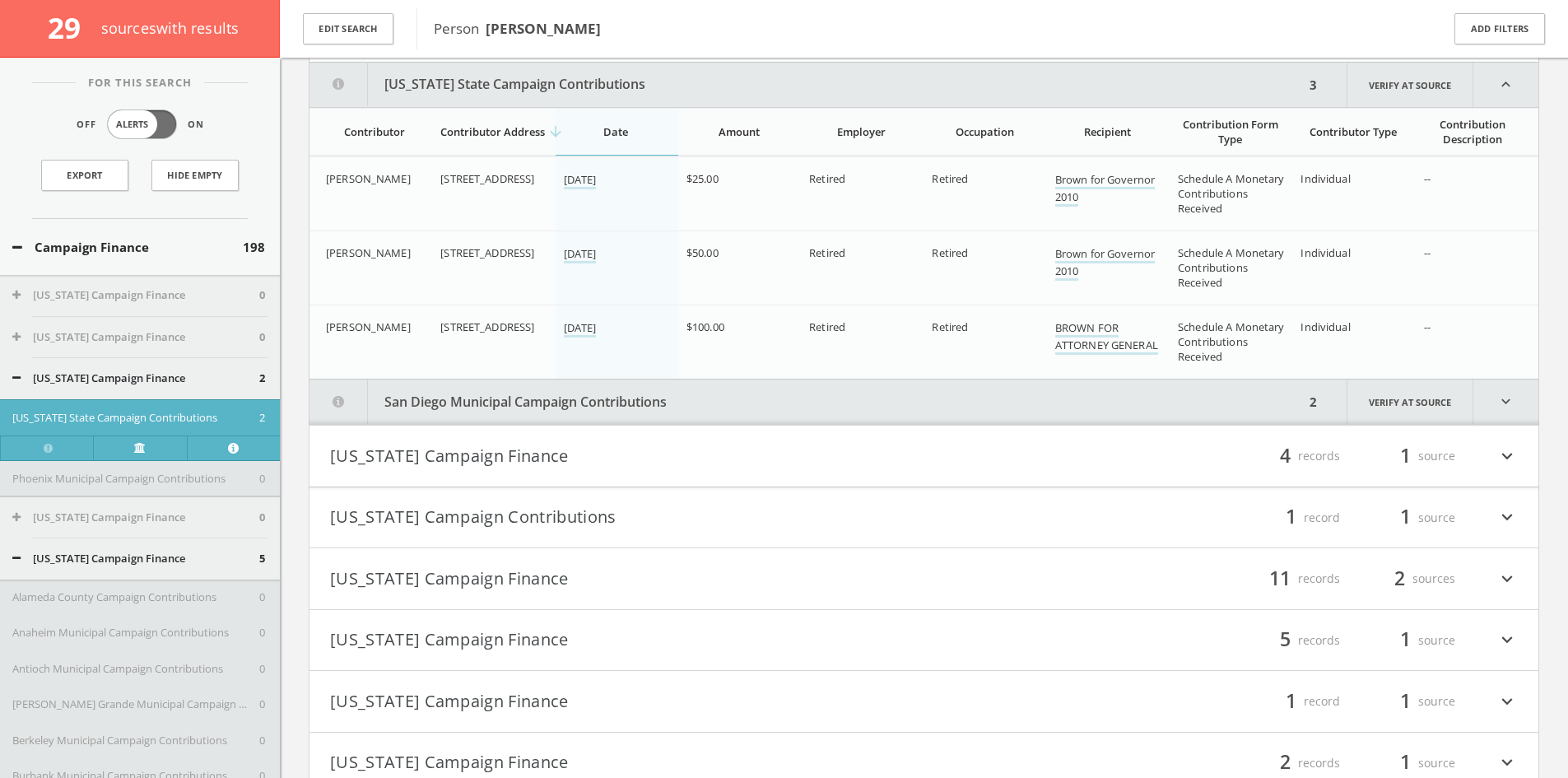
scroll to position [491, 0]
click at [663, 401] on button "San Diego Municipal Campaign Contributions" at bounding box center [807, 397] width 995 height 45
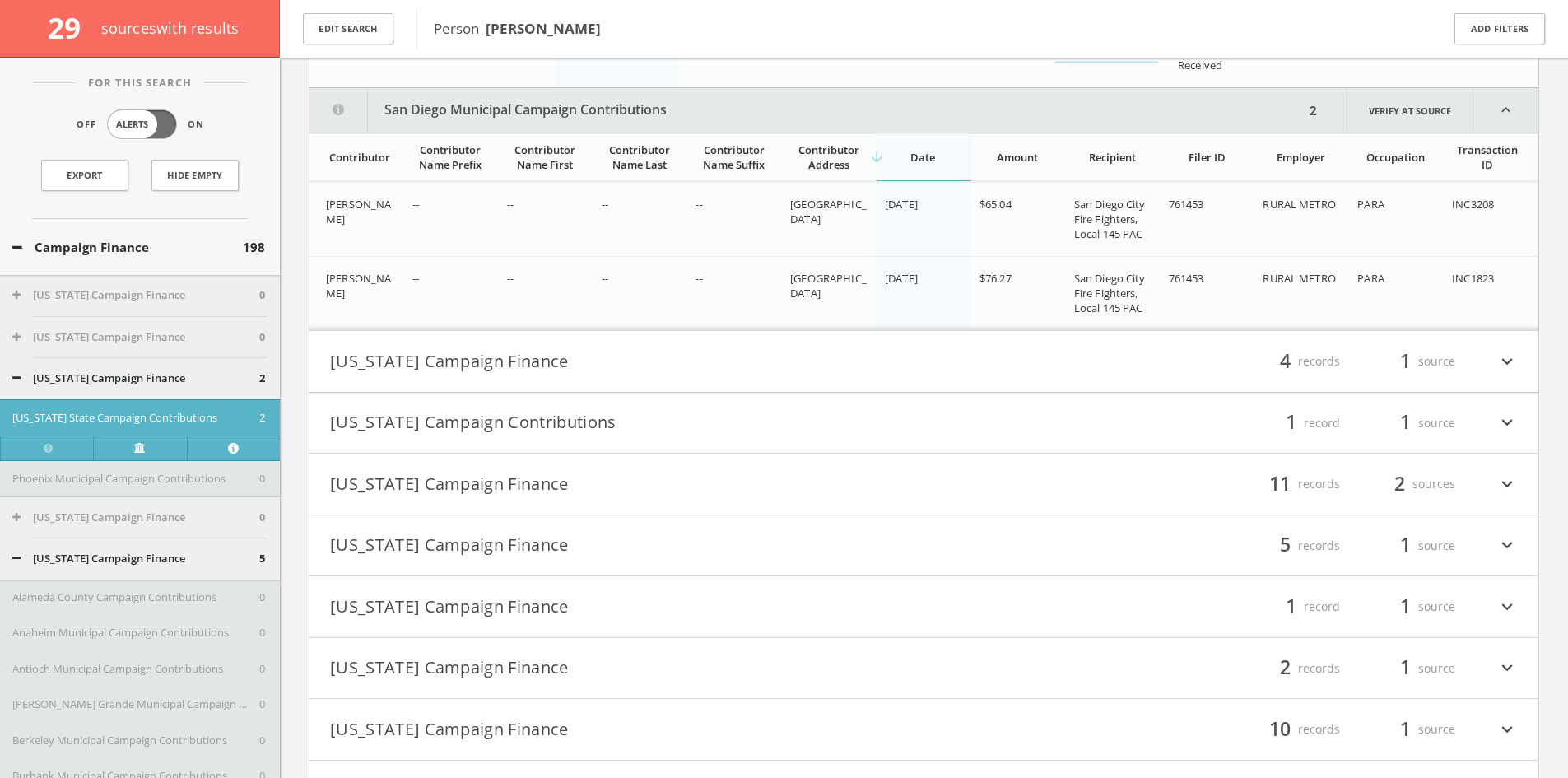
scroll to position [808, 0]
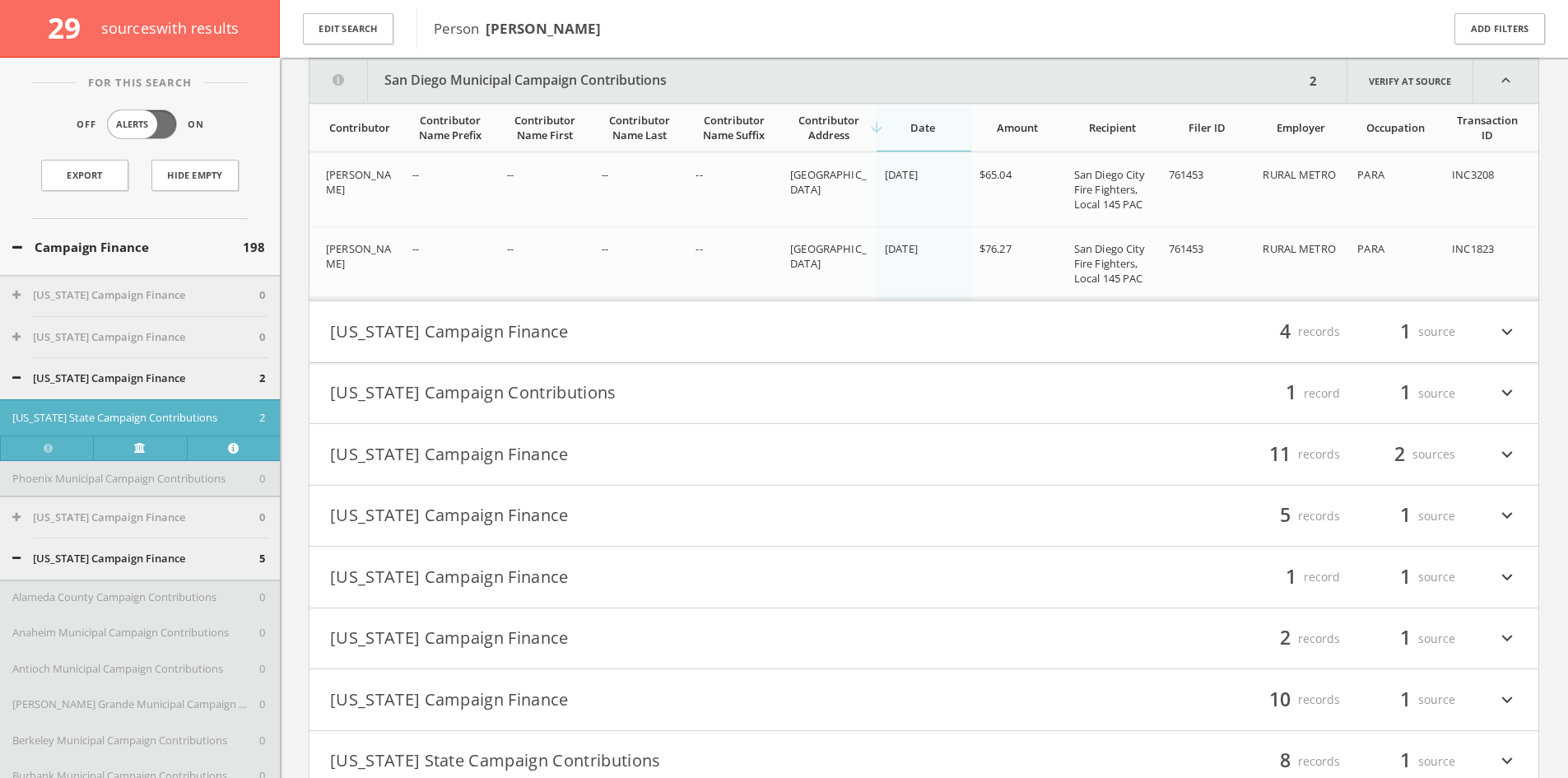
click at [711, 342] on button "[US_STATE] Campaign Finance" at bounding box center [627, 331] width 594 height 28
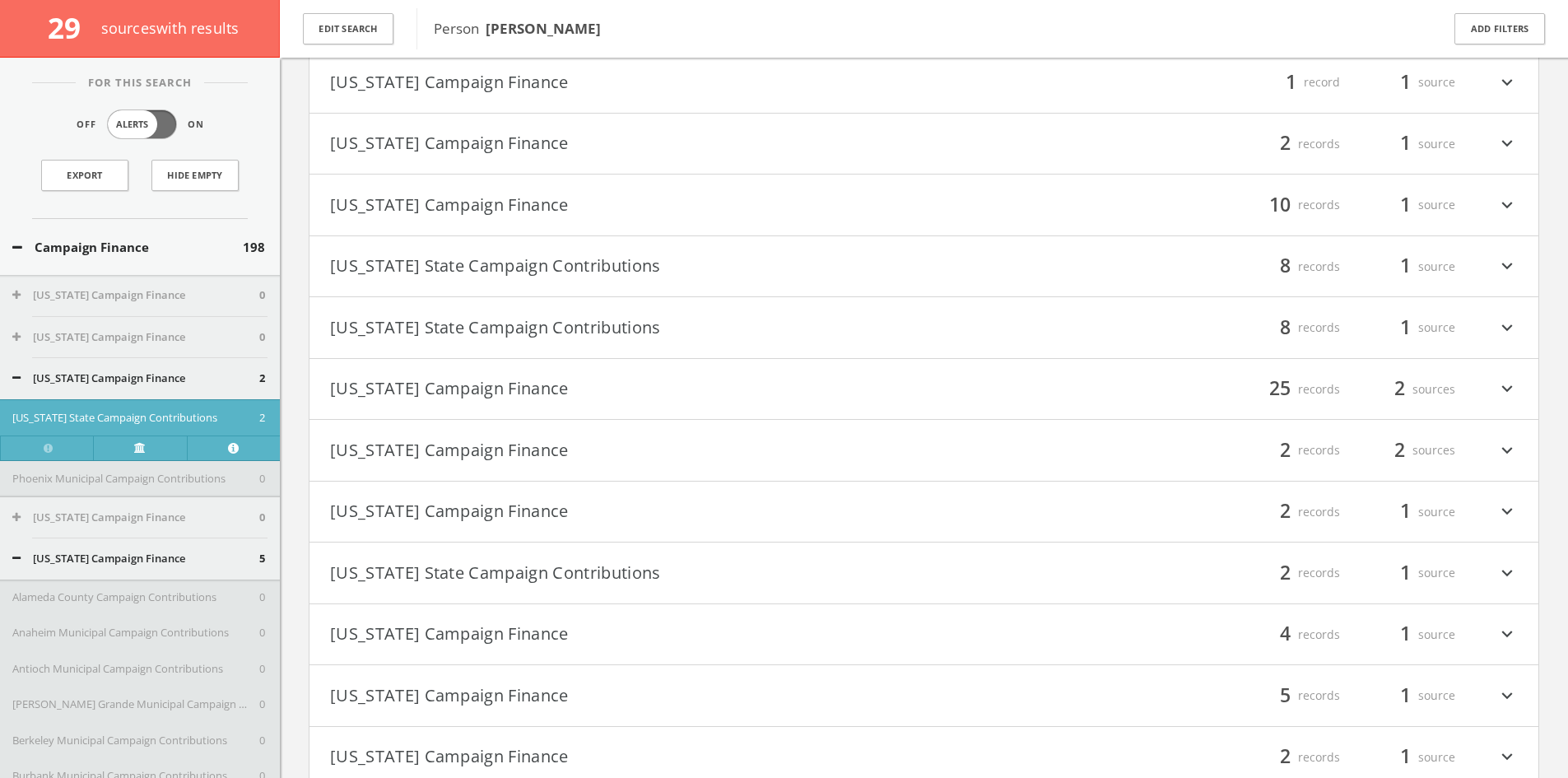
scroll to position [1498, 0]
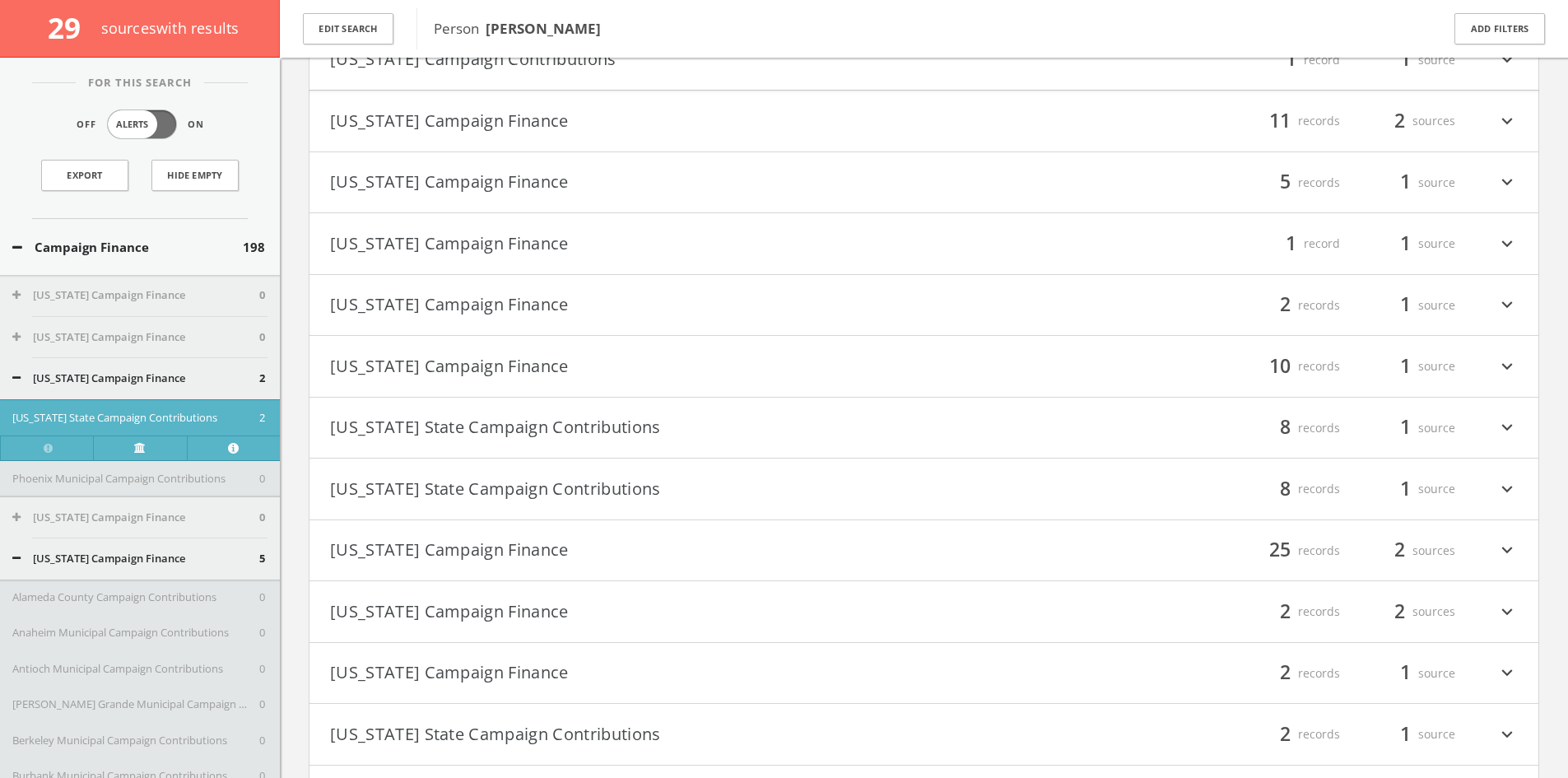
drag, startPoint x: 613, startPoint y: 22, endPoint x: 537, endPoint y: 28, distance: 76.2
click at [526, 28] on span "Person [PERSON_NAME]" at bounding box center [926, 29] width 985 height 21
copy b "[PERSON_NAME]"
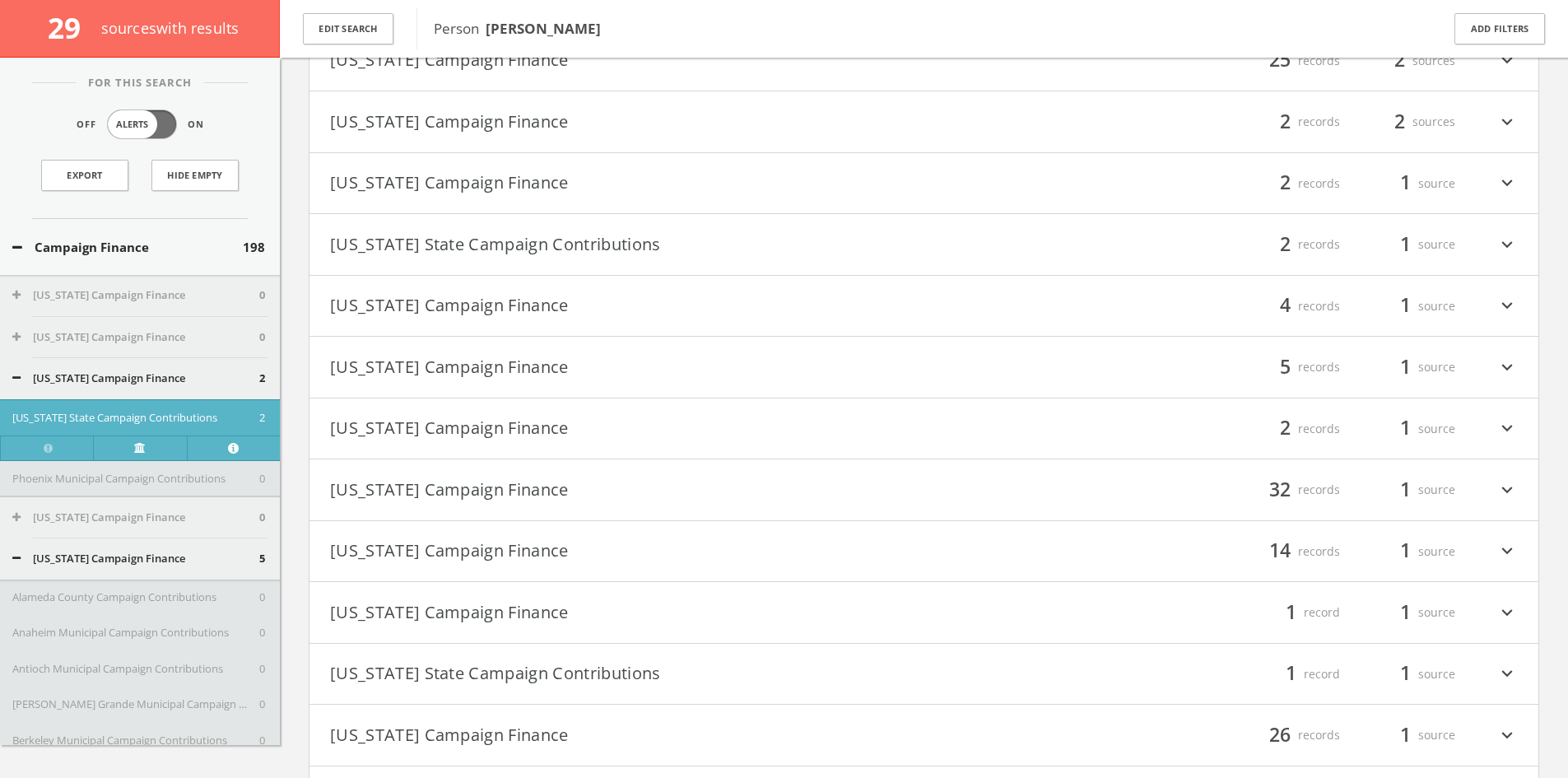
scroll to position [2156, 0]
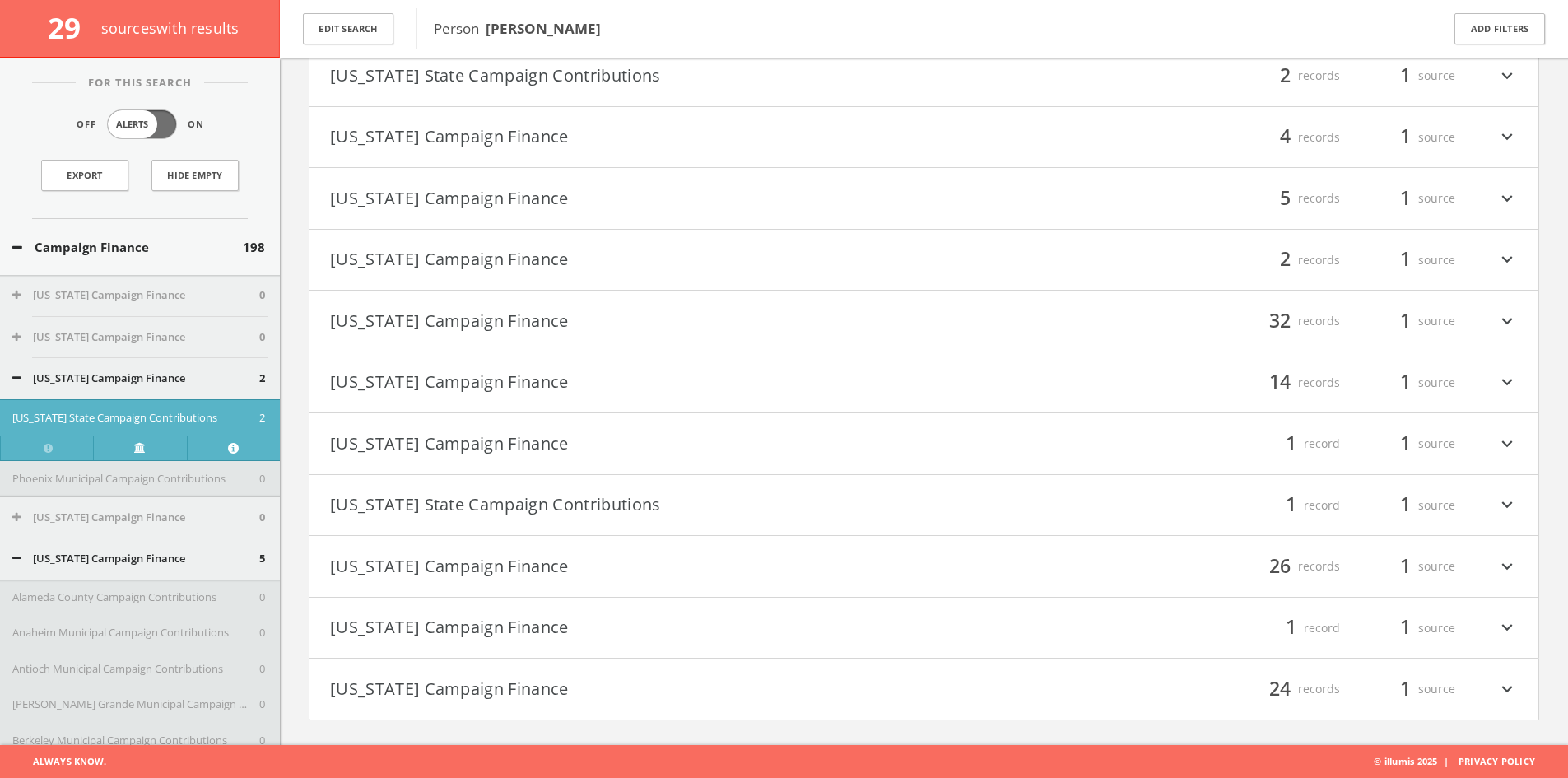
click at [101, 243] on button "Campaign Finance" at bounding box center [127, 248] width 230 height 19
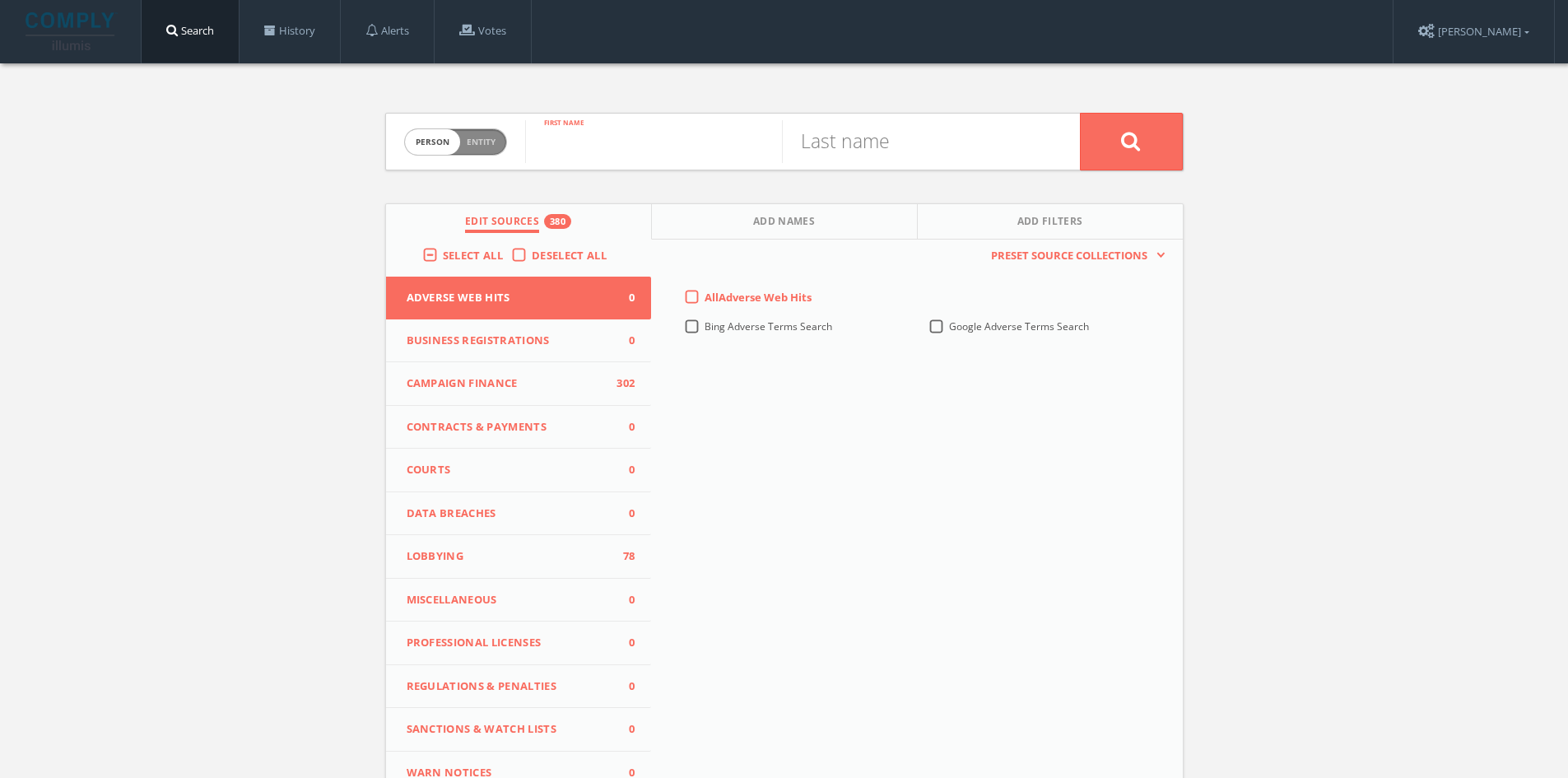
click at [662, 126] on input "text" at bounding box center [653, 142] width 257 height 43
type input "[PERSON_NAME]"
click at [826, 122] on input "text" at bounding box center [910, 142] width 257 height 43
type input "[PERSON_NAME]"
click at [1079, 113] on button at bounding box center [1130, 142] width 103 height 58
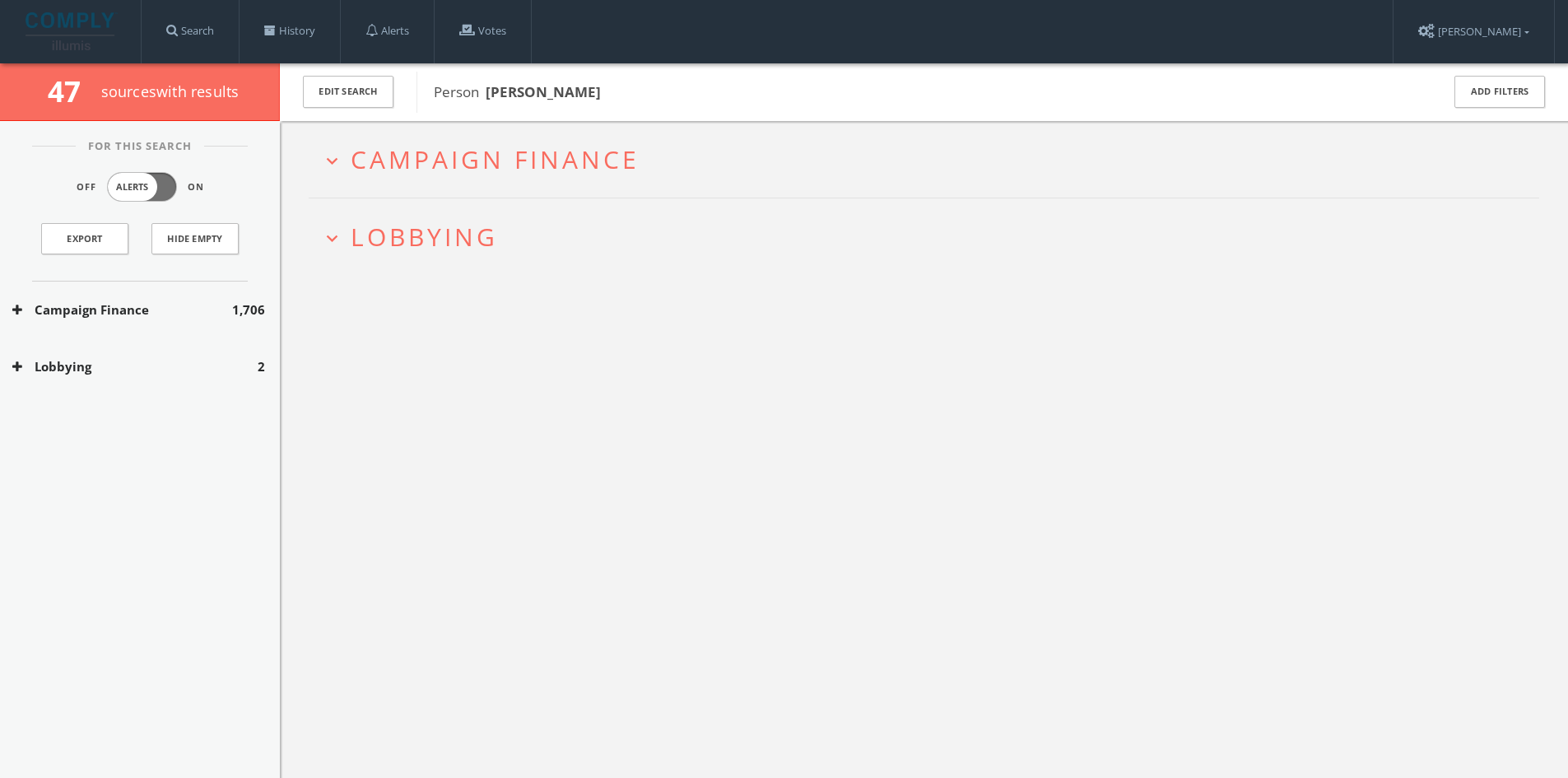
click at [535, 165] on span "Campaign Finance" at bounding box center [495, 159] width 289 height 33
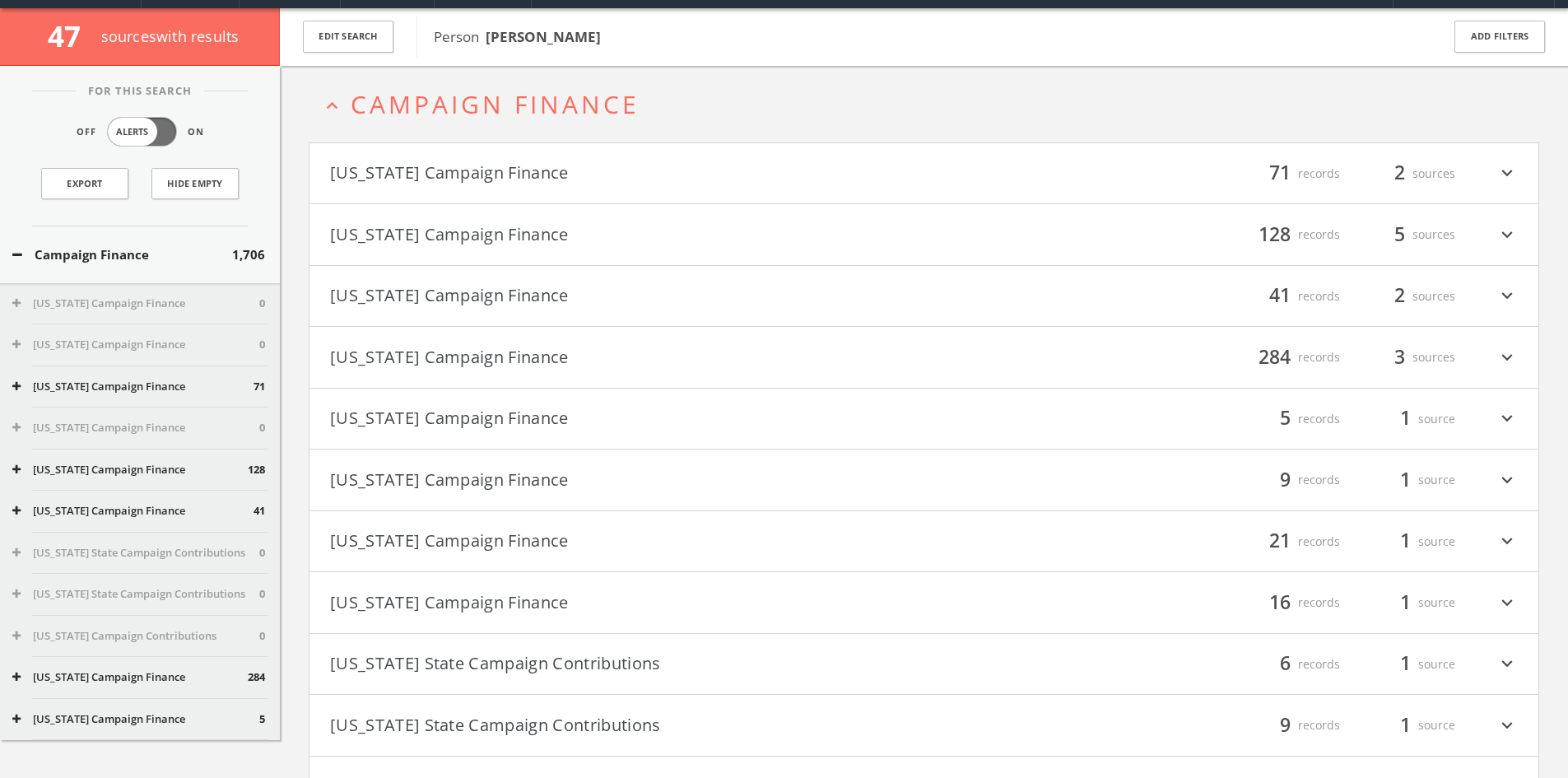
scroll to position [63, 0]
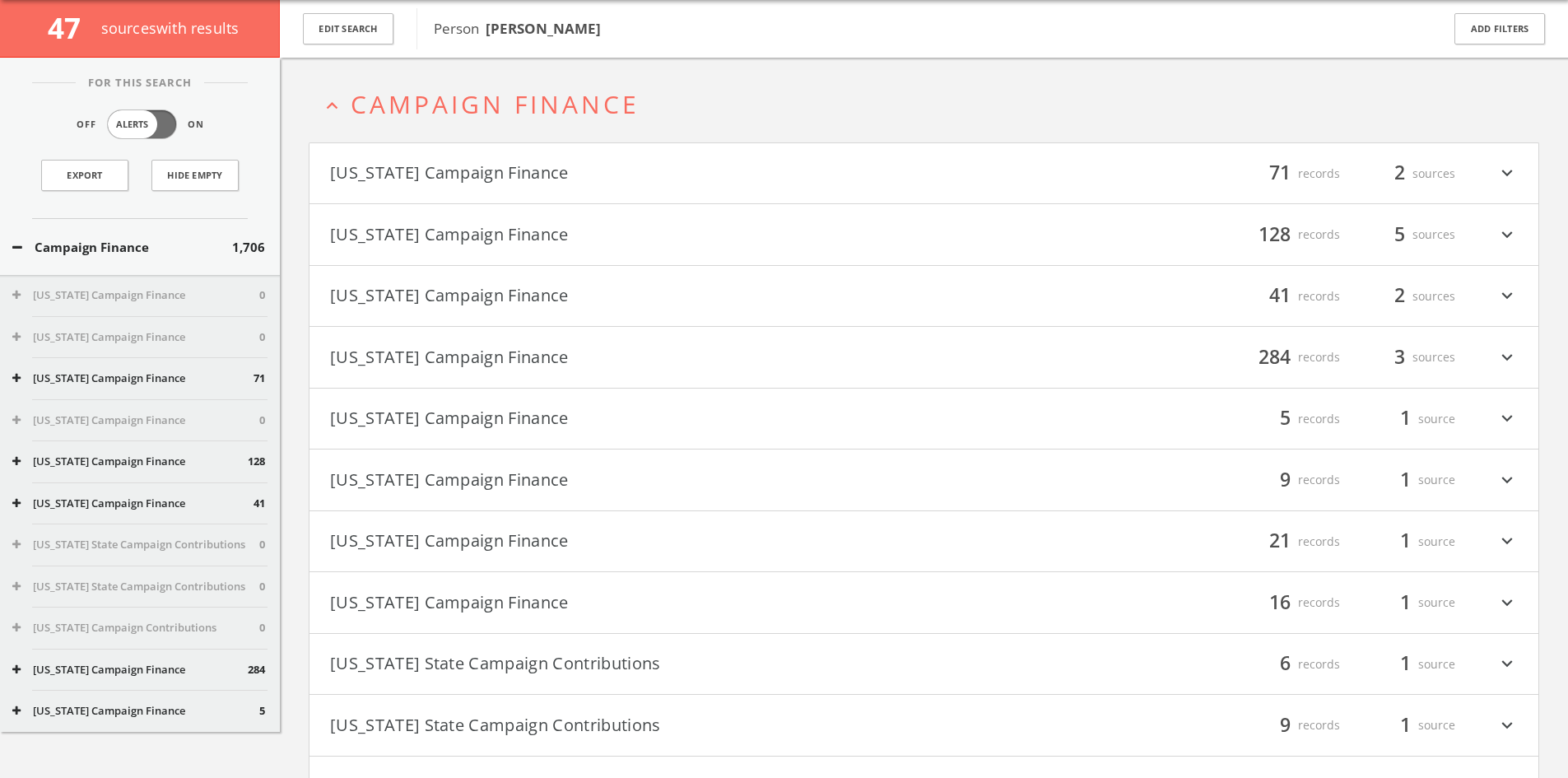
click at [539, 110] on span "Campaign Finance" at bounding box center [495, 104] width 289 height 33
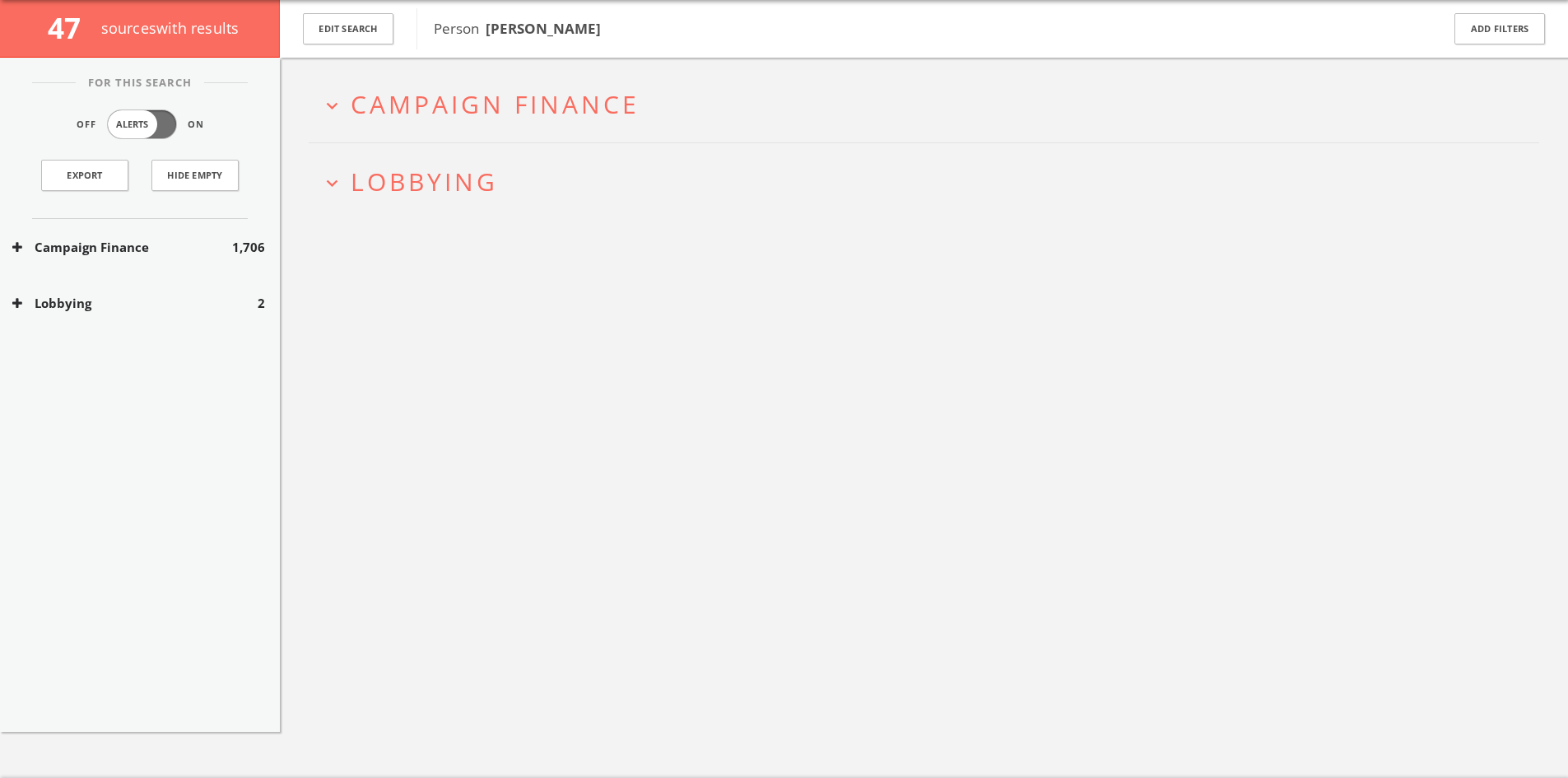
click at [165, 294] on button "Lobbying" at bounding box center [134, 303] width 245 height 19
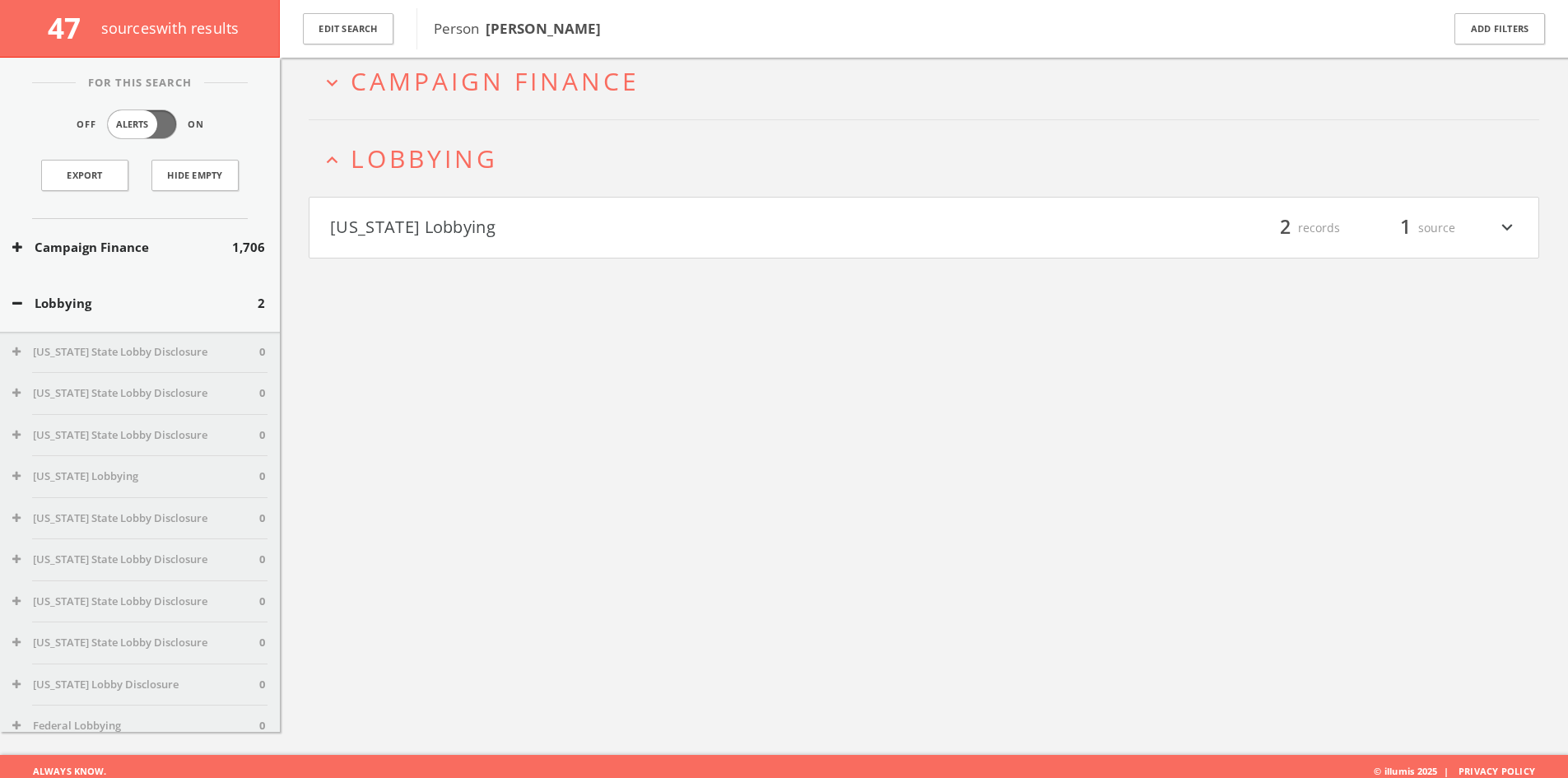
scroll to position [97, 0]
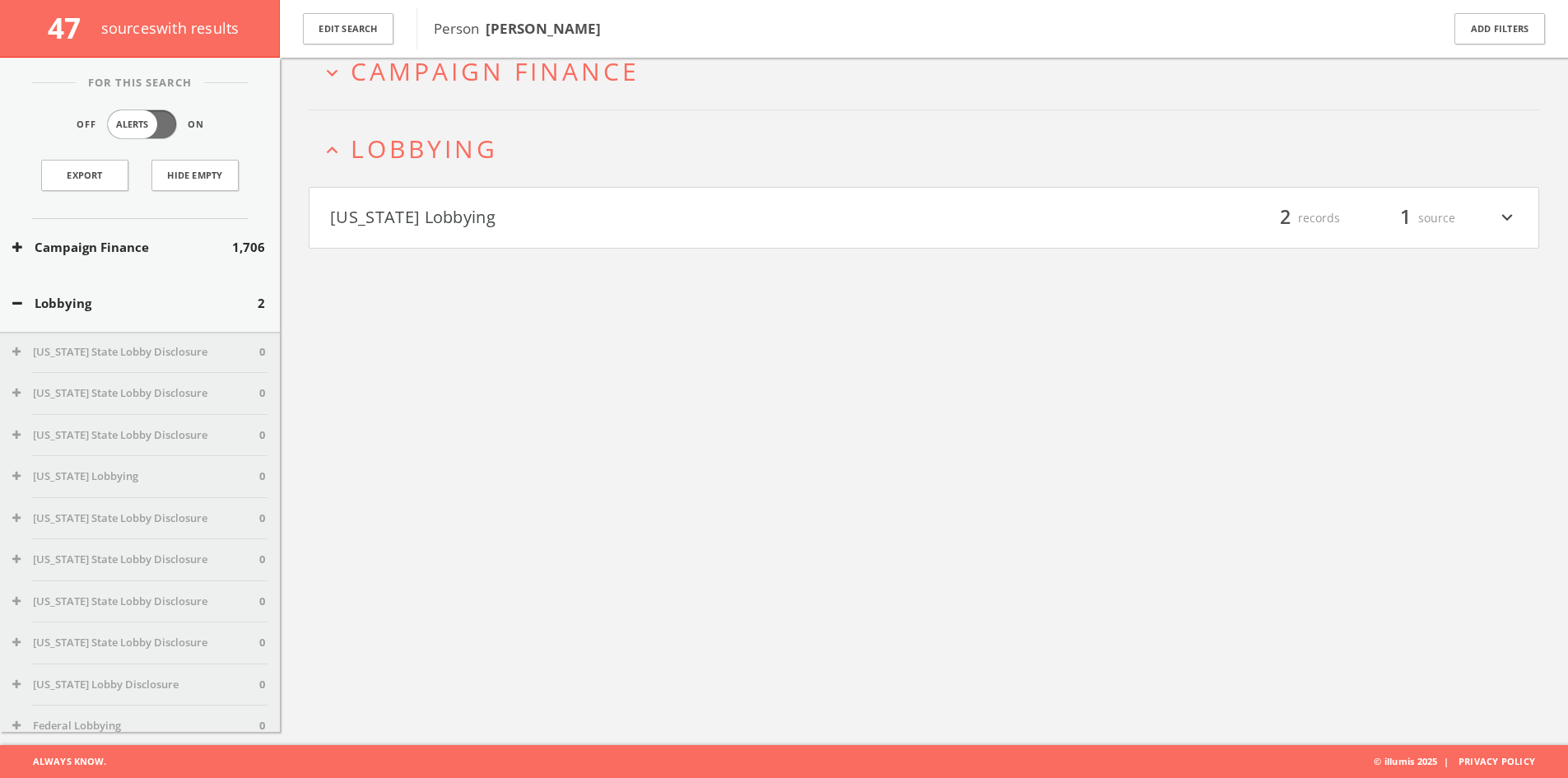
click at [622, 211] on button "[US_STATE] Lobbying" at bounding box center [627, 218] width 594 height 28
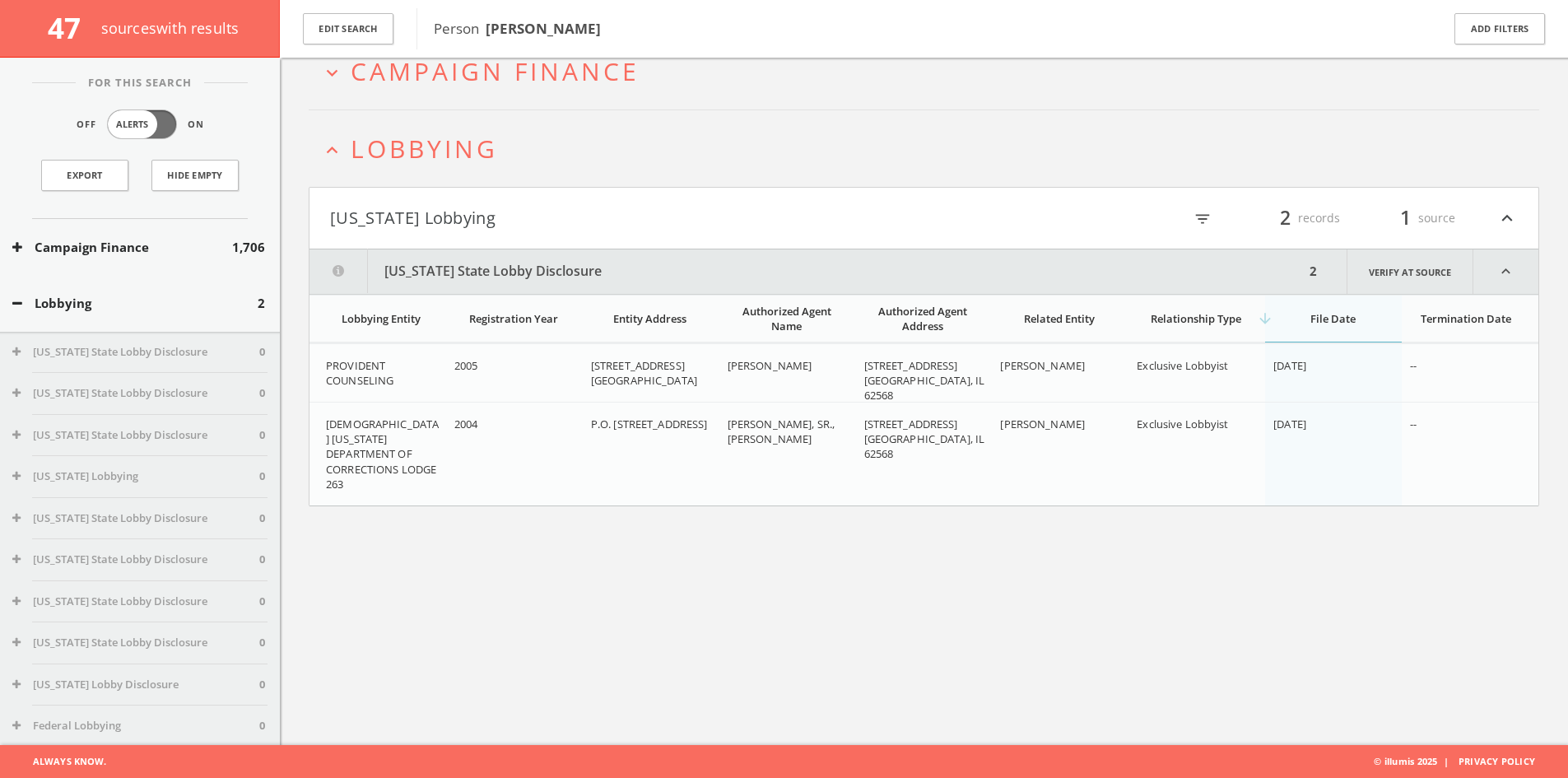
click at [531, 157] on button "expand_less Lobbying" at bounding box center [930, 149] width 1218 height 27
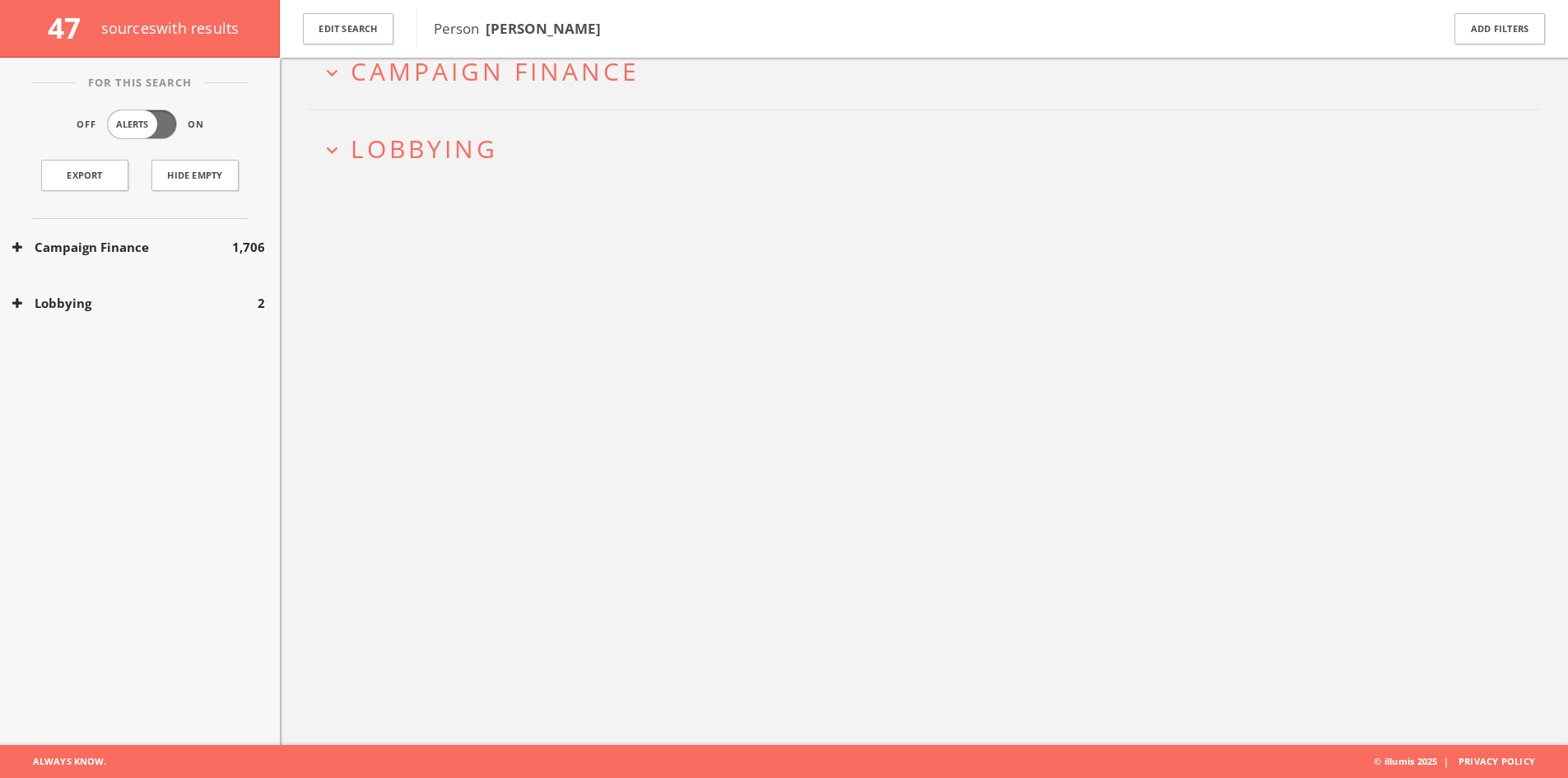
click at [599, 86] on span "Campaign Finance" at bounding box center [495, 71] width 289 height 33
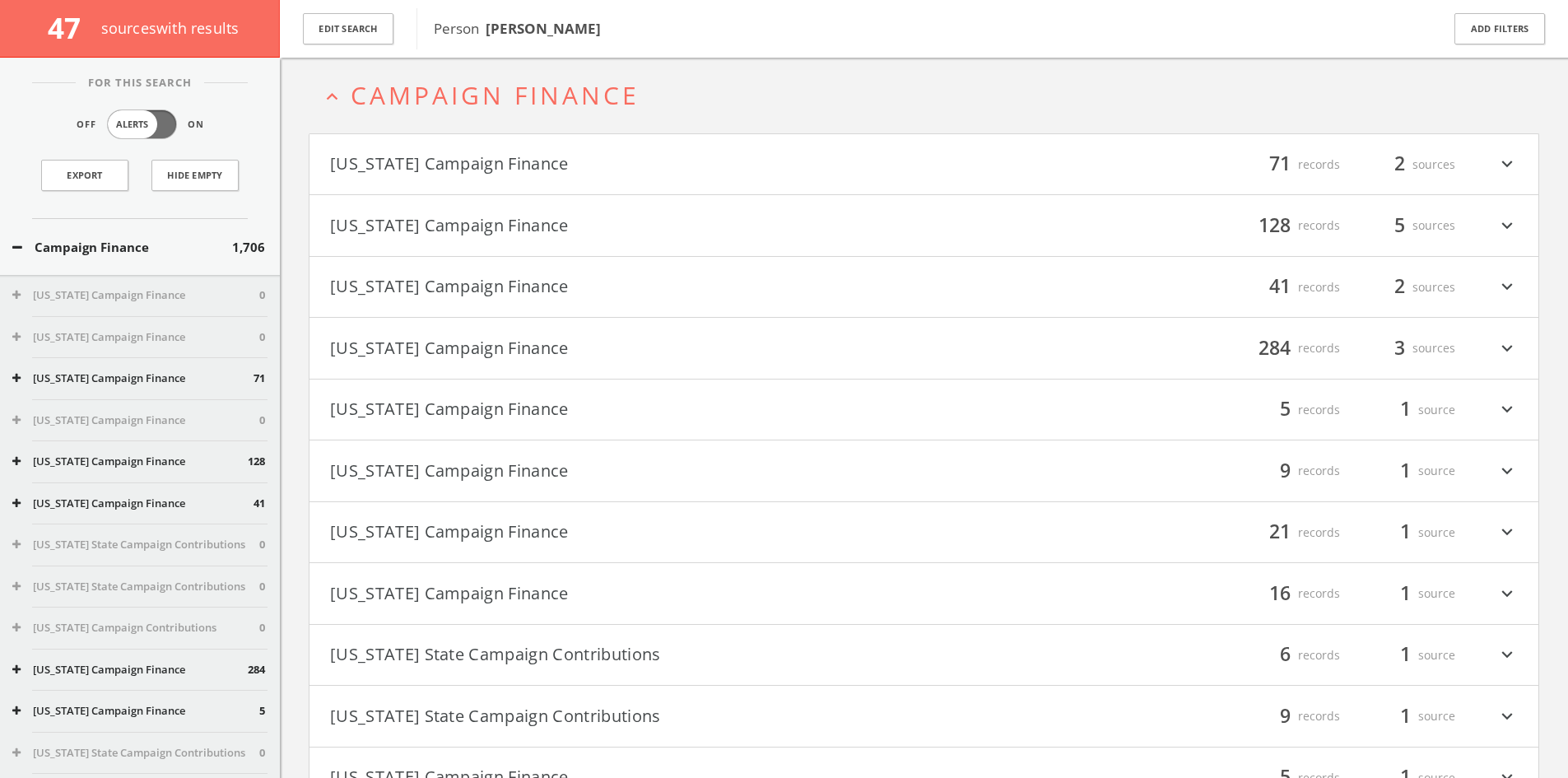
click at [518, 153] on button "[US_STATE] Campaign Finance" at bounding box center [627, 164] width 594 height 28
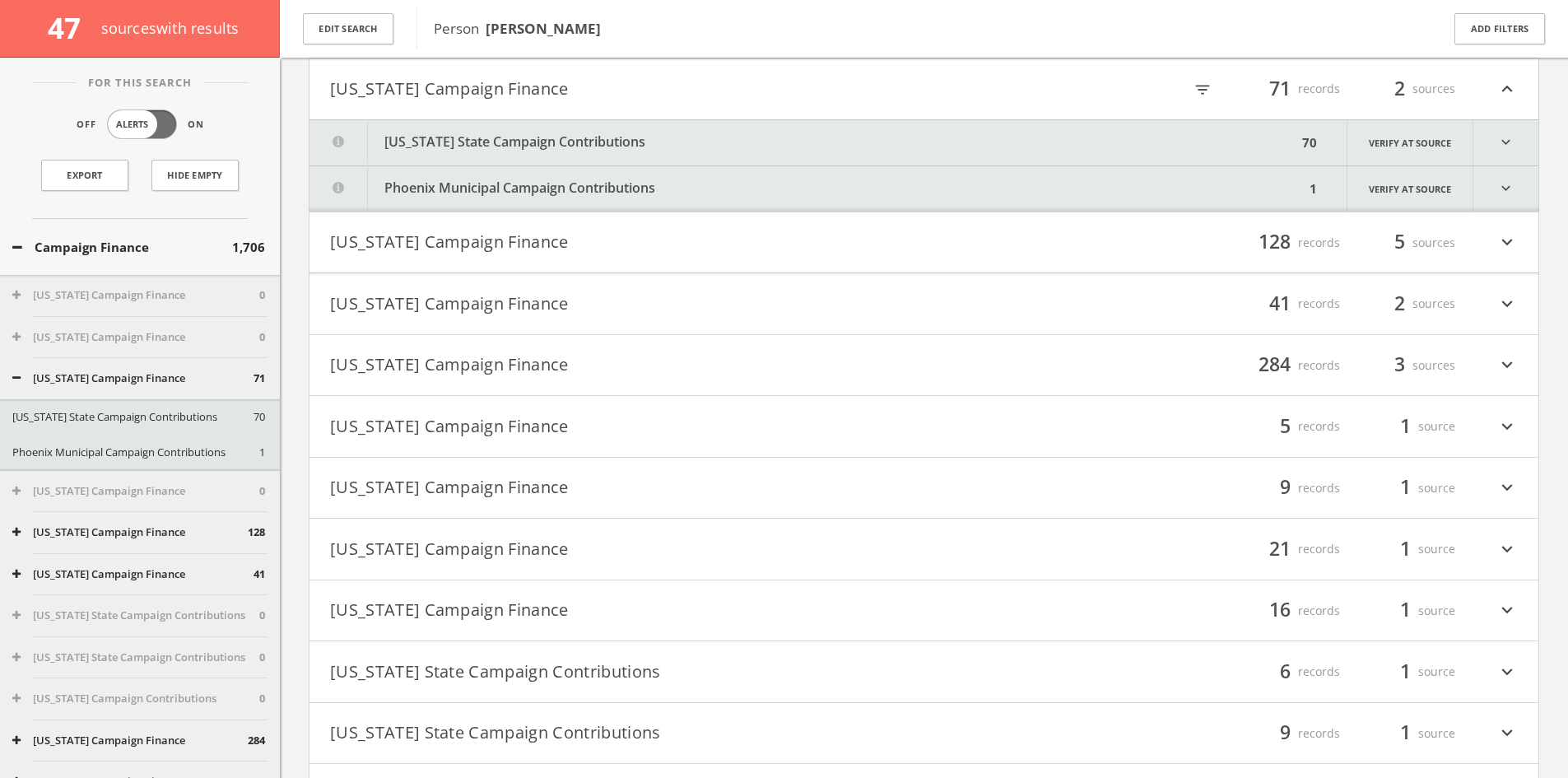
drag, startPoint x: 510, startPoint y: 151, endPoint x: 518, endPoint y: 148, distance: 8.5
click at [511, 151] on button "[US_STATE] State Campaign Contributions" at bounding box center [803, 142] width 988 height 45
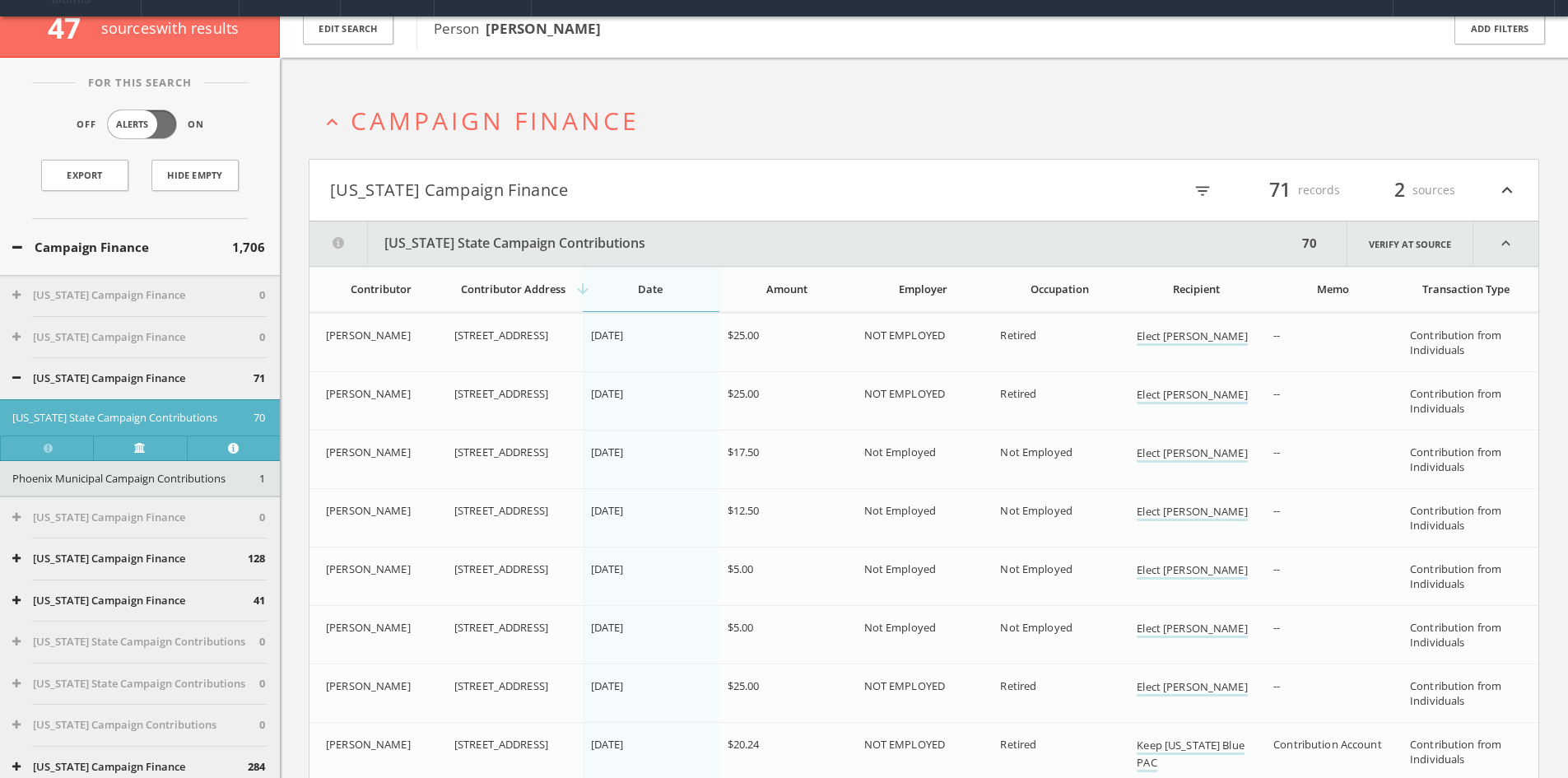
scroll to position [0, 0]
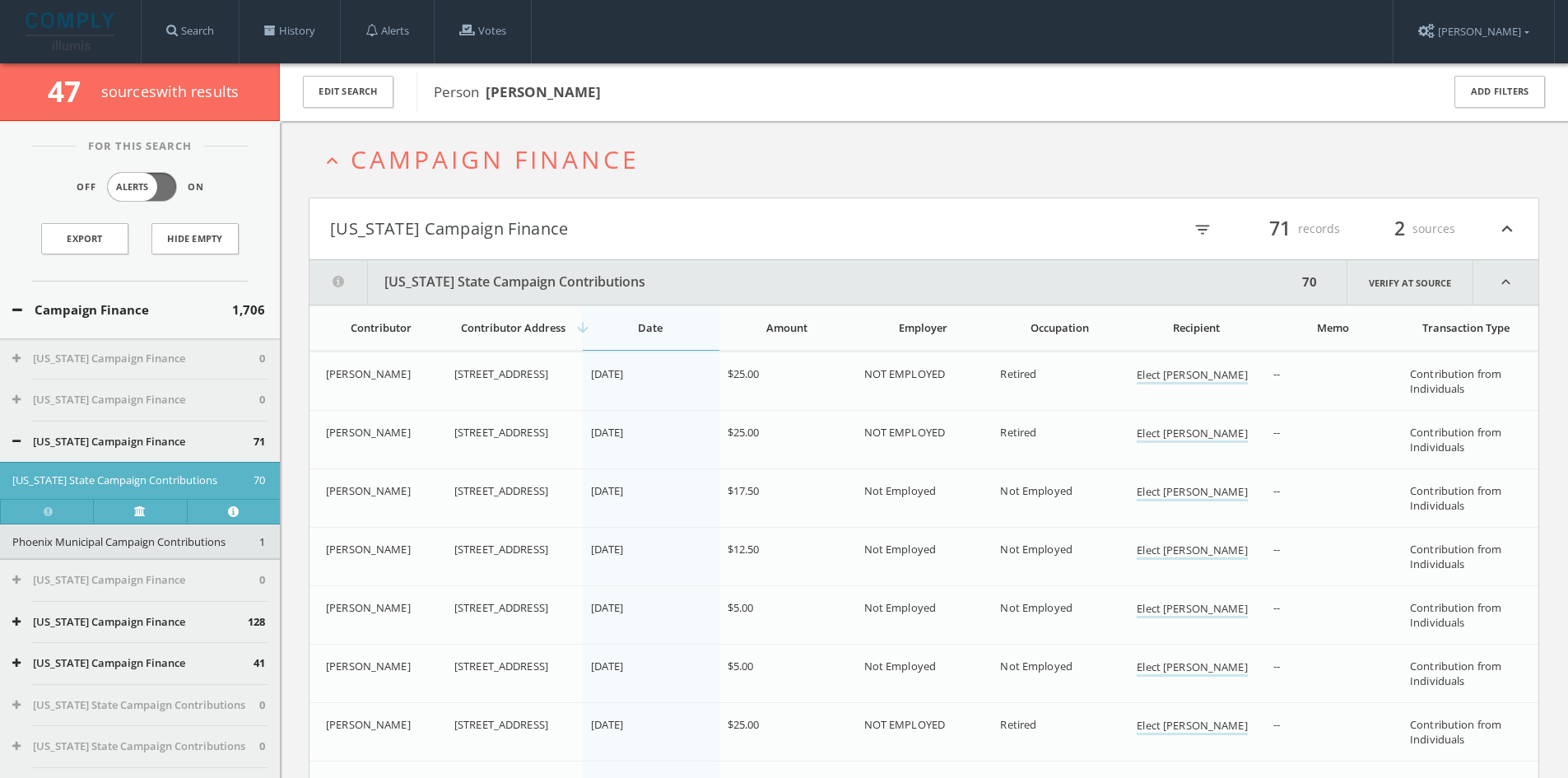
click at [519, 321] on div "Contributor Address" at bounding box center [513, 327] width 119 height 15
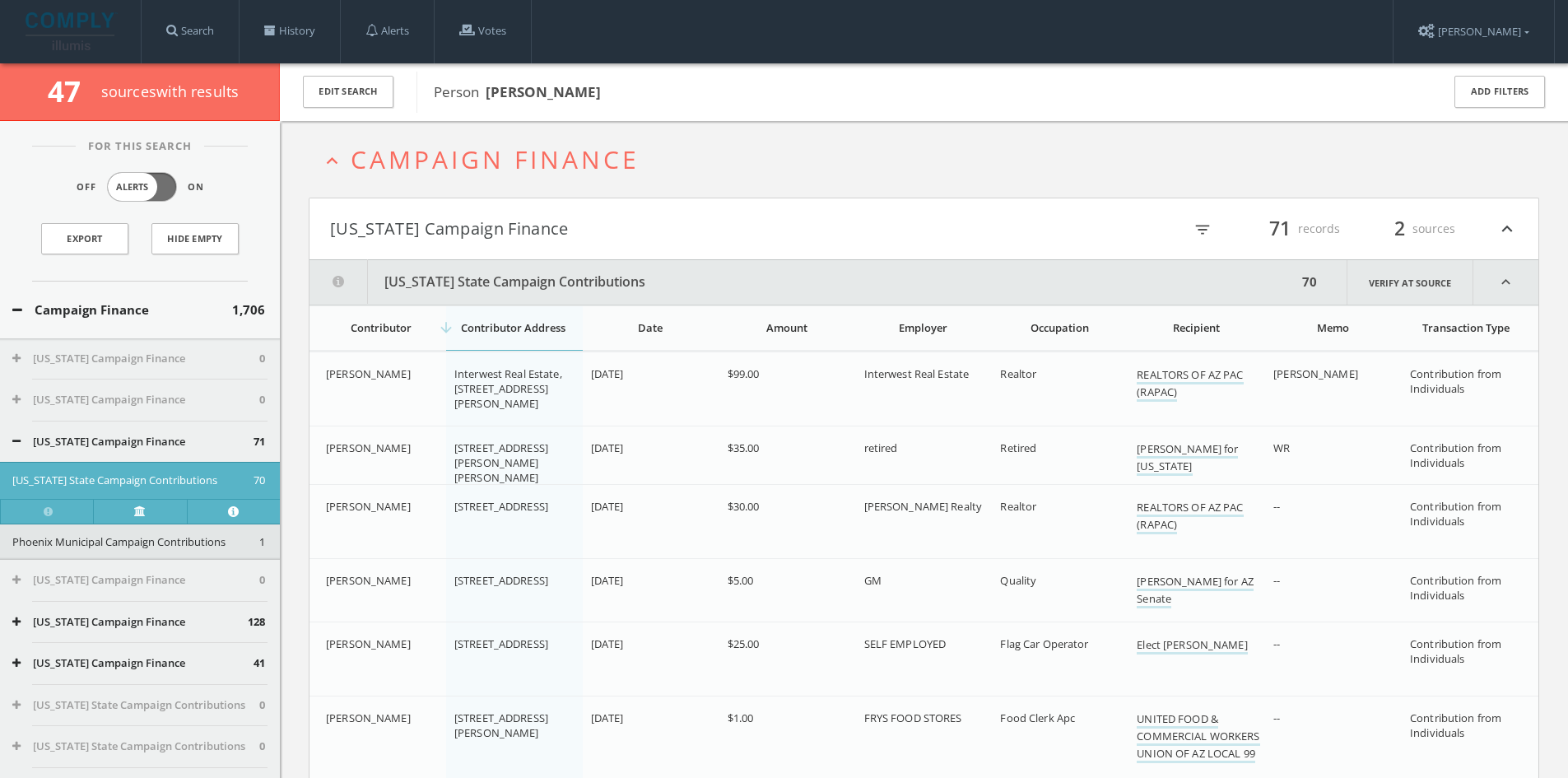
click at [735, 183] on h2 "expand_less Campaign Finance" at bounding box center [924, 159] width 1230 height 76
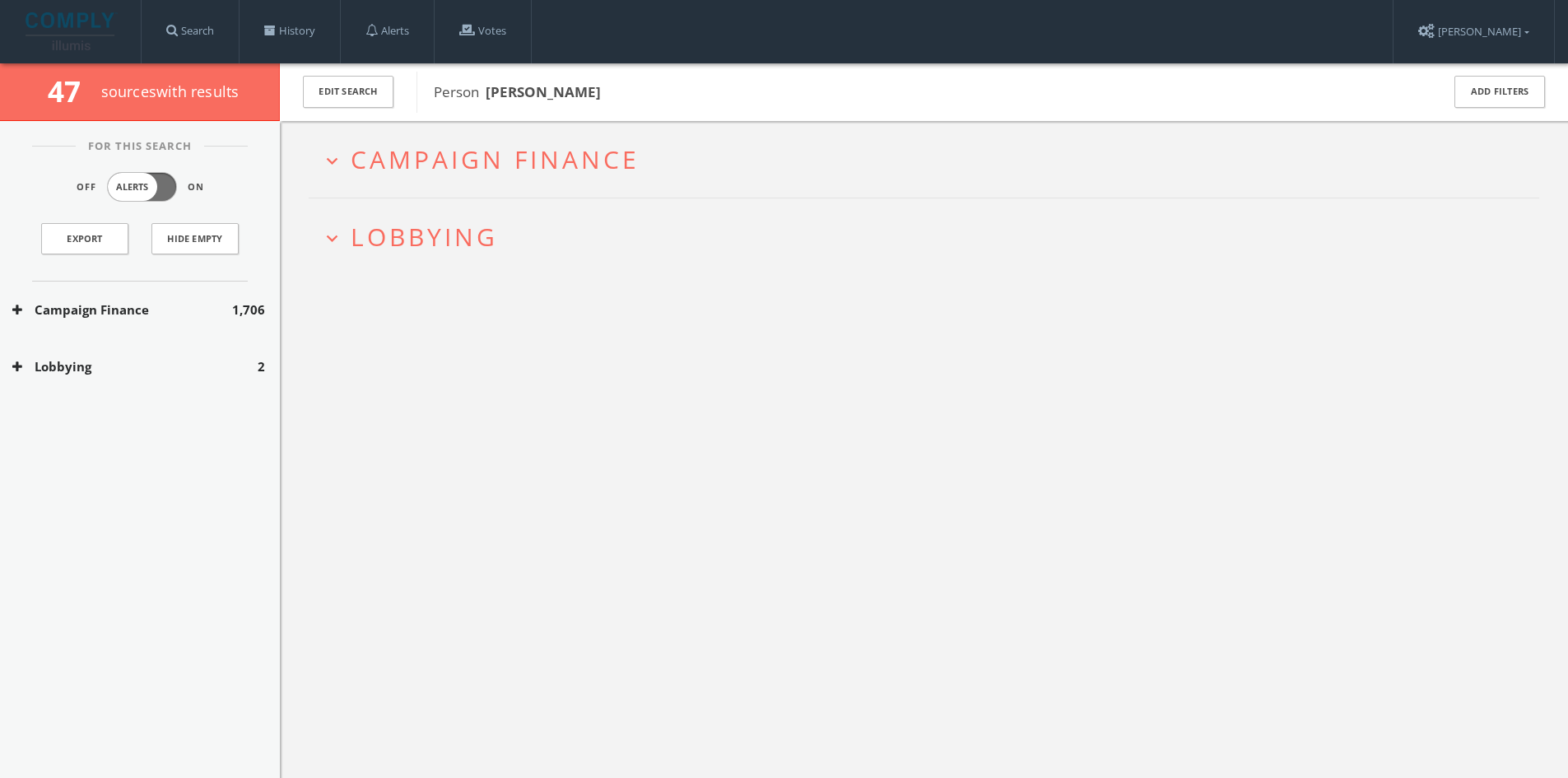
click at [735, 183] on h2 "expand_more Campaign Finance" at bounding box center [924, 159] width 1230 height 76
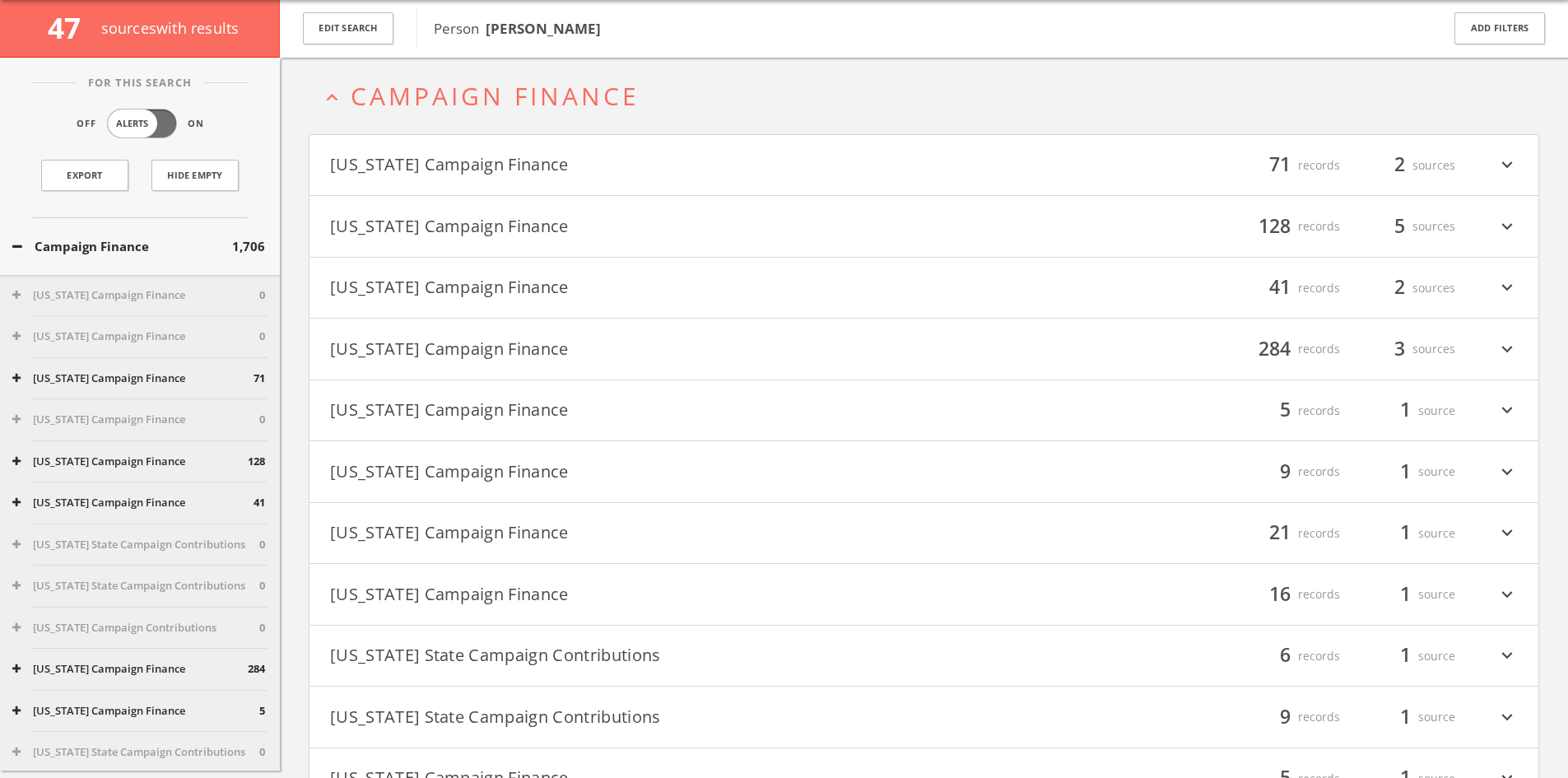
click at [693, 154] on h4 "[US_STATE] Campaign Finance filter_list 71 records 2 sources expand_more" at bounding box center [924, 165] width 1229 height 61
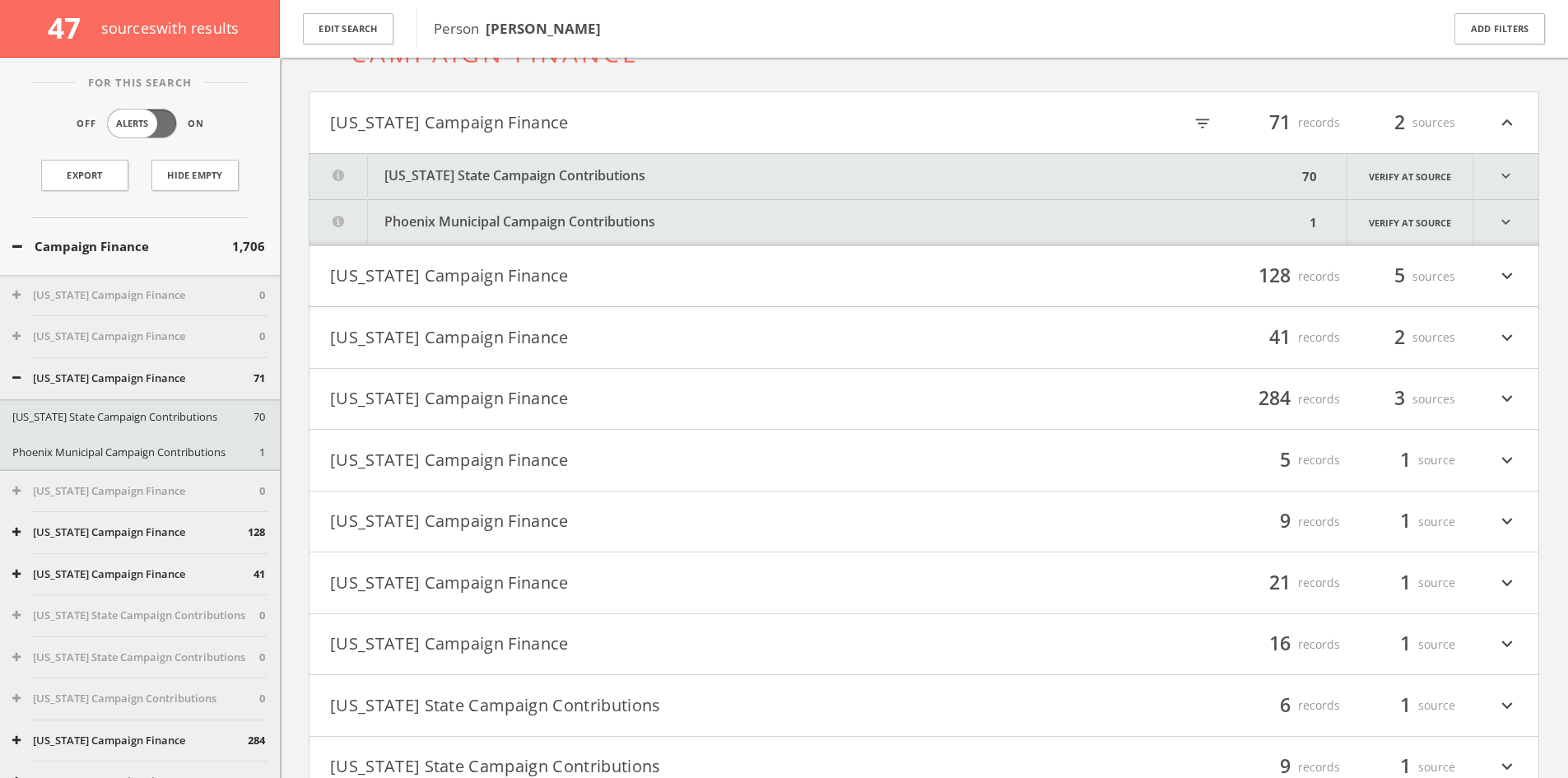
click at [610, 184] on button "[US_STATE] State Campaign Contributions" at bounding box center [803, 176] width 988 height 45
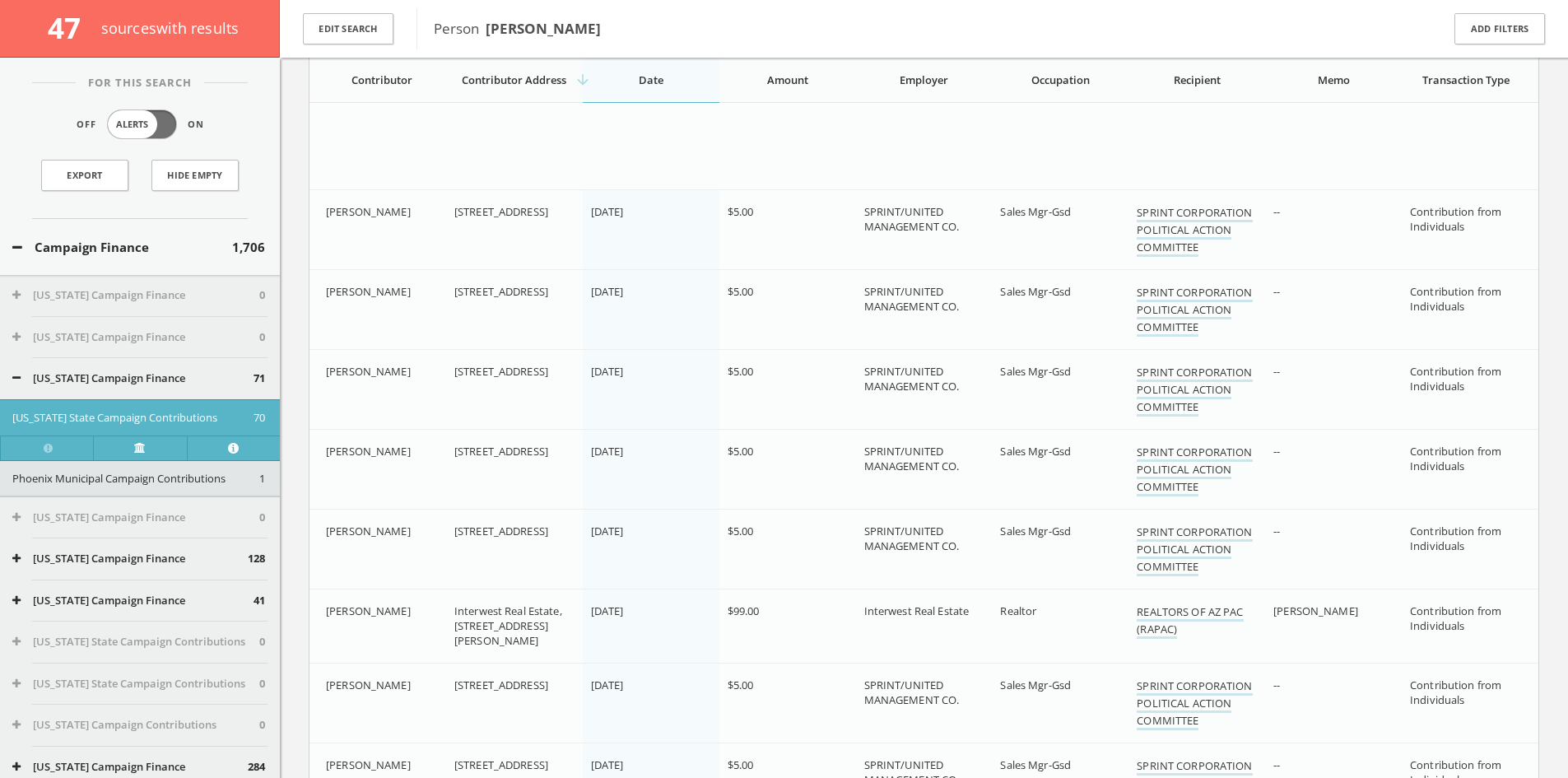
scroll to position [4161, 0]
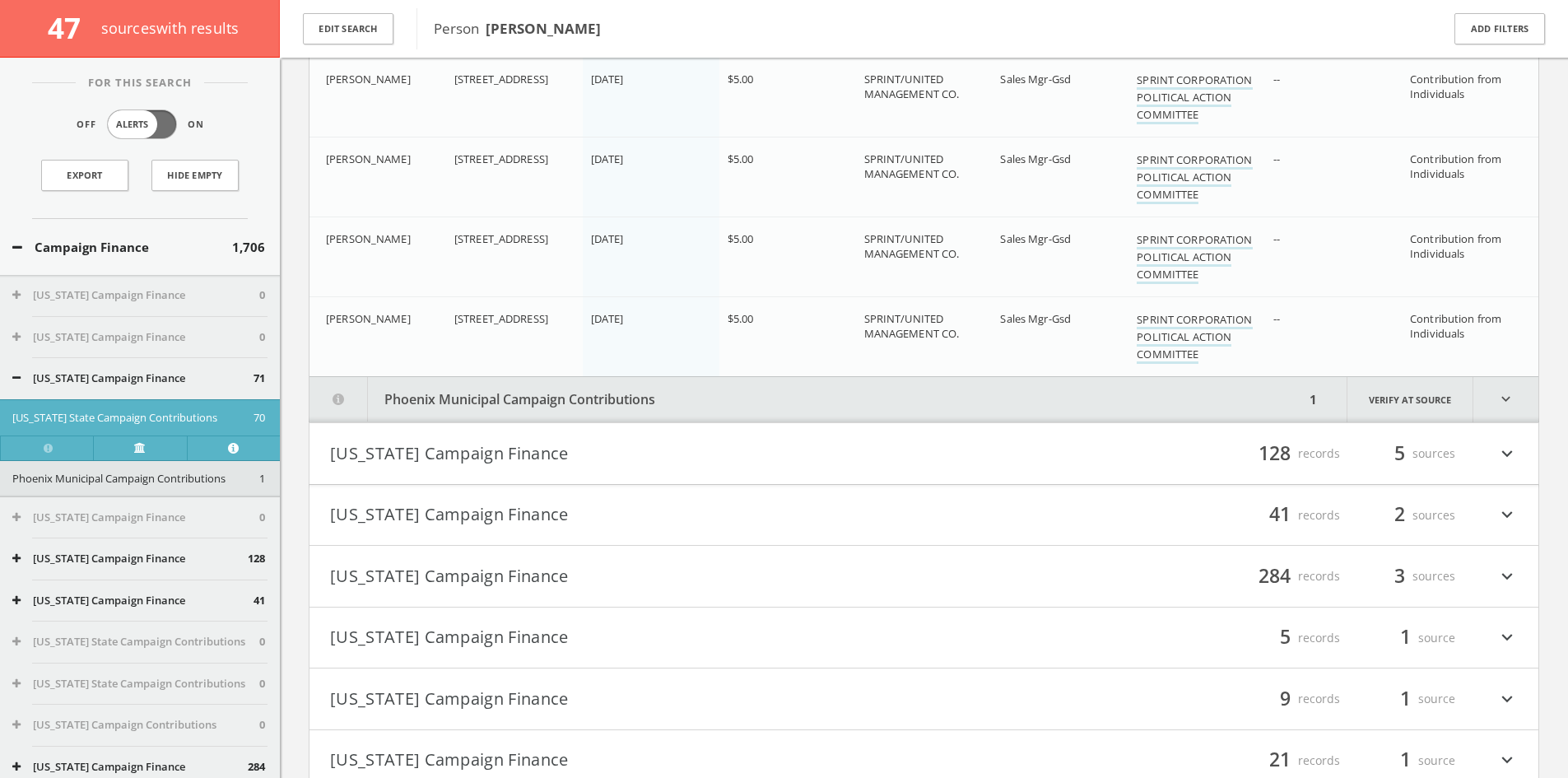
click at [743, 384] on button "Phoenix Municipal Campaign Contributions" at bounding box center [807, 399] width 995 height 45
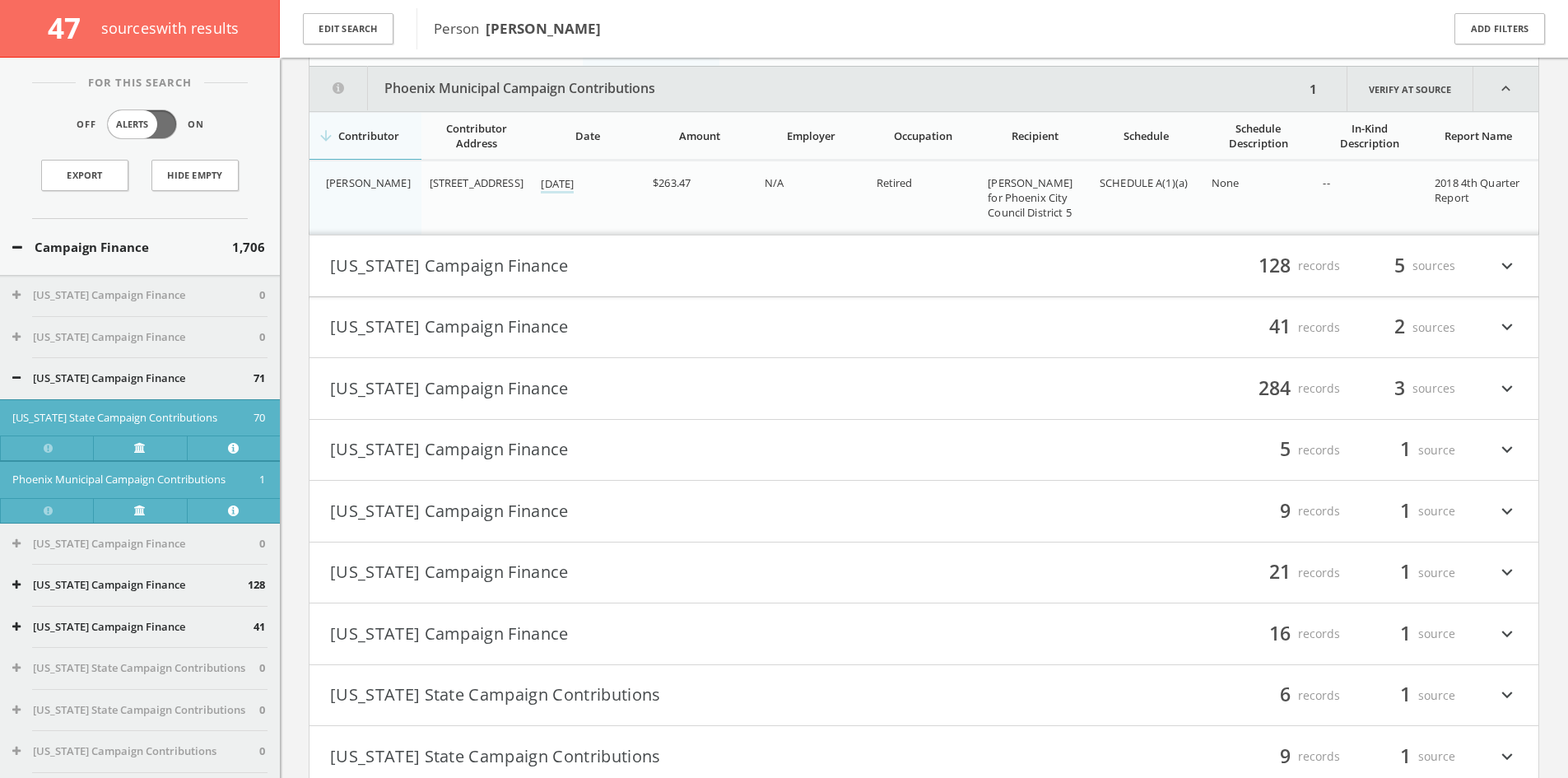
scroll to position [4809, 0]
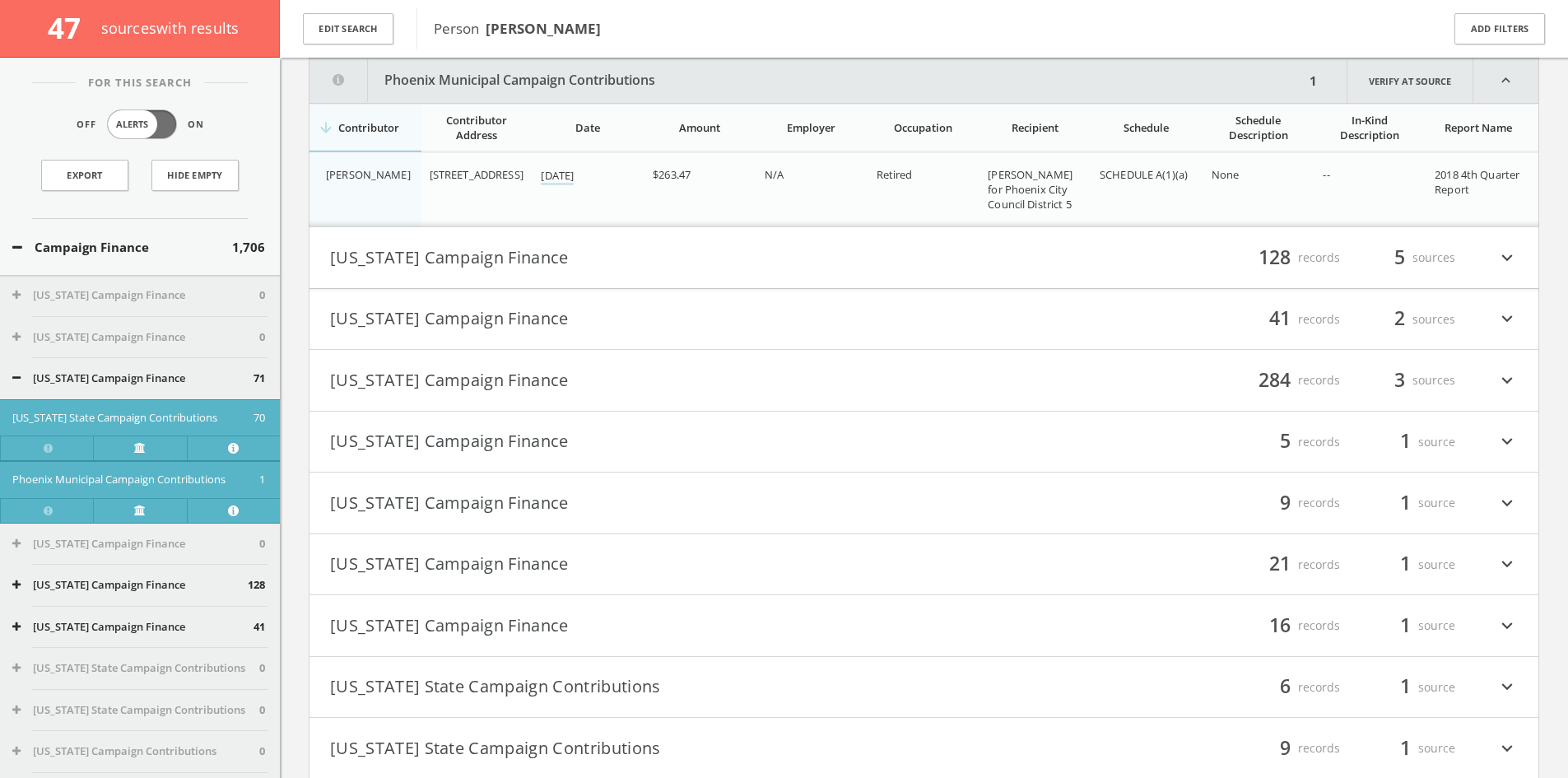
click at [539, 251] on button "[US_STATE] Campaign Finance" at bounding box center [627, 258] width 594 height 28
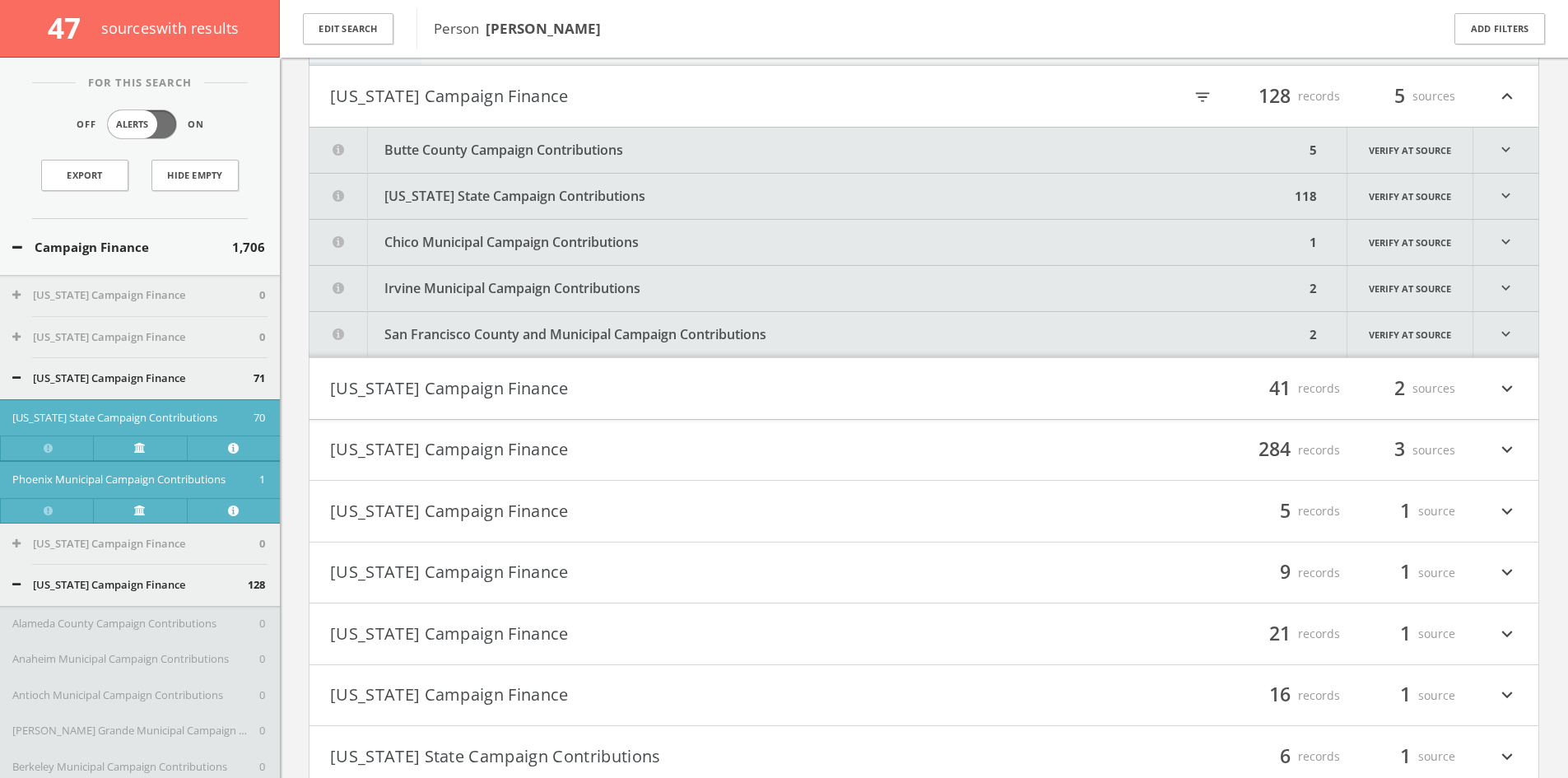
scroll to position [4977, 0]
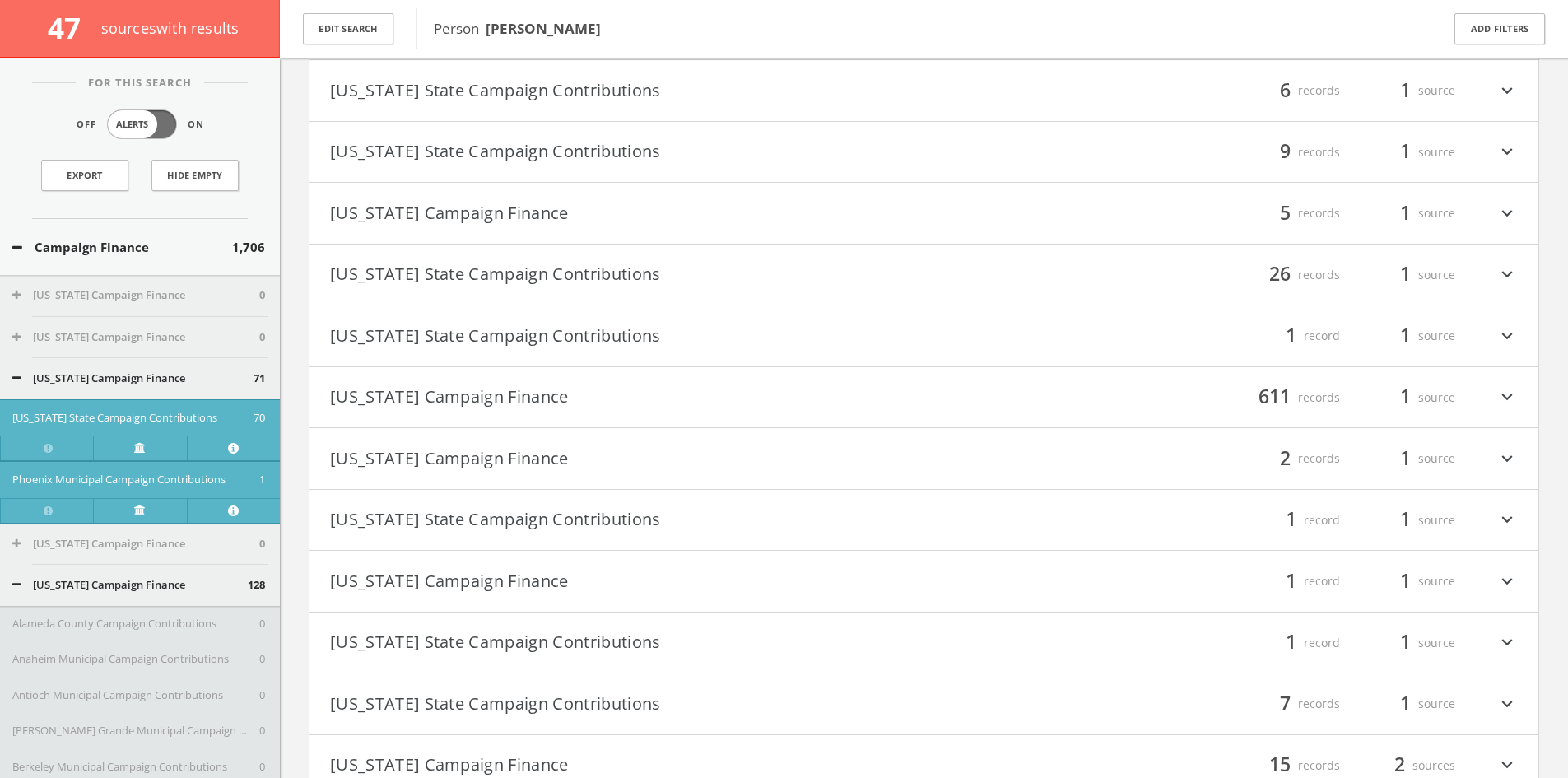
click at [672, 395] on button "[US_STATE] Campaign Finance" at bounding box center [627, 397] width 594 height 28
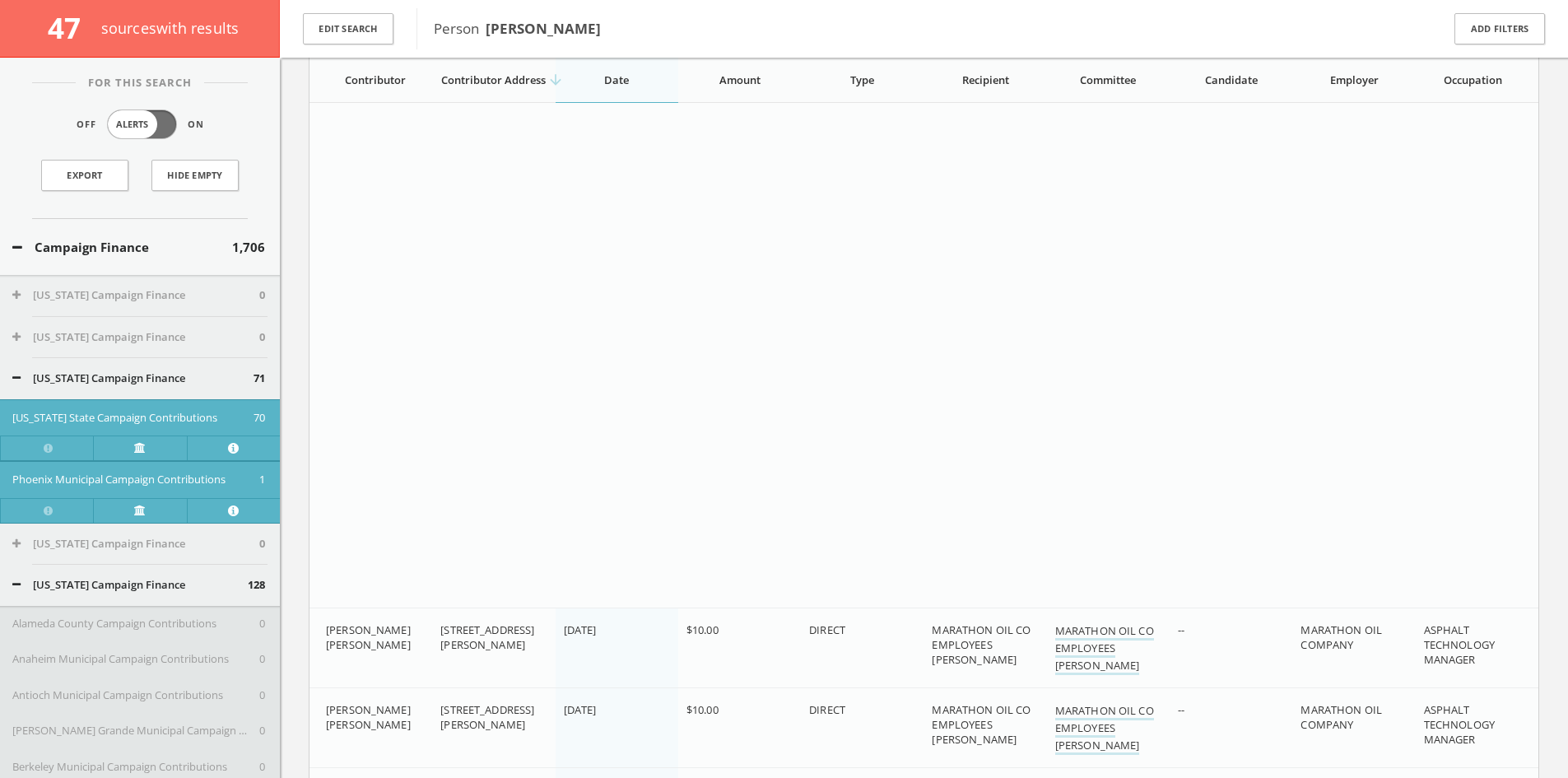
scroll to position [52347, 0]
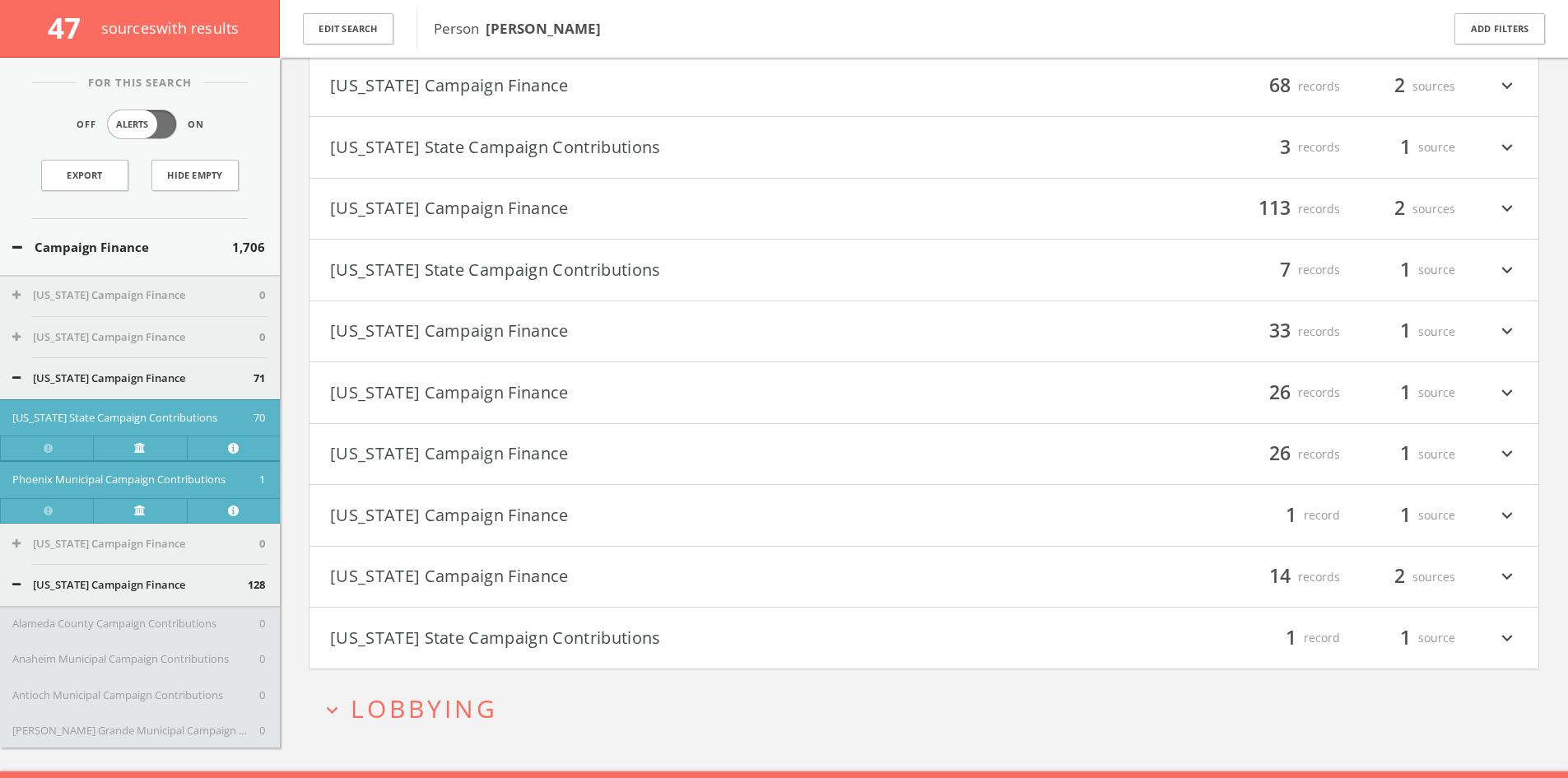
scroll to position [54620, 0]
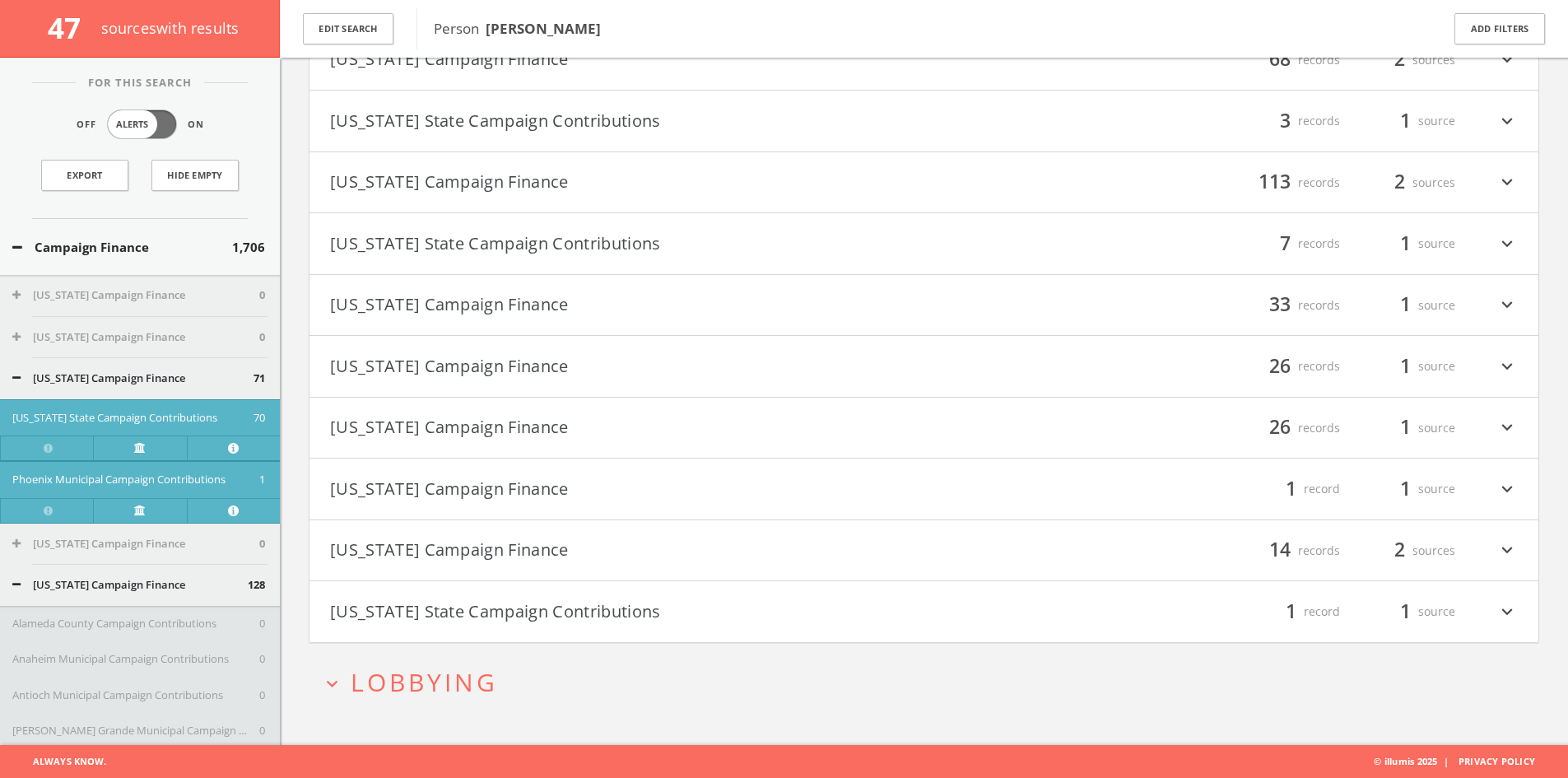
click at [563, 606] on button "Wyoming State Campaign Contributions" at bounding box center [627, 612] width 594 height 28
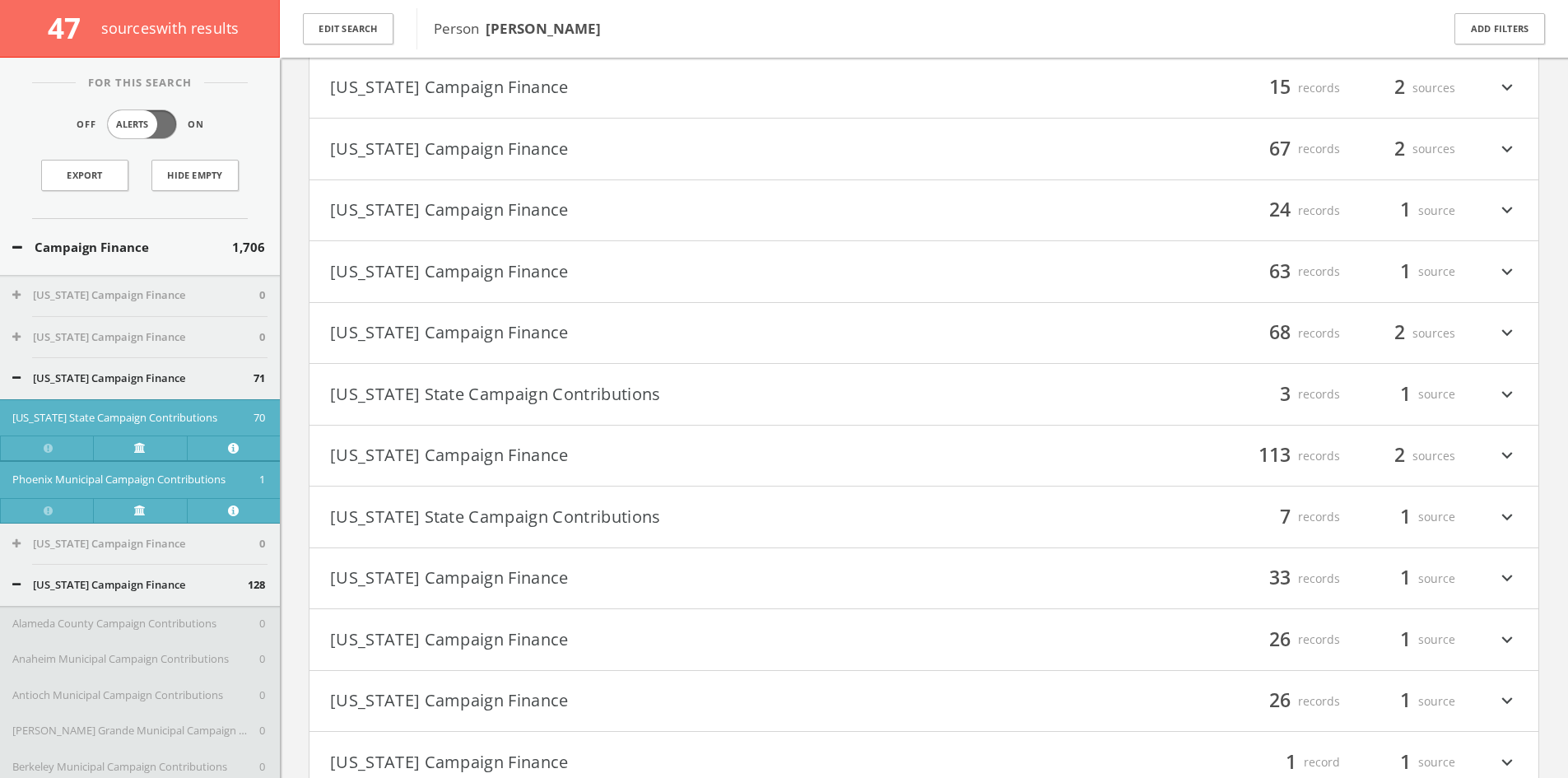
click at [593, 397] on button "[US_STATE] State Campaign Contributions" at bounding box center [627, 395] width 594 height 28
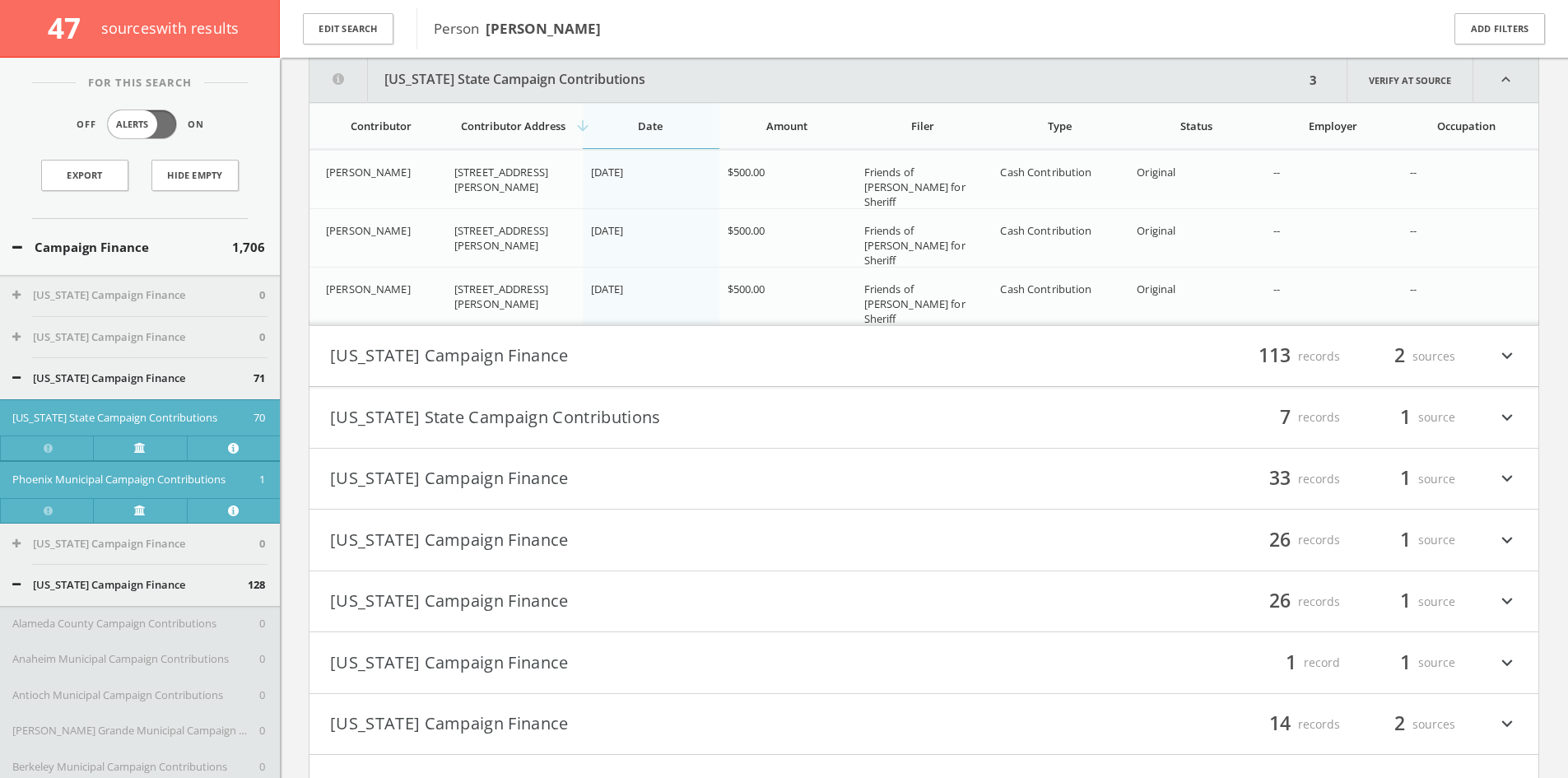
scroll to position [54714, 0]
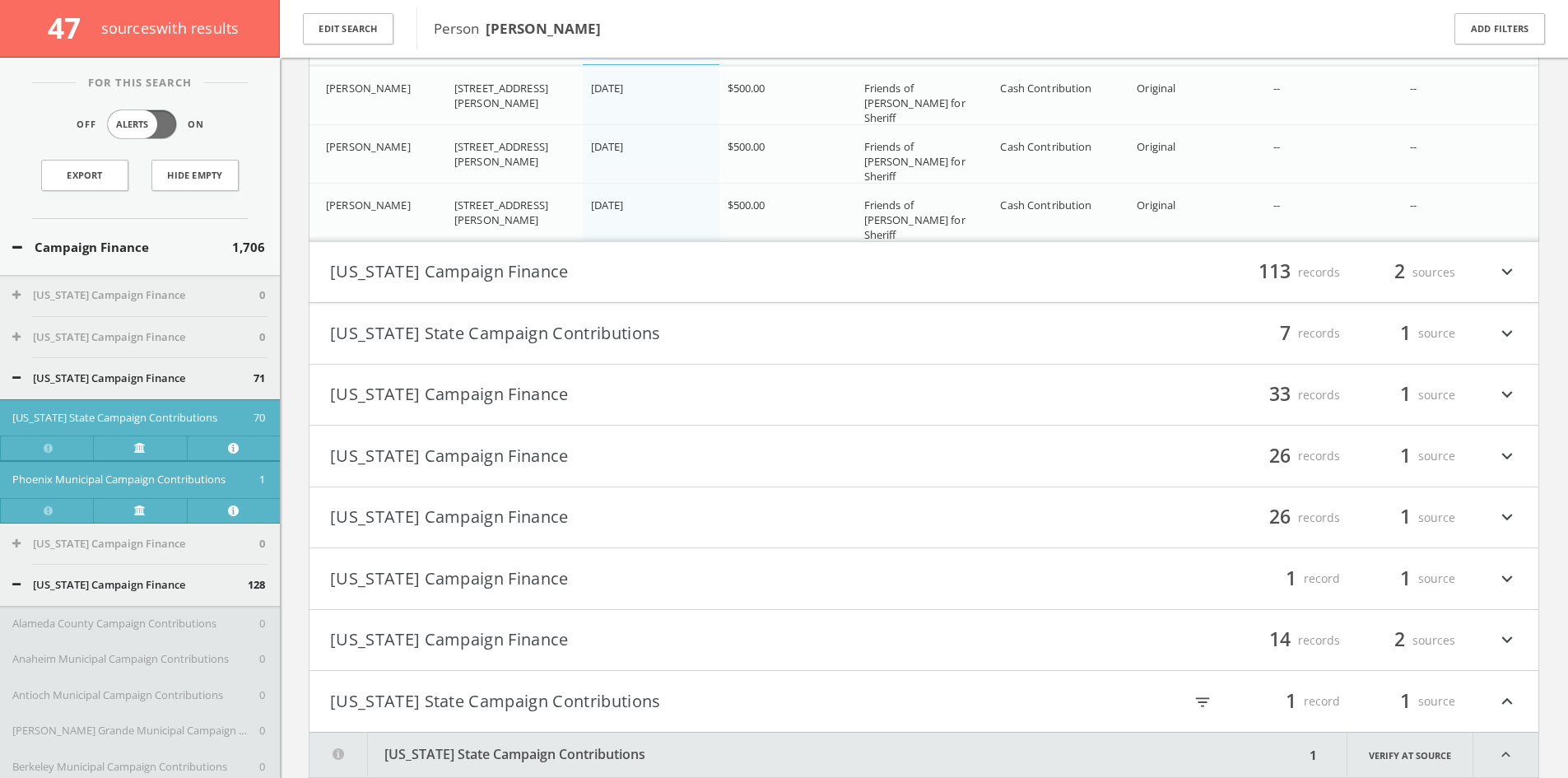
click at [573, 404] on button "[US_STATE] Campaign Finance" at bounding box center [627, 396] width 594 height 28
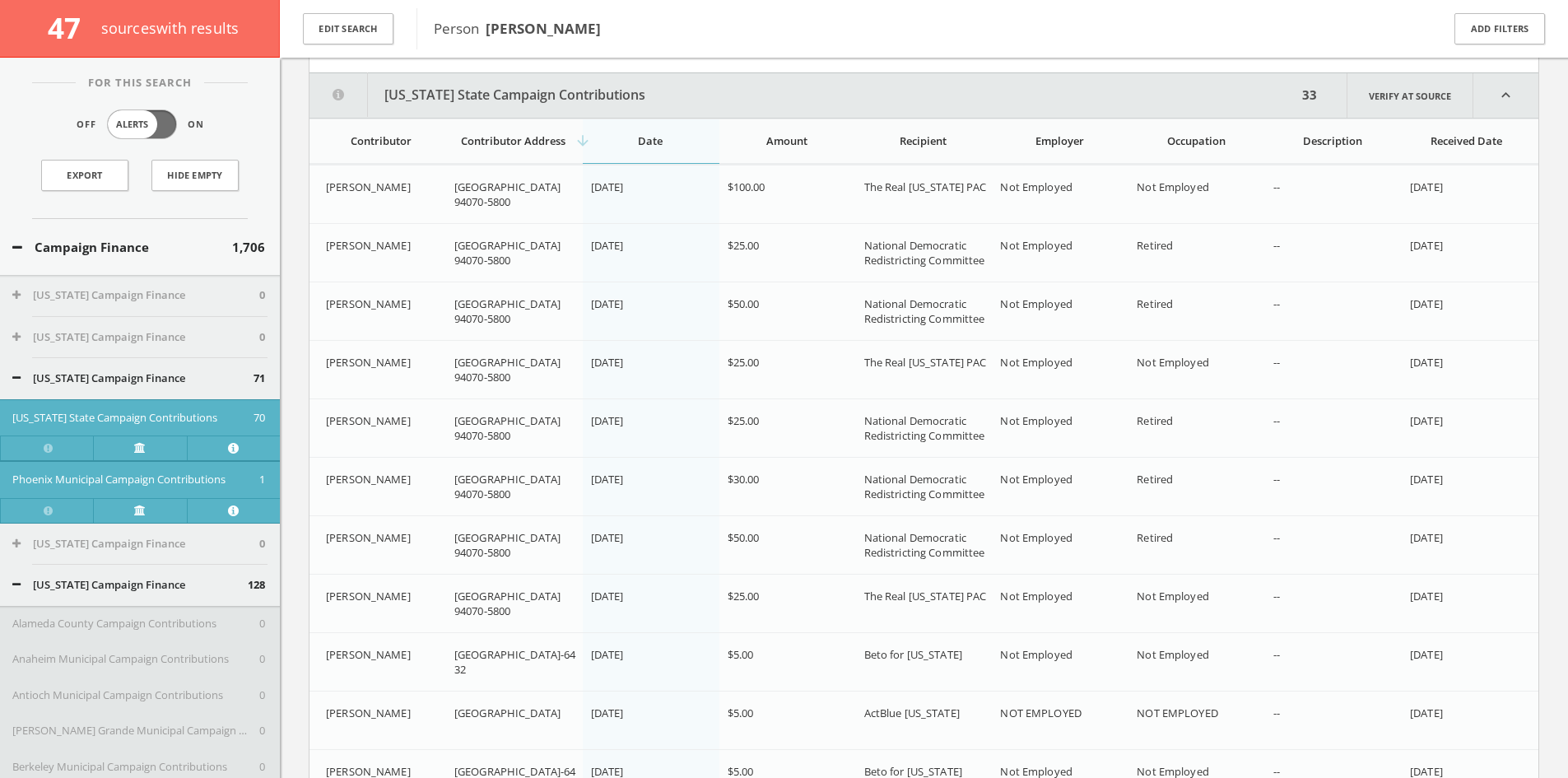
scroll to position [55166, 0]
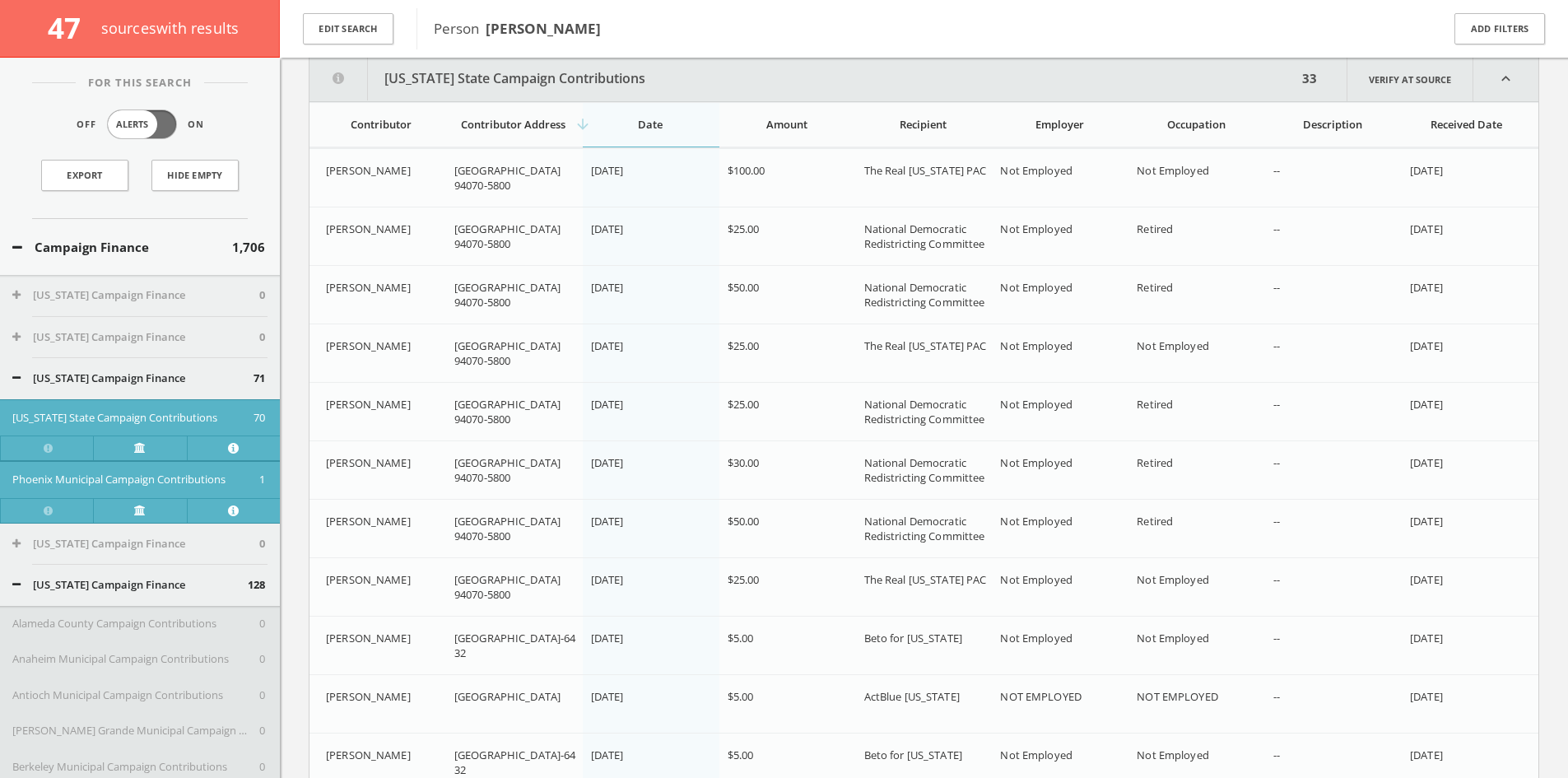
click at [516, 135] on th "Contributor Address" at bounding box center [513, 124] width 136 height 45
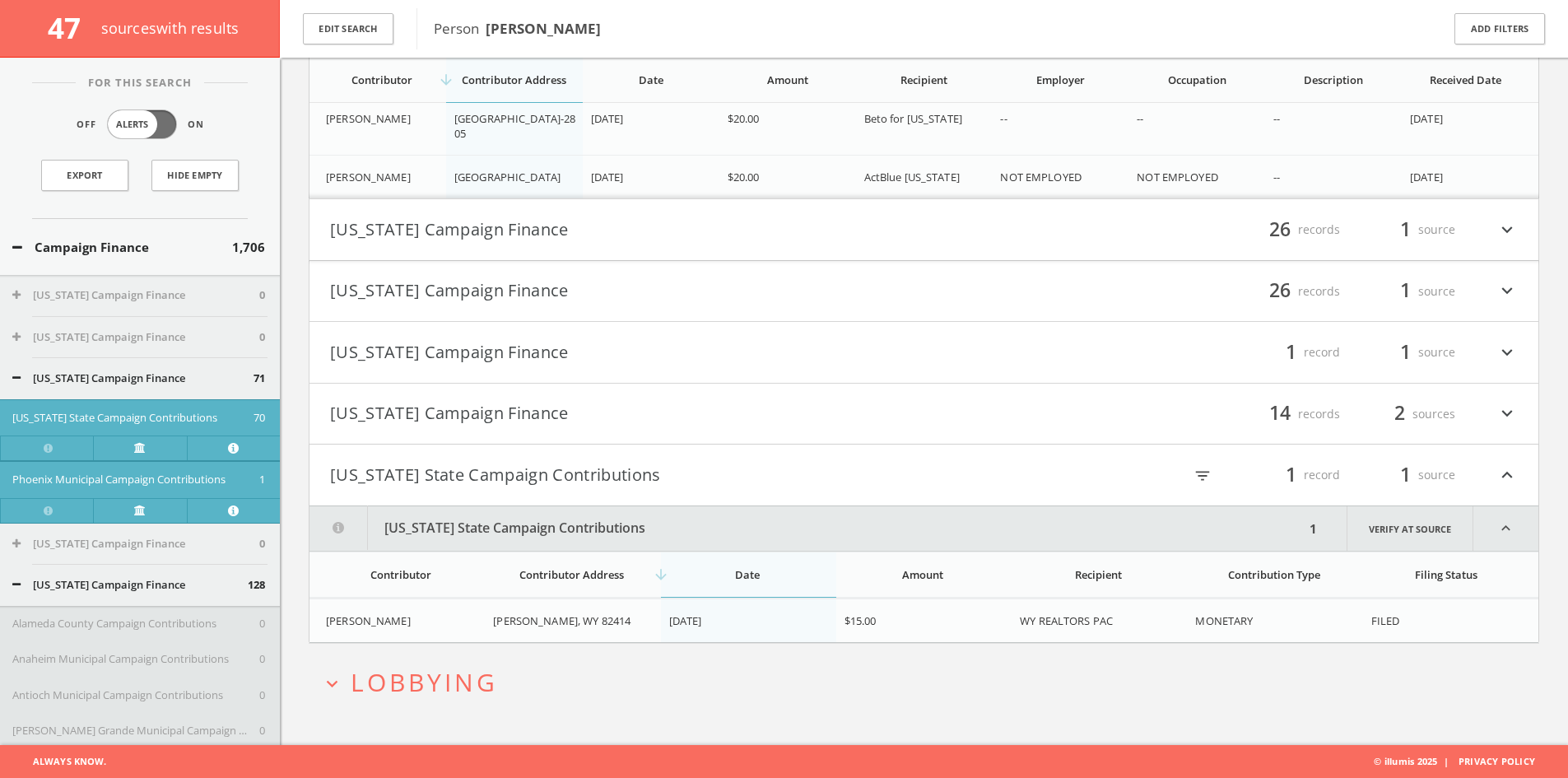
scroll to position [56275, 0]
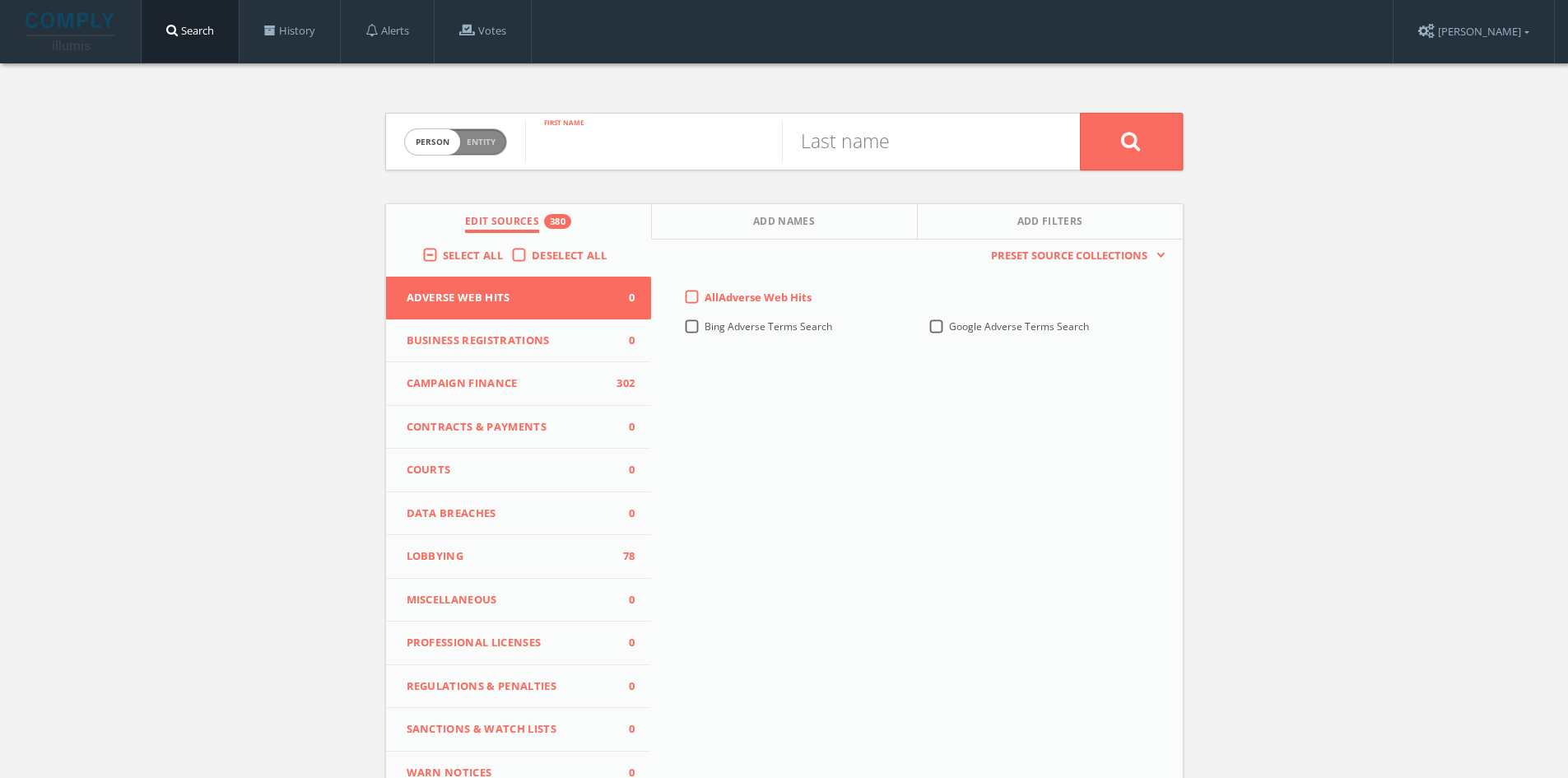
click at [618, 140] on input "text" at bounding box center [653, 142] width 257 height 43
type input "Stephen"
click at [851, 145] on input "text" at bounding box center [910, 142] width 257 height 43
type input "[PERSON_NAME]"
click at [1079, 113] on button at bounding box center [1130, 142] width 103 height 58
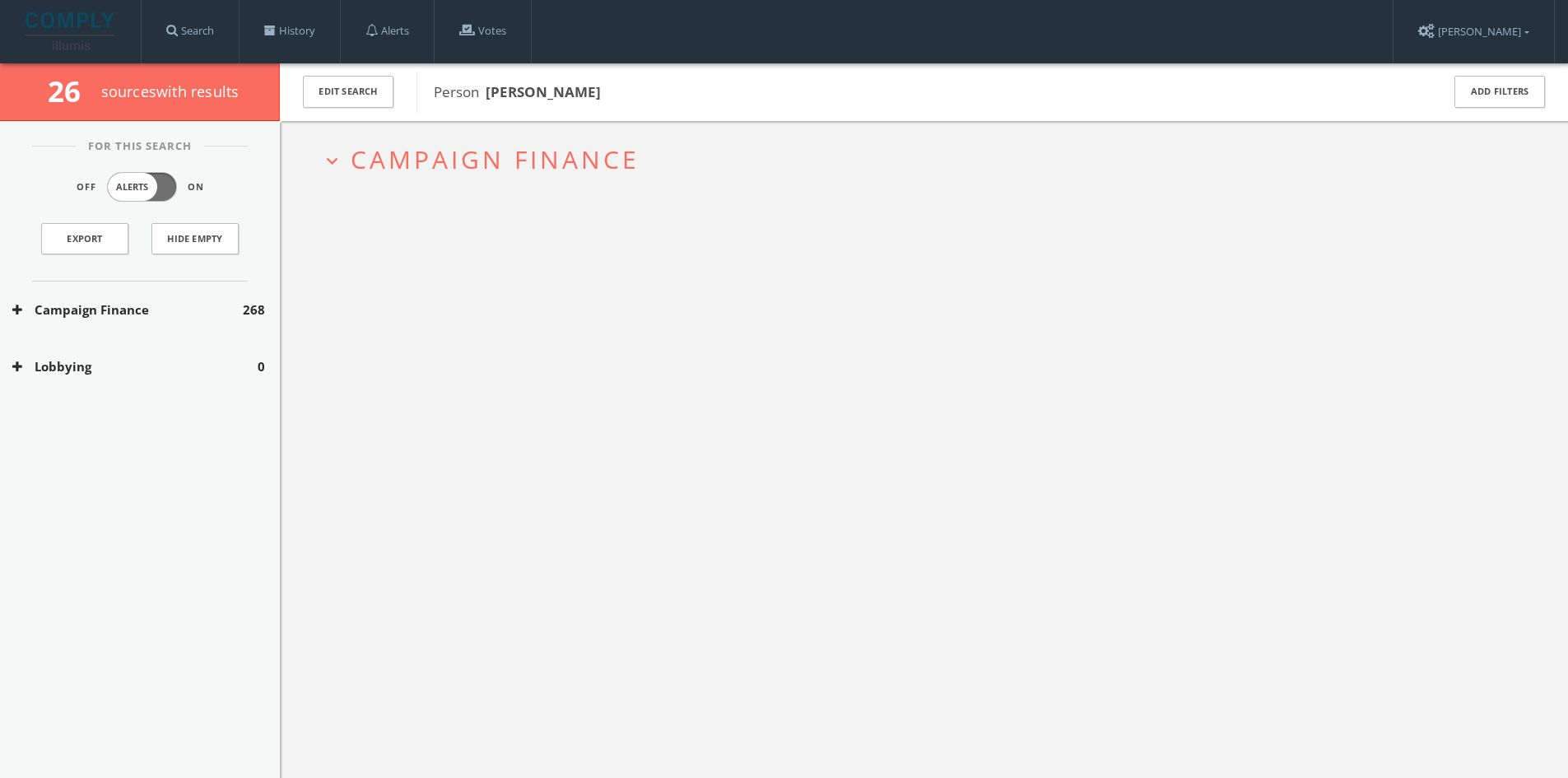
click at [609, 171] on span "Campaign Finance" at bounding box center [495, 159] width 289 height 33
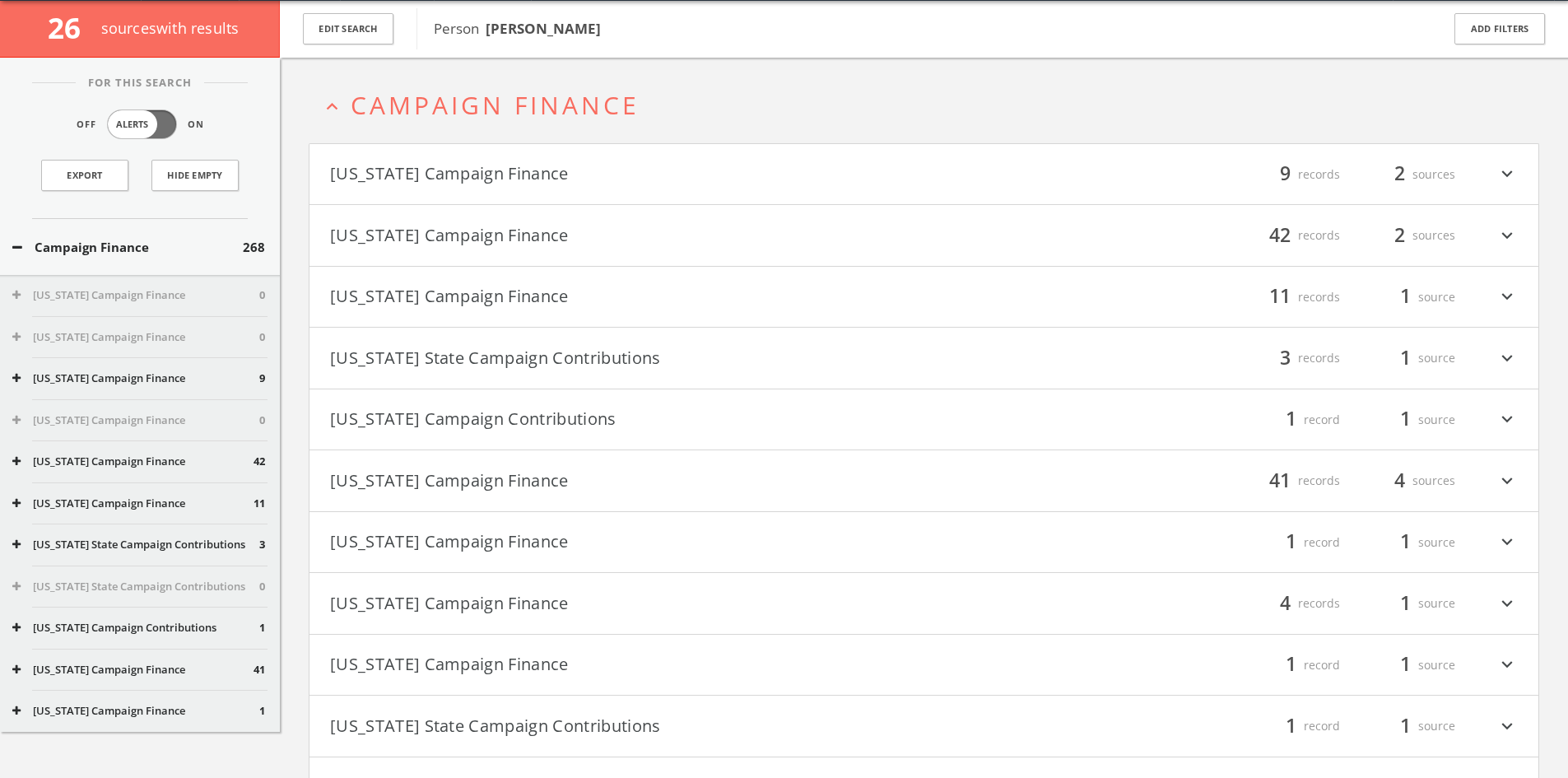
scroll to position [63, 0]
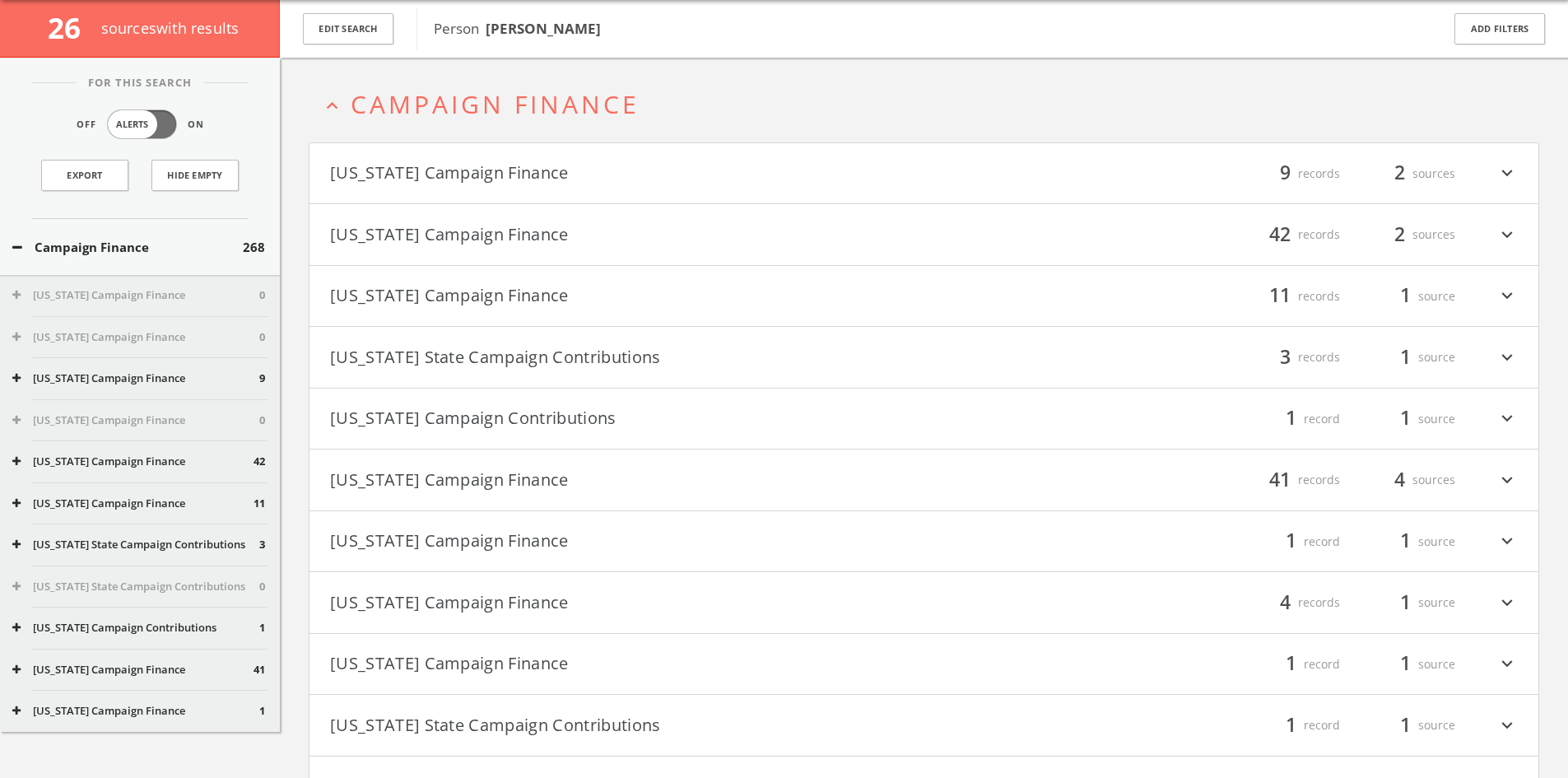
click at [659, 179] on button "[US_STATE] Campaign Finance" at bounding box center [627, 174] width 594 height 28
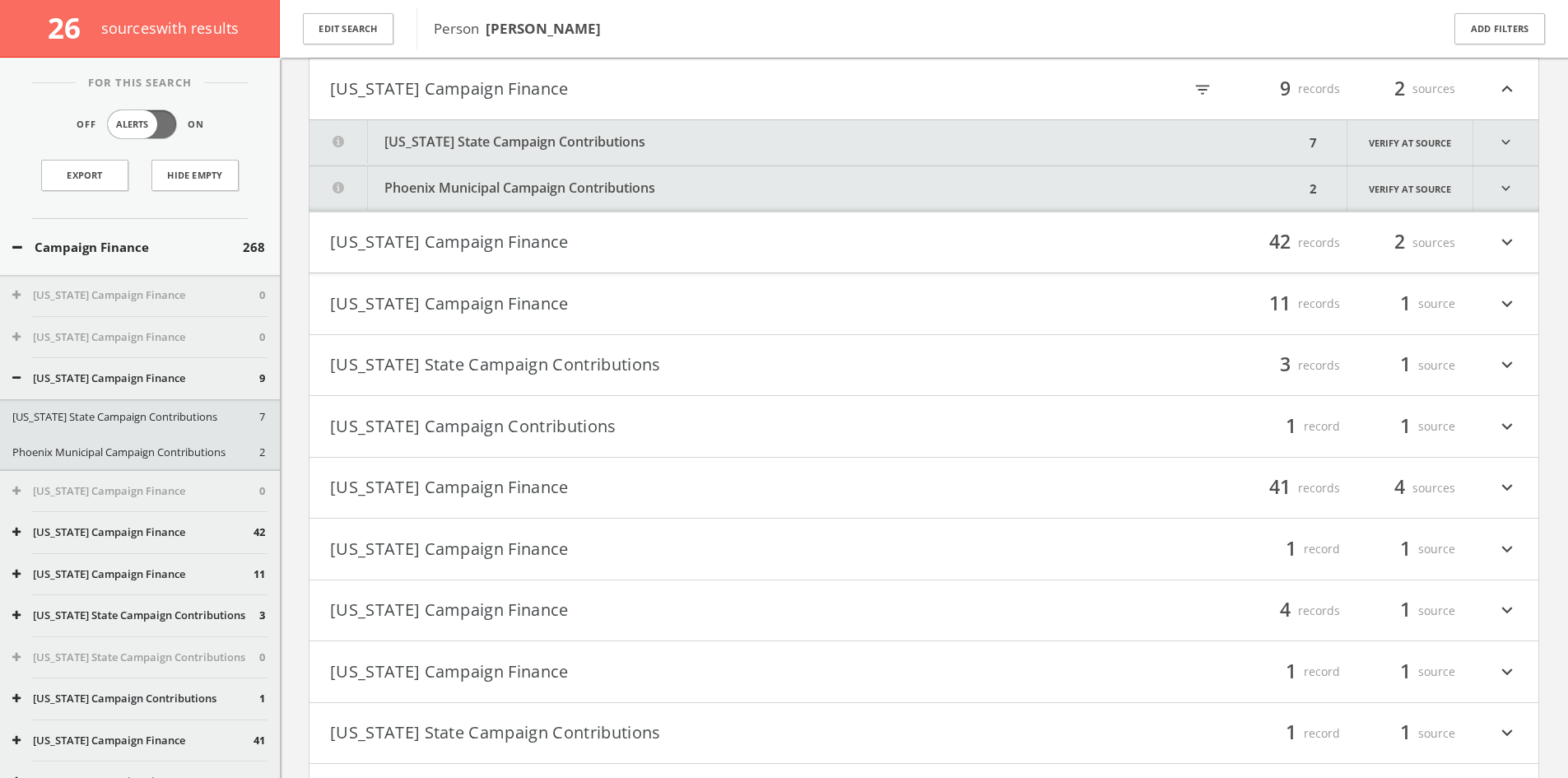
click at [632, 142] on button "[US_STATE] State Campaign Contributions" at bounding box center [807, 142] width 995 height 45
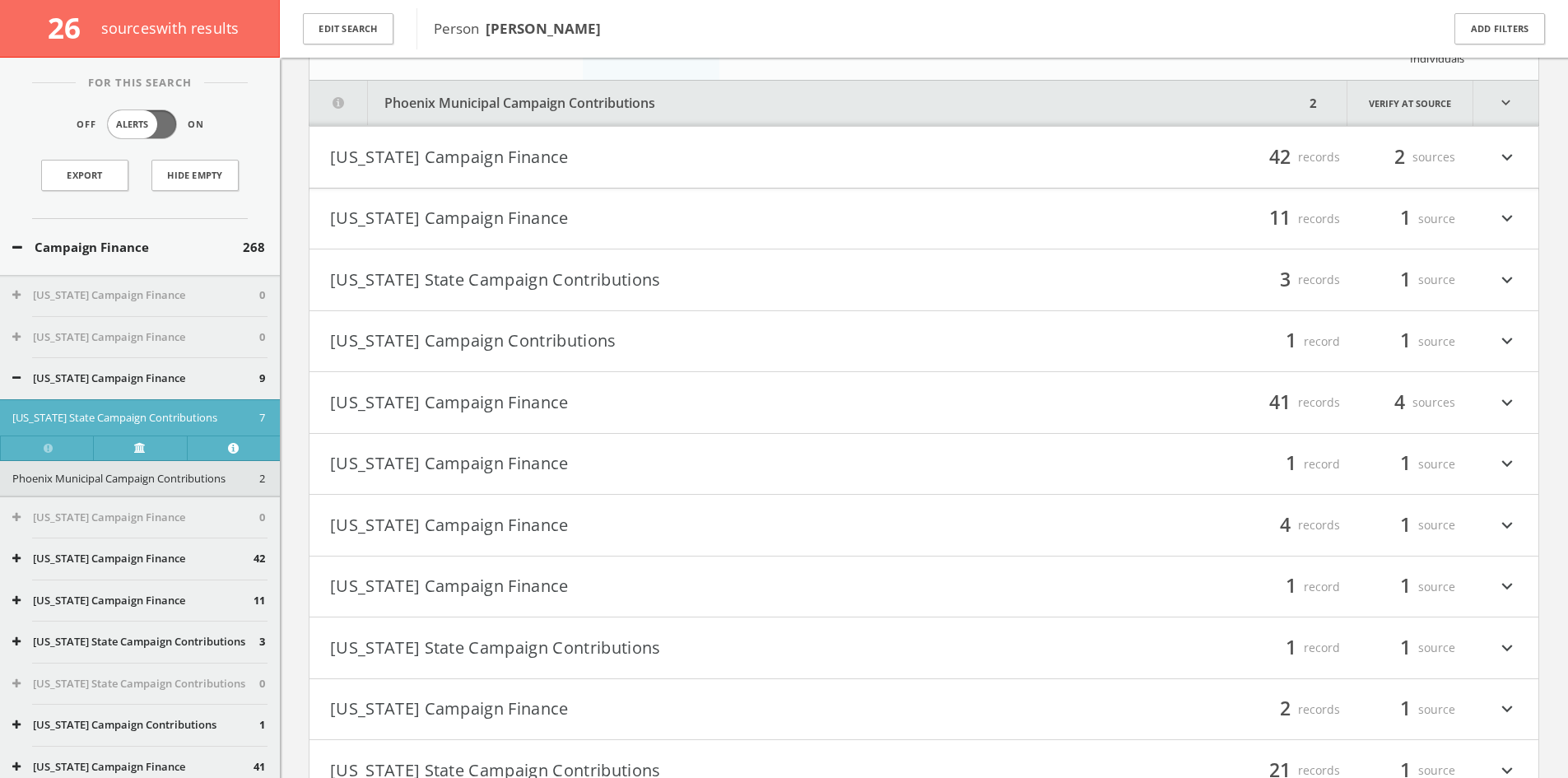
scroll to position [786, 0]
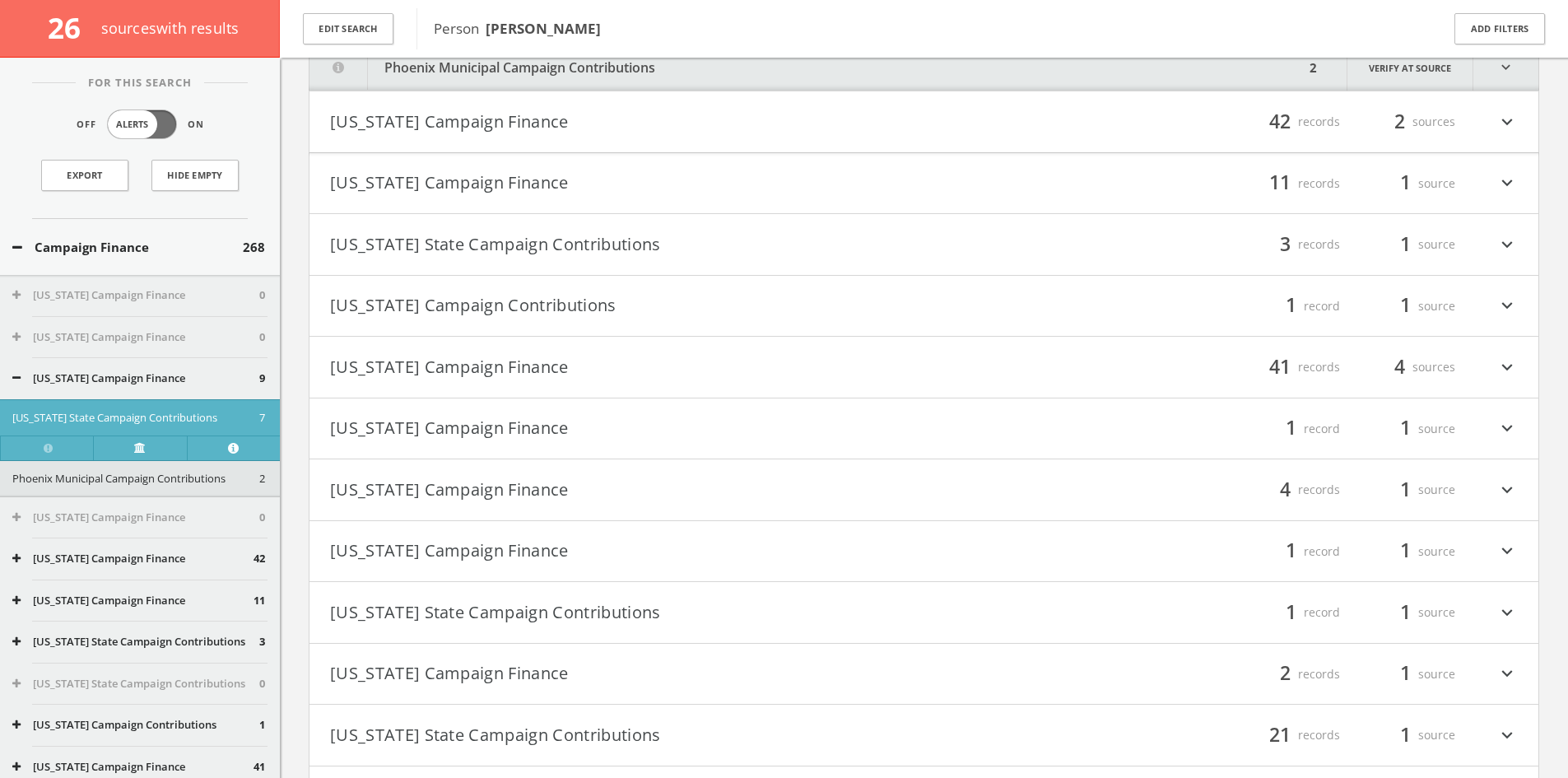
click at [670, 483] on button "[US_STATE] Campaign Finance" at bounding box center [627, 490] width 594 height 28
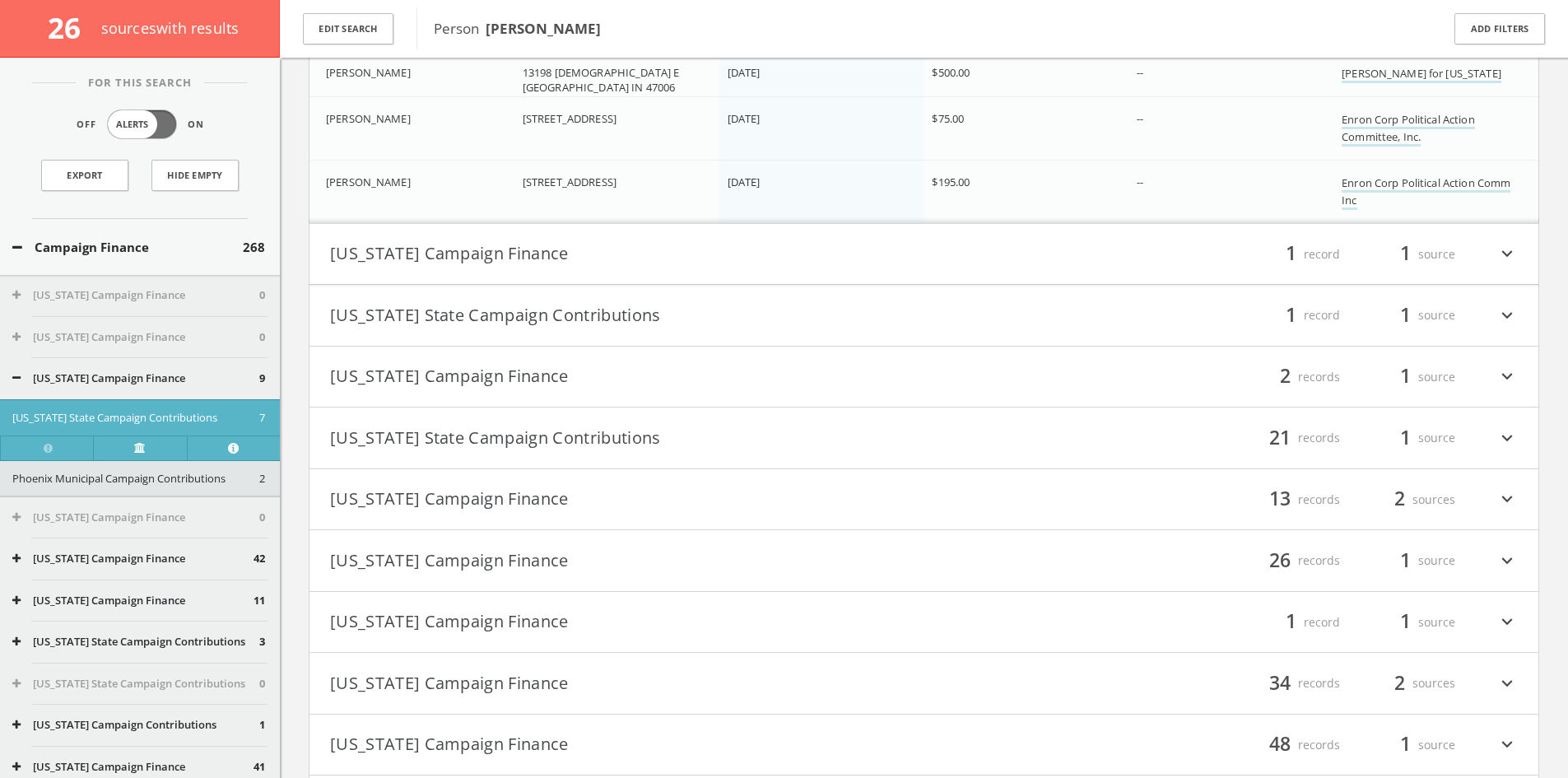
scroll to position [1573, 0]
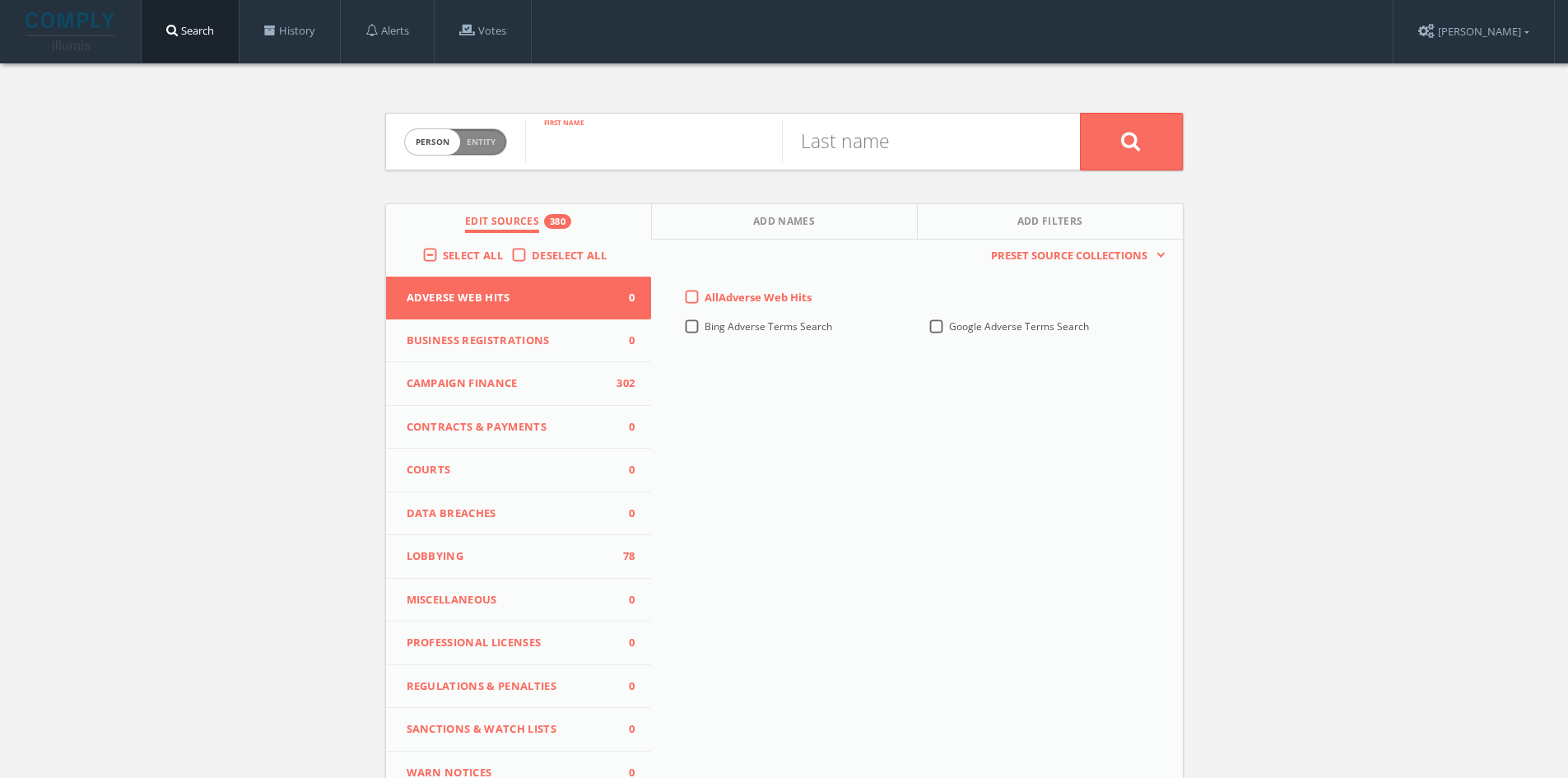
click at [635, 154] on input "text" at bounding box center [653, 142] width 257 height 43
type input "Rebecca"
click at [898, 144] on input "text" at bounding box center [910, 142] width 257 height 43
type input "[PERSON_NAME]"
click at [1079, 113] on button at bounding box center [1130, 142] width 103 height 58
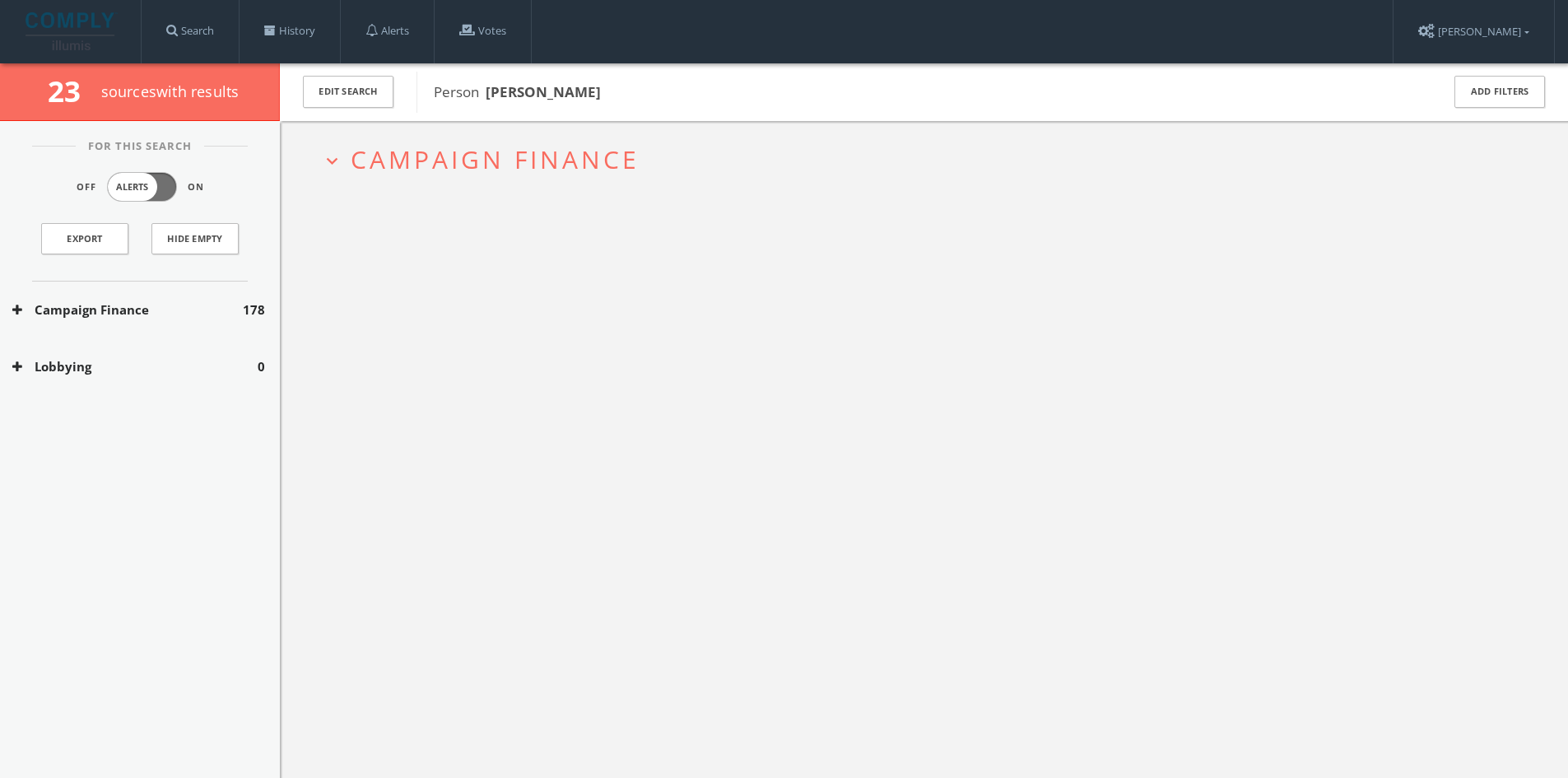
click at [608, 133] on h2 "expand_more Campaign Finance" at bounding box center [924, 159] width 1230 height 76
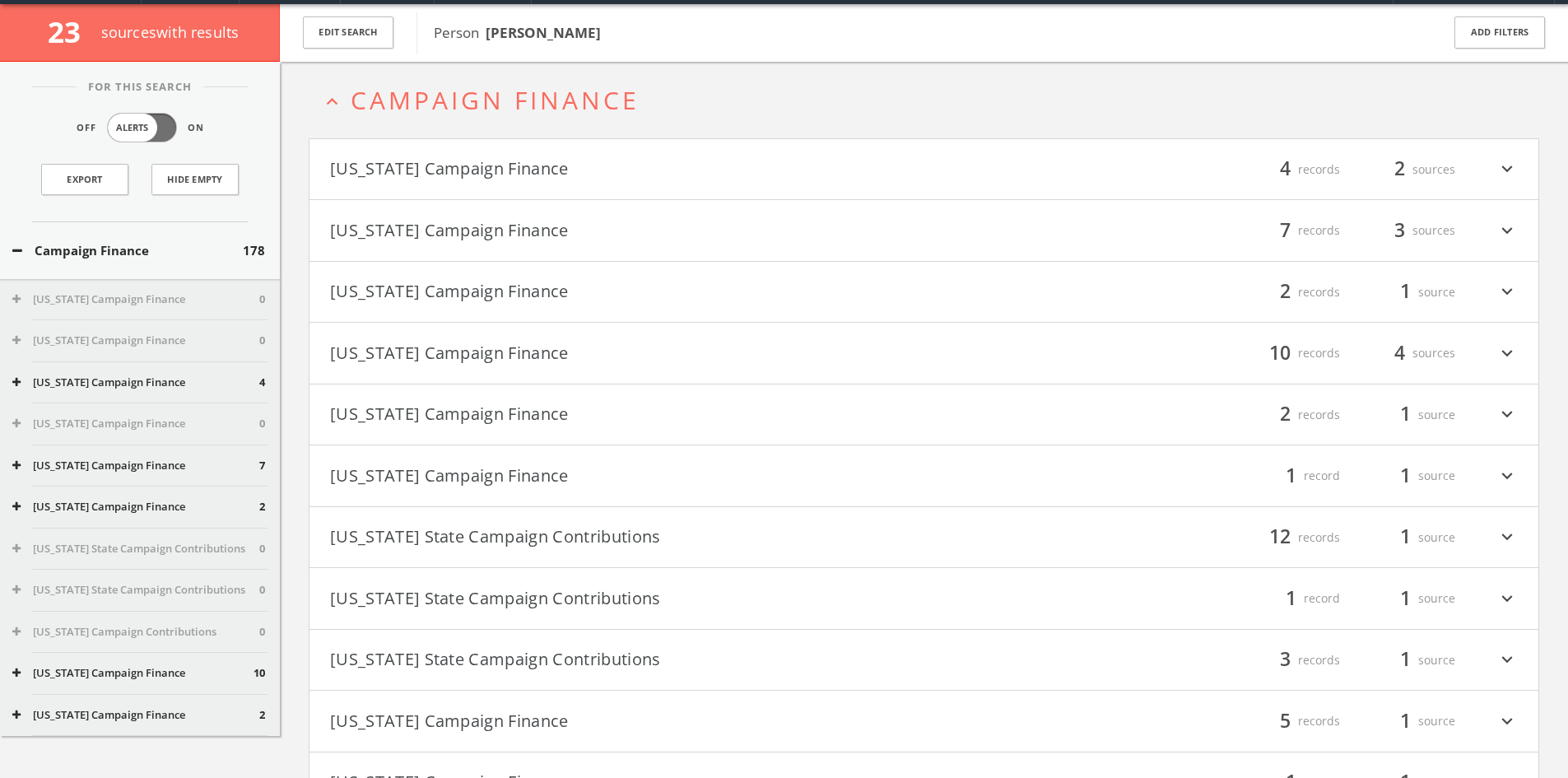
scroll to position [63, 0]
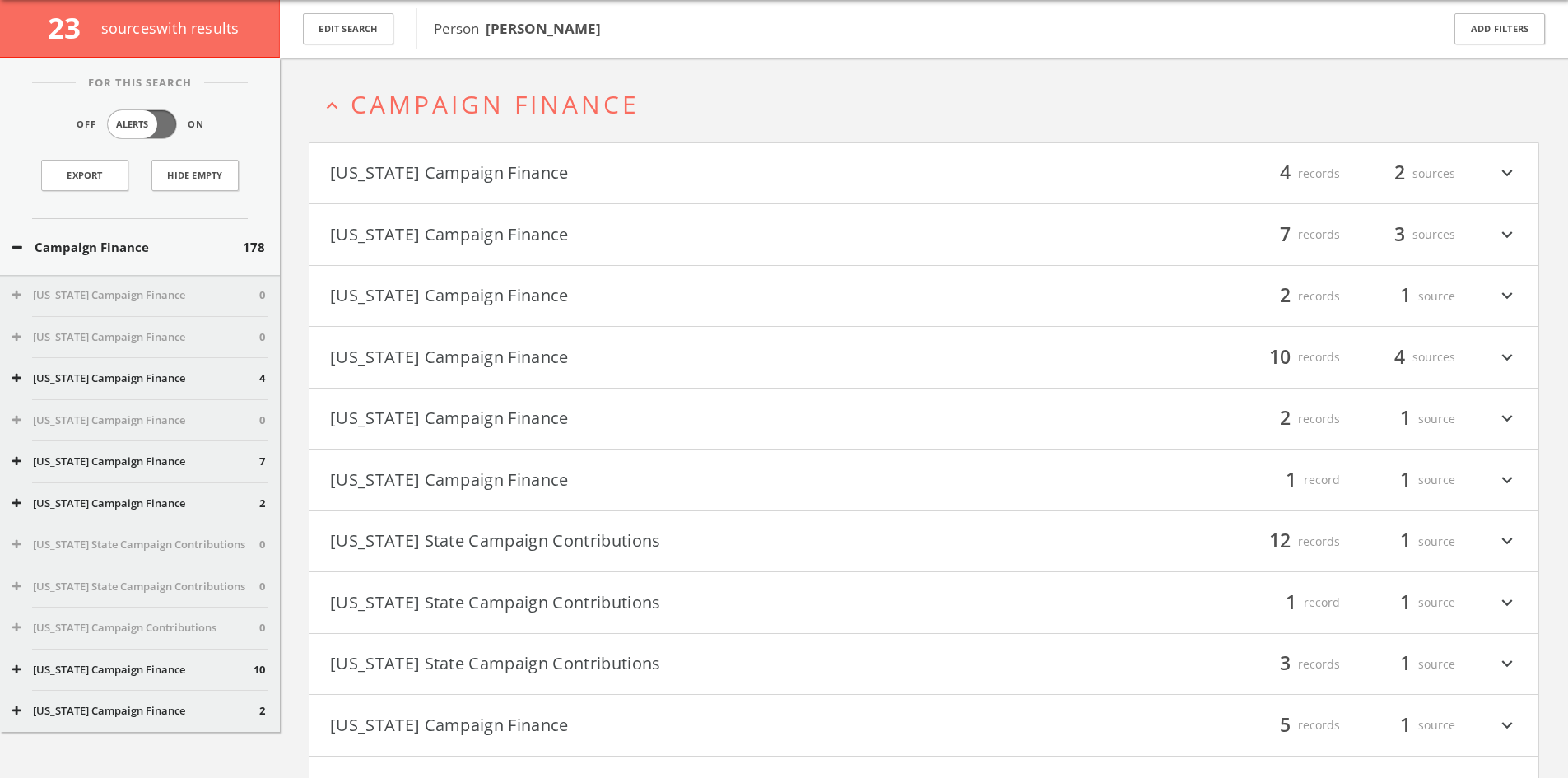
click at [547, 151] on h4 "Arizona Campaign Finance filter_list 4 records 2 sources expand_more" at bounding box center [924, 173] width 1229 height 61
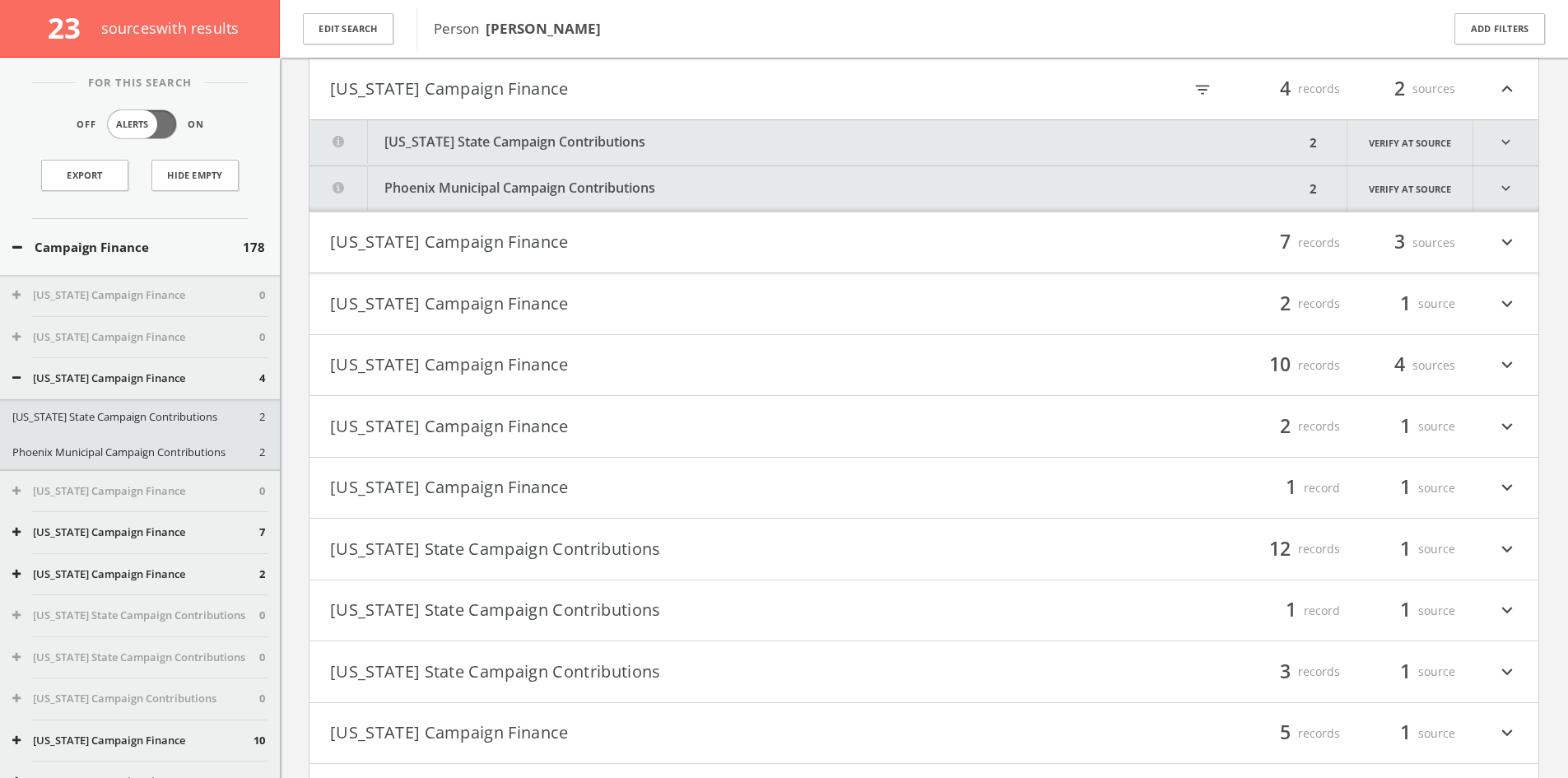
click at [625, 142] on button "[US_STATE] State Campaign Contributions" at bounding box center [807, 142] width 995 height 45
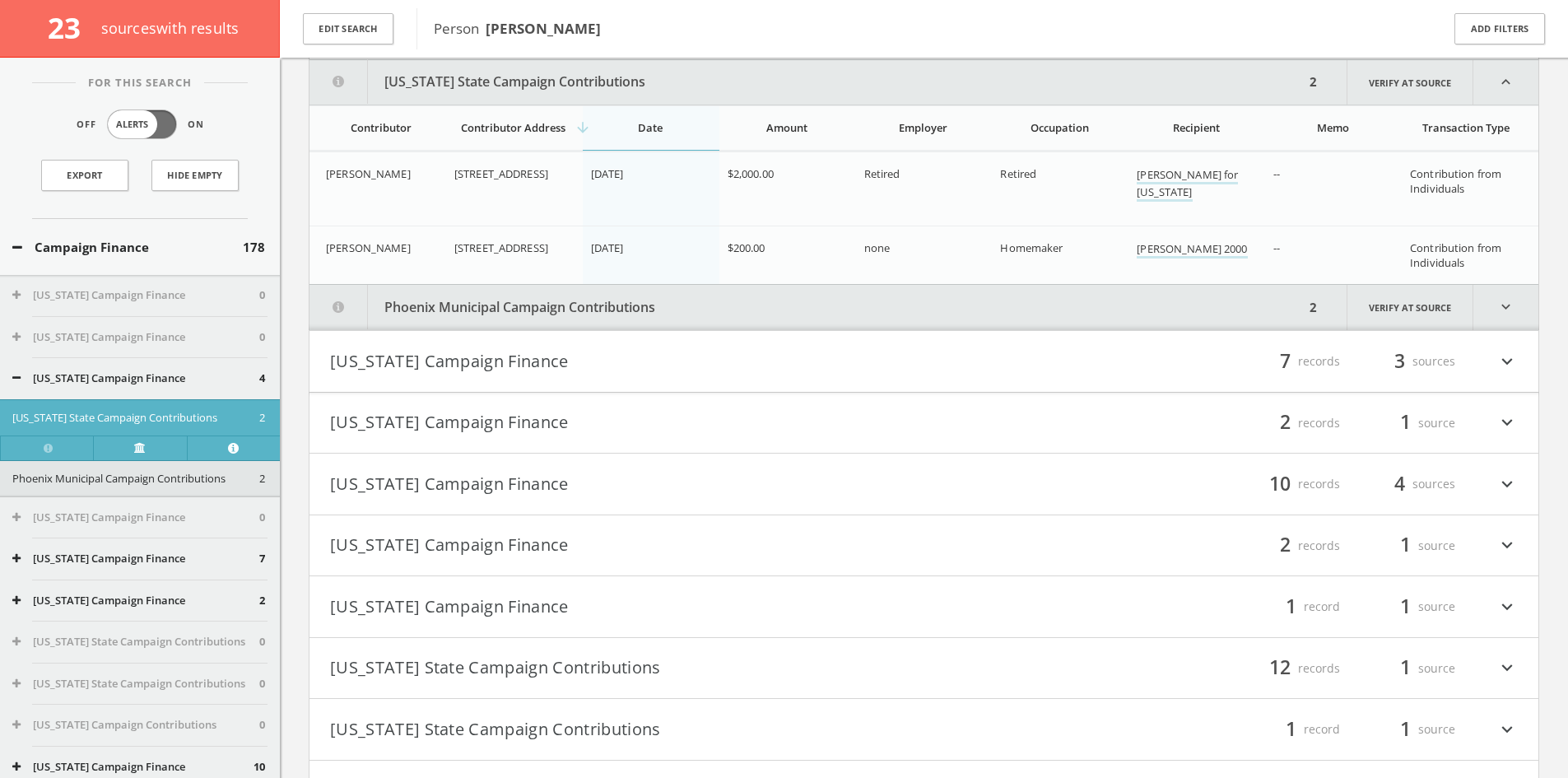
scroll to position [210, 0]
click at [556, 297] on button "Phoenix Municipal Campaign Contributions" at bounding box center [807, 305] width 995 height 45
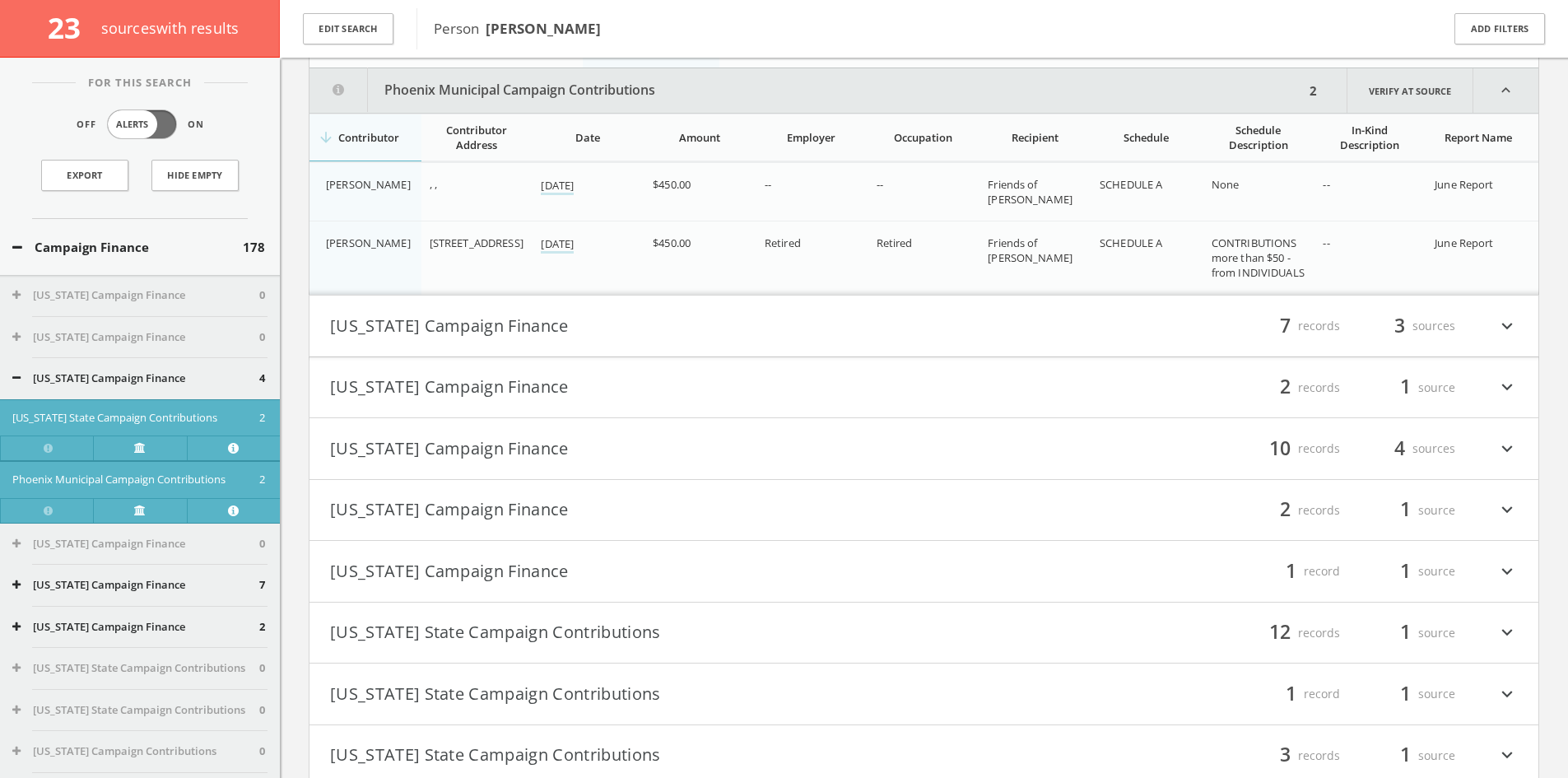
scroll to position [434, 0]
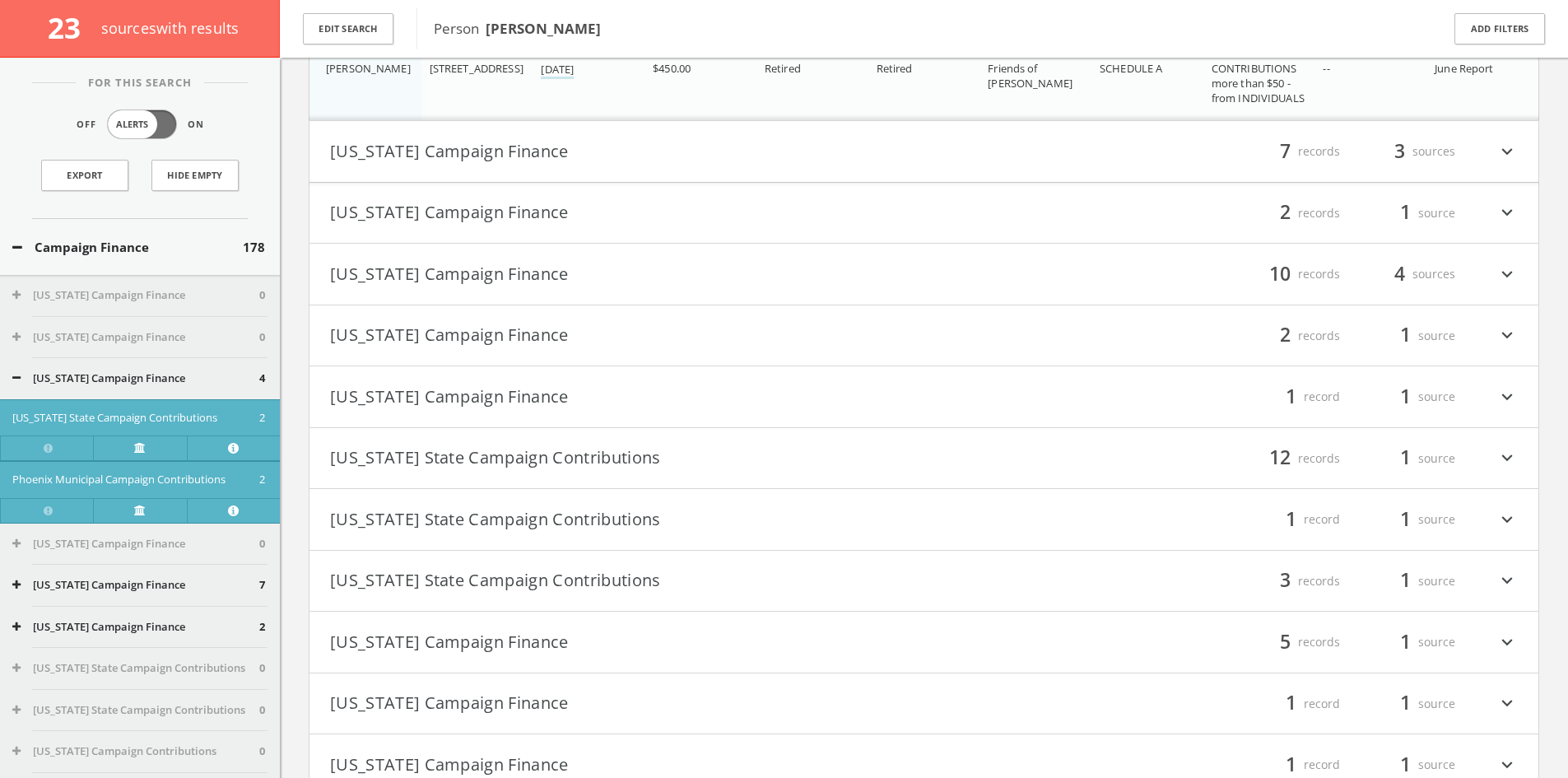
click at [575, 393] on button "[US_STATE] Campaign Finance" at bounding box center [627, 396] width 594 height 28
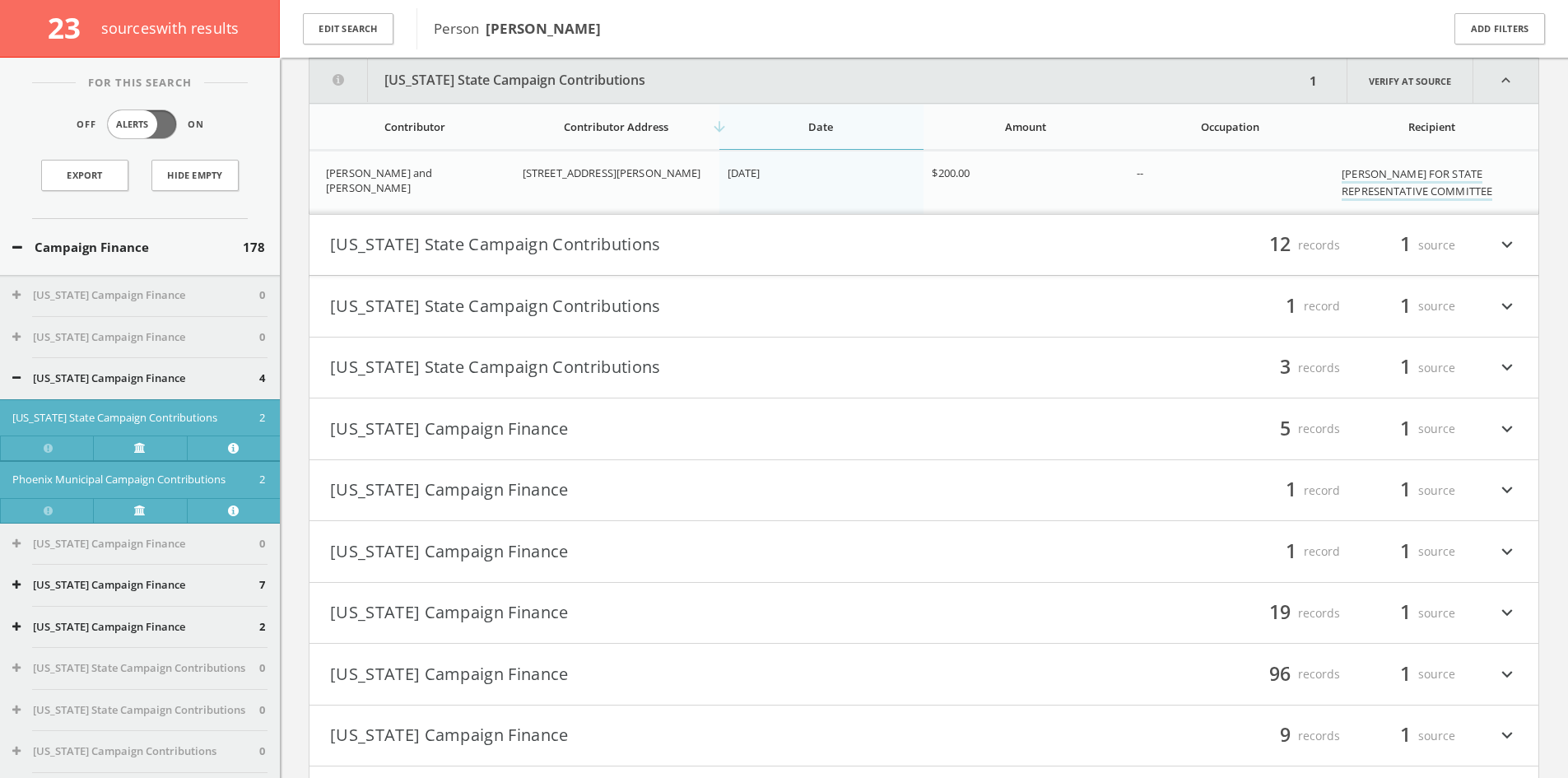
scroll to position [1051, 0]
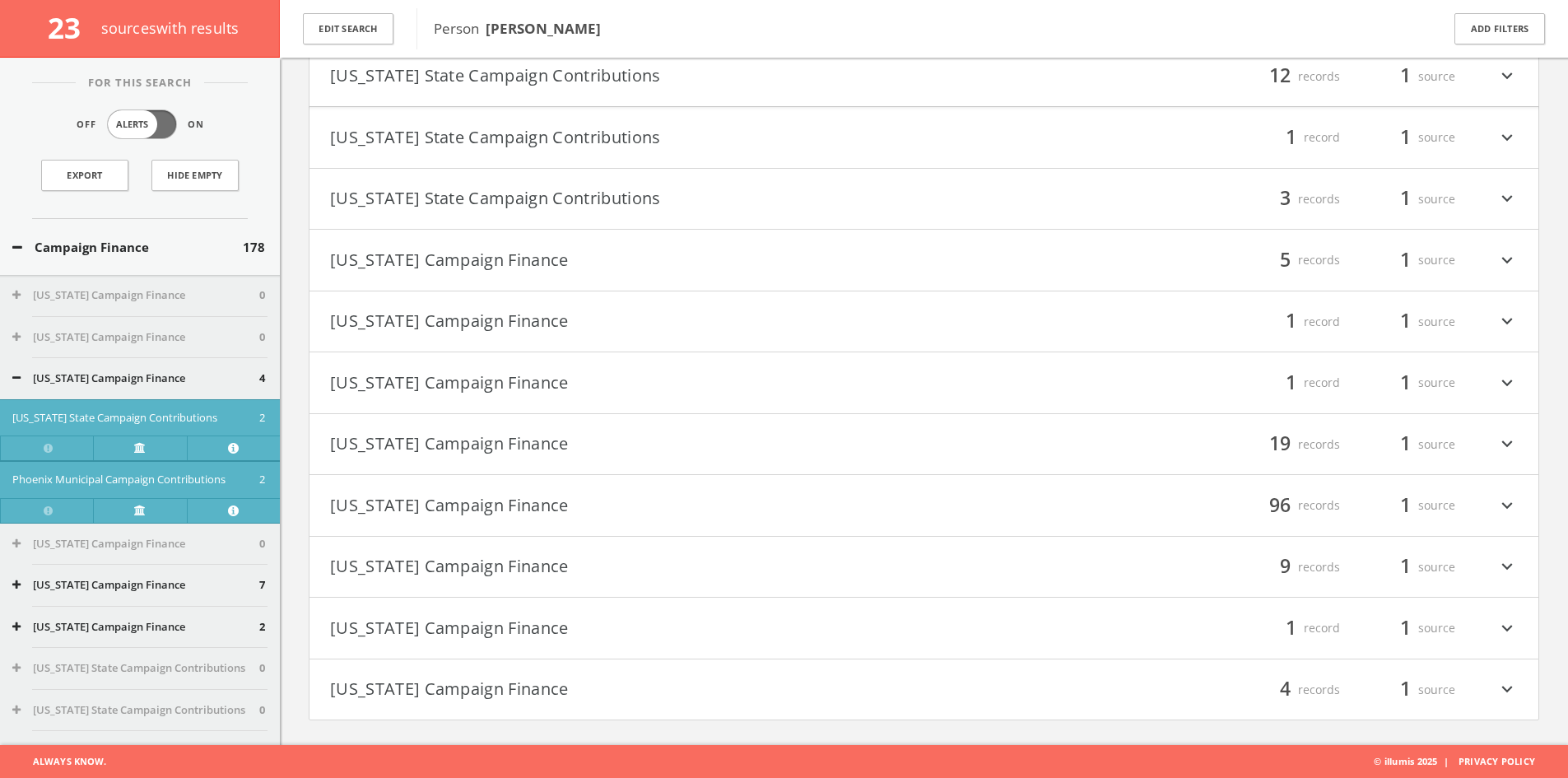
click at [808, 265] on button "[US_STATE] Campaign Finance" at bounding box center [627, 260] width 594 height 28
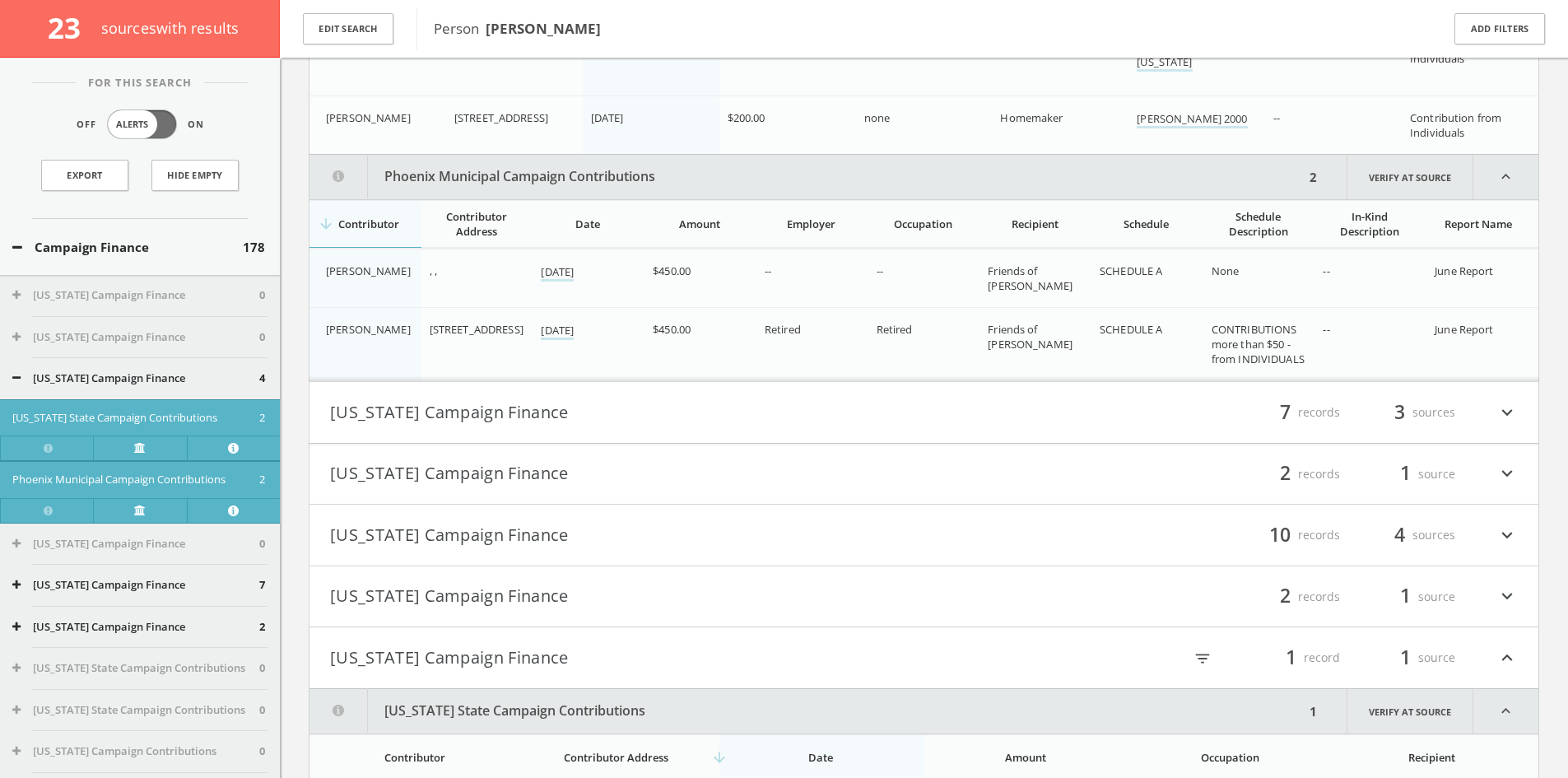
scroll to position [218, 0]
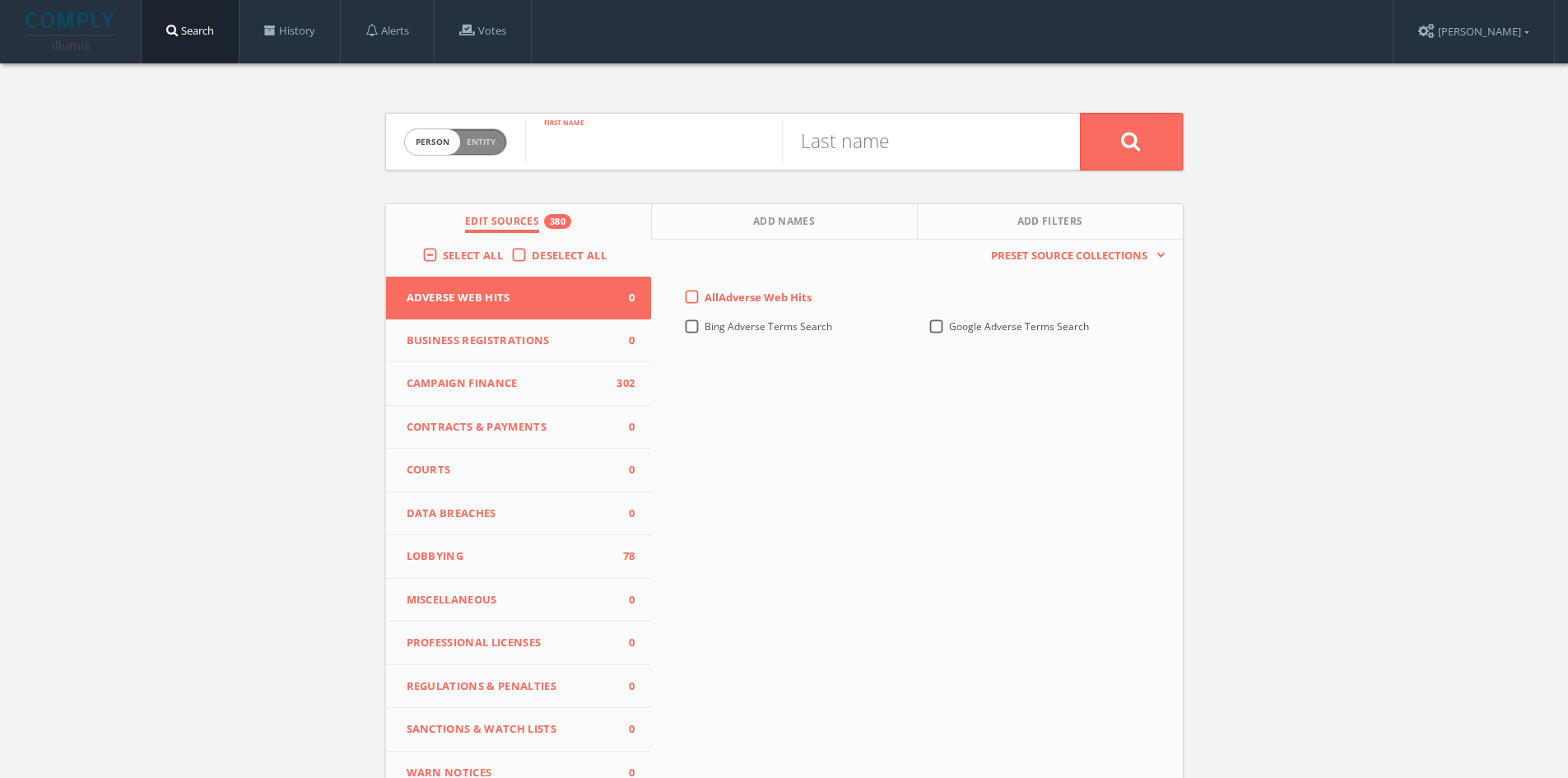
click at [651, 127] on input "text" at bounding box center [653, 142] width 257 height 43
type input "Laura"
click at [820, 162] on input "text" at bounding box center [910, 142] width 257 height 43
type input "Hemenway"
click at [1079, 113] on button at bounding box center [1130, 142] width 103 height 58
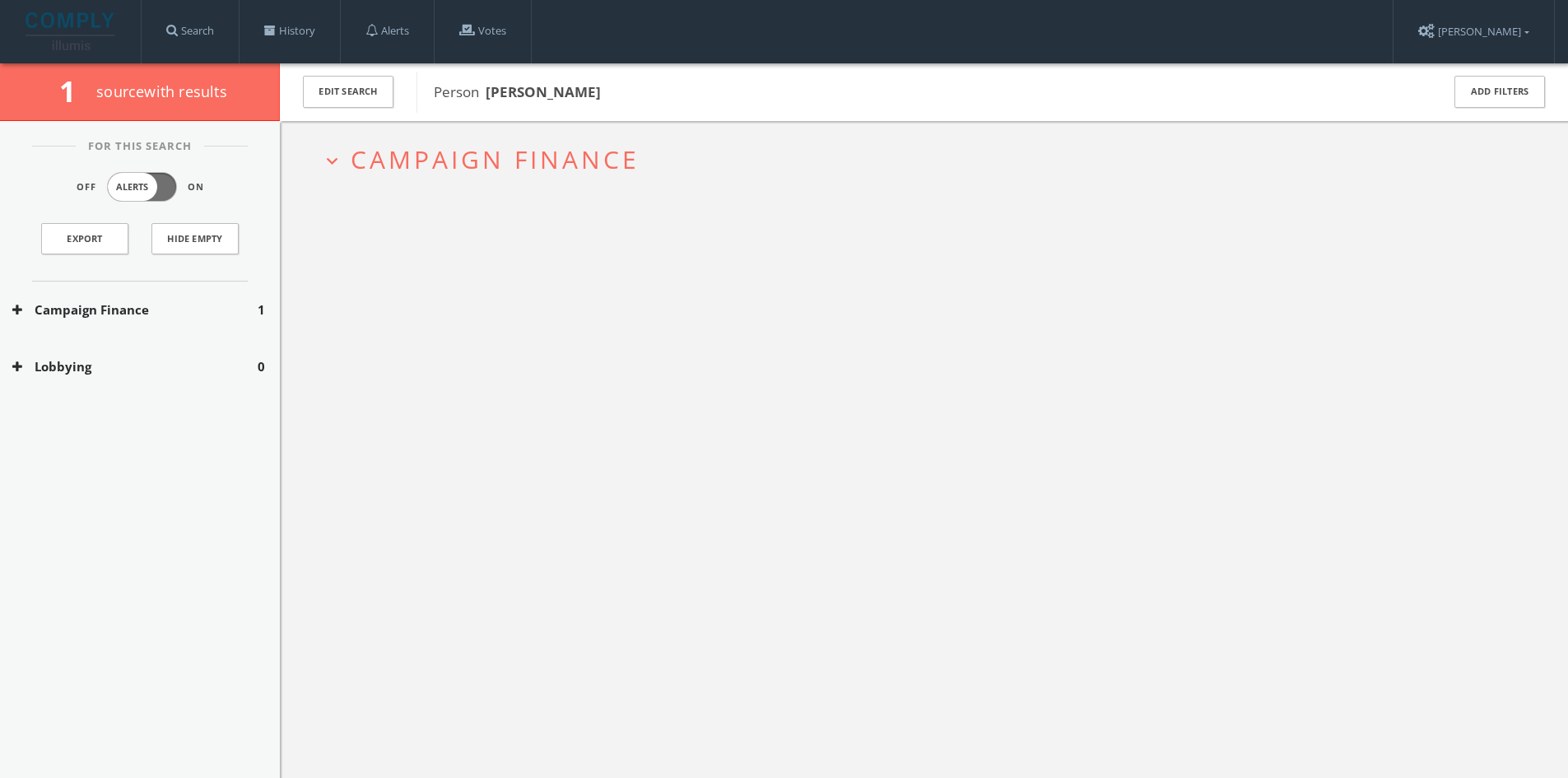
click at [562, 179] on h2 "expand_more Campaign Finance" at bounding box center [924, 159] width 1230 height 76
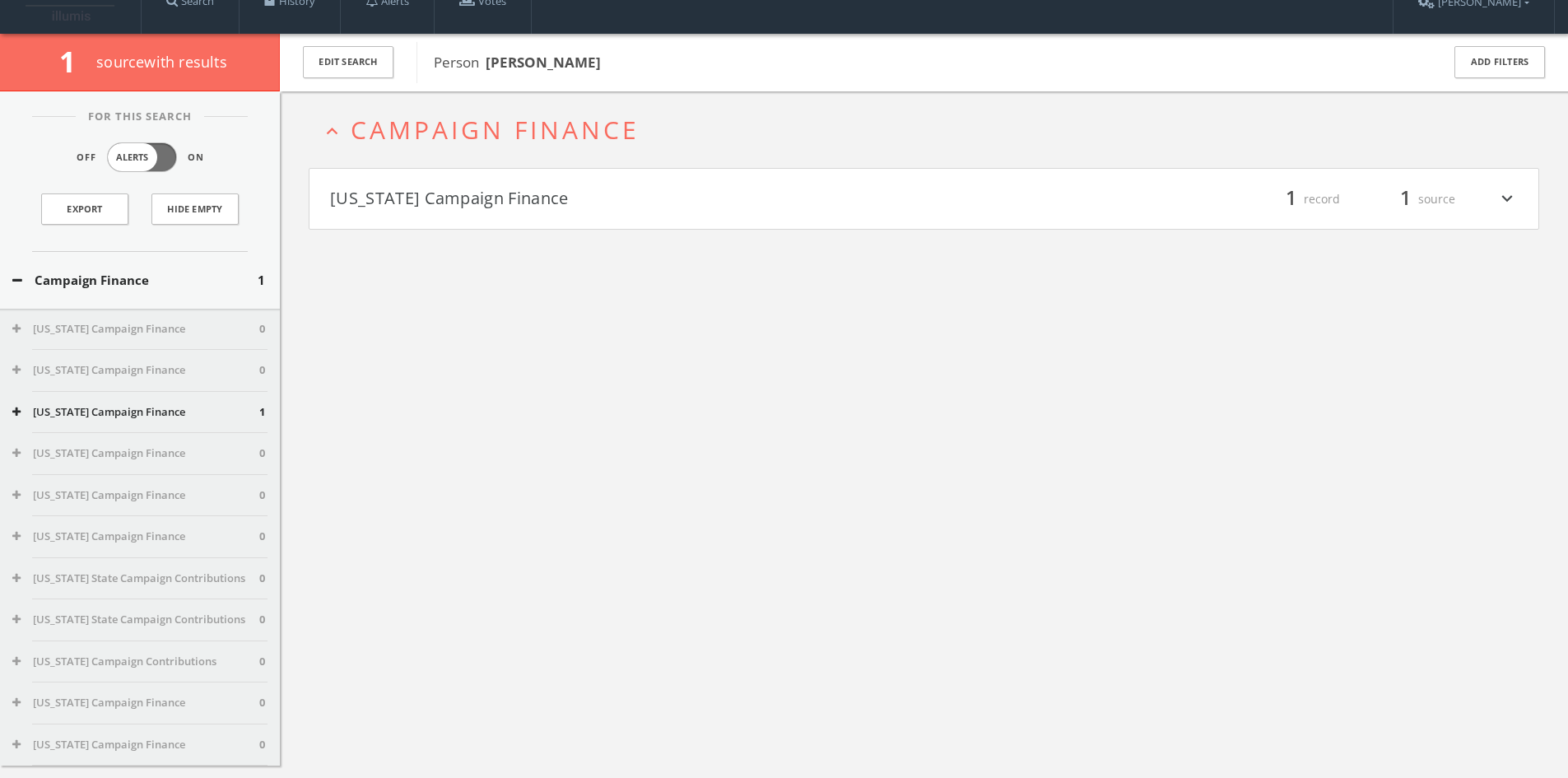
drag, startPoint x: 562, startPoint y: 212, endPoint x: 588, endPoint y: 193, distance: 32.2
click at [563, 212] on h4 "[US_STATE] Campaign Finance filter_list 1 record 1 source expand_more" at bounding box center [924, 199] width 1229 height 61
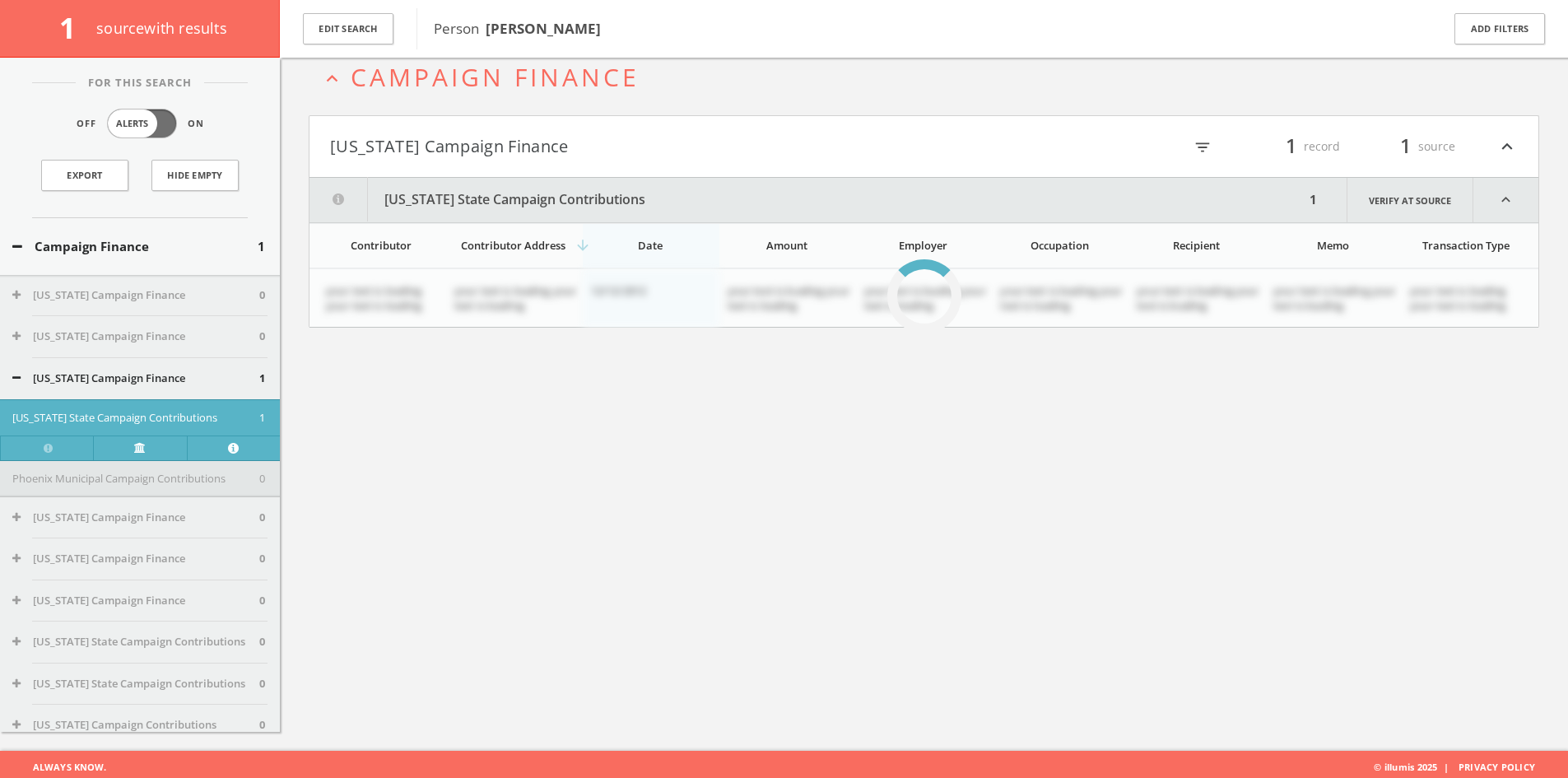
scroll to position [97, 0]
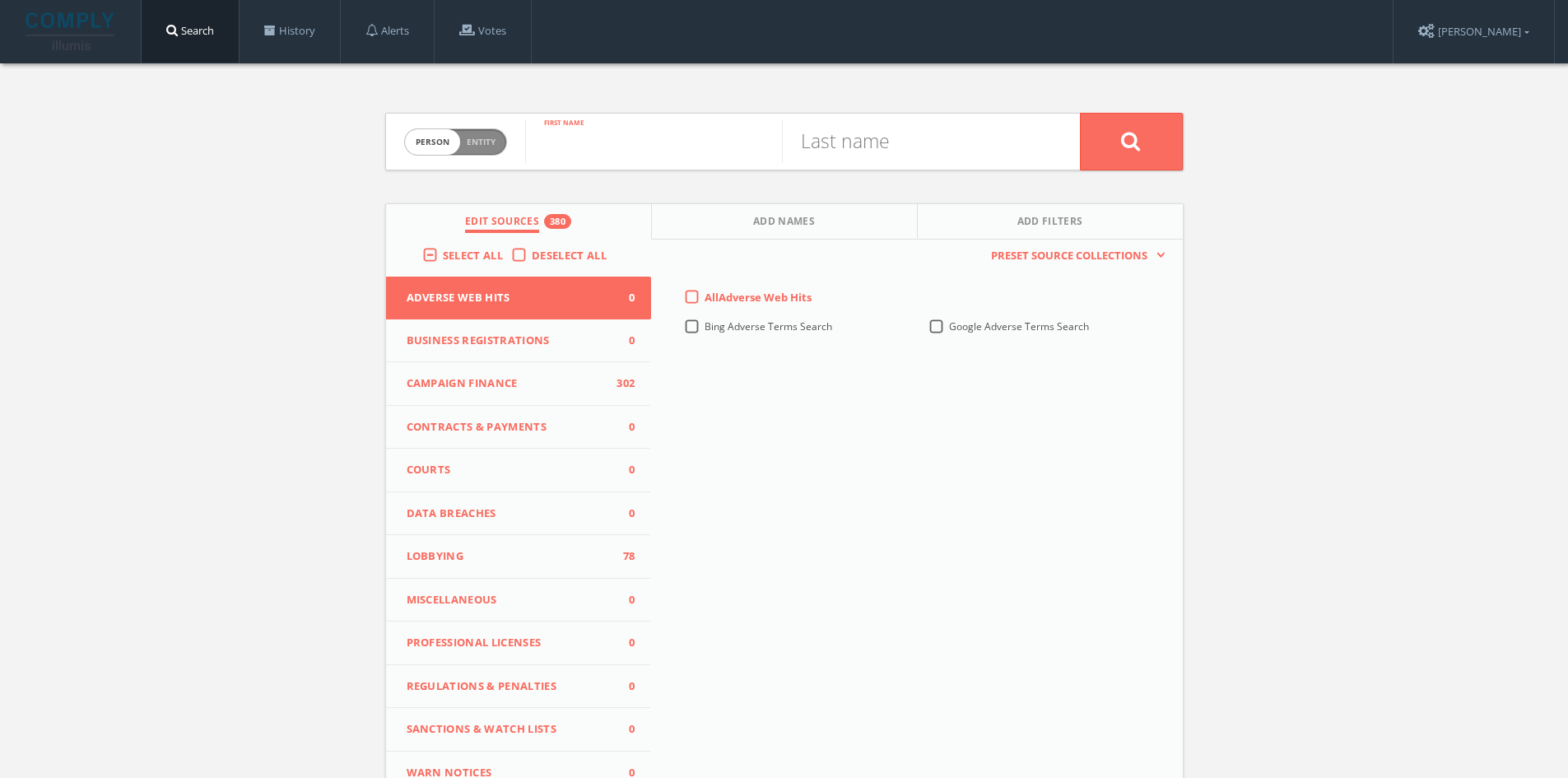
click at [717, 158] on input "text" at bounding box center [653, 142] width 257 height 43
type input "Yvonne"
click at [962, 142] on input "text" at bounding box center [910, 142] width 257 height 43
type input "Phelps"
click at [1079, 113] on button at bounding box center [1130, 142] width 103 height 58
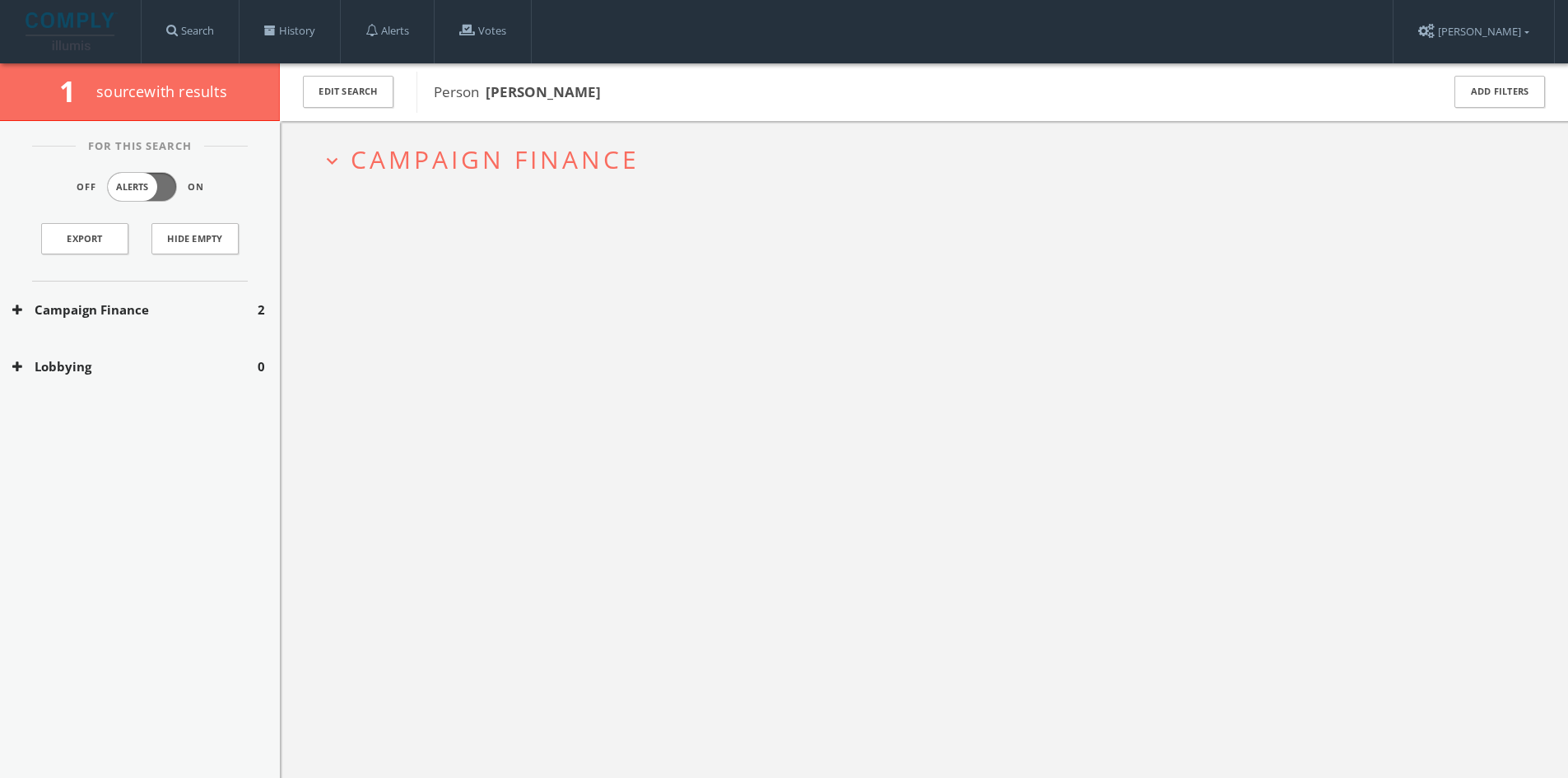
click at [242, 301] on button "Campaign Finance" at bounding box center [134, 310] width 245 height 19
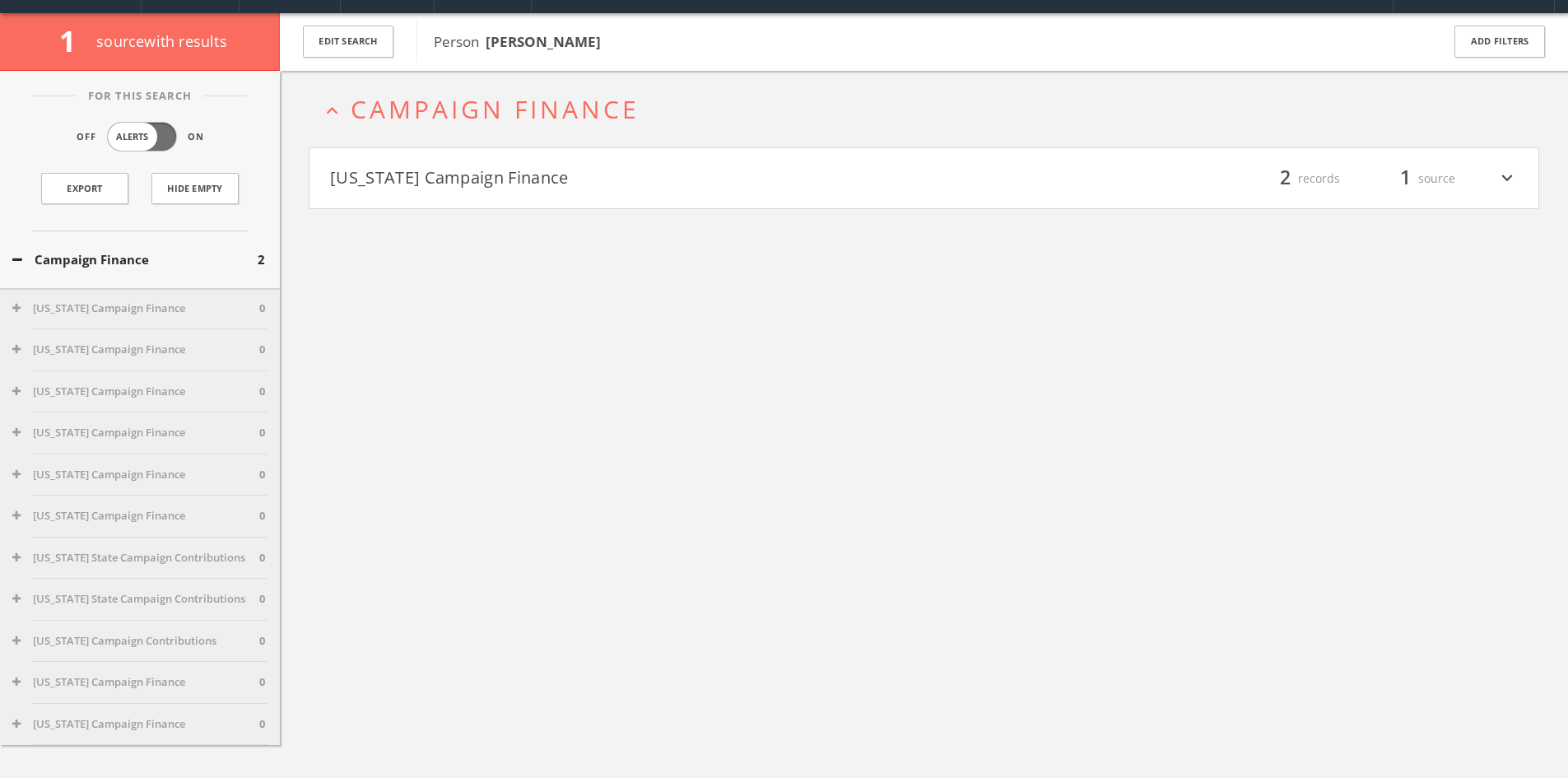
click at [450, 187] on button "[US_STATE] Campaign Finance" at bounding box center [627, 178] width 594 height 28
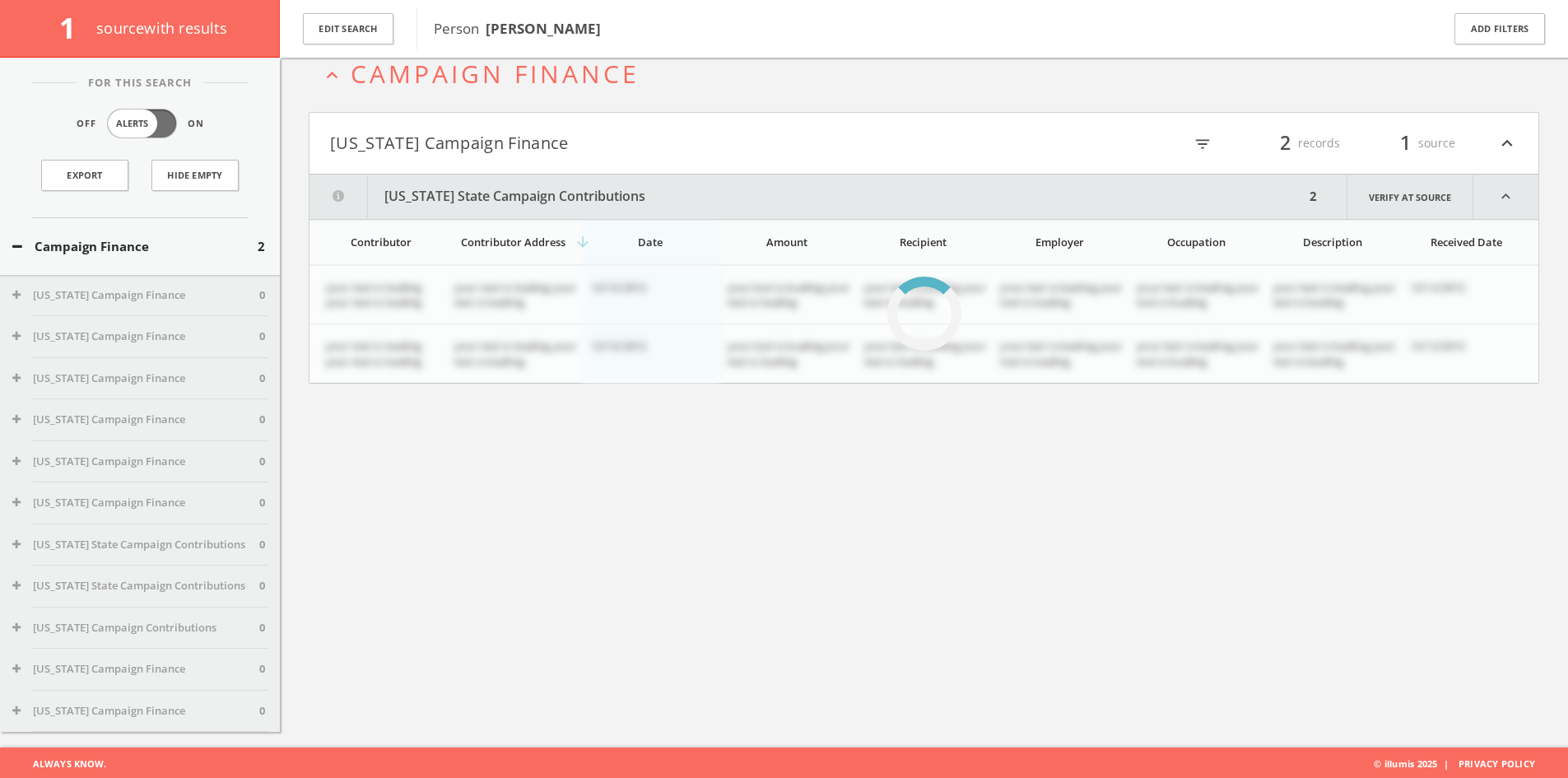
scroll to position [97, 0]
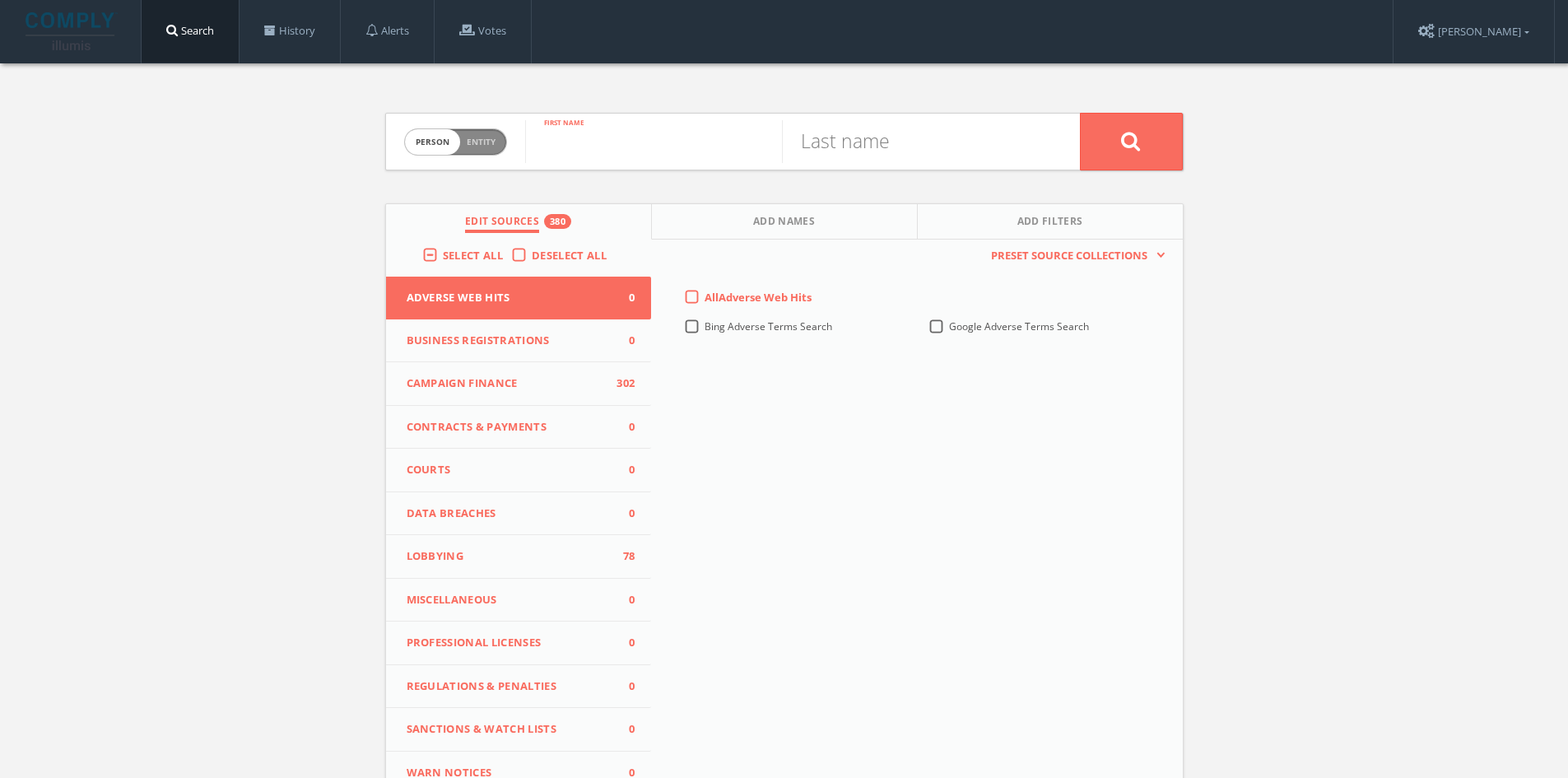
click at [643, 142] on input "text" at bounding box center [653, 142] width 257 height 43
type input "Jane"
click at [924, 146] on input "text" at bounding box center [910, 142] width 257 height 43
type input "Lambert"
click at [1079, 113] on button at bounding box center [1130, 142] width 103 height 58
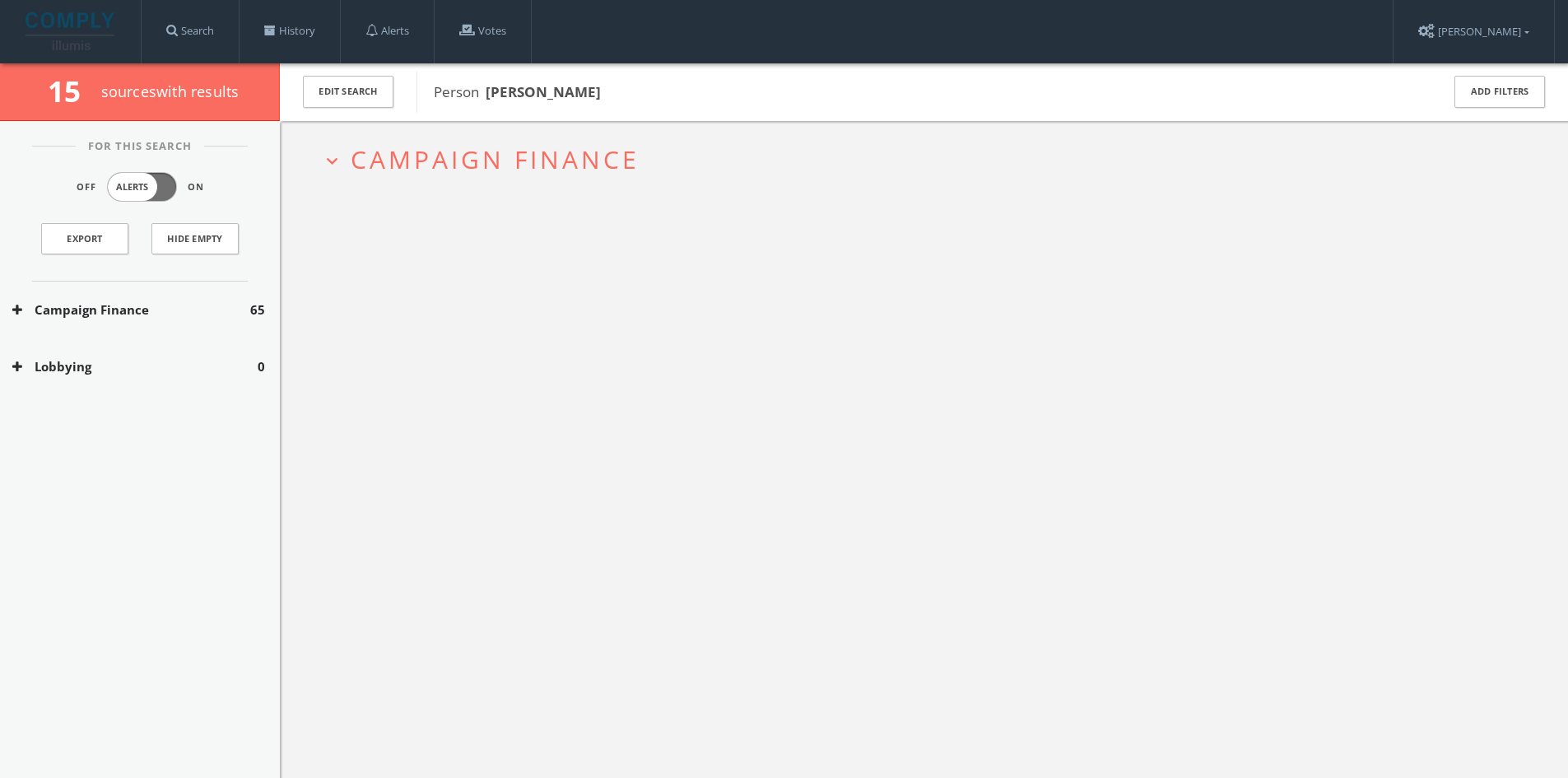
click at [455, 144] on span "Campaign Finance" at bounding box center [495, 159] width 289 height 33
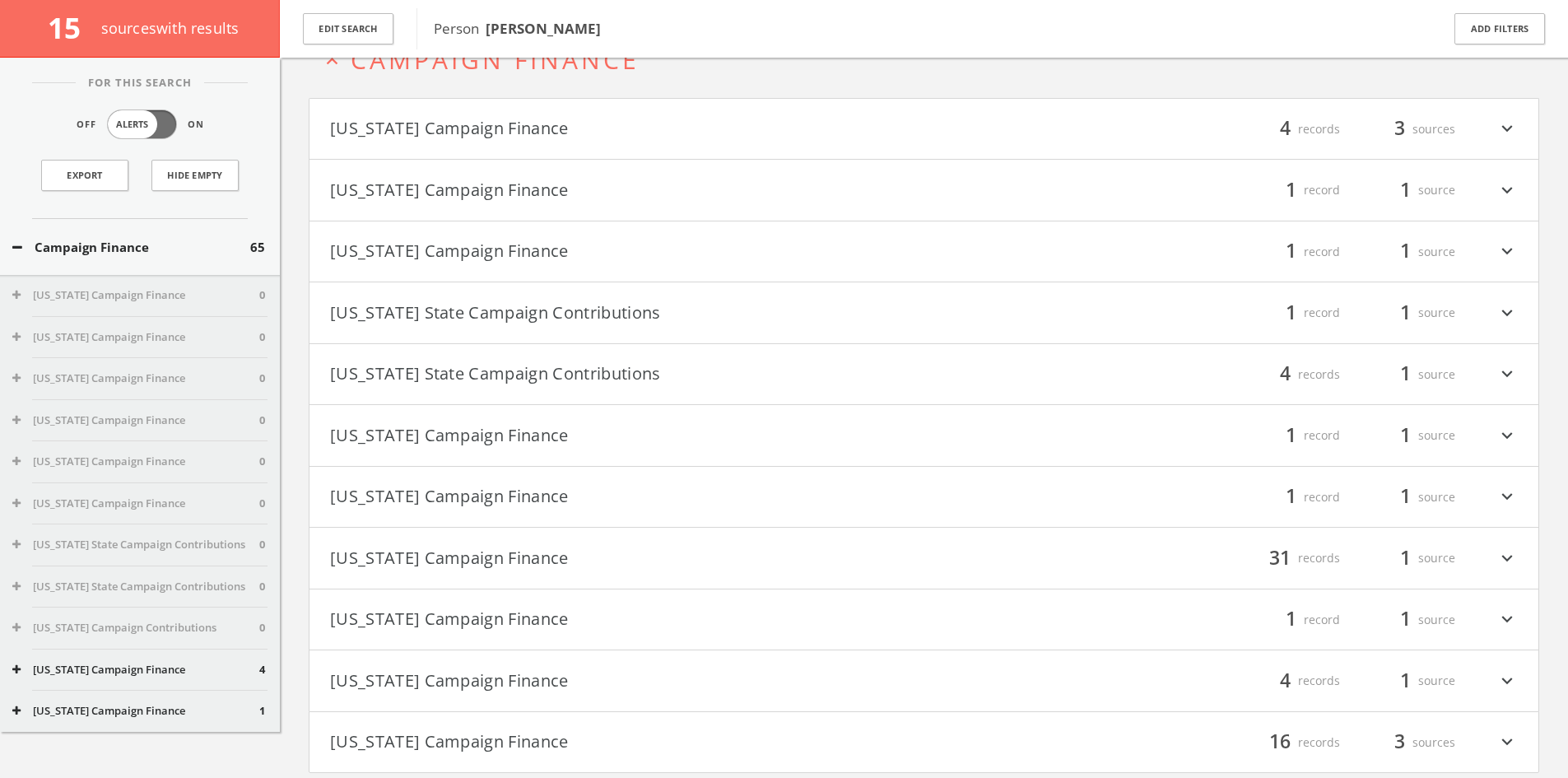
scroll to position [146, 0]
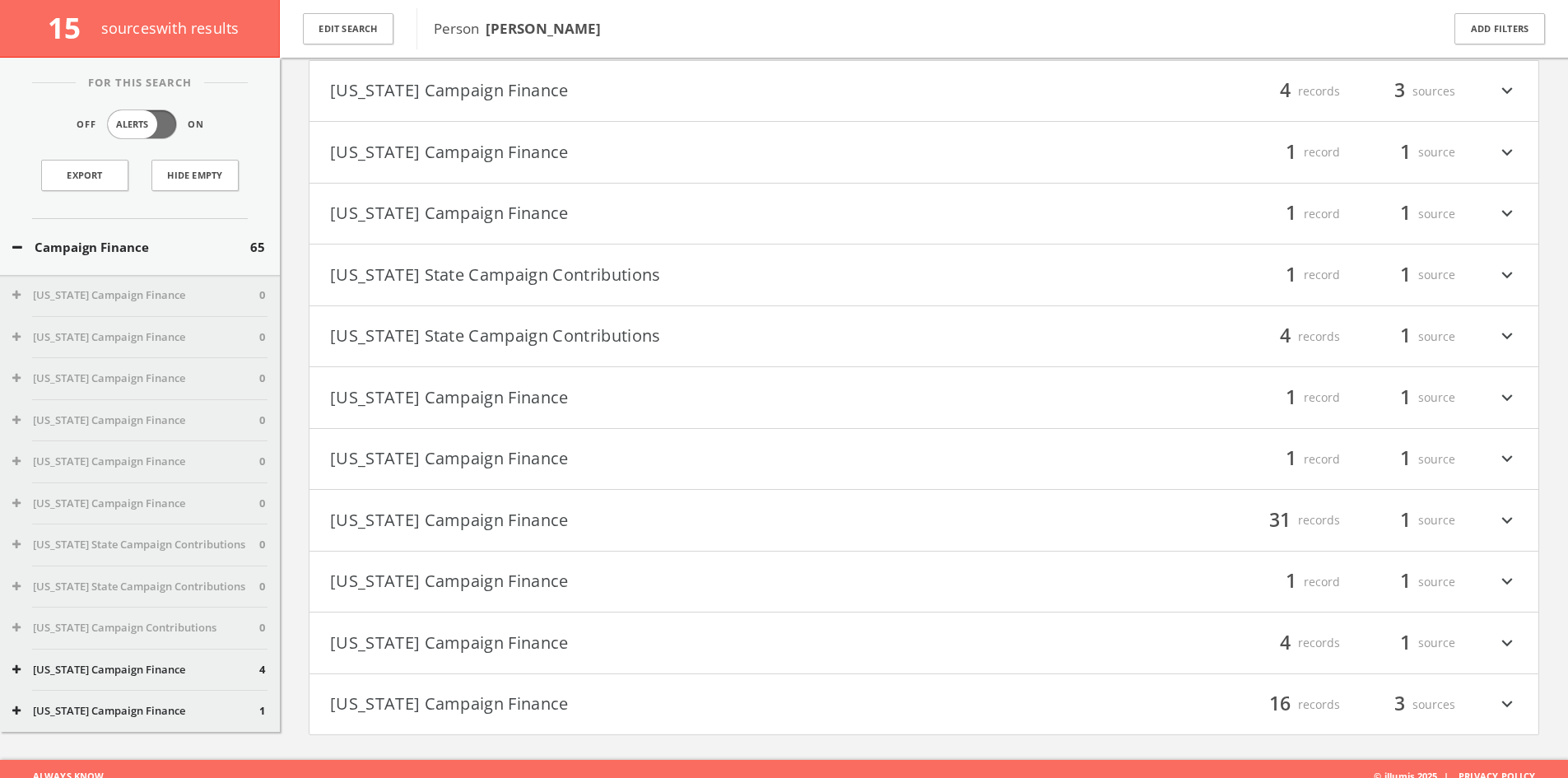
click at [583, 98] on button "[US_STATE] Campaign Finance" at bounding box center [627, 91] width 594 height 28
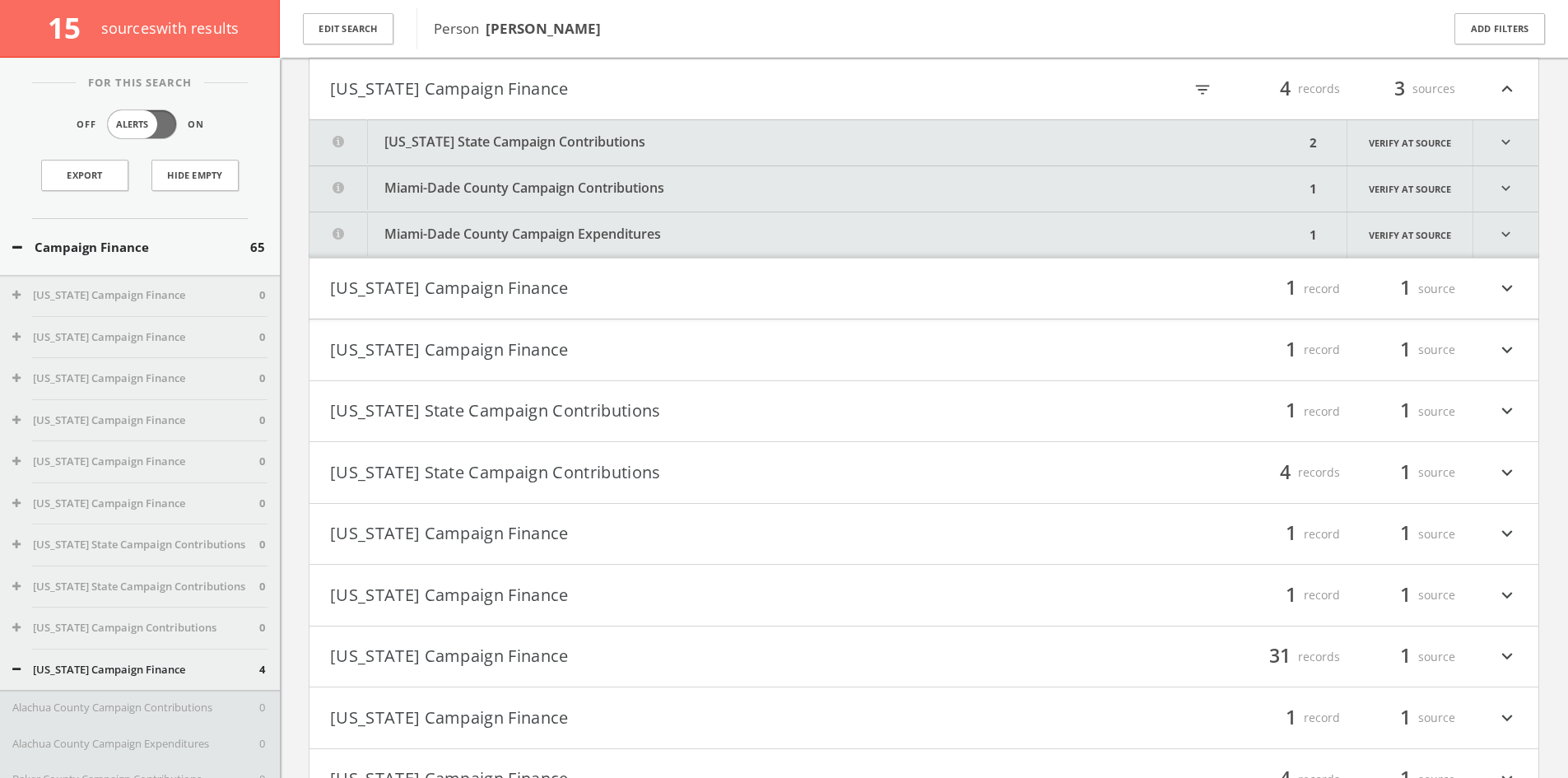
click at [602, 134] on button "[US_STATE] State Campaign Contributions" at bounding box center [807, 142] width 995 height 45
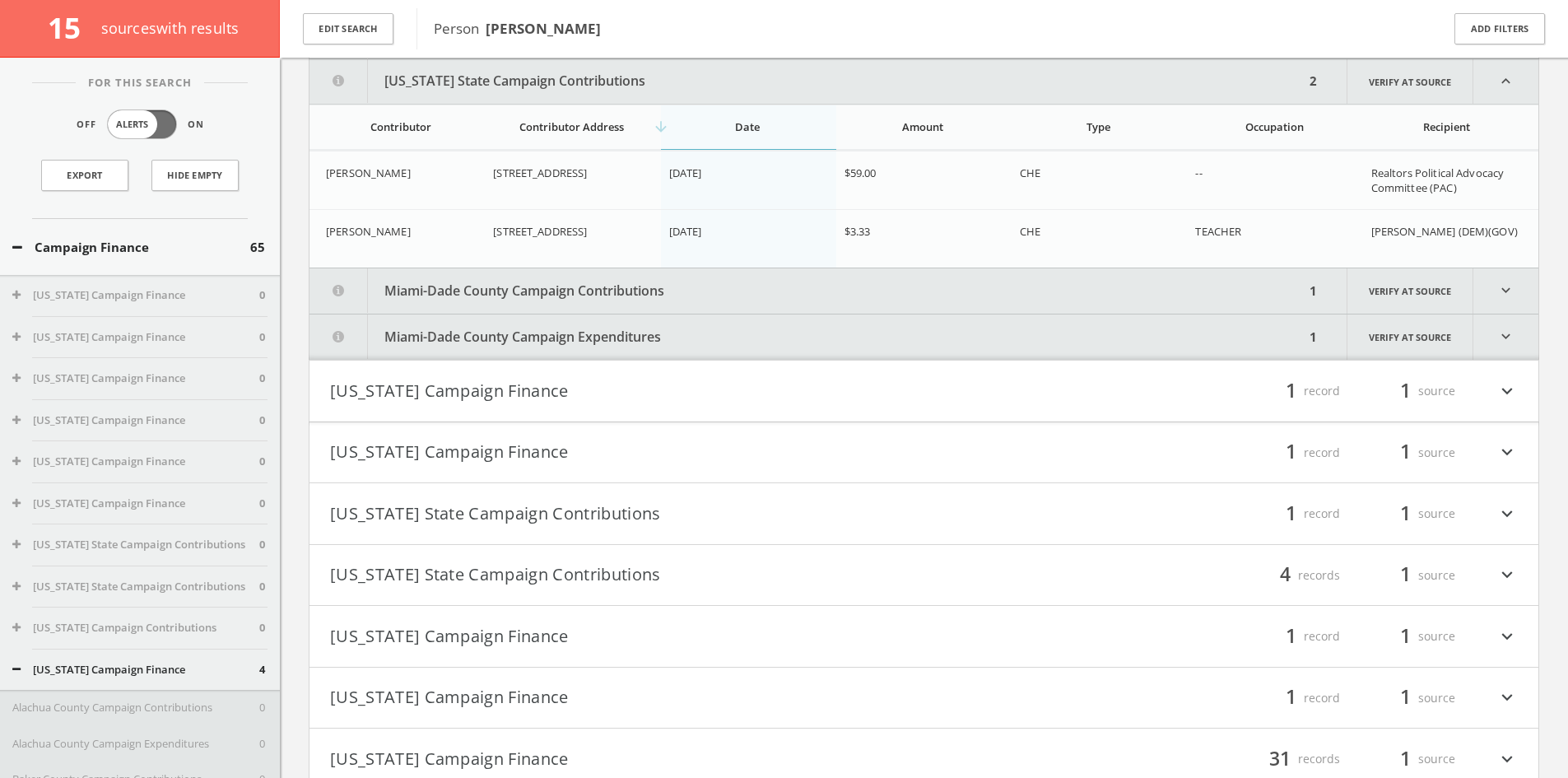
scroll to position [210, 0]
click at [610, 290] on button "Miami-Dade County Campaign Contributions" at bounding box center [807, 289] width 995 height 45
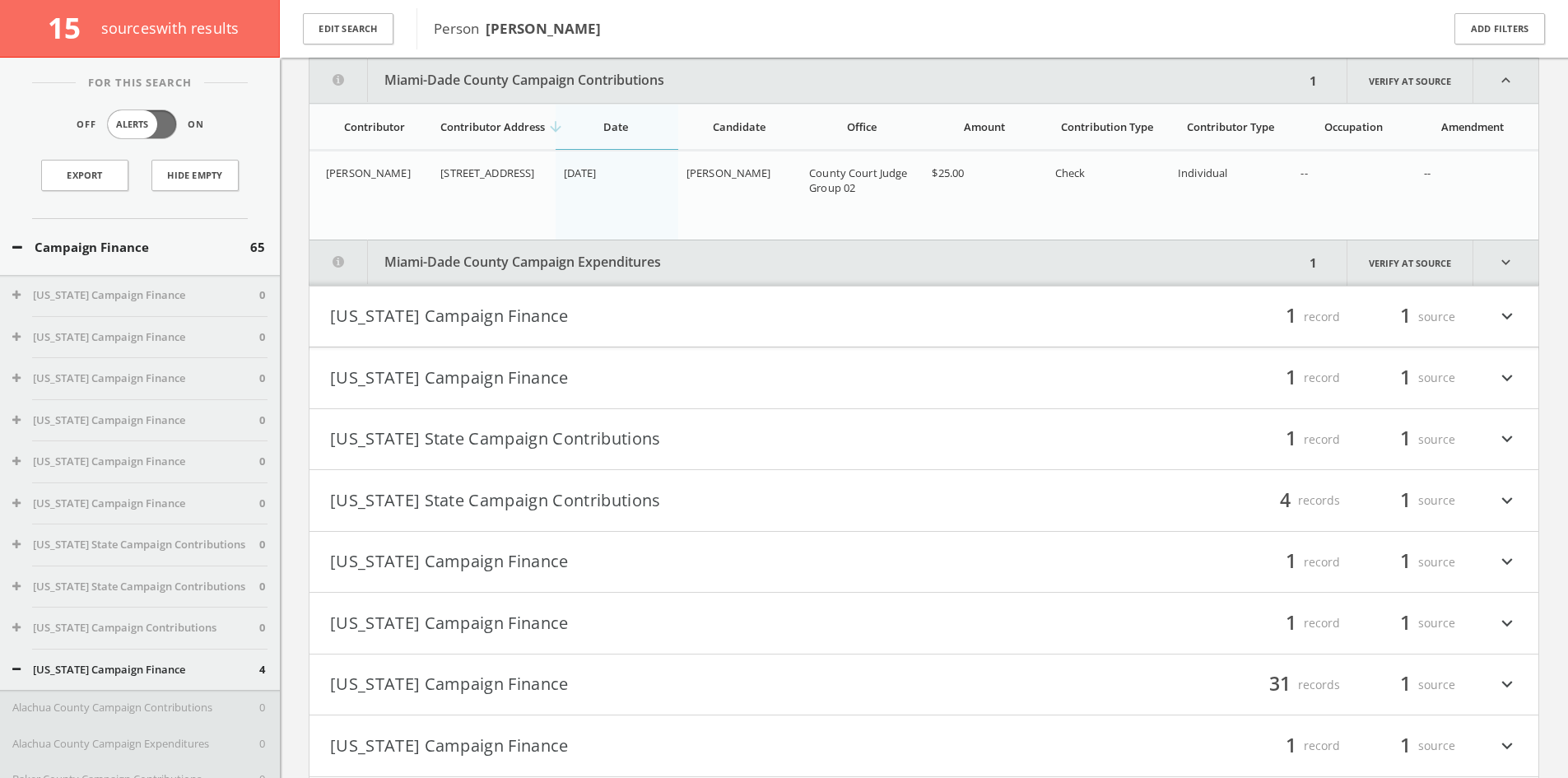
click at [659, 273] on button "Miami-Dade County Campaign Expenditures" at bounding box center [807, 262] width 995 height 45
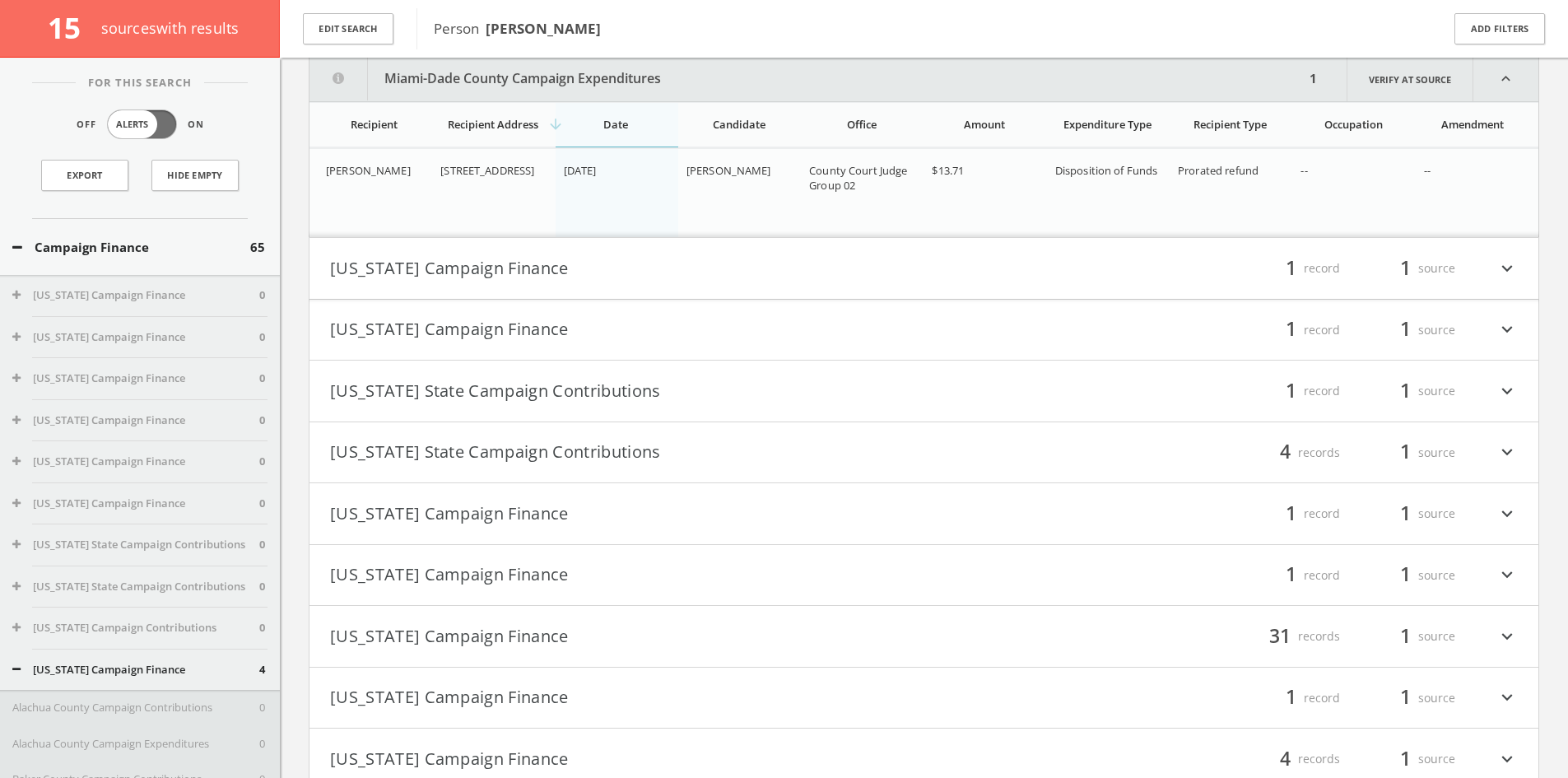
click at [635, 292] on html "Search History Alerts Votes Lindsay Steinberg Edit Profile Change Password Secu…" at bounding box center [784, 153] width 1568 height 1511
click at [641, 272] on button "[US_STATE] Campaign Finance" at bounding box center [627, 268] width 594 height 28
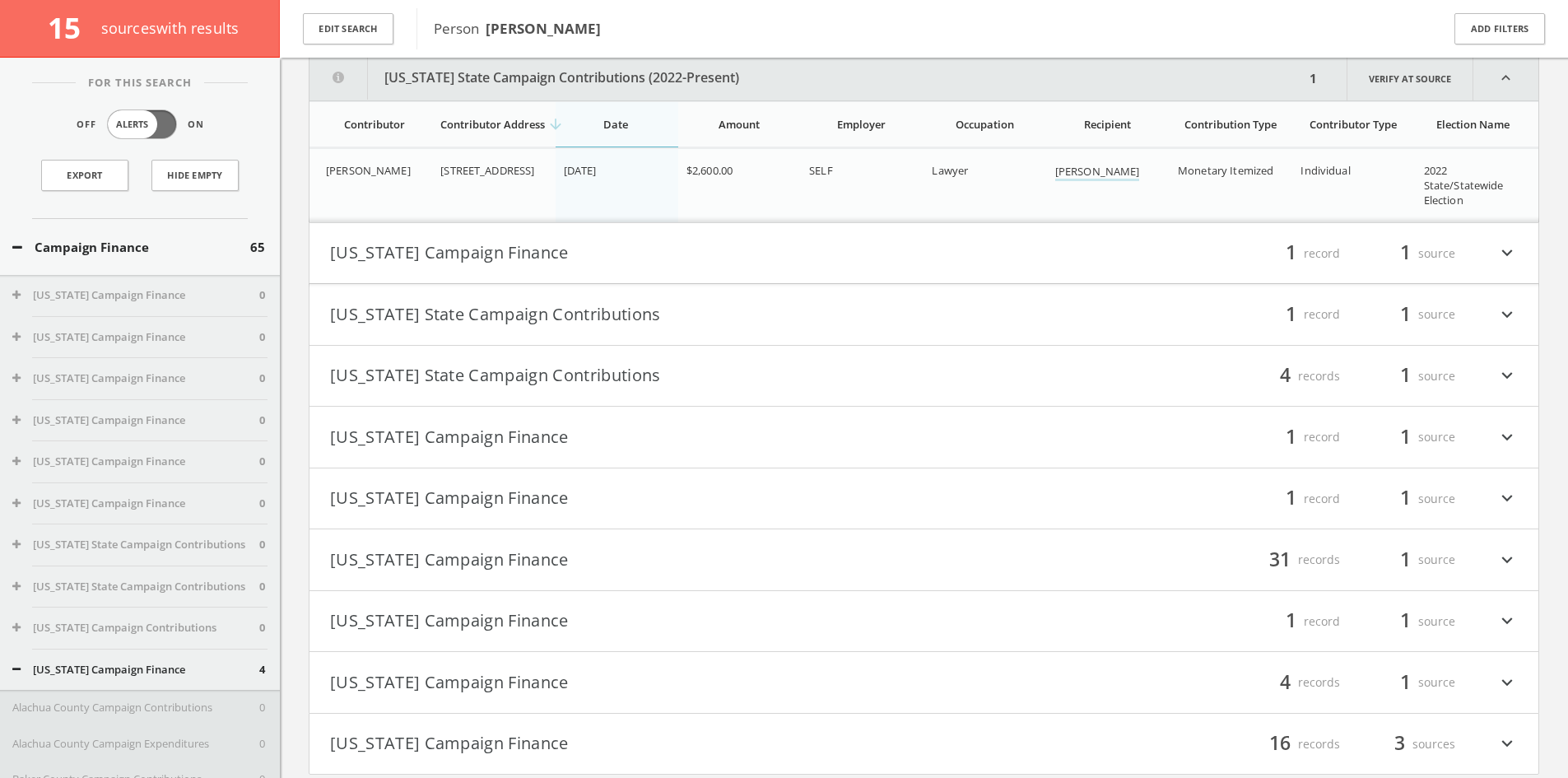
click at [645, 264] on button "[US_STATE] Campaign Finance" at bounding box center [627, 253] width 594 height 28
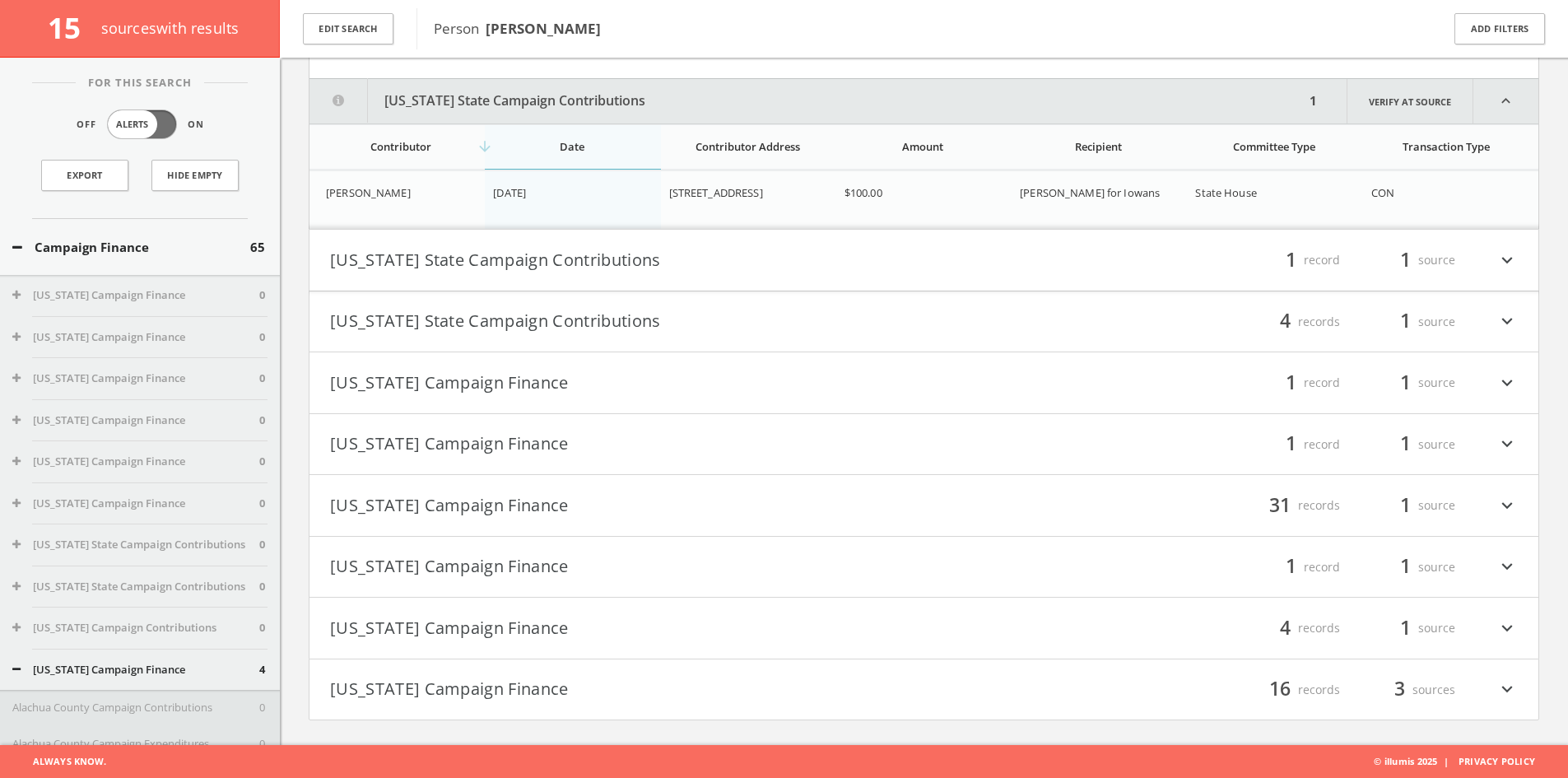
click at [645, 264] on button "[US_STATE] State Campaign Contributions" at bounding box center [627, 260] width 594 height 28
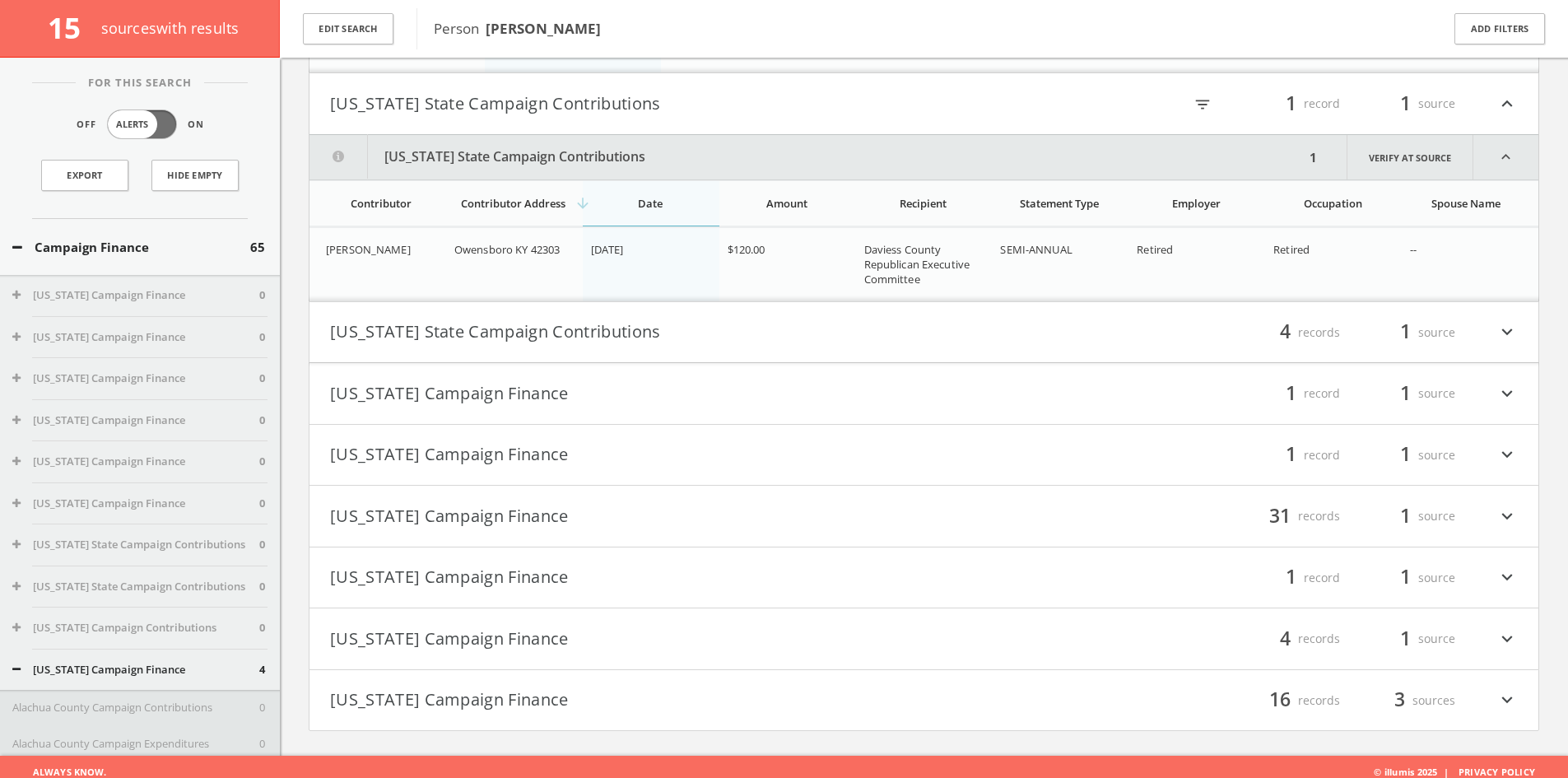
scroll to position [1223, 0]
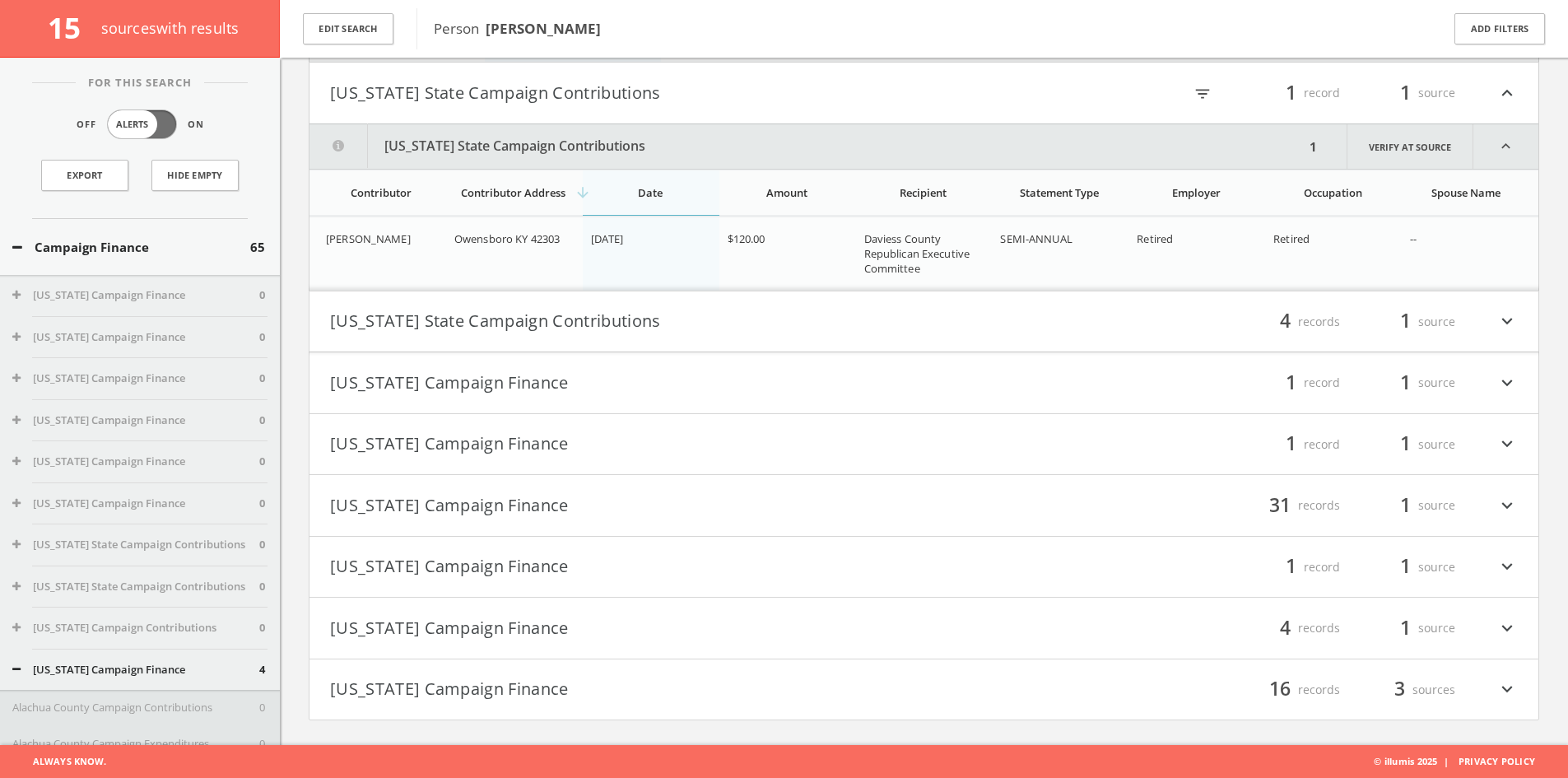
click at [526, 515] on button "[US_STATE] Campaign Finance" at bounding box center [627, 505] width 594 height 28
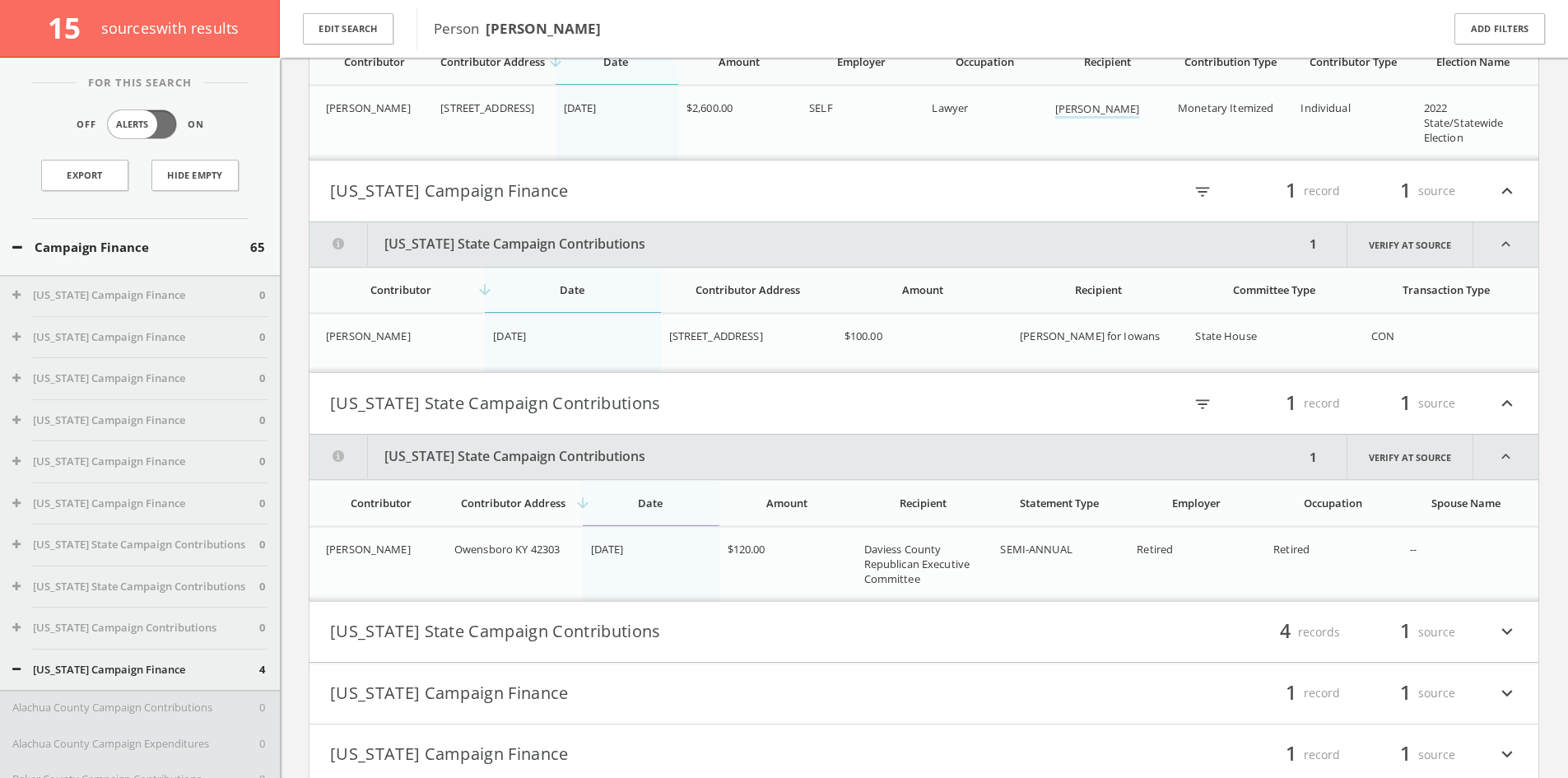
scroll to position [1238, 0]
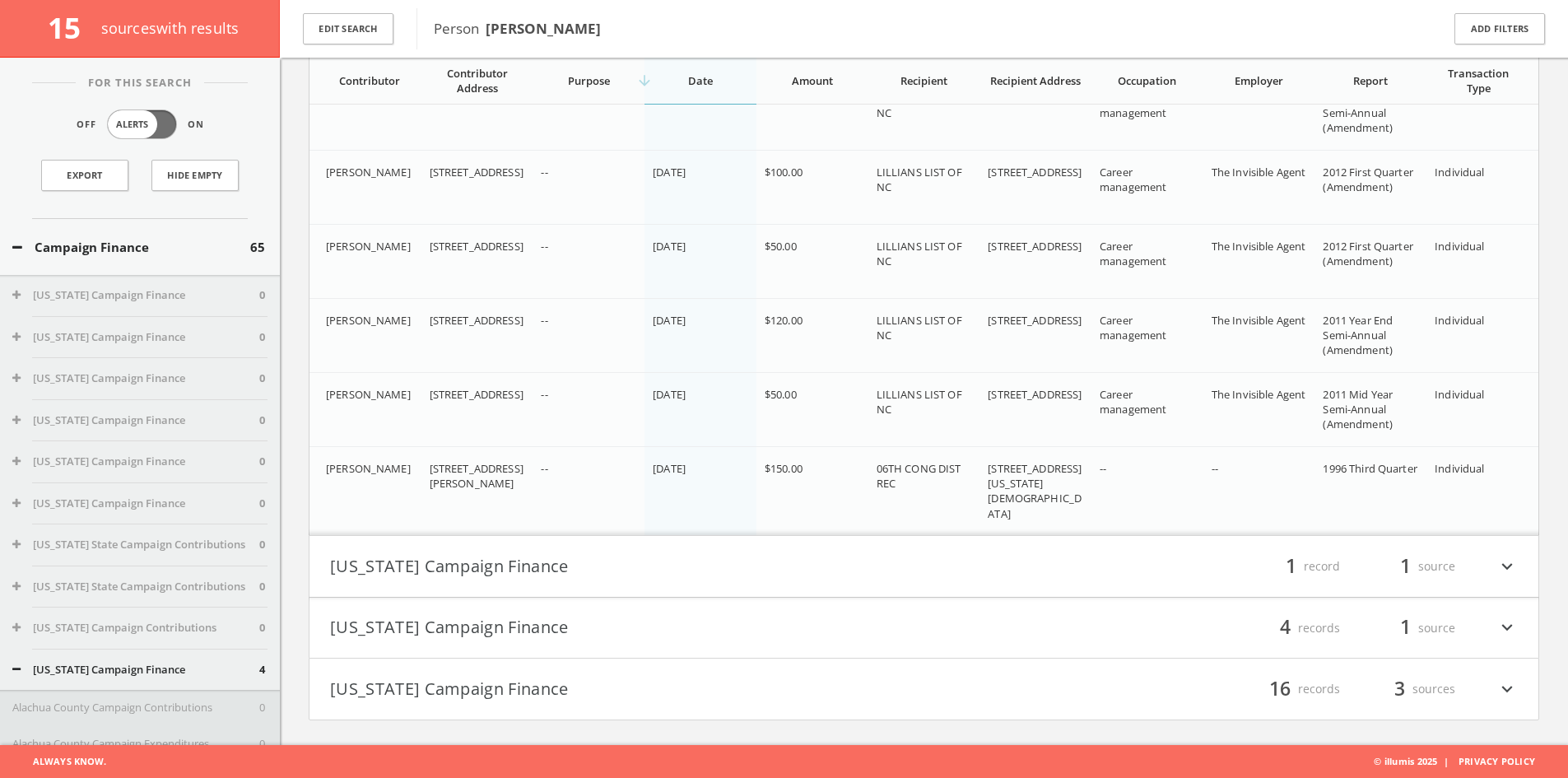
click at [821, 650] on h4 "Texas Campaign Finance filter_list 4 records 1 source expand_more" at bounding box center [924, 628] width 1229 height 61
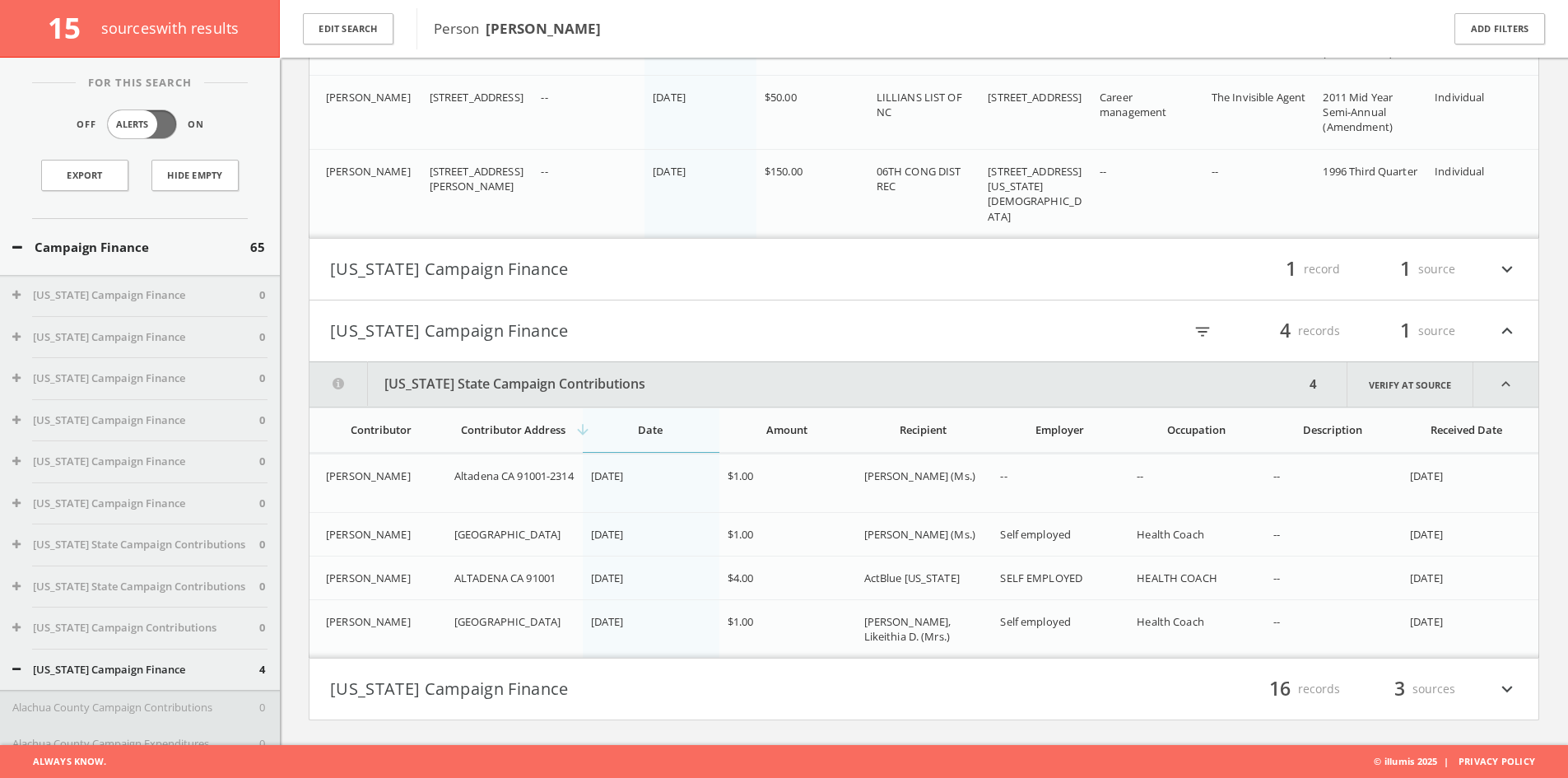
click at [875, 346] on h4 "Texas Campaign Finance filter_list 4 records 1 source expand_less" at bounding box center [924, 331] width 1229 height 61
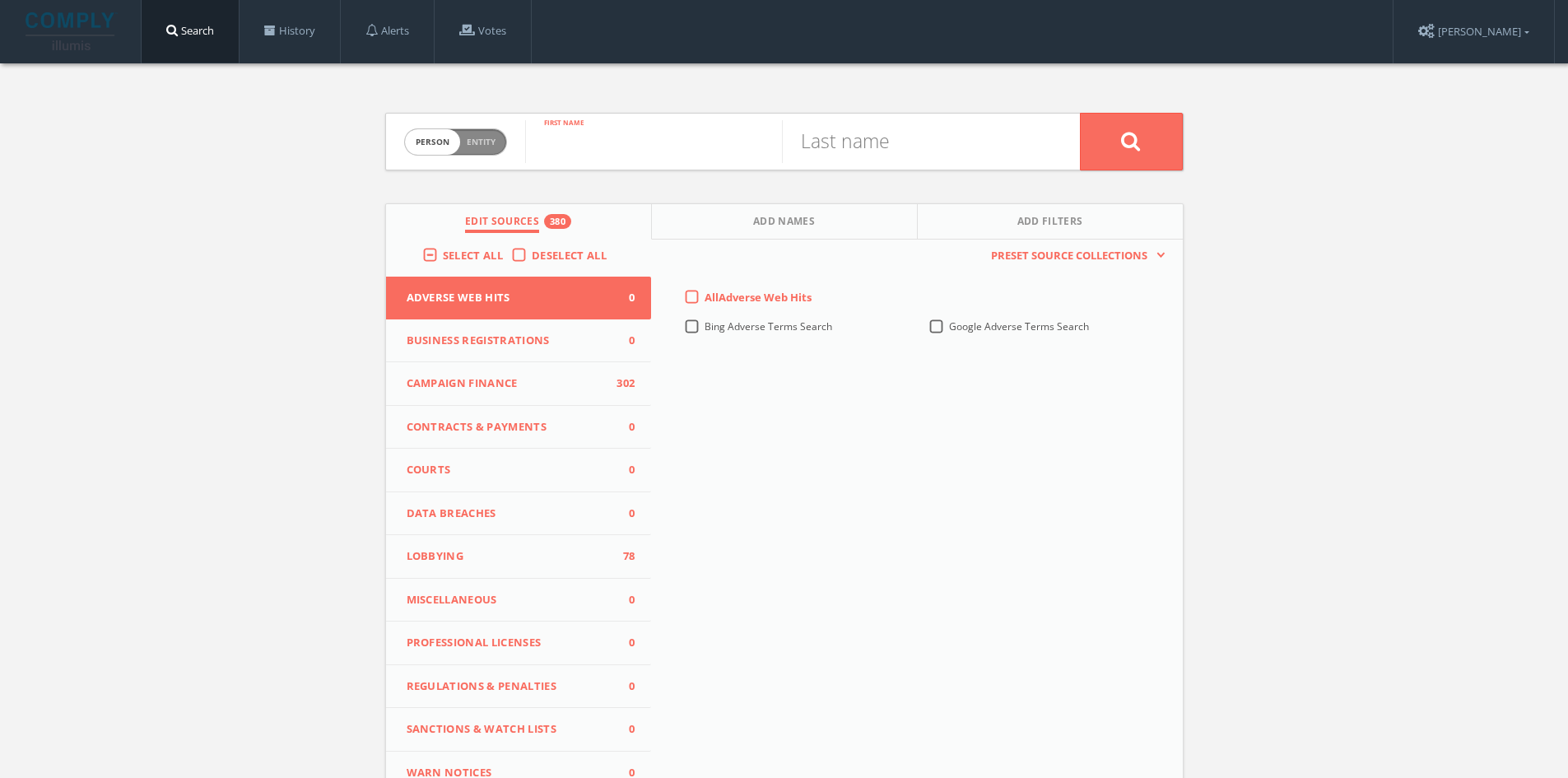
click at [632, 140] on input "text" at bounding box center [653, 142] width 257 height 43
type input "[PERSON_NAME]"
click at [865, 161] on input "text" at bounding box center [910, 142] width 257 height 43
type input "Michel"
click at [1079, 113] on button at bounding box center [1130, 142] width 103 height 58
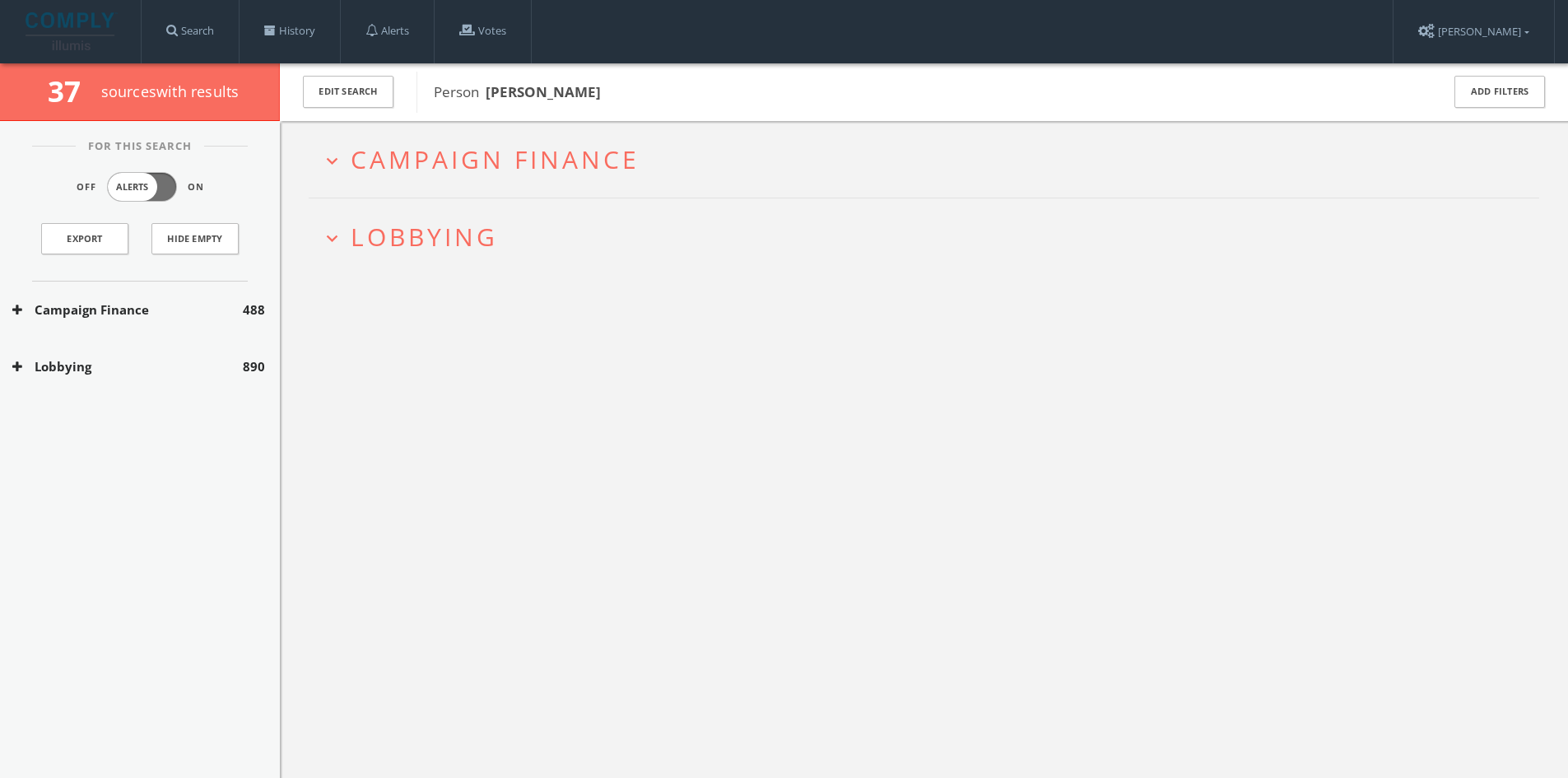
click at [549, 224] on button "expand_more Lobbying" at bounding box center [930, 236] width 1218 height 27
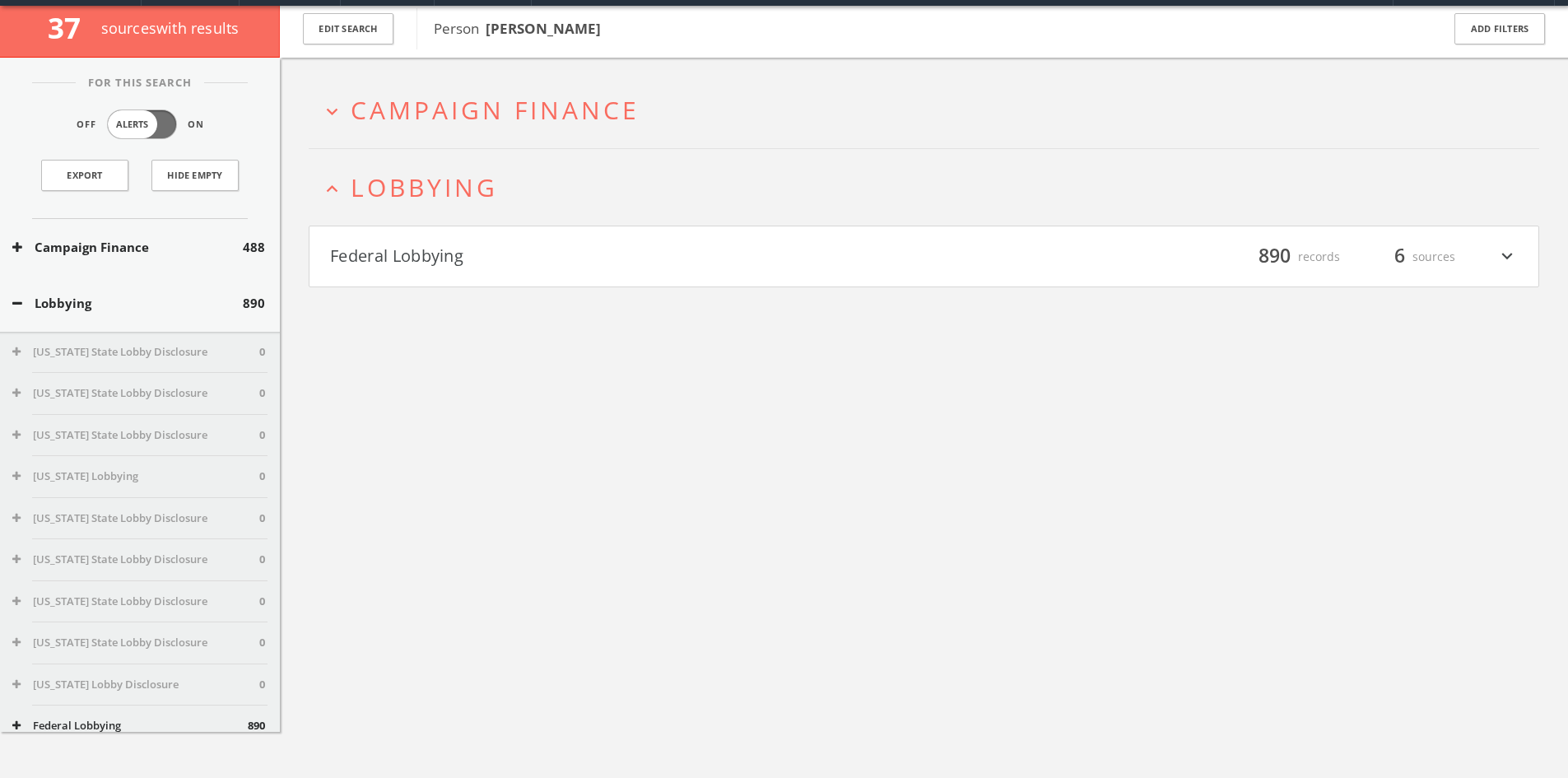
scroll to position [97, 0]
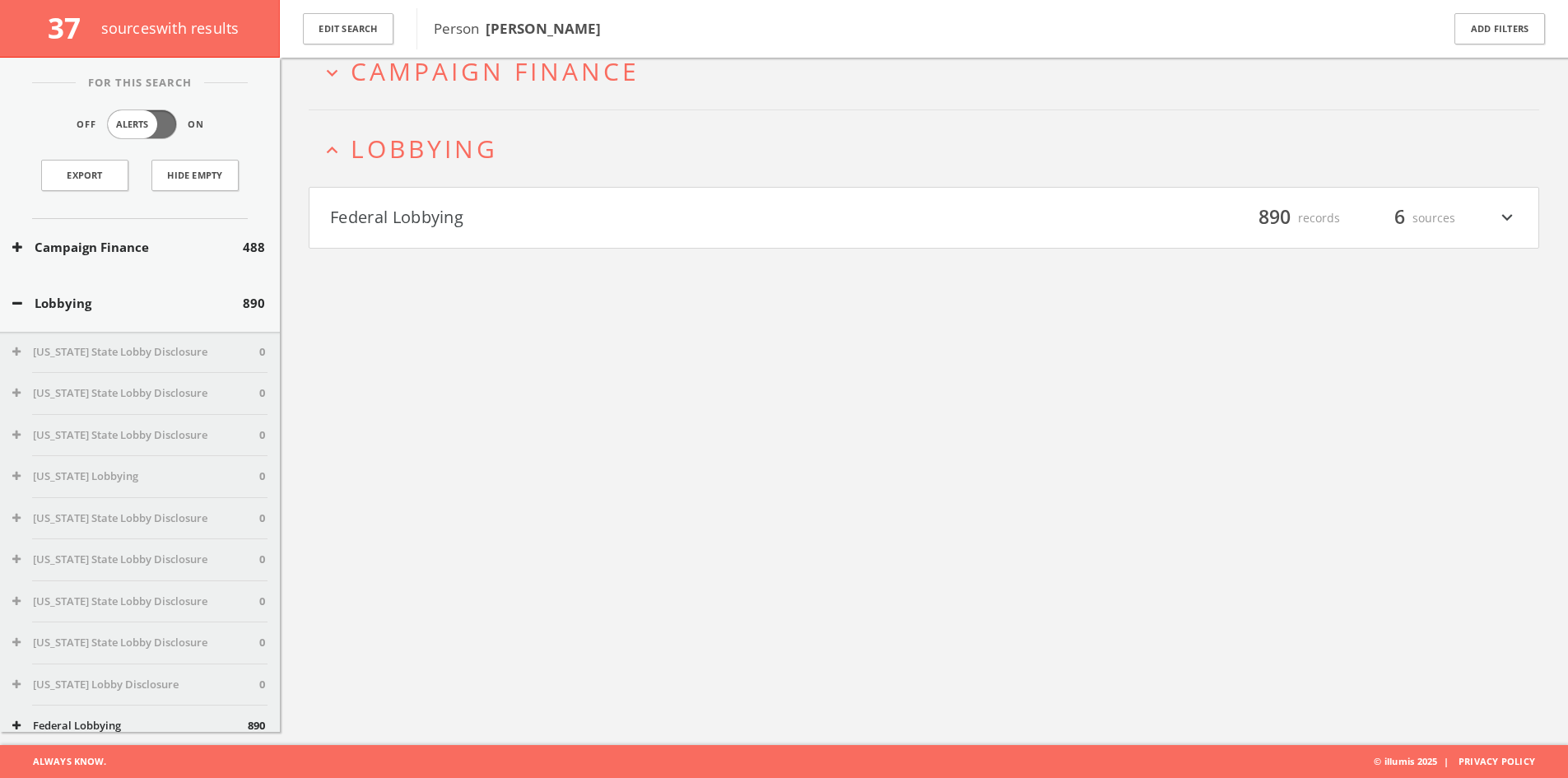
click at [494, 210] on button "Federal Lobbying" at bounding box center [627, 218] width 594 height 28
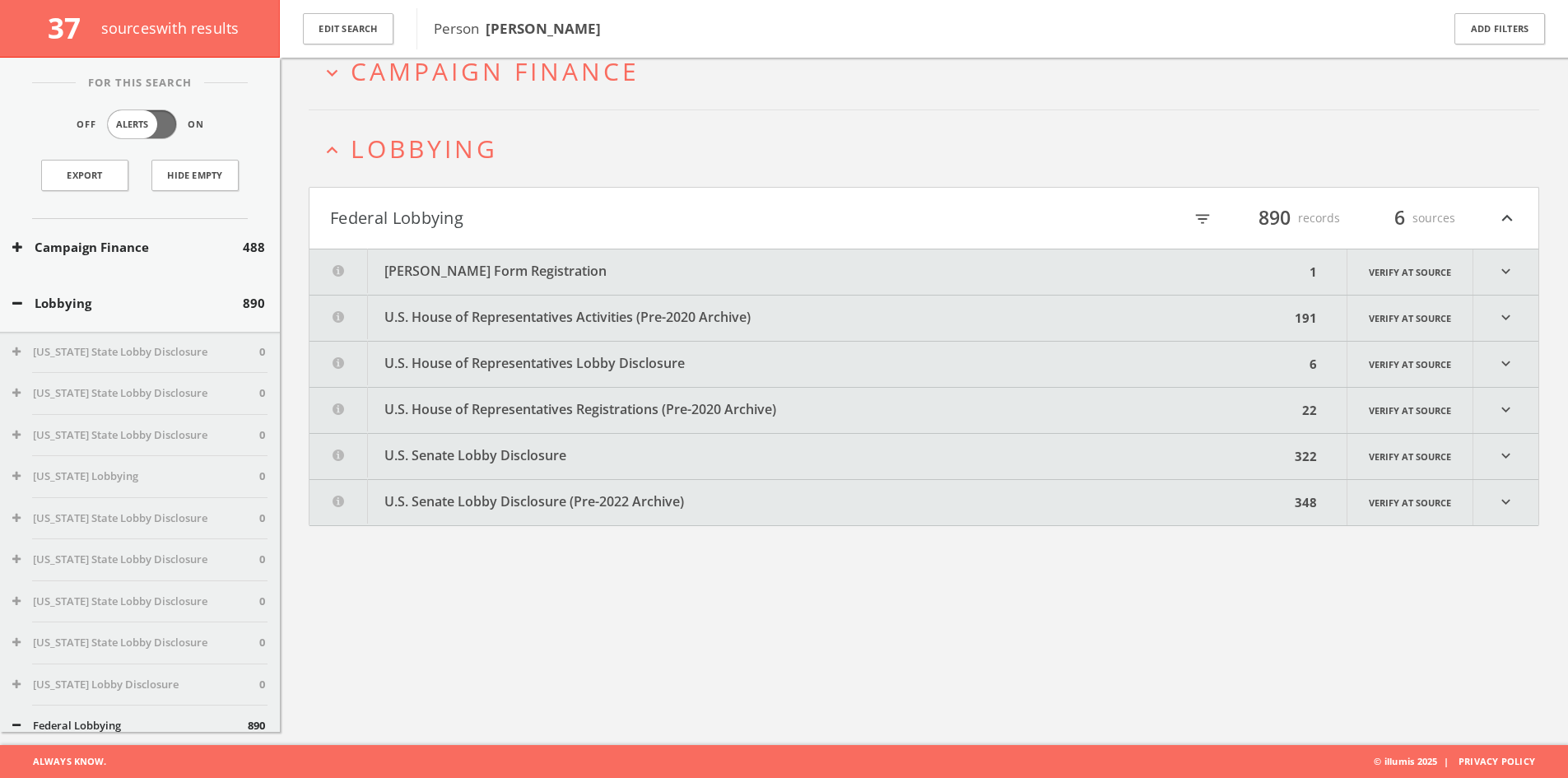
click at [500, 265] on button "[PERSON_NAME] Form Registration" at bounding box center [807, 272] width 995 height 45
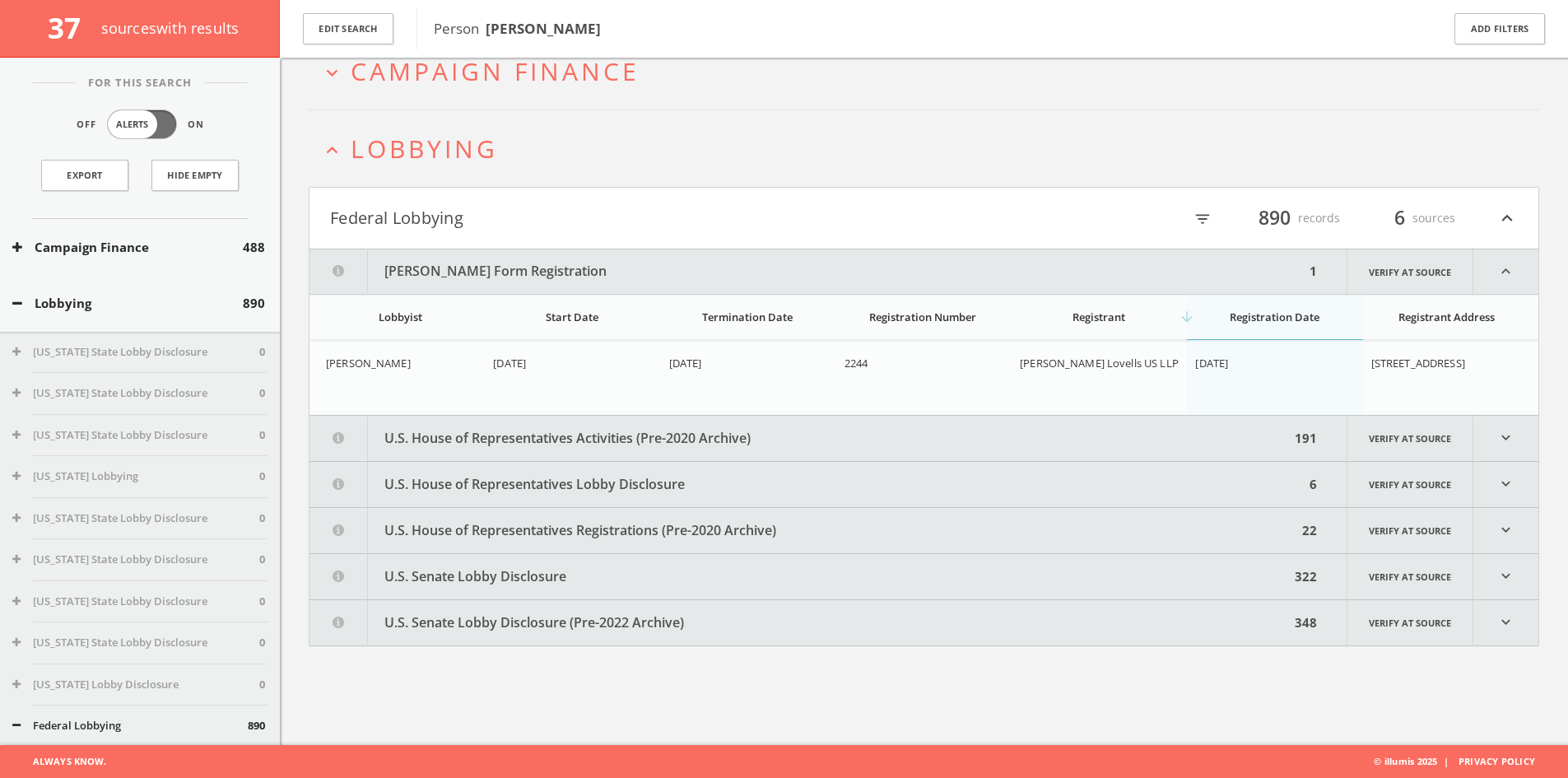
click at [715, 422] on button "U.S. House of Representatives Activities (Pre-2020 Archive)" at bounding box center [799, 438] width 980 height 45
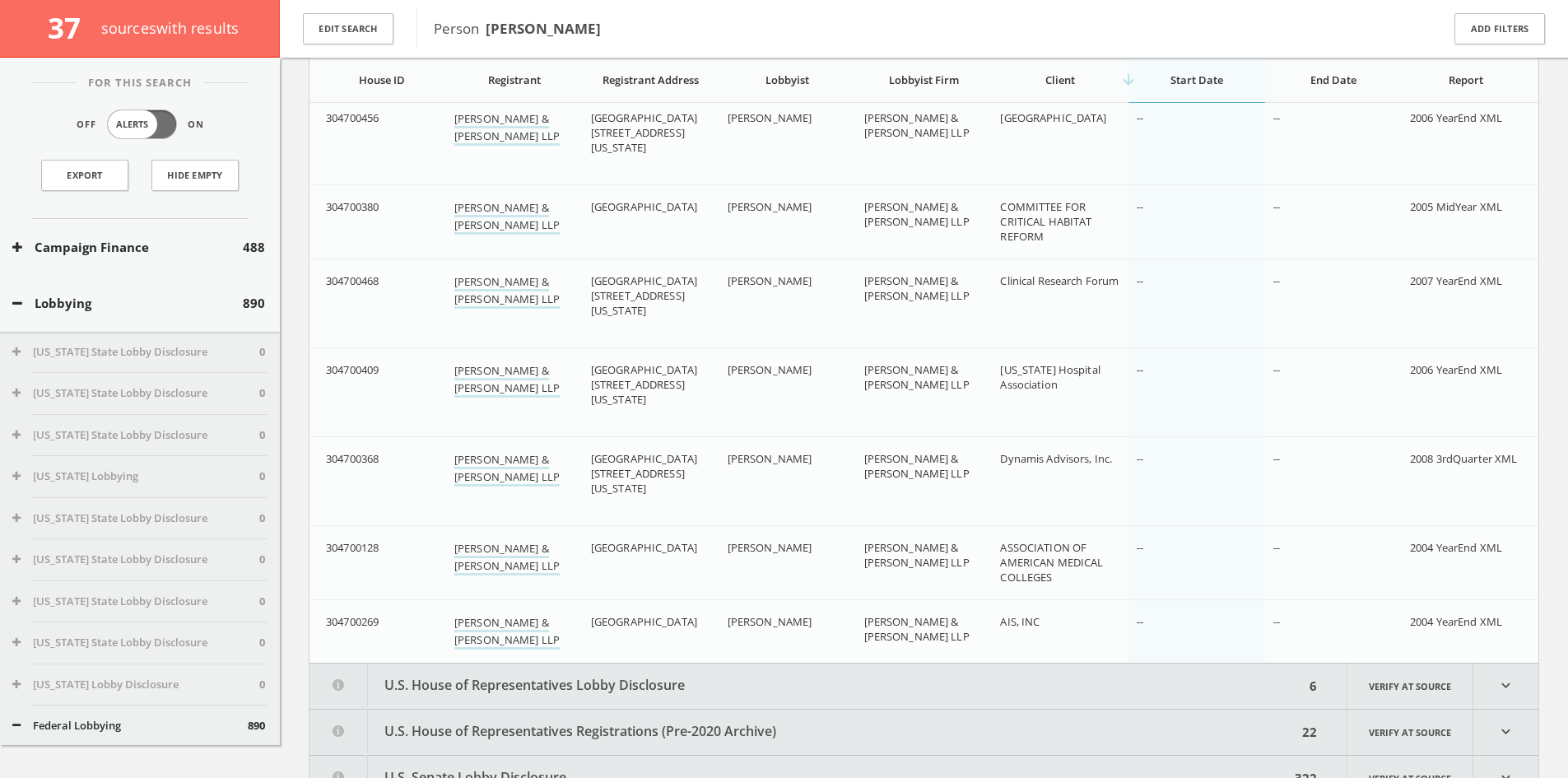
scroll to position [15681, 0]
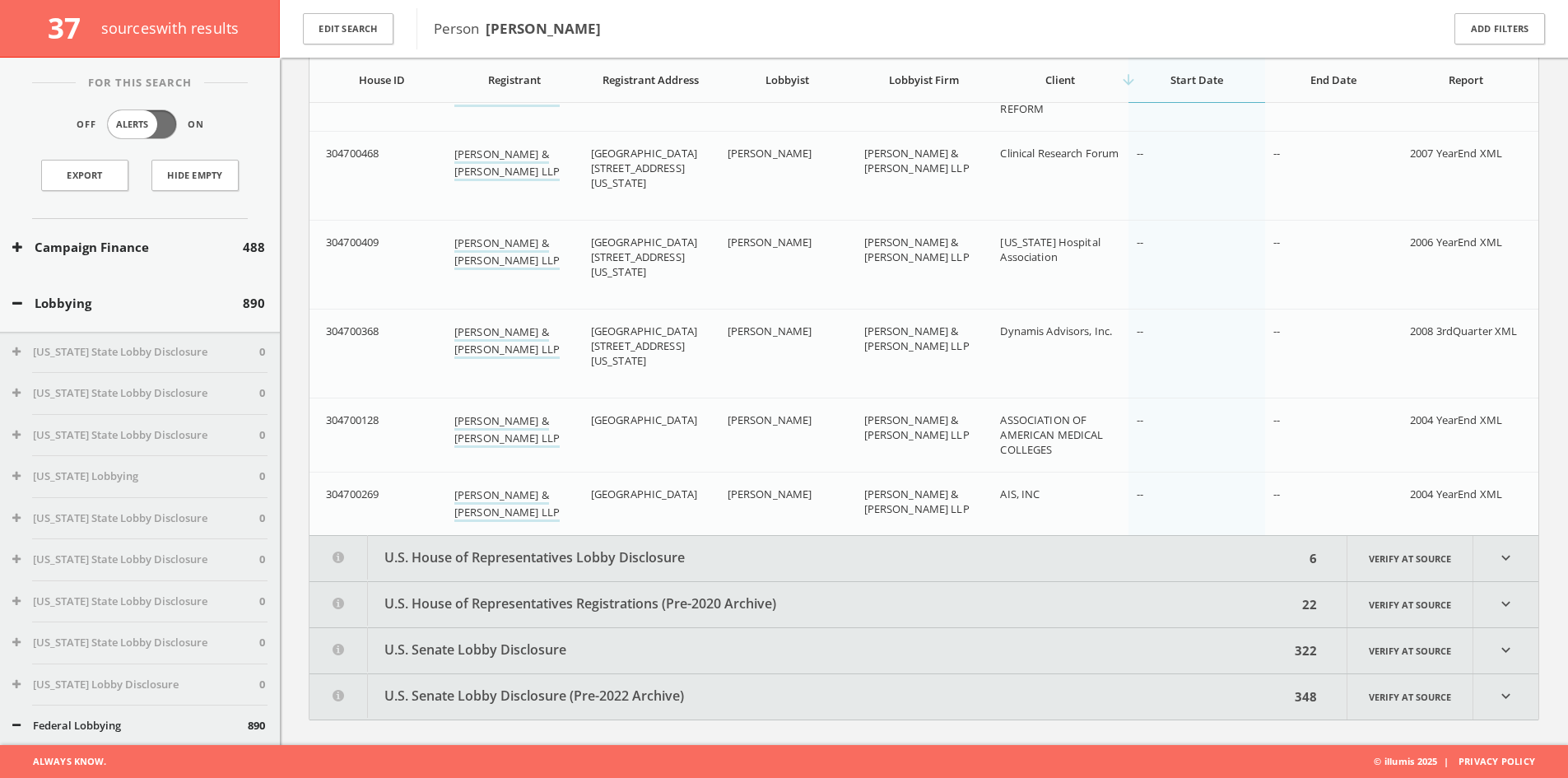
click at [682, 554] on button "U.S. House of Representatives Lobby Disclosure" at bounding box center [807, 558] width 995 height 45
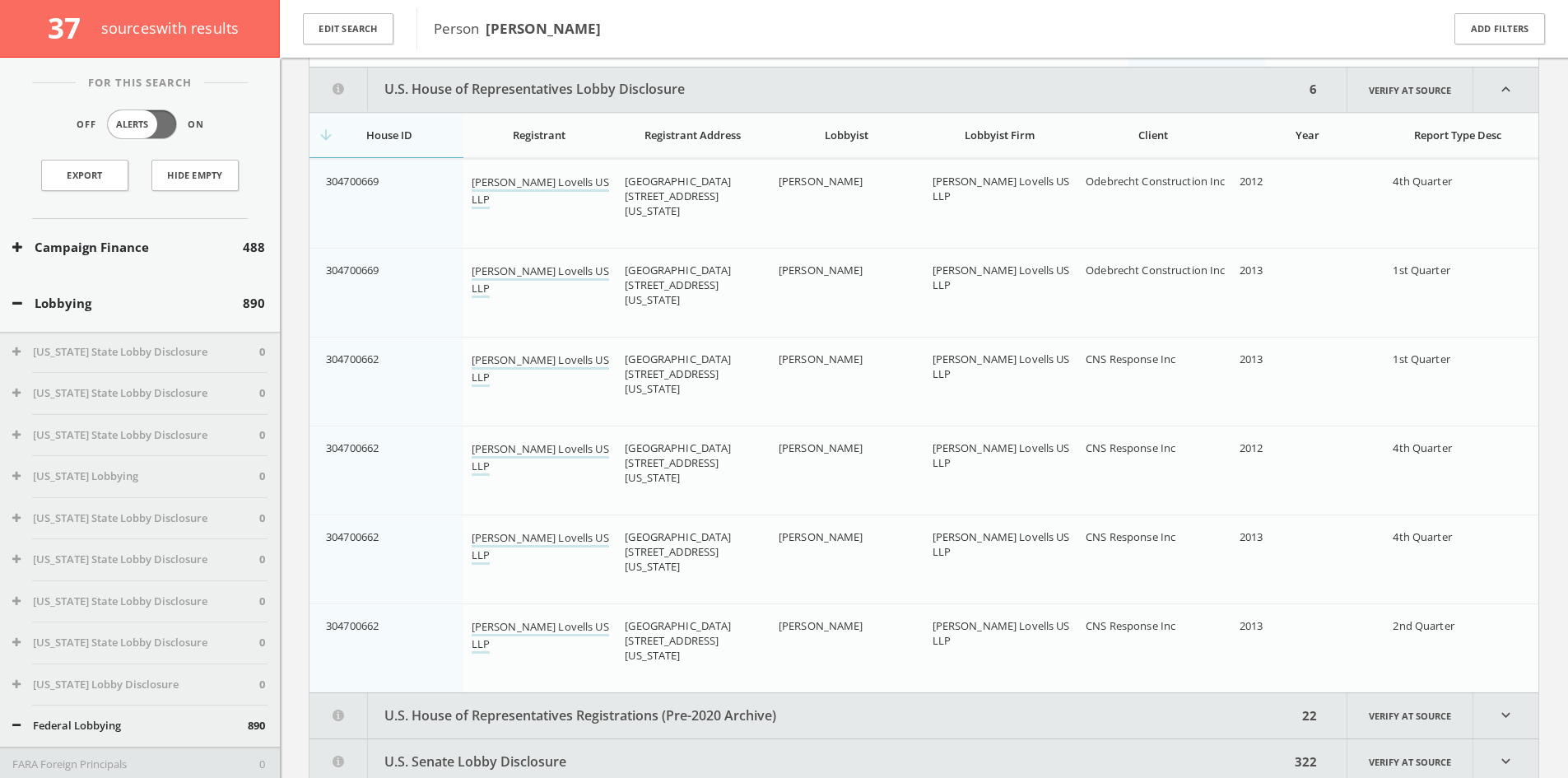
scroll to position [16159, 0]
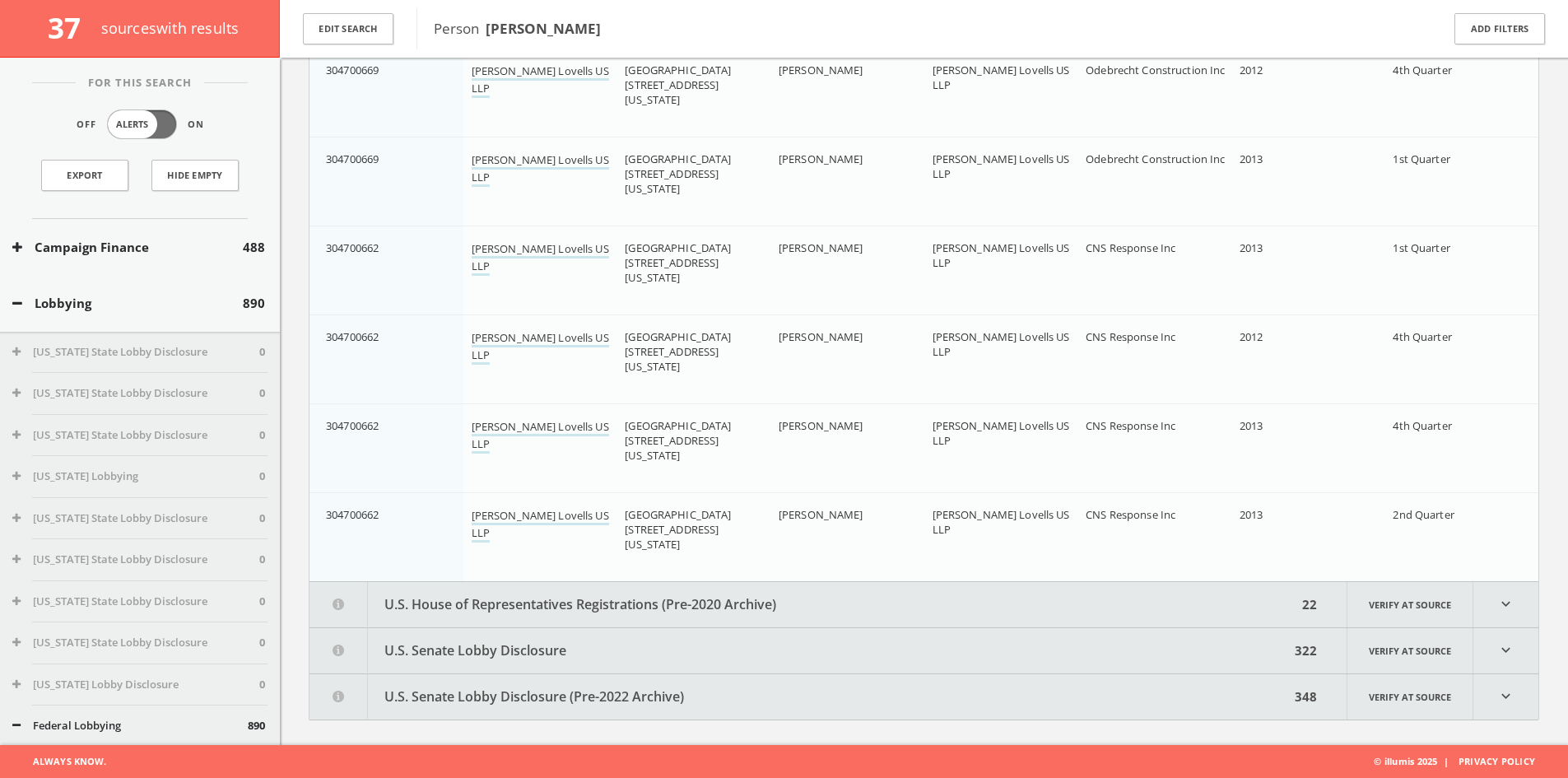
click at [748, 582] on button "U.S. House of Representatives Registrations (Pre-2020 Archive)" at bounding box center [803, 604] width 988 height 45
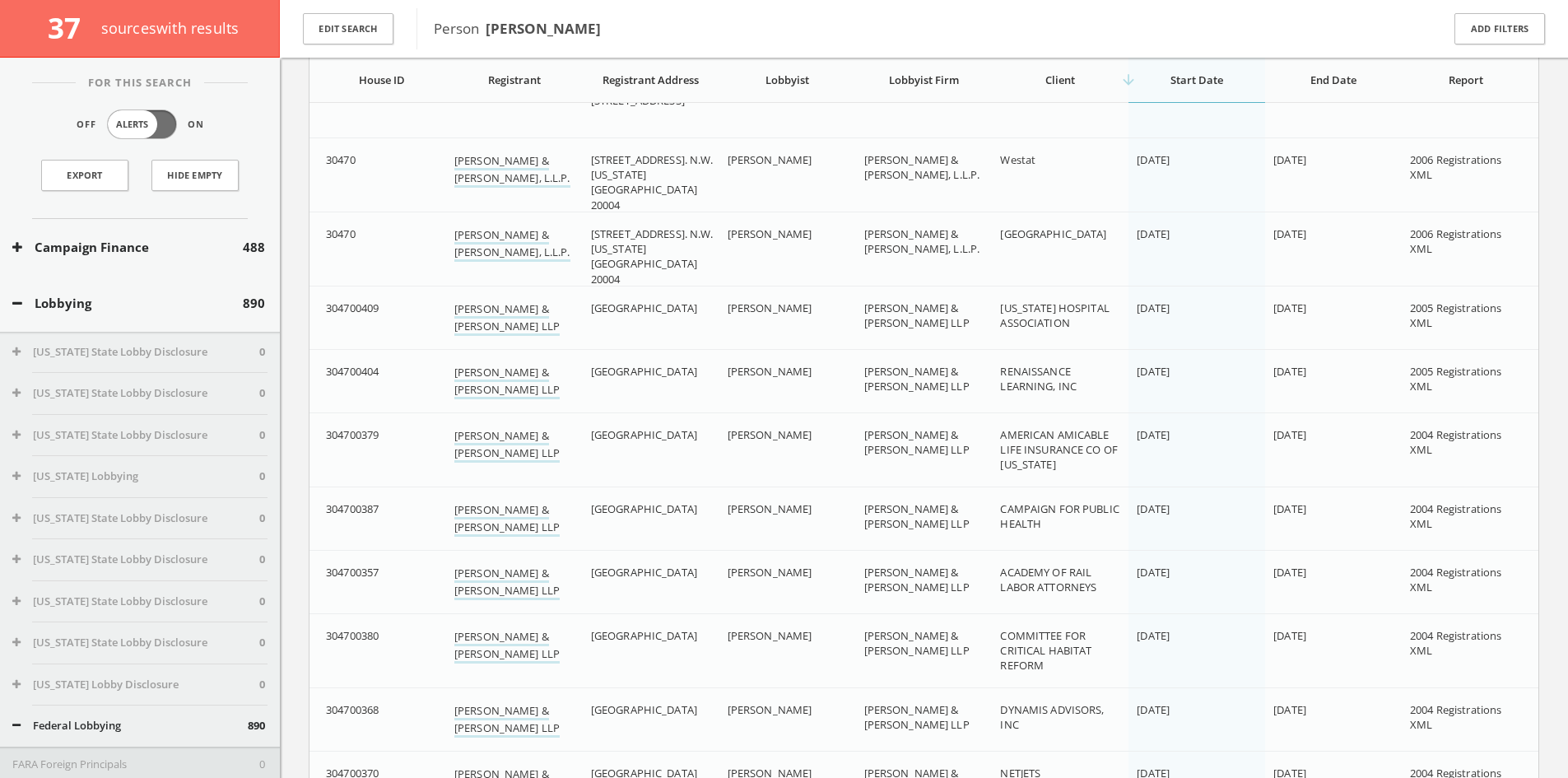
scroll to position [17978, 0]
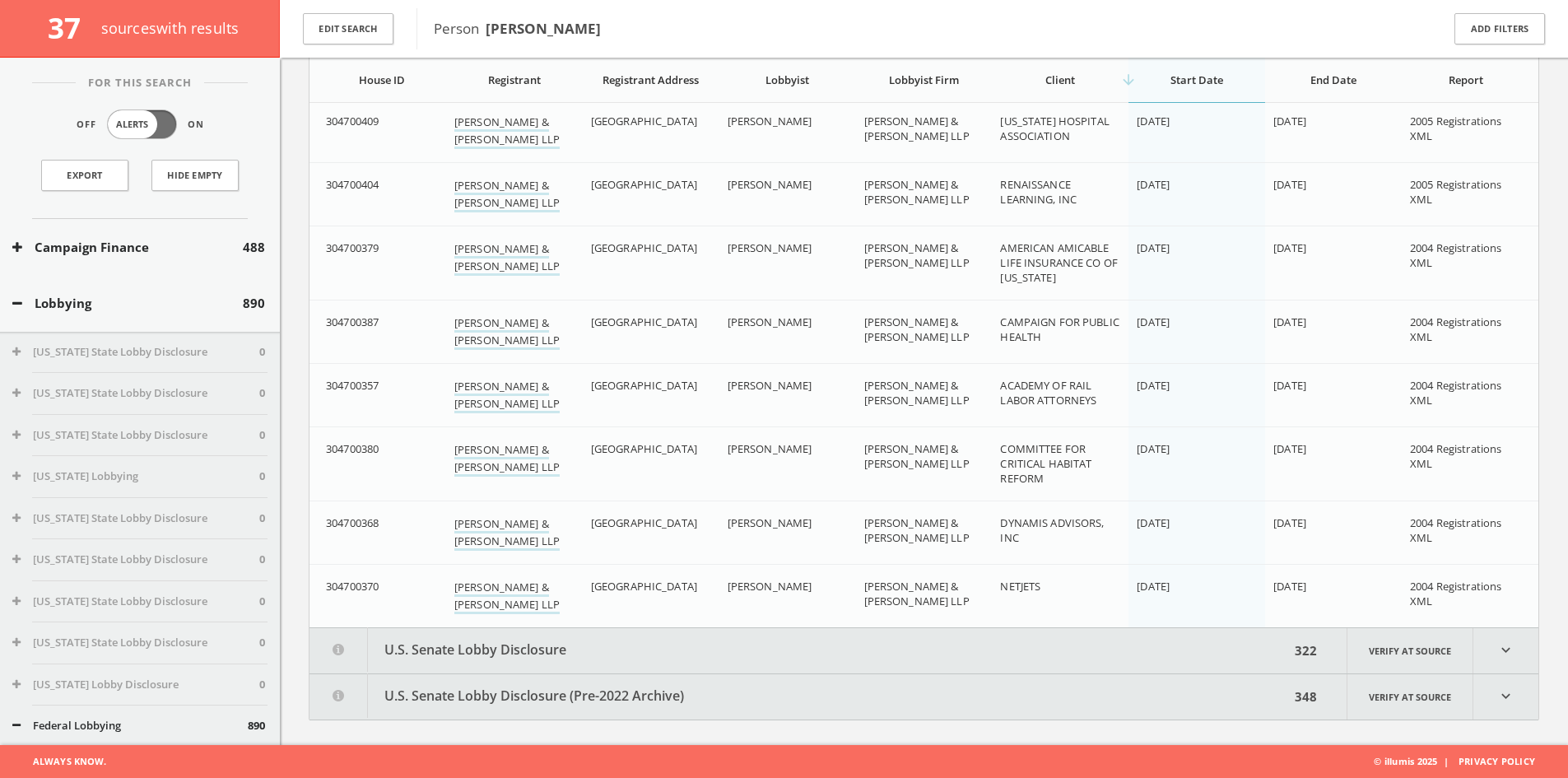
click at [721, 641] on button "U.S. Senate Lobby Disclosure" at bounding box center [799, 650] width 980 height 45
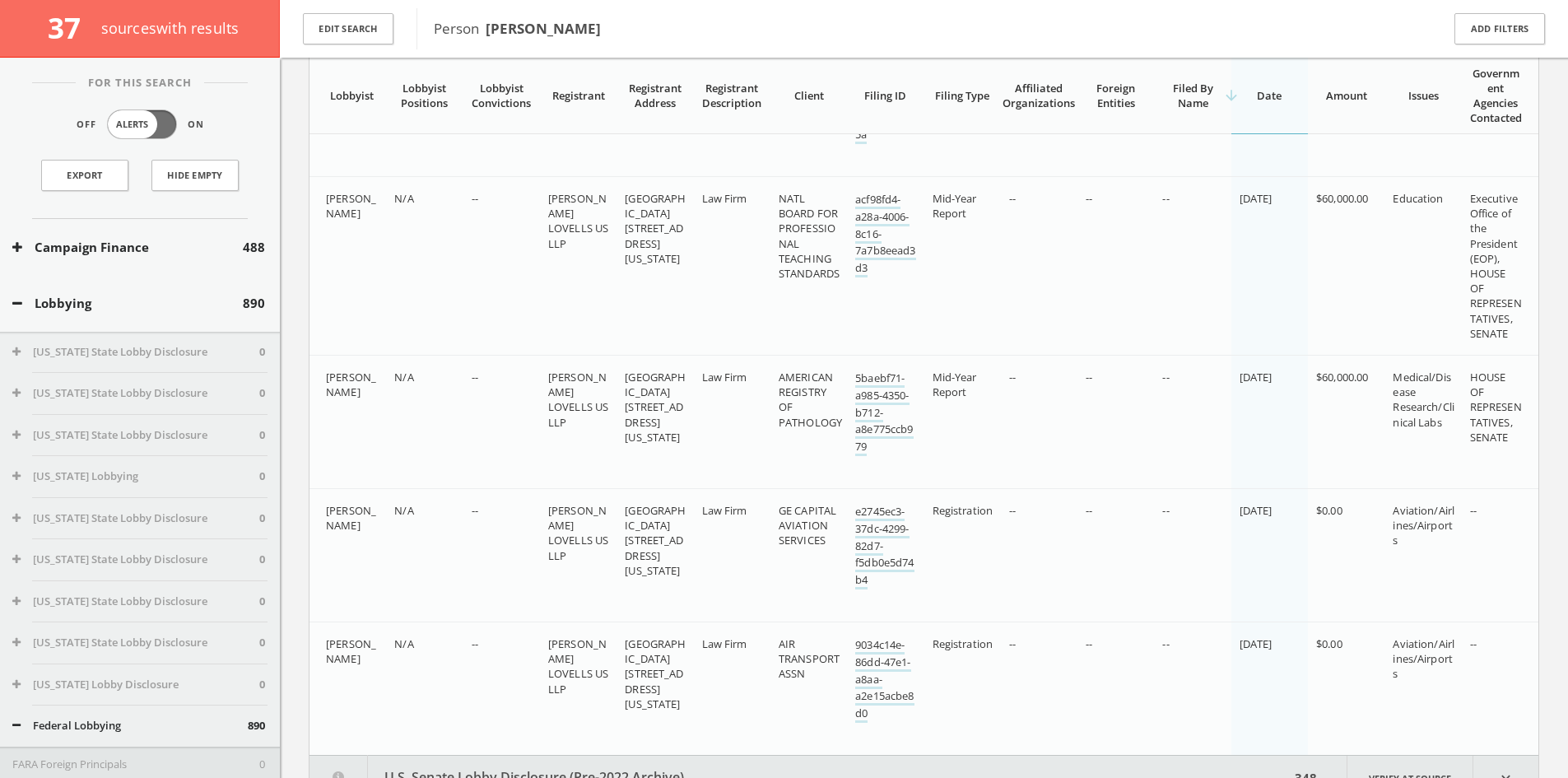
scroll to position [71734, 0]
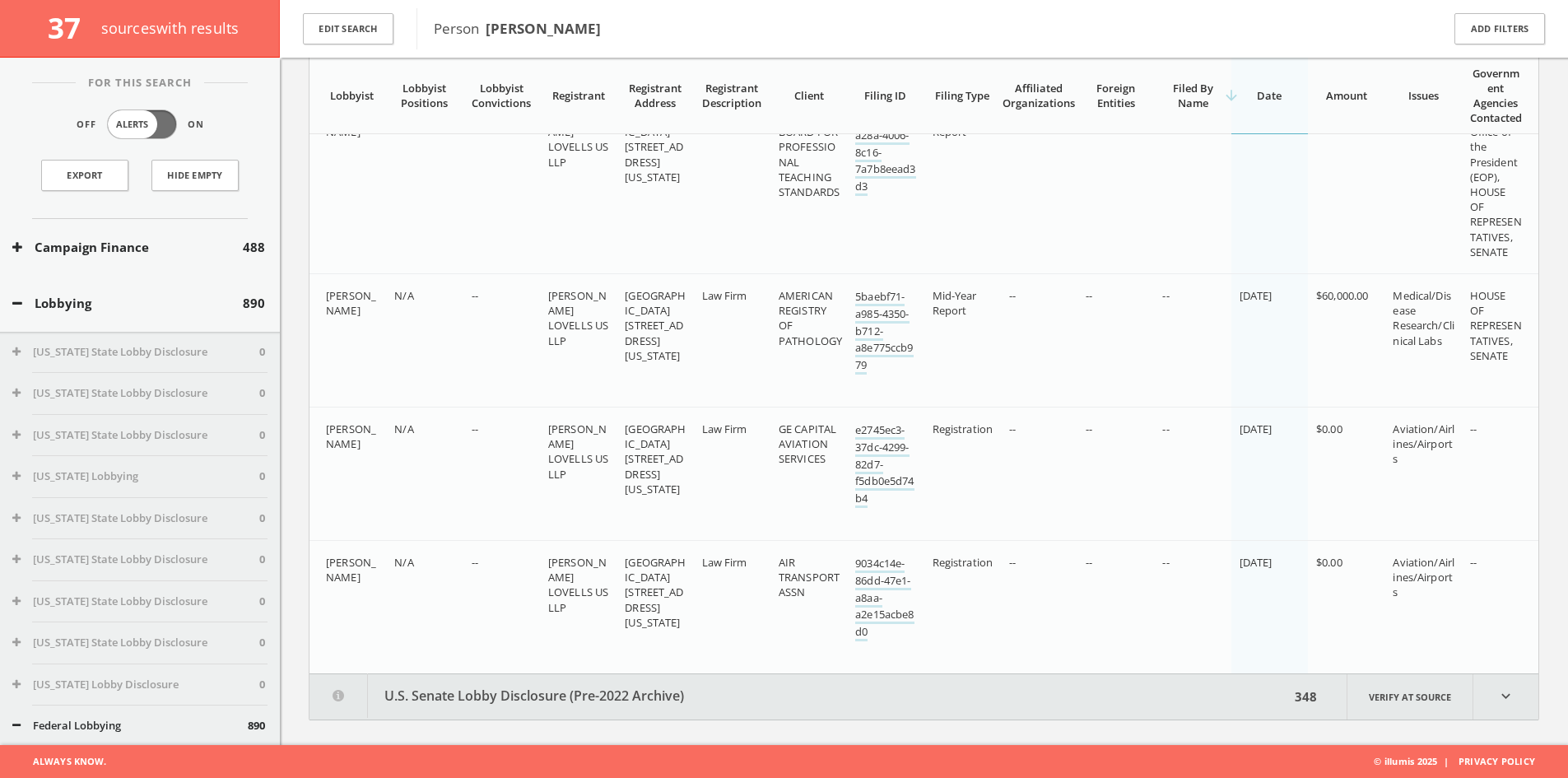
click at [544, 689] on button "U.S. Senate Lobby Disclosure (Pre-2022 Archive)" at bounding box center [799, 696] width 980 height 45
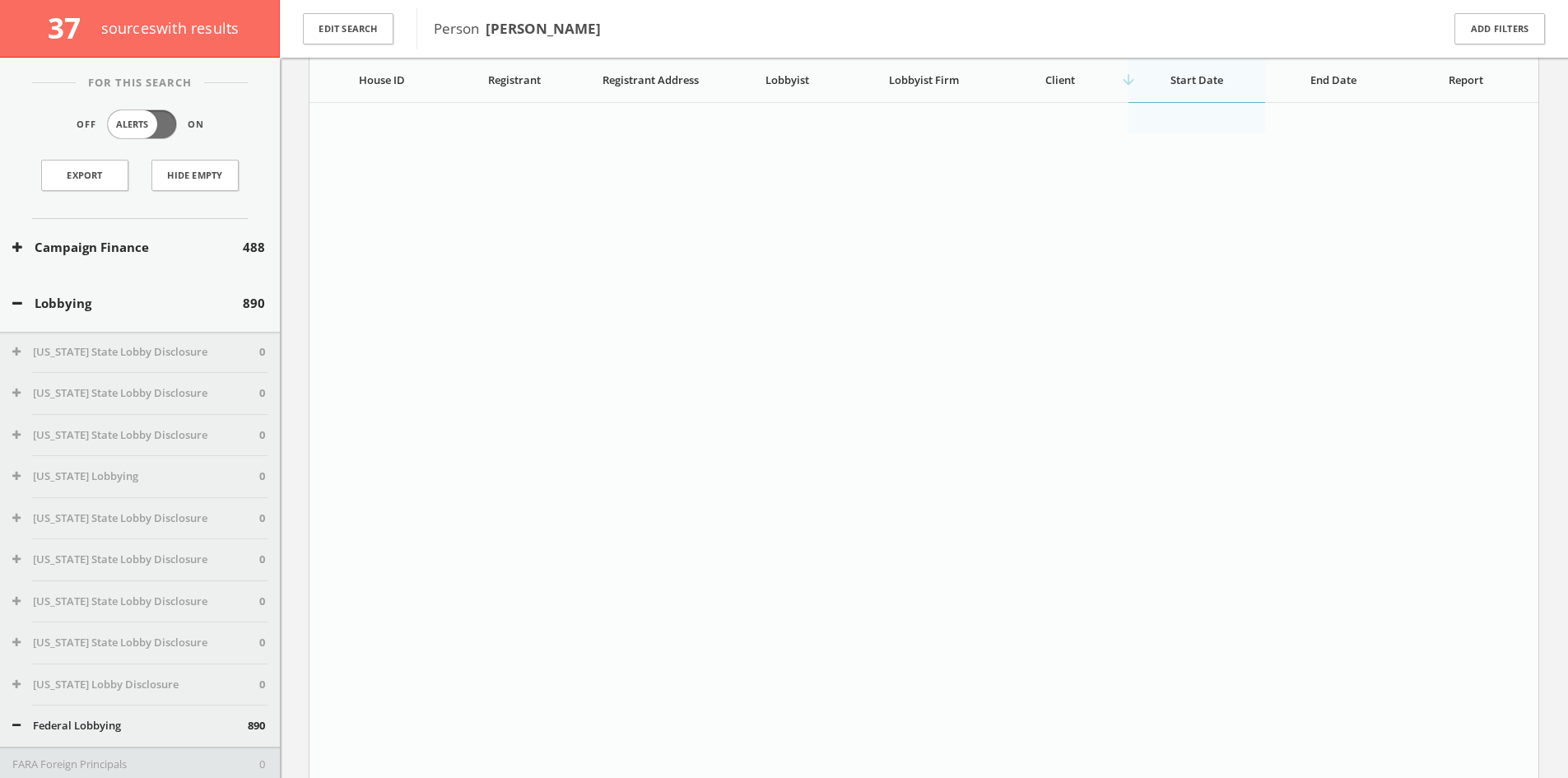
scroll to position [0, 0]
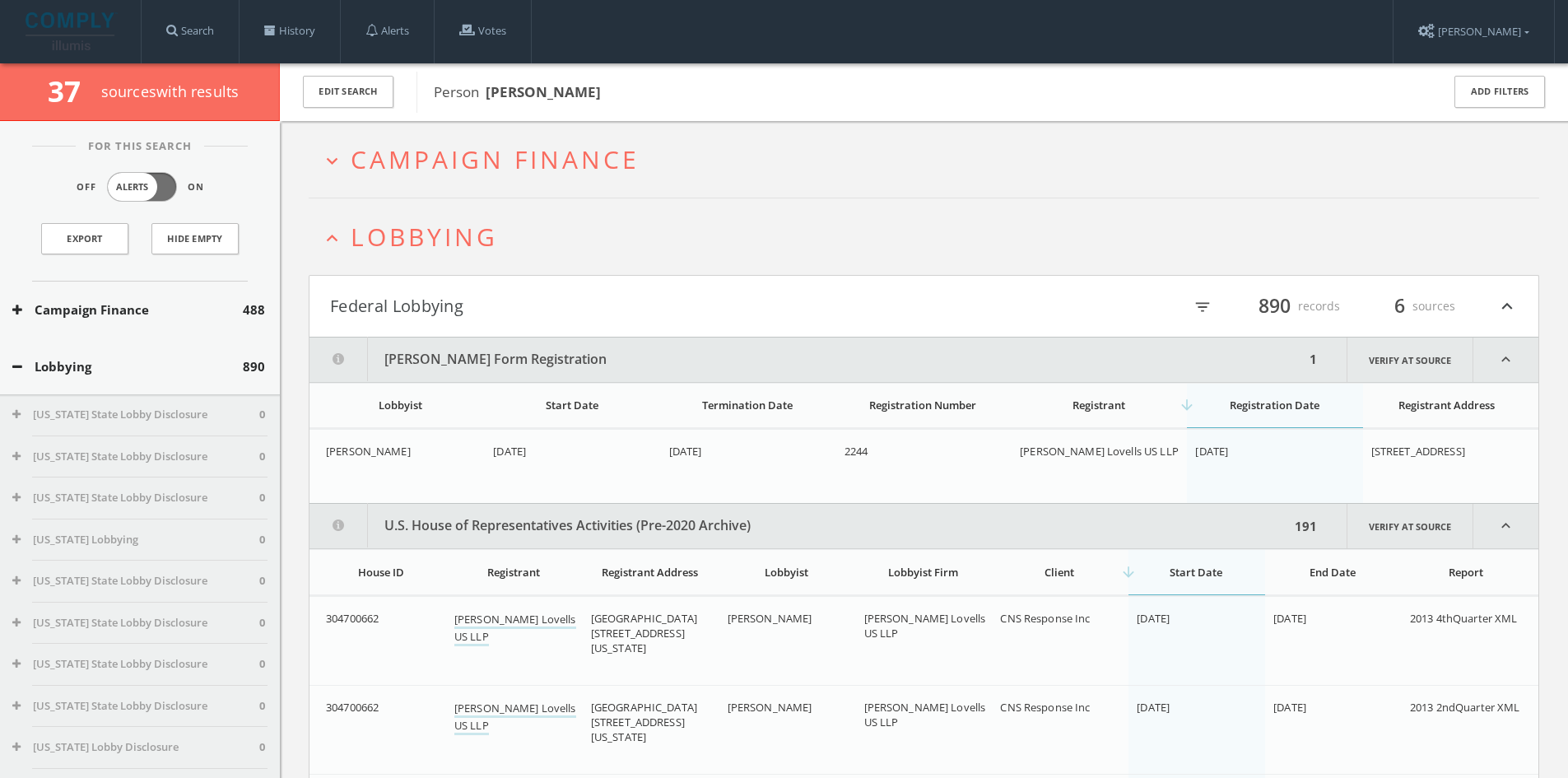
click at [386, 309] on button "Federal Lobbying" at bounding box center [627, 306] width 594 height 28
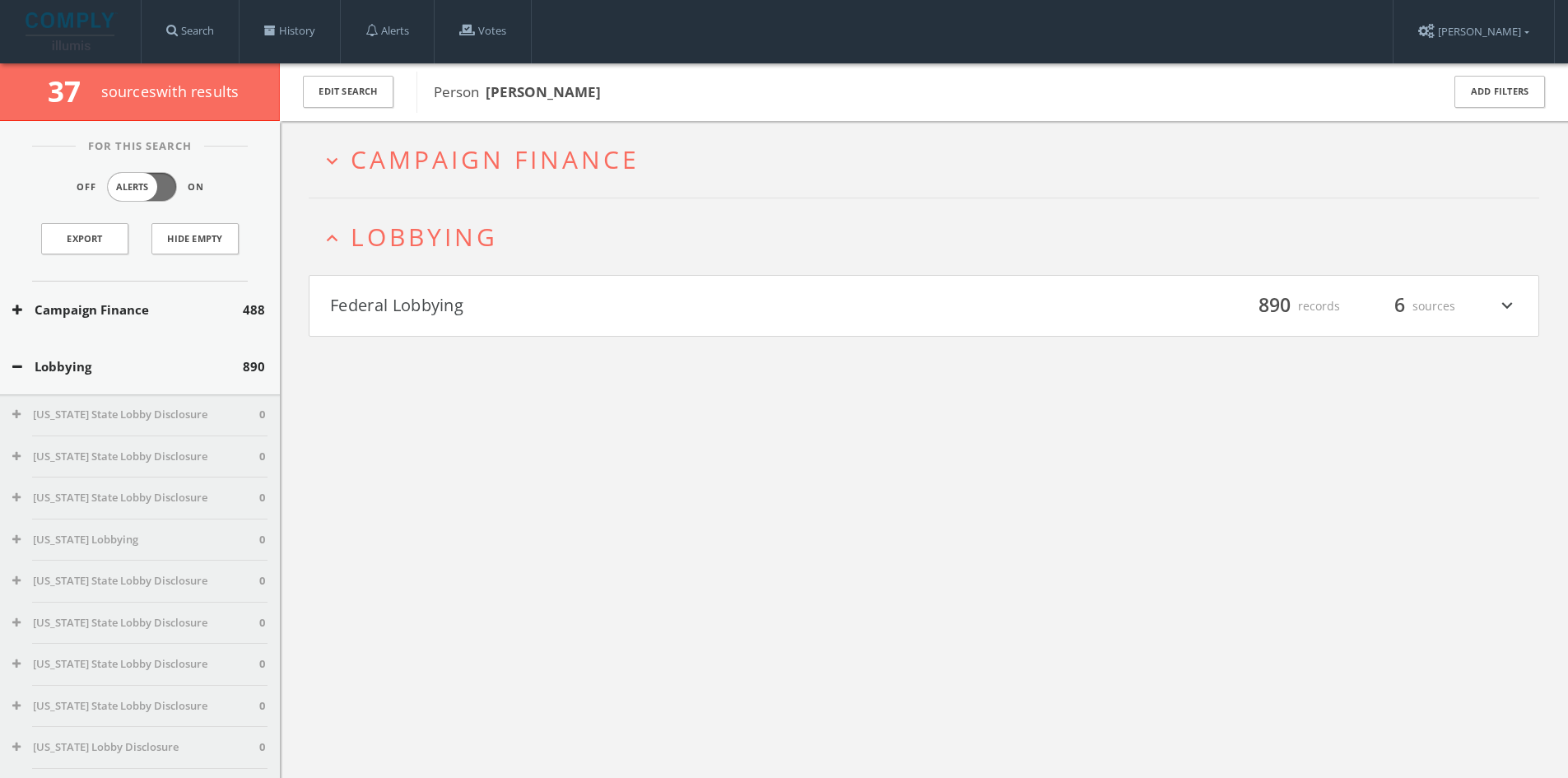
click at [577, 174] on span "Campaign Finance" at bounding box center [495, 159] width 289 height 33
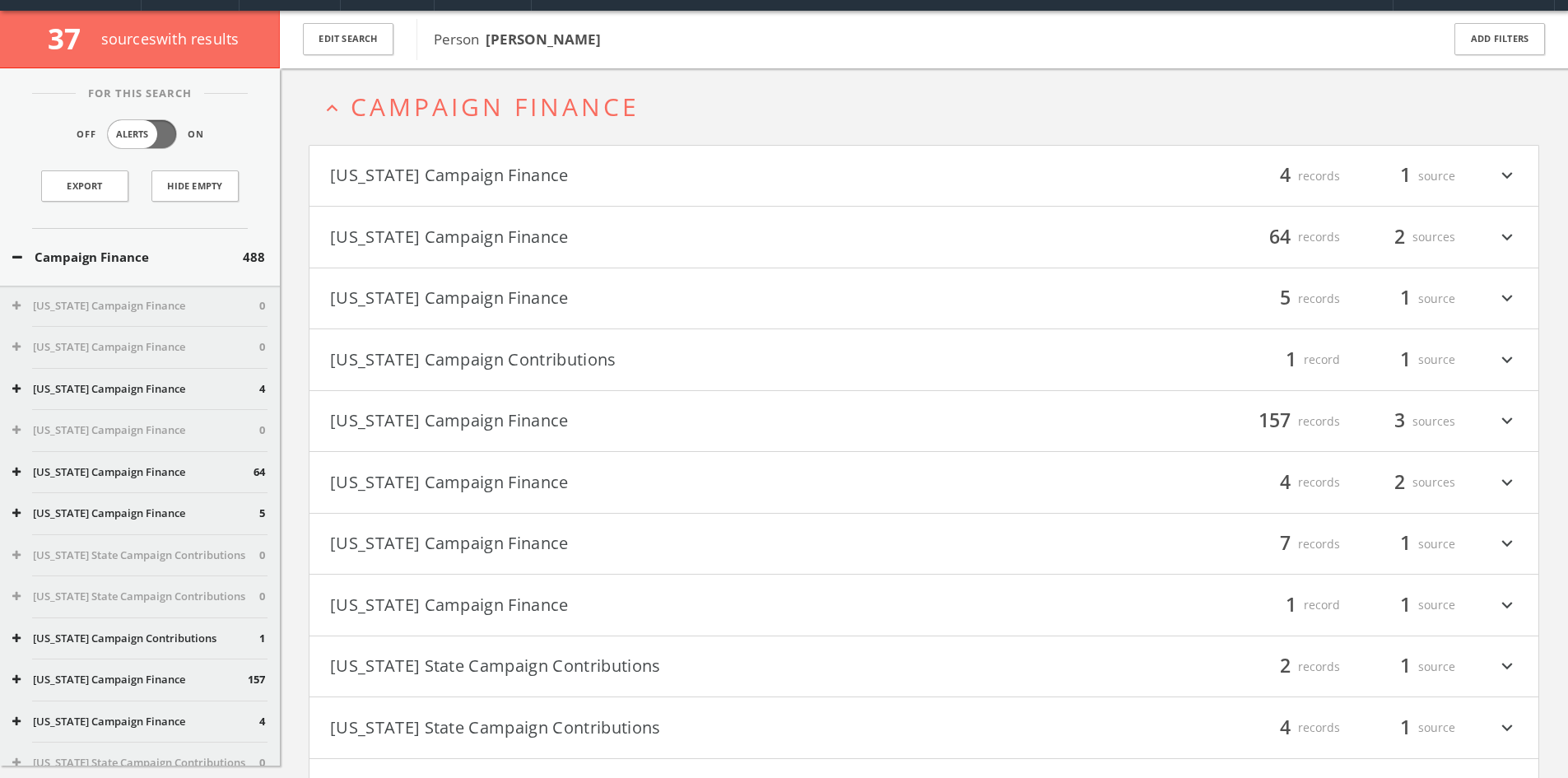
click at [510, 200] on h4 "Arizona Campaign Finance filter_list 4 records 1 source expand_more" at bounding box center [924, 176] width 1229 height 61
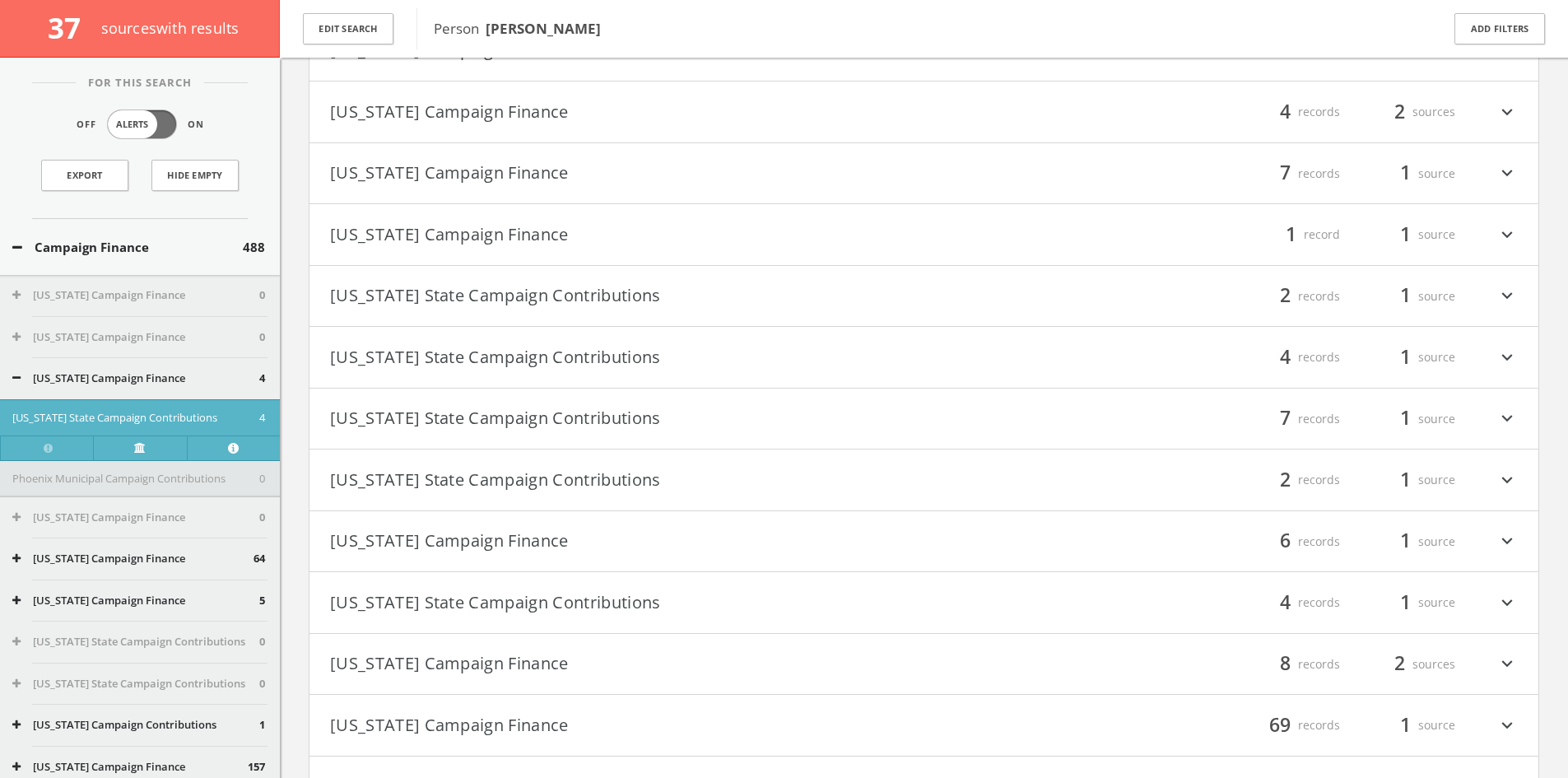
scroll to position [949, 0]
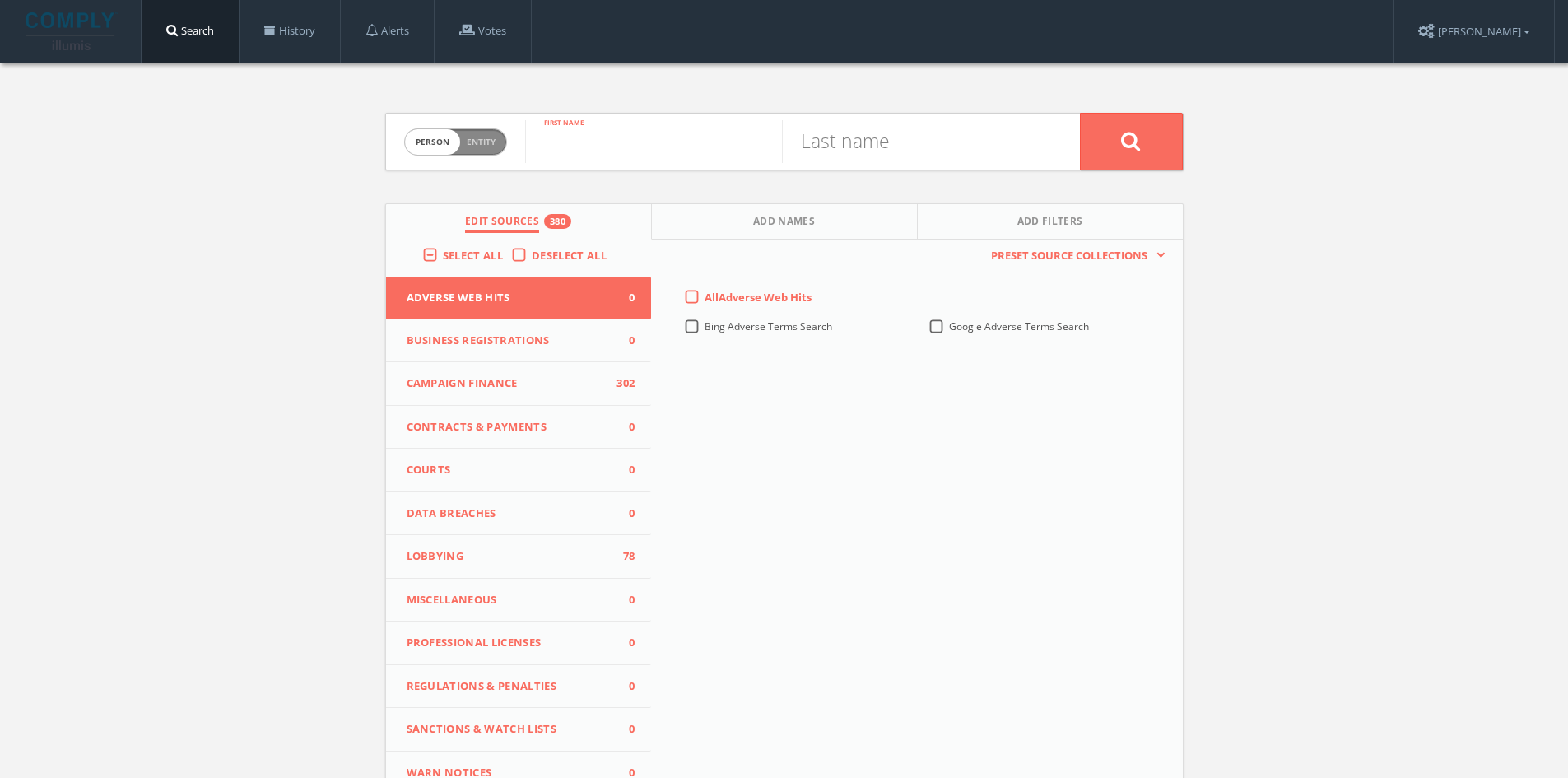
click at [611, 132] on input "text" at bounding box center [653, 142] width 257 height 43
type input "[PERSON_NAME]"
click at [818, 147] on input "text" at bounding box center [910, 142] width 257 height 43
type input "Michel"
click at [1079, 113] on button at bounding box center [1130, 142] width 103 height 58
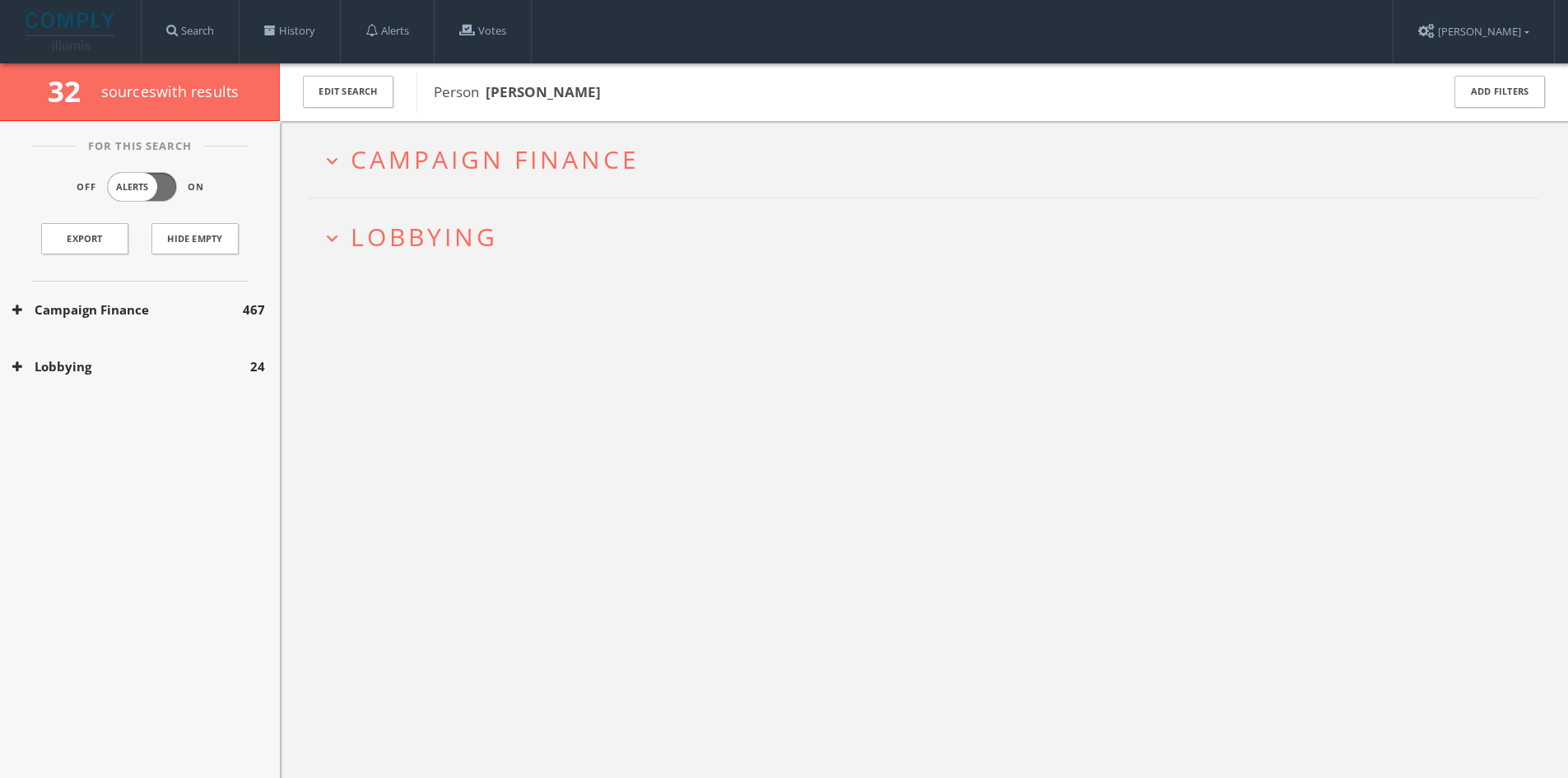
click at [665, 182] on h2 "expand_more Campaign Finance" at bounding box center [924, 159] width 1230 height 76
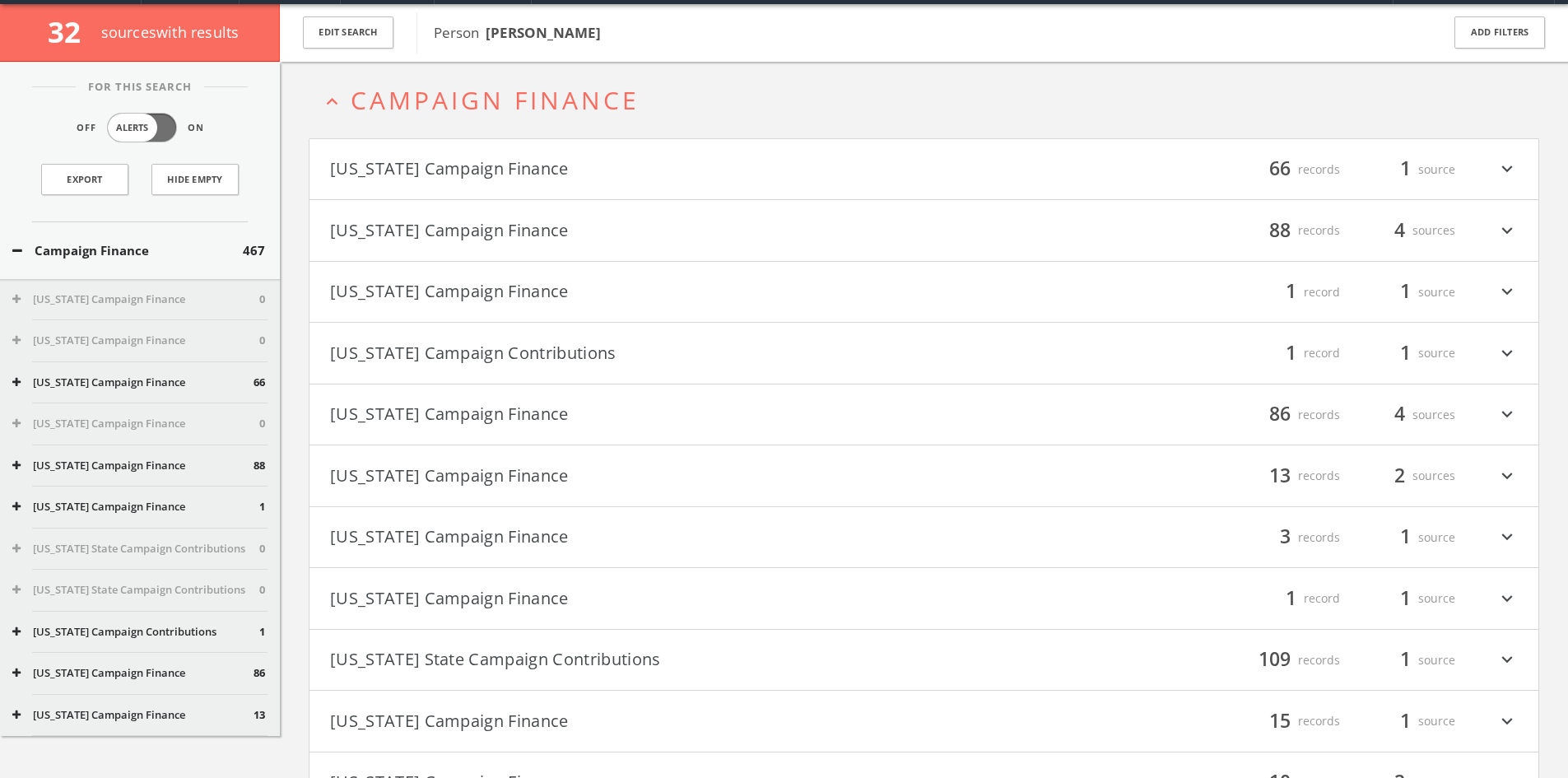
scroll to position [63, 0]
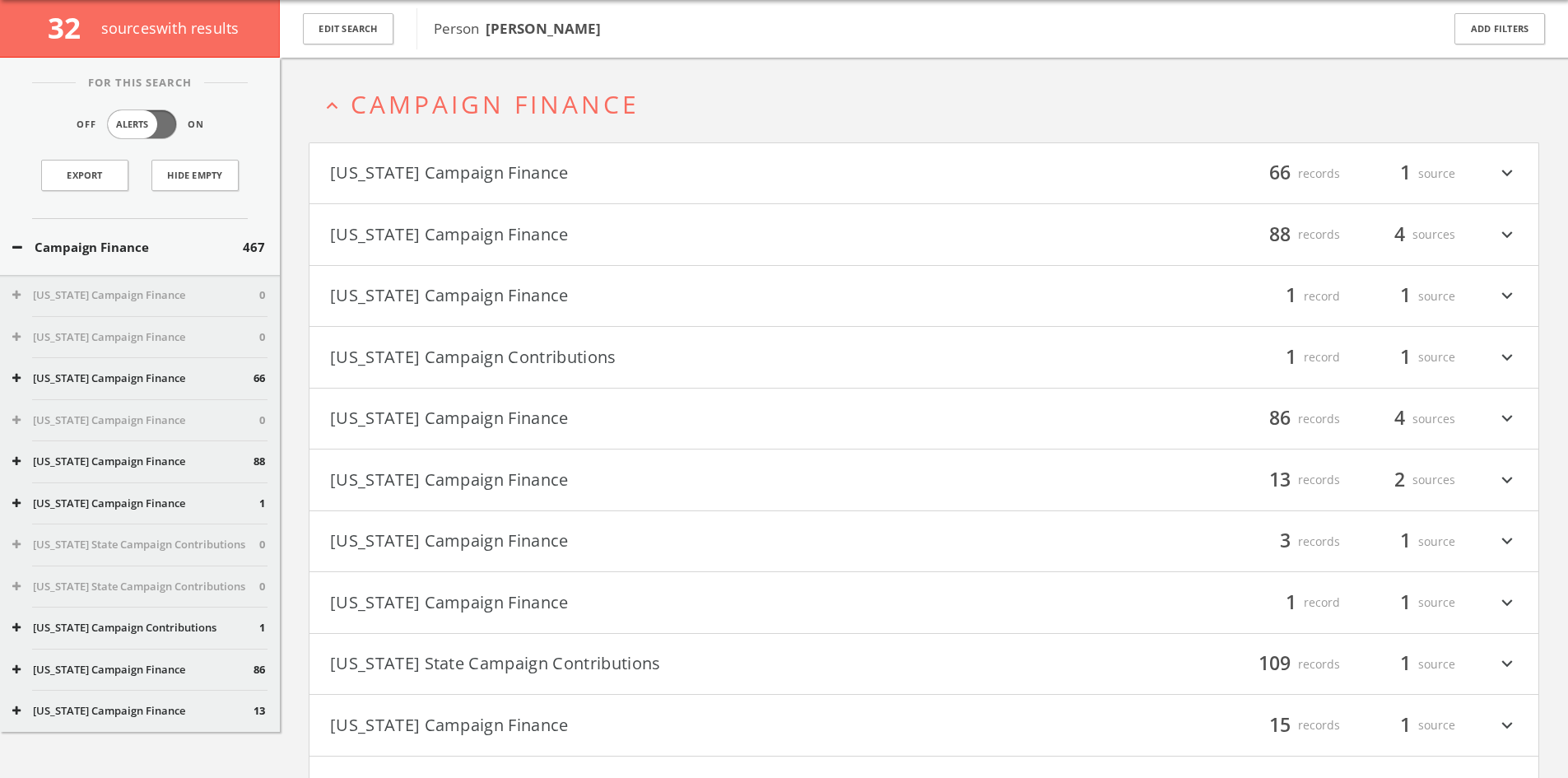
click at [583, 104] on span "Campaign Finance" at bounding box center [495, 104] width 289 height 33
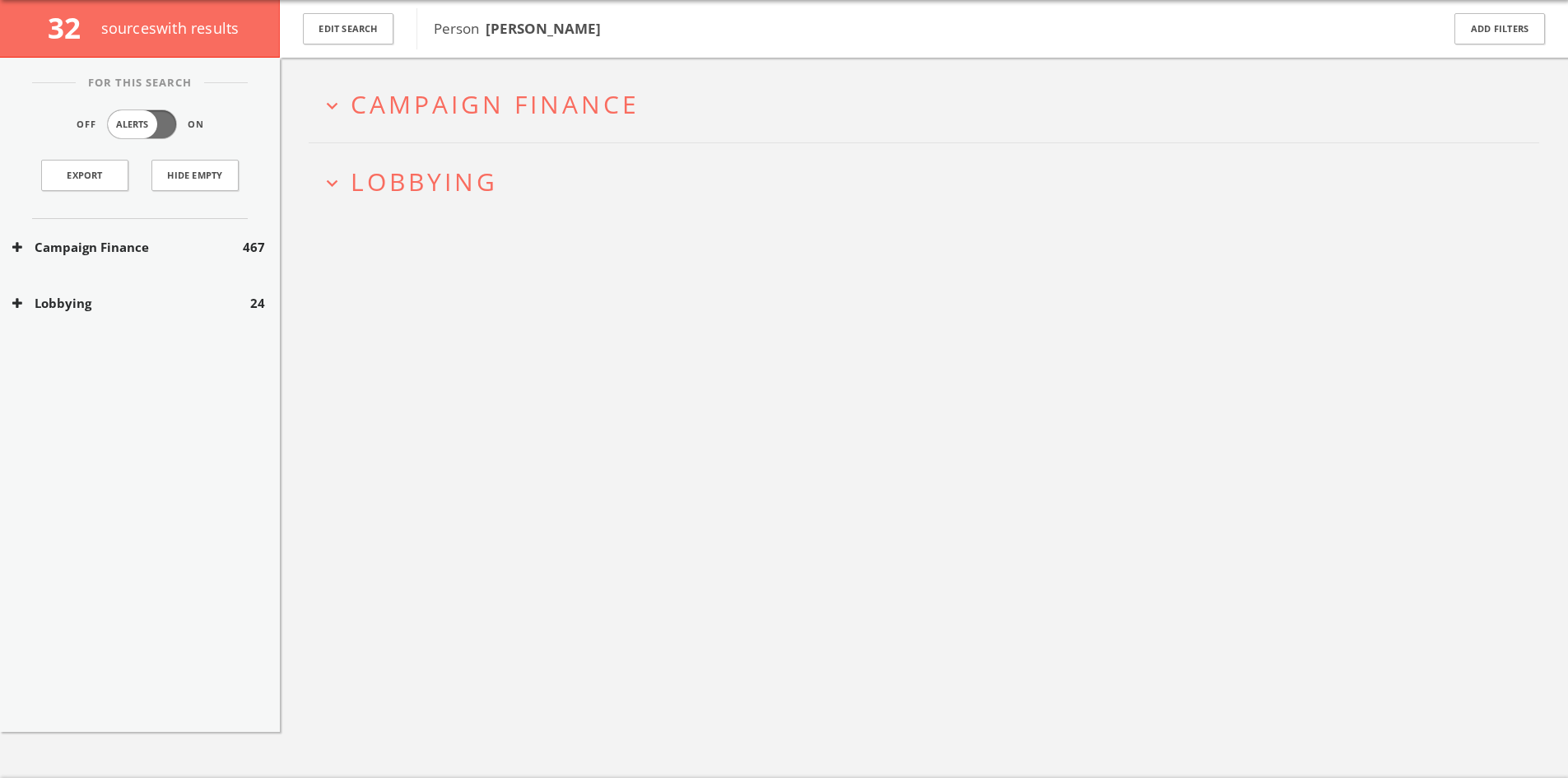
click at [509, 172] on button "expand_more Lobbying" at bounding box center [930, 181] width 1218 height 27
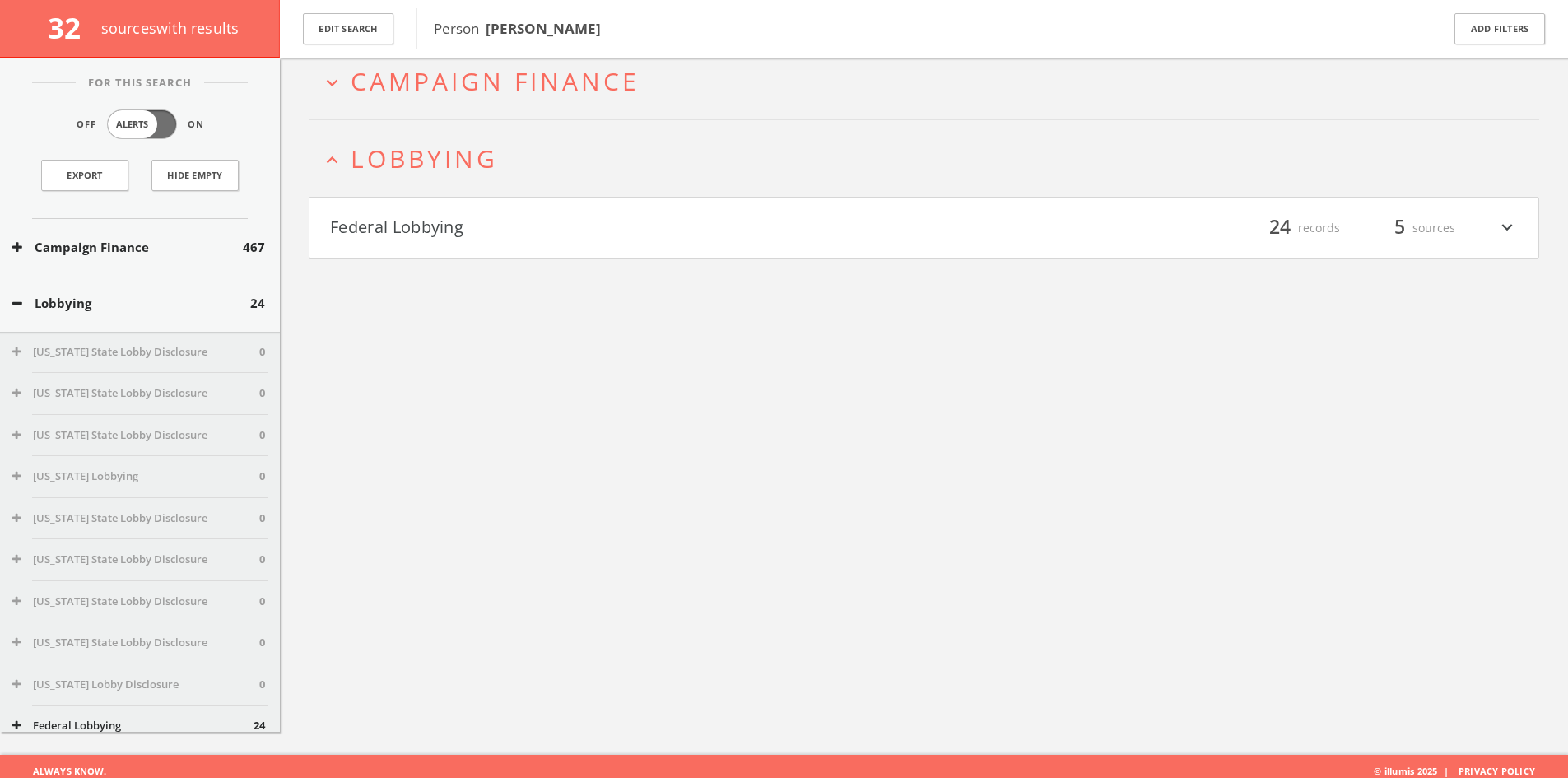
scroll to position [97, 0]
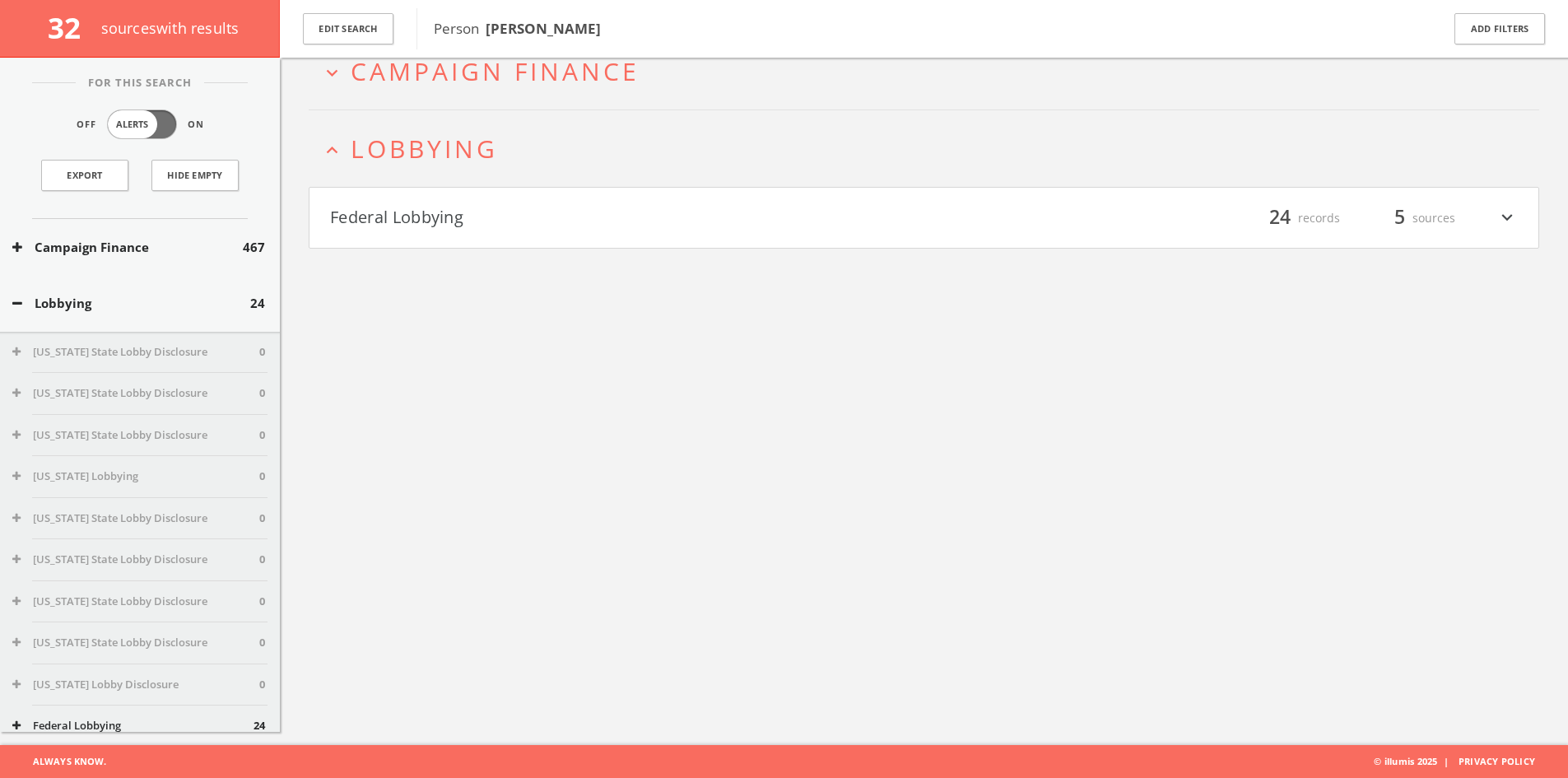
click at [490, 211] on button "Federal Lobbying" at bounding box center [627, 218] width 594 height 28
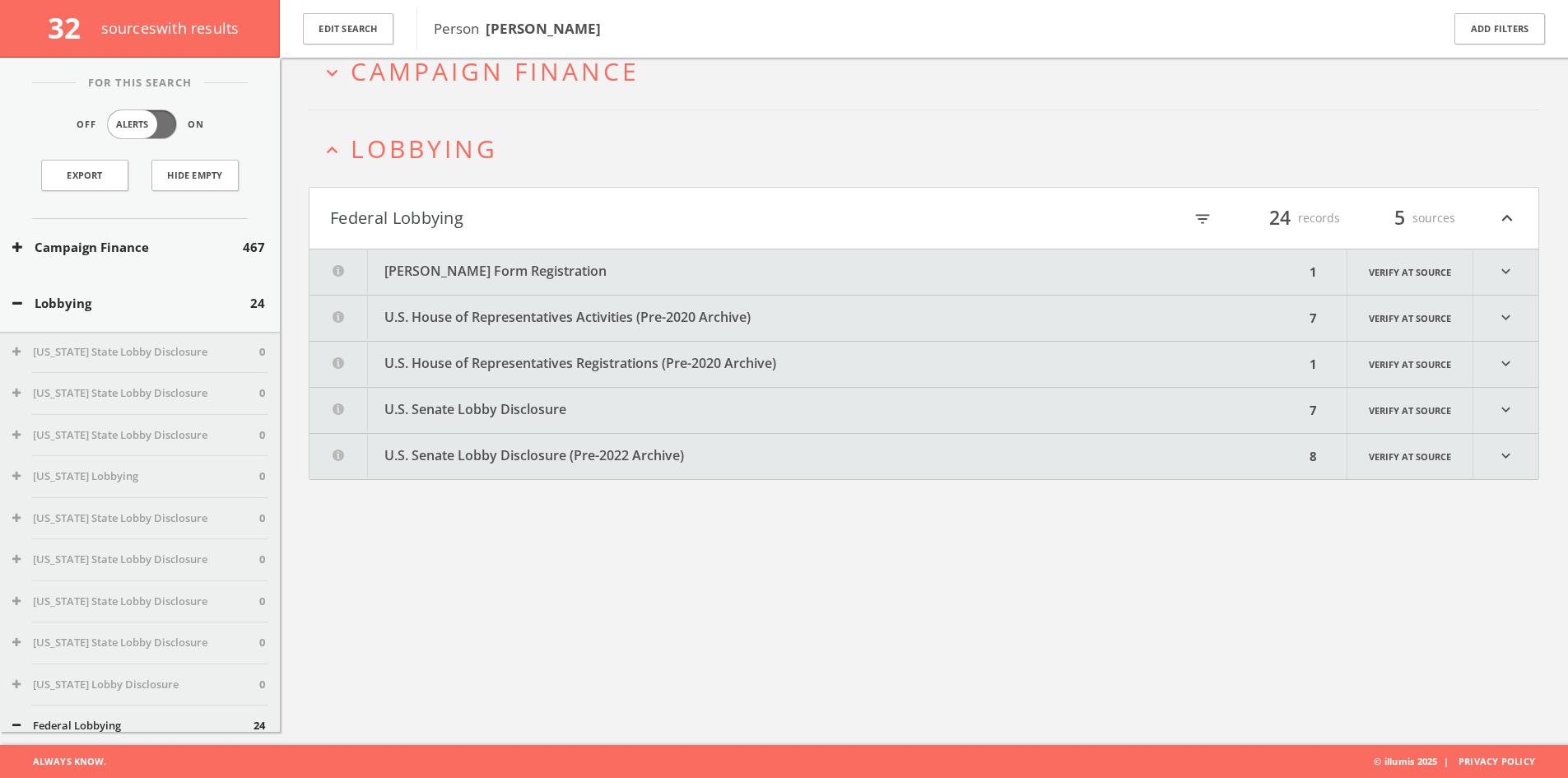
click at [518, 265] on button "[PERSON_NAME] Form Registration" at bounding box center [807, 272] width 995 height 45
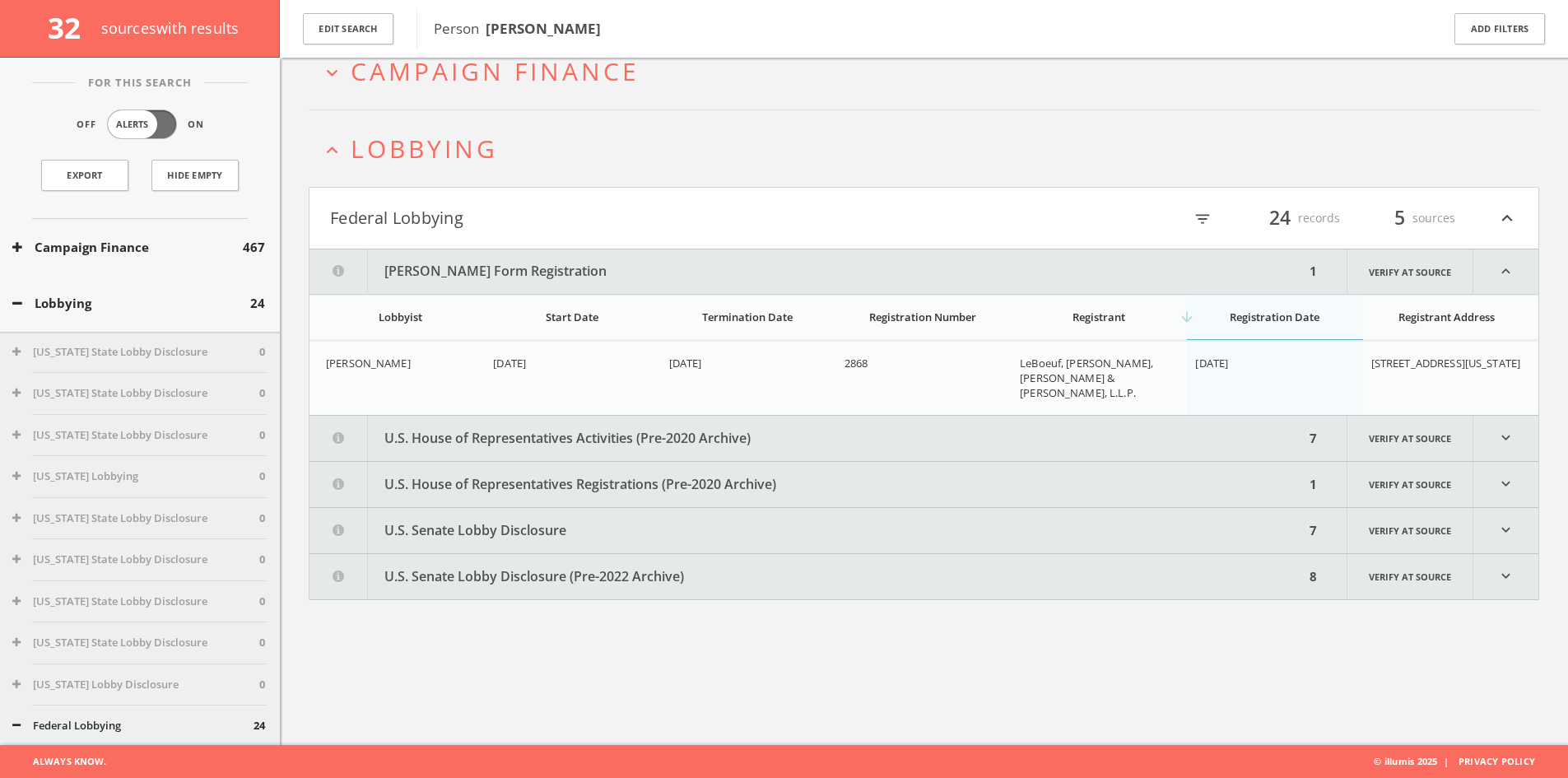
click at [697, 420] on button "U.S. House of Representatives Activities (Pre-2020 Archive)" at bounding box center [807, 438] width 995 height 45
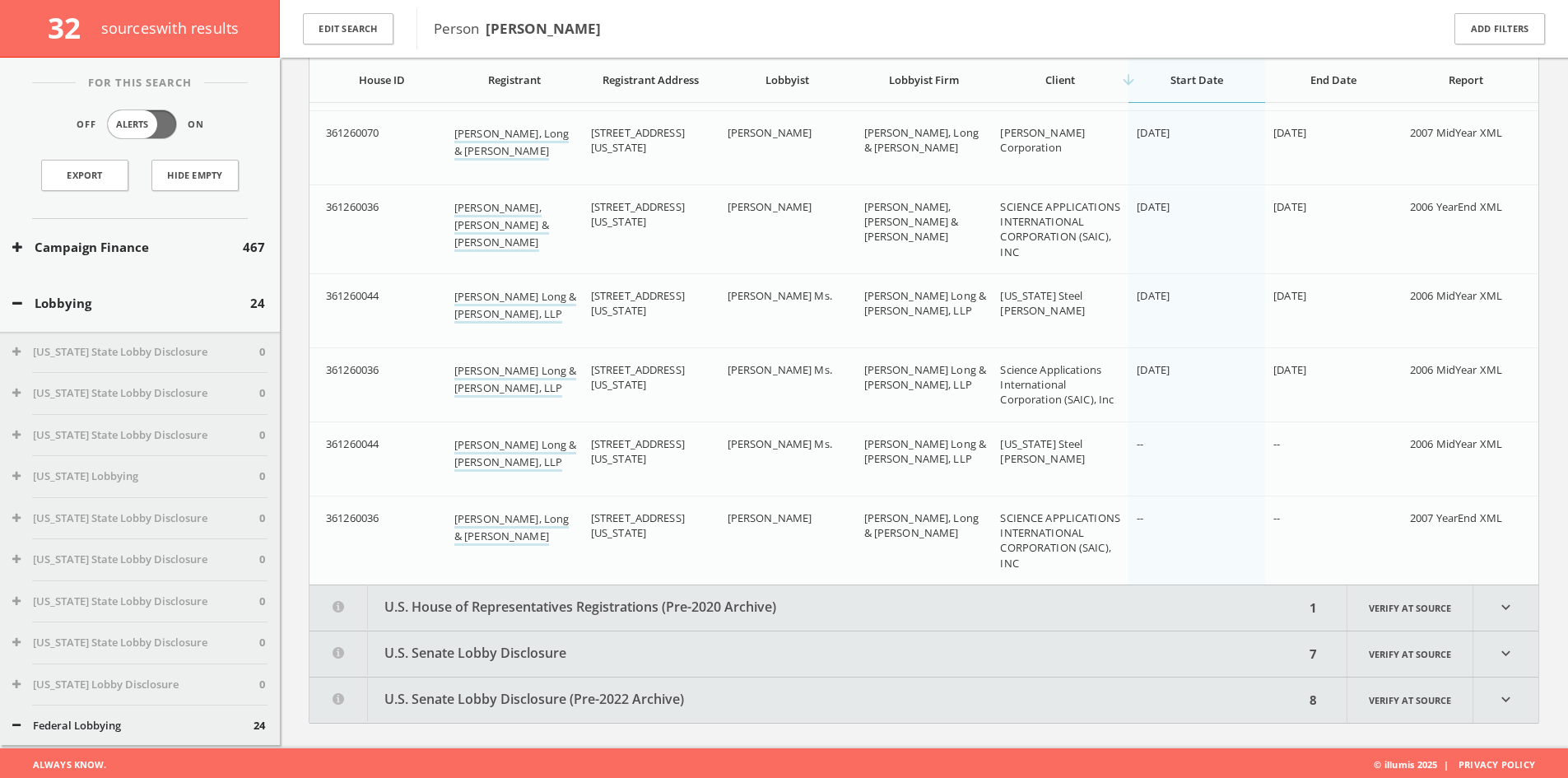
scroll to position [586, 0]
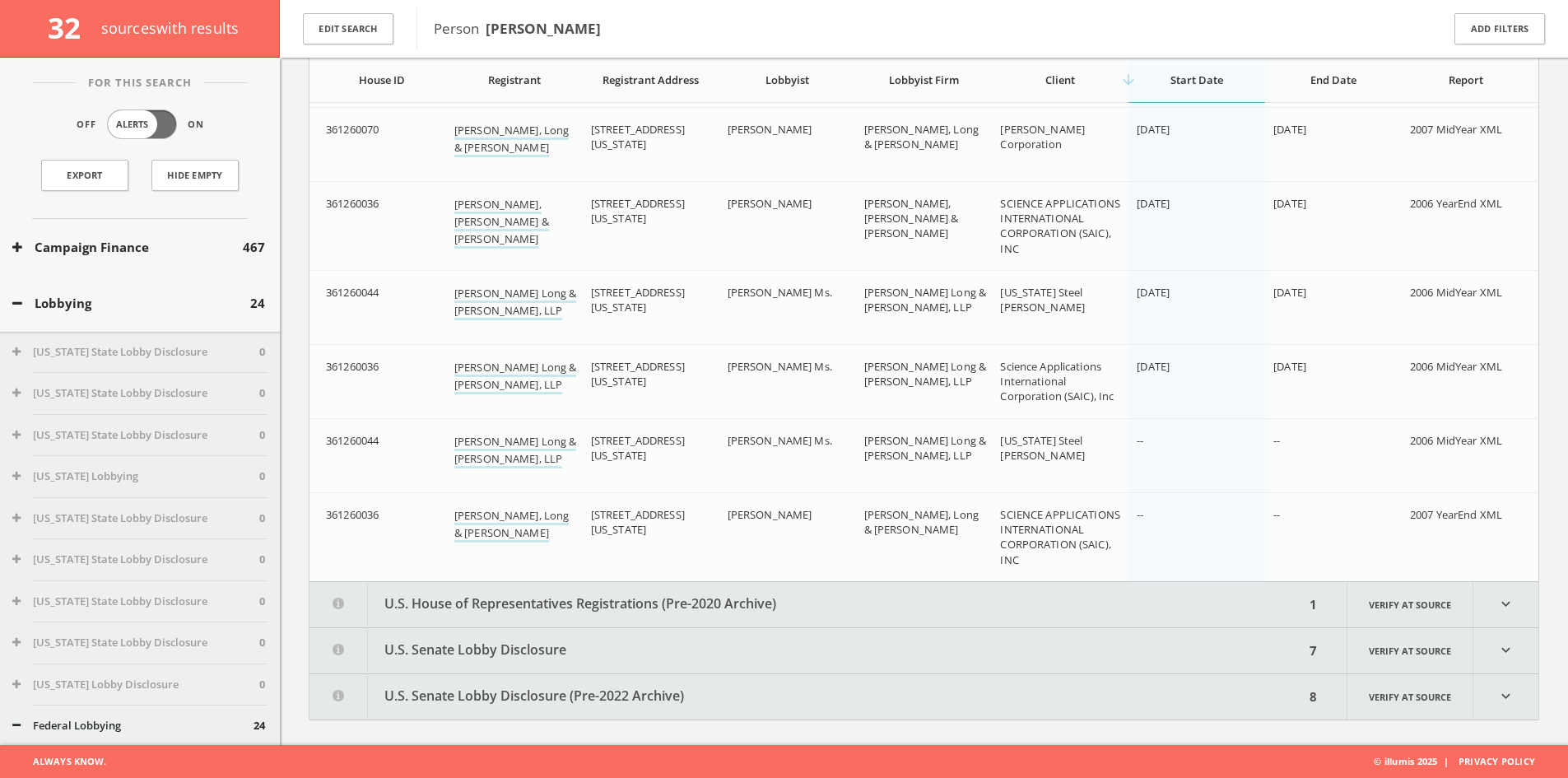
click at [730, 607] on button "U.S. House of Representatives Registrations (Pre-2020 Archive)" at bounding box center [807, 604] width 995 height 45
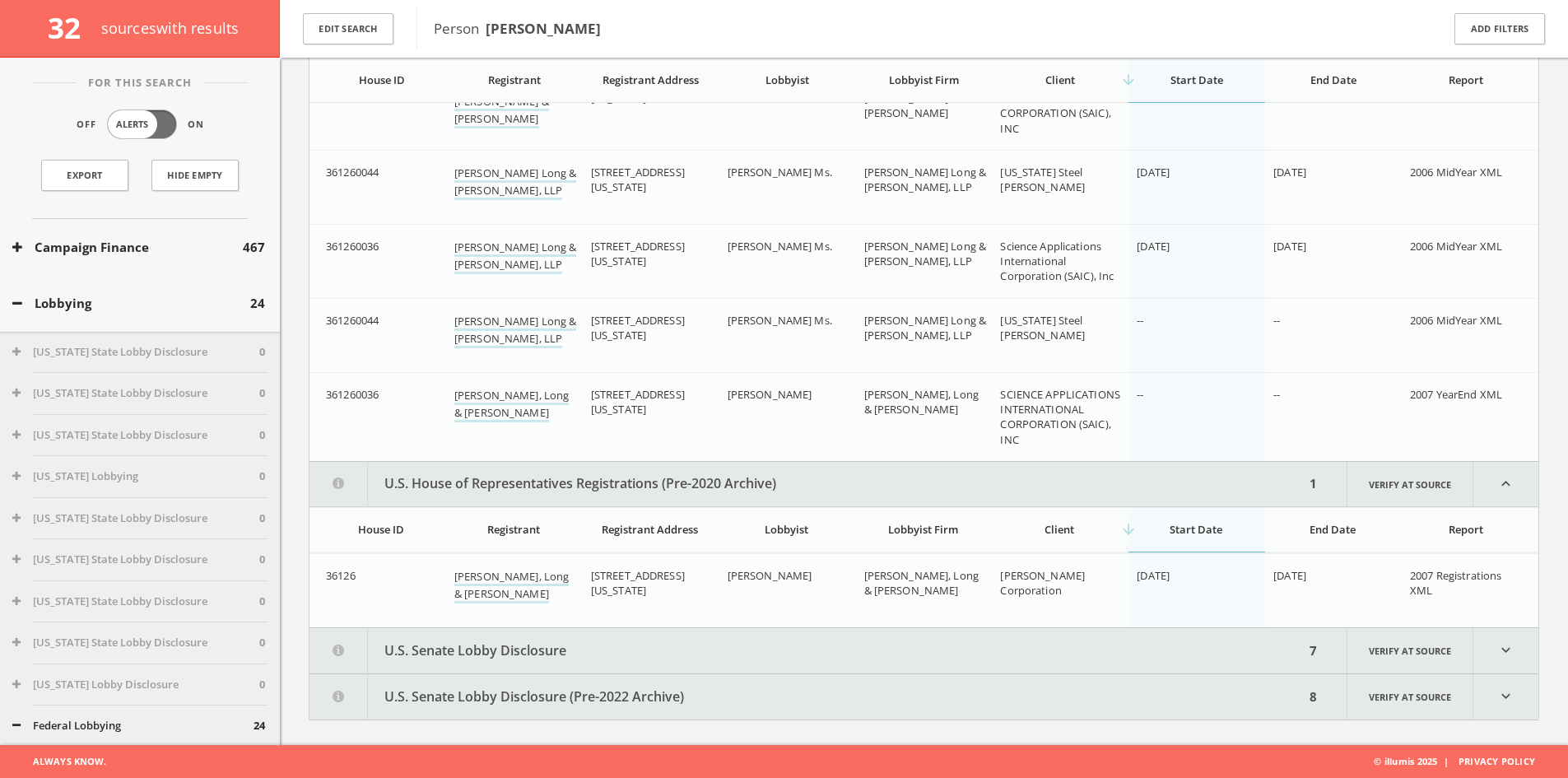
click at [720, 651] on button "U.S. Senate Lobby Disclosure" at bounding box center [807, 650] width 995 height 45
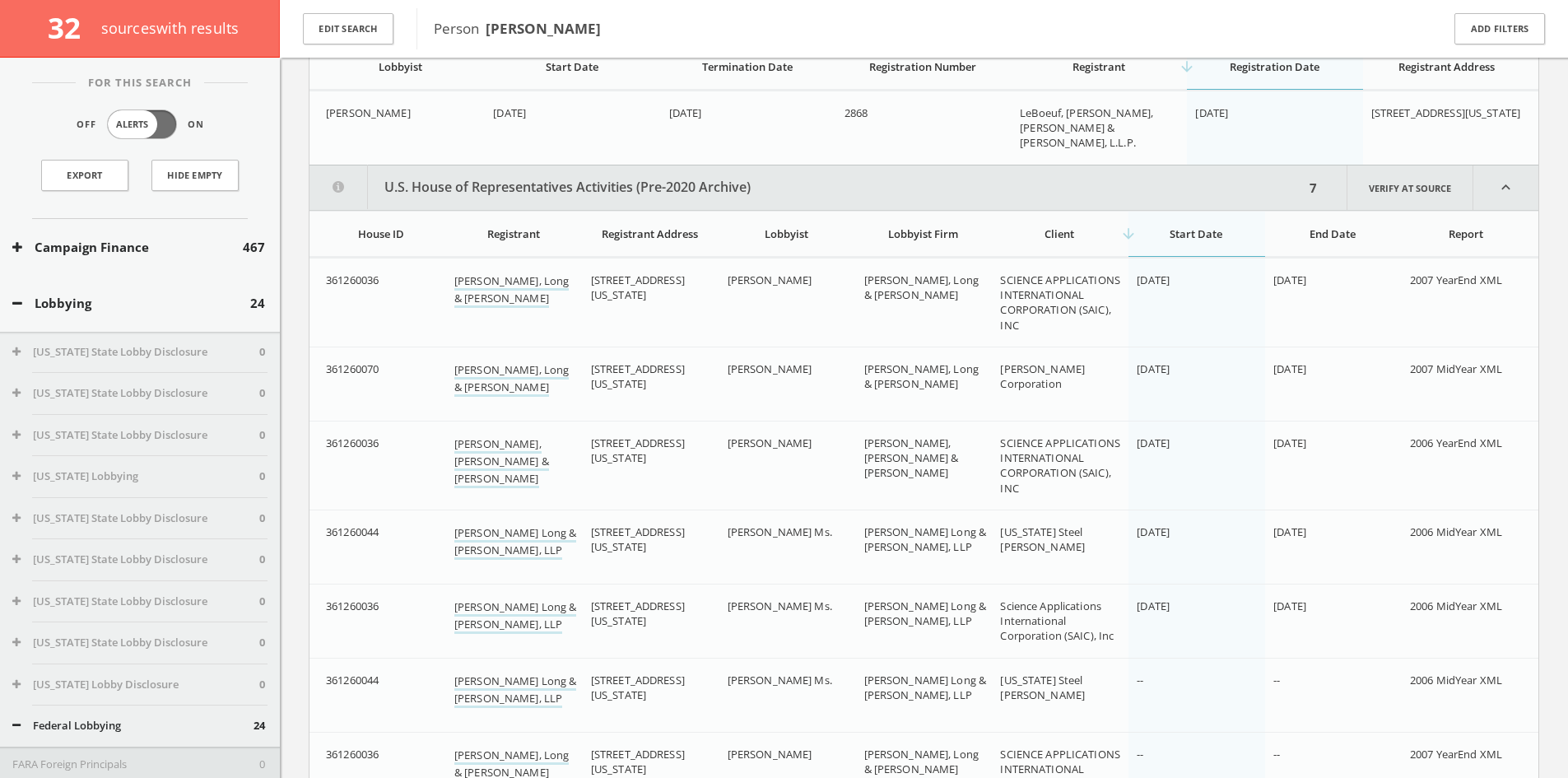
scroll to position [0, 0]
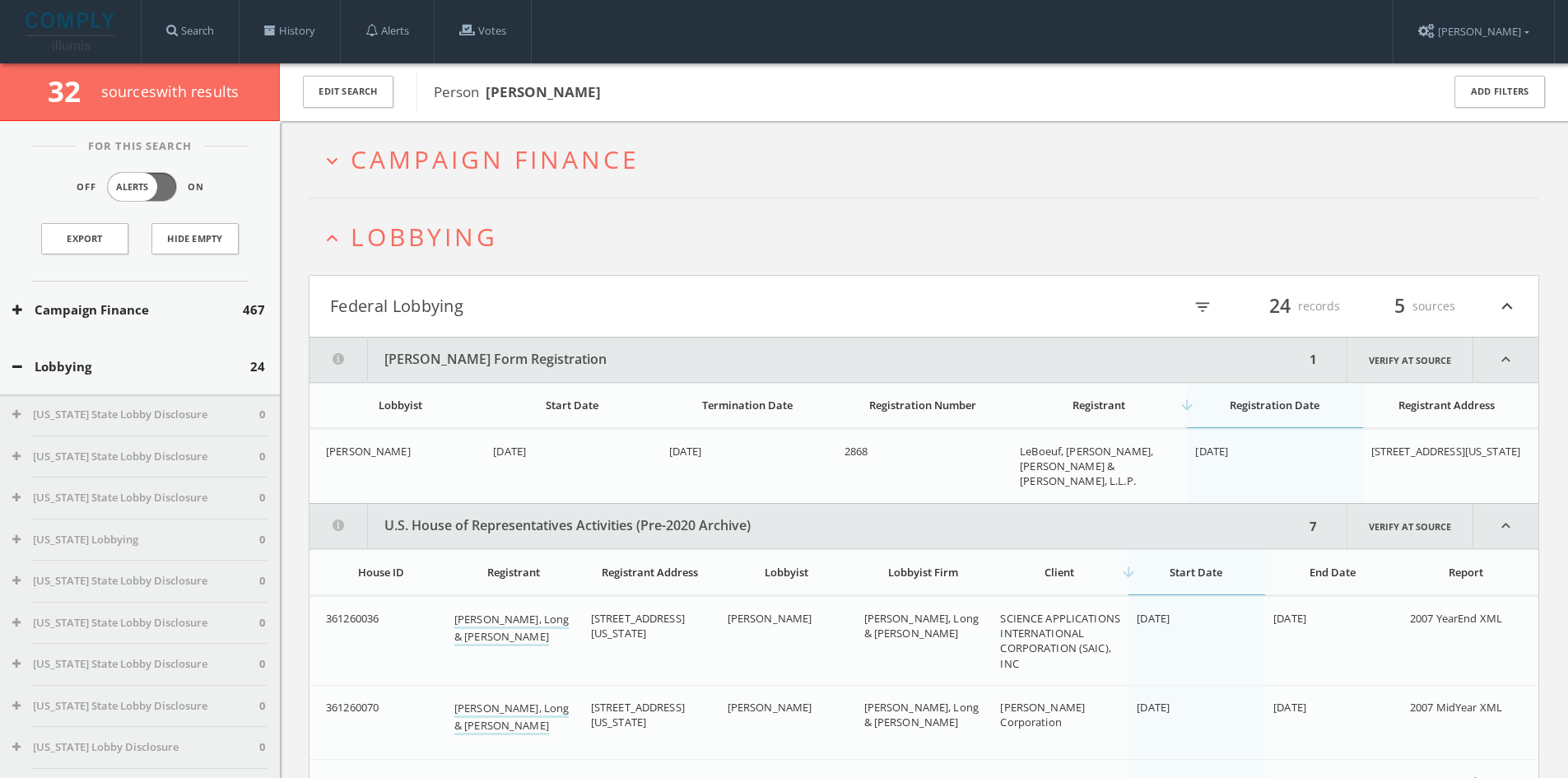
click at [450, 304] on button "Federal Lobbying" at bounding box center [627, 306] width 594 height 28
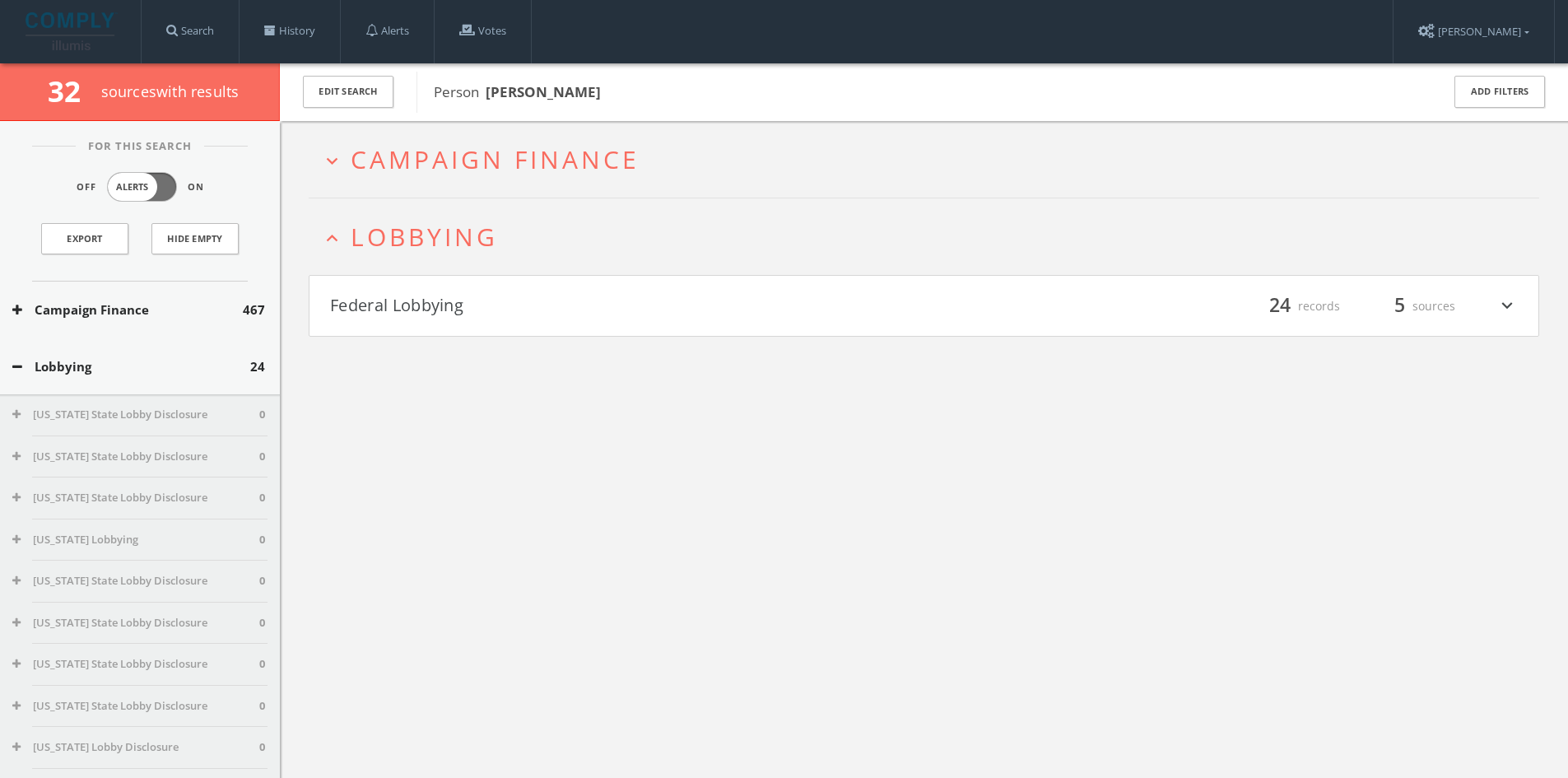
click at [512, 166] on span "Campaign Finance" at bounding box center [495, 159] width 289 height 33
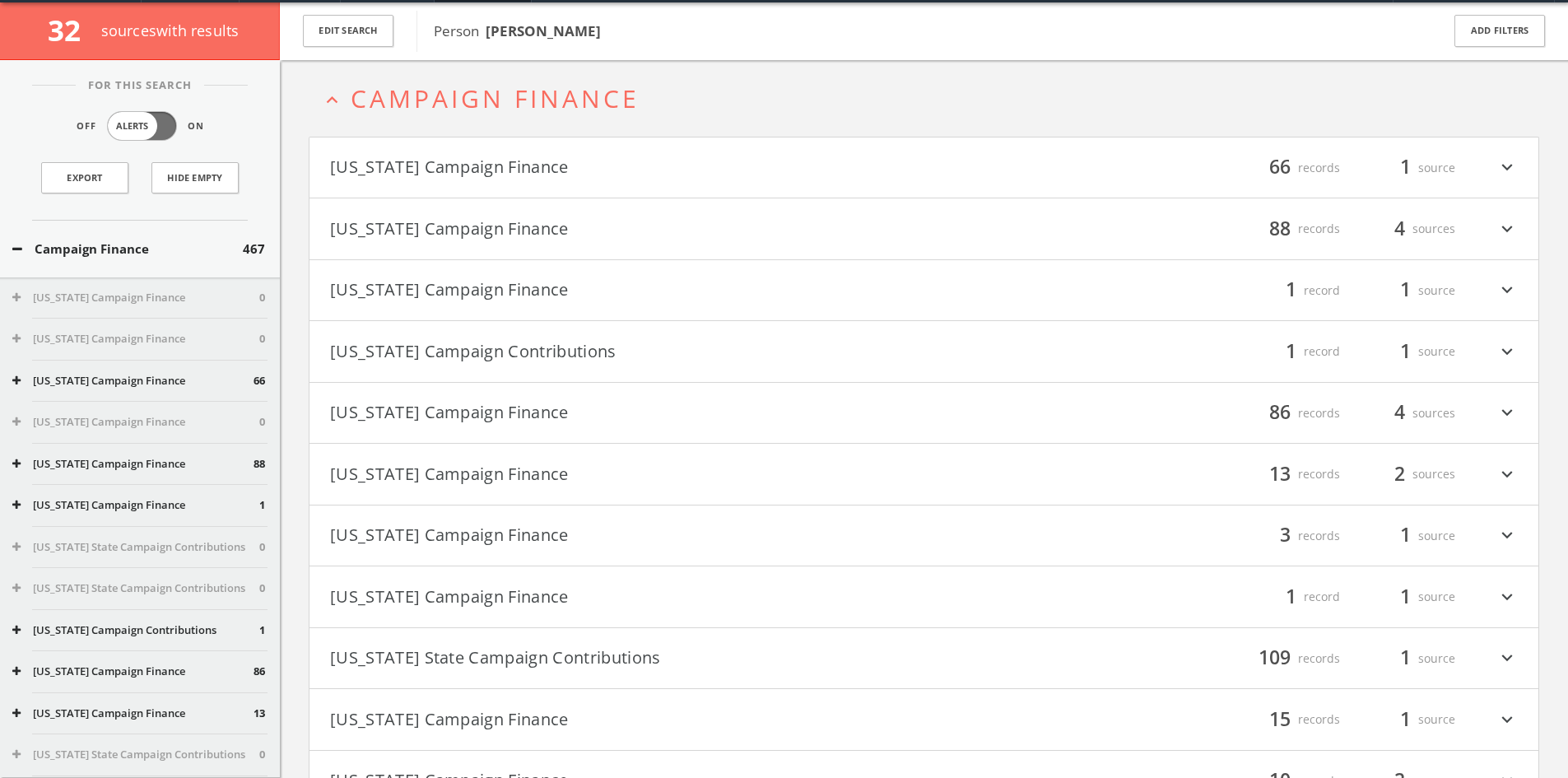
scroll to position [62, 0]
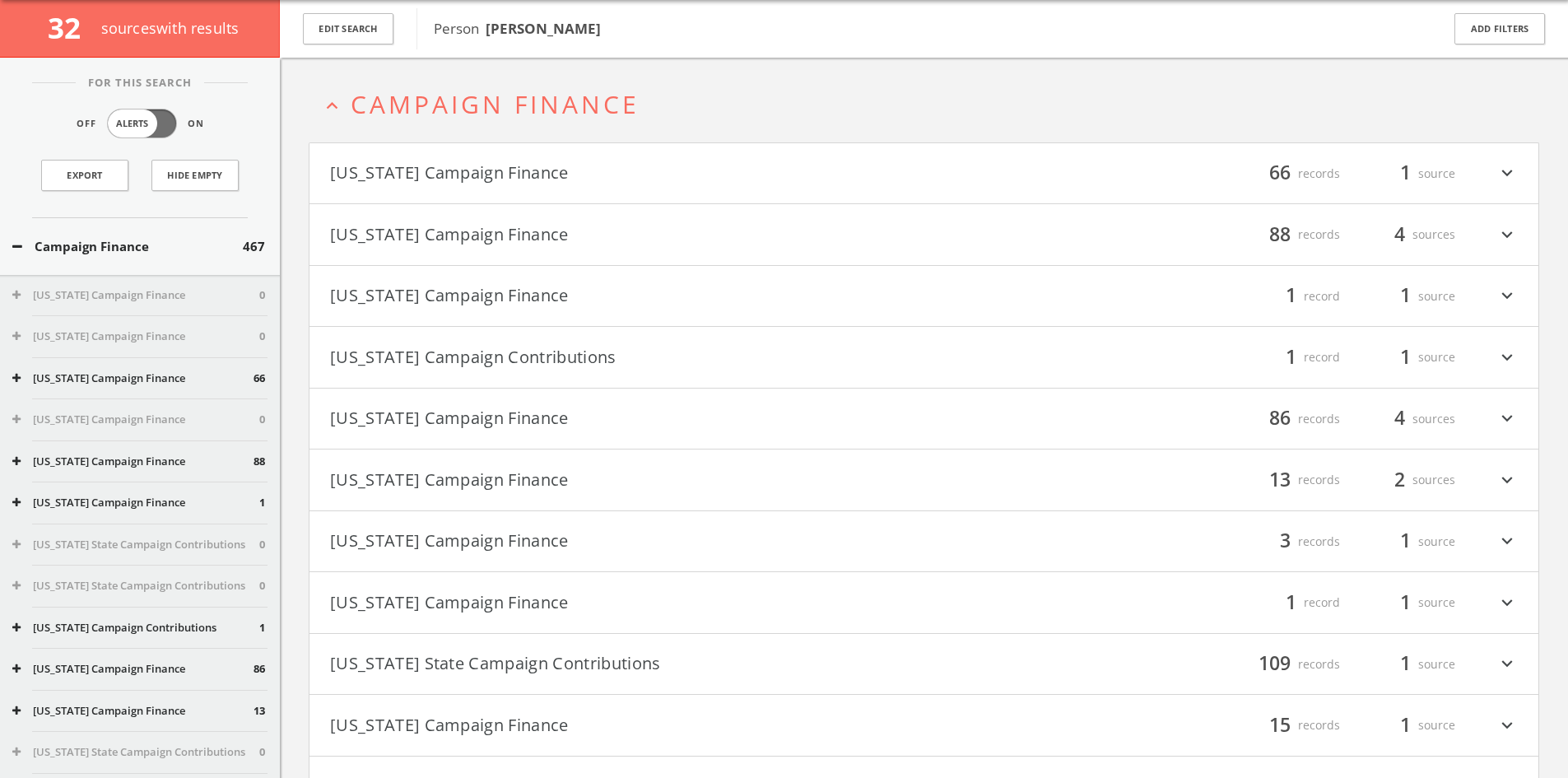
click at [479, 171] on button "[US_STATE] Campaign Finance" at bounding box center [627, 174] width 594 height 28
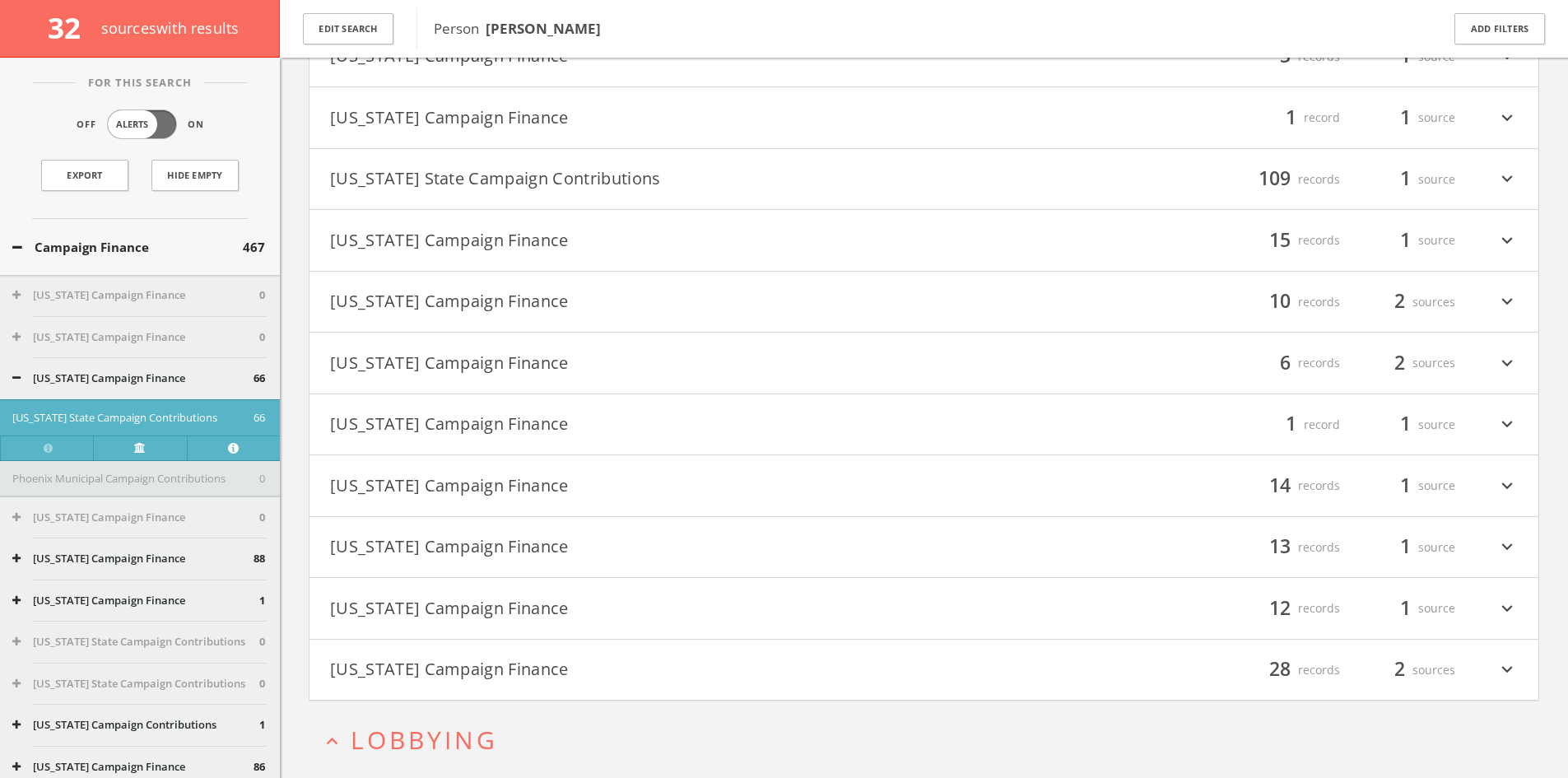
scroll to position [4325, 0]
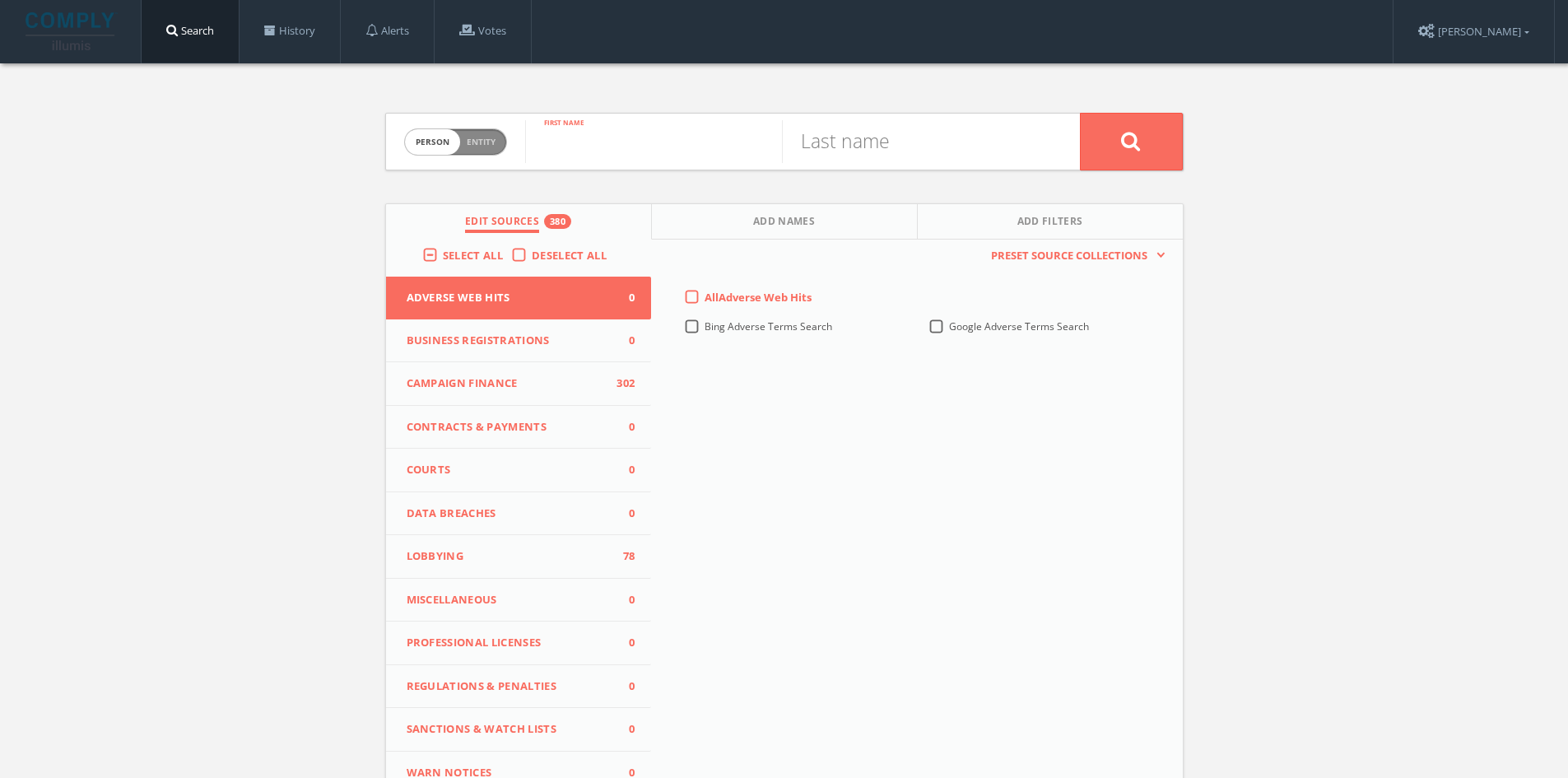
click at [592, 129] on input "text" at bounding box center [653, 142] width 257 height 43
type input "Jerry"
click at [814, 122] on input "text" at bounding box center [910, 142] width 257 height 43
type input "Look"
click at [1079, 113] on button at bounding box center [1130, 142] width 103 height 58
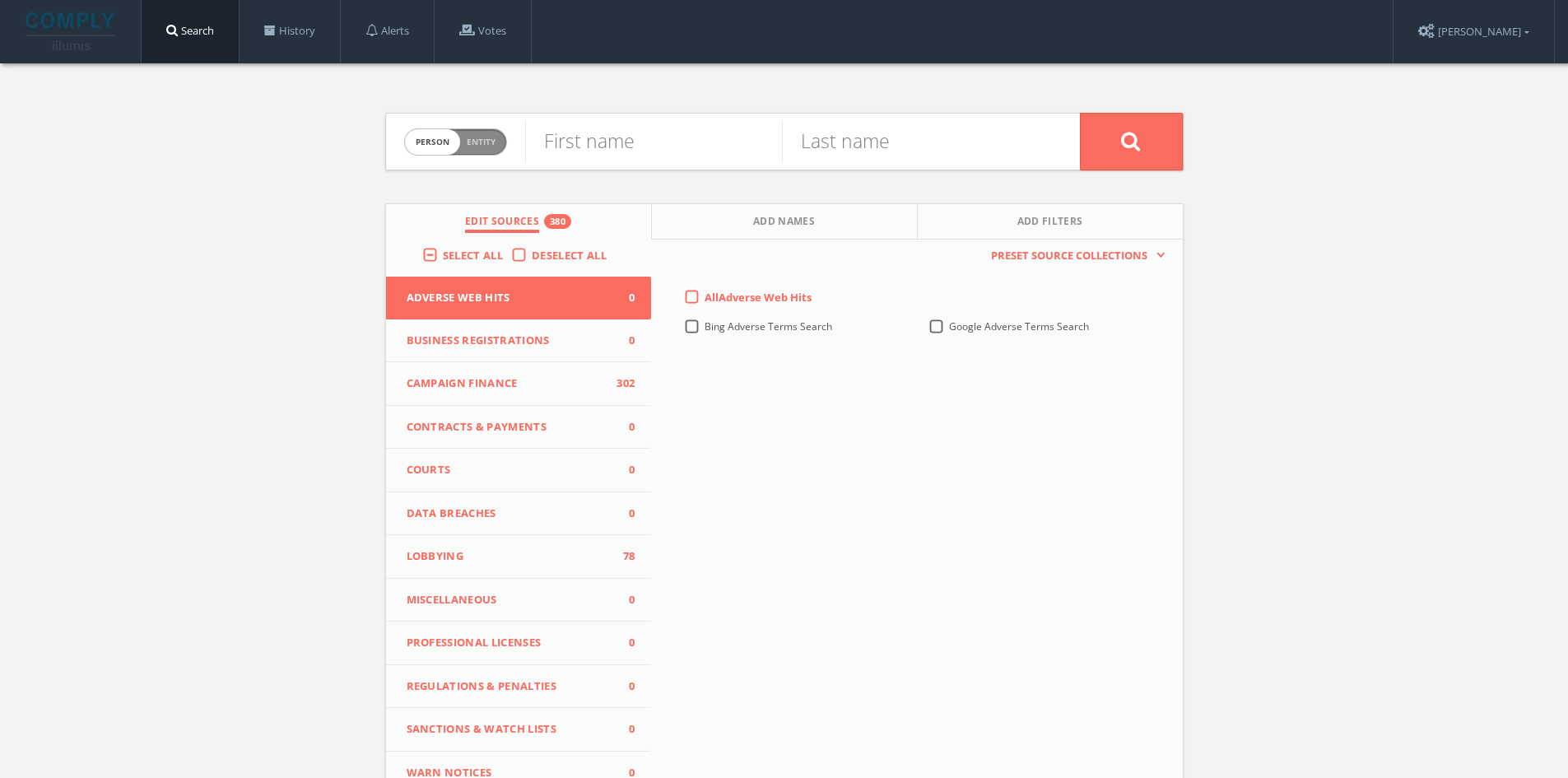
click at [667, 110] on div "Person Entity person First name Last name Edit Sources 380 Add Names Add Filter…" at bounding box center [784, 484] width 823 height 843
click at [657, 140] on input "text" at bounding box center [653, 142] width 257 height 43
type input "Tri"
click at [853, 145] on input "text" at bounding box center [910, 142] width 257 height 43
type input "F"
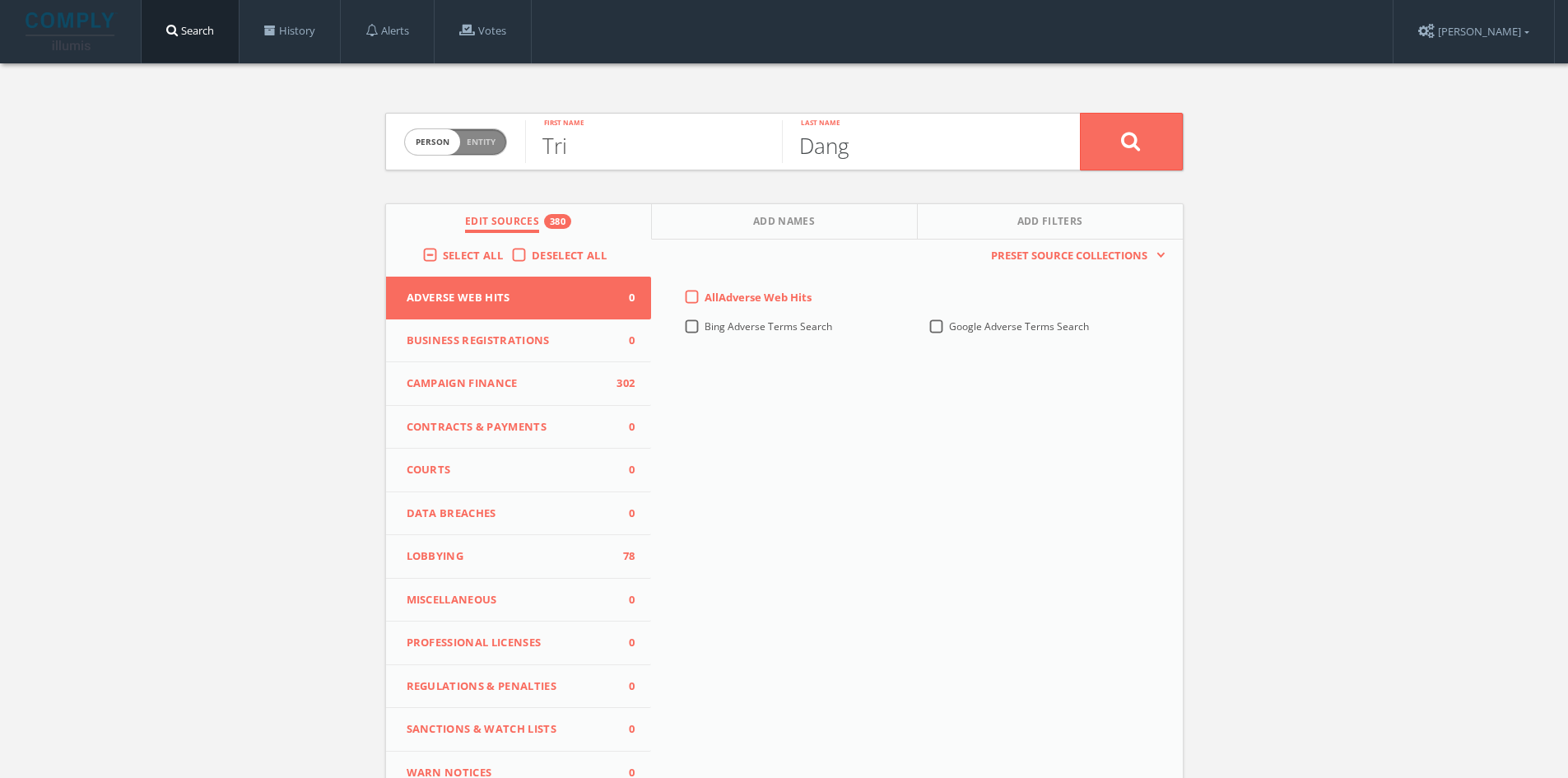
type input "Dang"
click at [1079, 113] on button at bounding box center [1130, 142] width 103 height 58
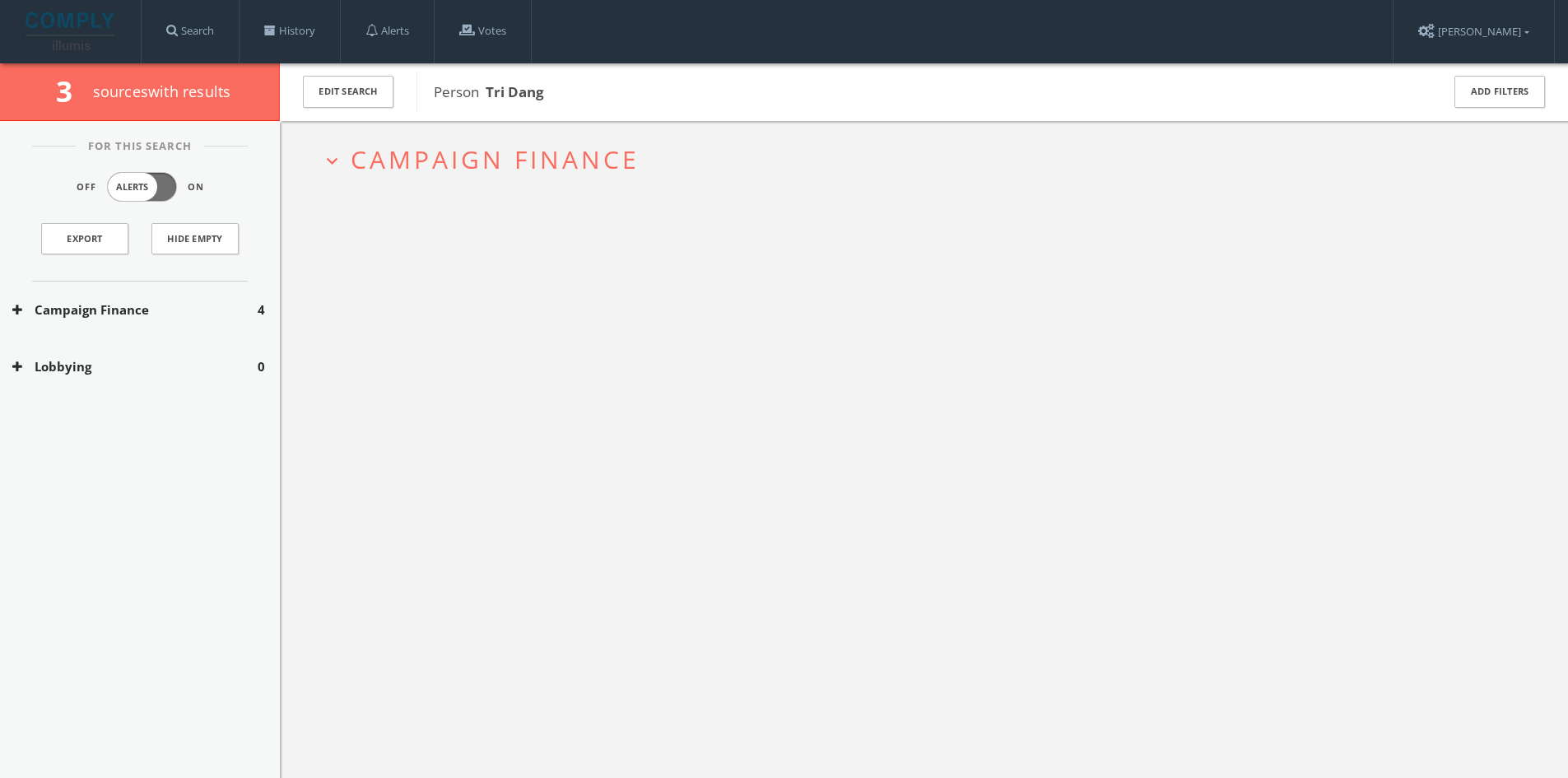
click at [594, 152] on span "Campaign Finance" at bounding box center [495, 159] width 289 height 33
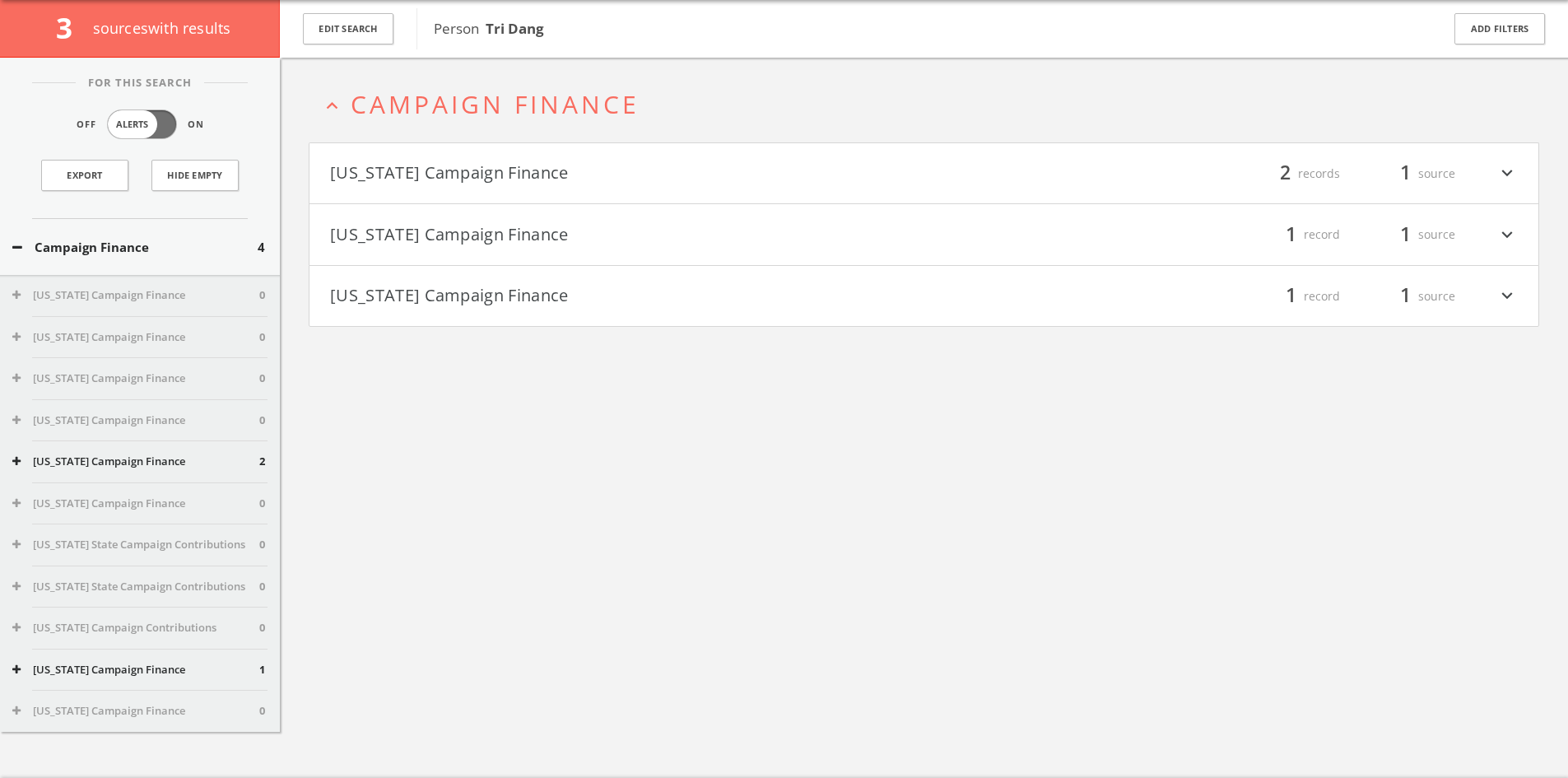
click at [582, 142] on div "California Campaign Finance filter_list 2 records 1 source expand_more" at bounding box center [924, 173] width 1230 height 62
click at [581, 155] on h4 "California Campaign Finance filter_list 2 records 1 source expand_more" at bounding box center [924, 173] width 1229 height 61
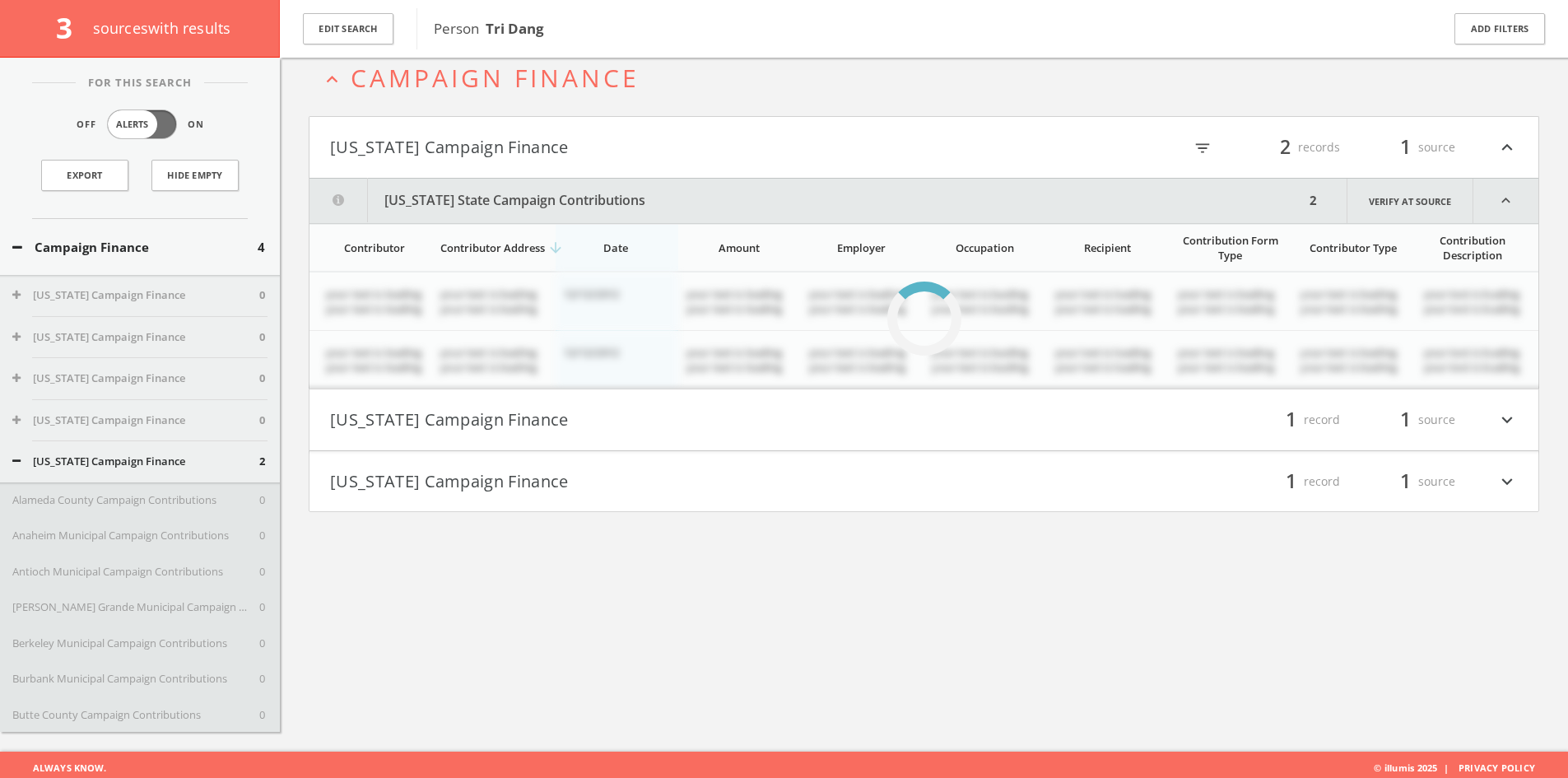
scroll to position [97, 0]
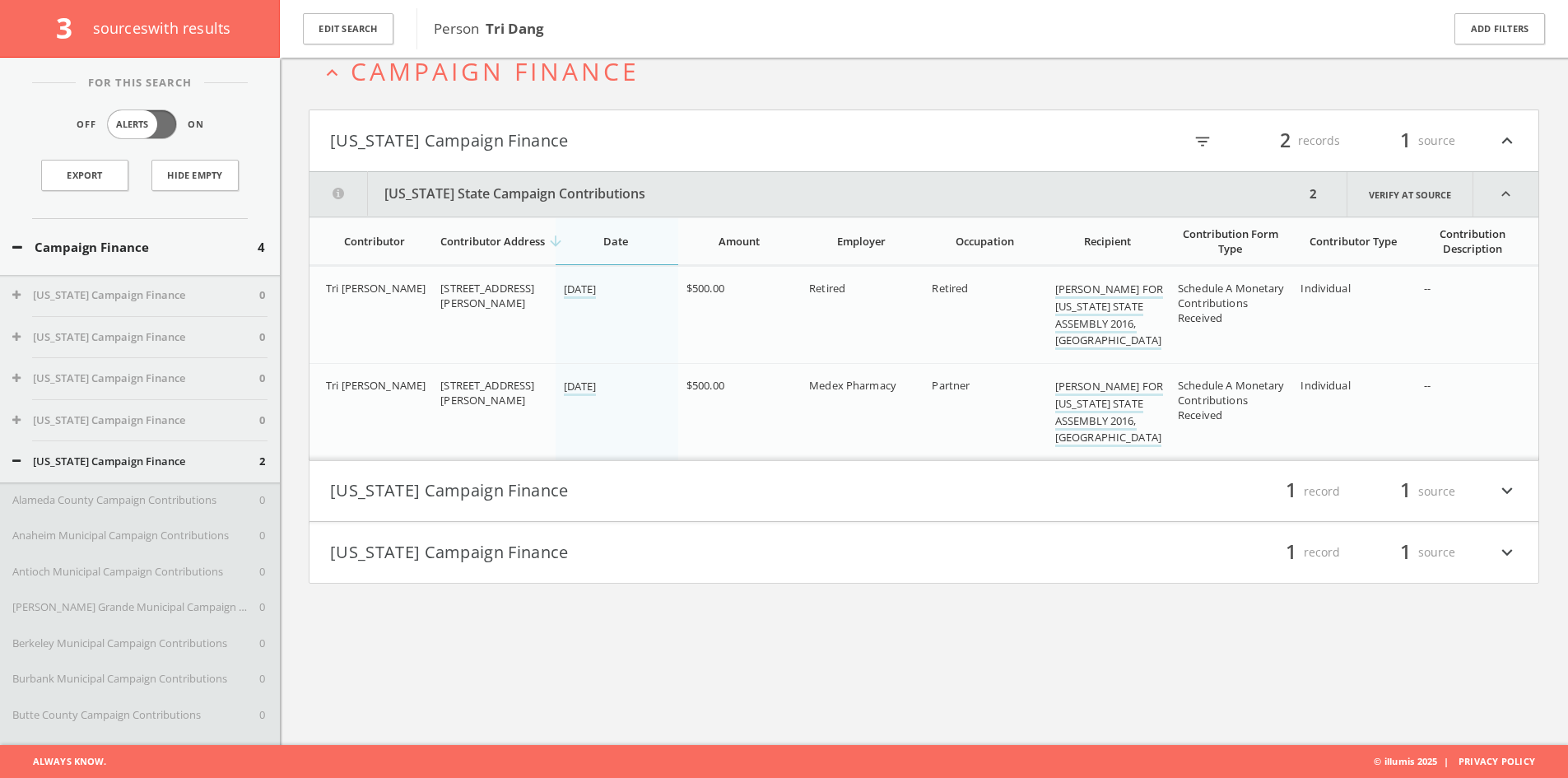
click at [523, 488] on button "[US_STATE] Campaign Finance" at bounding box center [627, 491] width 594 height 28
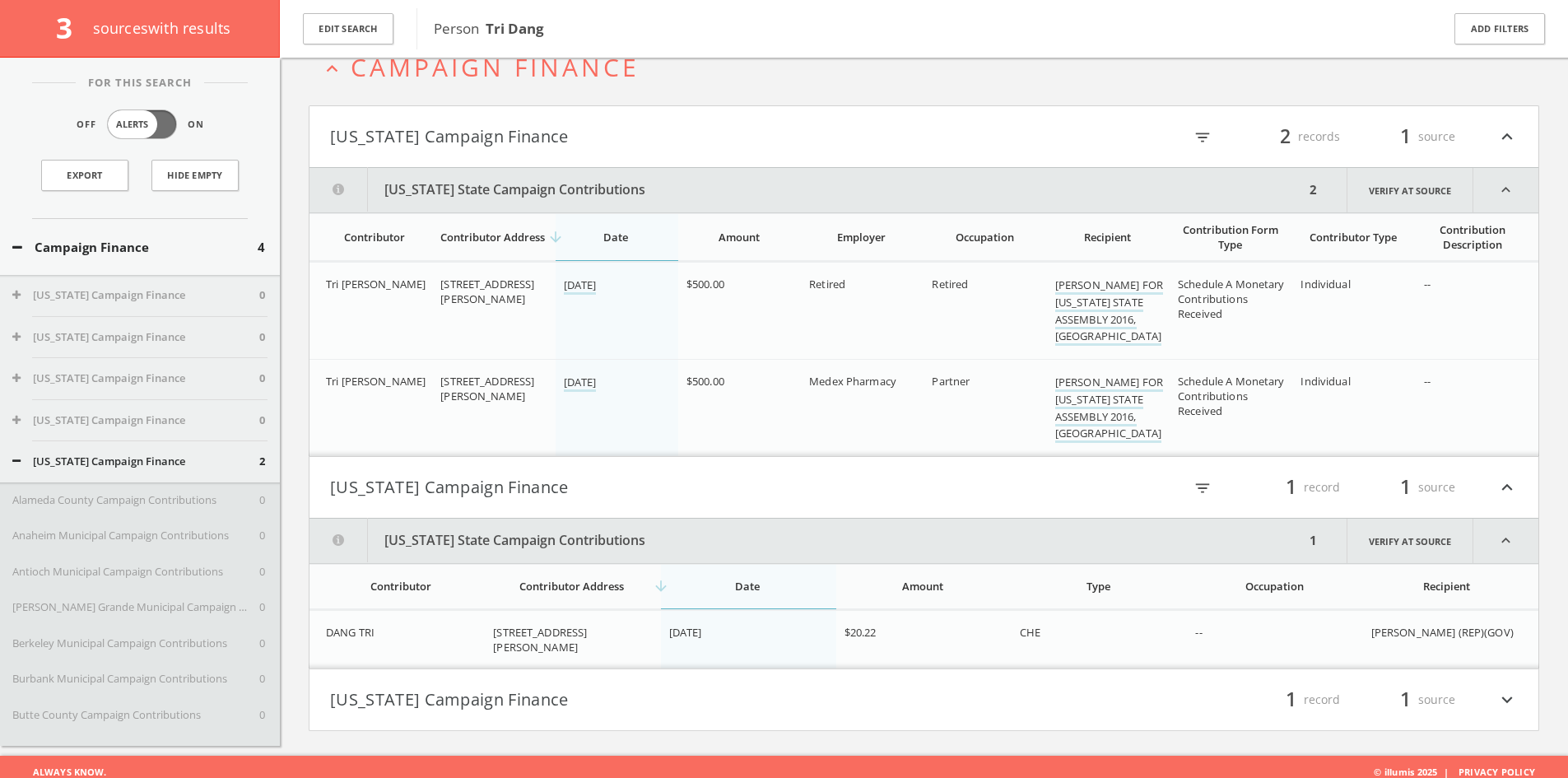
scroll to position [111, 0]
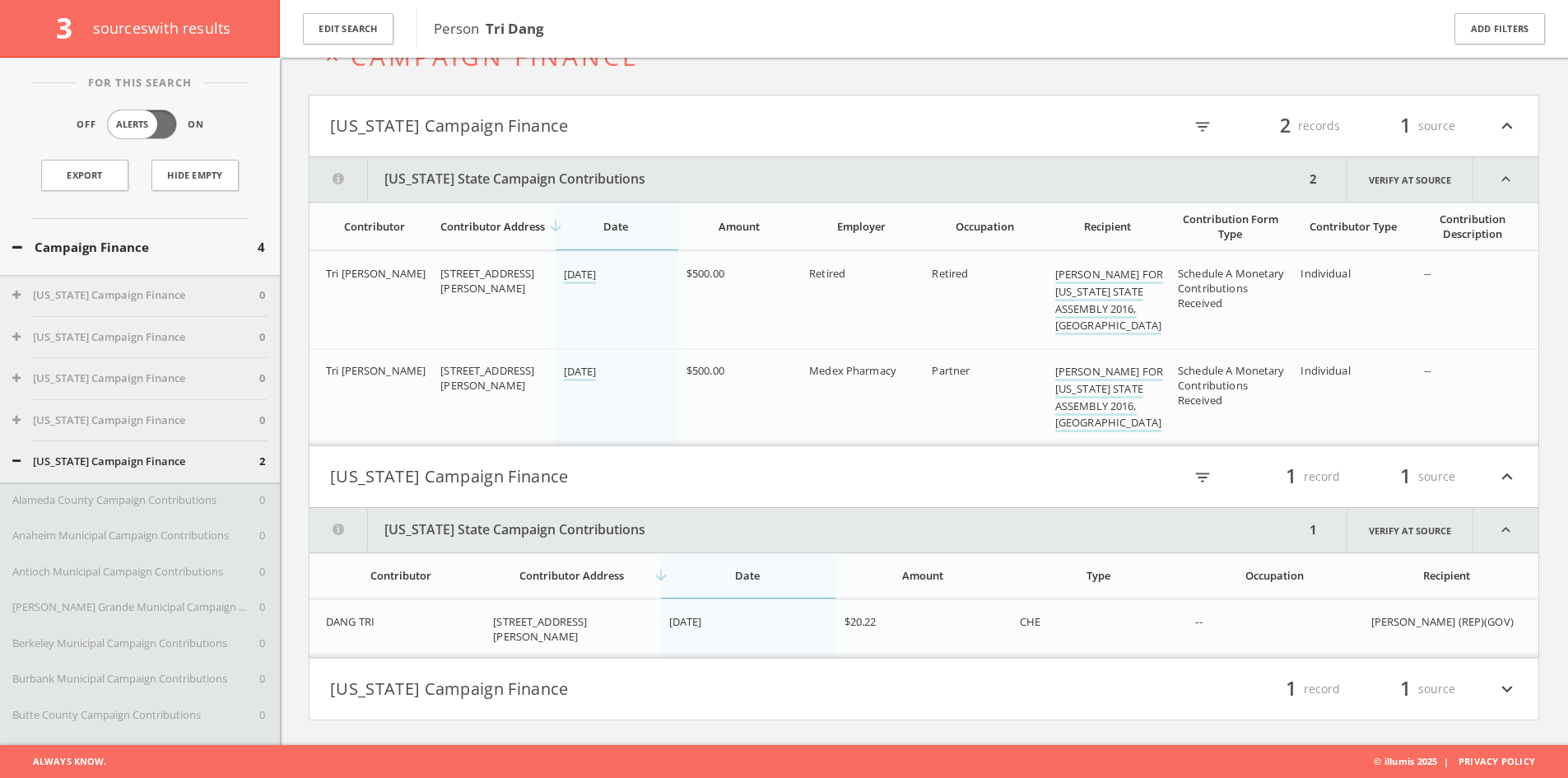
click at [471, 652] on td "DANG TRI" at bounding box center [396, 629] width 175 height 58
click at [454, 677] on button "[US_STATE] Campaign Finance" at bounding box center [627, 689] width 594 height 28
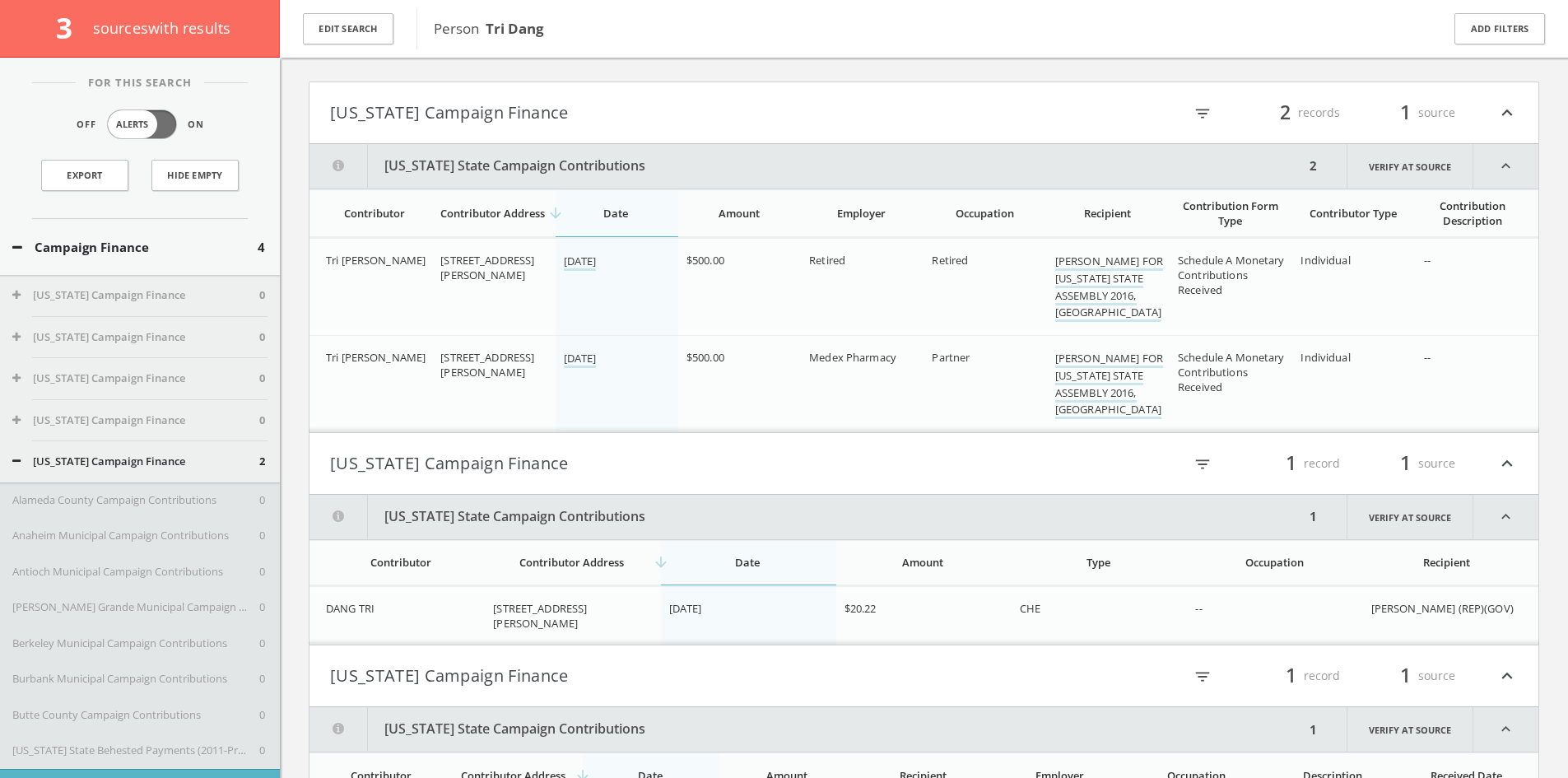
scroll to position [278, 0]
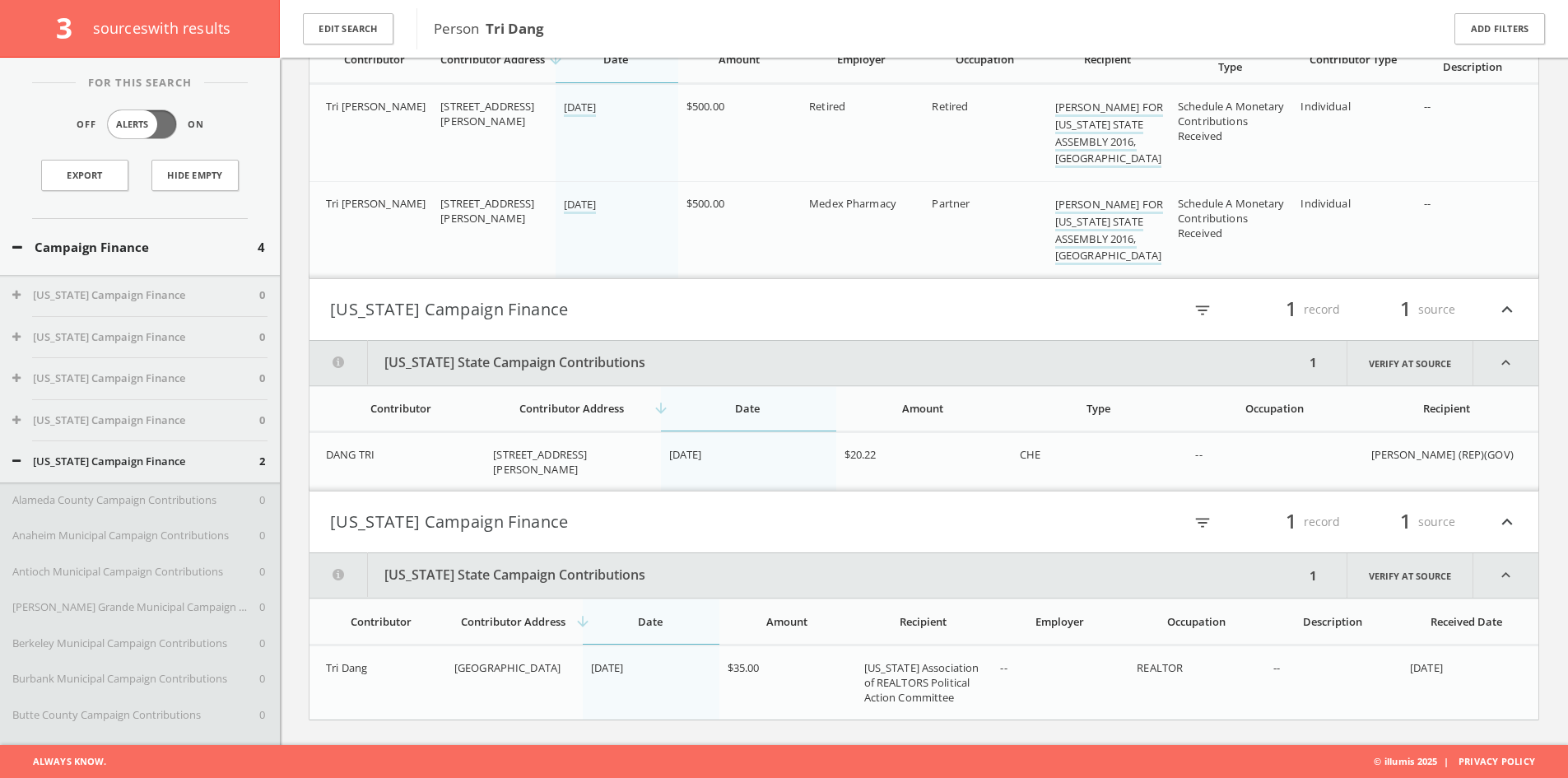
click at [156, 240] on button "Campaign Finance" at bounding box center [134, 248] width 245 height 19
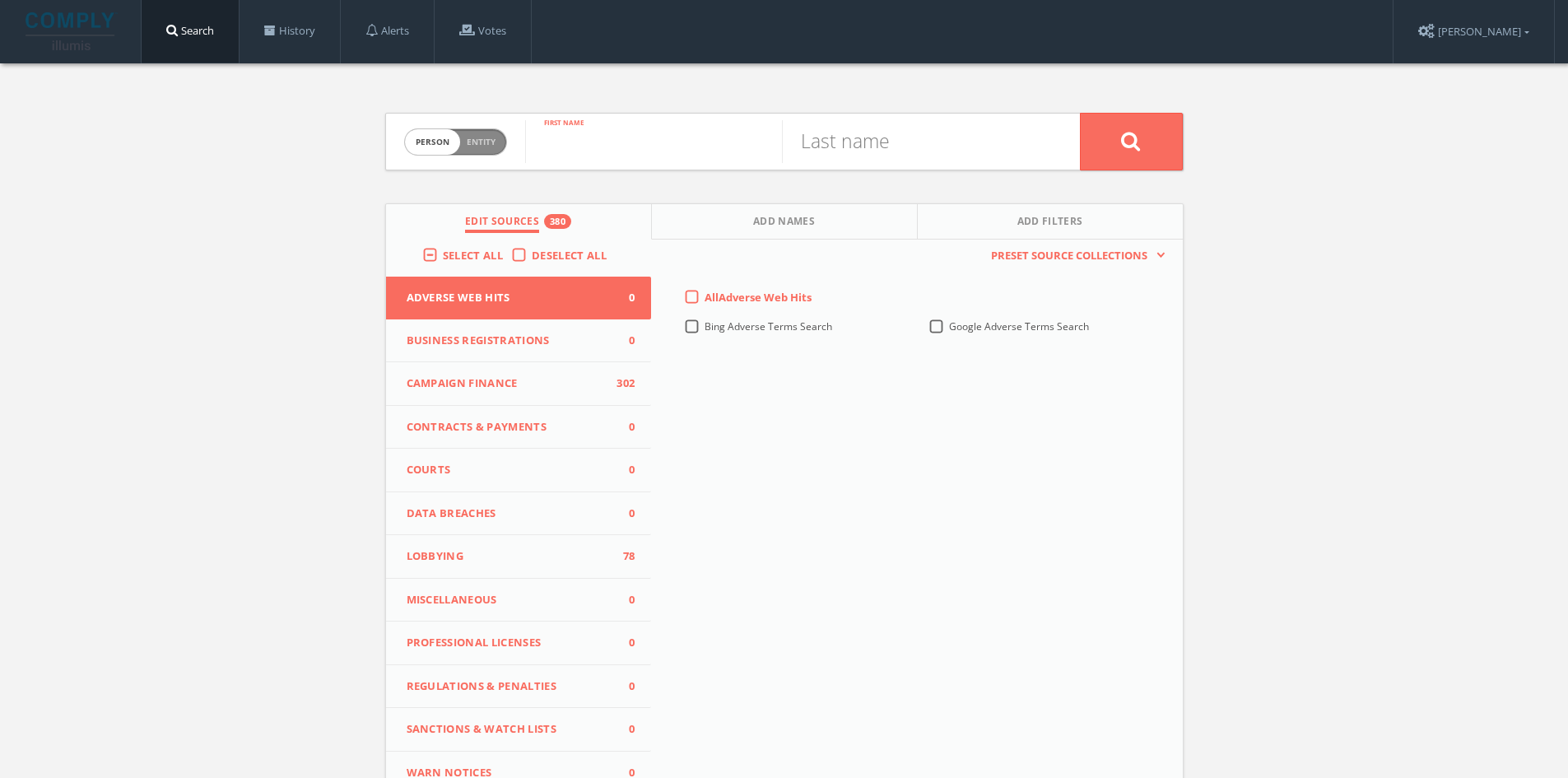
click at [632, 162] on input "text" at bounding box center [653, 142] width 257 height 43
type input "[PERSON_NAME]"
click at [946, 137] on input "text" at bounding box center [910, 142] width 257 height 43
type input "Nelson"
click at [1079, 113] on button at bounding box center [1130, 142] width 103 height 58
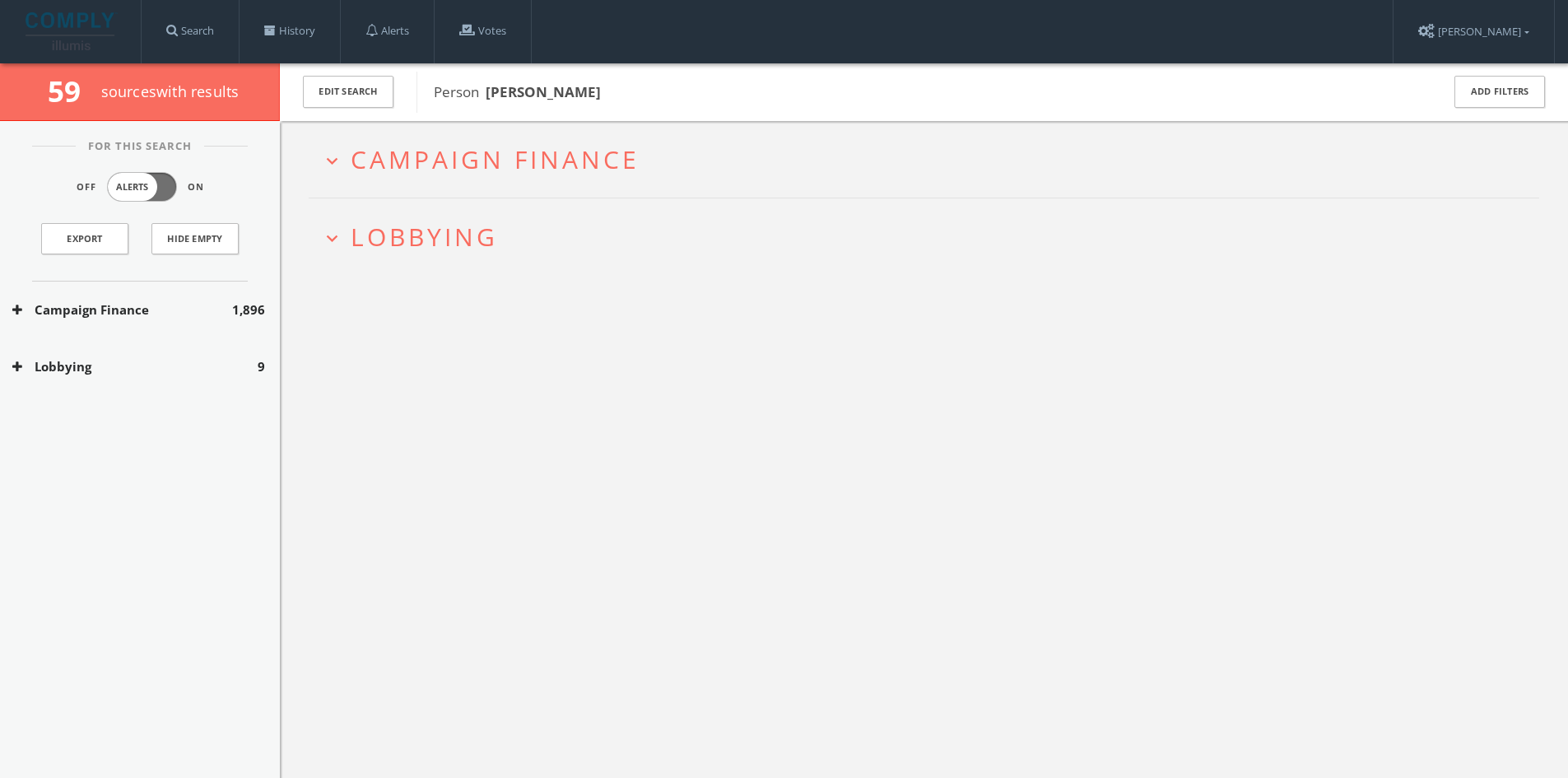
click at [229, 362] on button "Lobbying" at bounding box center [134, 367] width 245 height 19
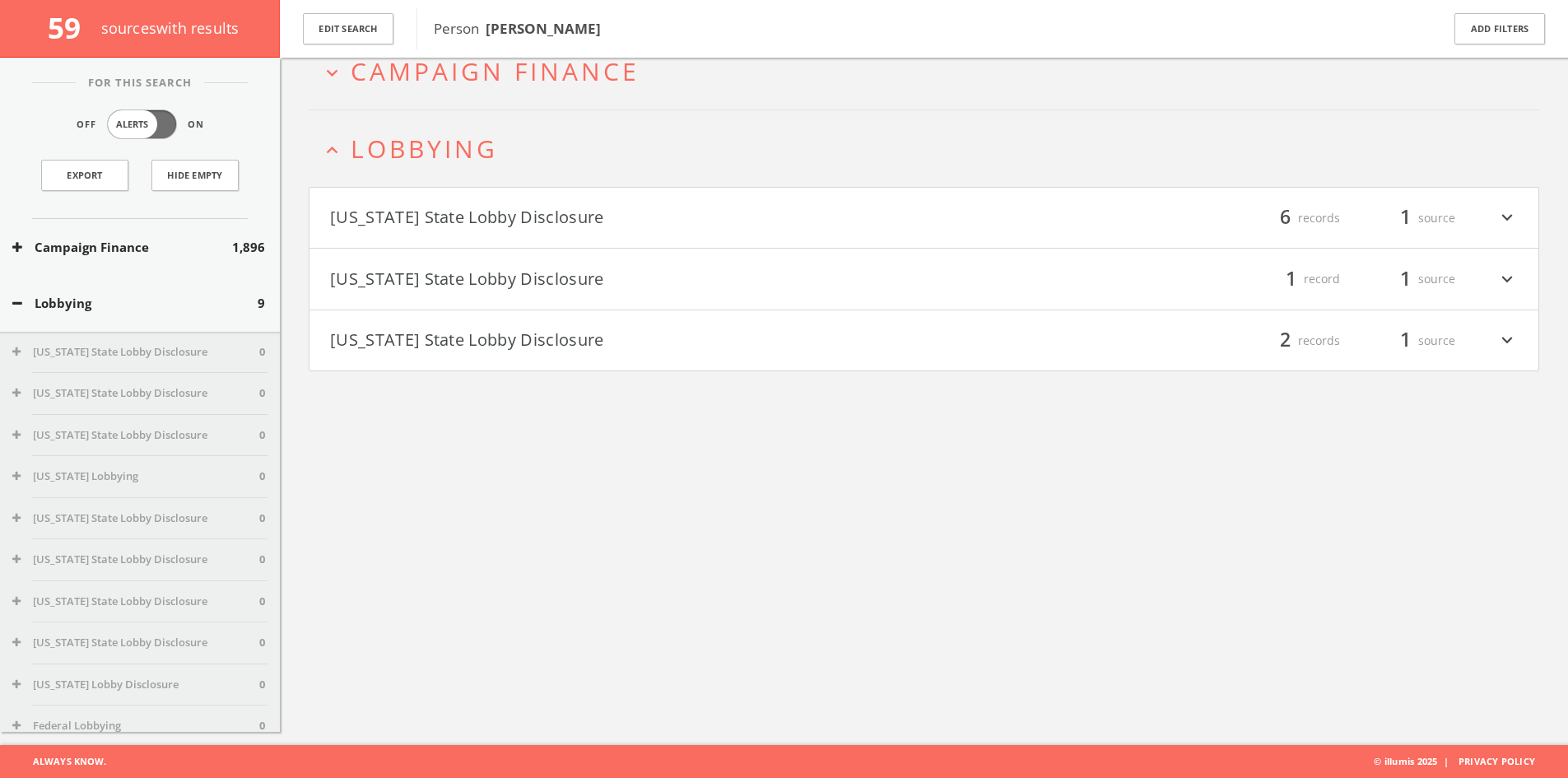
click at [505, 205] on button "[US_STATE] State Lobby Disclosure" at bounding box center [627, 218] width 594 height 28
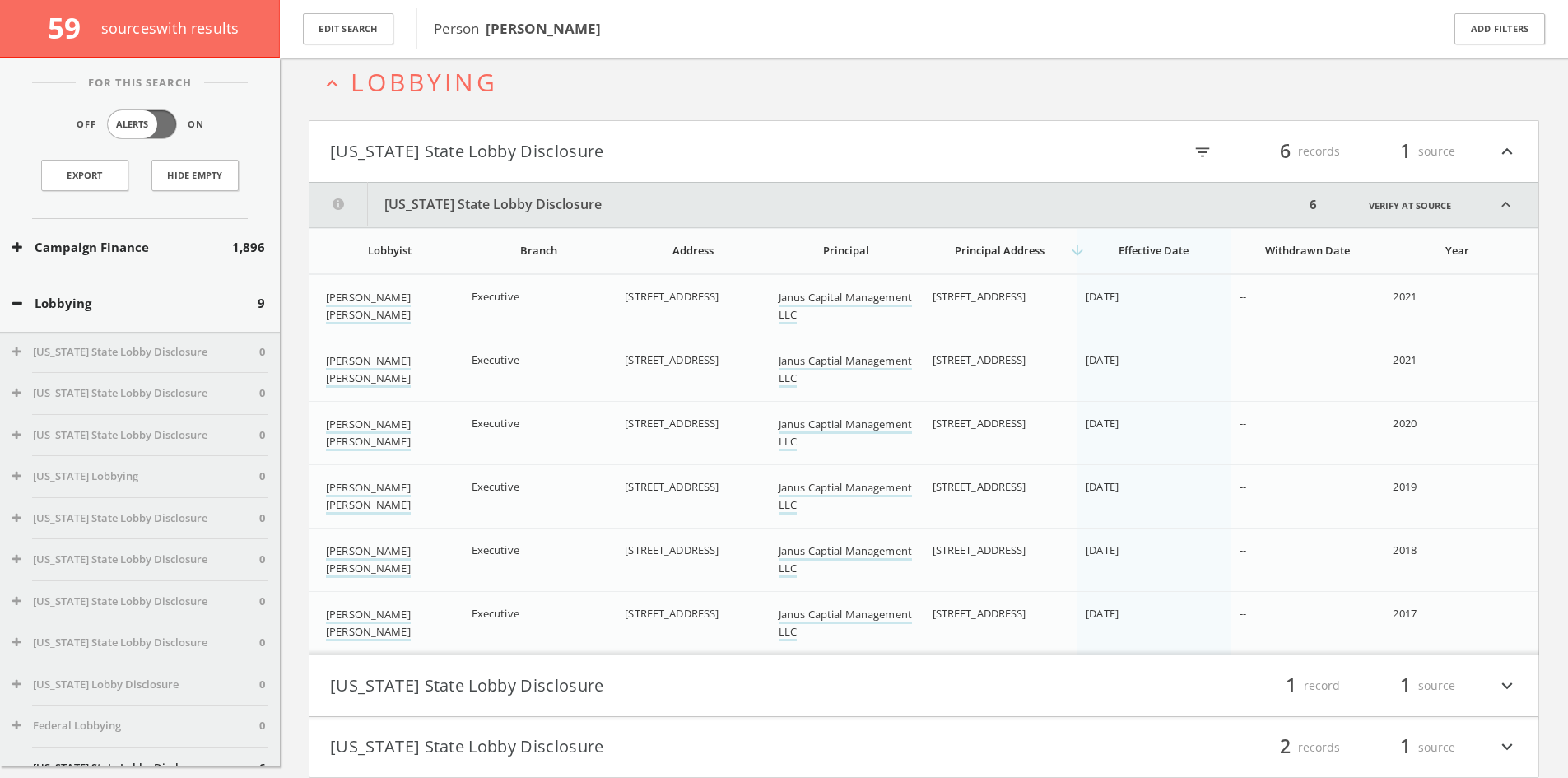
scroll to position [221, 0]
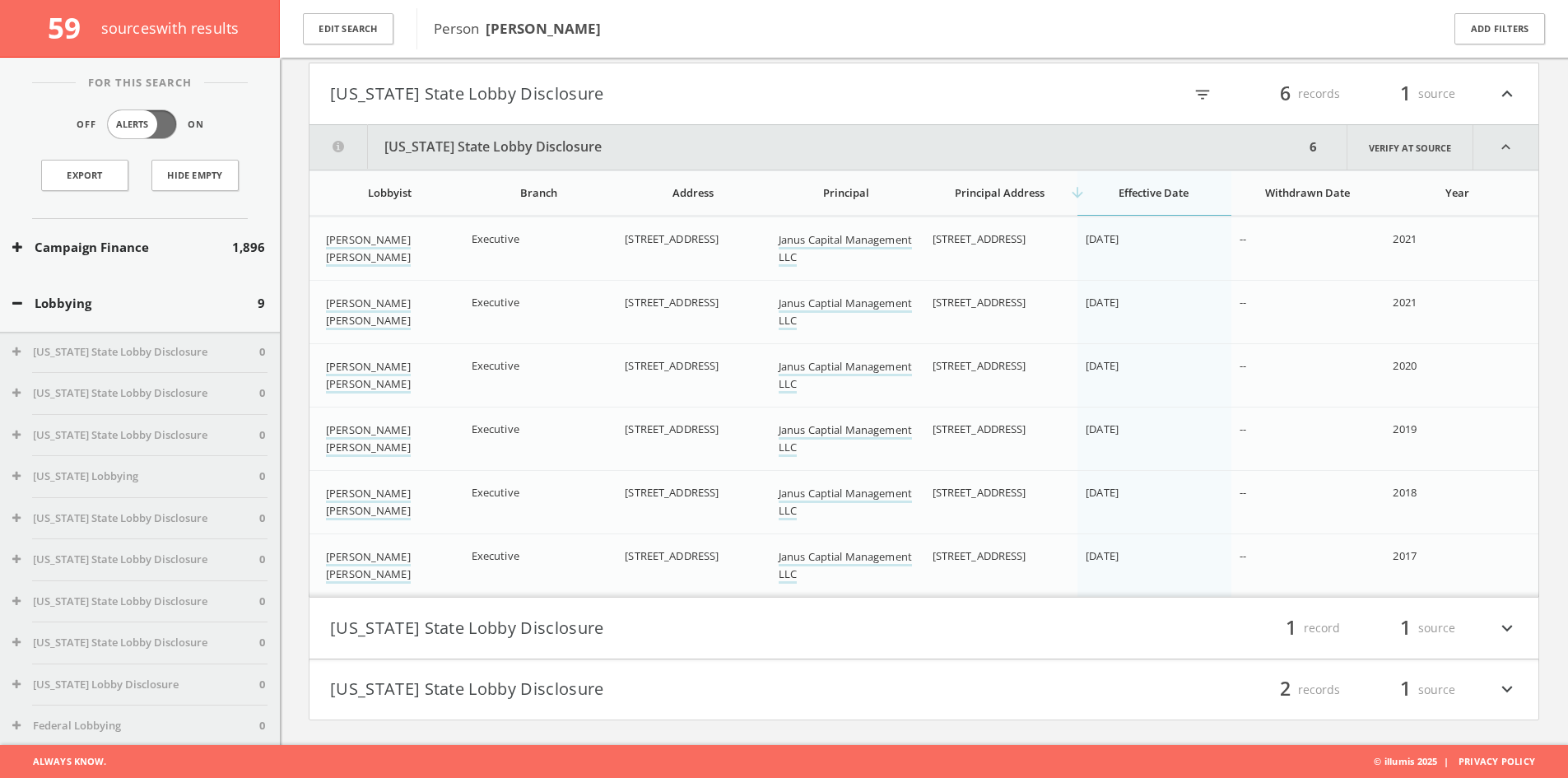
click at [534, 604] on h4 "Iowa State Lobby Disclosure filter_list 1 record 1 source expand_more" at bounding box center [924, 628] width 1229 height 61
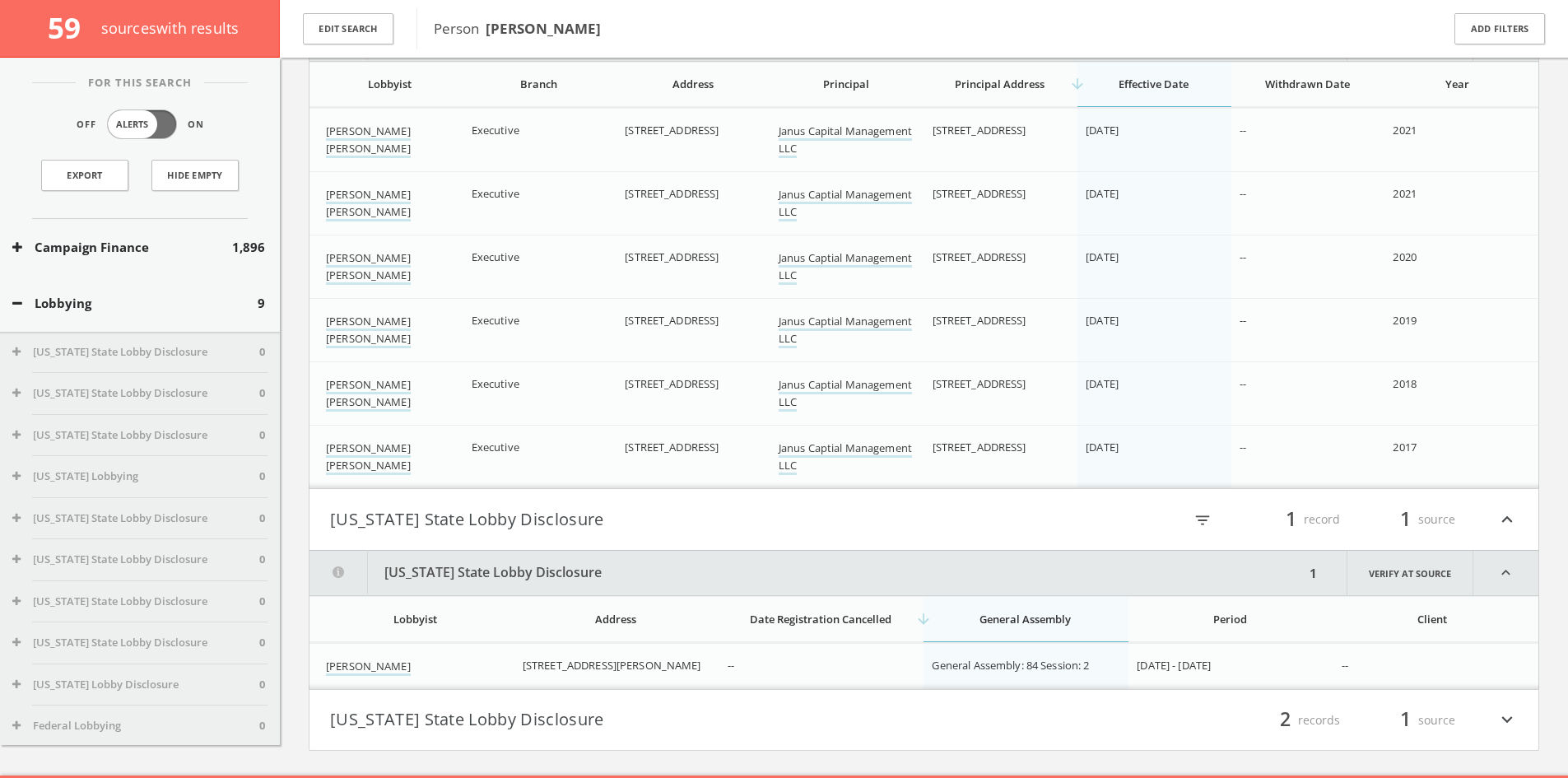
scroll to position [360, 0]
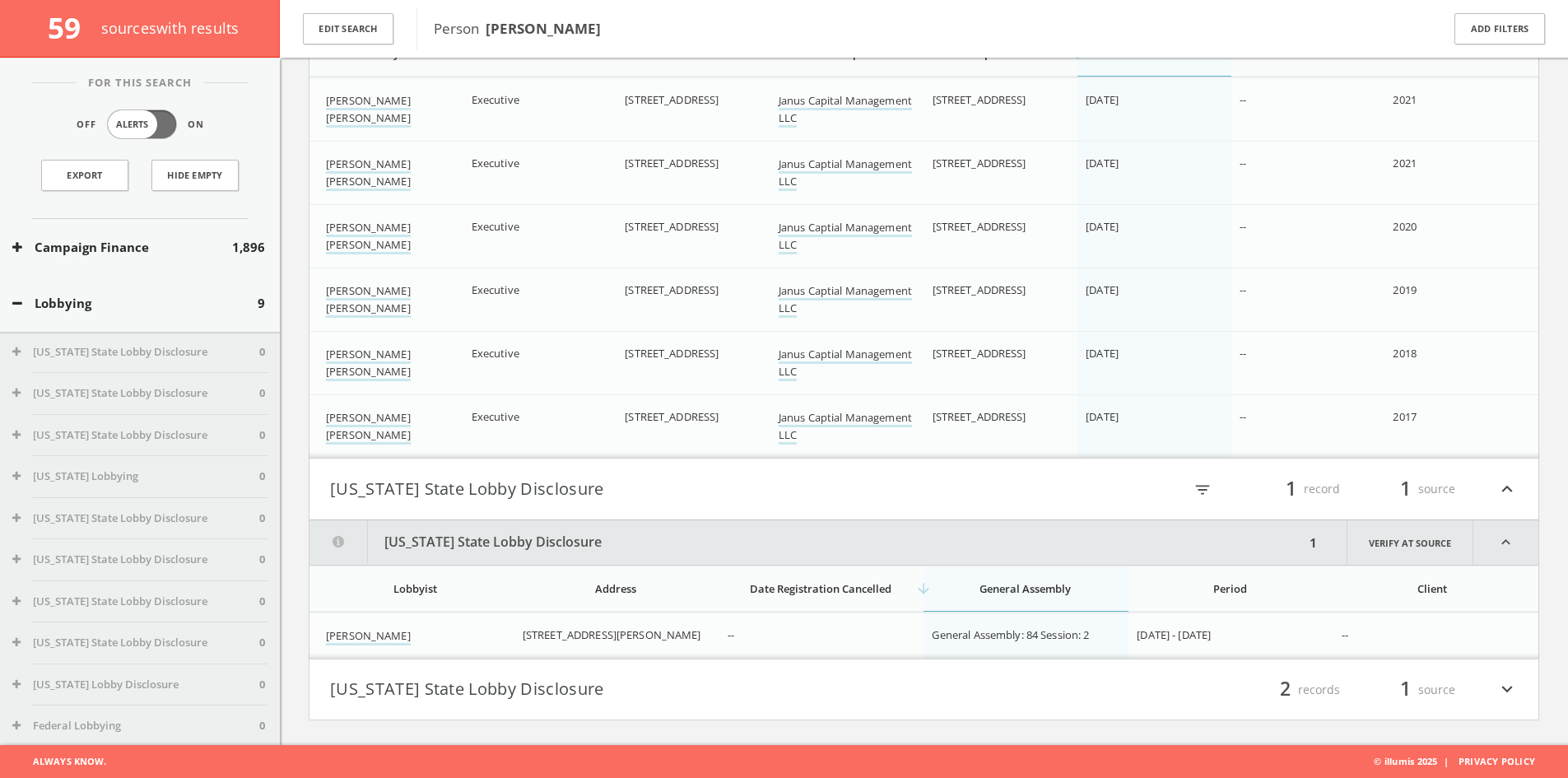
click at [561, 676] on button "[US_STATE] State Lobby Disclosure" at bounding box center [627, 690] width 594 height 28
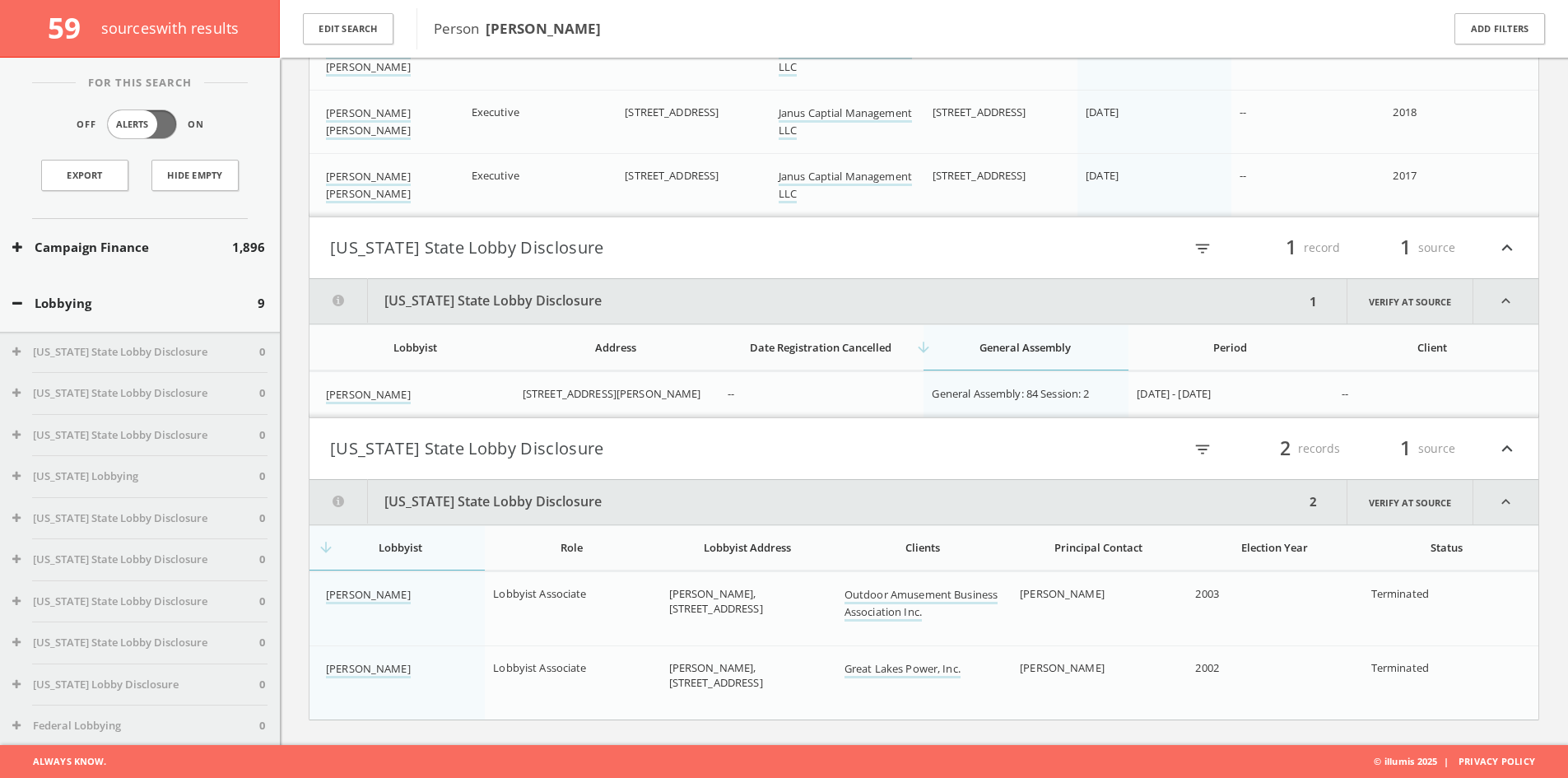
scroll to position [0, 0]
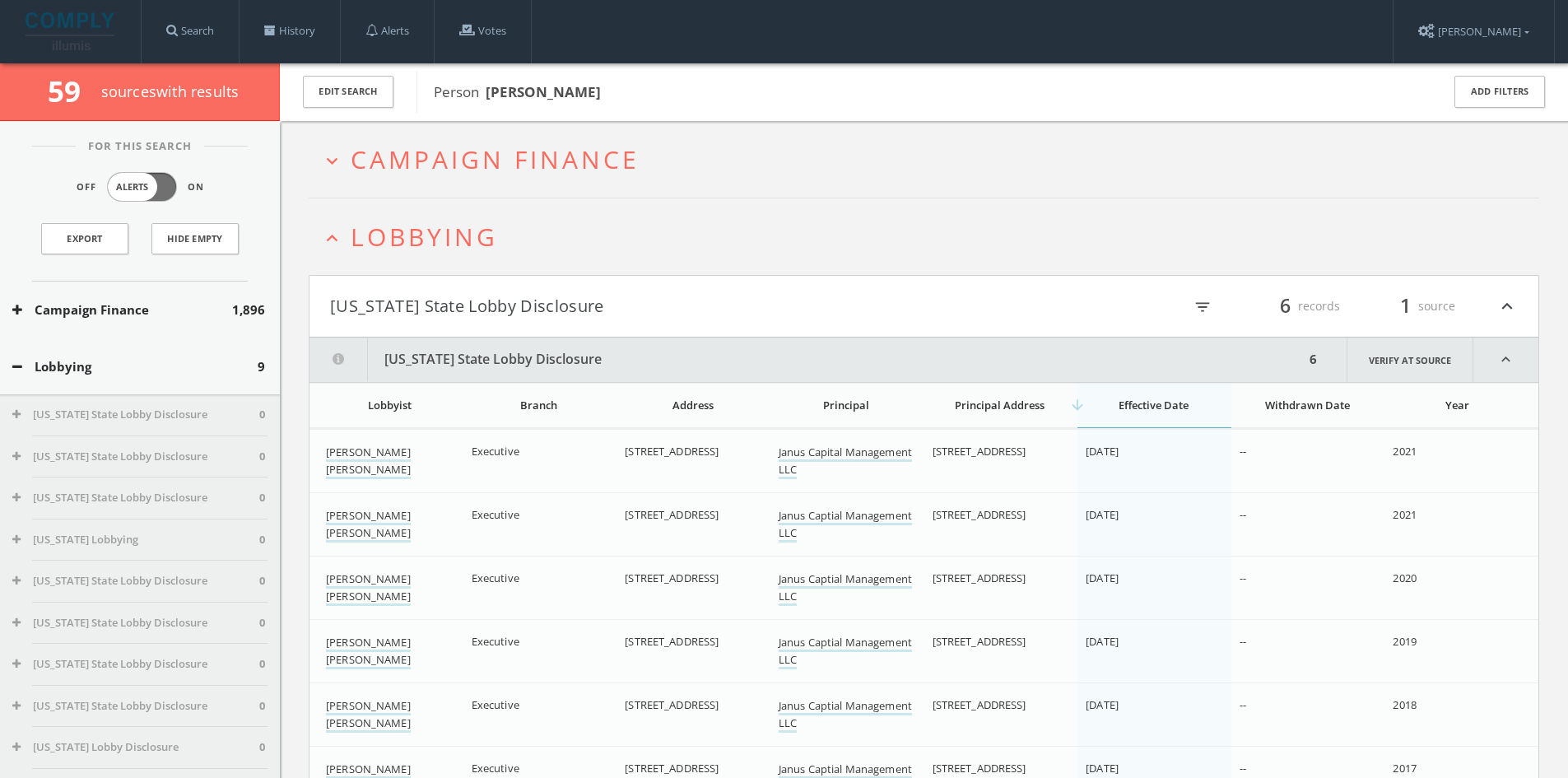
click at [534, 147] on span "Campaign Finance" at bounding box center [495, 159] width 289 height 33
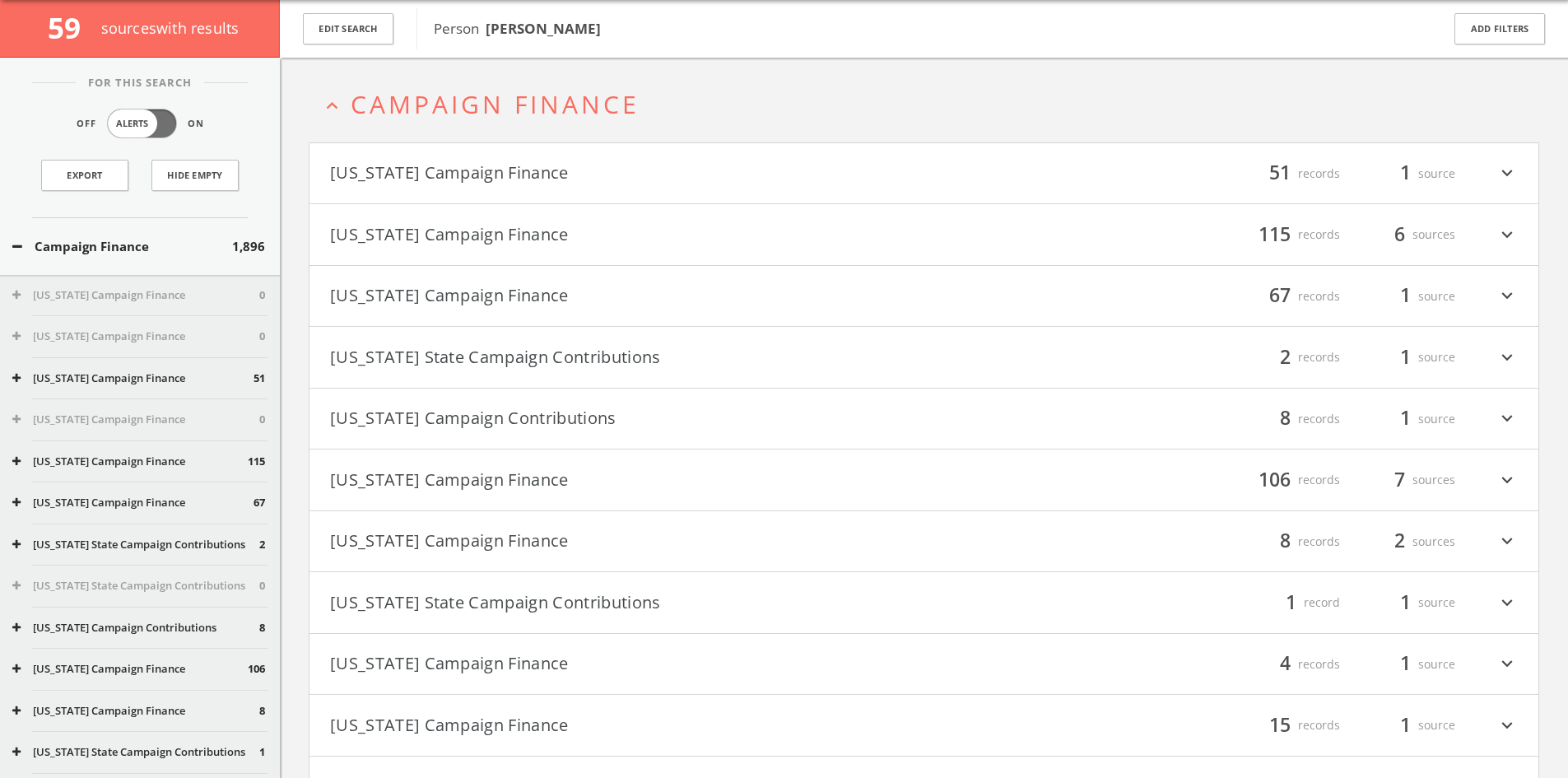
click at [476, 162] on button "[US_STATE] Campaign Finance" at bounding box center [627, 174] width 594 height 28
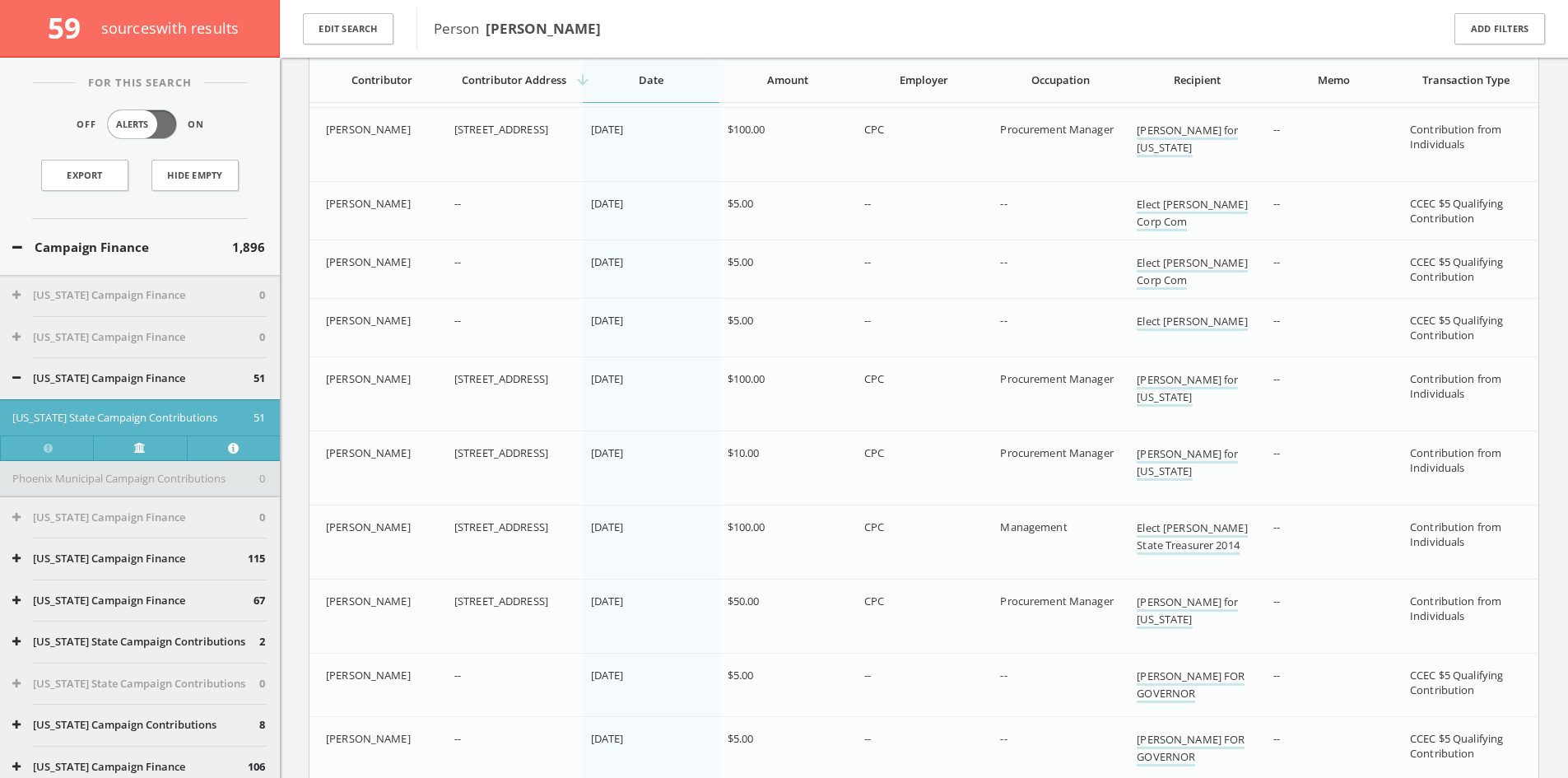
scroll to position [3831, 0]
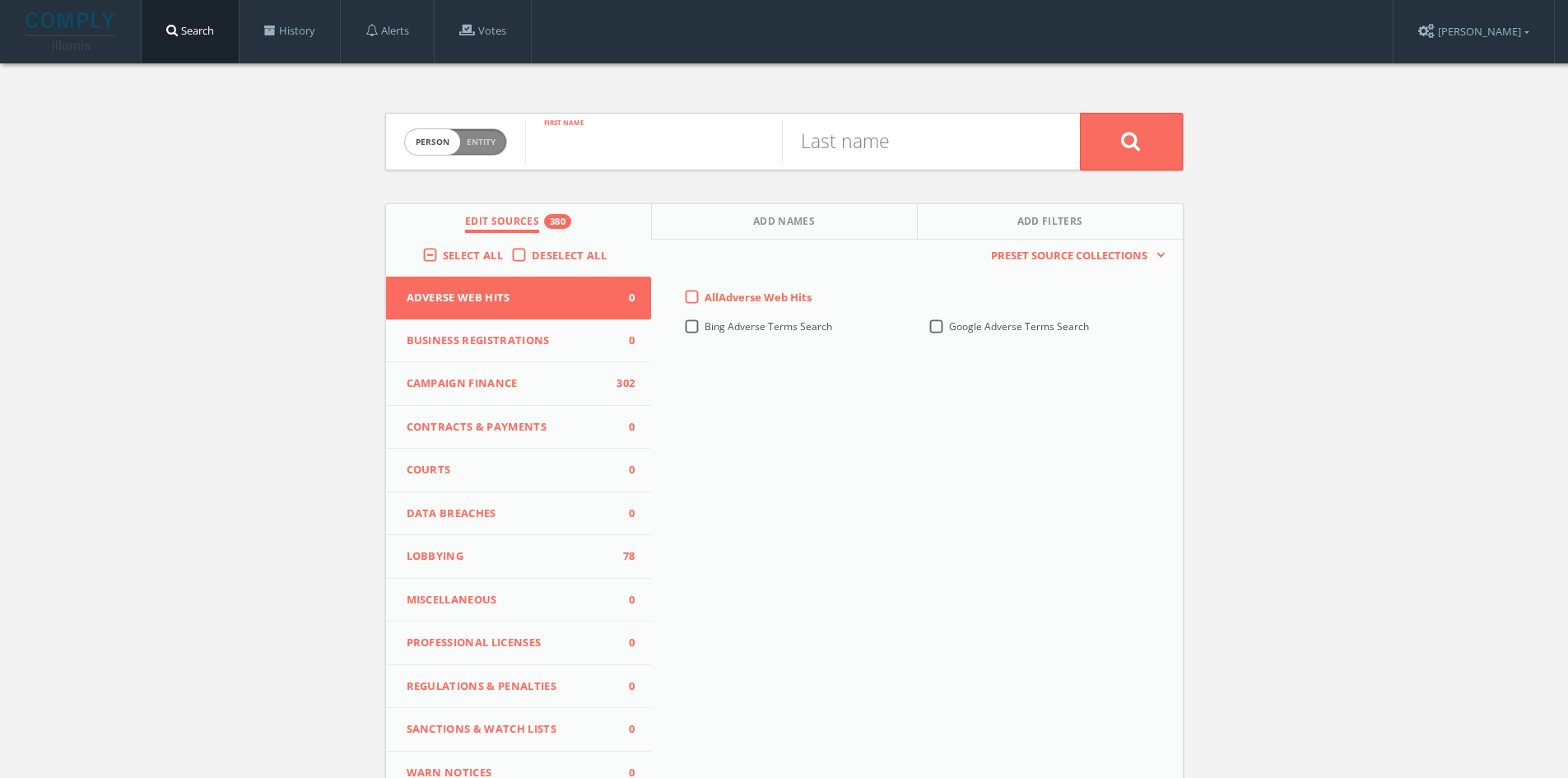
click at [655, 154] on input "text" at bounding box center [653, 142] width 257 height 43
type input "Michell"
click at [927, 151] on input "text" at bounding box center [910, 142] width 257 height 43
type input "Nye"
click at [1079, 113] on button at bounding box center [1130, 142] width 103 height 58
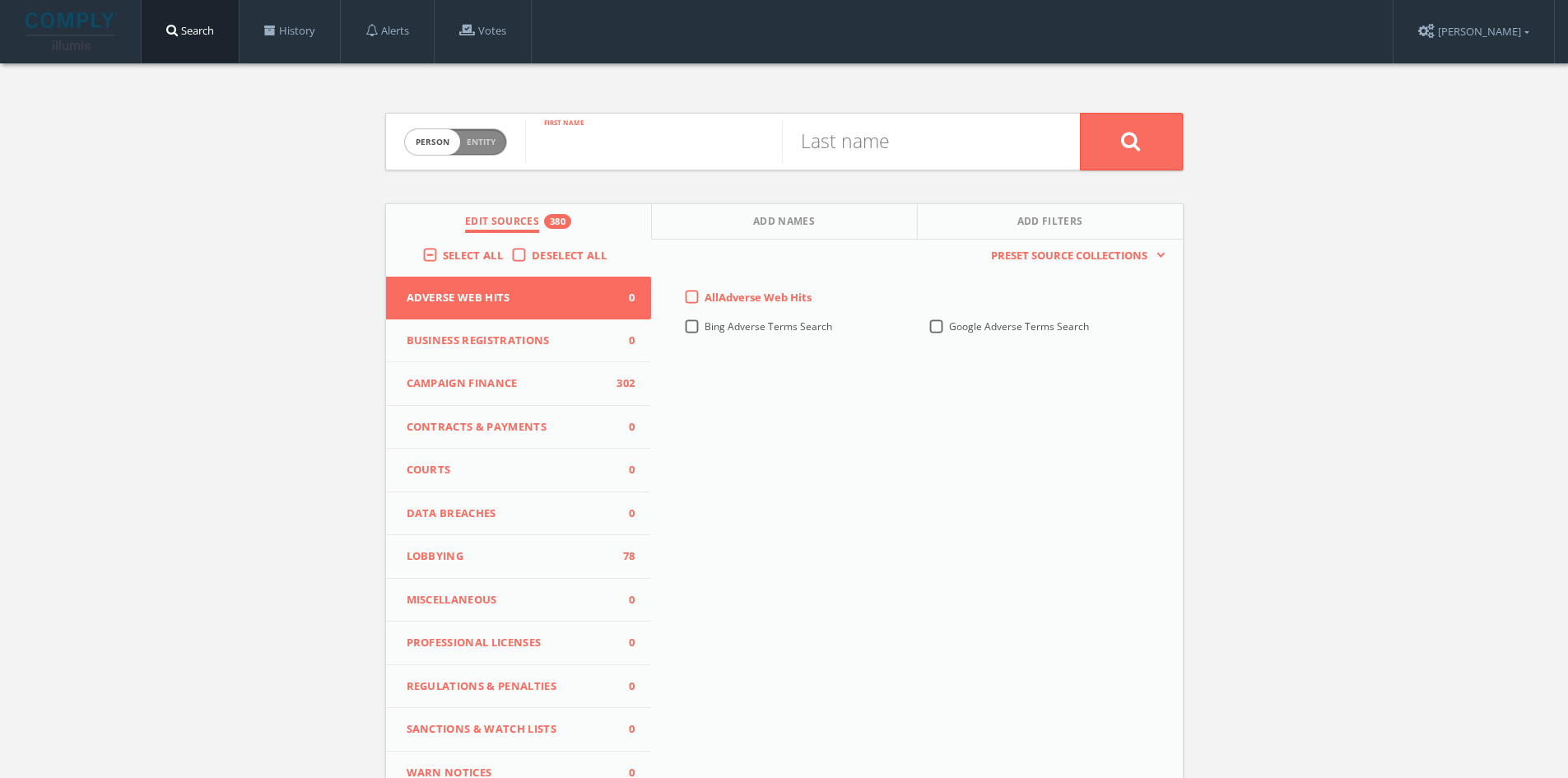
click at [667, 136] on input "text" at bounding box center [653, 142] width 257 height 43
type input "Margaret"
click at [863, 141] on input "text" at bounding box center [910, 142] width 257 height 43
type input "Boettger"
click at [1079, 113] on button at bounding box center [1130, 142] width 103 height 58
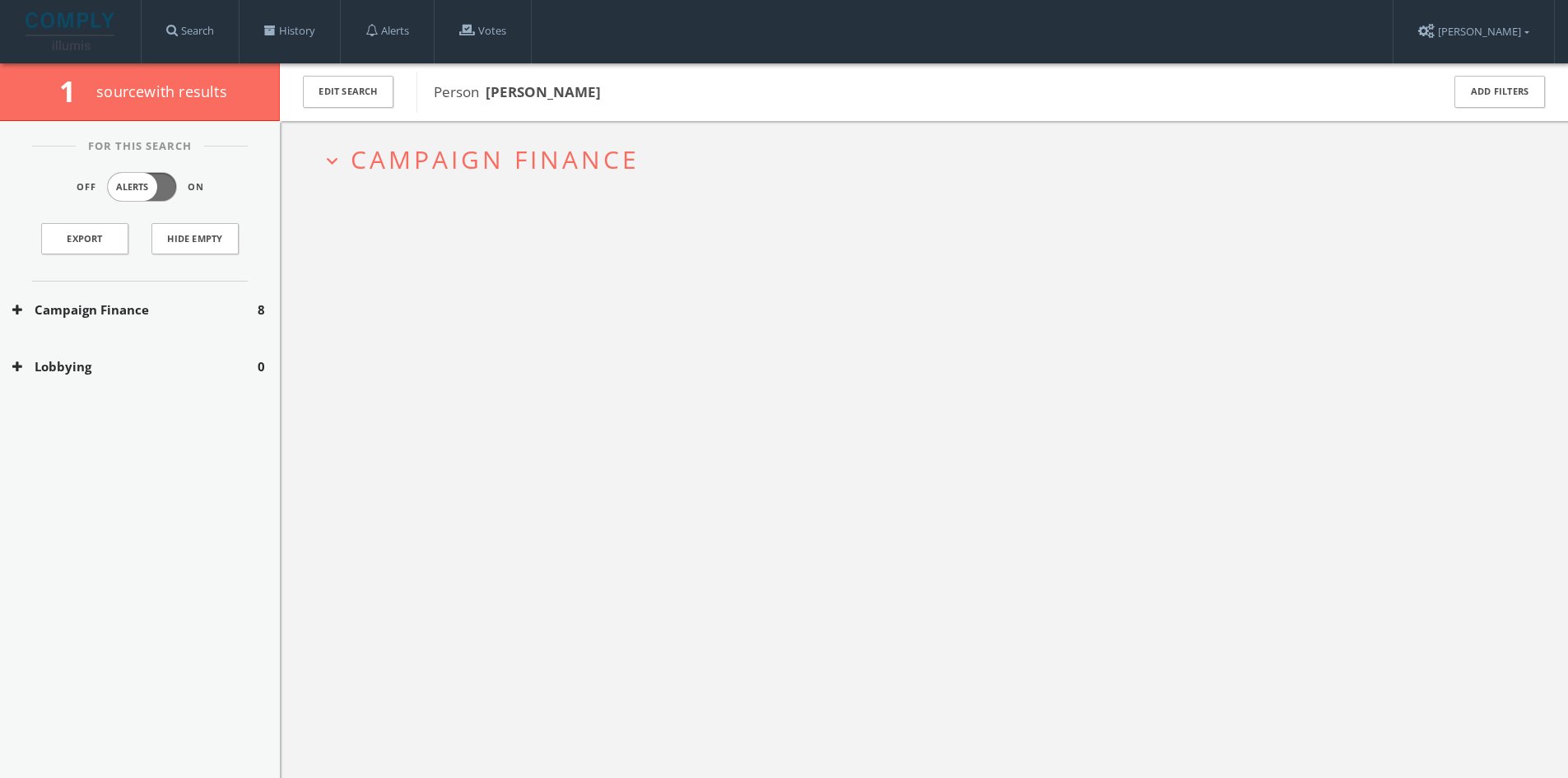
click at [207, 318] on div "Campaign Finance 8" at bounding box center [140, 309] width 279 height 57
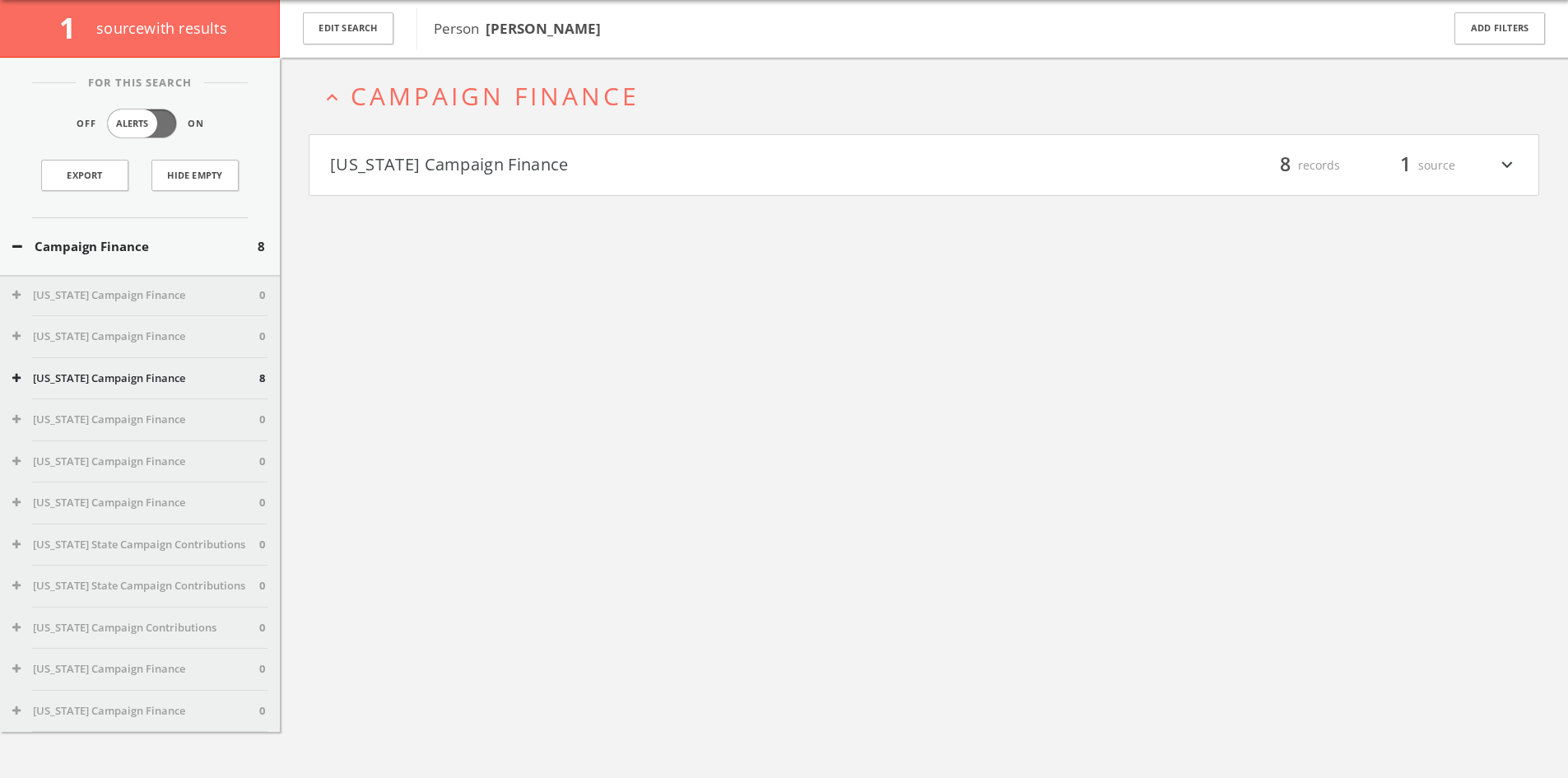
click at [630, 154] on h4 "[US_STATE] Campaign Finance filter_list 8 records 1 source expand_more" at bounding box center [924, 165] width 1229 height 61
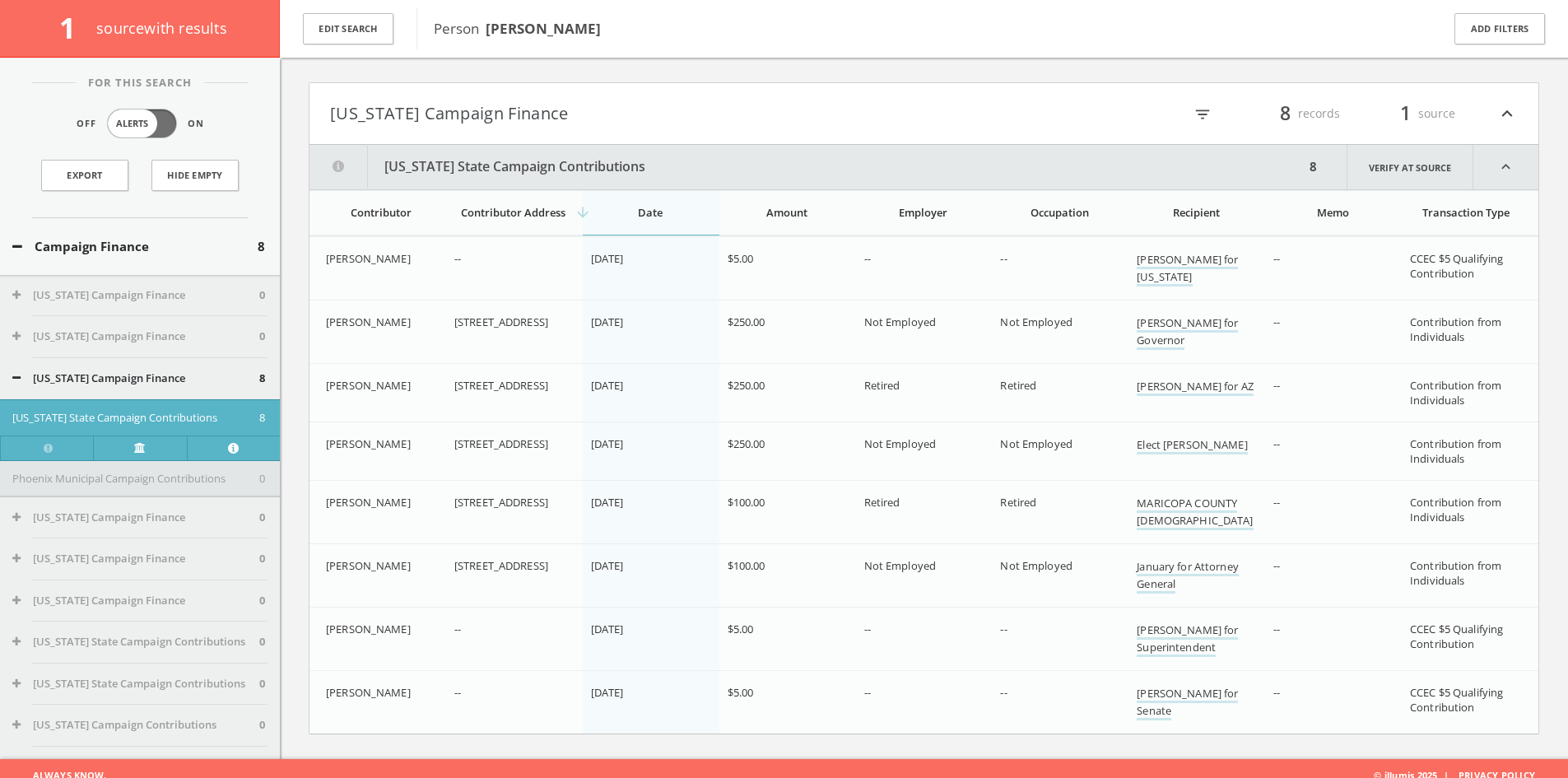
scroll to position [137, 0]
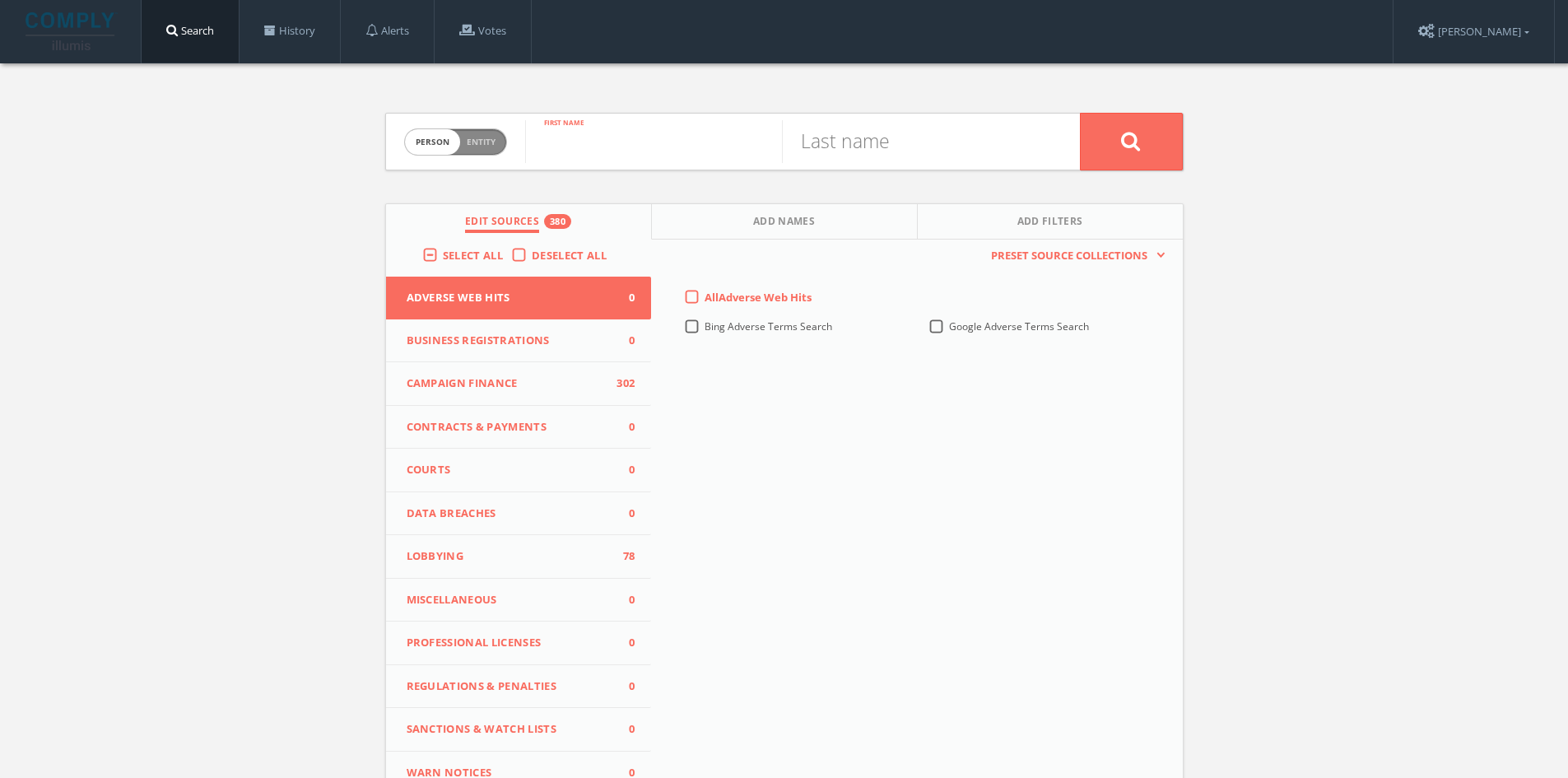
click at [670, 155] on input "text" at bounding box center [653, 142] width 257 height 43
type input "Linda"
click at [823, 130] on input "text" at bounding box center [910, 142] width 257 height 43
type input "Shaffer"
click at [1079, 113] on button at bounding box center [1130, 142] width 103 height 58
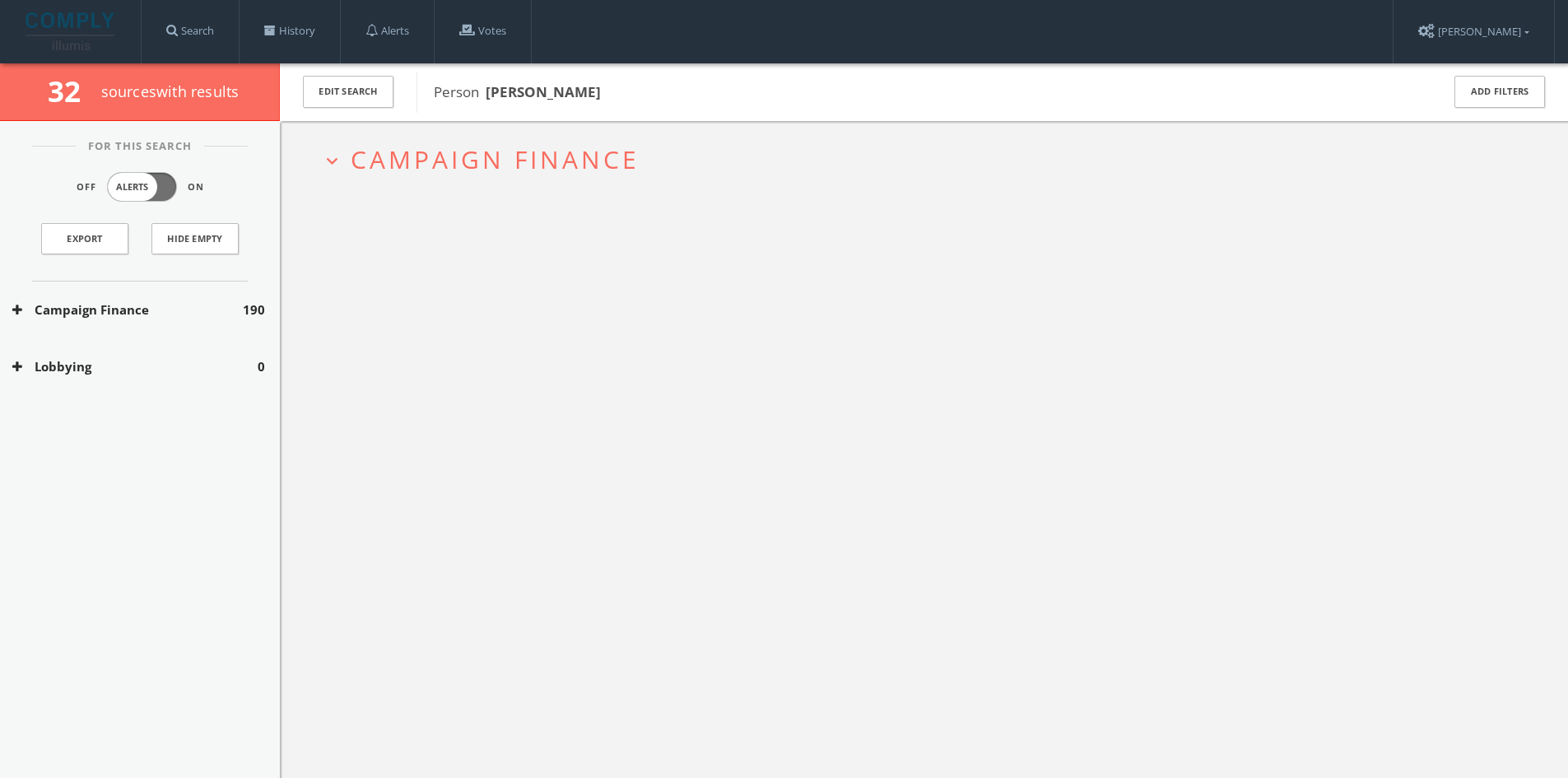
click at [523, 160] on span "Campaign Finance" at bounding box center [495, 159] width 289 height 33
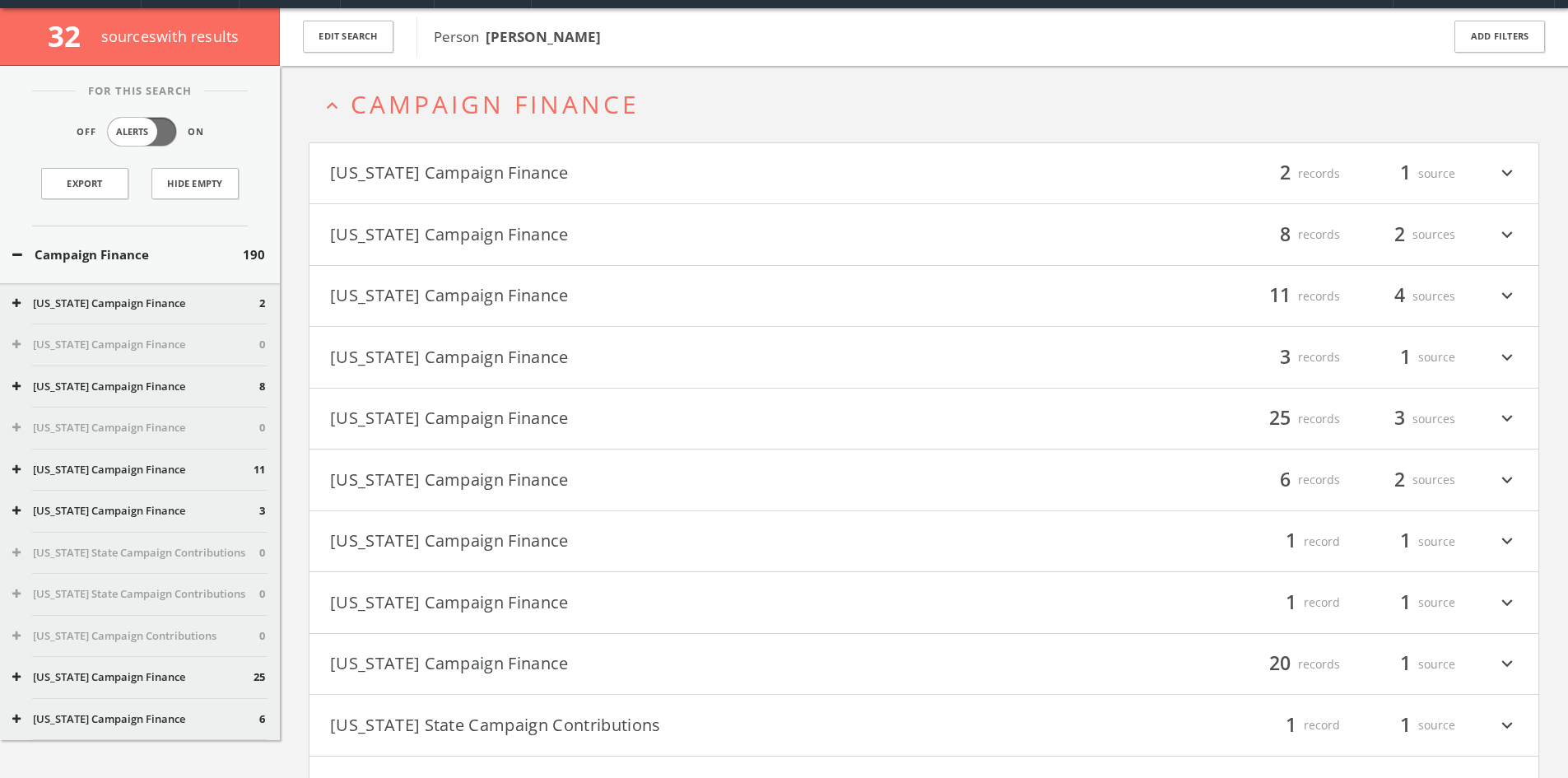
scroll to position [63, 0]
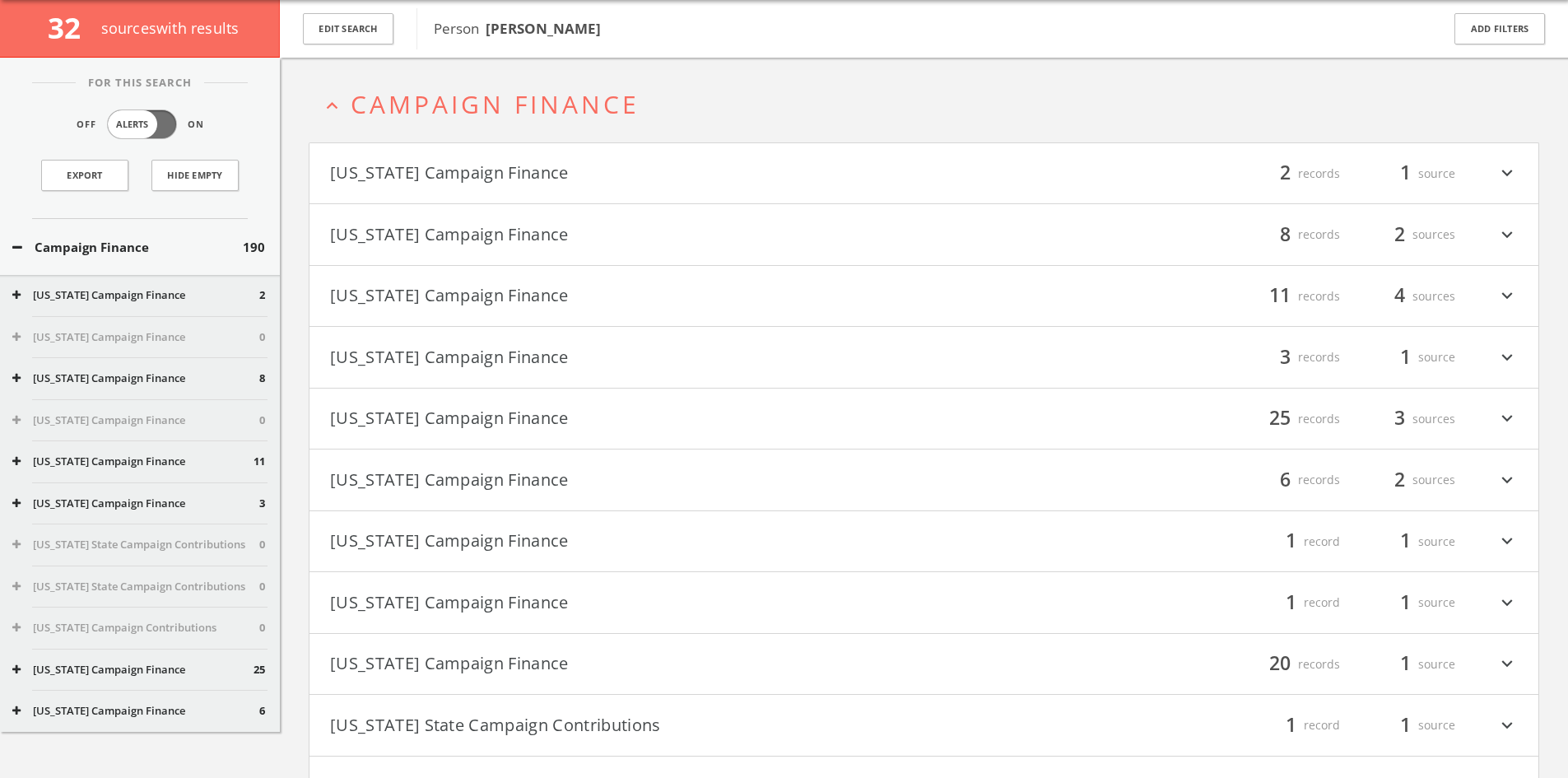
click at [523, 160] on button "[US_STATE] Campaign Finance" at bounding box center [627, 174] width 594 height 28
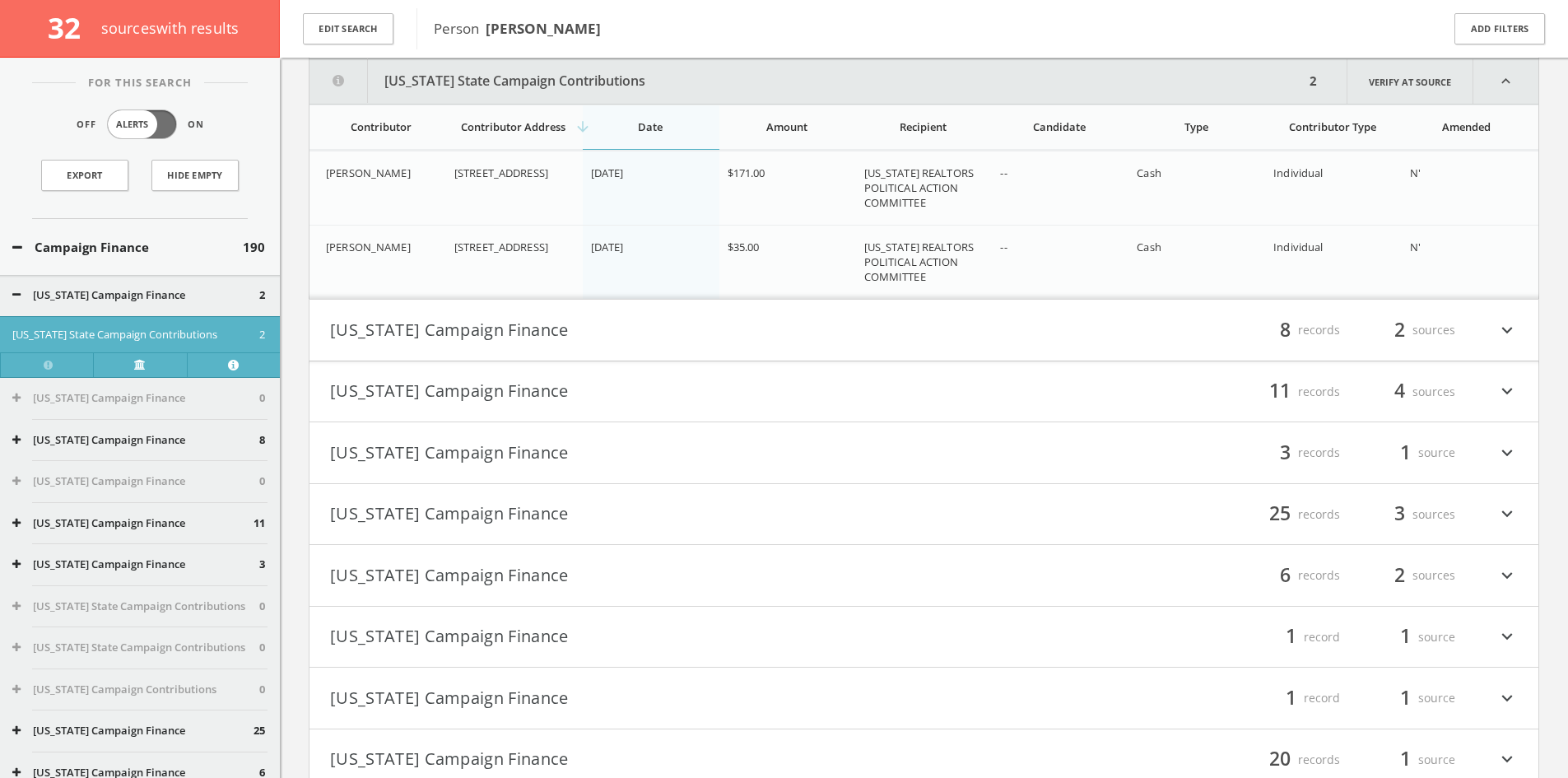
scroll to position [210, 0]
click at [554, 317] on button "[US_STATE] Campaign Finance" at bounding box center [627, 330] width 594 height 28
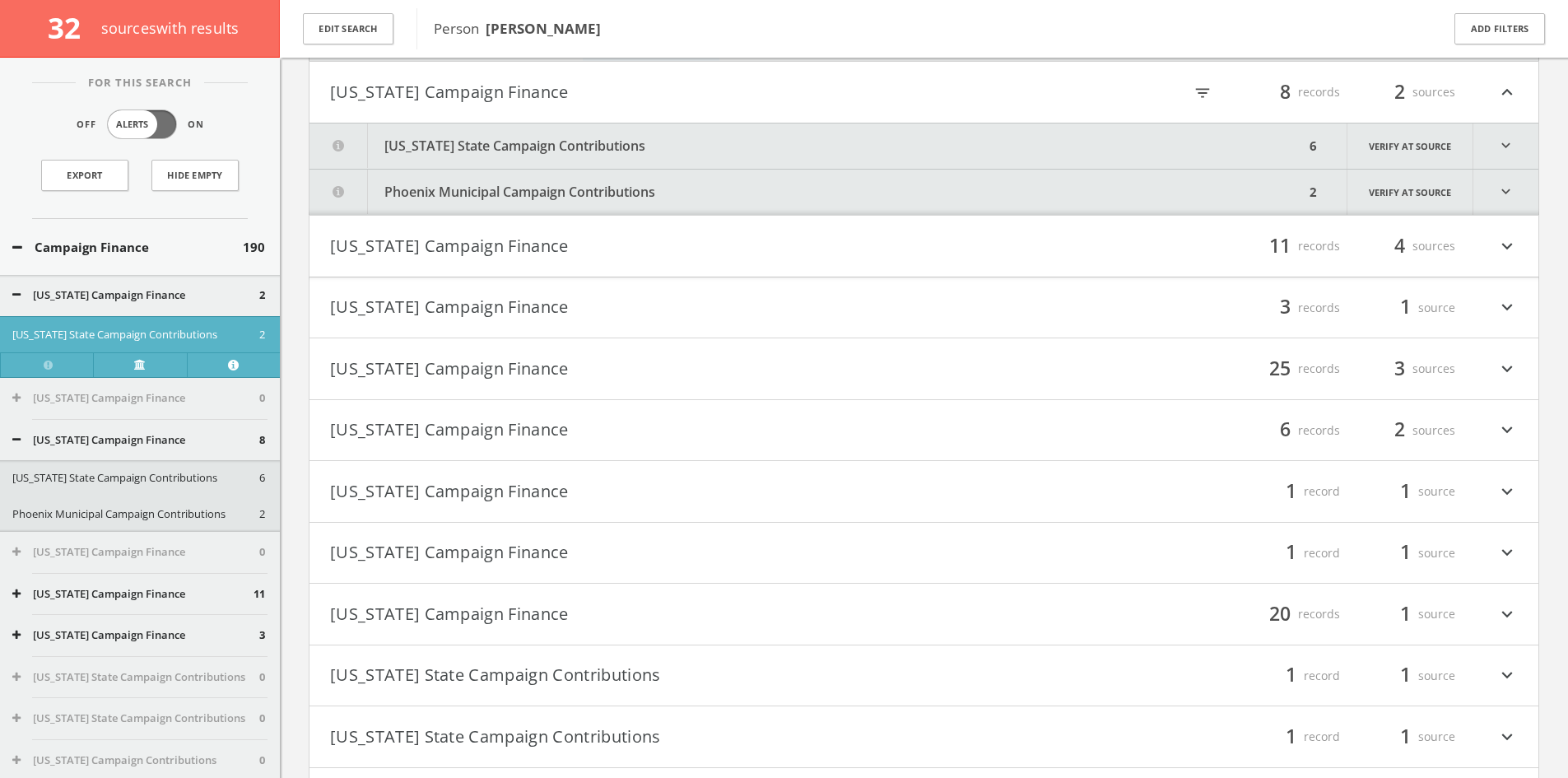
scroll to position [450, 0]
click at [525, 141] on html "Search History Alerts Votes Lindsay Steinberg Edit Profile Change Password Secu…" at bounding box center [784, 554] width 1568 height 2009
click at [475, 131] on button "[US_STATE] State Campaign Contributions" at bounding box center [807, 142] width 995 height 45
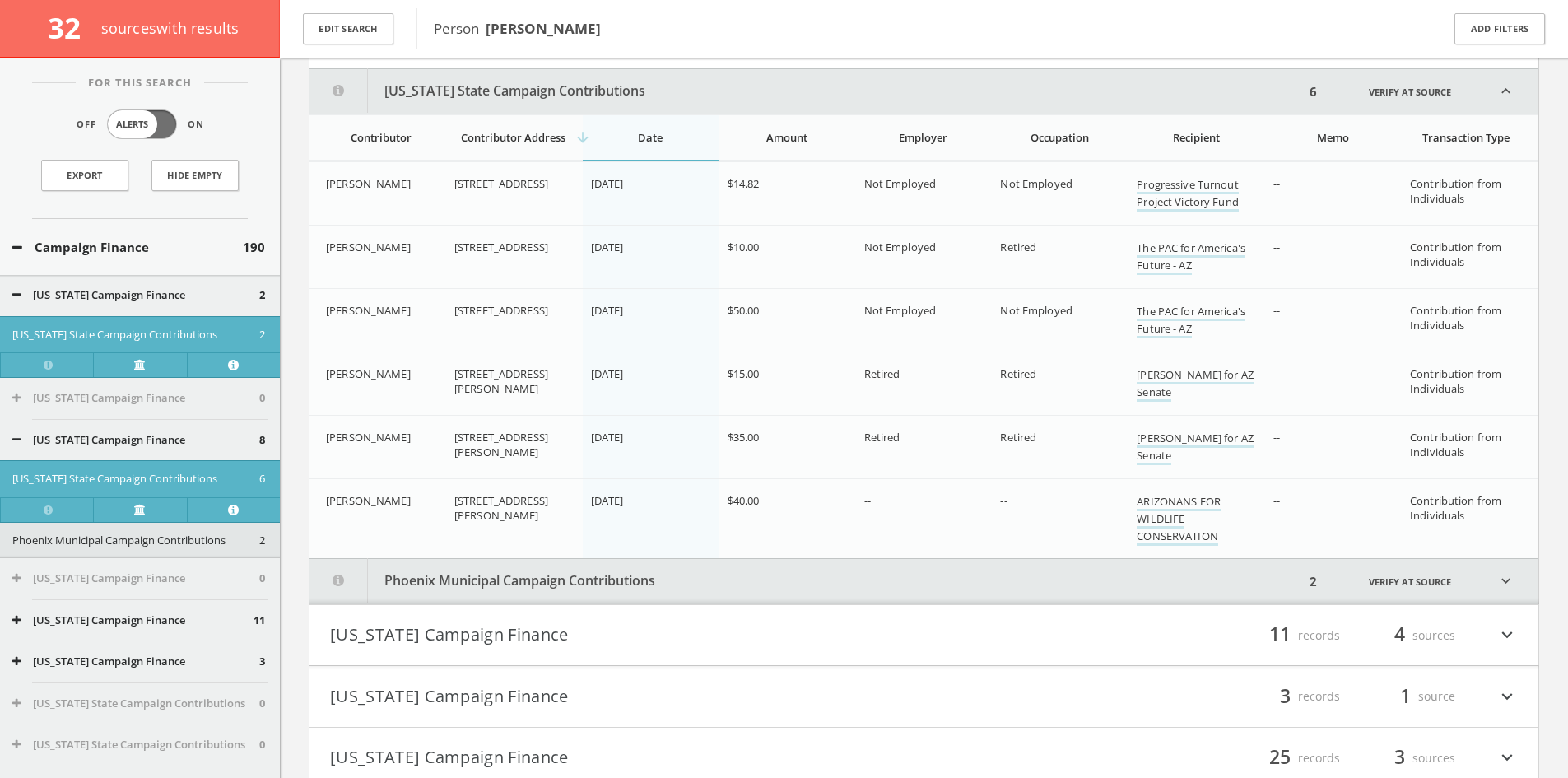
scroll to position [512, 0]
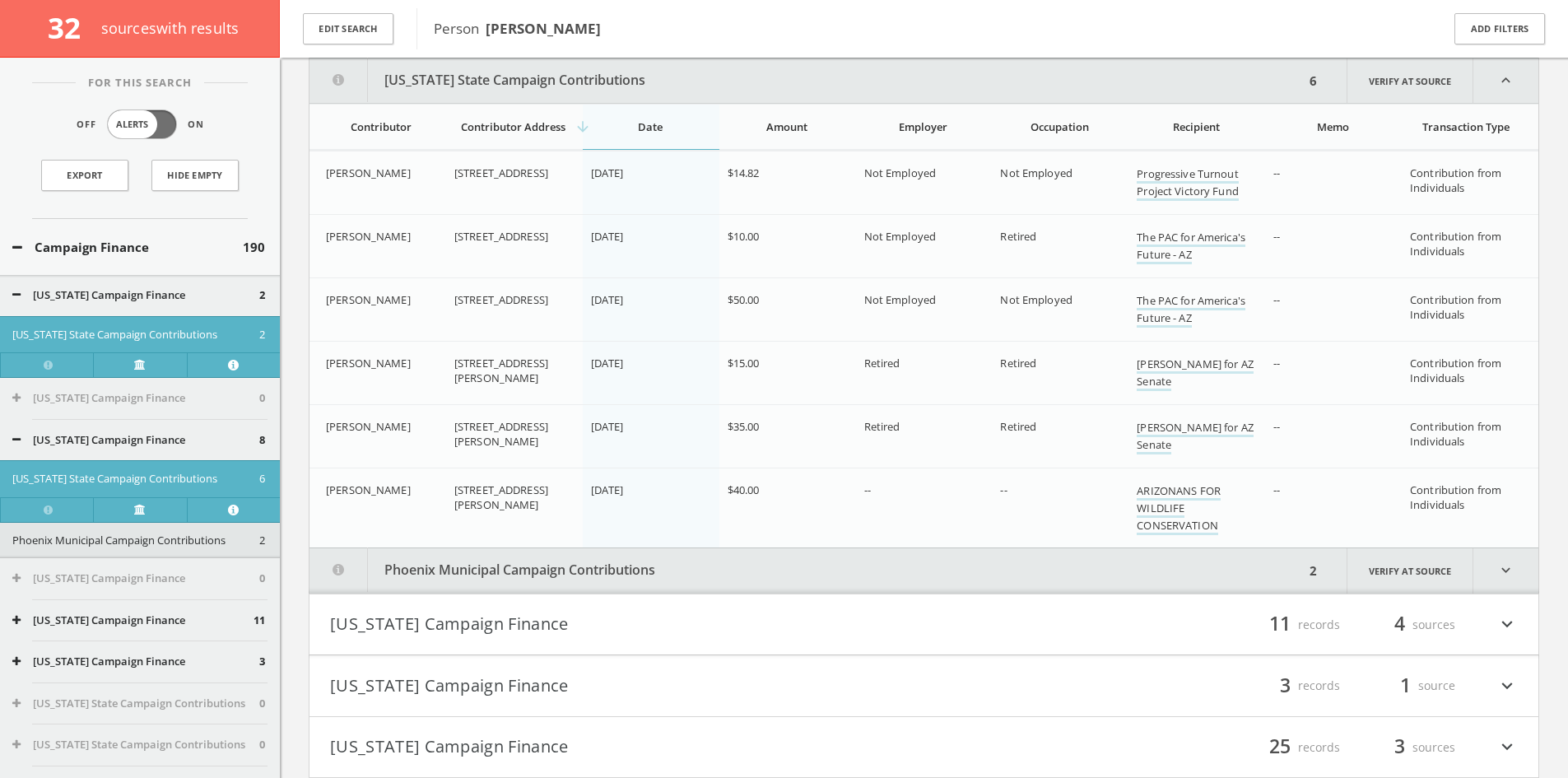
click at [536, 562] on button "Phoenix Municipal Campaign Contributions" at bounding box center [807, 571] width 995 height 45
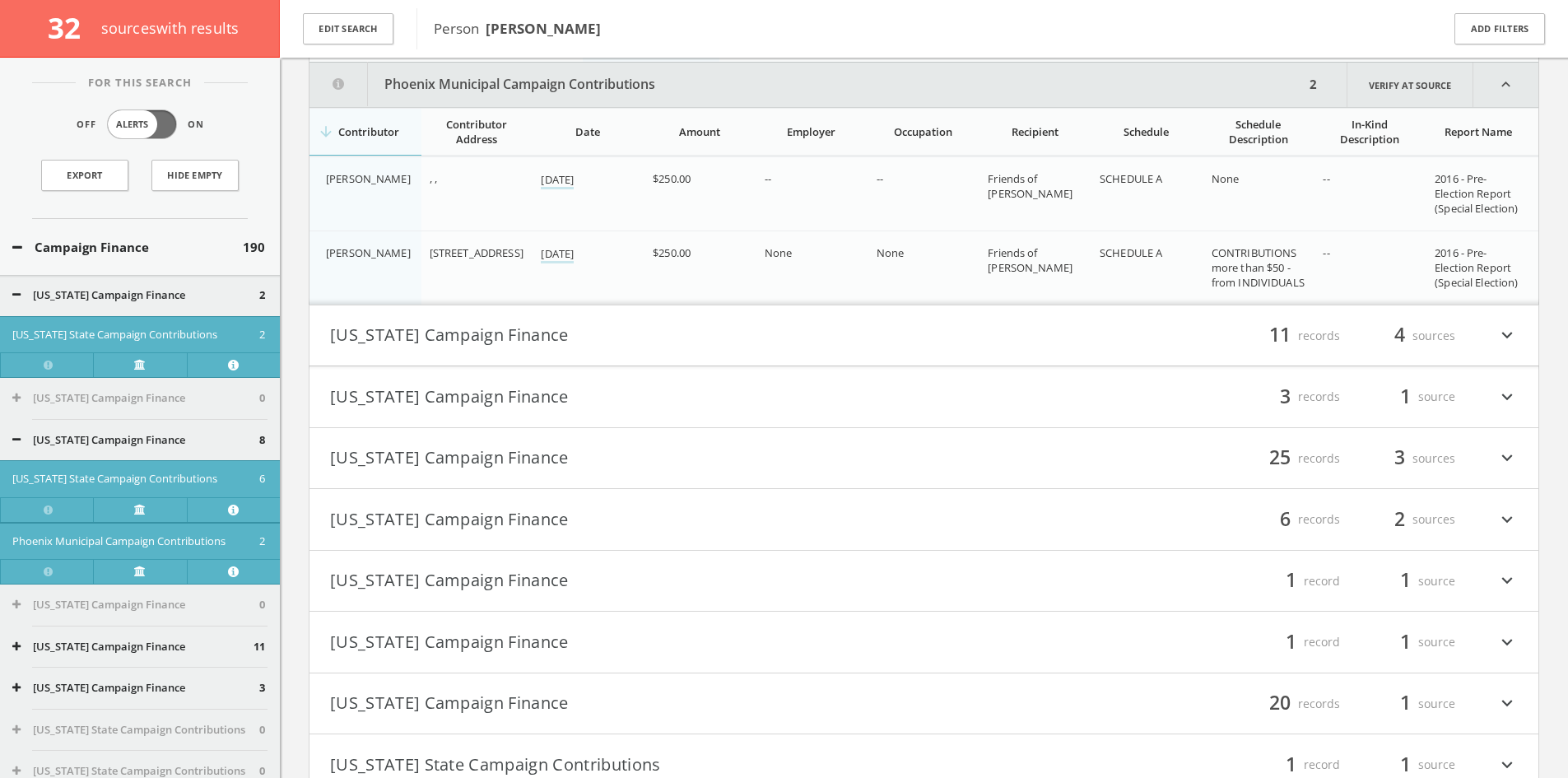
scroll to position [1001, 0]
click at [650, 345] on h4 "California Campaign Finance filter_list 11 records 4 sources expand_more" at bounding box center [924, 331] width 1229 height 61
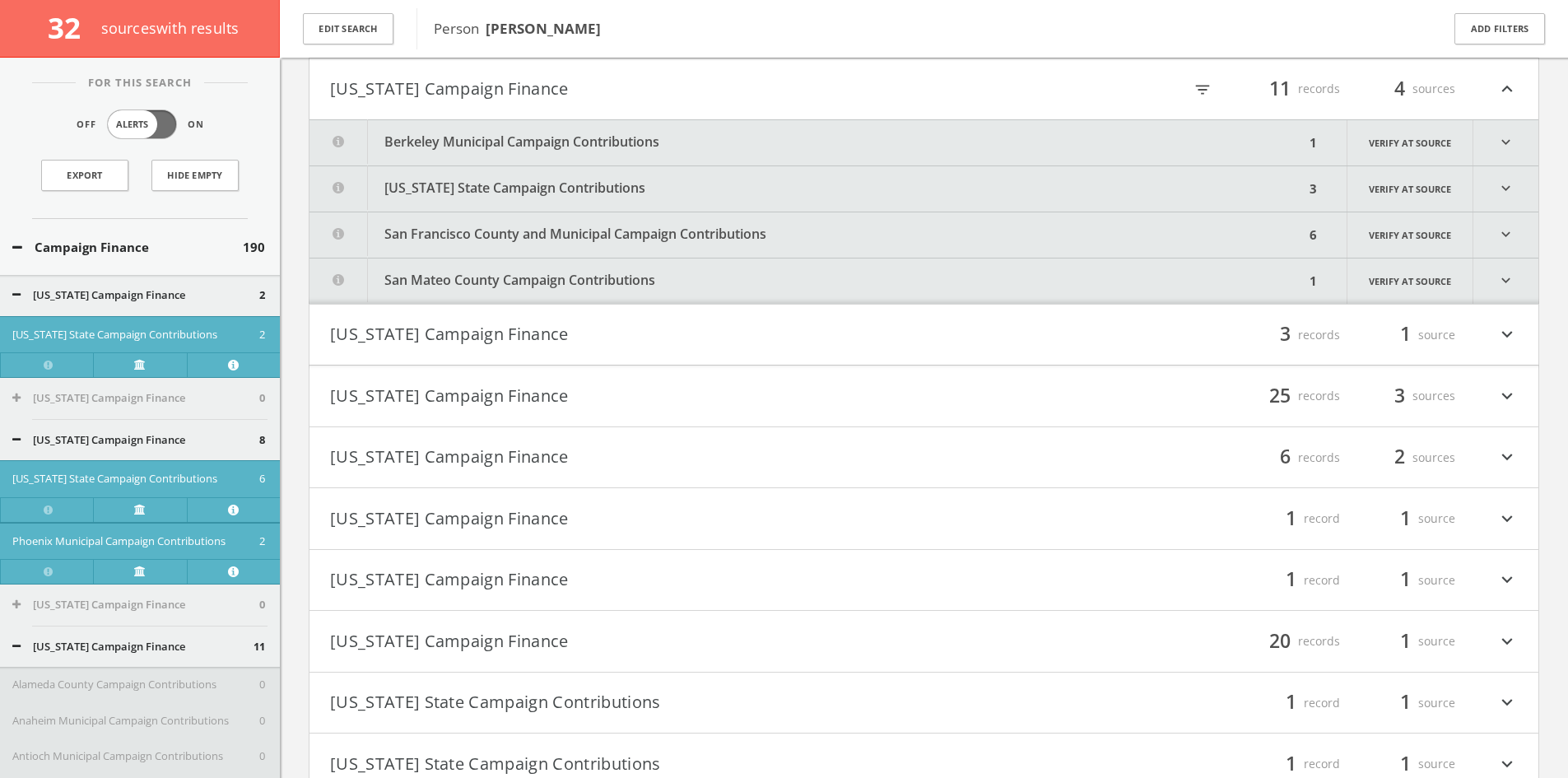
click at [635, 141] on button "Berkeley Municipal Campaign Contributions" at bounding box center [807, 142] width 995 height 45
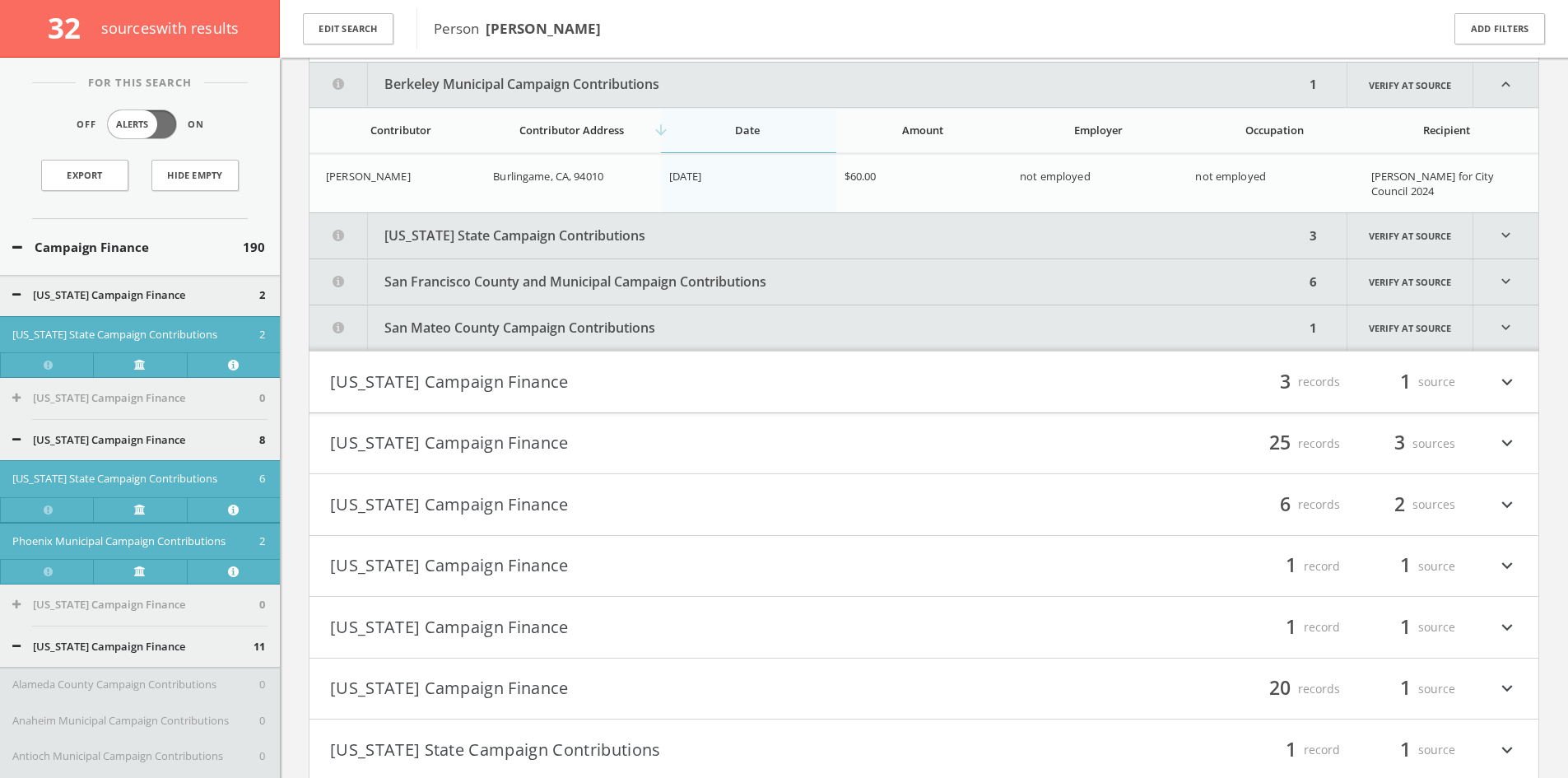
scroll to position [1306, 0]
click at [599, 233] on html "Search History Alerts Votes Lindsay Steinberg Edit Profile Change Password Secu…" at bounding box center [784, 163] width 1568 height 2938
click at [579, 226] on button "[US_STATE] State Campaign Contributions" at bounding box center [807, 231] width 995 height 45
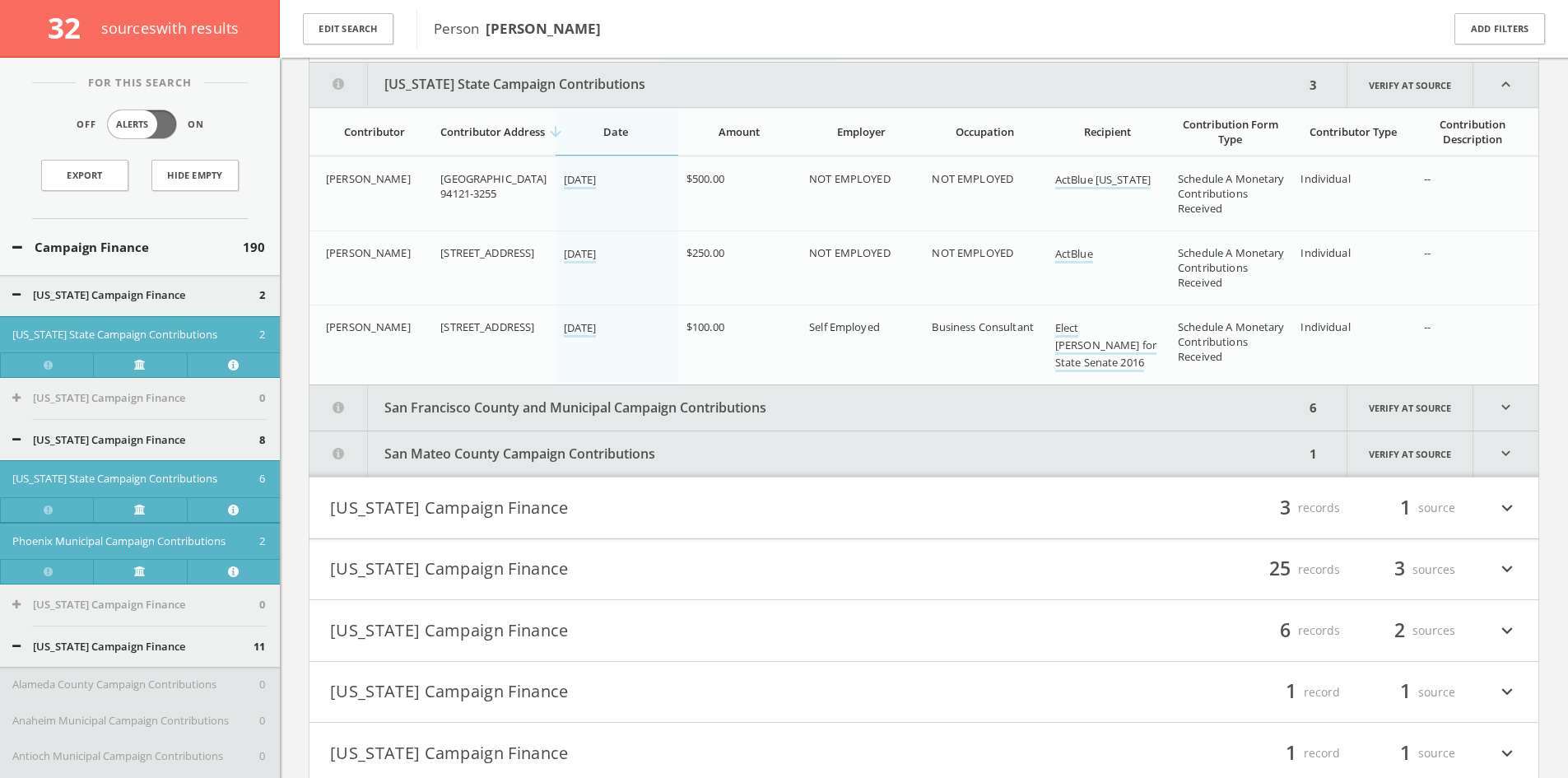
scroll to position [1457, 0]
click at [613, 407] on button "San Francisco County and Municipal Campaign Contributions" at bounding box center [807, 404] width 995 height 45
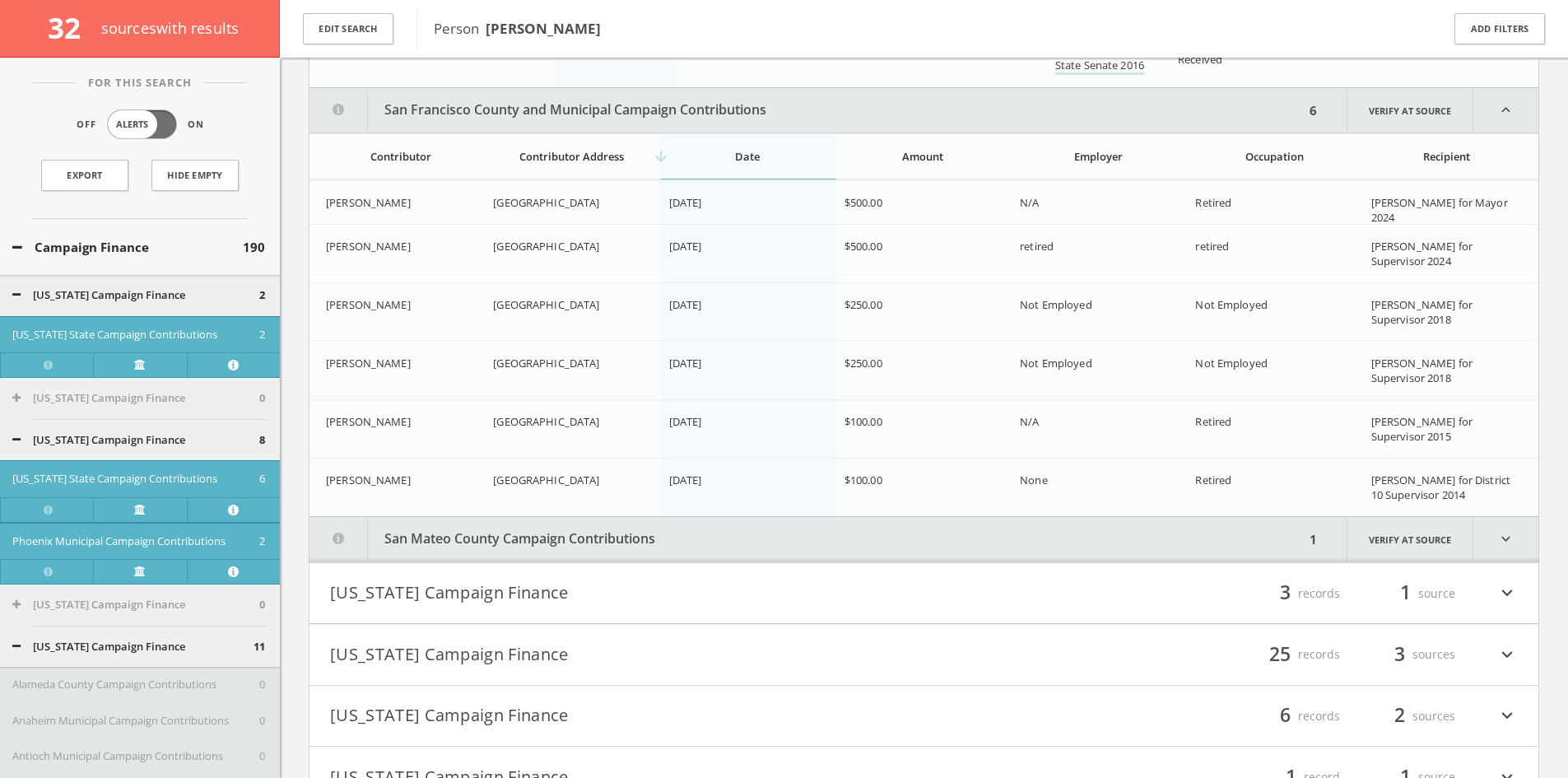
scroll to position [1779, 0]
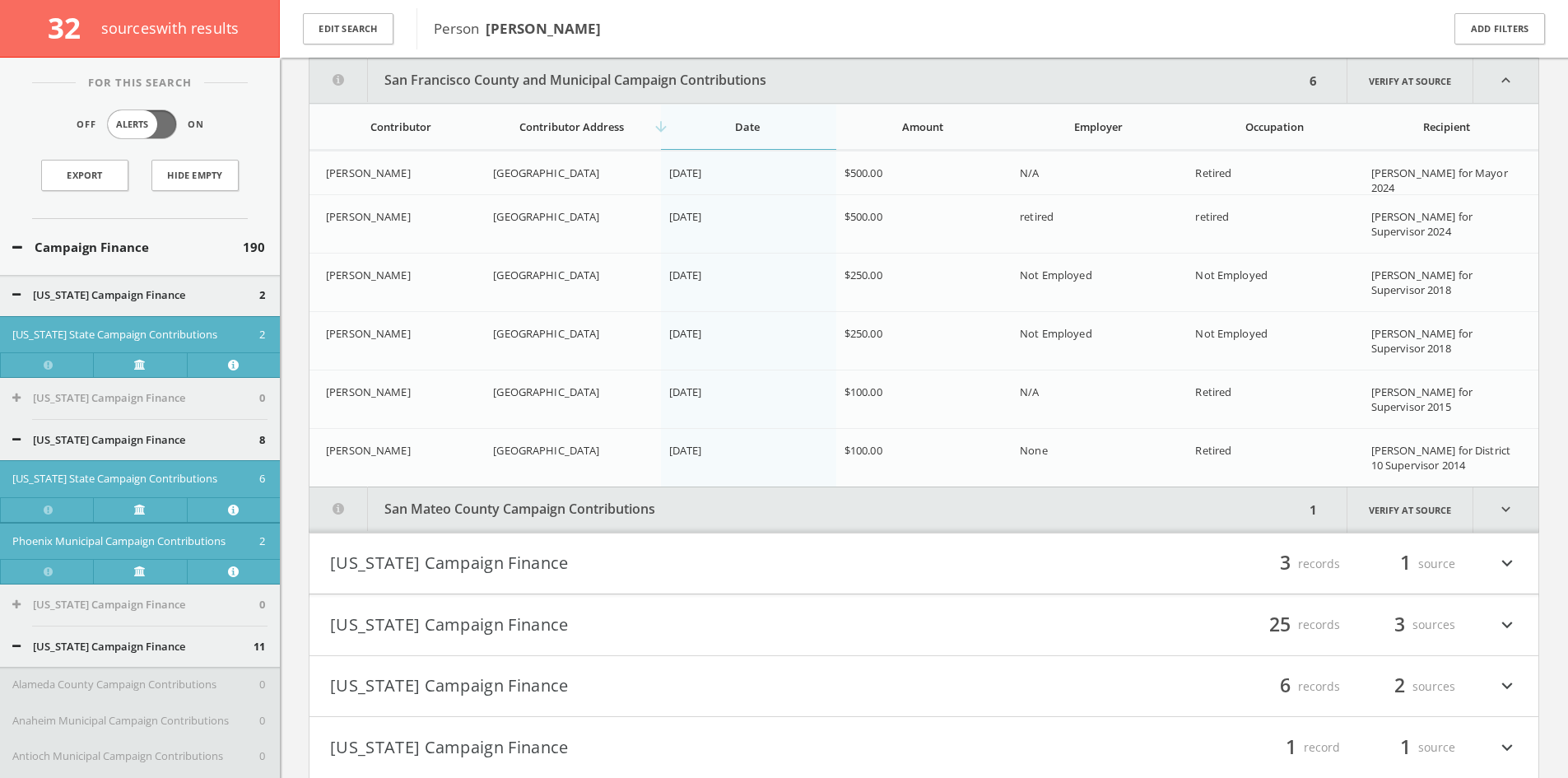
click at [549, 517] on button "San Mateo County Campaign Contributions" at bounding box center [807, 509] width 995 height 45
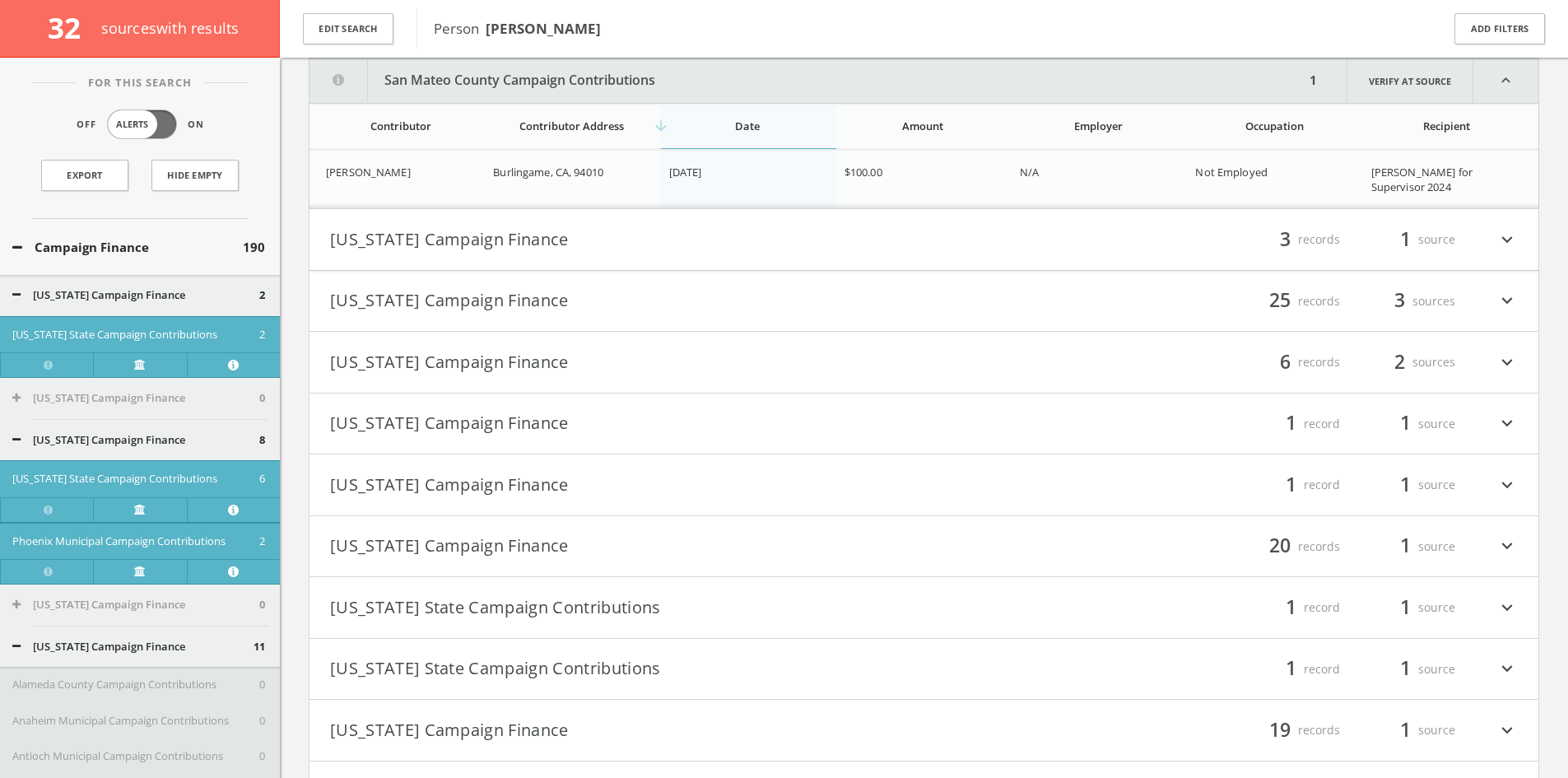
click at [589, 230] on button "[US_STATE] Campaign Finance" at bounding box center [627, 240] width 594 height 28
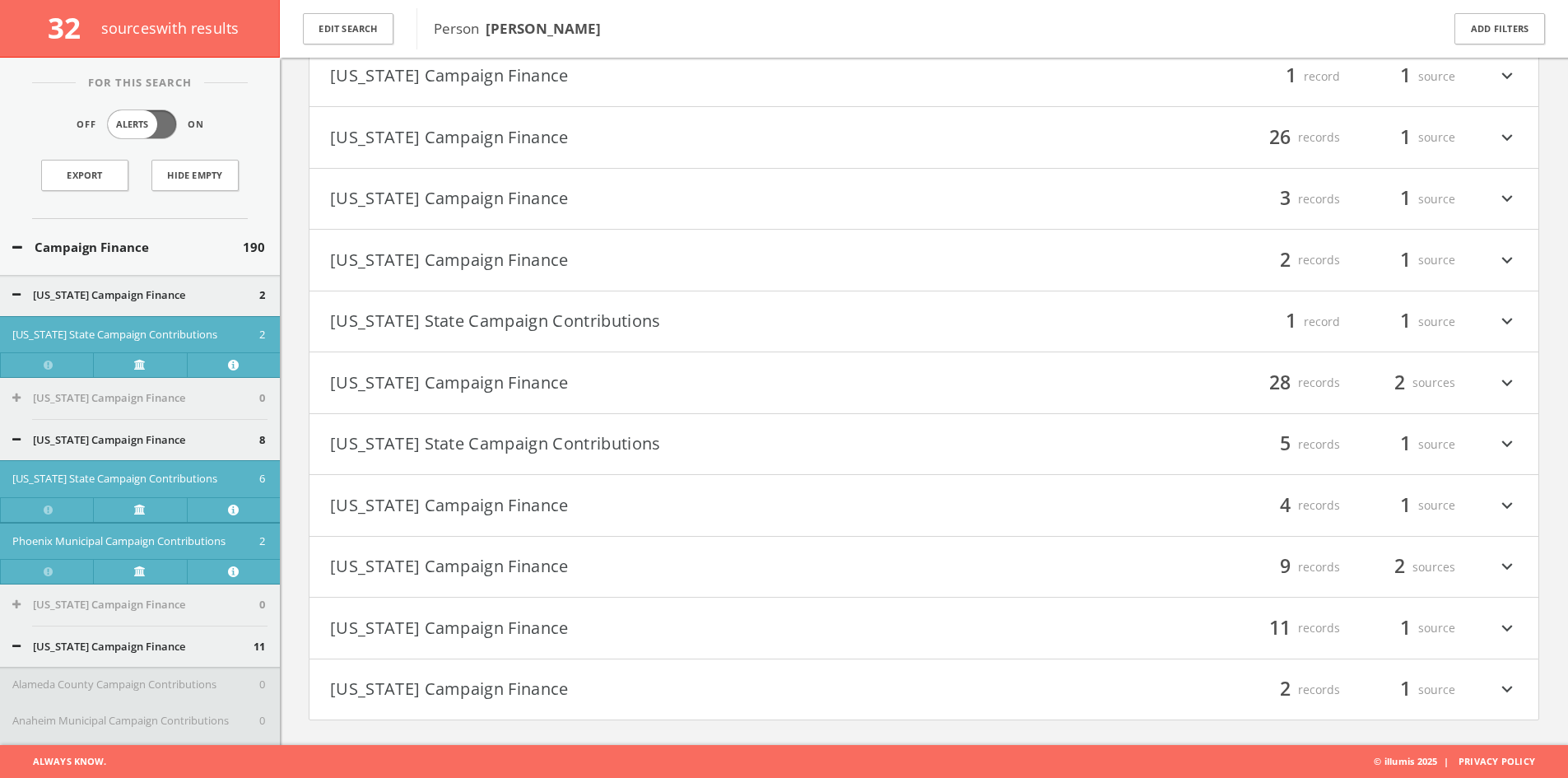
scroll to position [3074, 0]
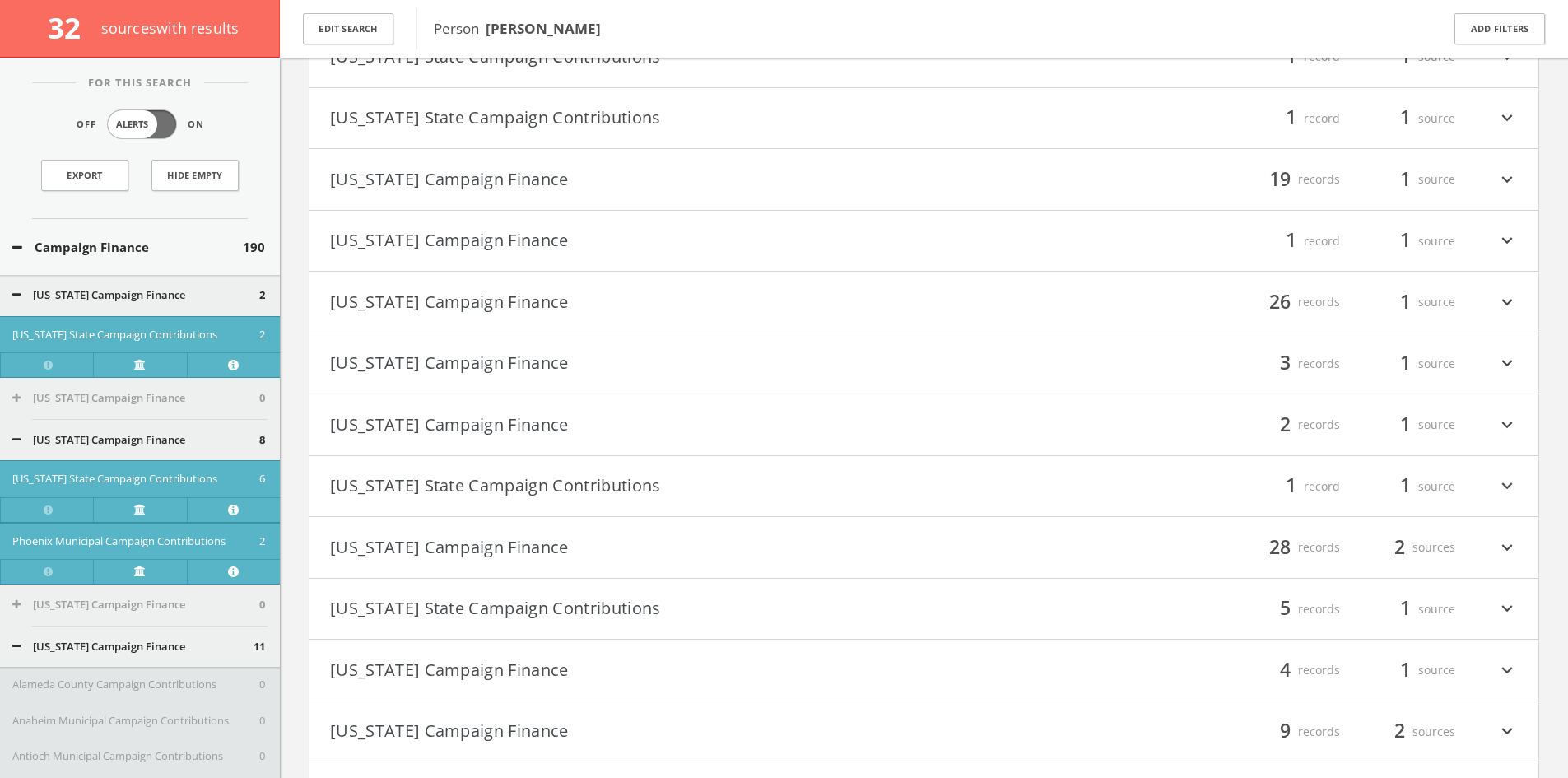
click at [664, 560] on button "[US_STATE] Campaign Finance" at bounding box center [627, 548] width 594 height 28
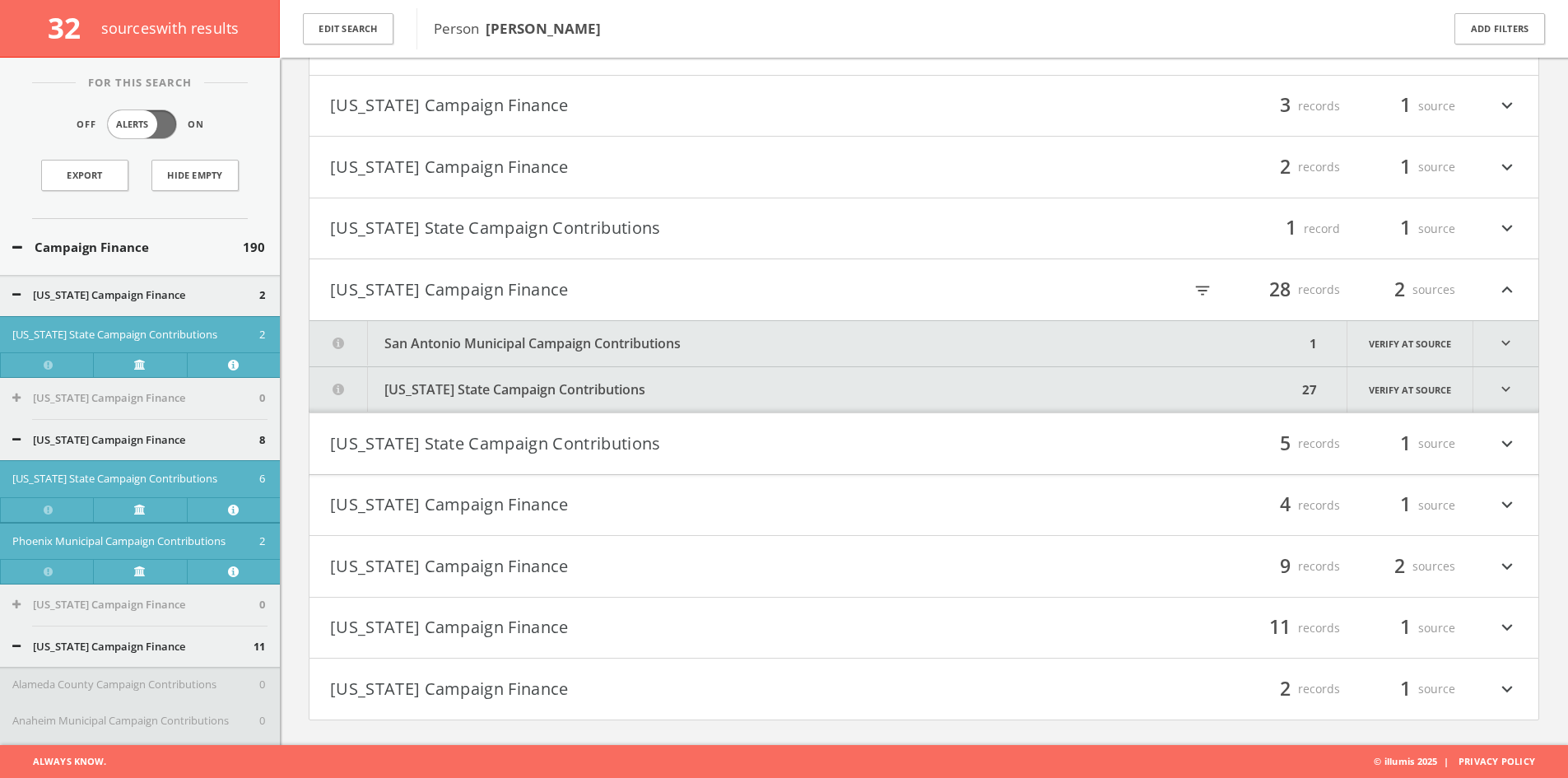
click at [579, 330] on button "San Antonio Municipal Campaign Contributions" at bounding box center [807, 343] width 995 height 45
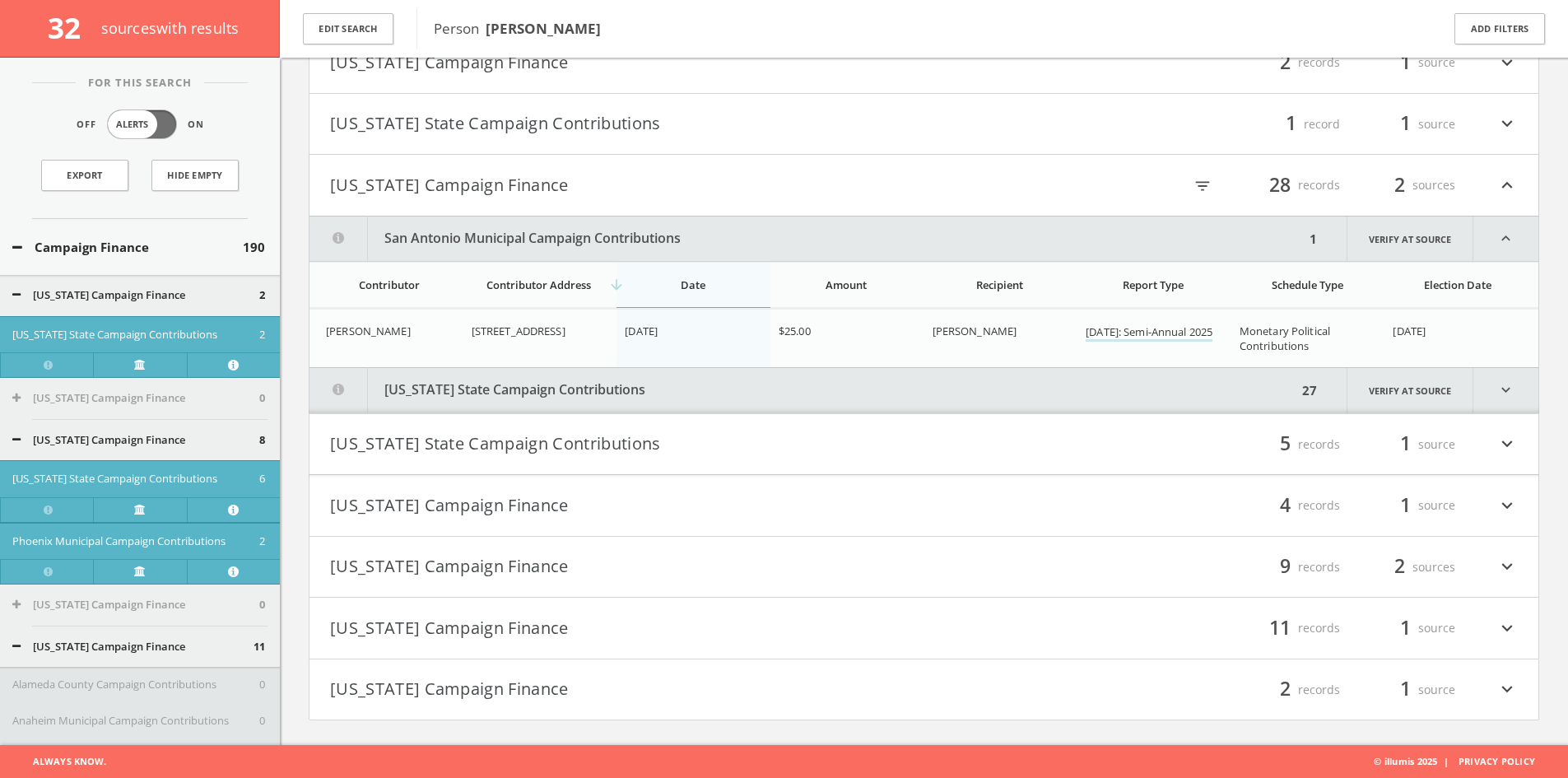
click at [585, 388] on button "[US_STATE] State Campaign Contributions" at bounding box center [803, 390] width 988 height 45
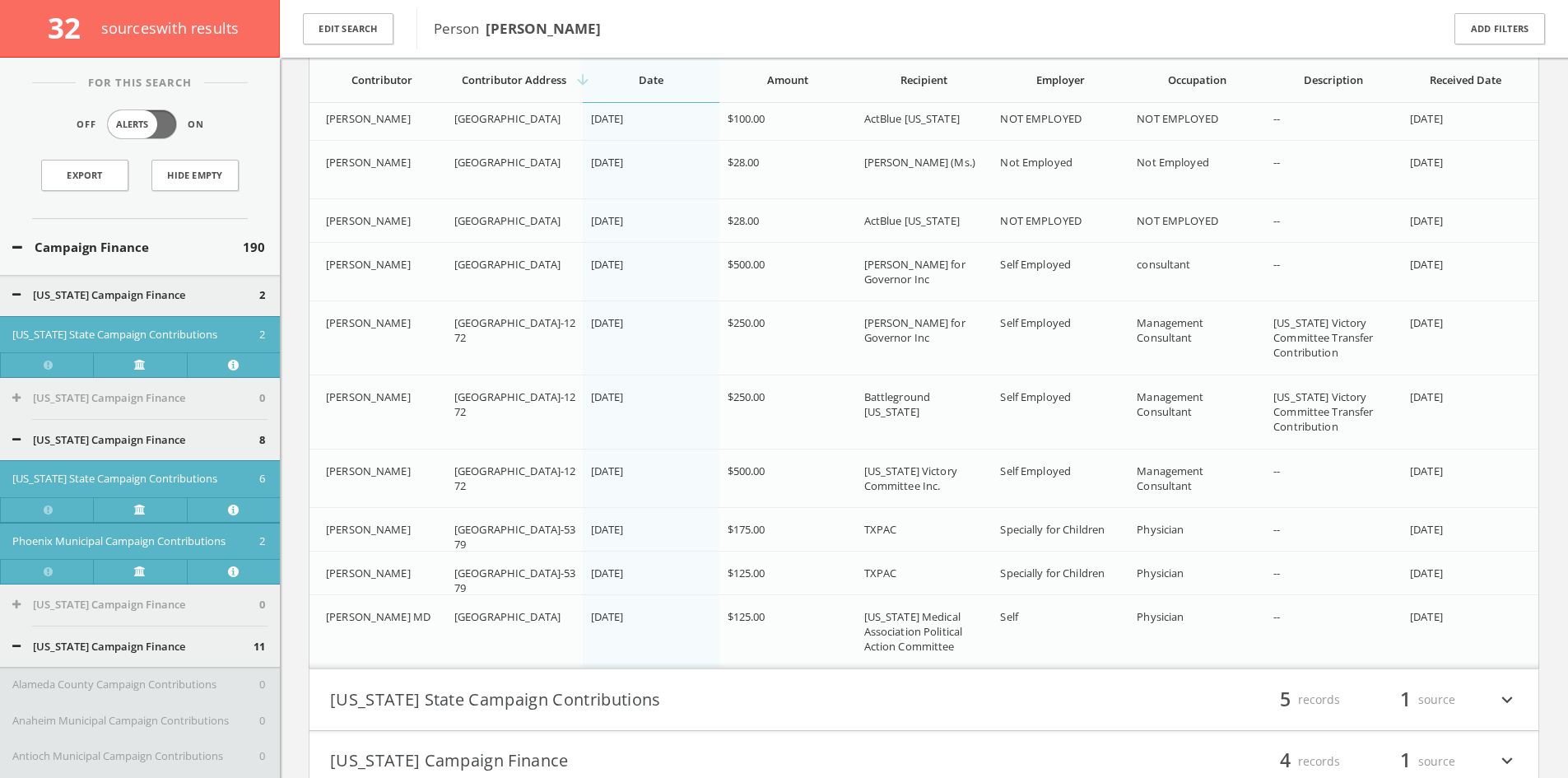
scroll to position [4898, 0]
